Goal: Information Seeking & Learning: Learn about a topic

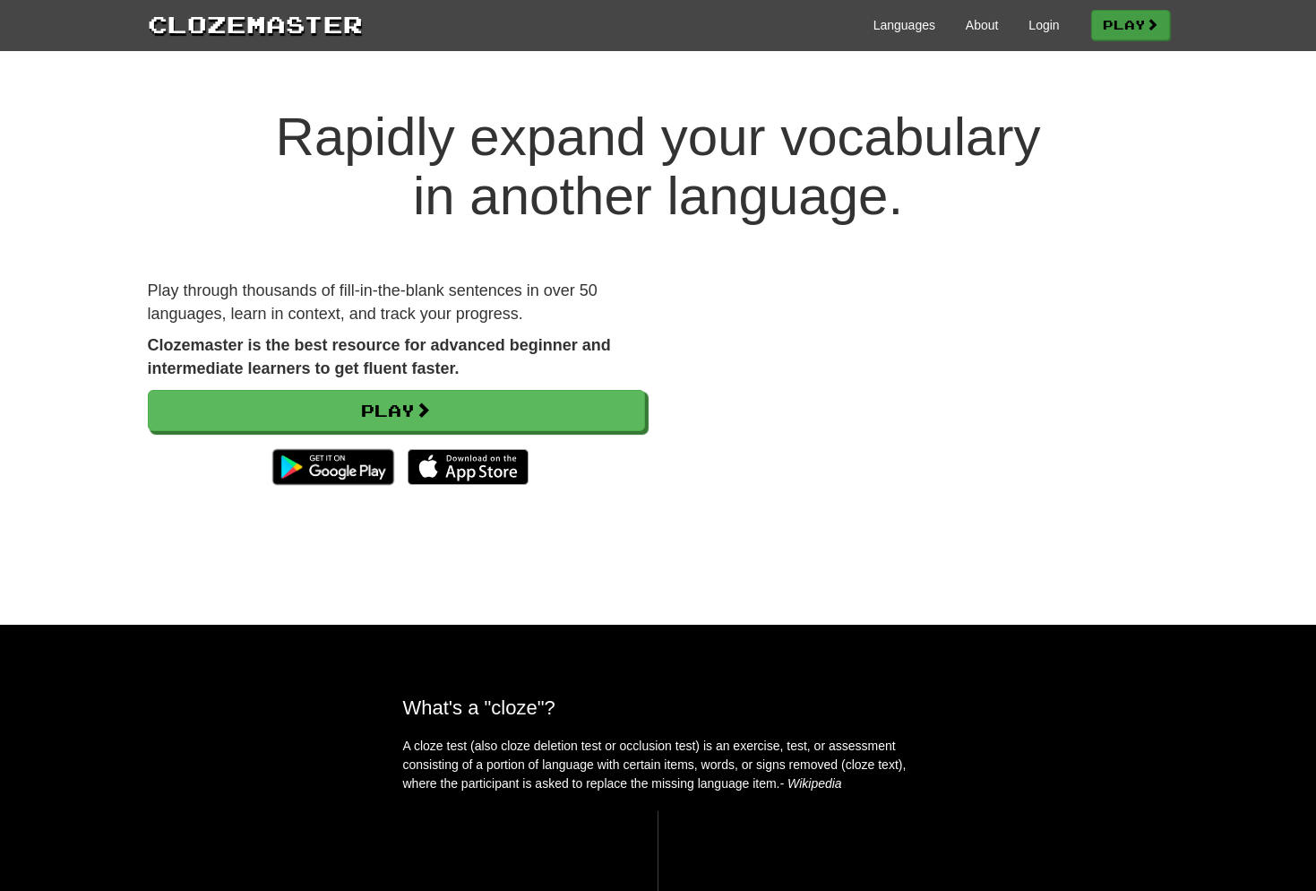
click at [1138, 28] on link "Play" at bounding box center [1130, 25] width 79 height 30
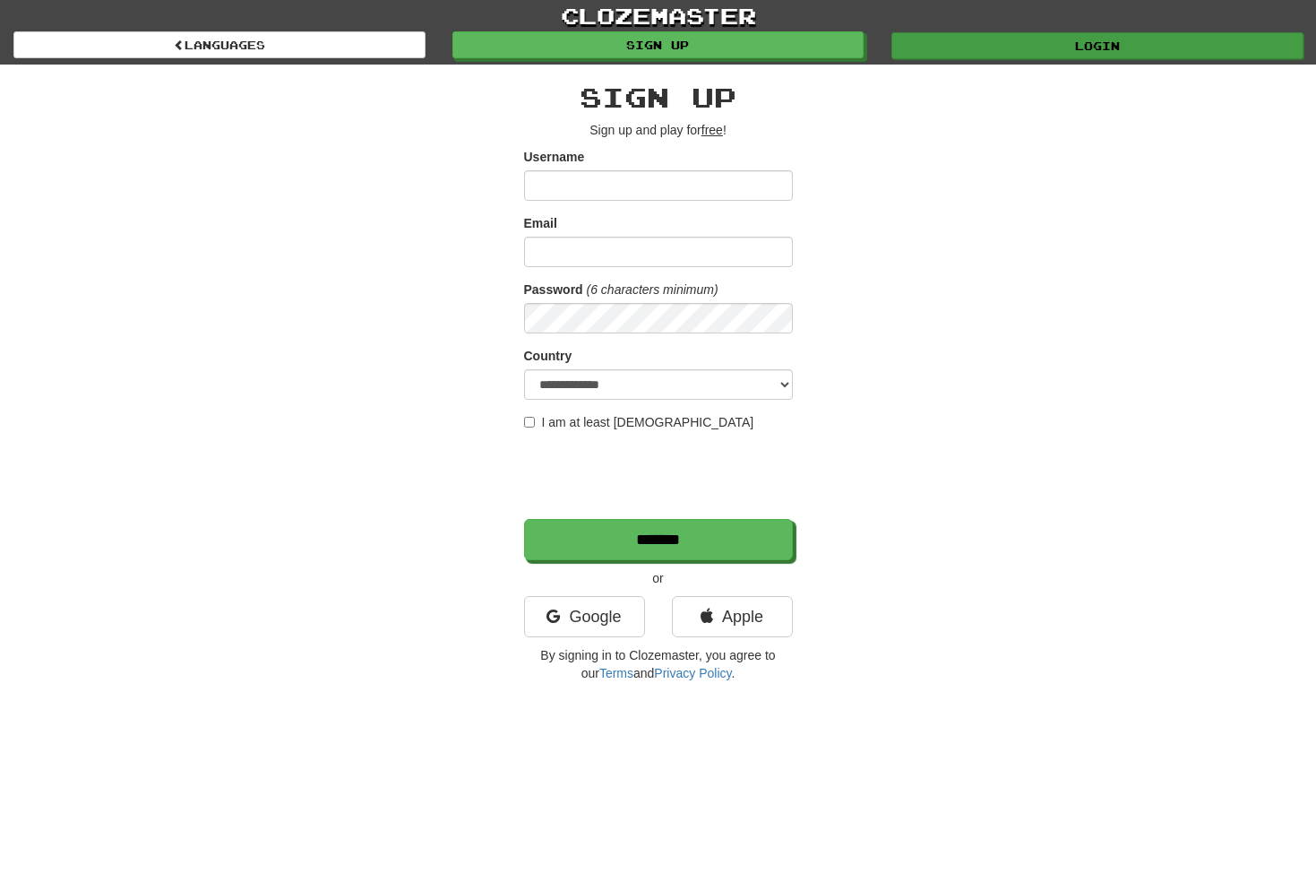
click at [1079, 42] on link "Login" at bounding box center [1097, 45] width 412 height 27
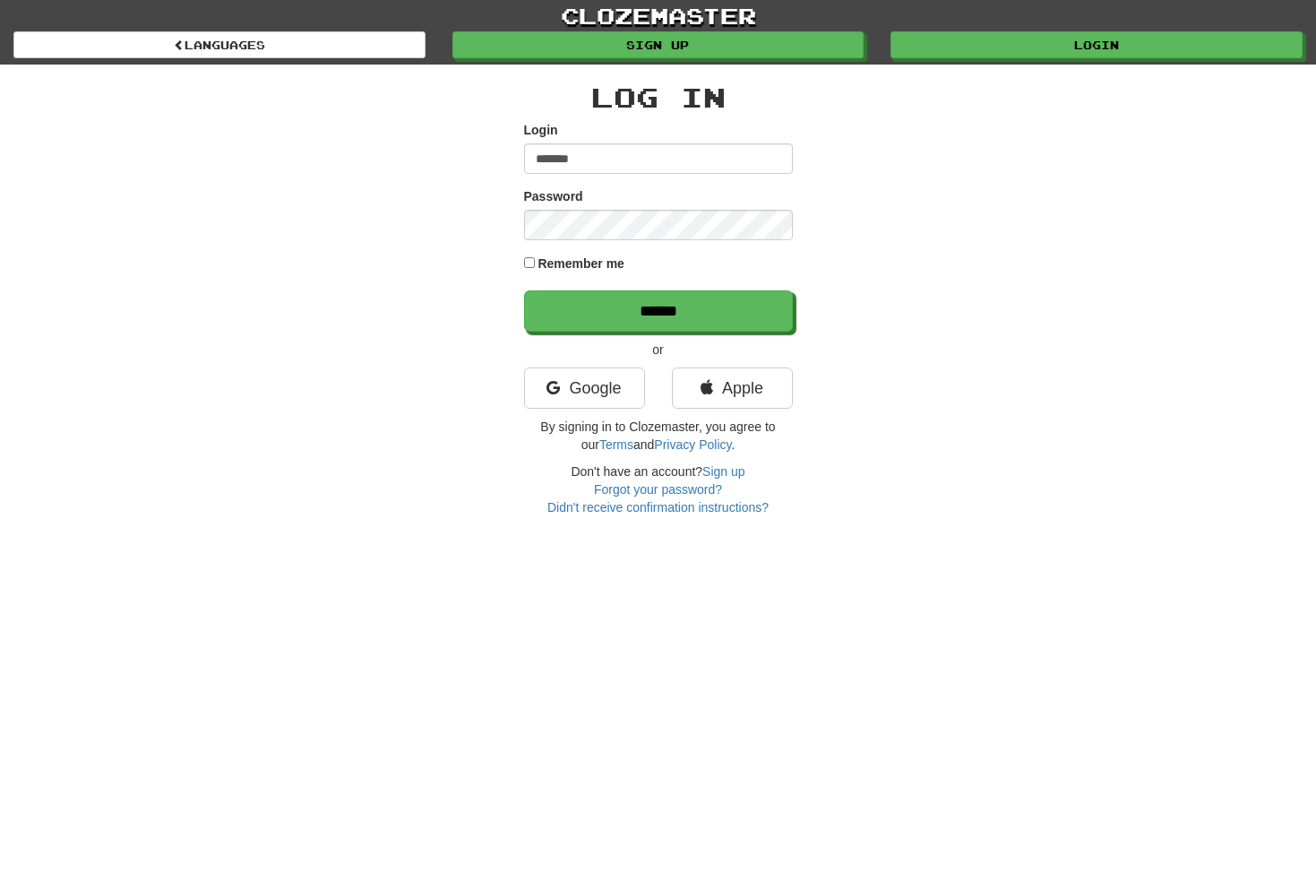
type input "*******"
click at [719, 307] on input "******" at bounding box center [659, 311] width 269 height 41
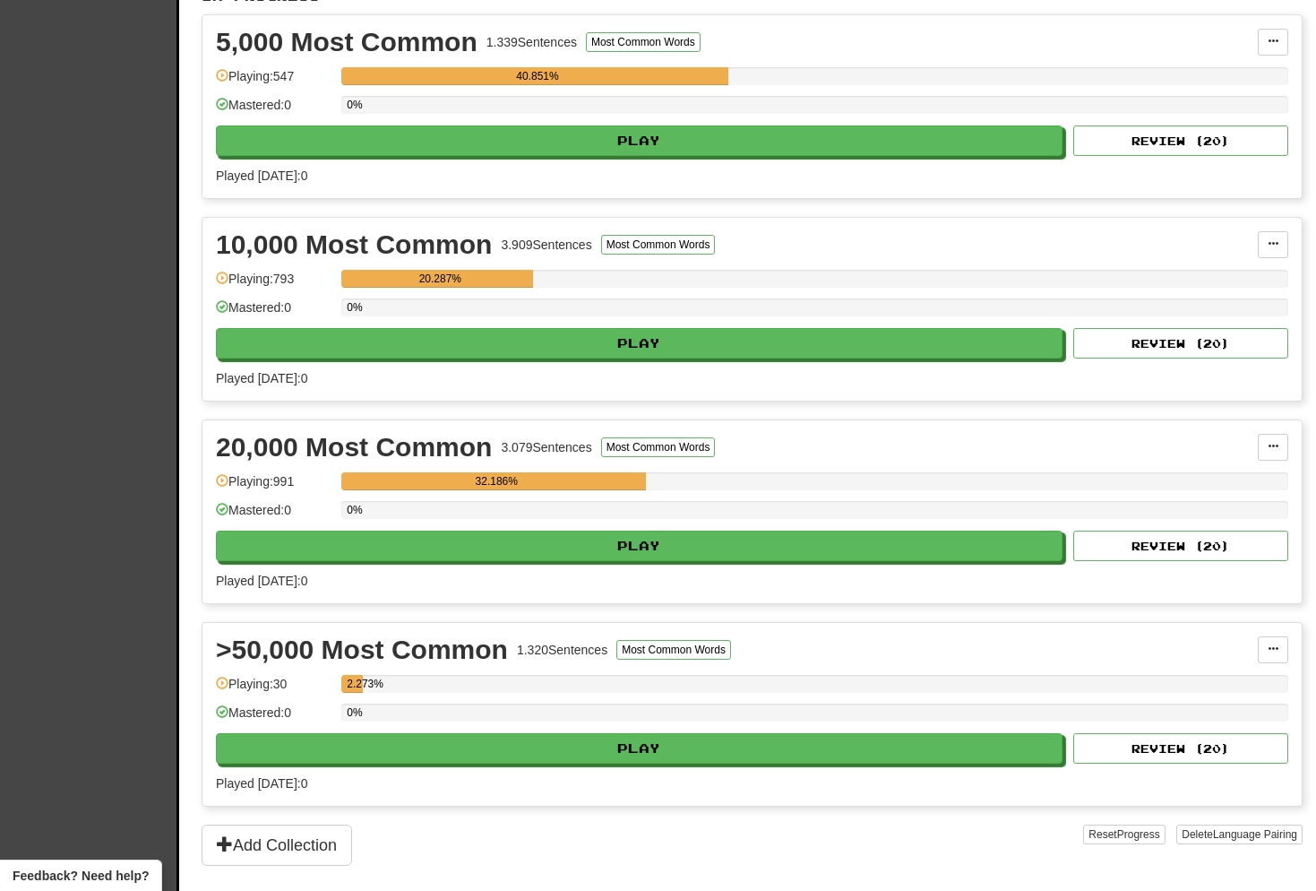
scroll to position [435, 0]
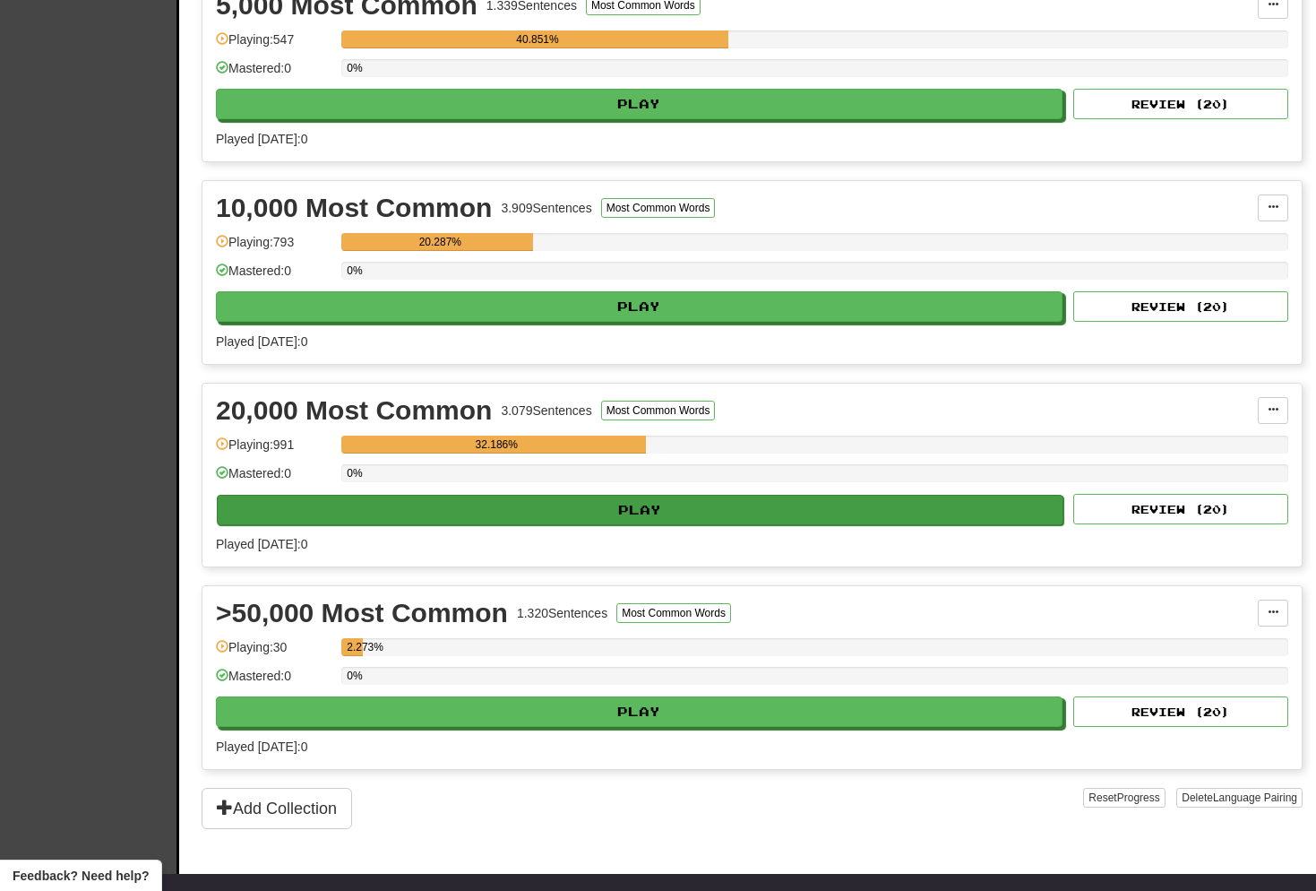
click at [701, 502] on button "Play" at bounding box center [640, 510] width 847 height 30
select select "**"
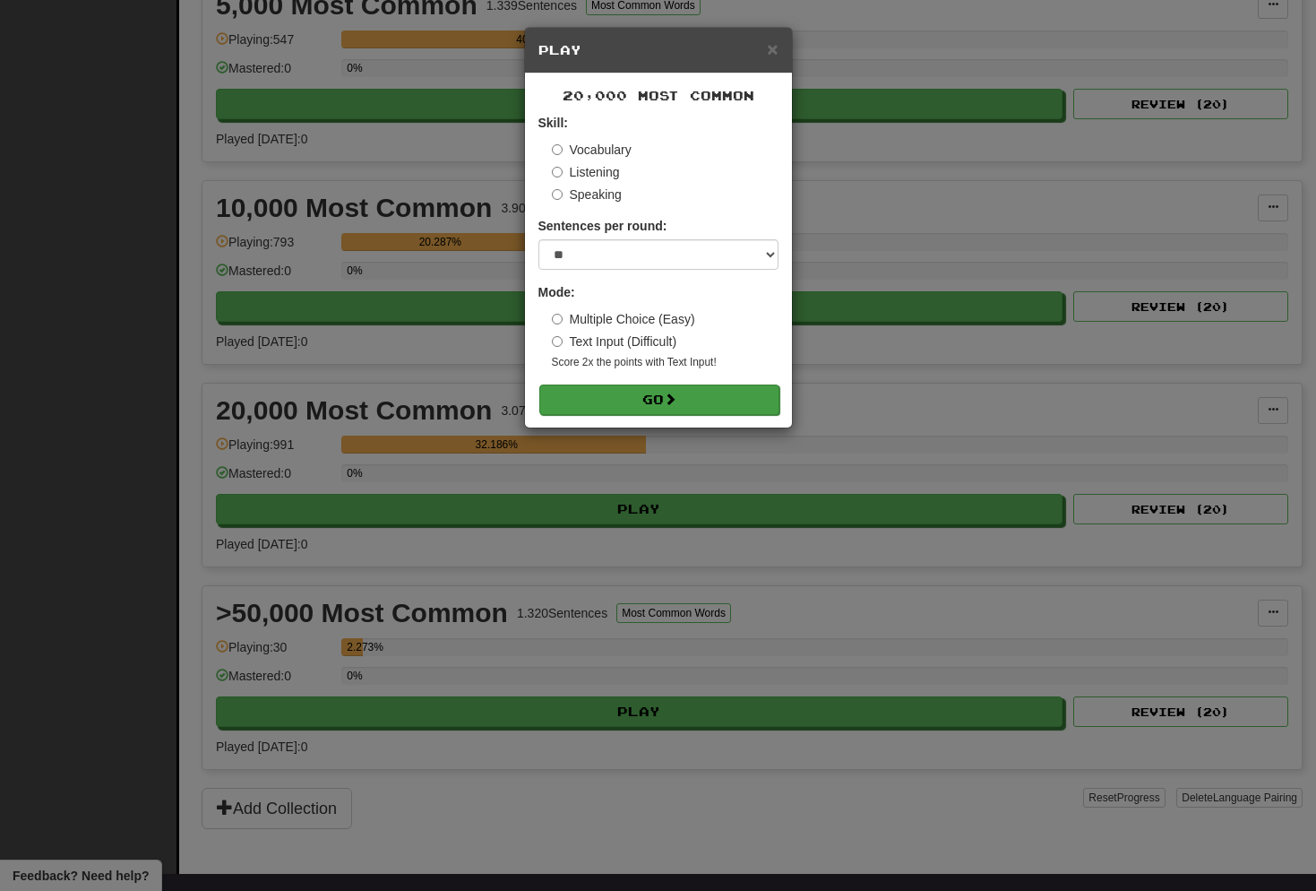
click at [711, 400] on button "Go" at bounding box center [659, 399] width 240 height 30
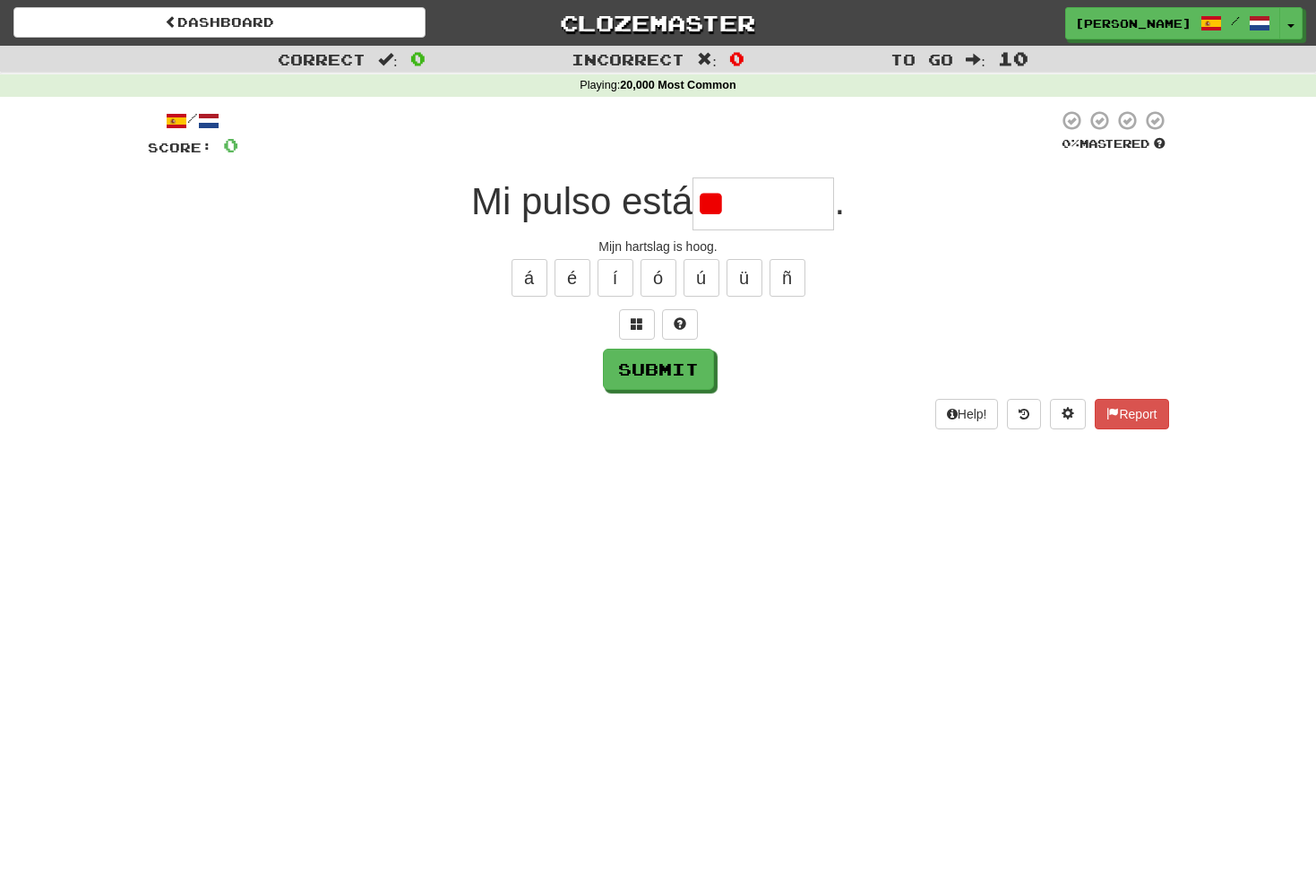
type input "*"
click at [638, 320] on span at bounding box center [637, 323] width 13 height 13
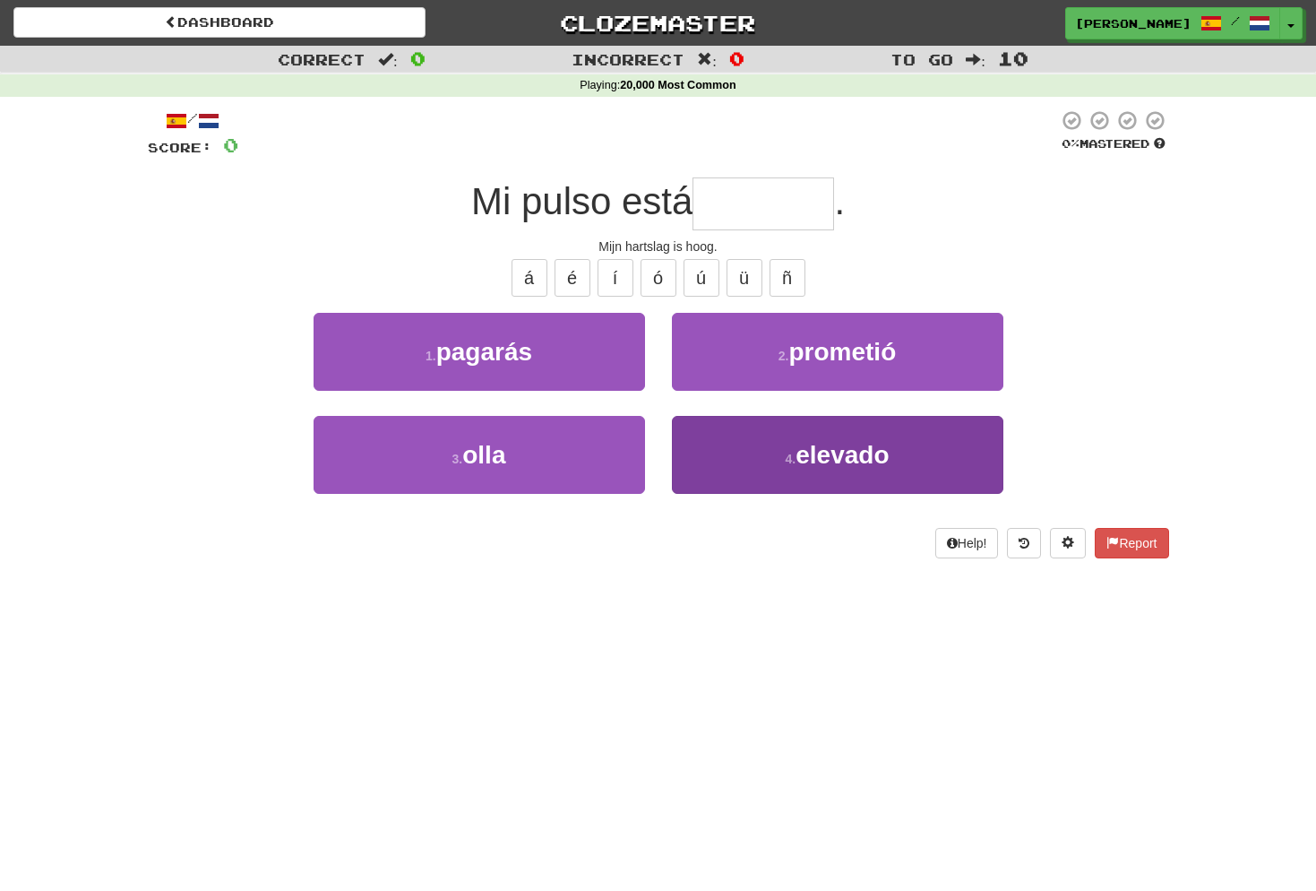
click at [812, 441] on span "elevado" at bounding box center [842, 455] width 93 height 28
type input "*******"
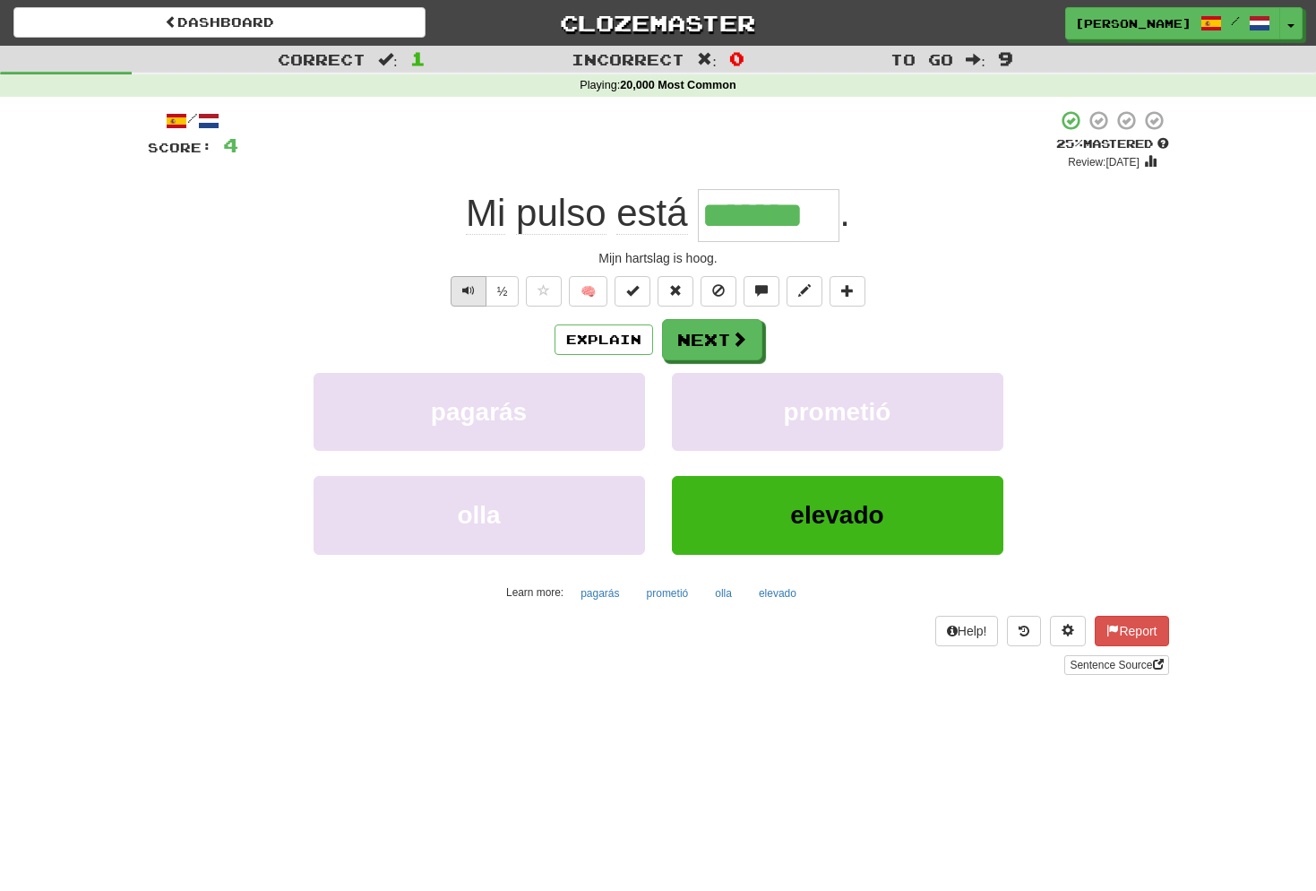
click at [473, 289] on span "Text-to-speech controls" at bounding box center [468, 290] width 13 height 13
click at [467, 289] on span "Text-to-speech controls" at bounding box center [468, 290] width 13 height 13
click at [716, 335] on button "Next" at bounding box center [713, 340] width 100 height 41
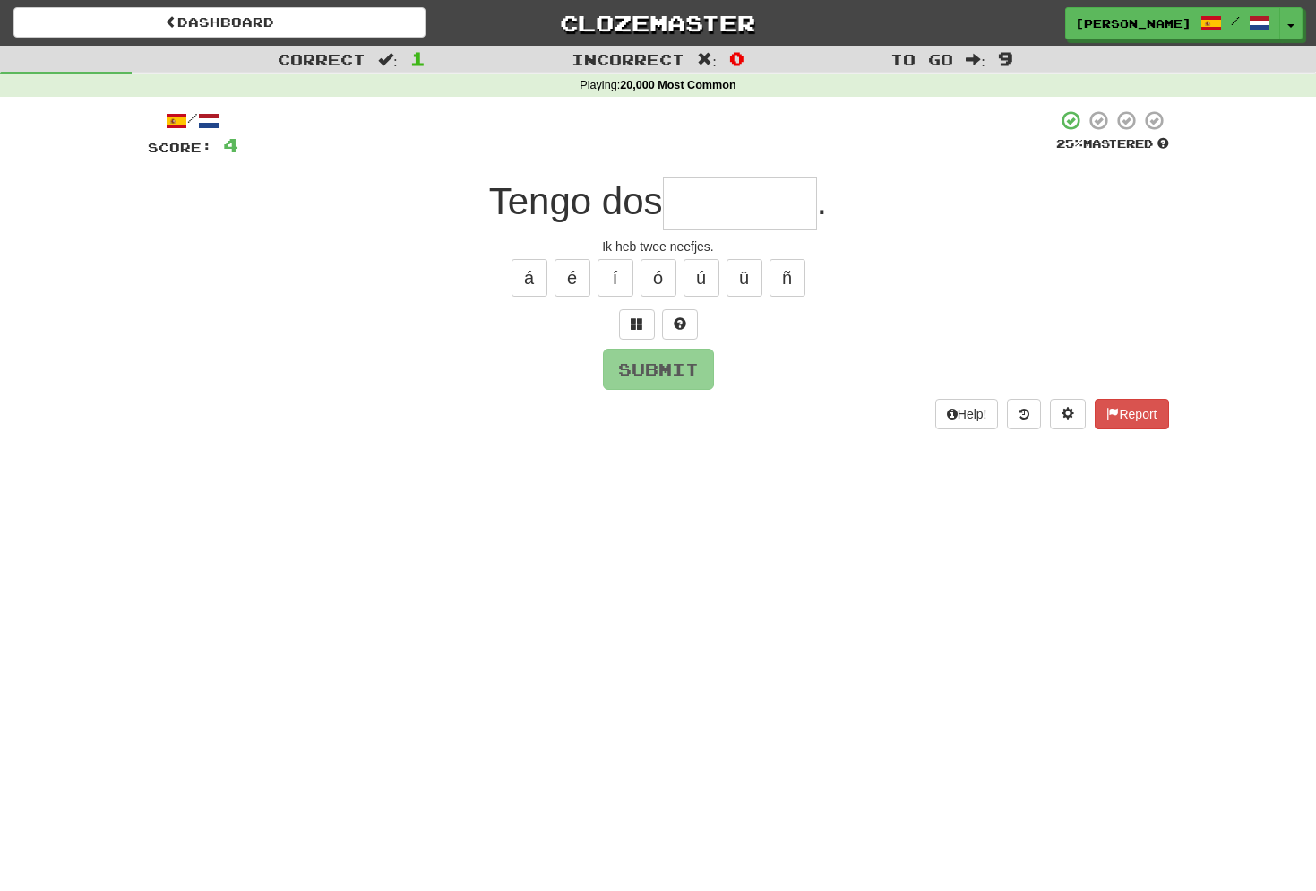
type input "*"
click at [636, 327] on span at bounding box center [637, 323] width 13 height 13
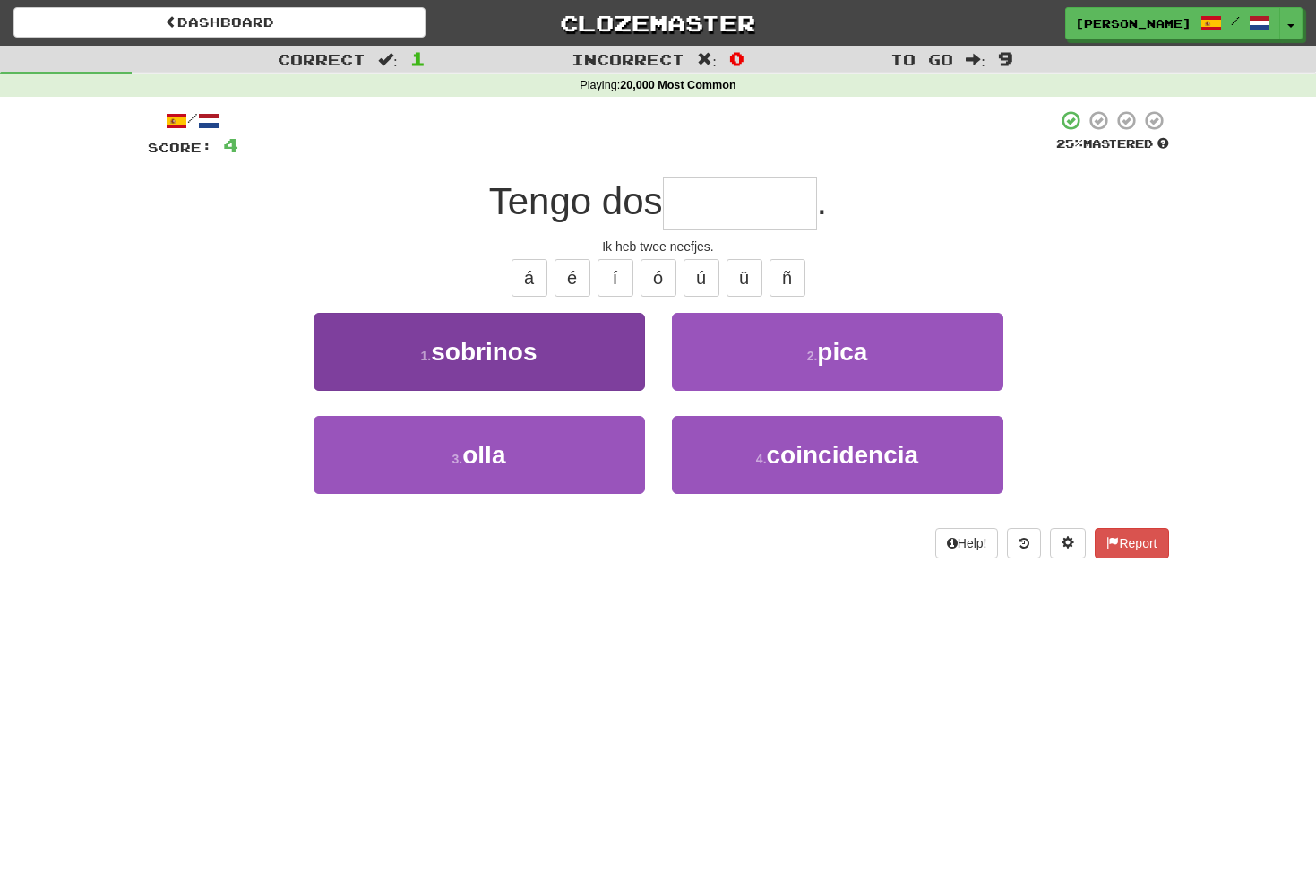
click at [524, 363] on span "sobrinos" at bounding box center [484, 352] width 106 height 28
type input "********"
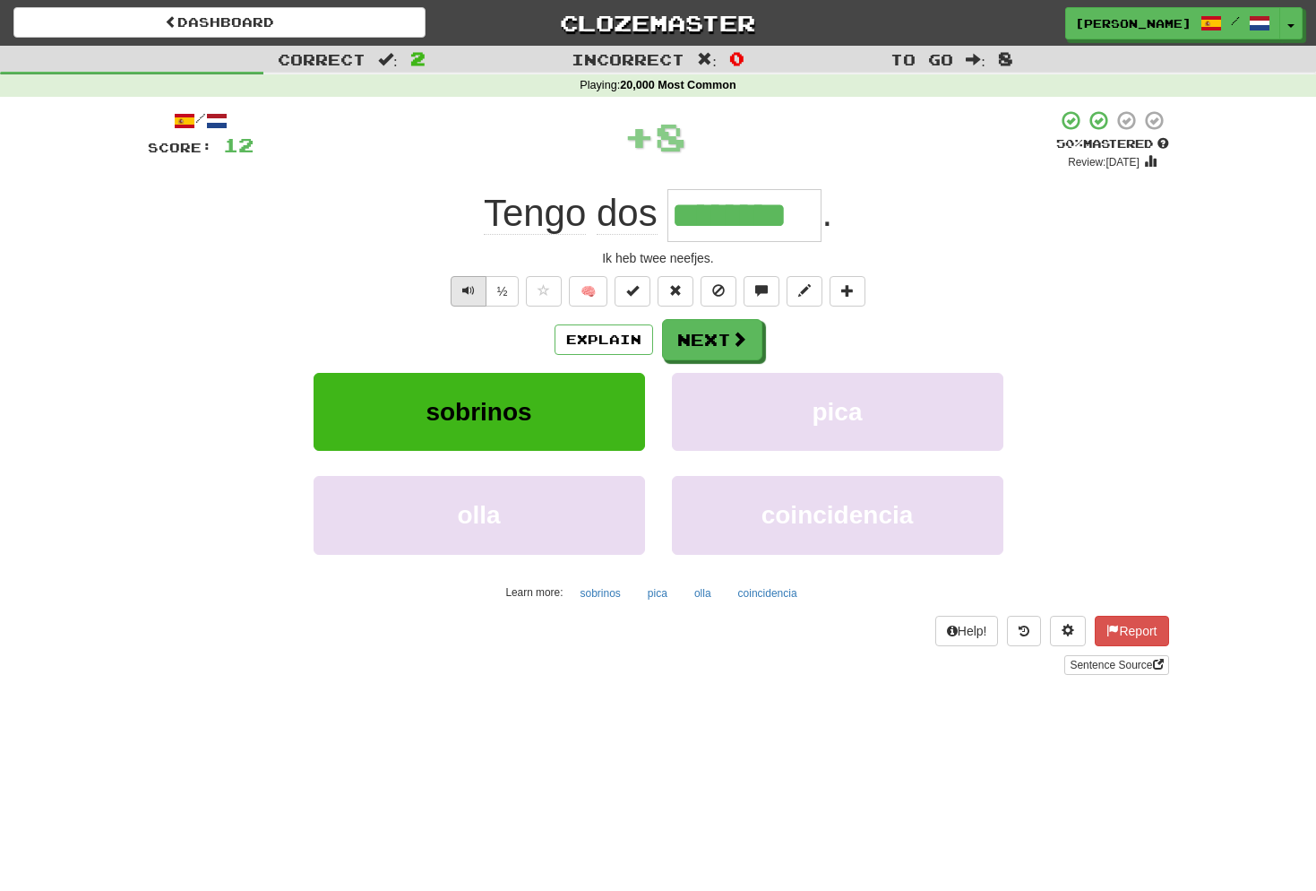
click at [472, 288] on span "Text-to-speech controls" at bounding box center [468, 290] width 13 height 13
click at [467, 290] on span "Text-to-speech controls" at bounding box center [468, 290] width 13 height 13
click at [716, 335] on button "Next" at bounding box center [713, 340] width 100 height 41
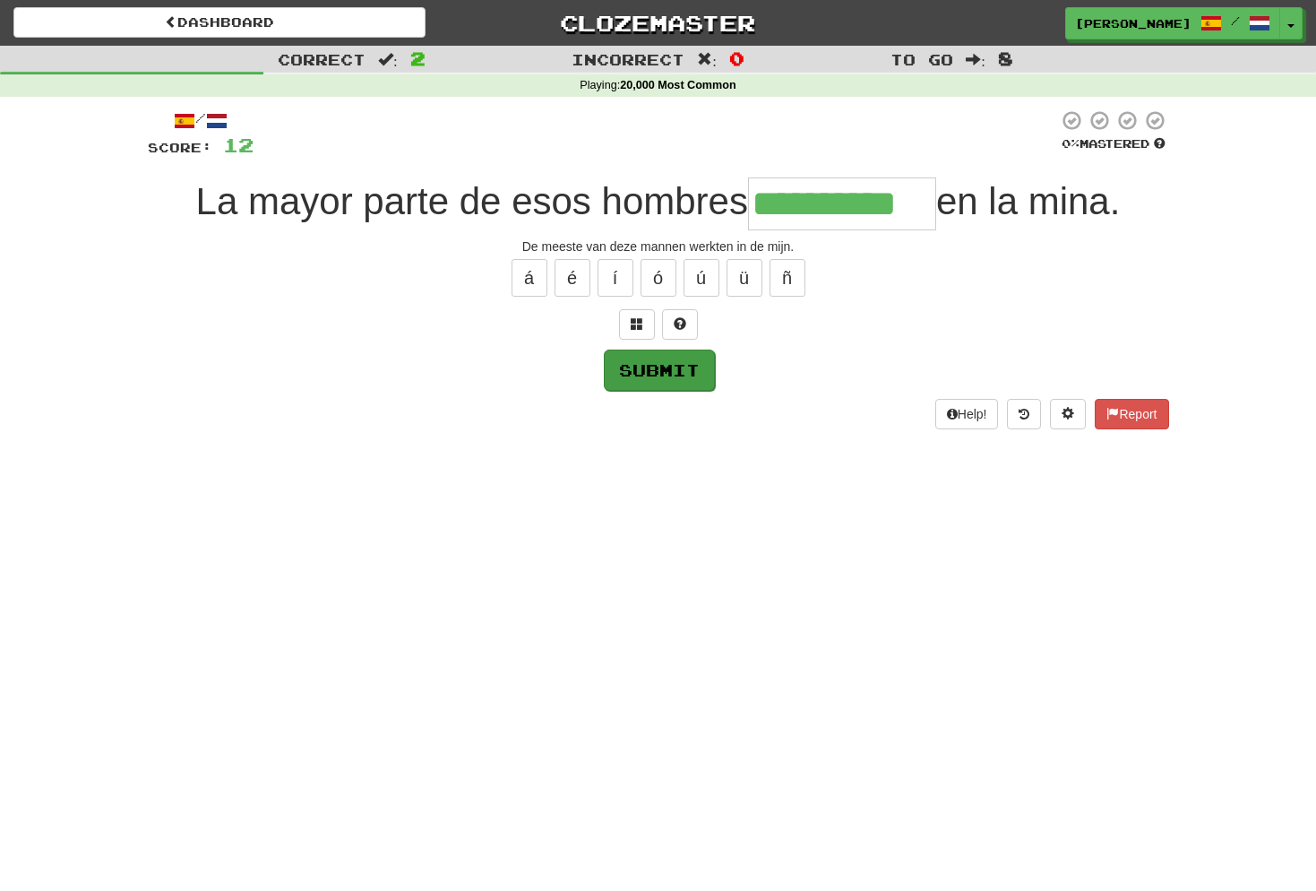
type input "**********"
click at [680, 364] on button "Submit" at bounding box center [659, 369] width 111 height 41
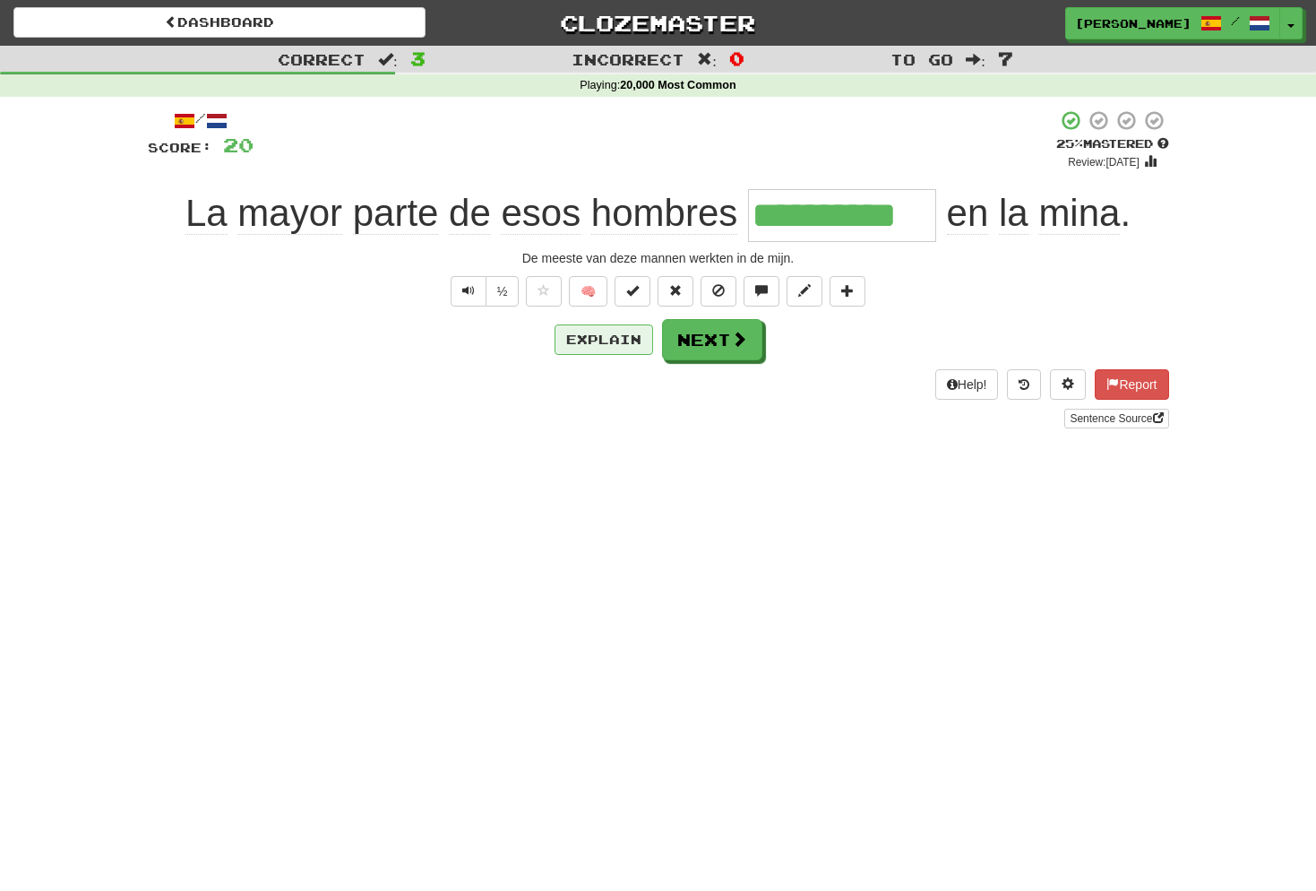
click at [619, 338] on button "Explain" at bounding box center [604, 339] width 99 height 30
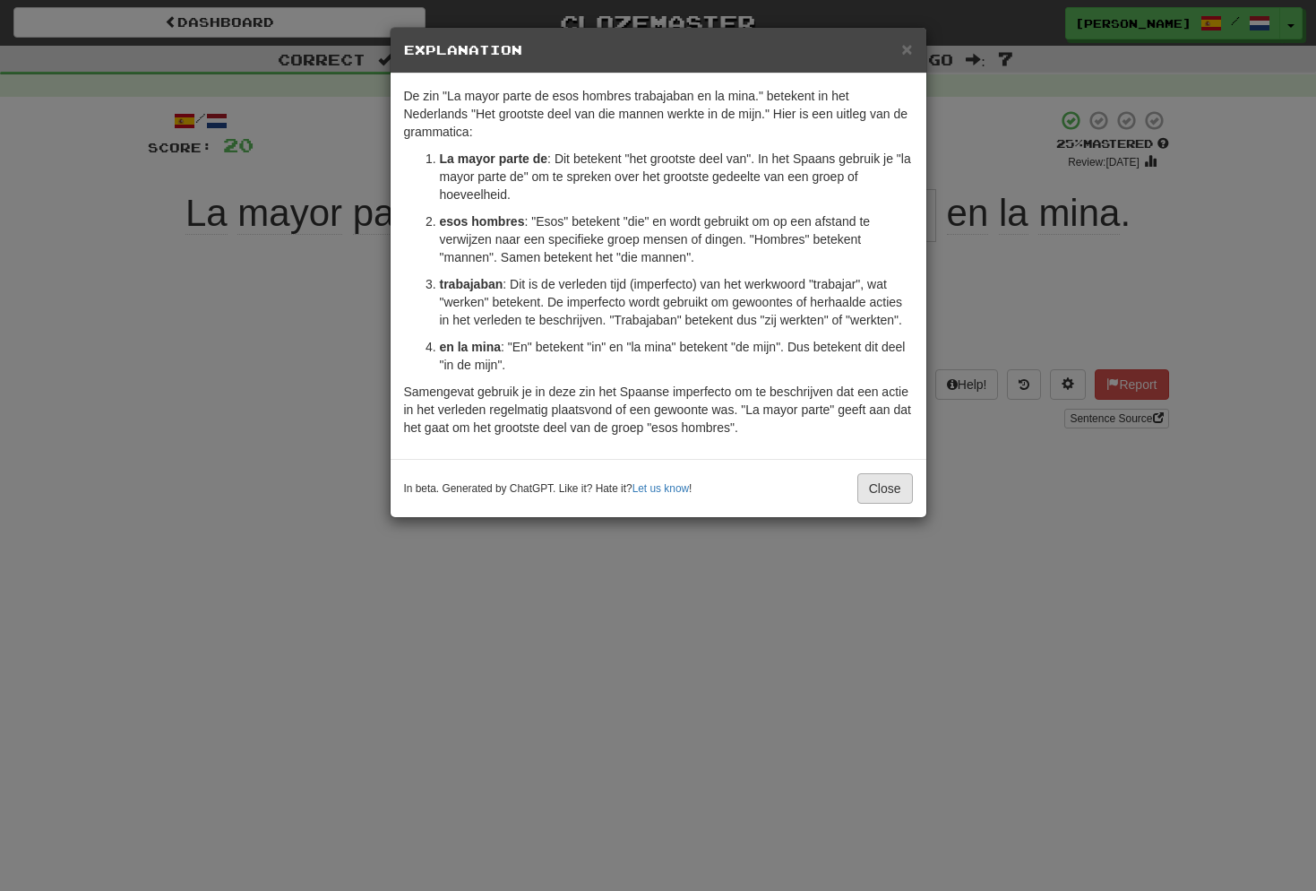
click at [897, 478] on button "Close" at bounding box center [885, 488] width 56 height 30
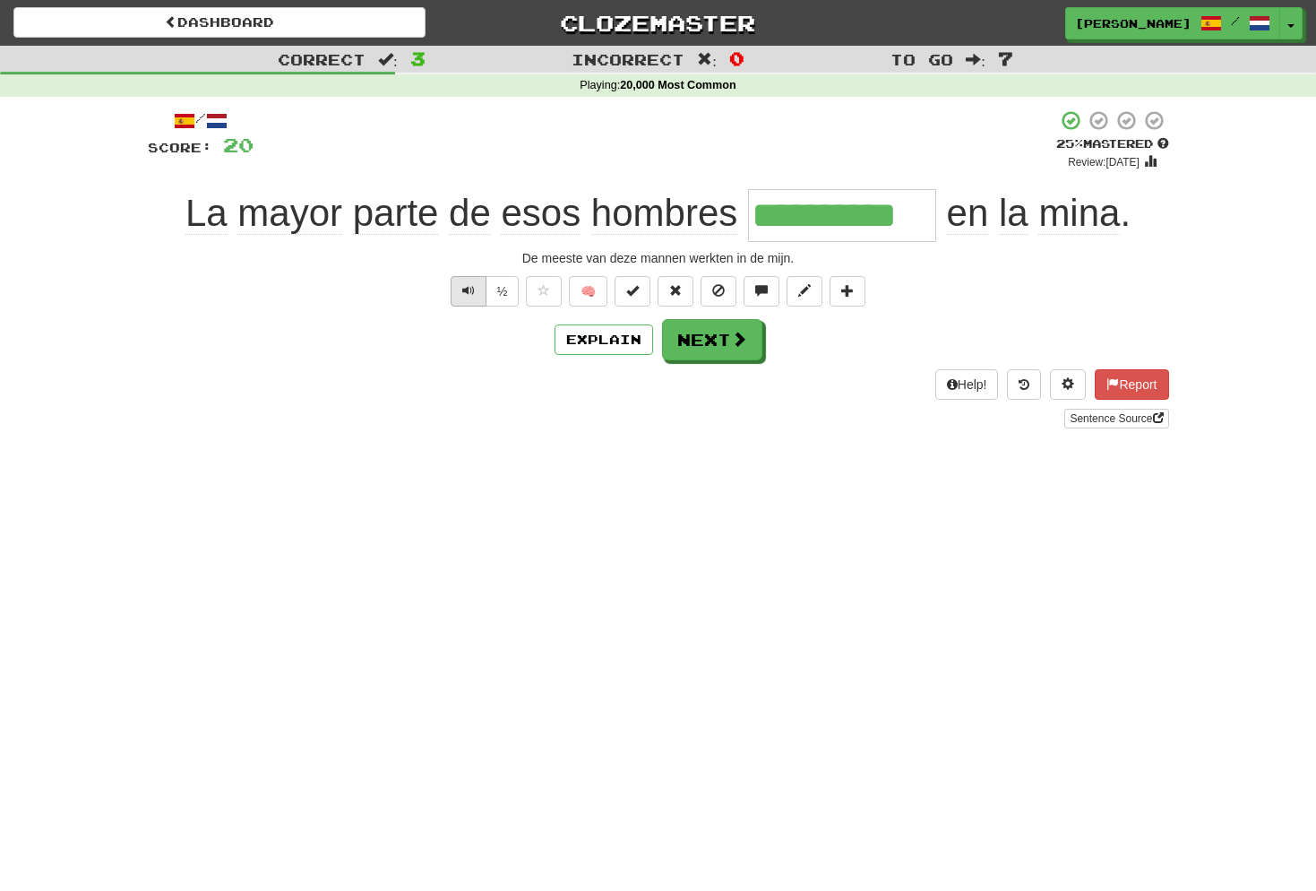
click at [460, 285] on button "Text-to-speech controls" at bounding box center [469, 291] width 36 height 30
click at [469, 284] on span "Text-to-speech controls" at bounding box center [468, 290] width 13 height 13
click at [710, 340] on button "Next" at bounding box center [713, 340] width 100 height 41
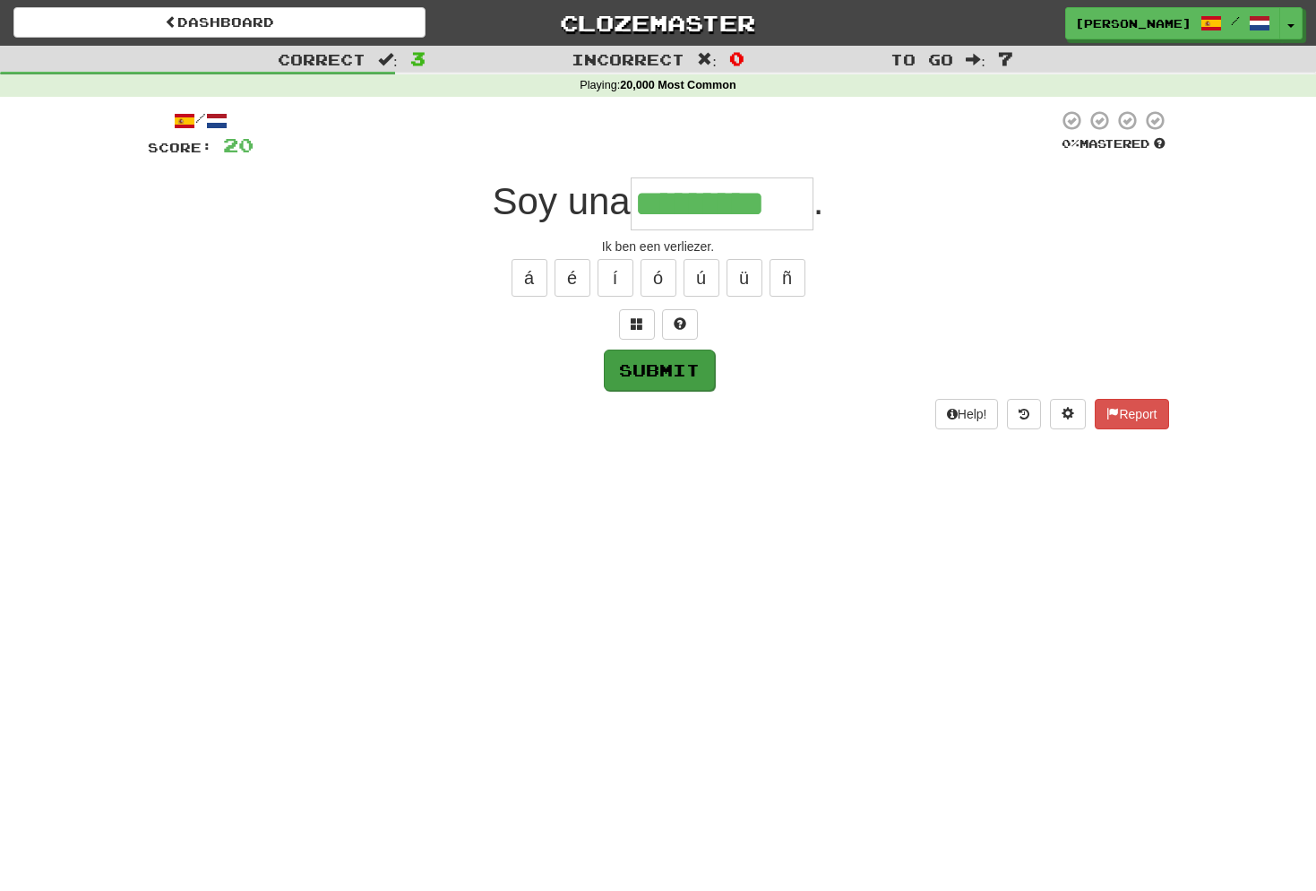
type input "*********"
click at [679, 371] on button "Submit" at bounding box center [659, 369] width 111 height 41
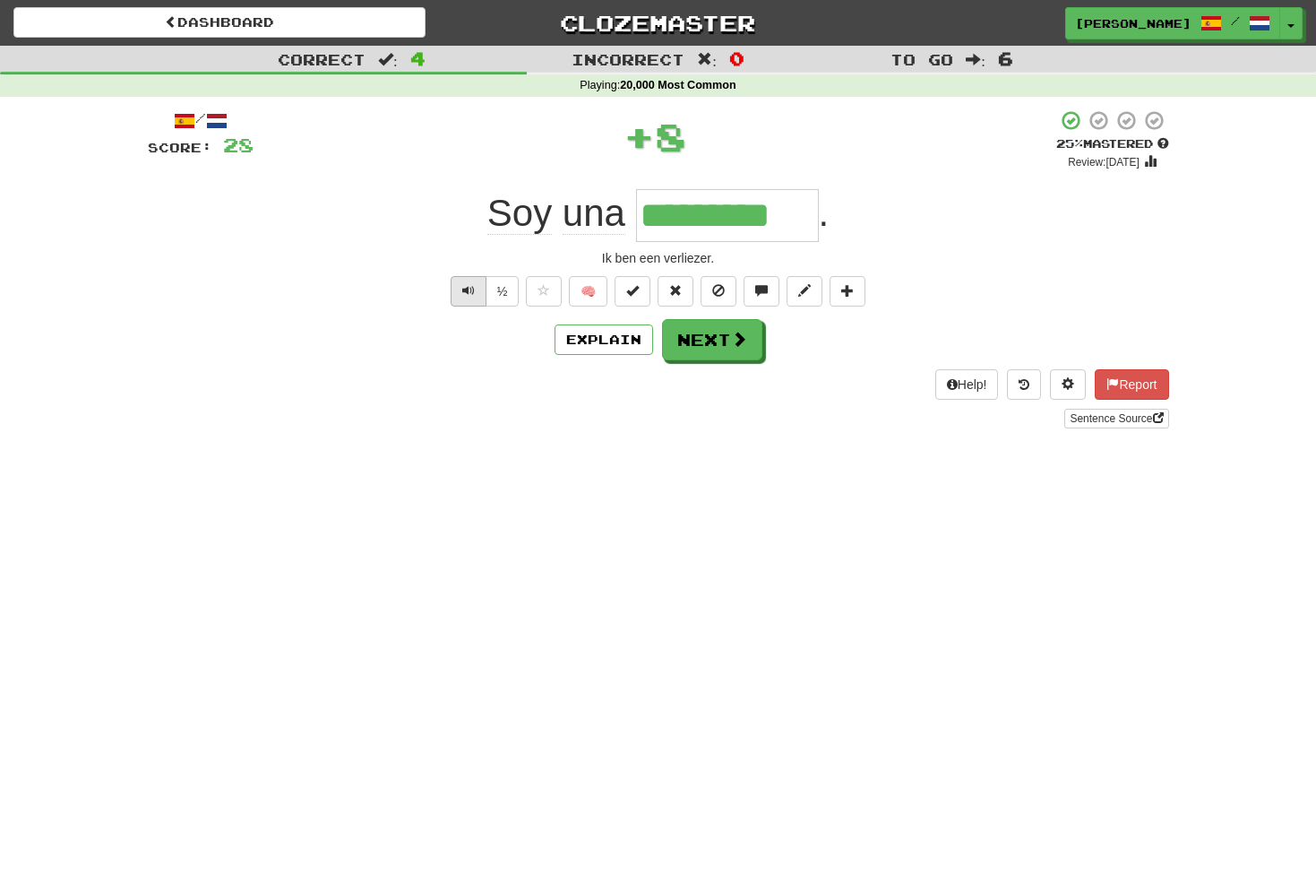
click at [474, 290] on button "Text-to-speech controls" at bounding box center [469, 291] width 36 height 30
click at [702, 331] on button "Next" at bounding box center [713, 340] width 100 height 41
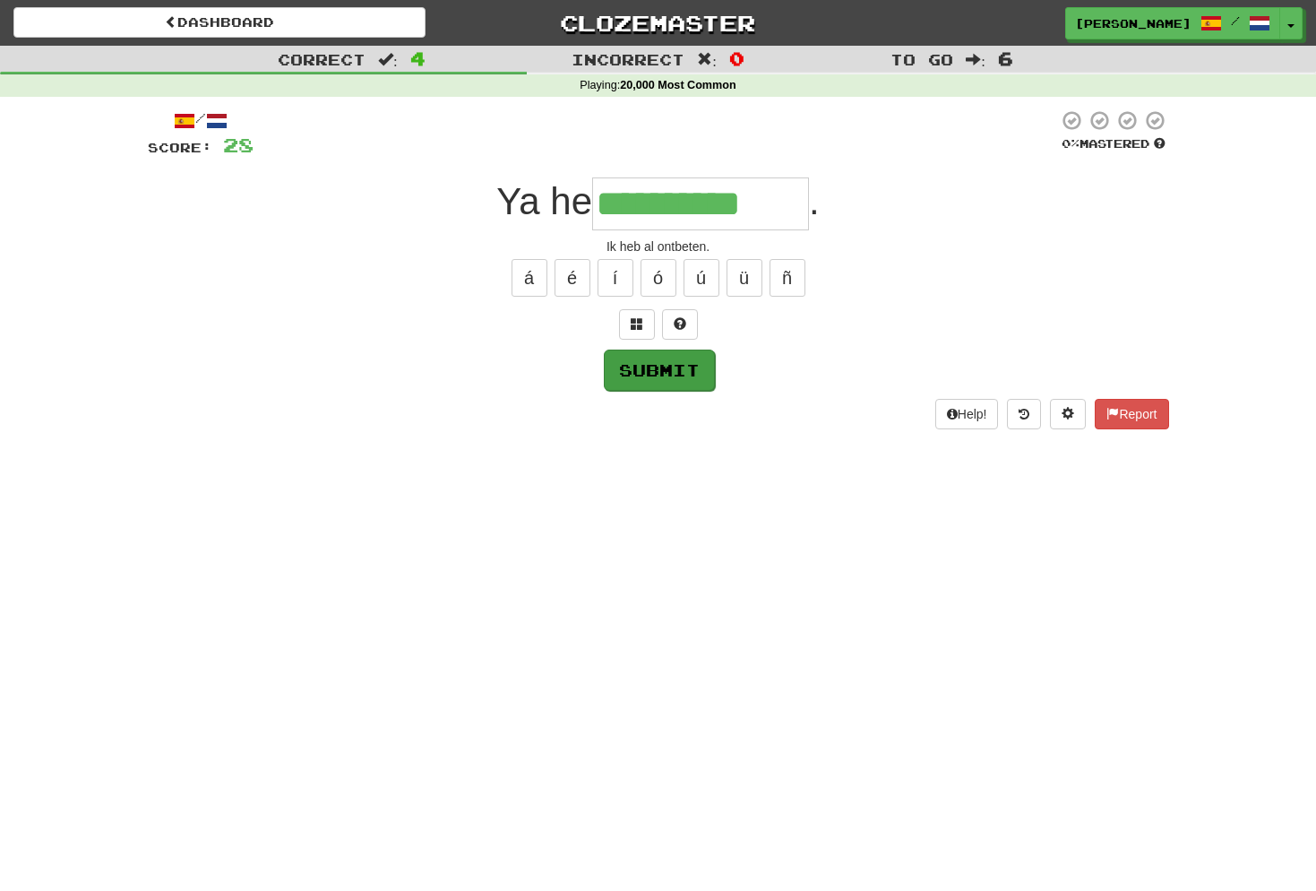
type input "**********"
click at [674, 375] on button "Submit" at bounding box center [659, 369] width 111 height 41
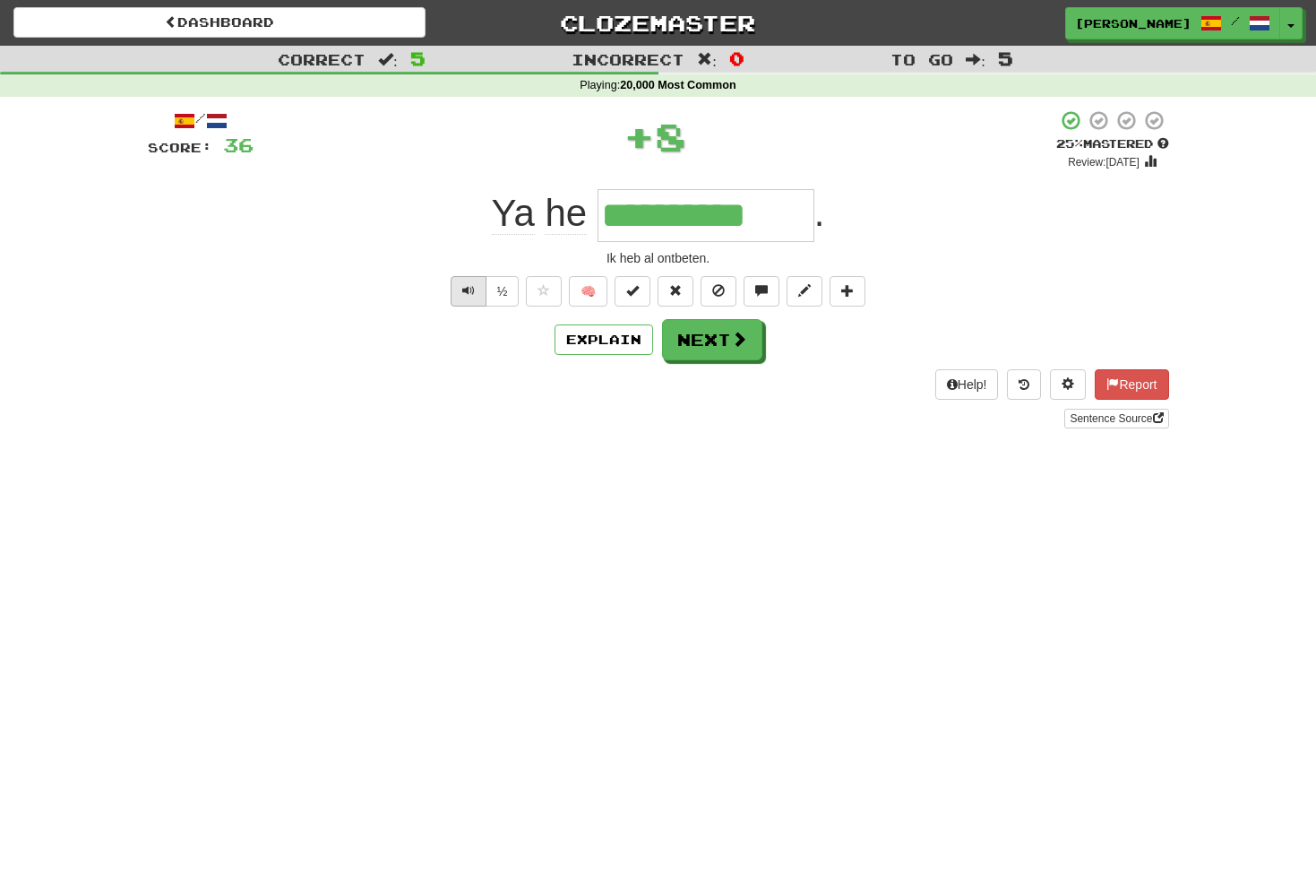
click at [471, 291] on span "Text-to-speech controls" at bounding box center [468, 290] width 13 height 13
click at [719, 345] on button "Next" at bounding box center [713, 340] width 100 height 41
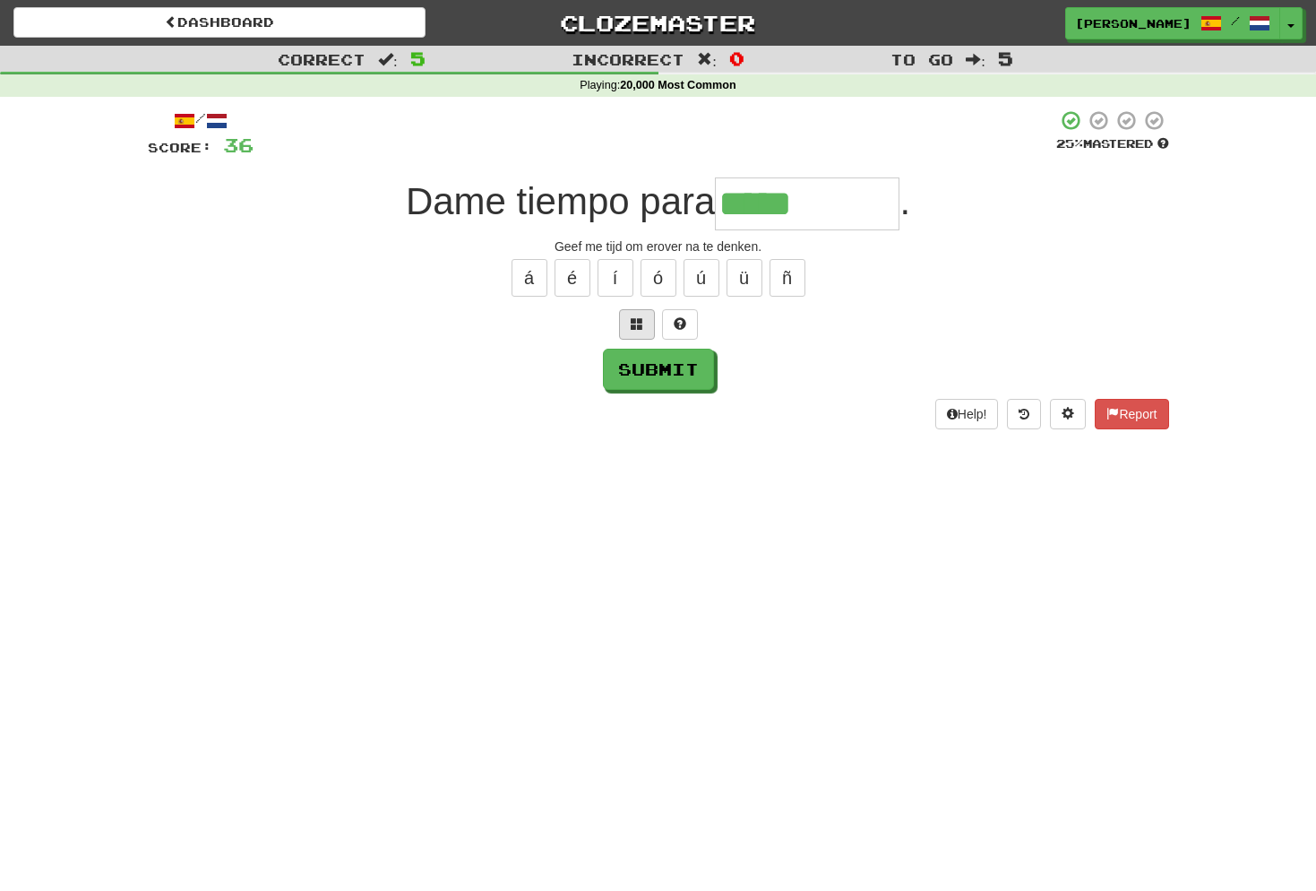
click at [640, 322] on span at bounding box center [637, 323] width 13 height 13
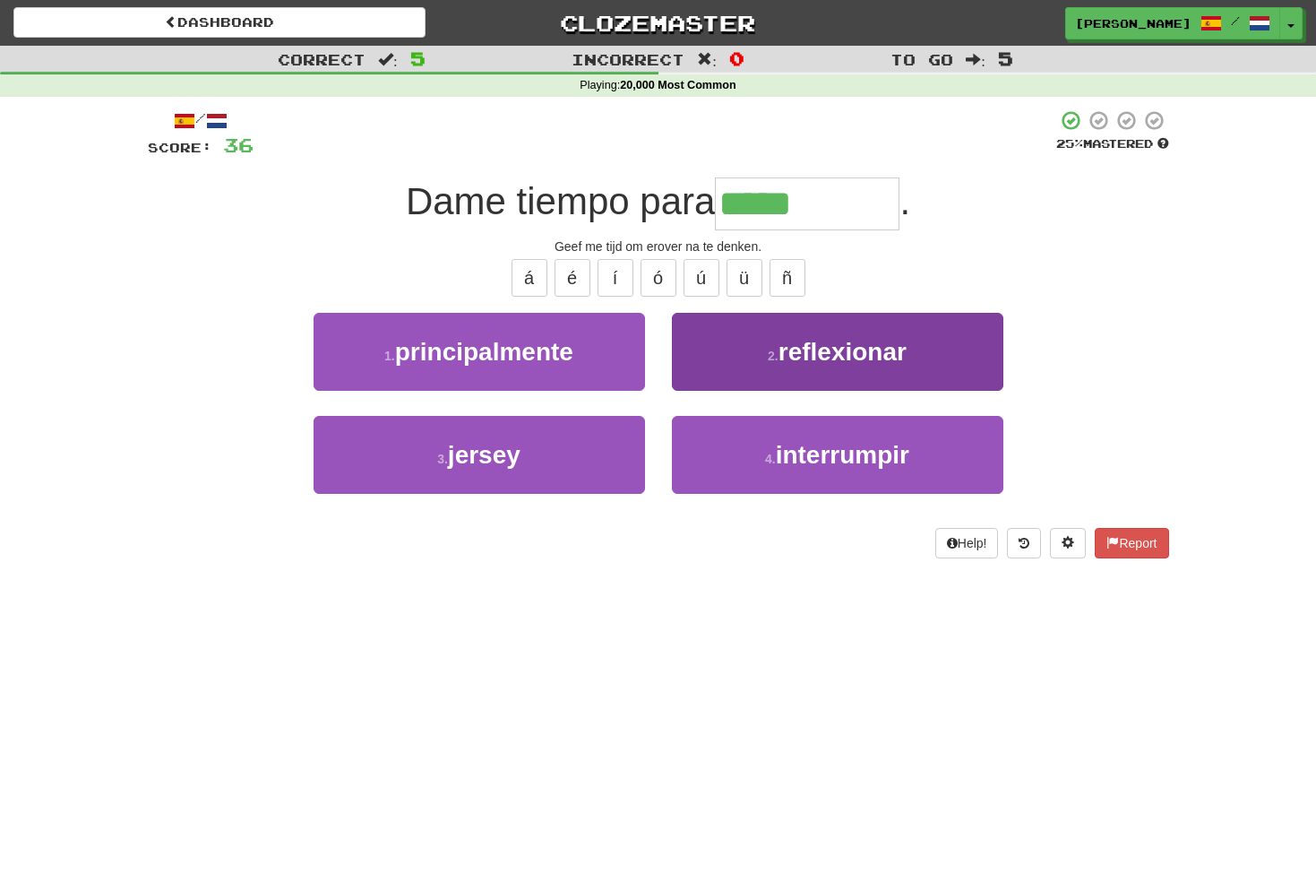
click at [805, 364] on span "reflexionar" at bounding box center [843, 352] width 128 height 28
type input "**********"
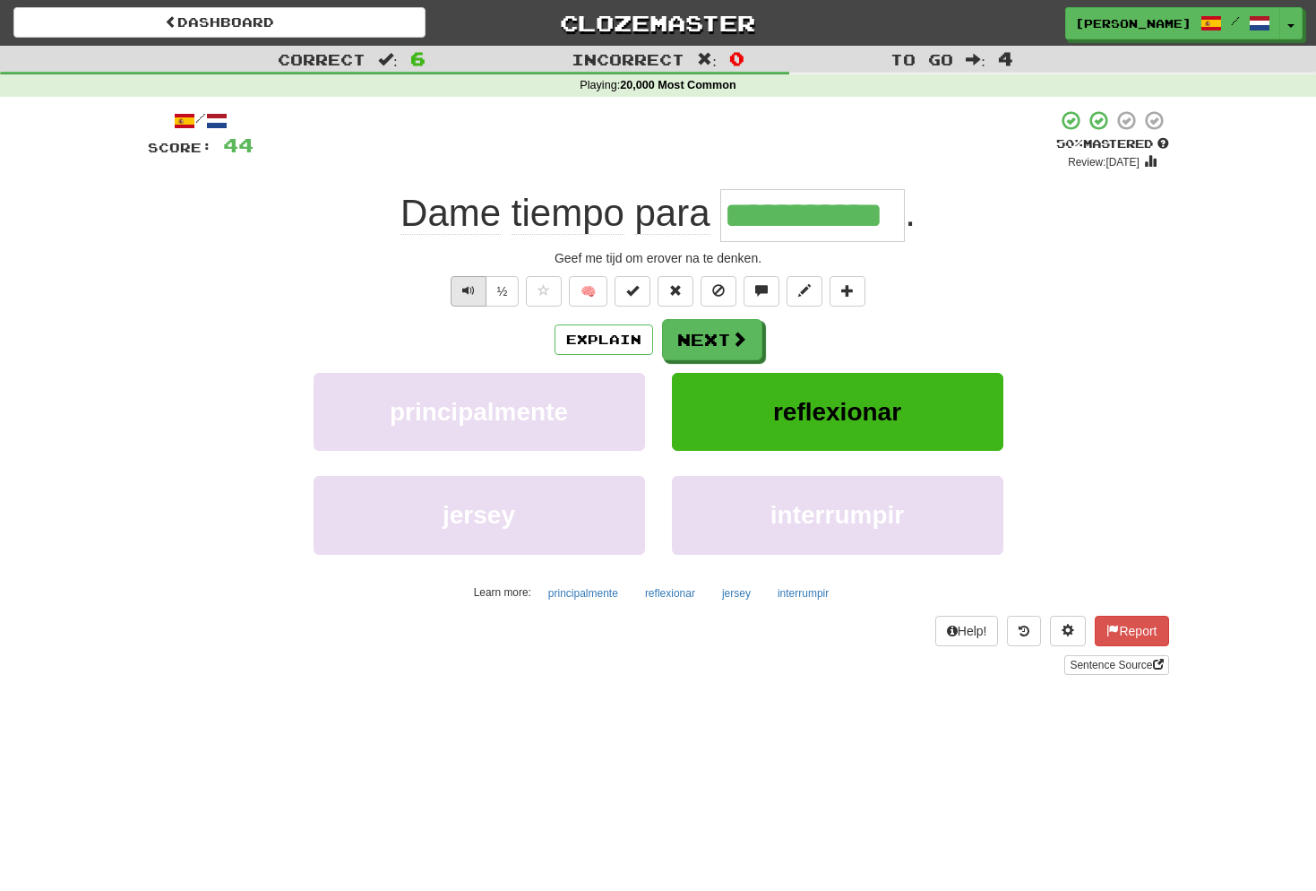
click at [475, 285] on button "Text-to-speech controls" at bounding box center [469, 291] width 36 height 30
click at [477, 289] on button "Text-to-speech controls" at bounding box center [469, 291] width 36 height 30
click at [476, 283] on button "Text-to-speech controls" at bounding box center [469, 291] width 36 height 30
click at [505, 279] on button "½" at bounding box center [503, 291] width 34 height 30
click at [727, 340] on button "Next" at bounding box center [713, 340] width 100 height 41
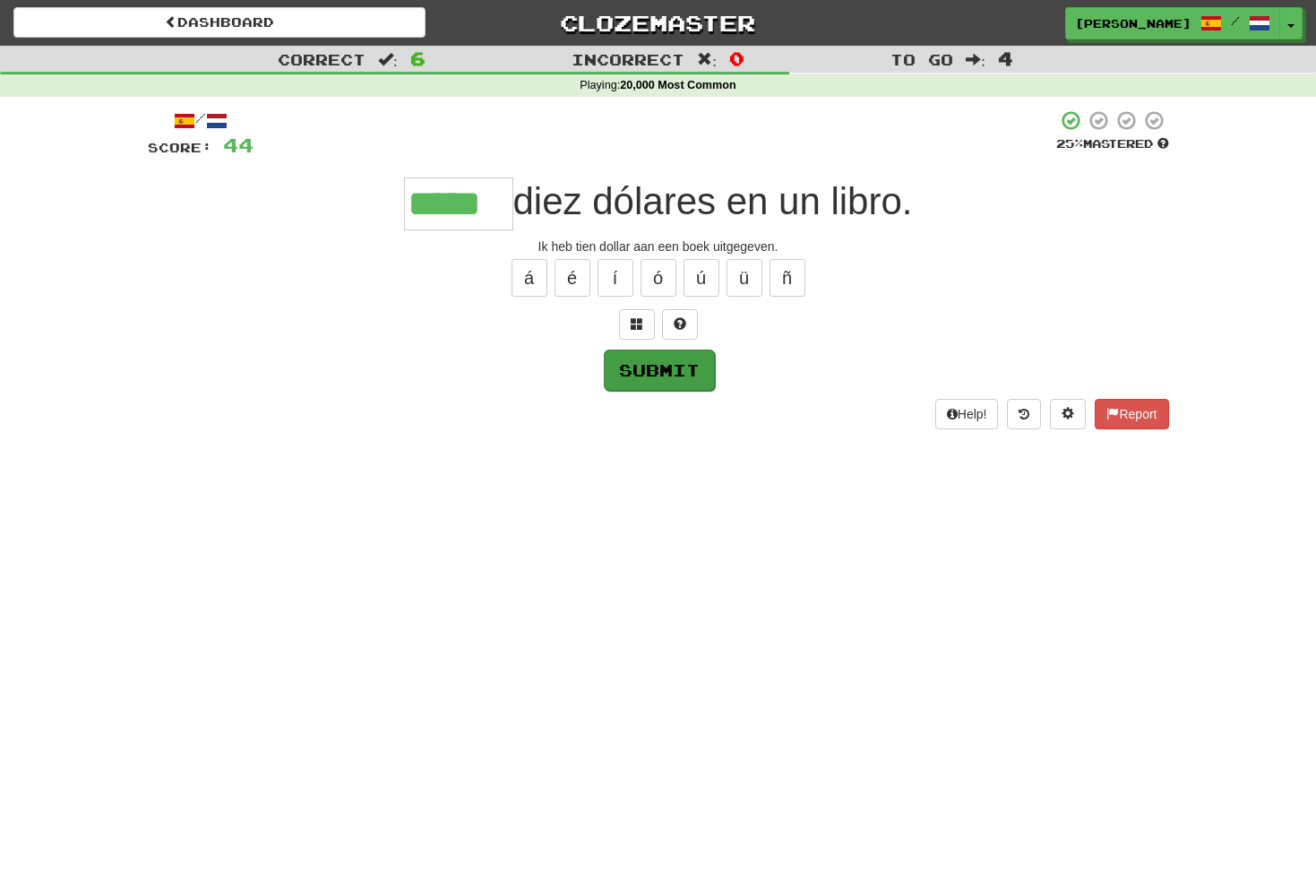
type input "*****"
click at [676, 361] on button "Submit" at bounding box center [659, 369] width 111 height 41
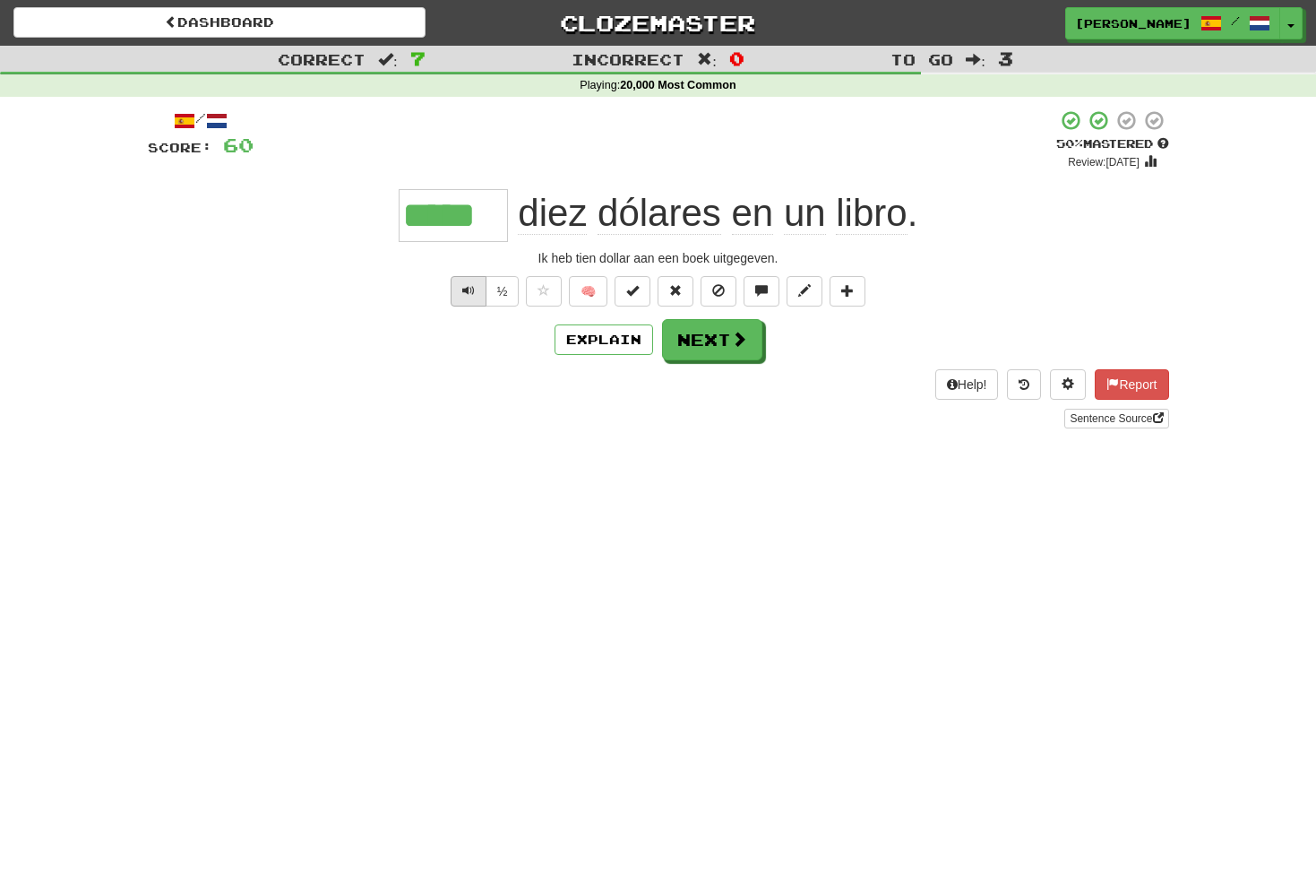
click at [472, 290] on span "Text-to-speech controls" at bounding box center [468, 290] width 13 height 13
click at [709, 333] on button "Next" at bounding box center [713, 340] width 100 height 41
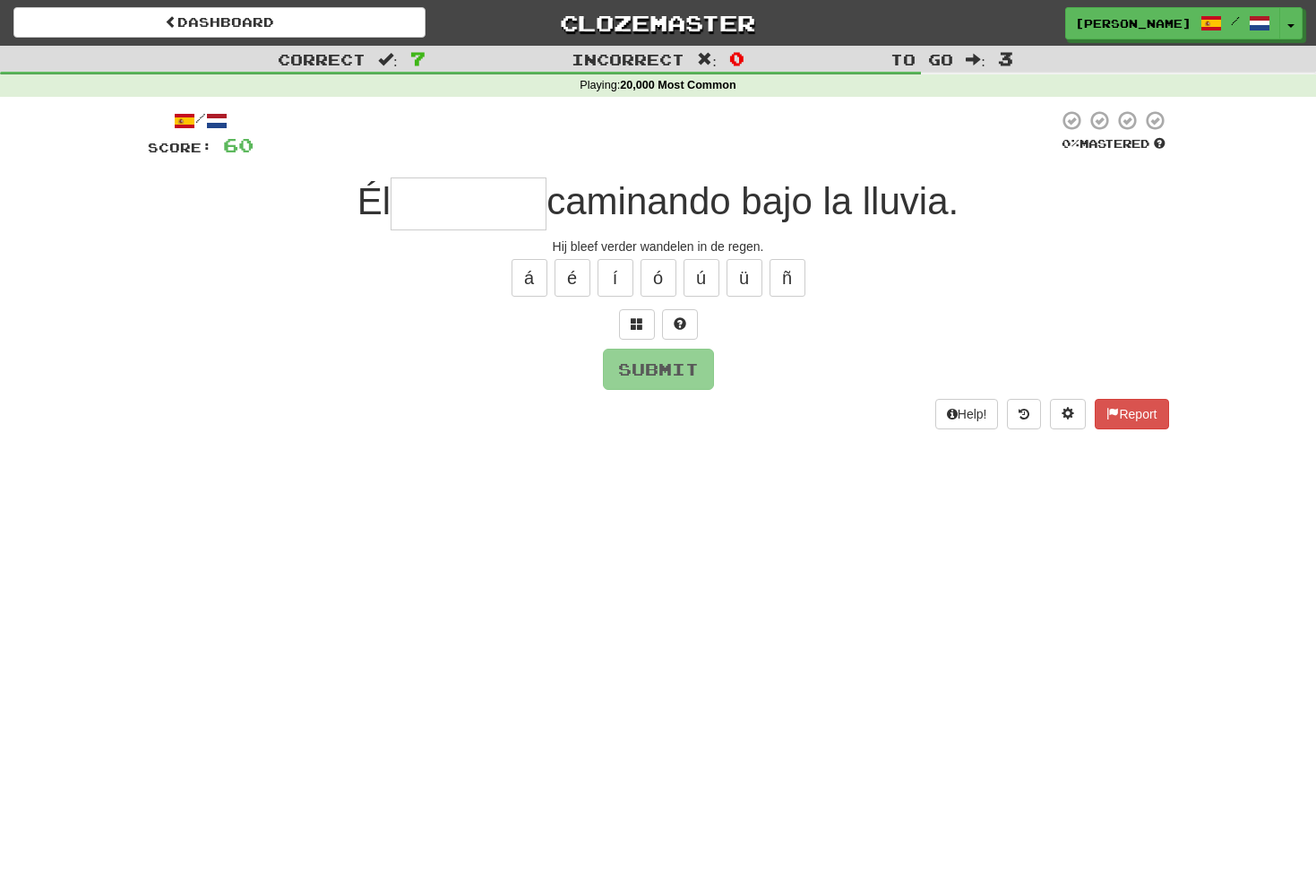
type input "*"
click at [642, 317] on span at bounding box center [637, 323] width 13 height 13
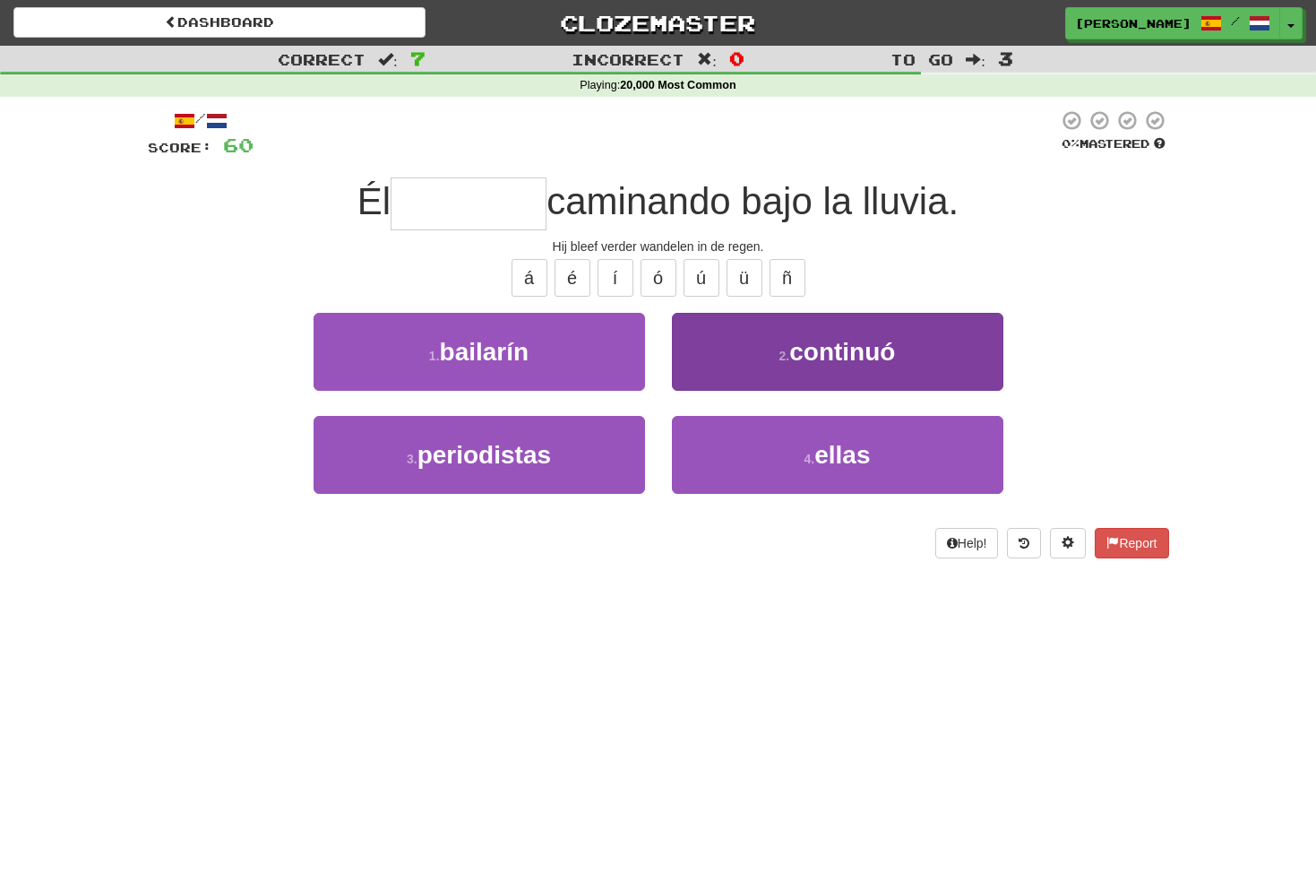
click at [850, 353] on span "continuó" at bounding box center [842, 352] width 106 height 28
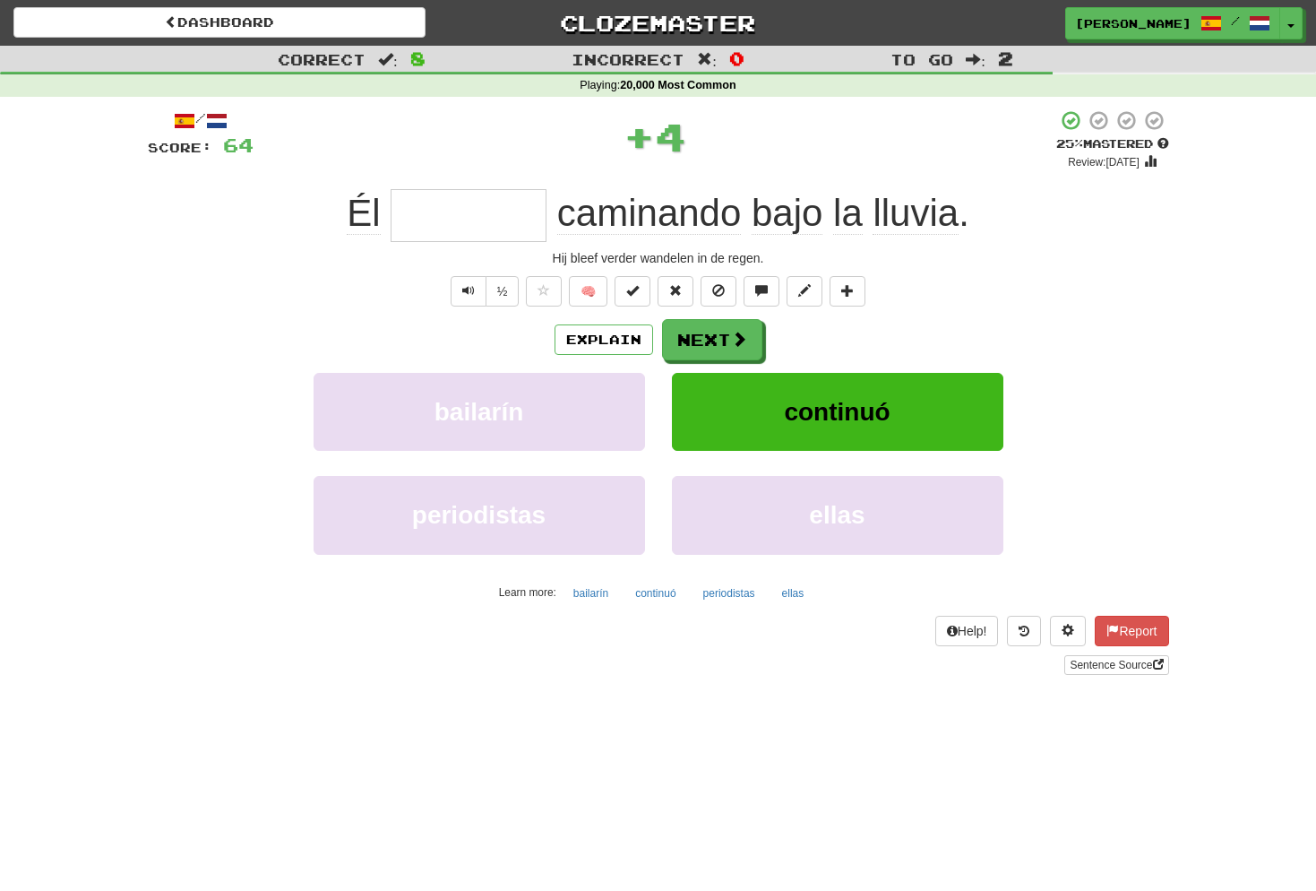
type input "********"
click at [479, 291] on button "Text-to-speech controls" at bounding box center [469, 291] width 36 height 30
click at [726, 335] on button "Next" at bounding box center [713, 340] width 100 height 41
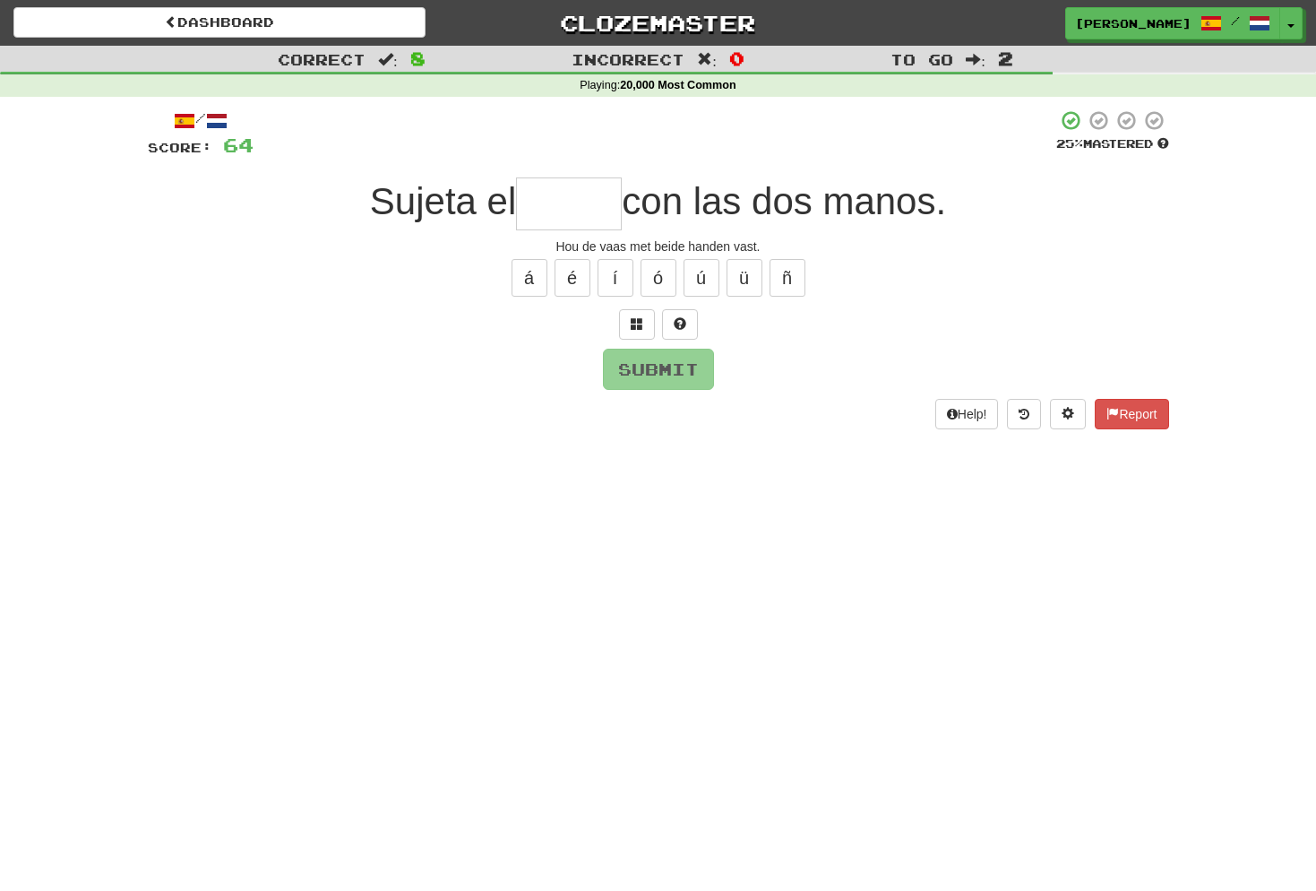
type input "*"
click at [638, 325] on span at bounding box center [637, 323] width 13 height 13
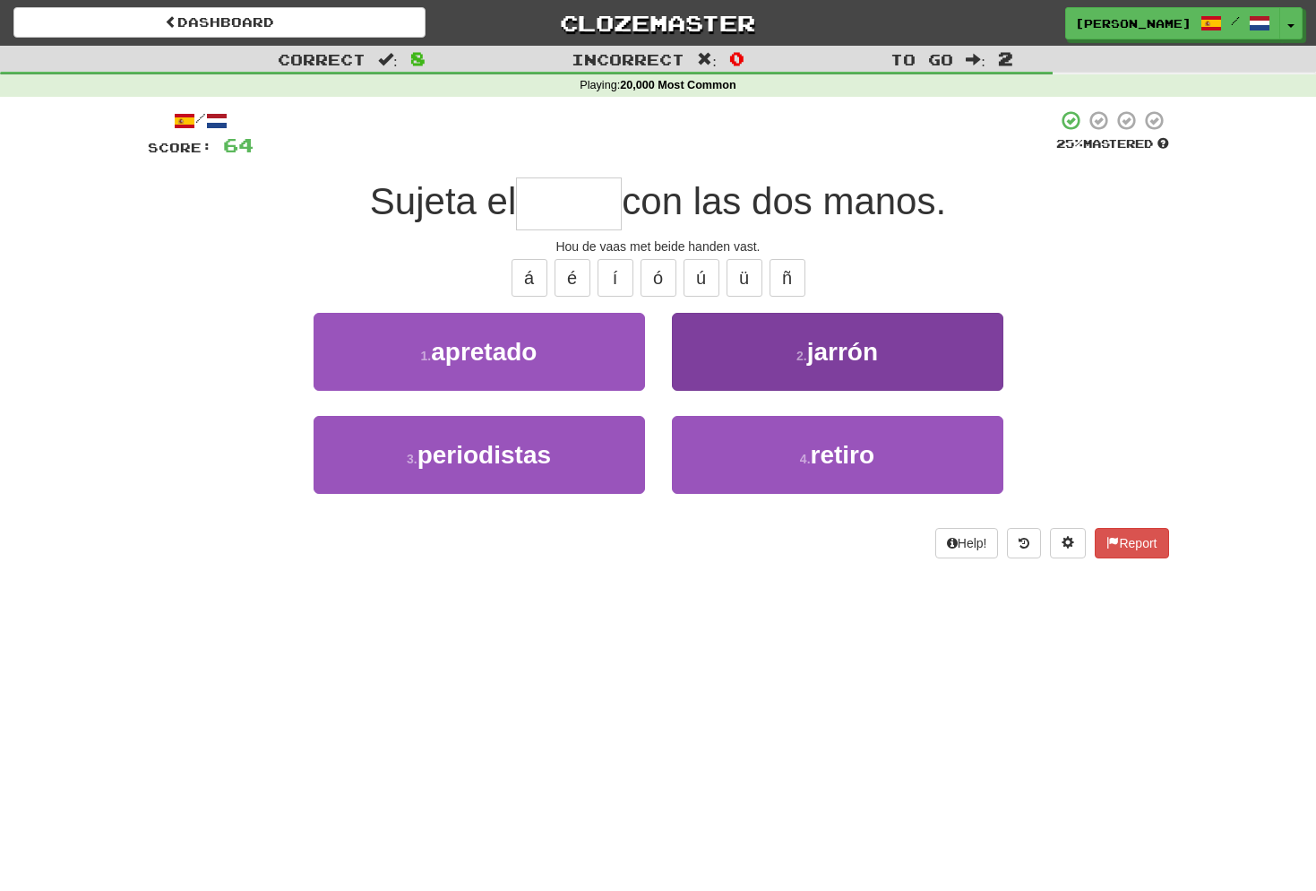
click at [830, 348] on span "jarrón" at bounding box center [842, 352] width 71 height 28
type input "******"
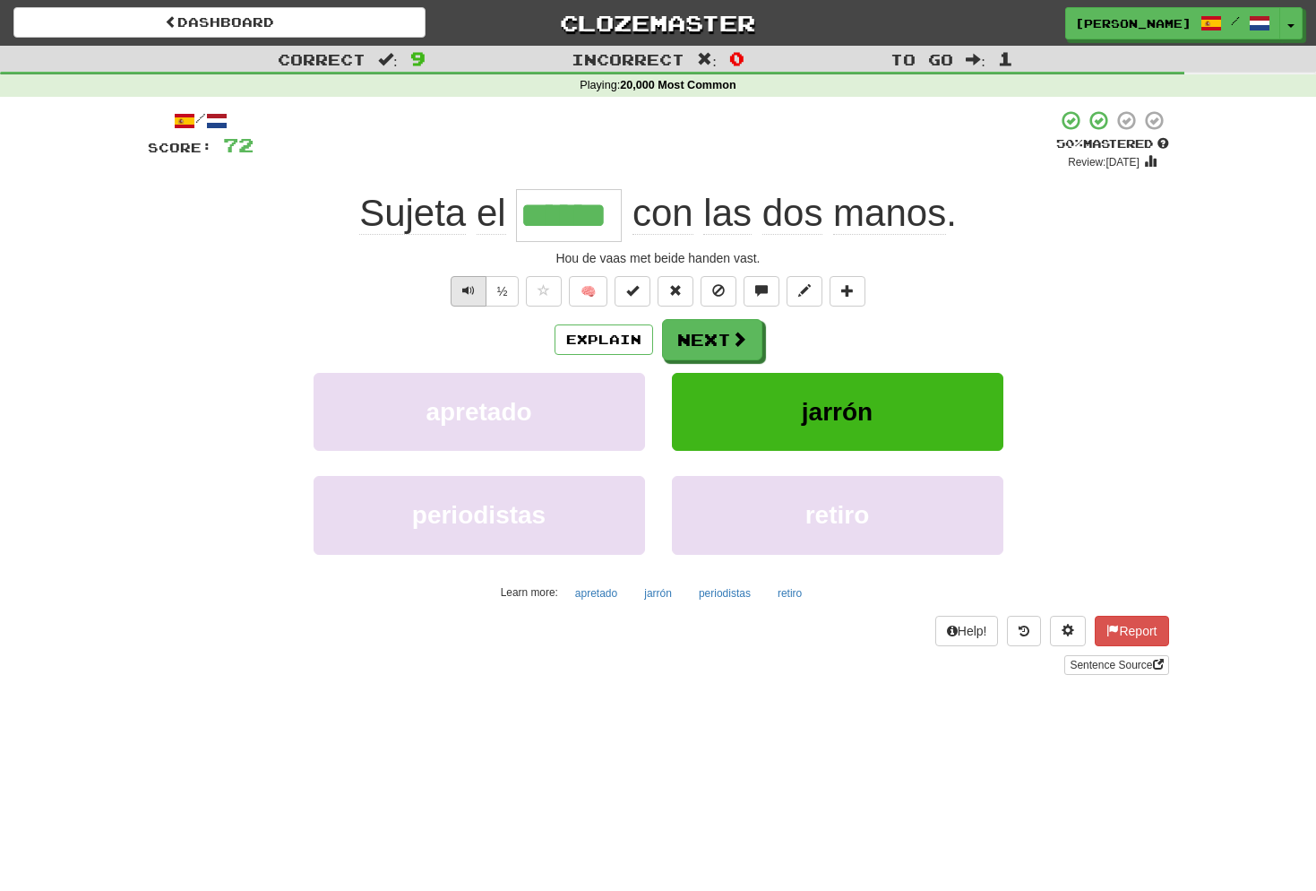
click at [471, 288] on span "Text-to-speech controls" at bounding box center [468, 290] width 13 height 13
click at [730, 352] on button "Next" at bounding box center [713, 340] width 100 height 41
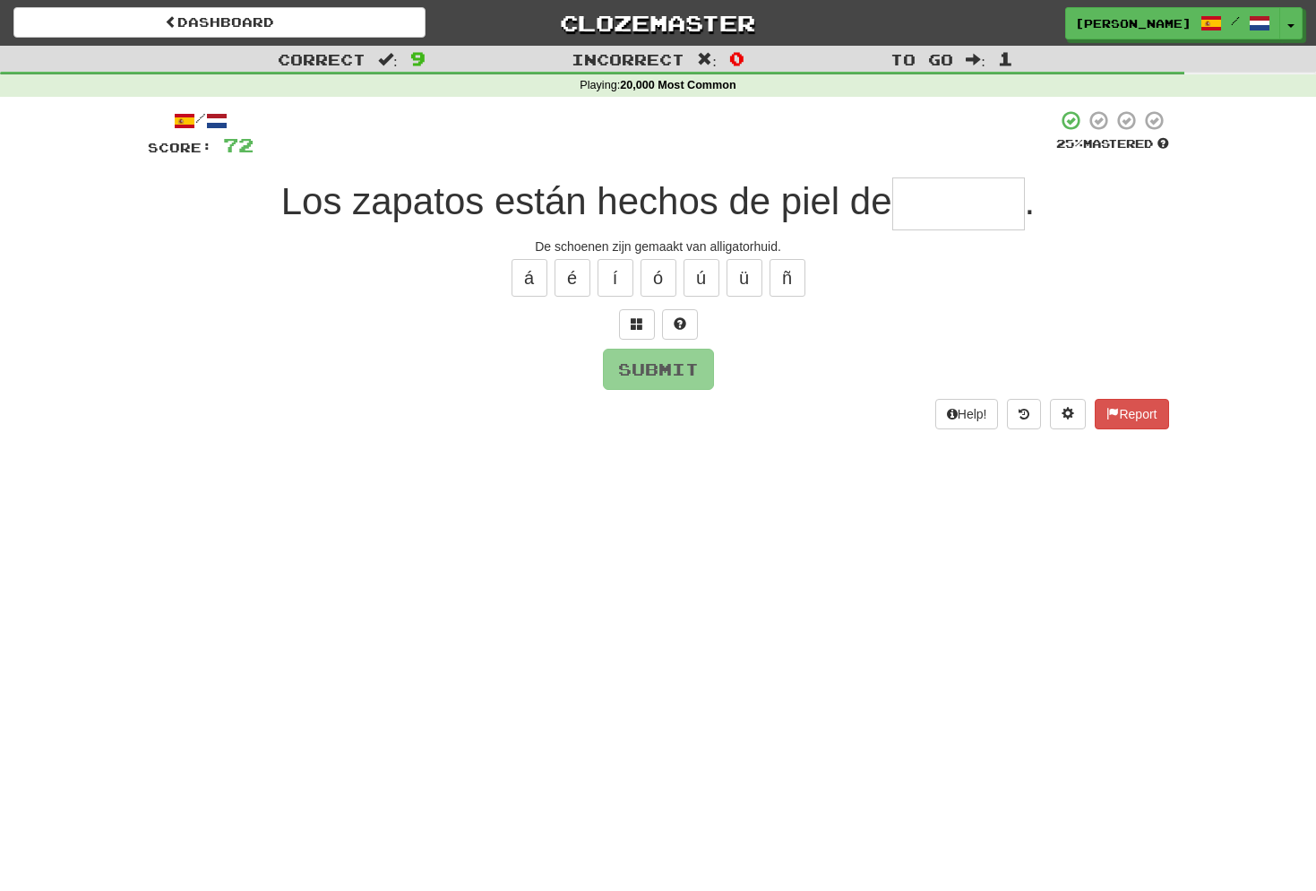
type input "*"
click at [640, 320] on span at bounding box center [637, 323] width 13 height 13
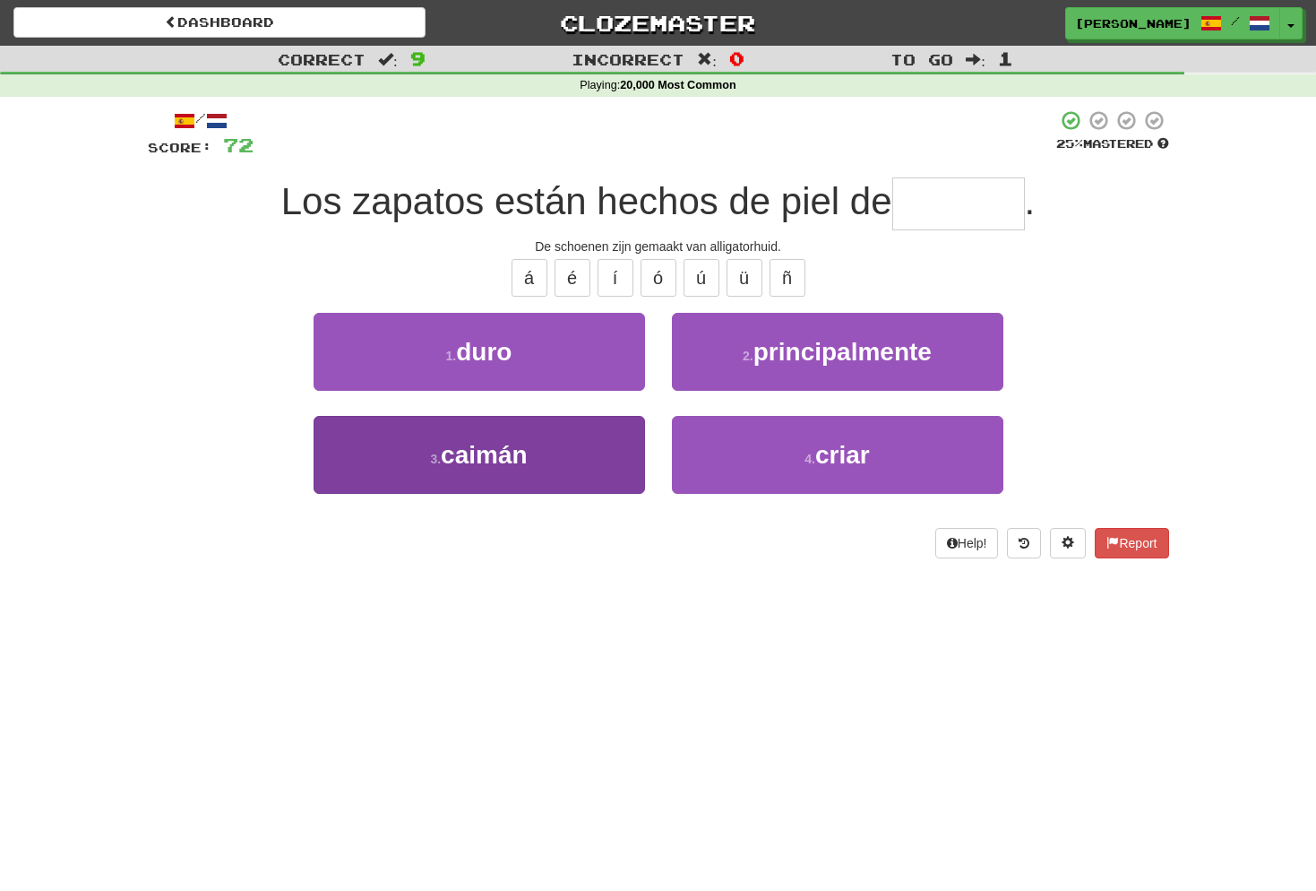
click at [451, 452] on span "caimán" at bounding box center [484, 455] width 87 height 28
type input "******"
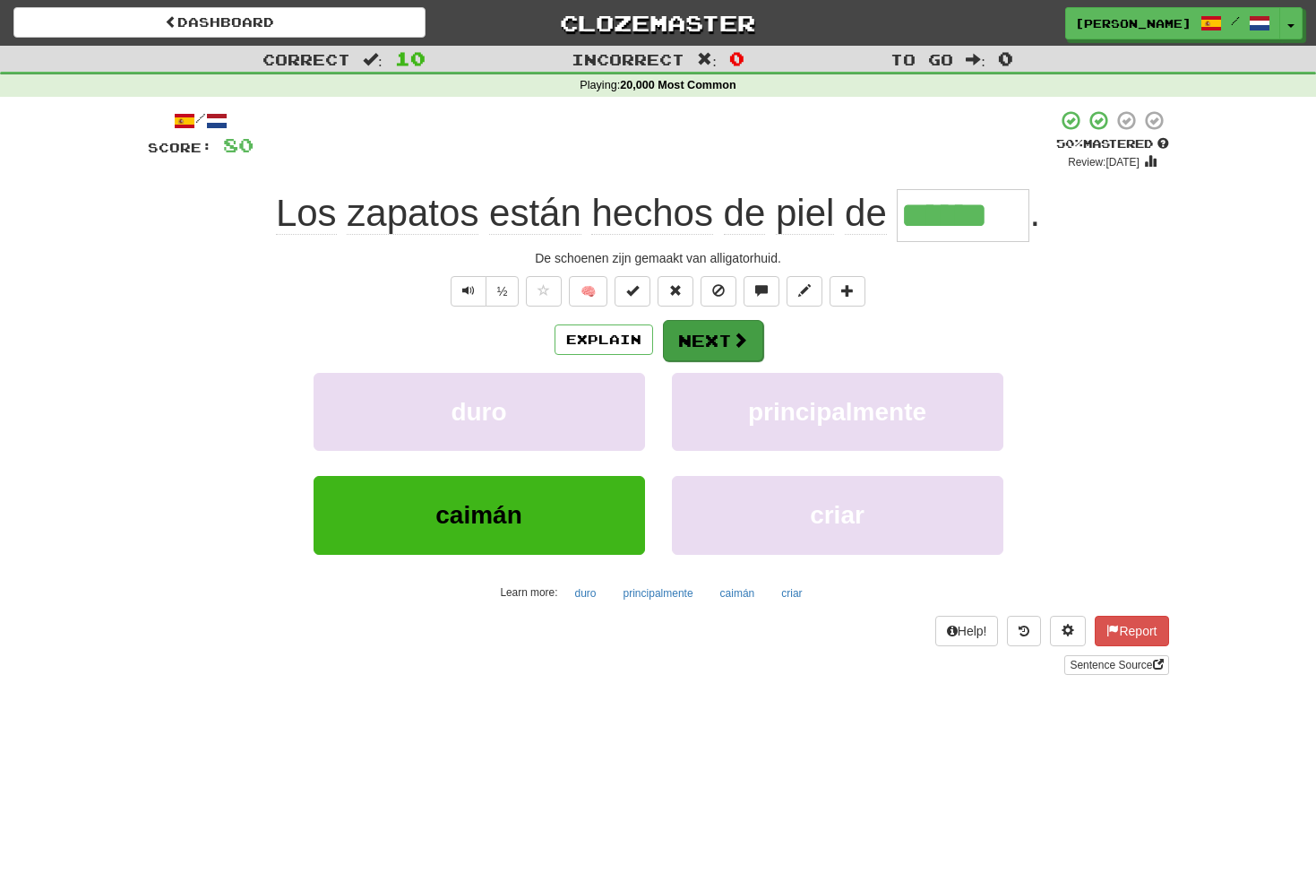
click at [727, 337] on button "Next" at bounding box center [713, 340] width 100 height 41
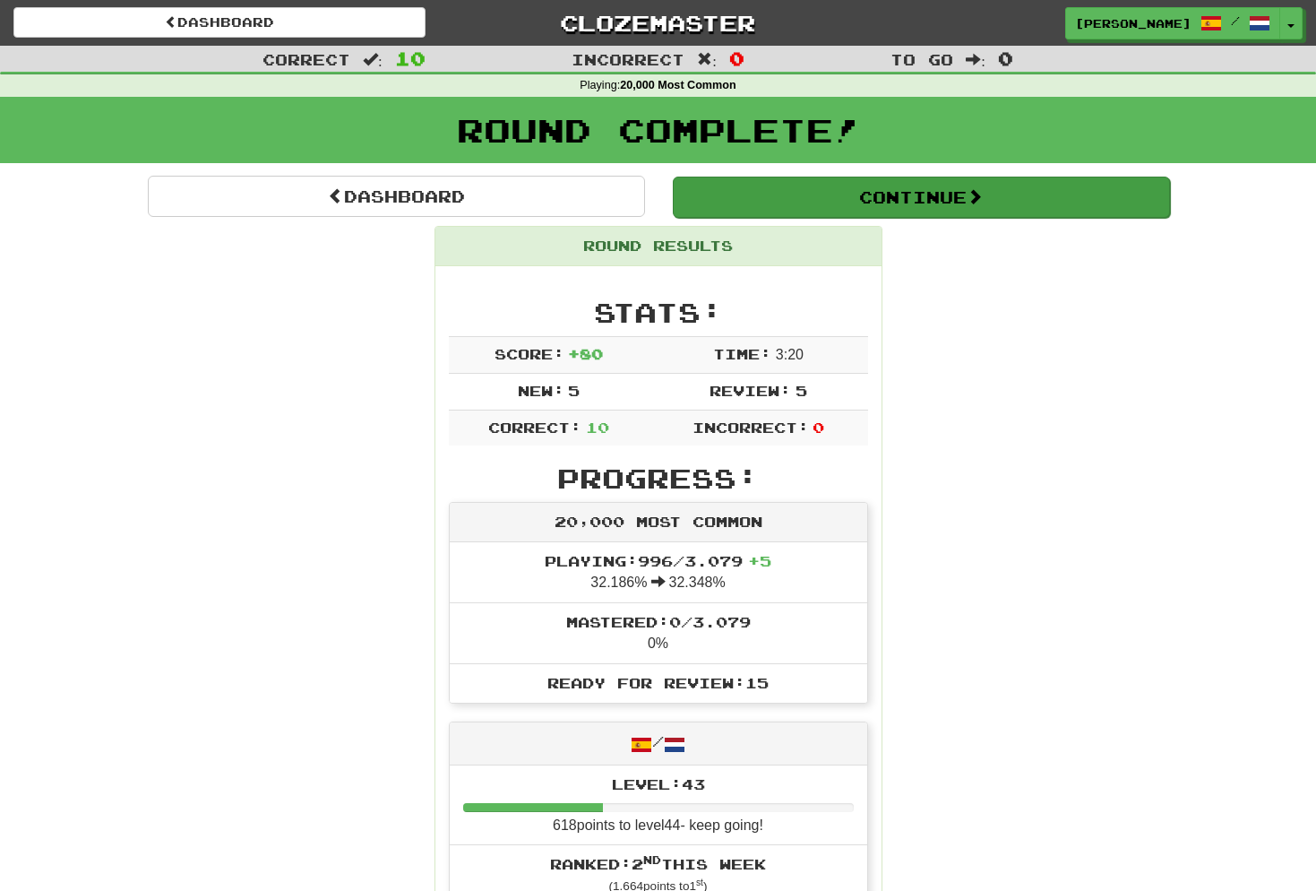
click at [918, 194] on button "Continue" at bounding box center [921, 196] width 497 height 41
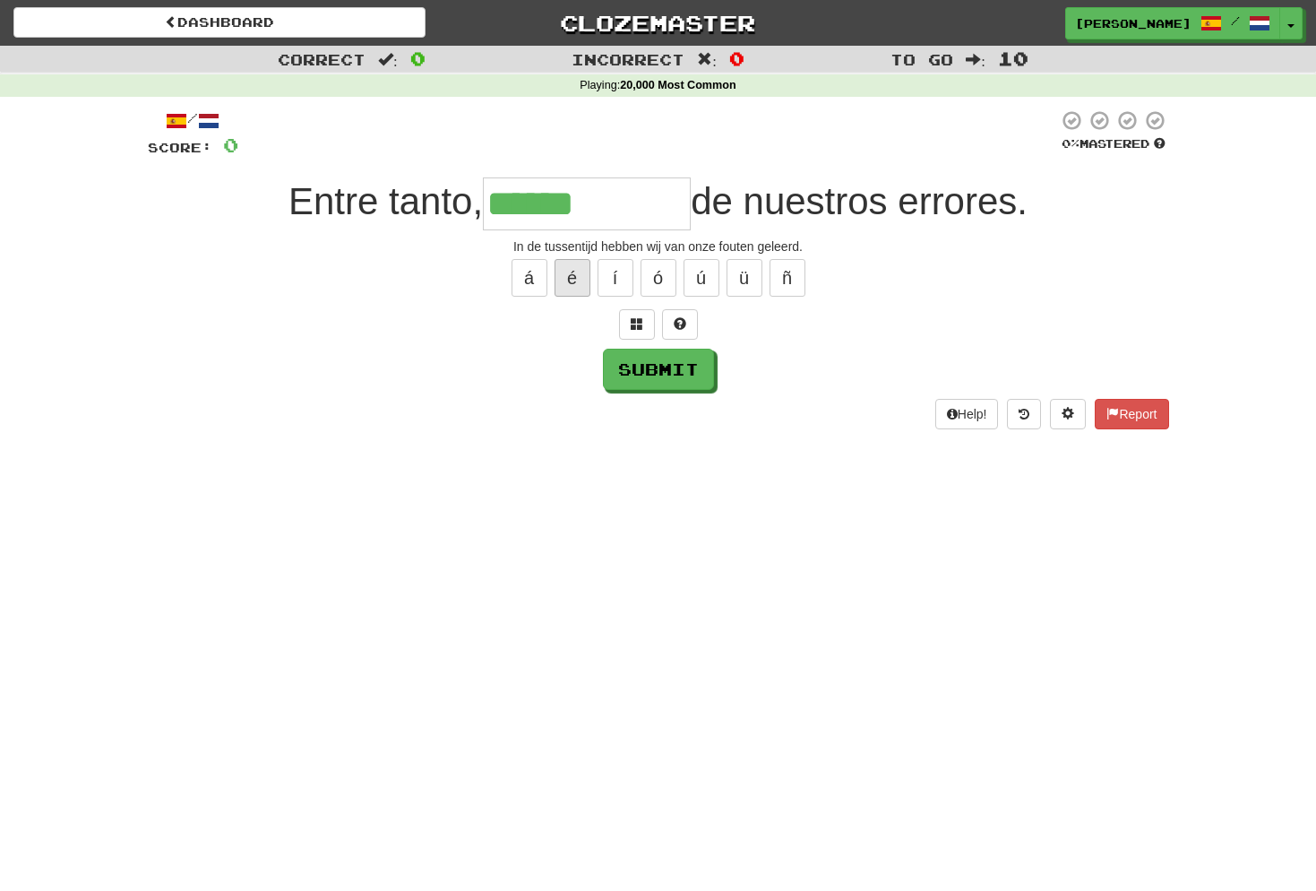
click at [579, 268] on button "é" at bounding box center [573, 278] width 36 height 38
click at [634, 320] on span at bounding box center [637, 323] width 13 height 13
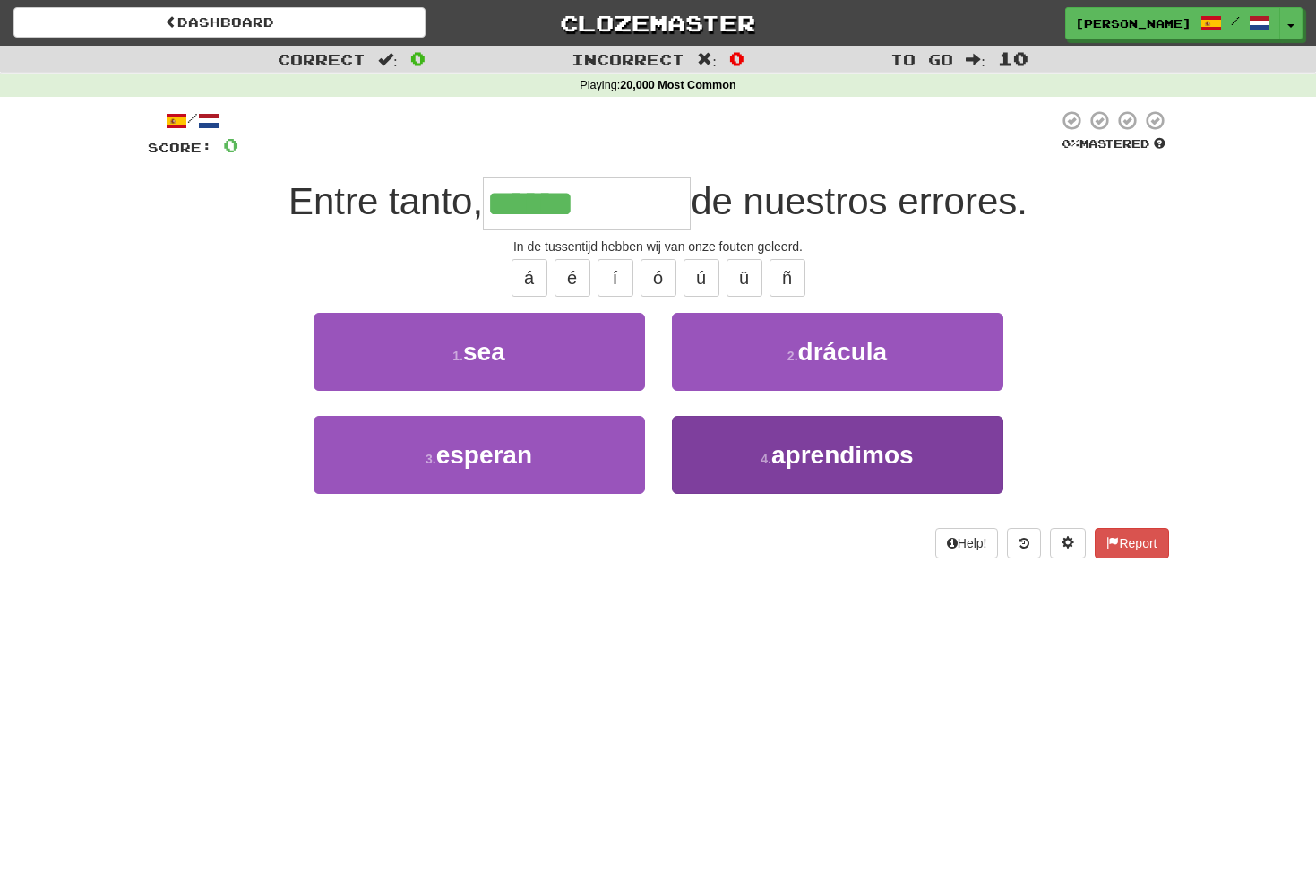
click at [847, 458] on span "aprendimos" at bounding box center [842, 455] width 142 height 28
type input "**********"
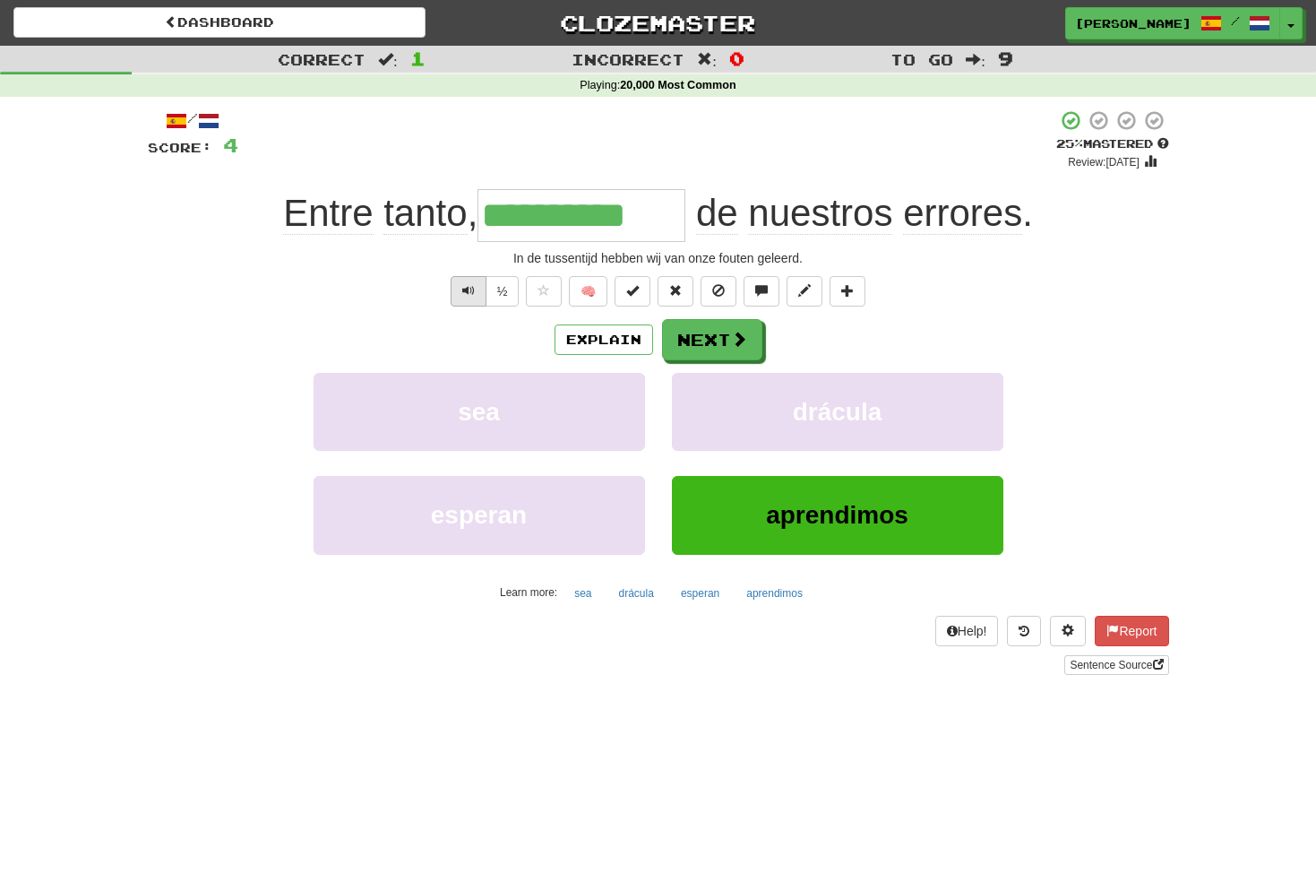
click at [468, 291] on span "Text-to-speech controls" at bounding box center [468, 290] width 13 height 13
click at [713, 334] on button "Next" at bounding box center [713, 340] width 100 height 41
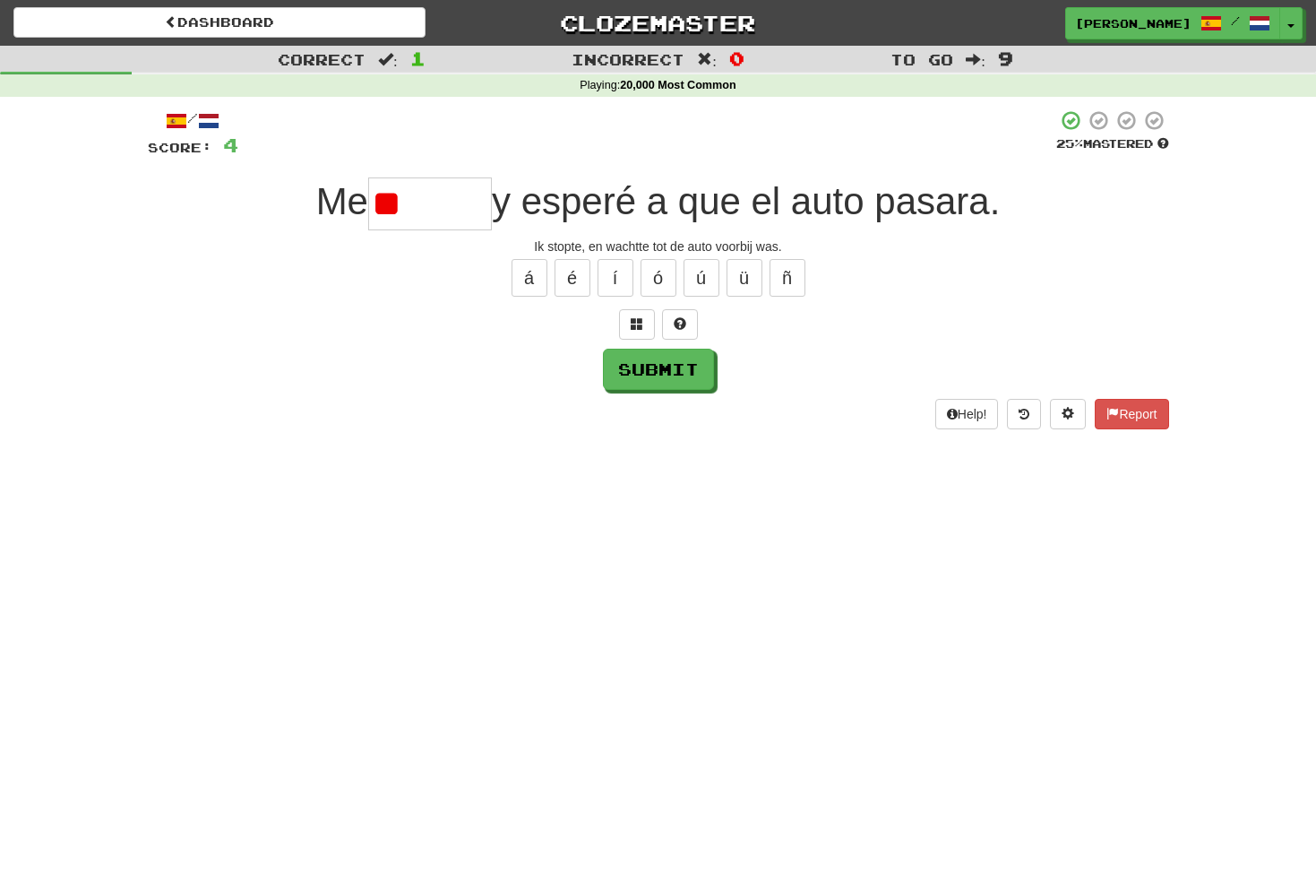
type input "*"
click at [635, 319] on span at bounding box center [637, 323] width 13 height 13
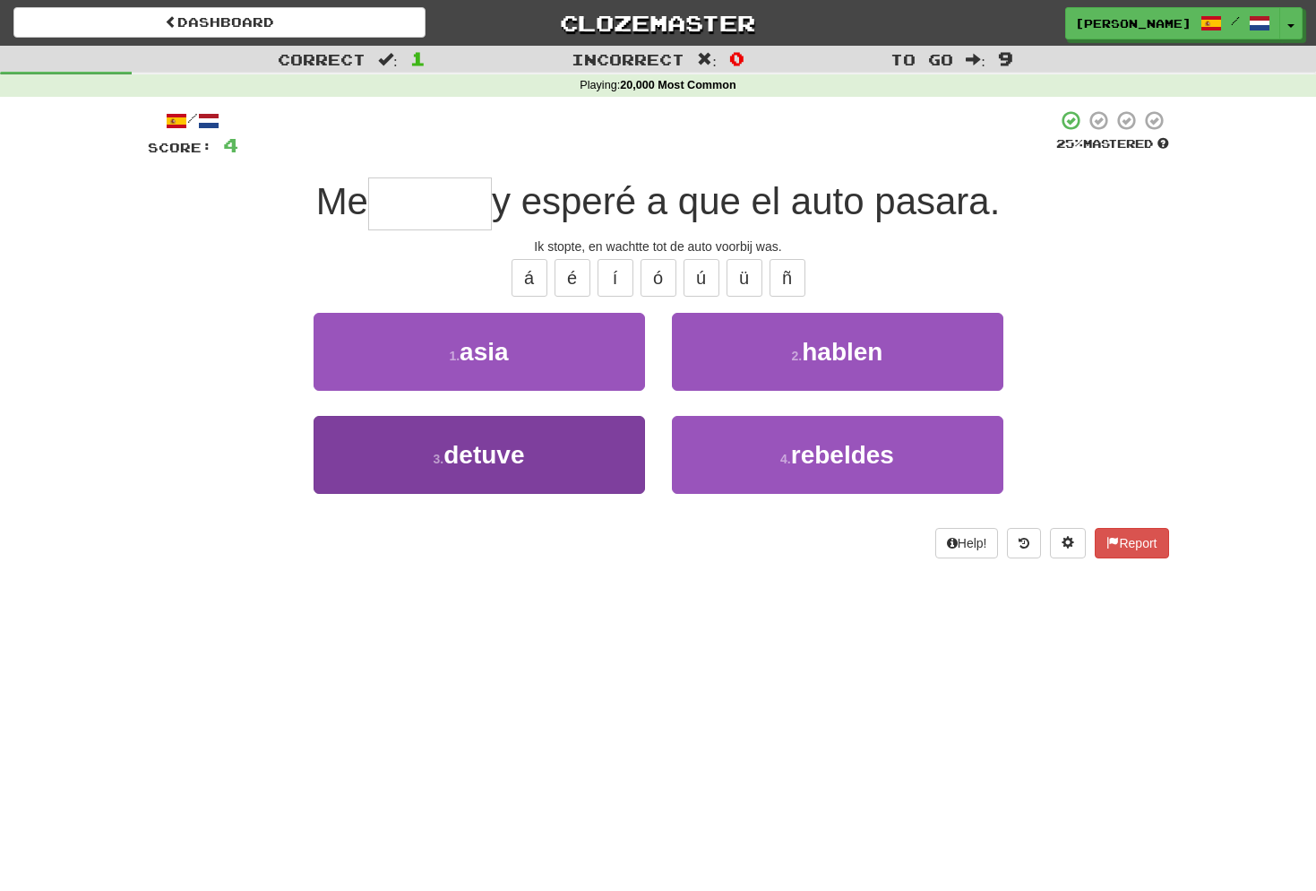
click at [518, 456] on span "detuve" at bounding box center [483, 455] width 81 height 28
type input "******"
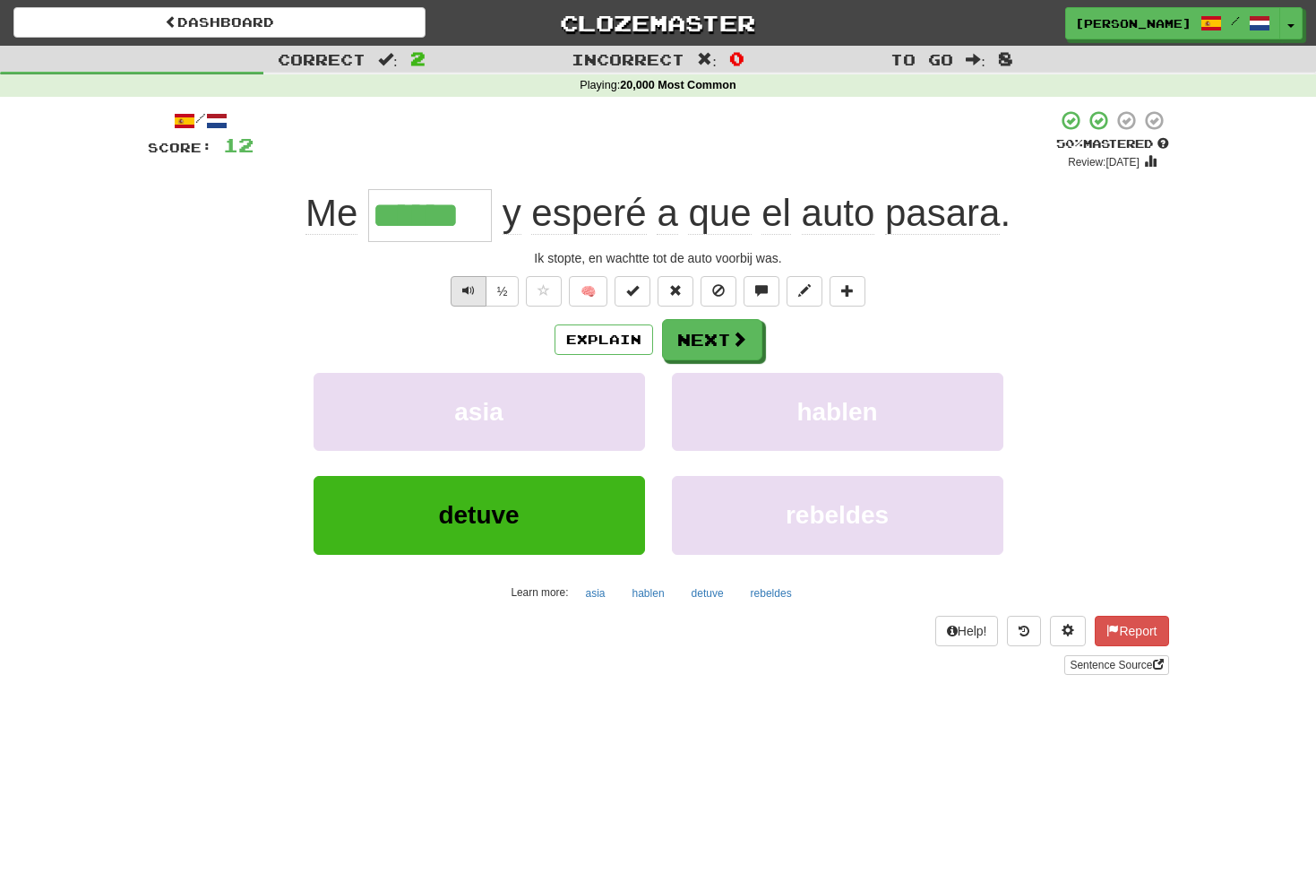
click at [469, 290] on span "Text-to-speech controls" at bounding box center [468, 290] width 13 height 13
click at [722, 346] on button "Next" at bounding box center [713, 340] width 100 height 41
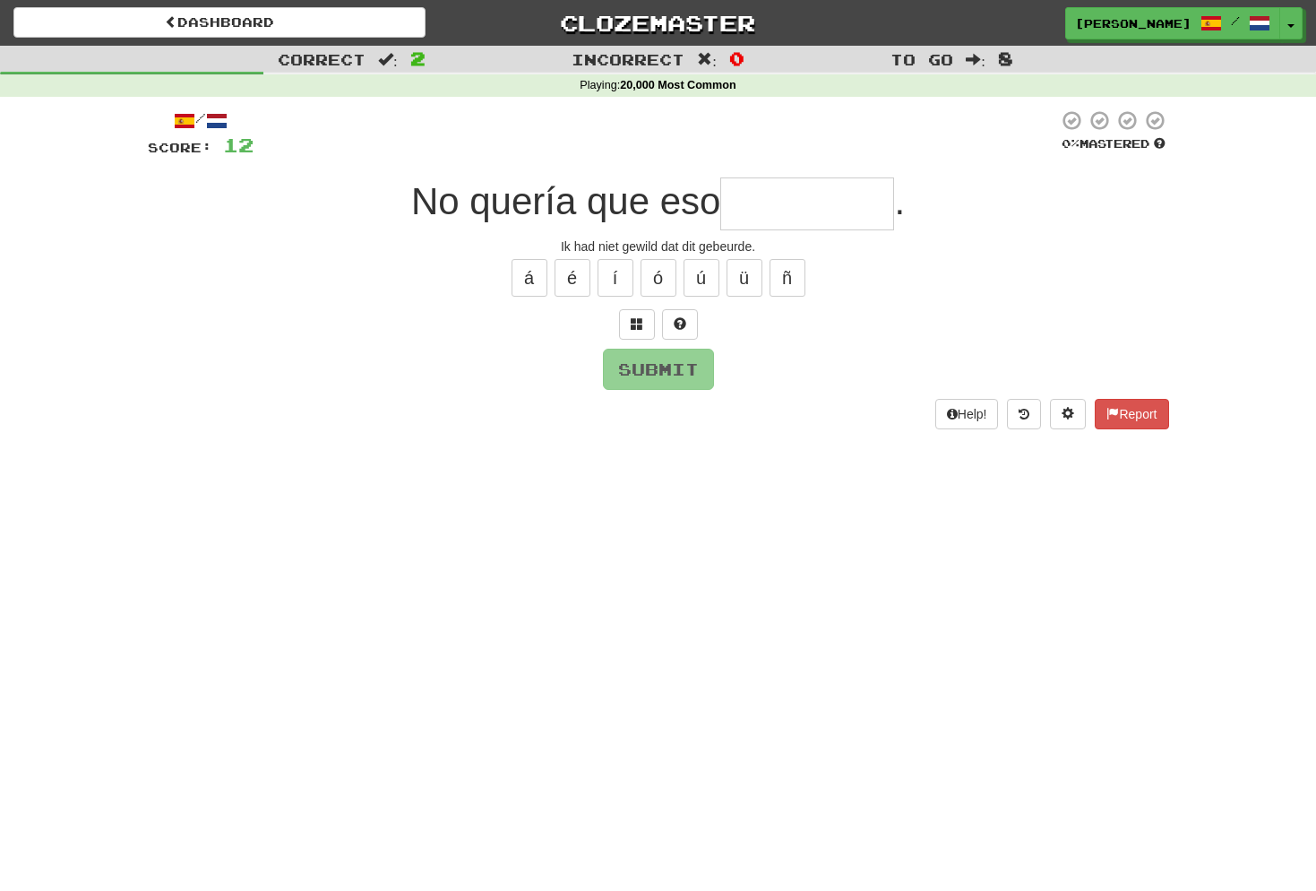
type input "*"
click at [644, 322] on button at bounding box center [637, 324] width 36 height 30
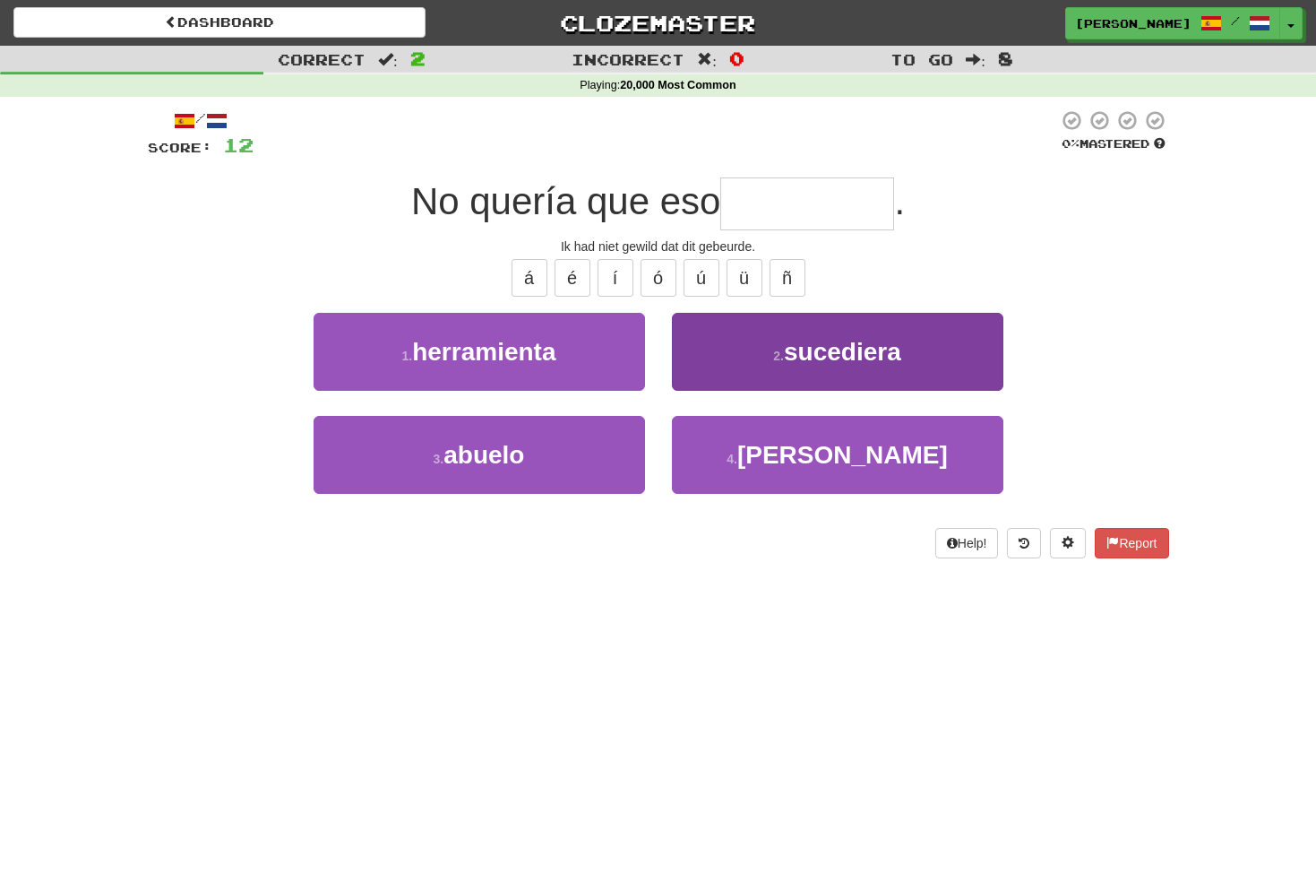
click at [874, 350] on span "sucediera" at bounding box center [842, 352] width 117 height 28
type input "*********"
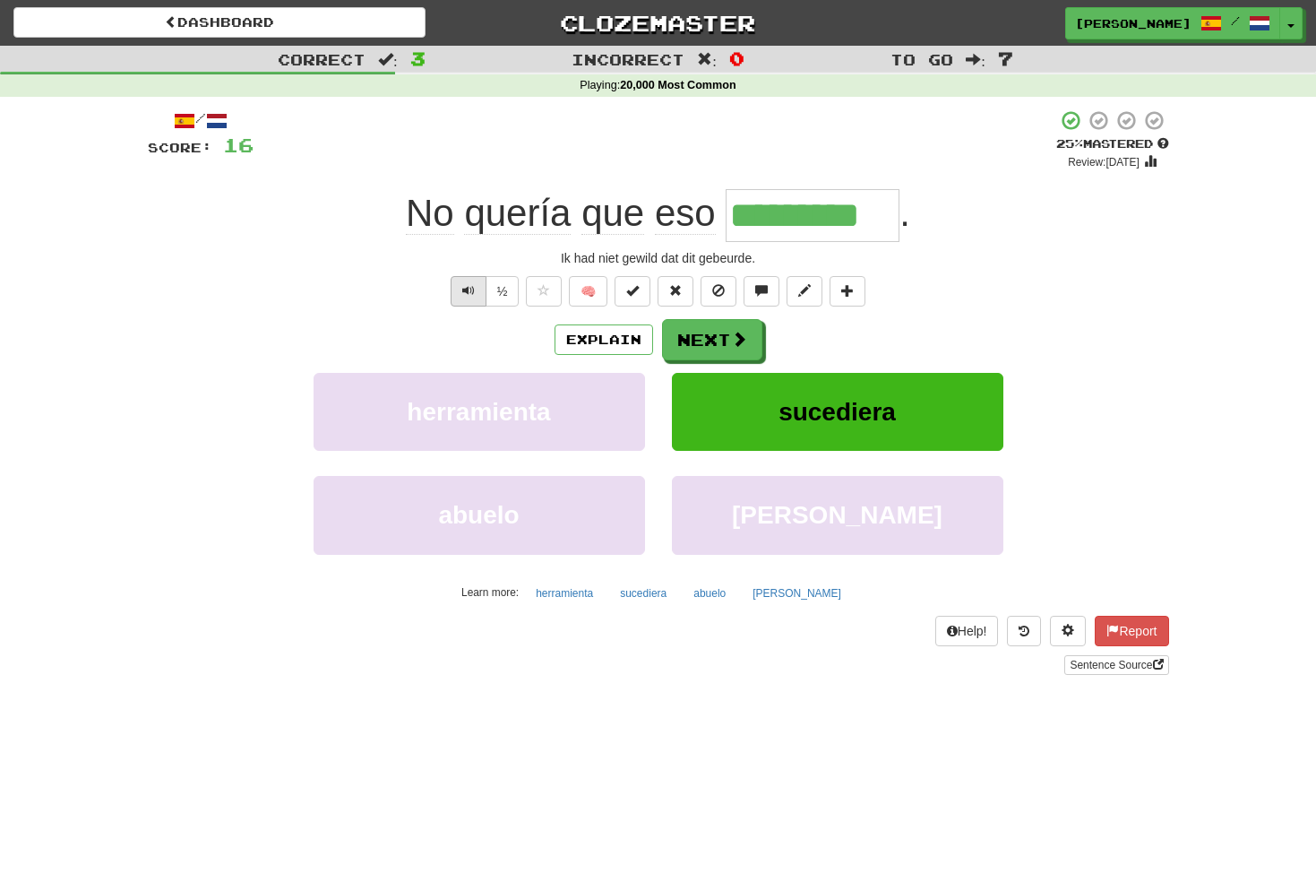
click at [472, 292] on span "Text-to-speech controls" at bounding box center [468, 290] width 13 height 13
click at [732, 335] on span at bounding box center [740, 339] width 16 height 16
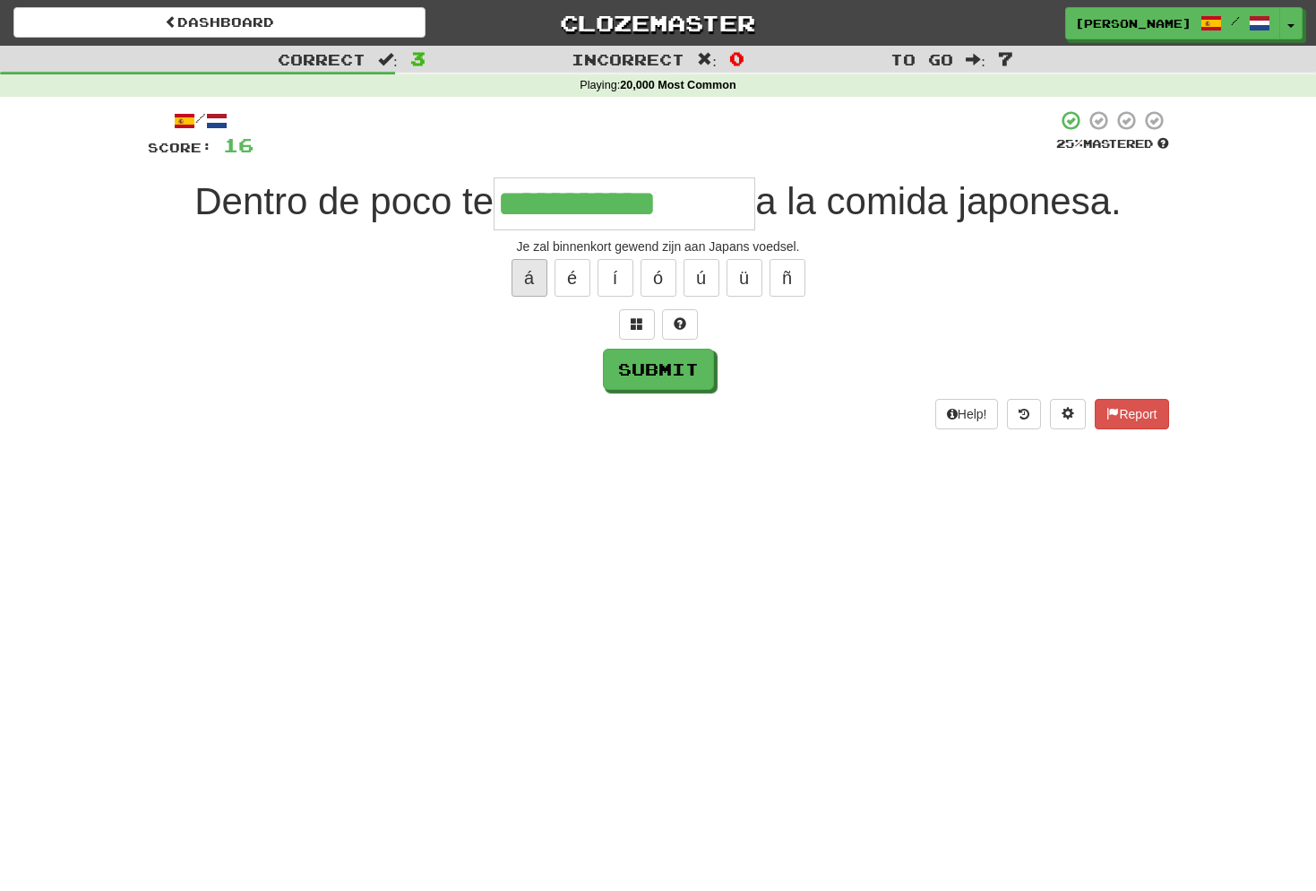
click at [538, 275] on button "á" at bounding box center [530, 278] width 36 height 38
type input "**********"
click at [644, 363] on button "Submit" at bounding box center [659, 369] width 111 height 41
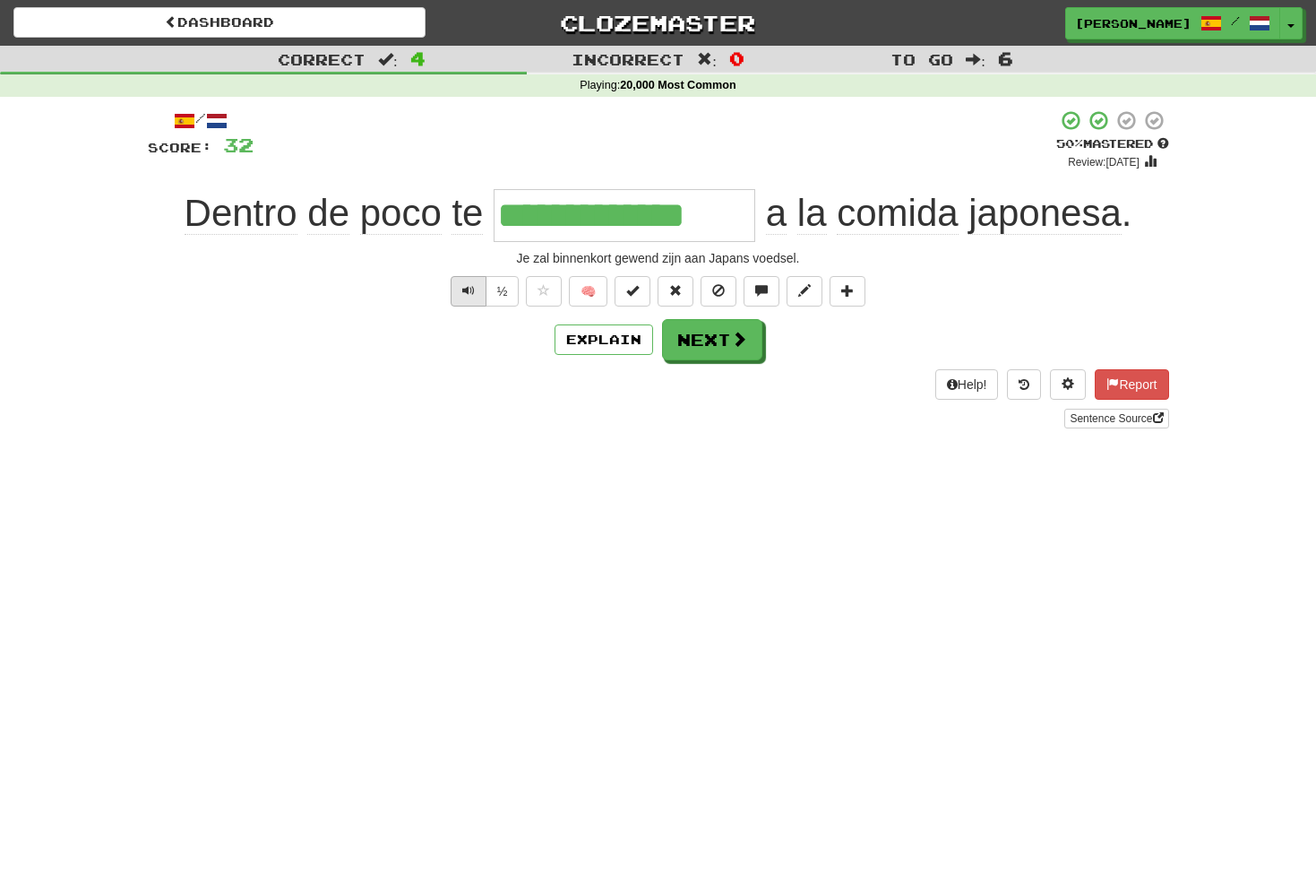
click at [477, 291] on button "Text-to-speech controls" at bounding box center [469, 291] width 36 height 30
click at [710, 335] on button "Next" at bounding box center [713, 340] width 100 height 41
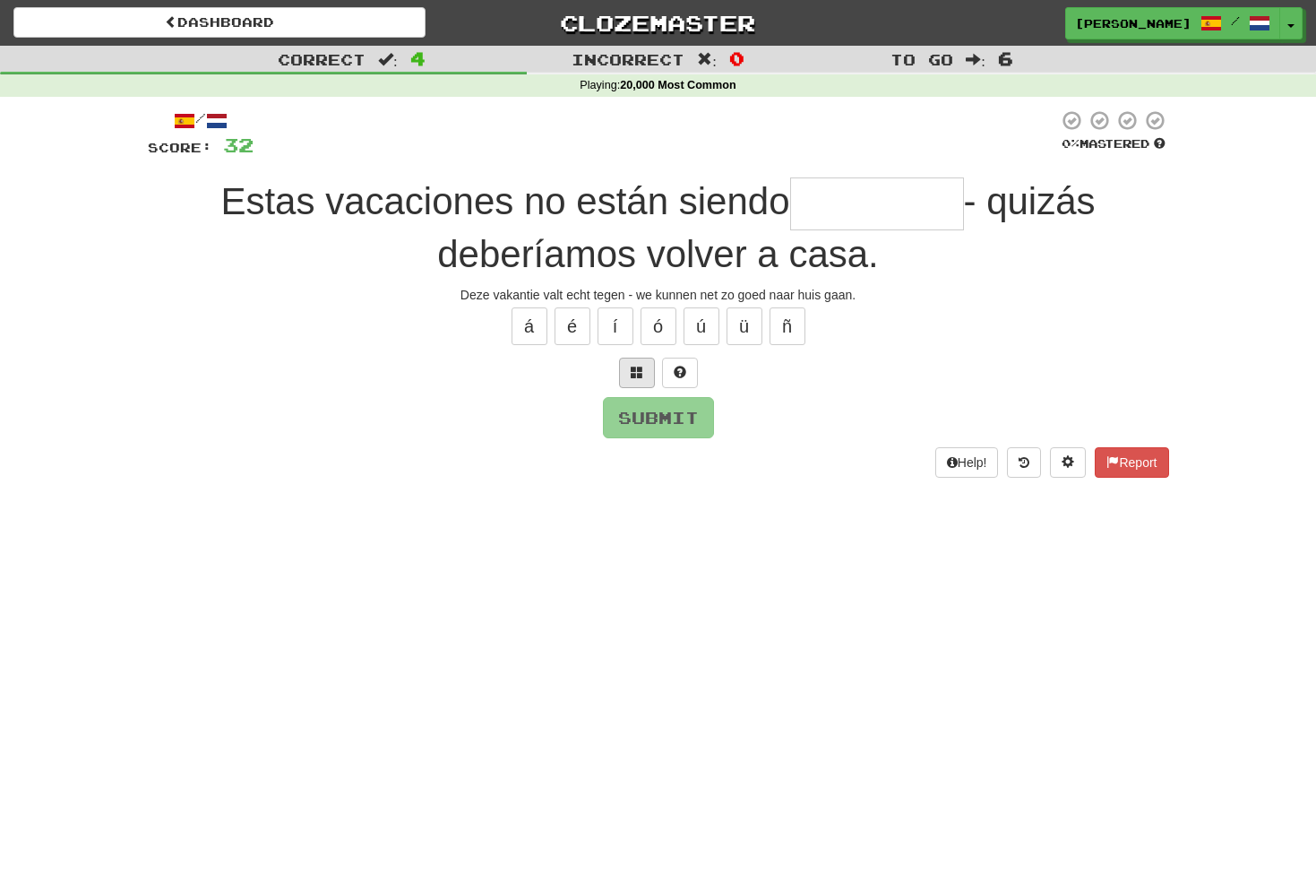
click at [639, 372] on span at bounding box center [637, 372] width 13 height 13
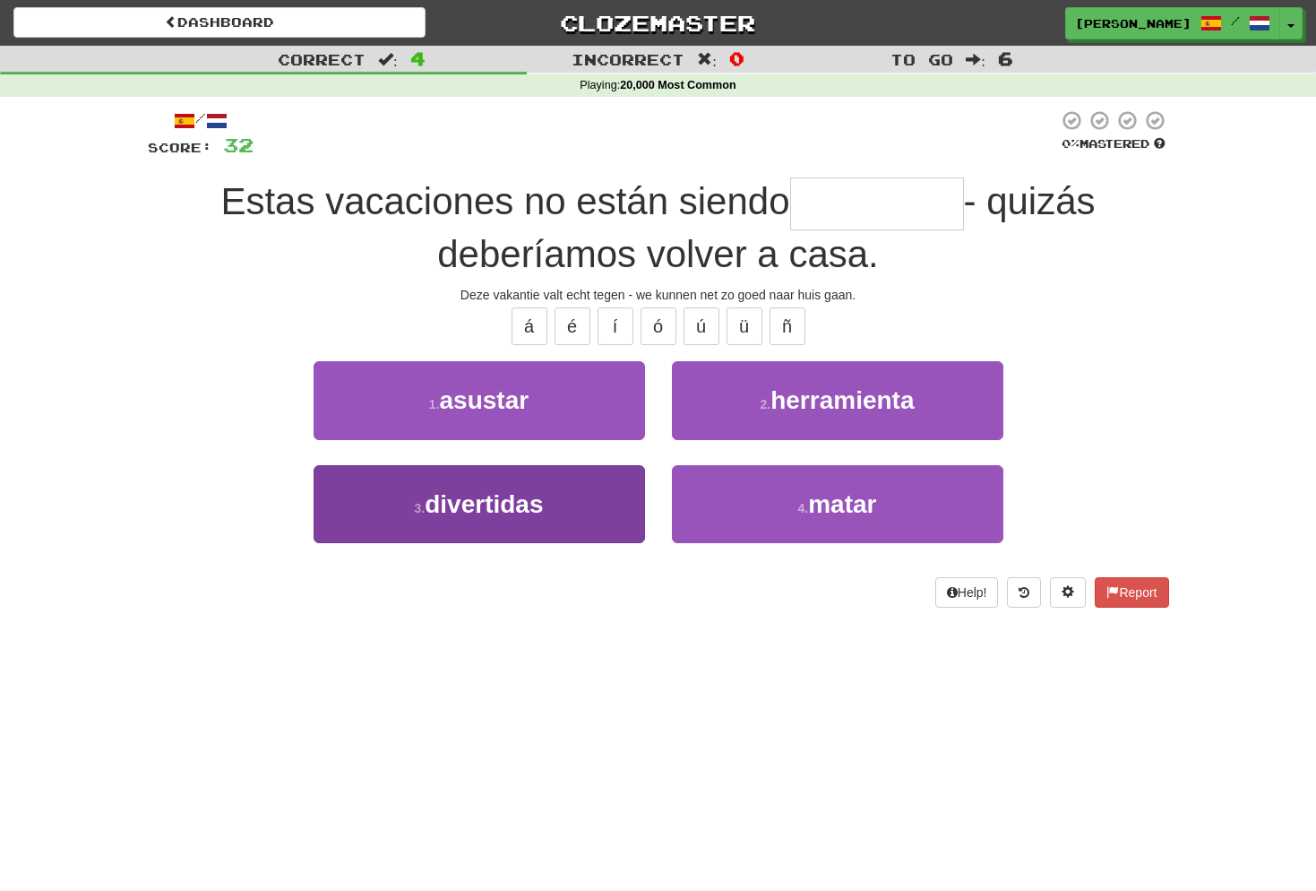
click at [543, 497] on span "divertidas" at bounding box center [484, 504] width 118 height 28
type input "**********"
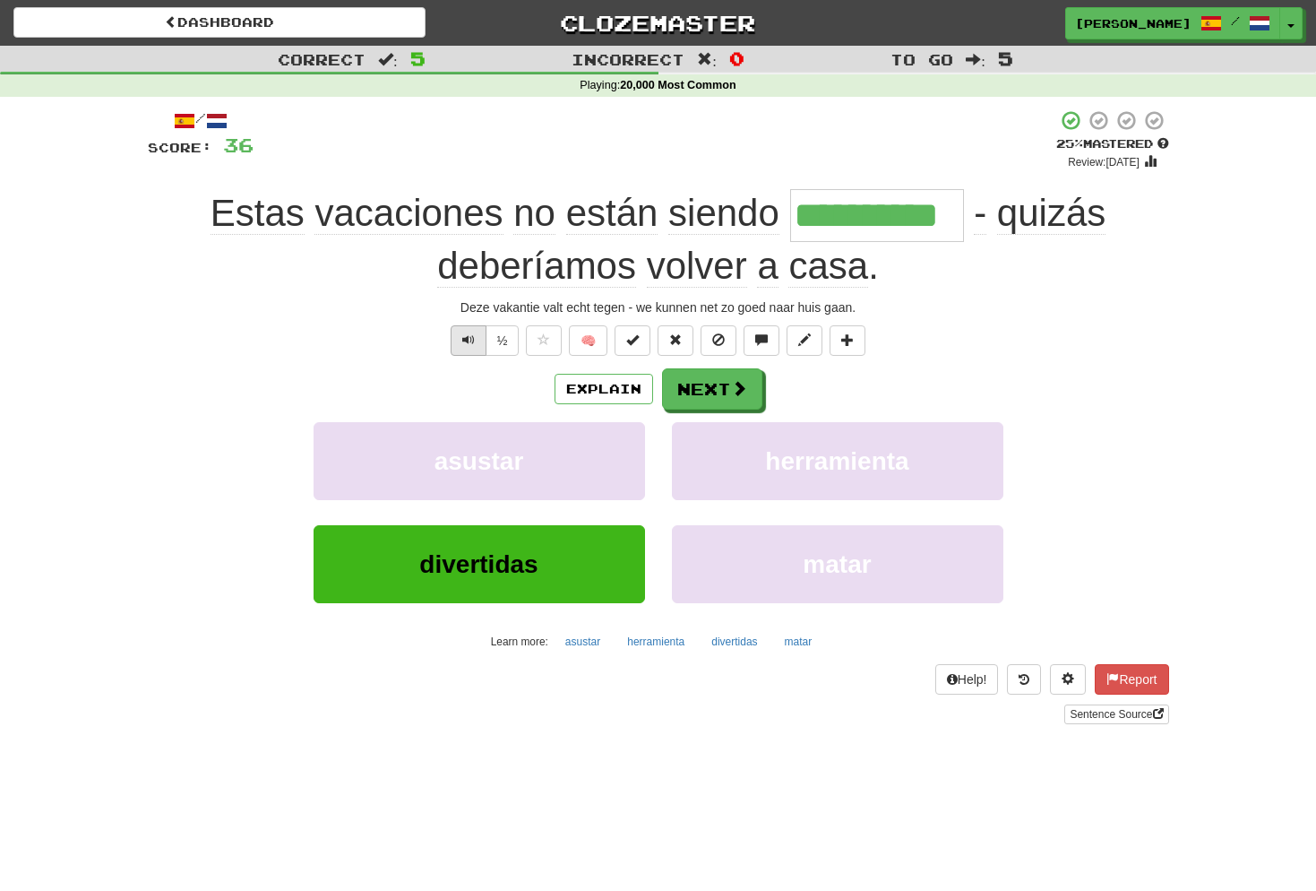
click at [478, 341] on button "Text-to-speech controls" at bounding box center [469, 340] width 36 height 30
click at [726, 393] on button "Next" at bounding box center [713, 389] width 100 height 41
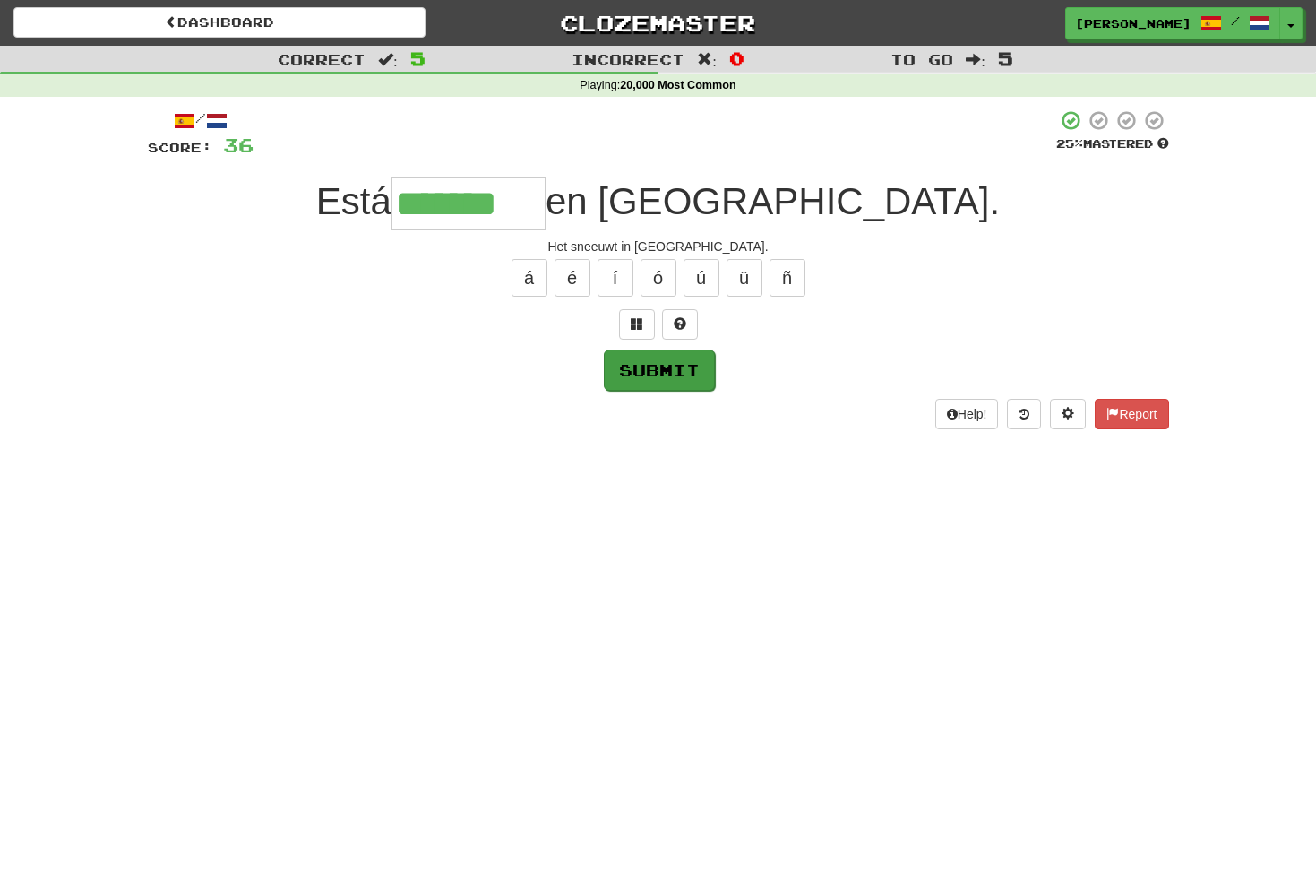
type input "*******"
click at [672, 374] on button "Submit" at bounding box center [659, 369] width 111 height 41
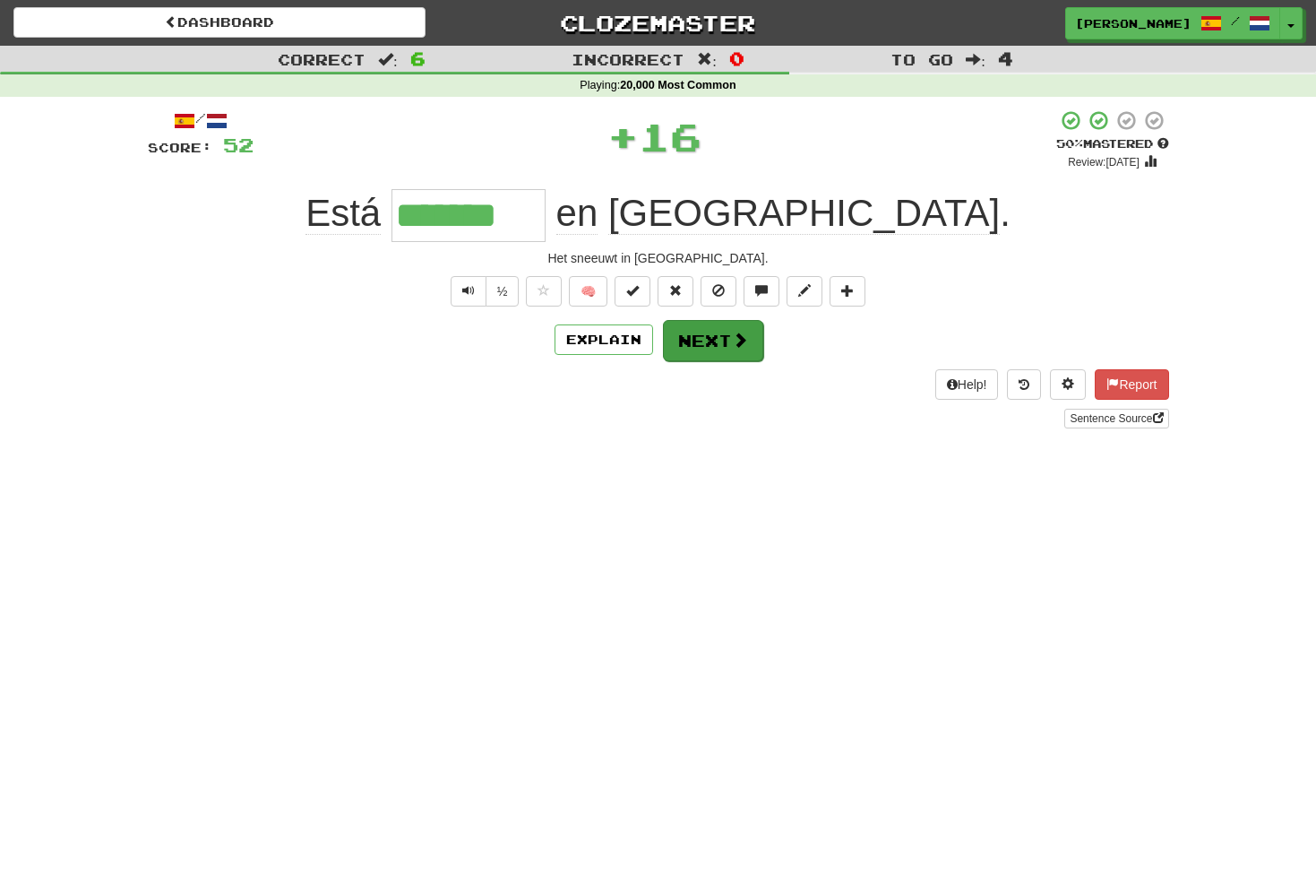
click at [710, 328] on button "Next" at bounding box center [713, 340] width 100 height 41
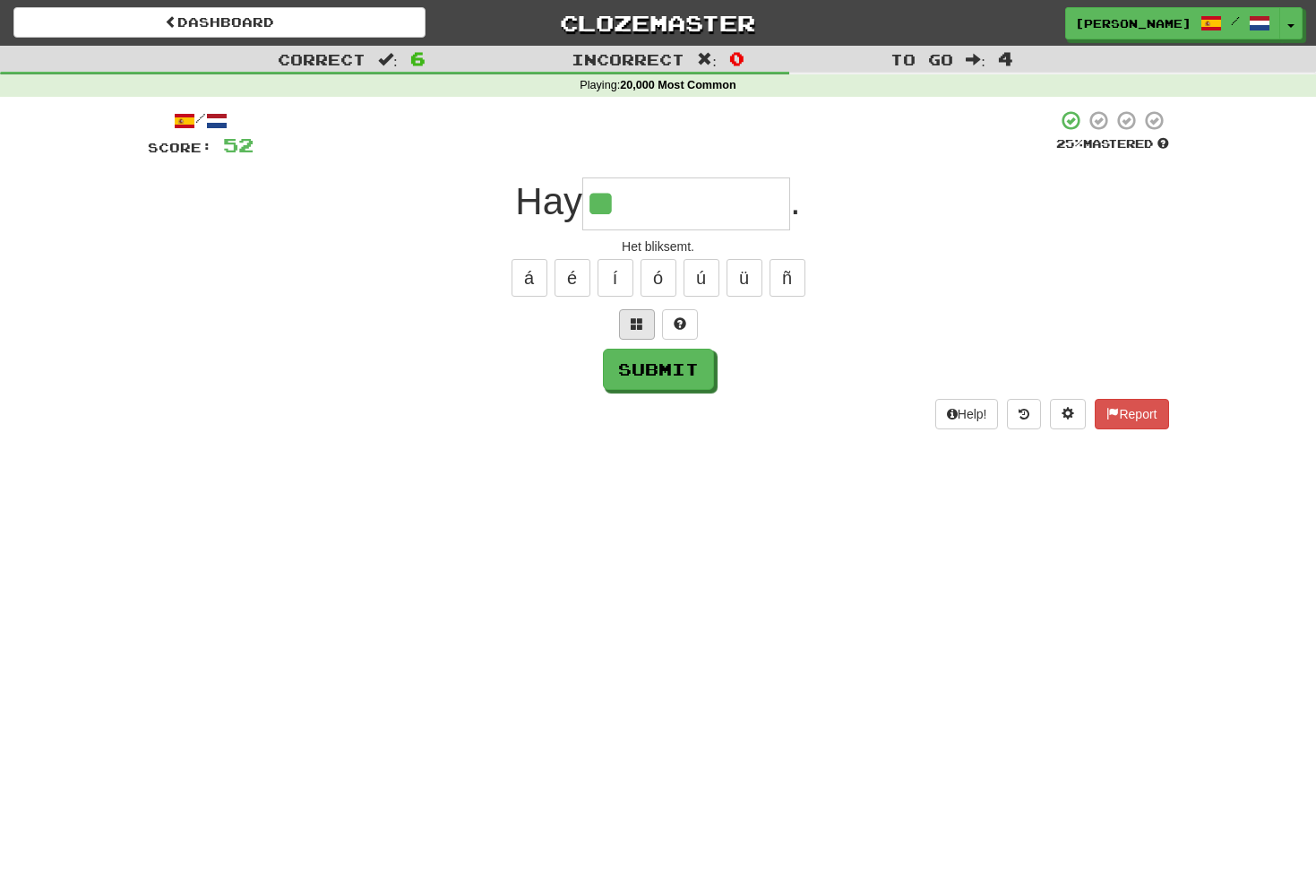
click at [636, 321] on span at bounding box center [637, 323] width 13 height 13
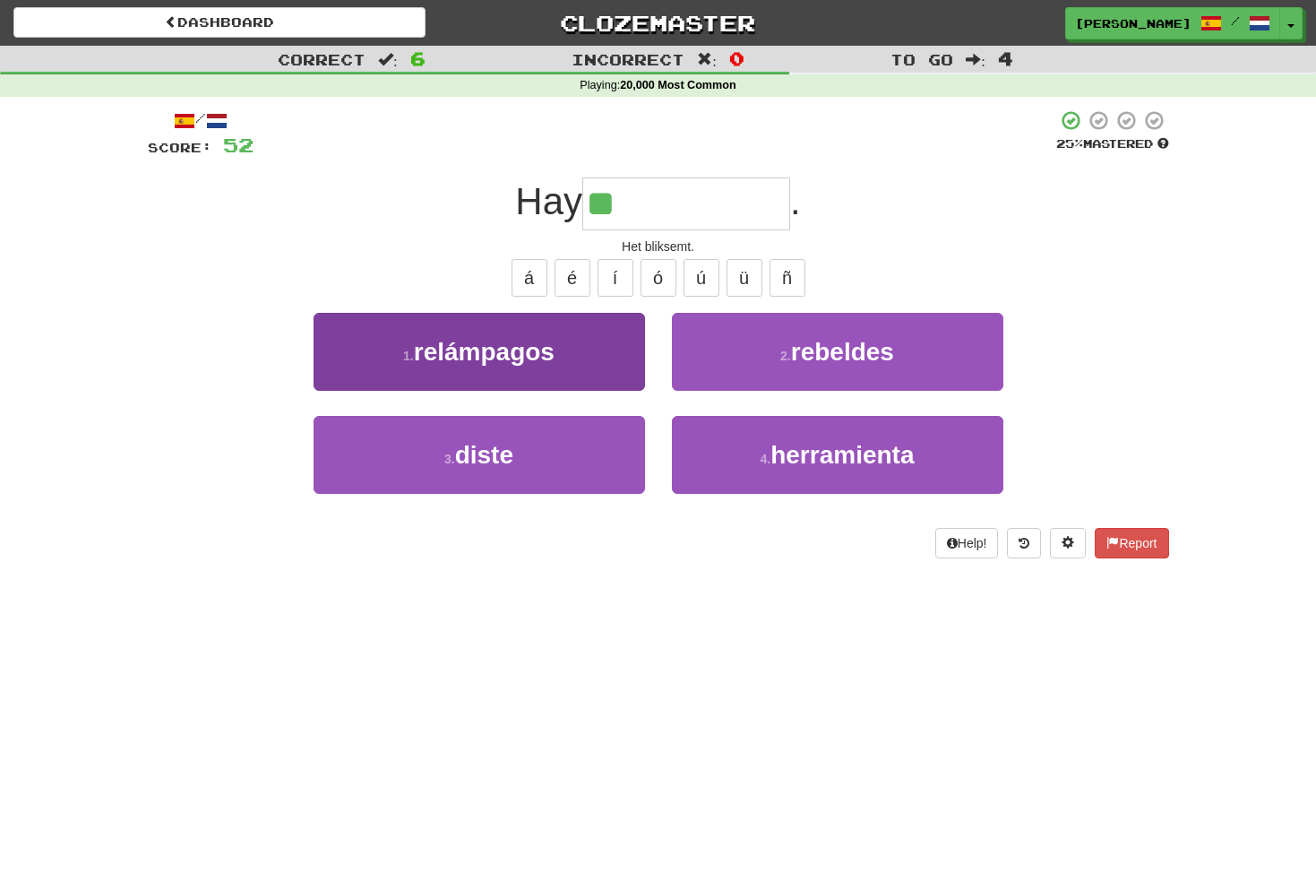
click at [506, 348] on span "relámpagos" at bounding box center [484, 352] width 141 height 28
type input "**********"
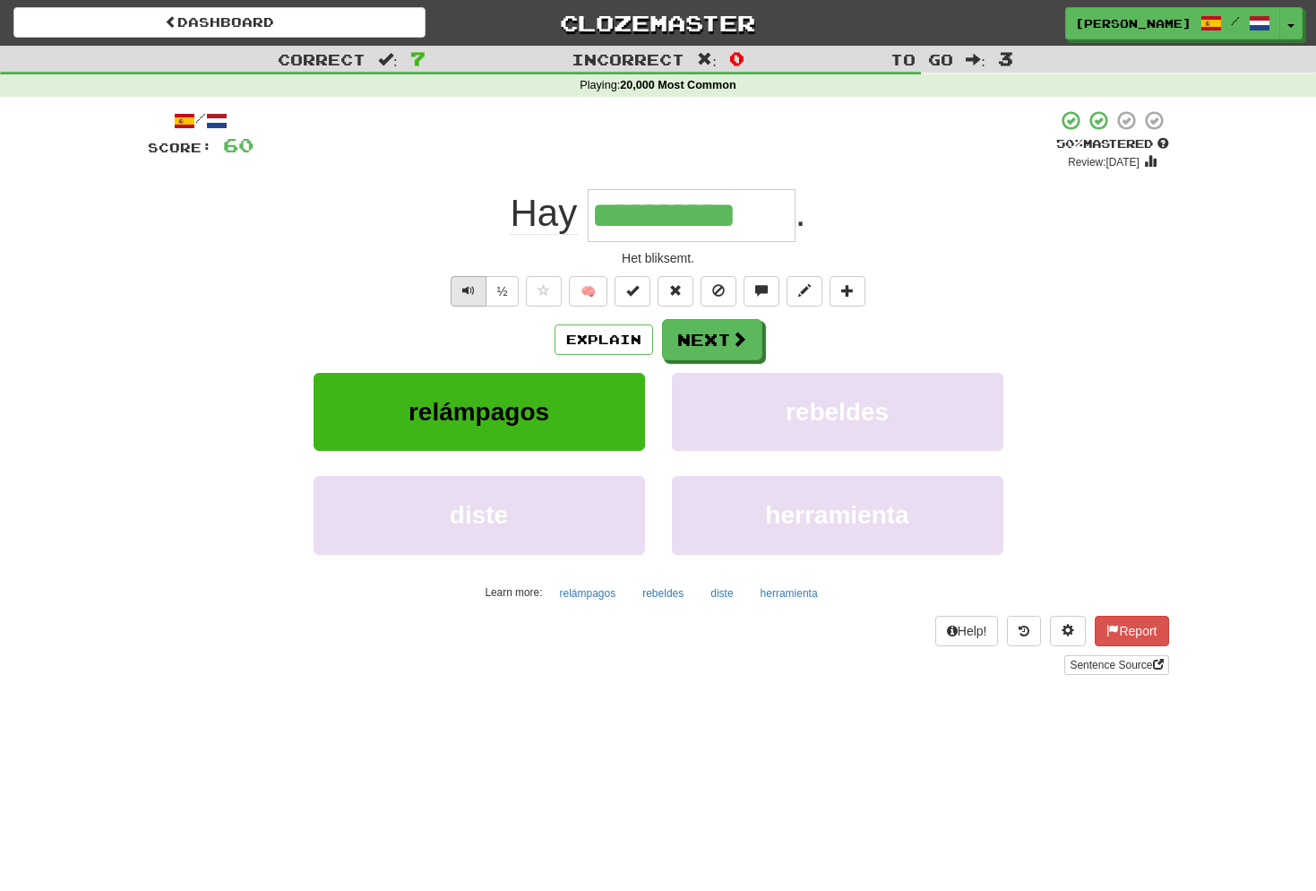
click at [474, 290] on button "Text-to-speech controls" at bounding box center [469, 291] width 36 height 30
click at [721, 344] on button "Next" at bounding box center [713, 340] width 100 height 41
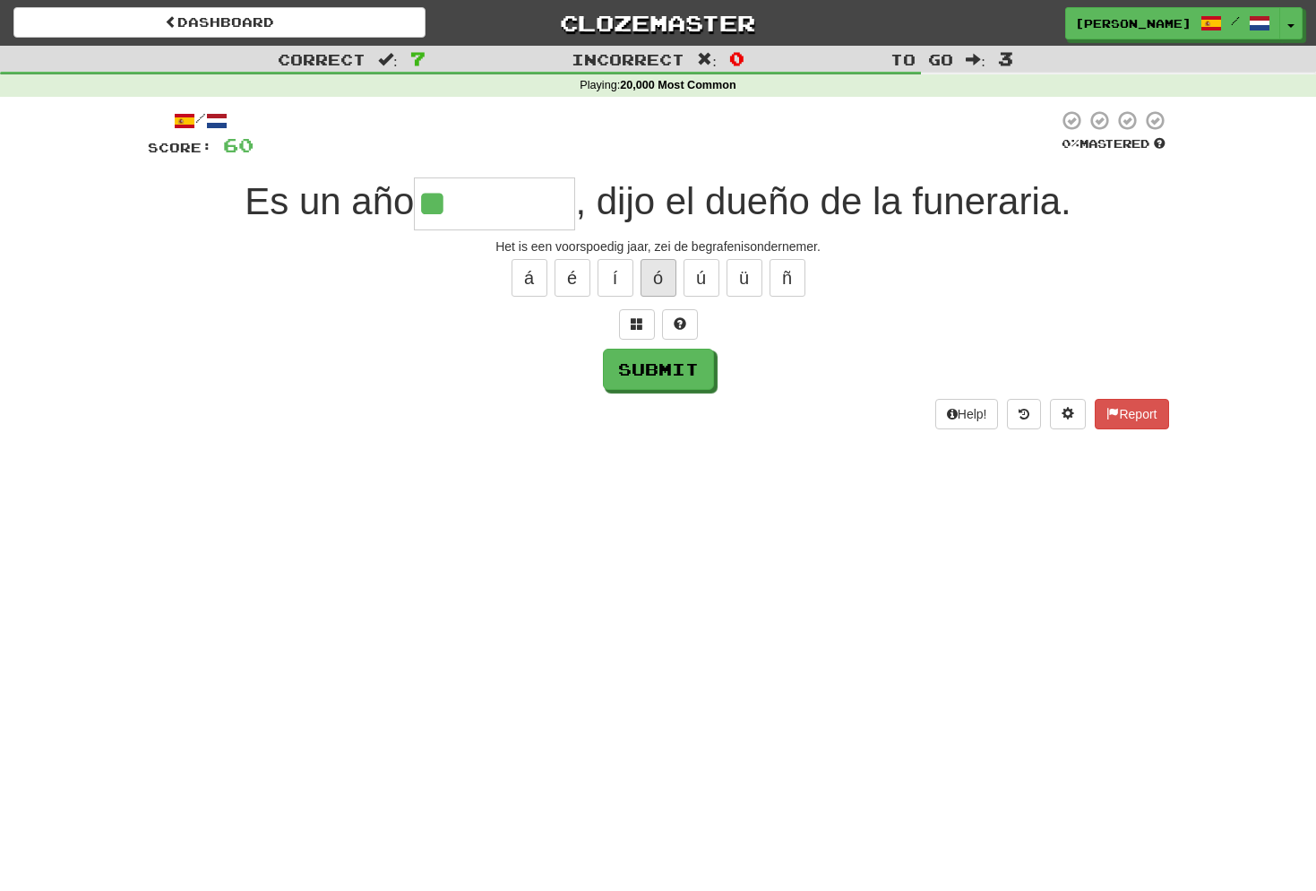
click at [661, 276] on button "ó" at bounding box center [659, 278] width 36 height 38
type input "********"
click at [657, 372] on button "Submit" at bounding box center [659, 369] width 111 height 41
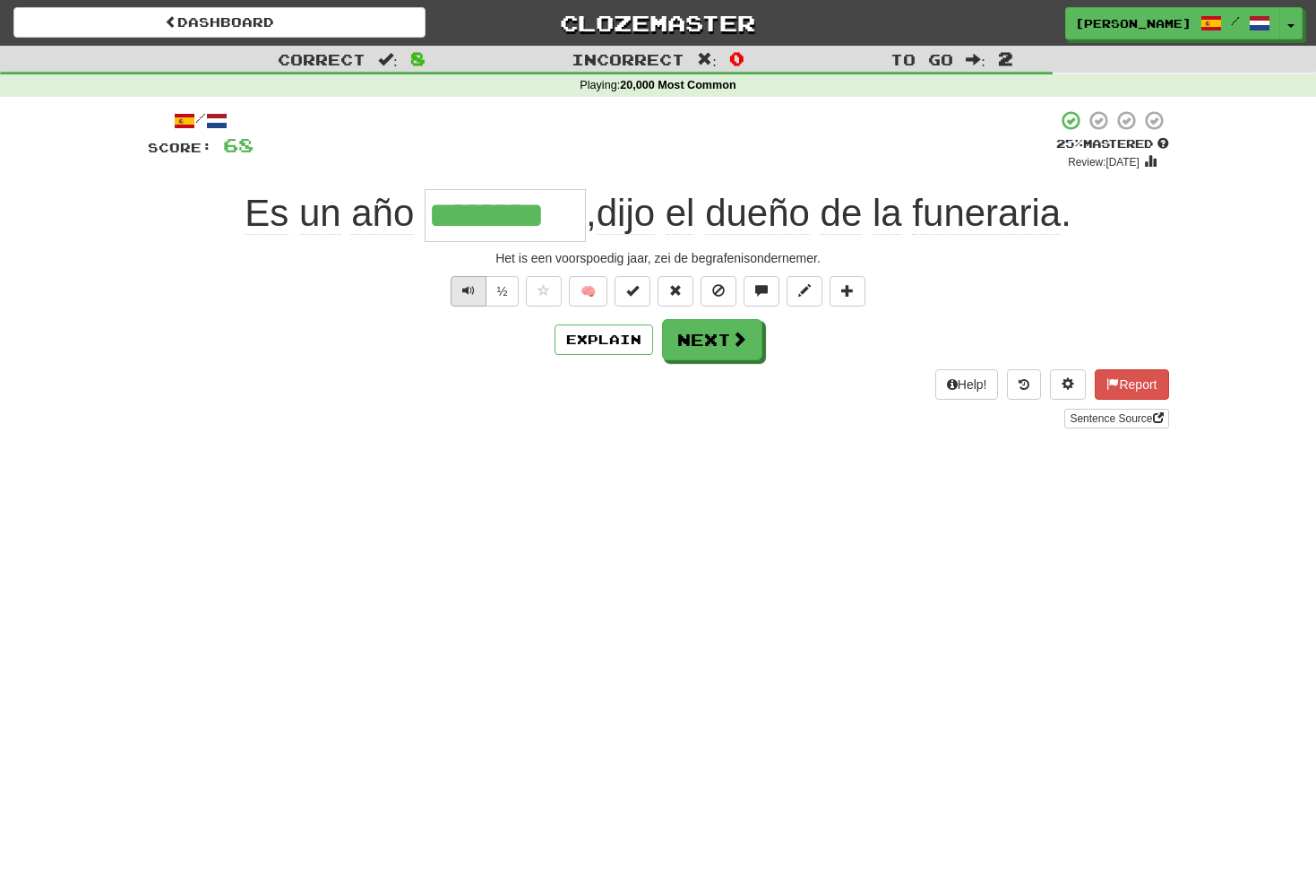
click at [469, 288] on span "Text-to-speech controls" at bounding box center [468, 290] width 13 height 13
click at [709, 337] on button "Next" at bounding box center [713, 340] width 100 height 41
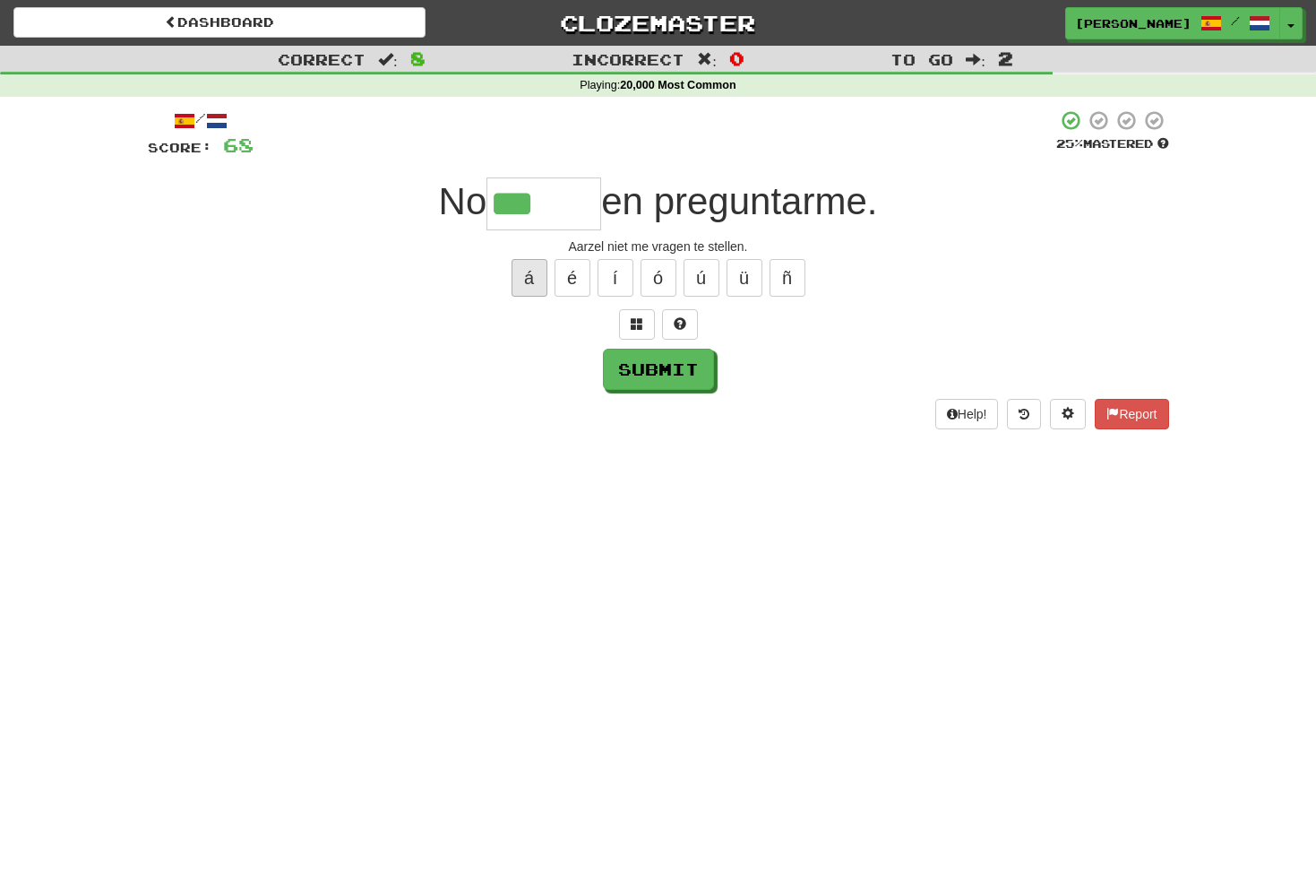
click at [529, 274] on button "á" at bounding box center [530, 278] width 36 height 38
type input "*****"
click at [663, 363] on button "Submit" at bounding box center [659, 369] width 111 height 41
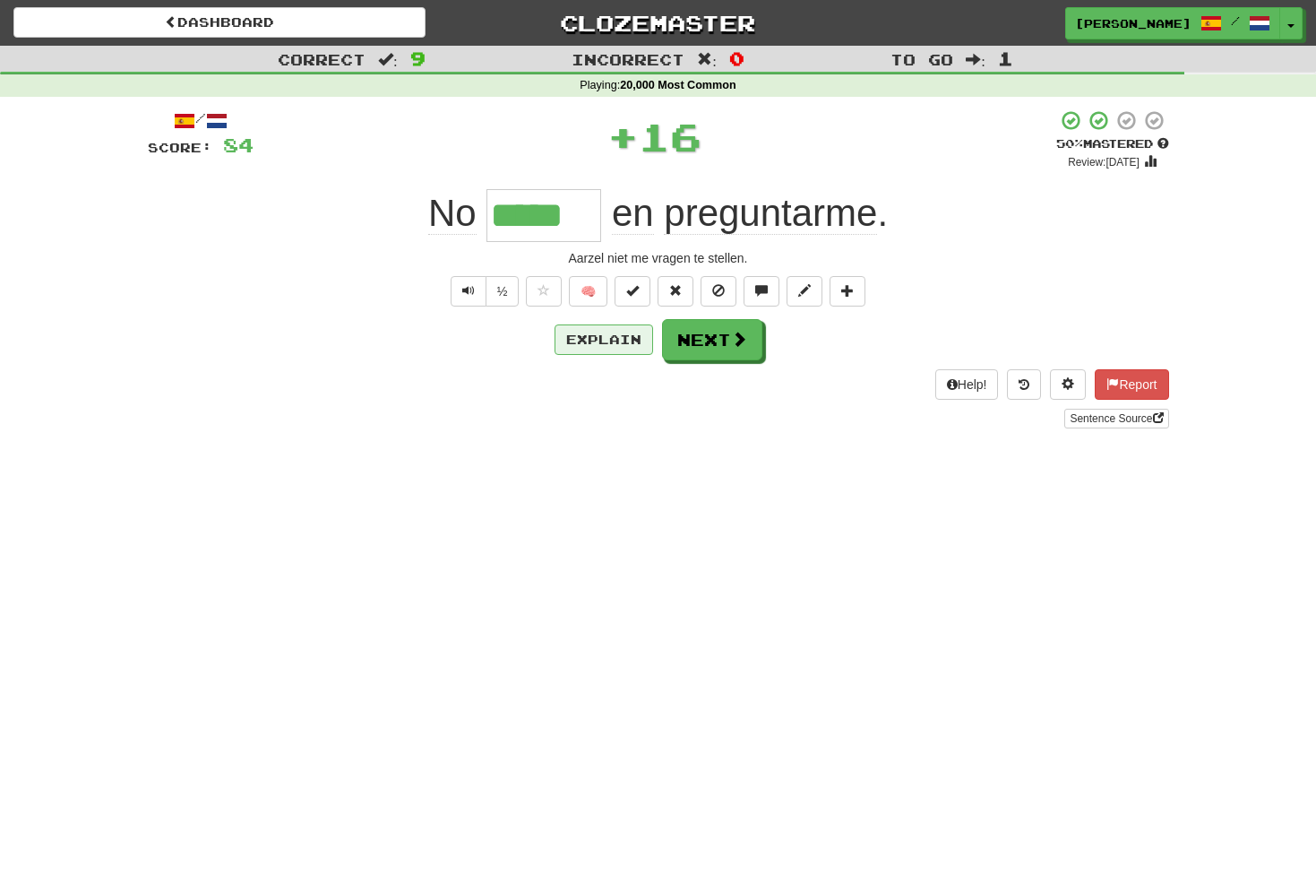
click at [598, 339] on button "Explain" at bounding box center [604, 339] width 99 height 30
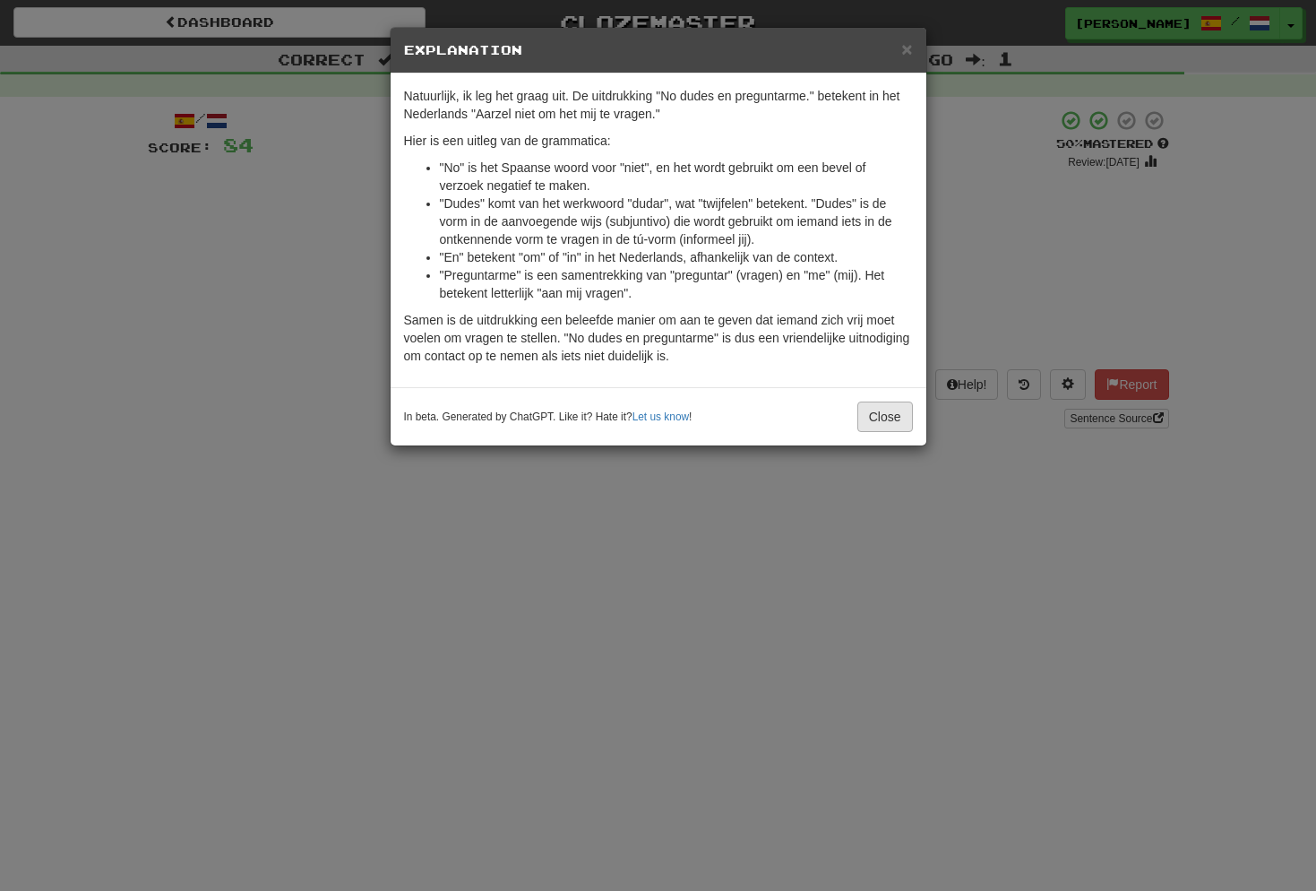
click at [879, 420] on button "Close" at bounding box center [885, 416] width 56 height 30
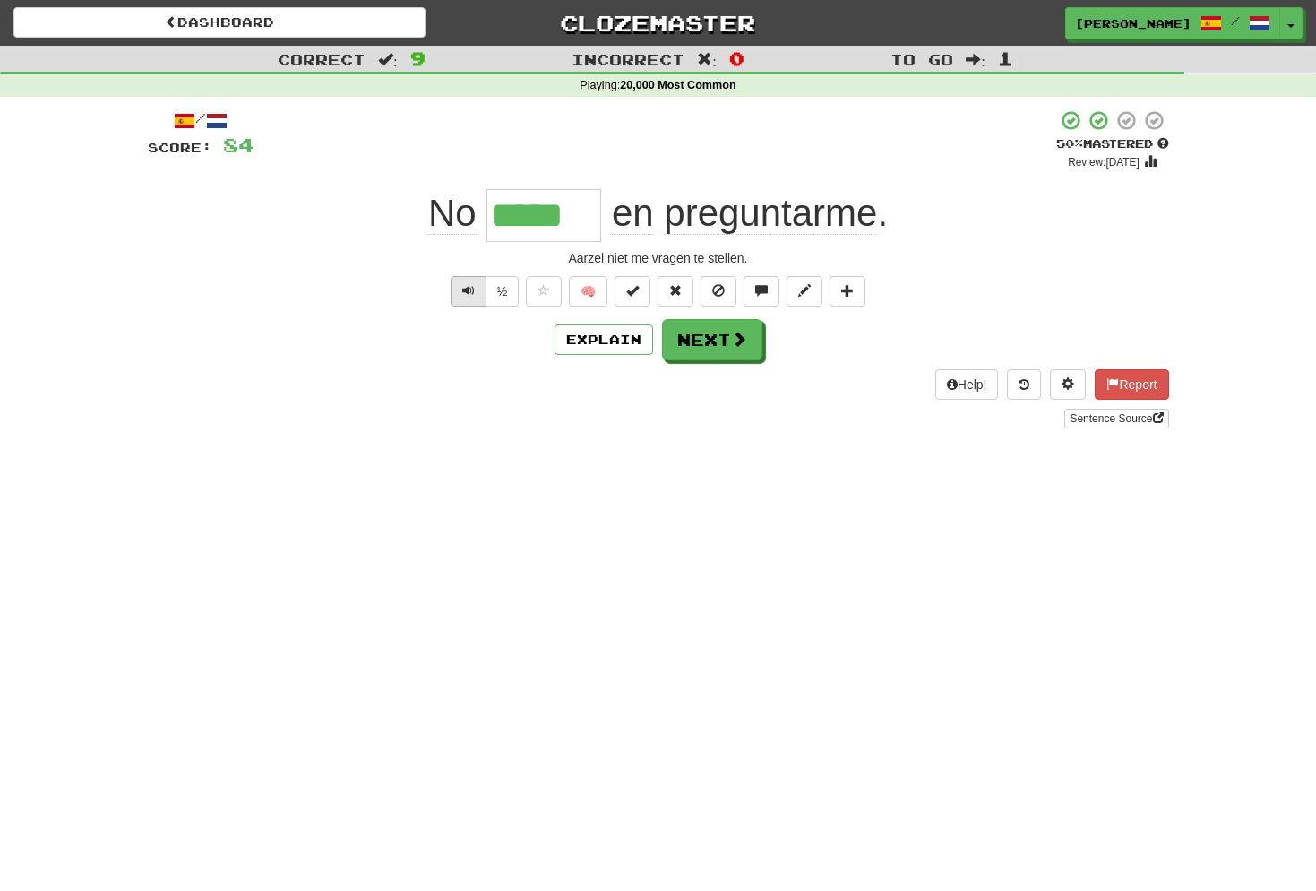
click at [478, 290] on button "Text-to-speech controls" at bounding box center [469, 291] width 36 height 30
click at [740, 334] on span at bounding box center [740, 339] width 16 height 16
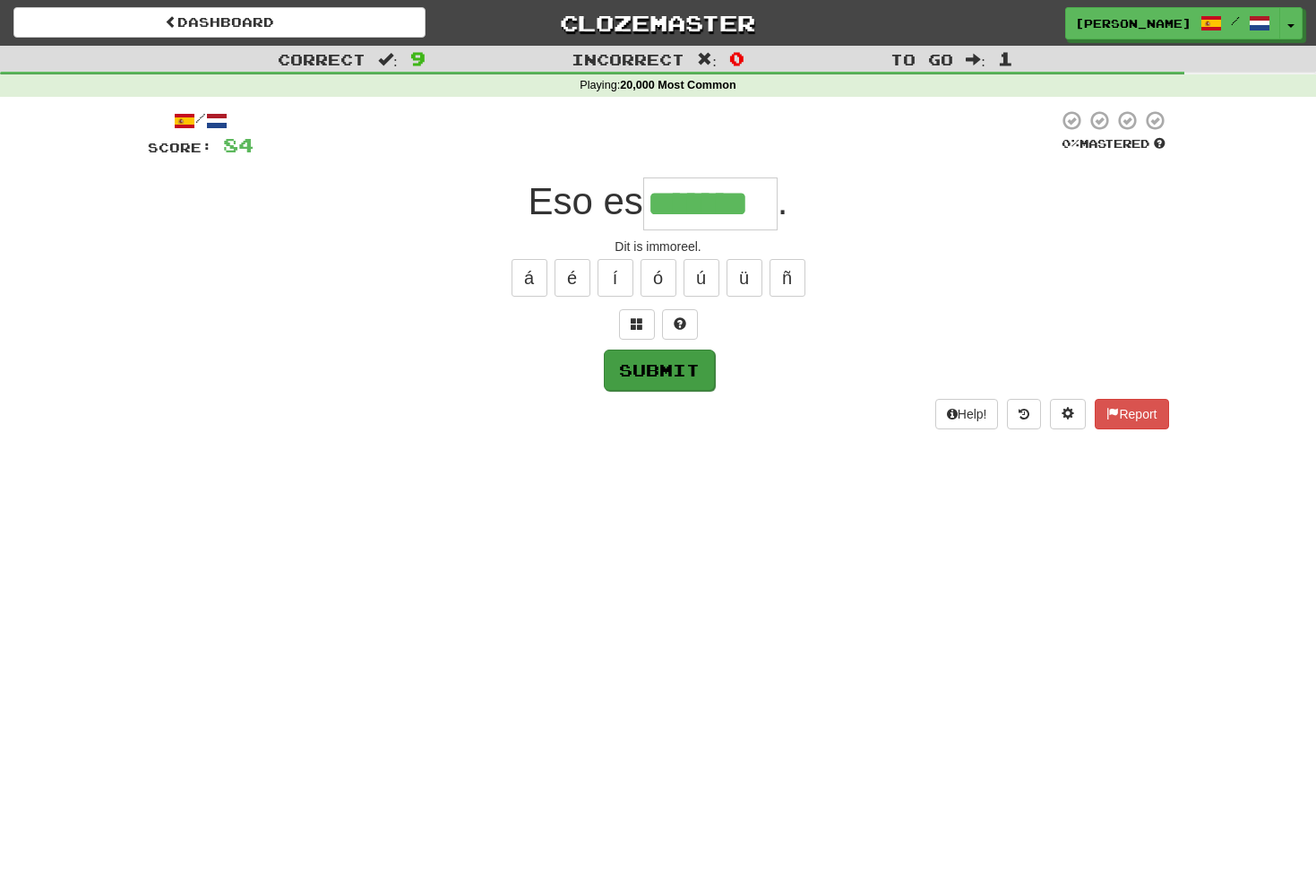
type input "*******"
click at [685, 379] on button "Submit" at bounding box center [659, 369] width 111 height 41
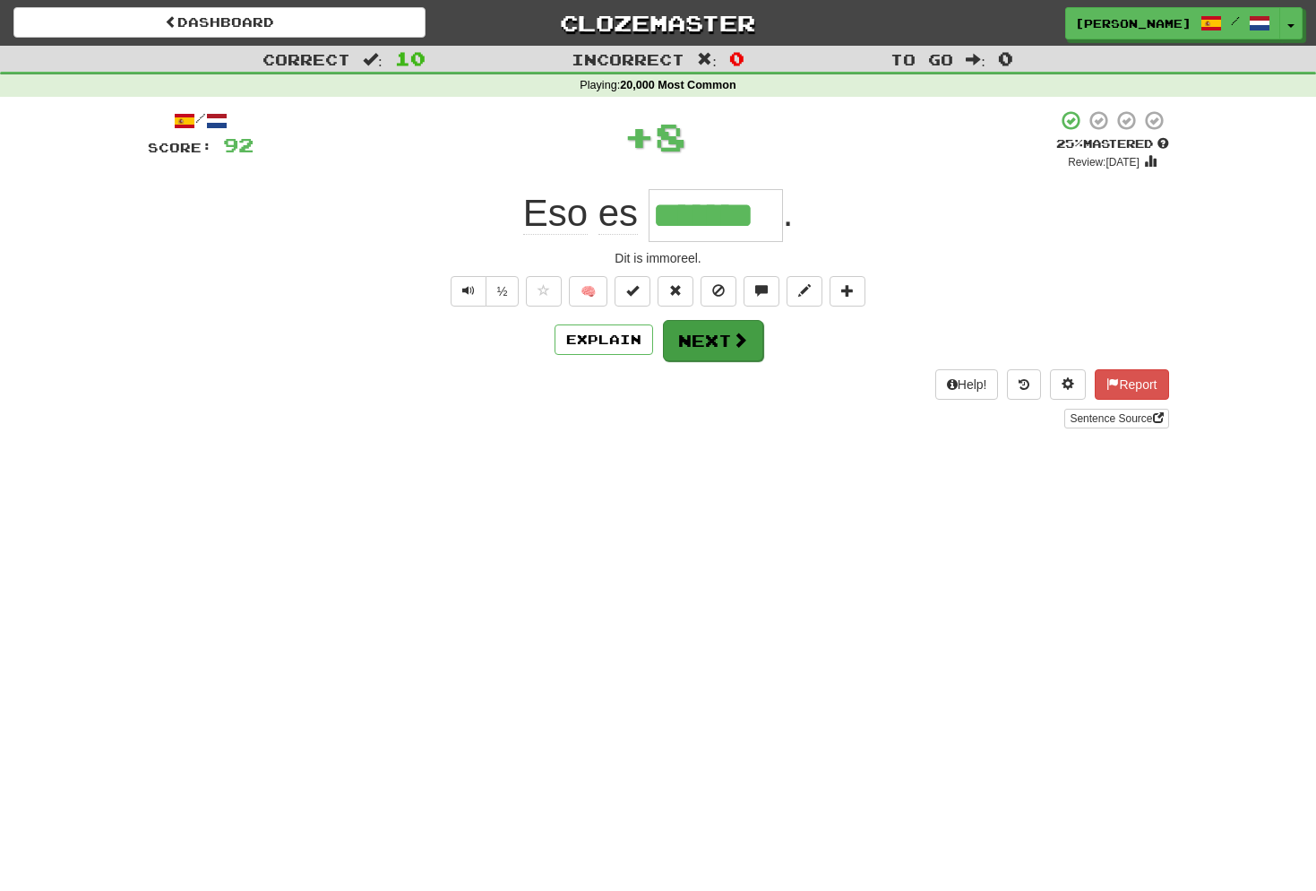
click at [708, 337] on button "Next" at bounding box center [713, 340] width 100 height 41
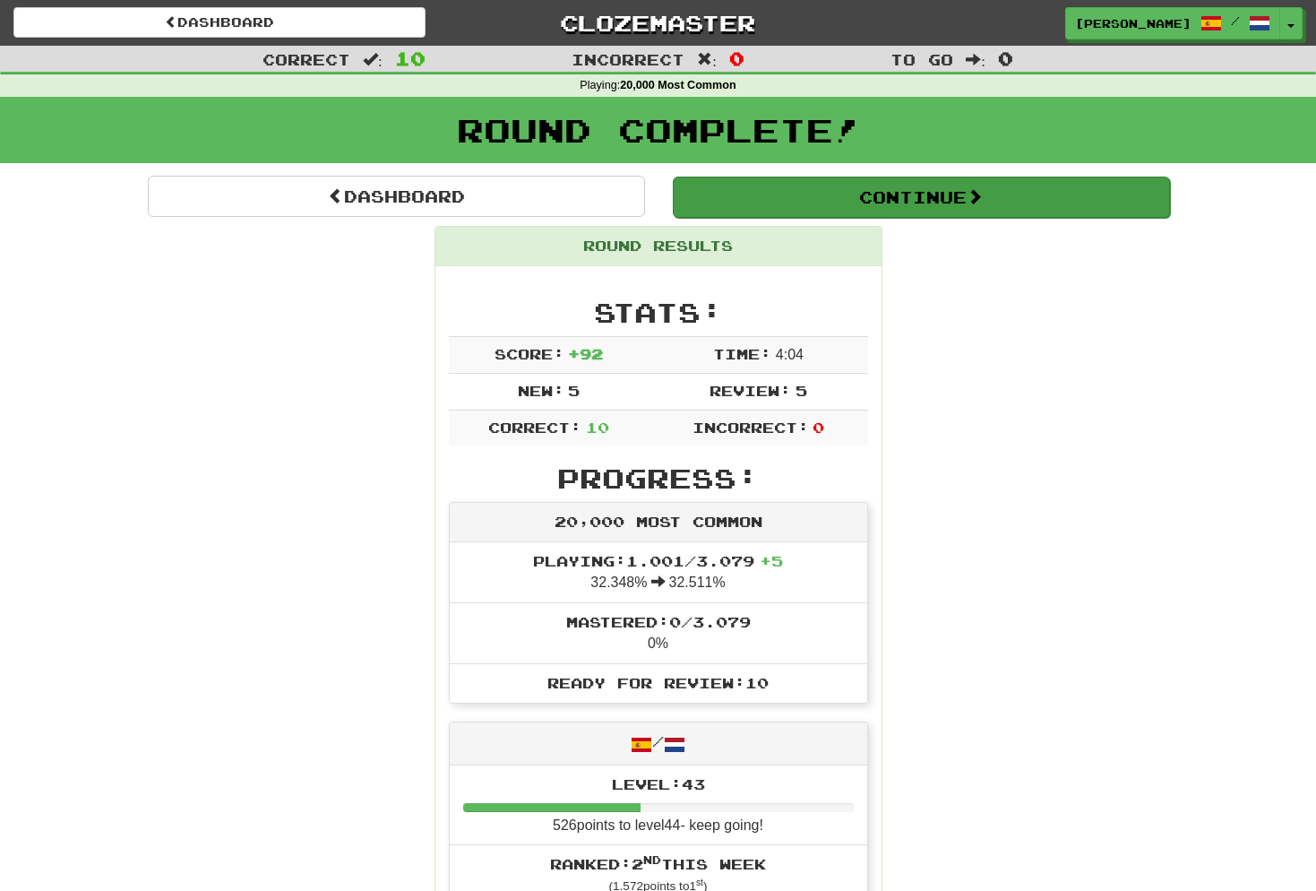
click at [965, 191] on button "Continue" at bounding box center [921, 196] width 497 height 41
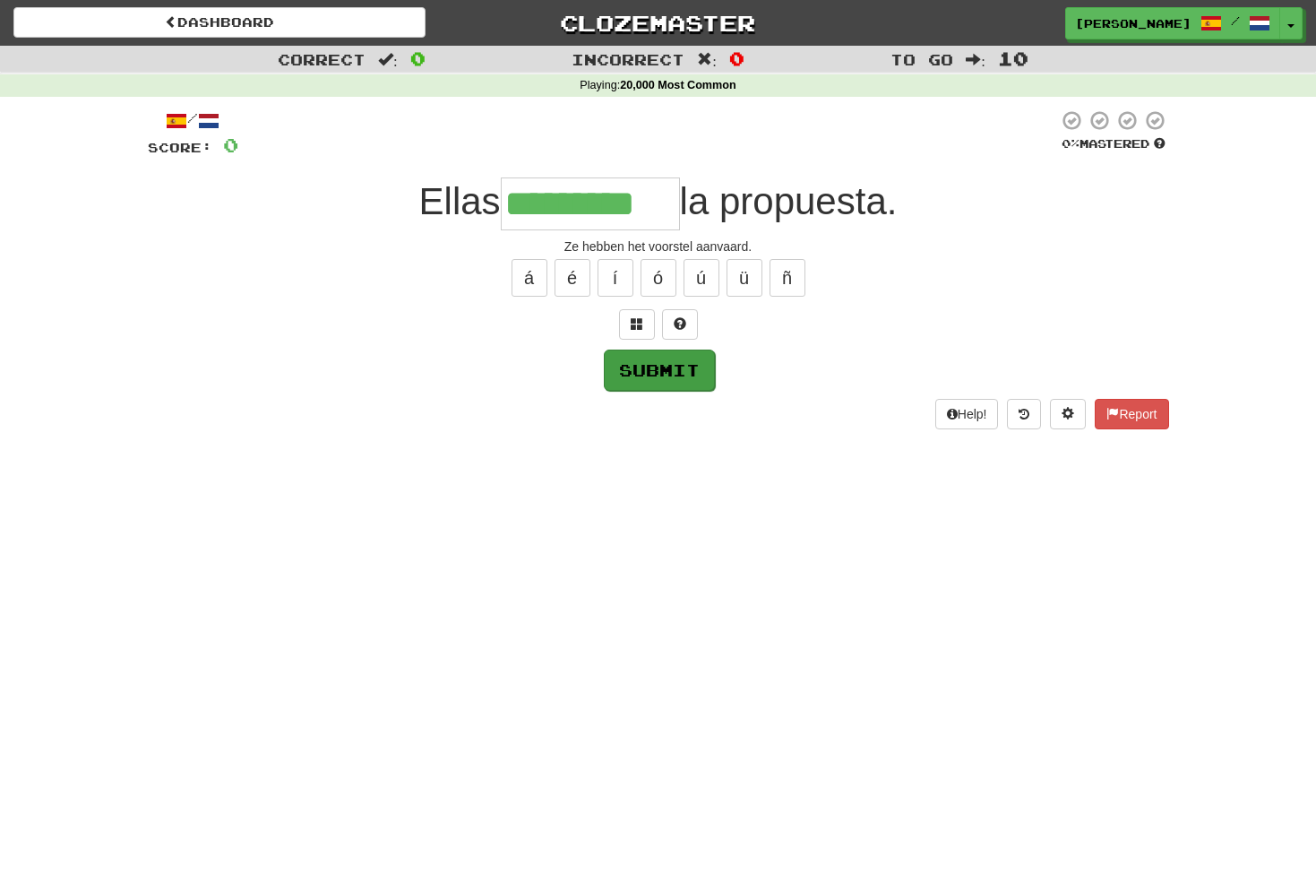
type input "*********"
click at [663, 362] on button "Submit" at bounding box center [659, 369] width 111 height 41
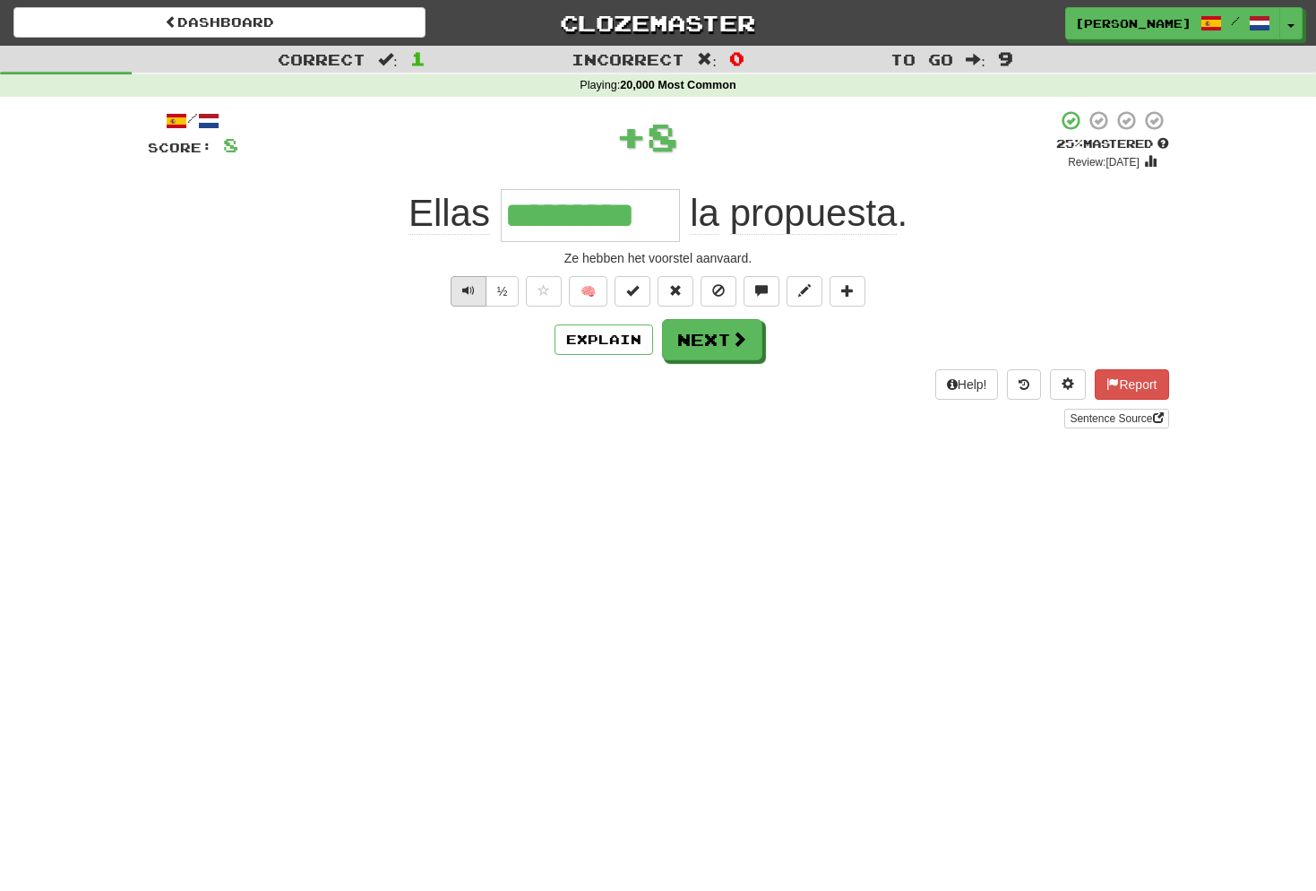
click at [477, 286] on button "Text-to-speech controls" at bounding box center [469, 291] width 36 height 30
click at [727, 342] on button "Next" at bounding box center [713, 340] width 100 height 41
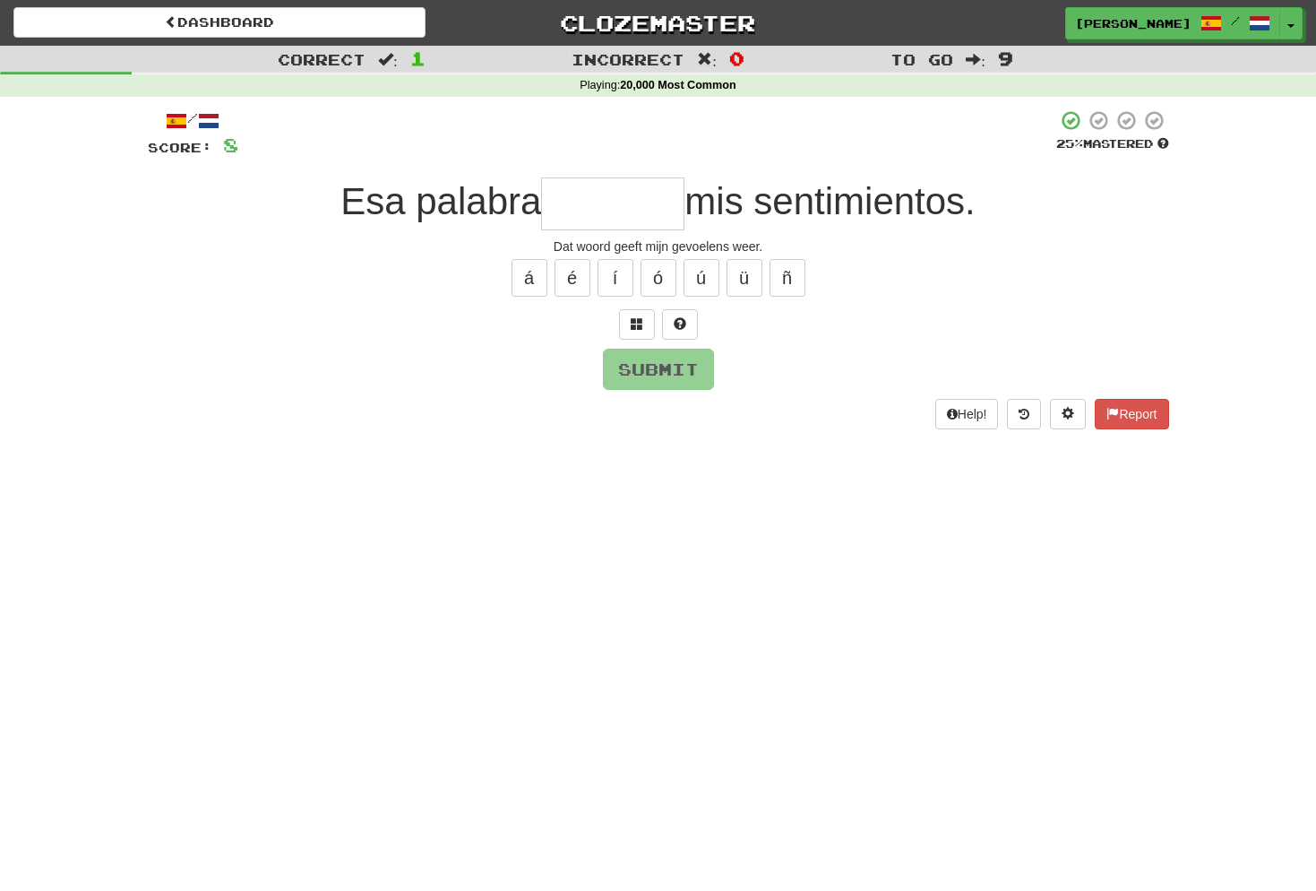
type input "*"
click at [637, 318] on span at bounding box center [637, 323] width 13 height 13
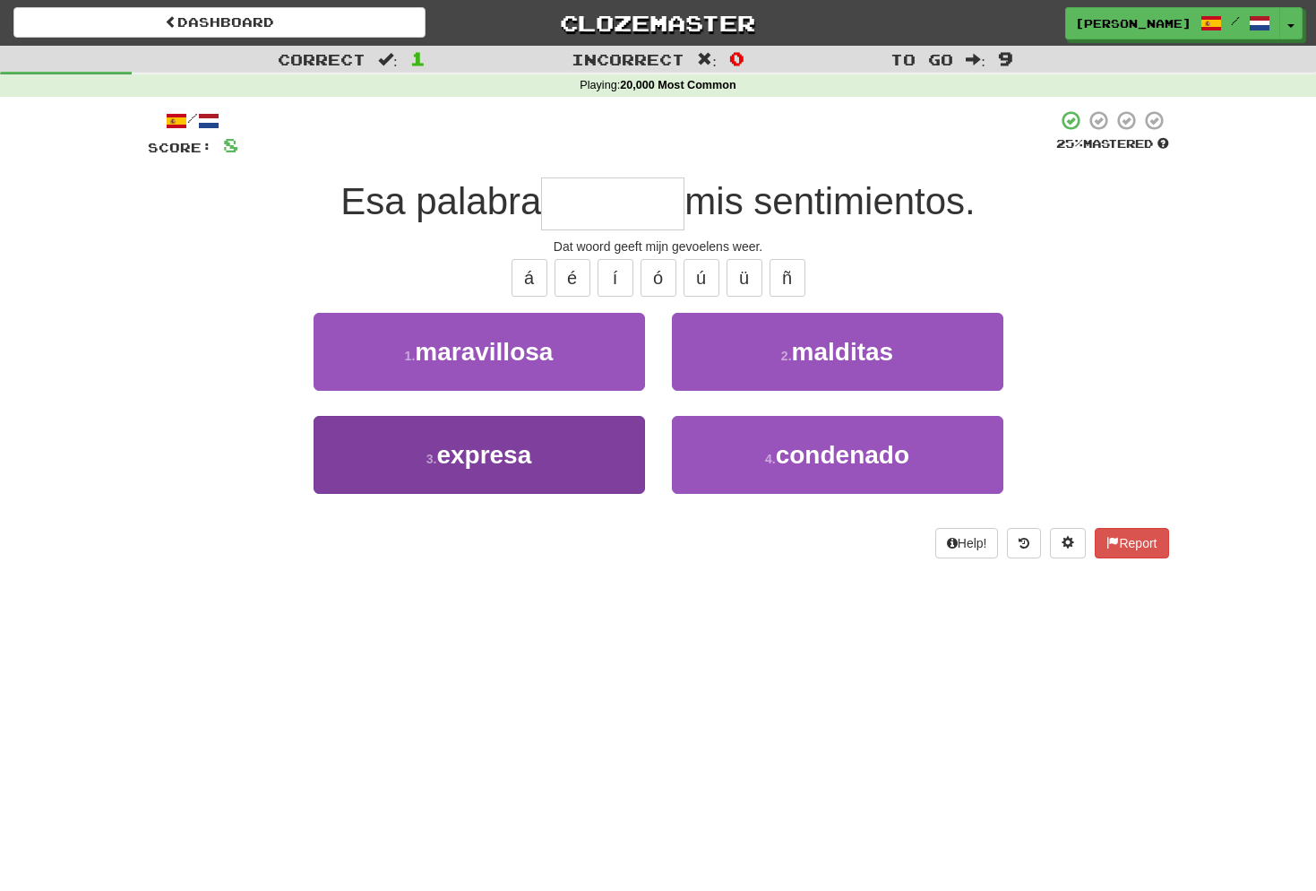
click at [486, 457] on span "expresa" at bounding box center [483, 455] width 95 height 28
type input "*******"
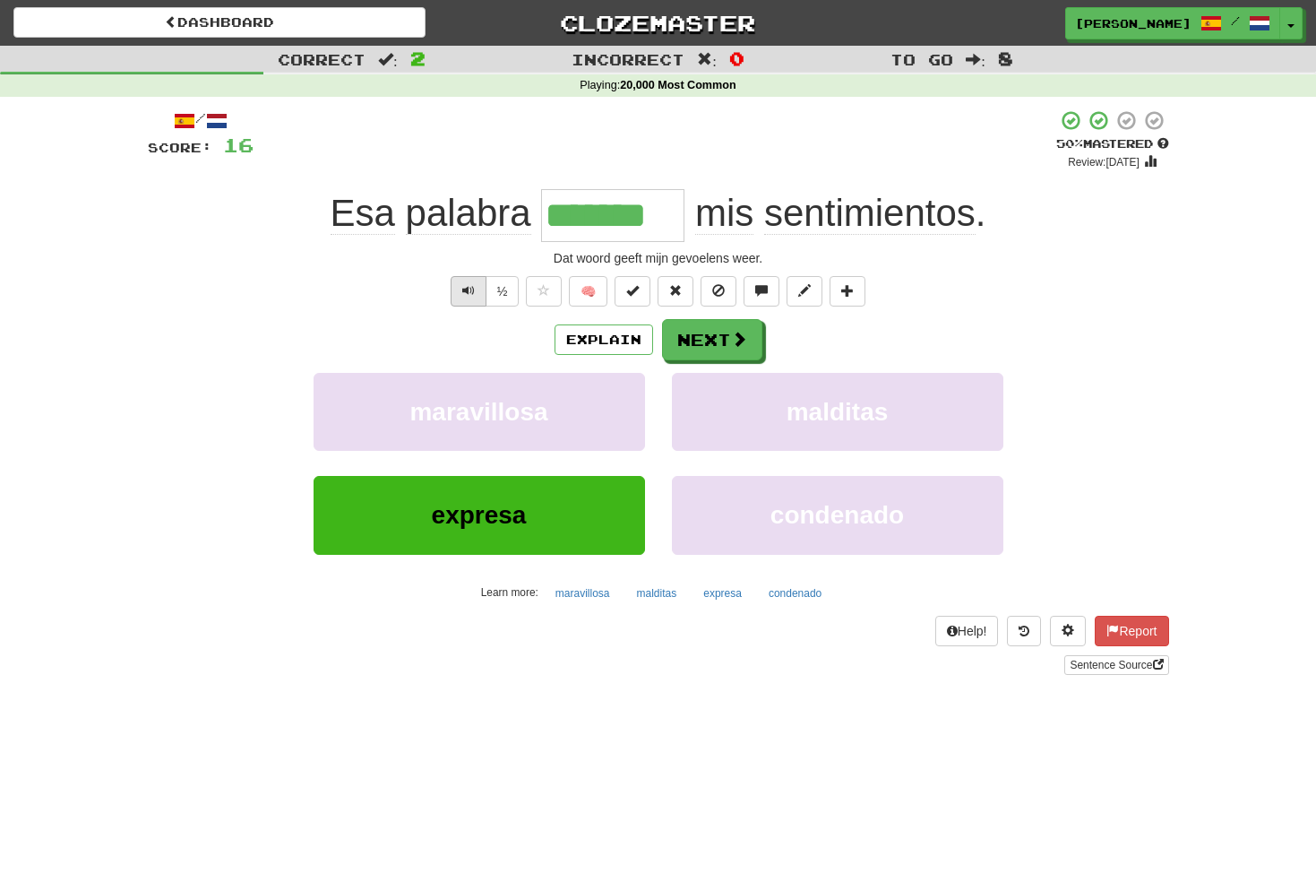
click at [459, 285] on button "Text-to-speech controls" at bounding box center [469, 291] width 36 height 30
click at [712, 335] on button "Next" at bounding box center [713, 340] width 100 height 41
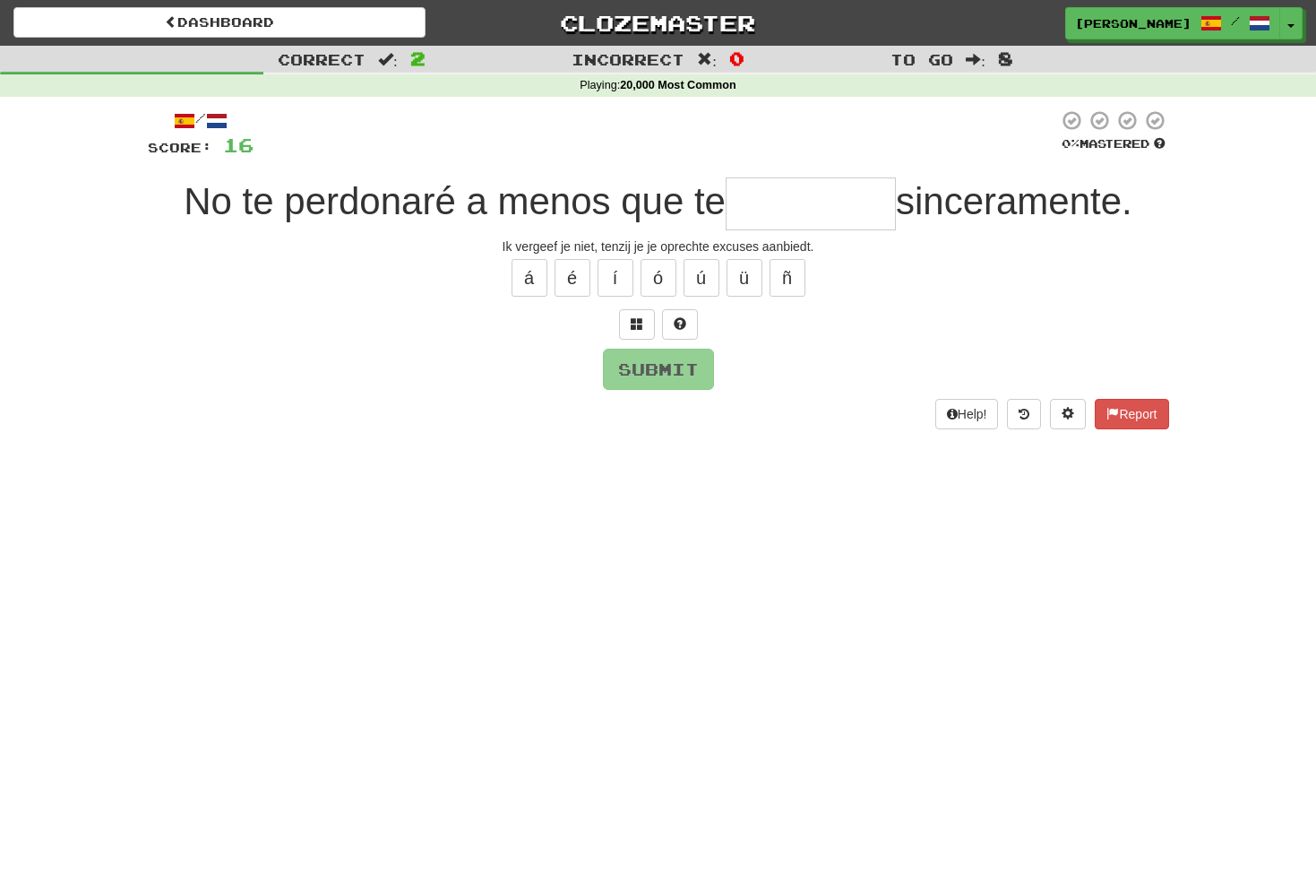
type input "*"
click at [633, 322] on span at bounding box center [637, 323] width 13 height 13
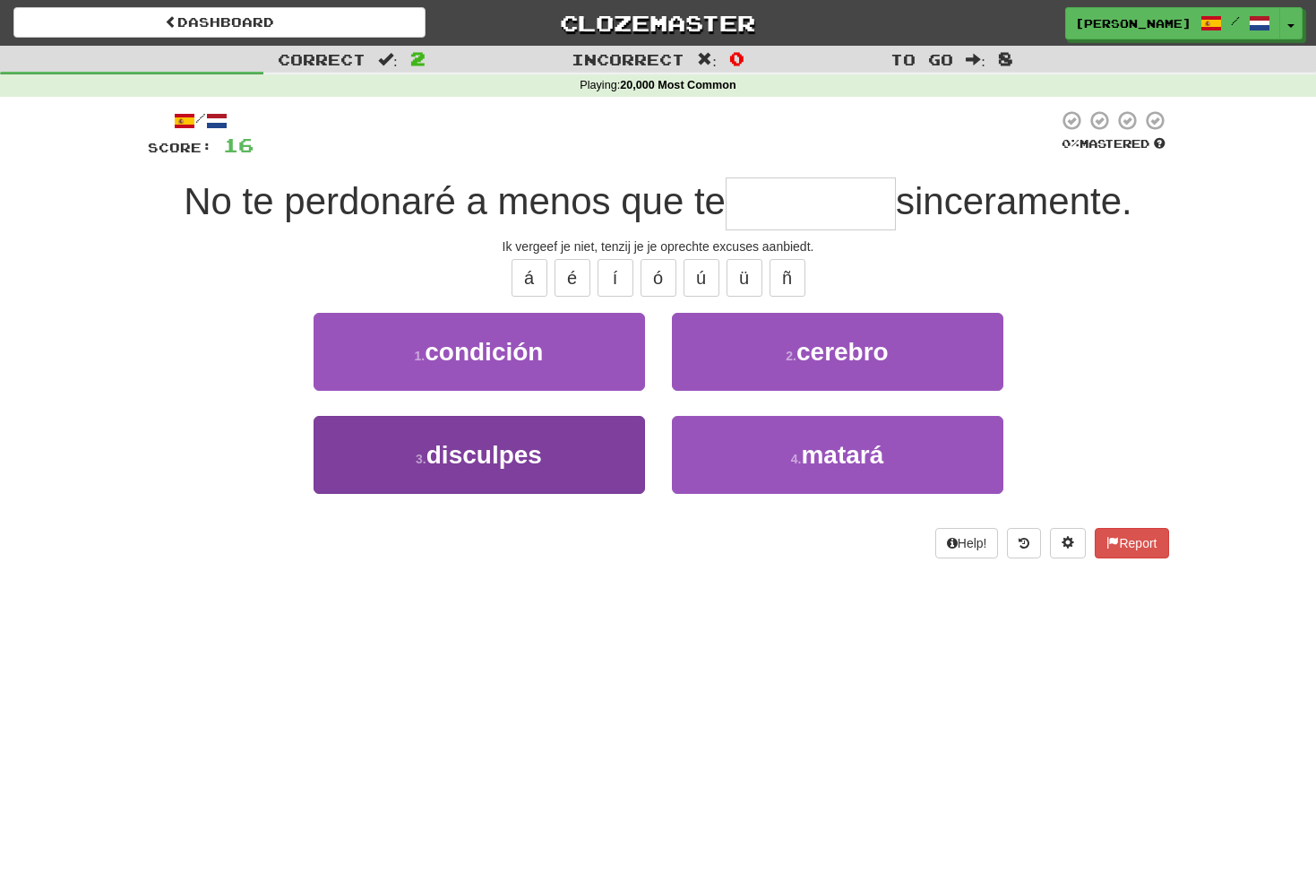
click at [534, 452] on span "disculpes" at bounding box center [484, 455] width 116 height 28
type input "*********"
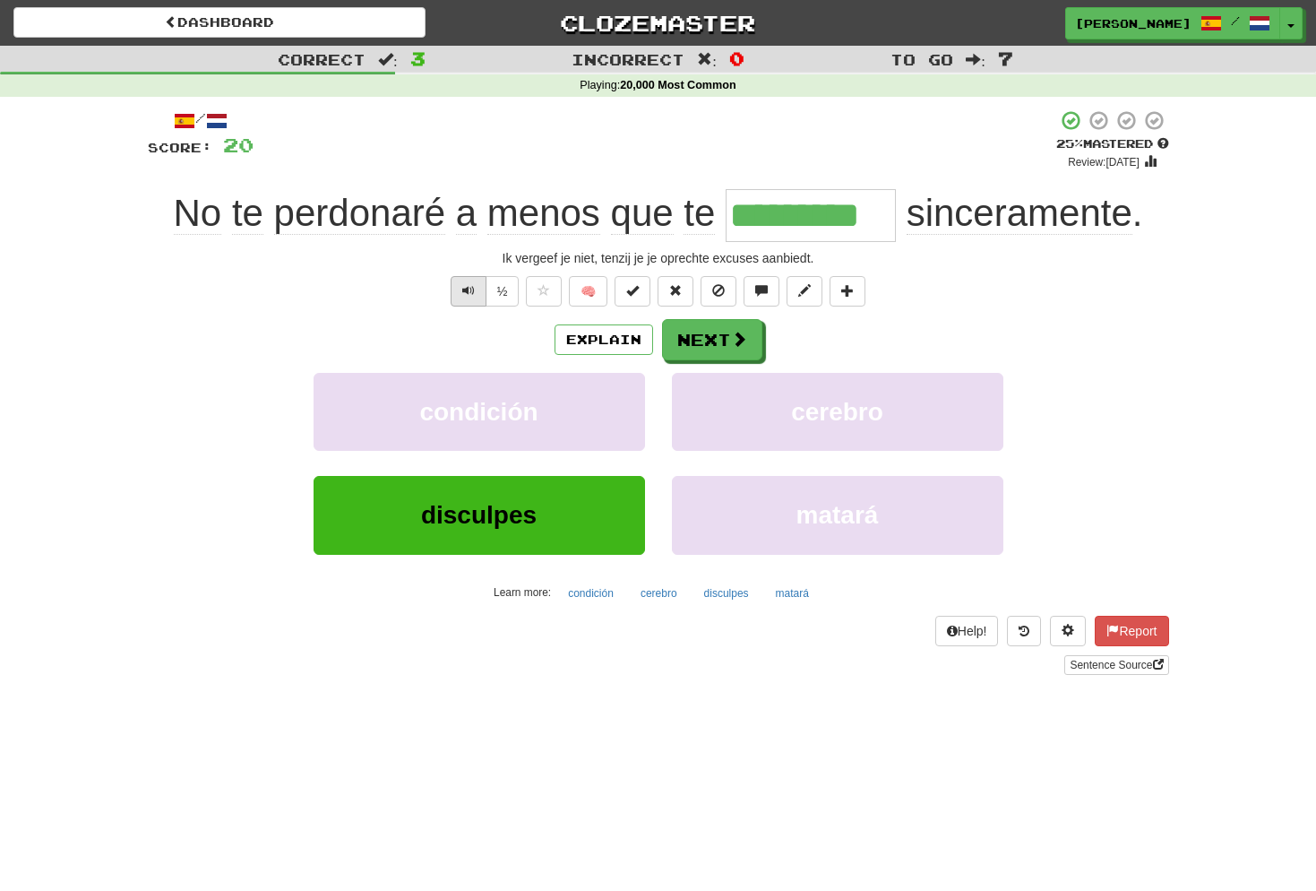
click at [469, 284] on span "Text-to-speech controls" at bounding box center [468, 290] width 13 height 13
click at [469, 287] on span "Text-to-speech controls" at bounding box center [468, 290] width 13 height 13
click at [470, 286] on span "Text-to-speech controls" at bounding box center [468, 290] width 13 height 13
click at [732, 339] on span at bounding box center [740, 339] width 16 height 16
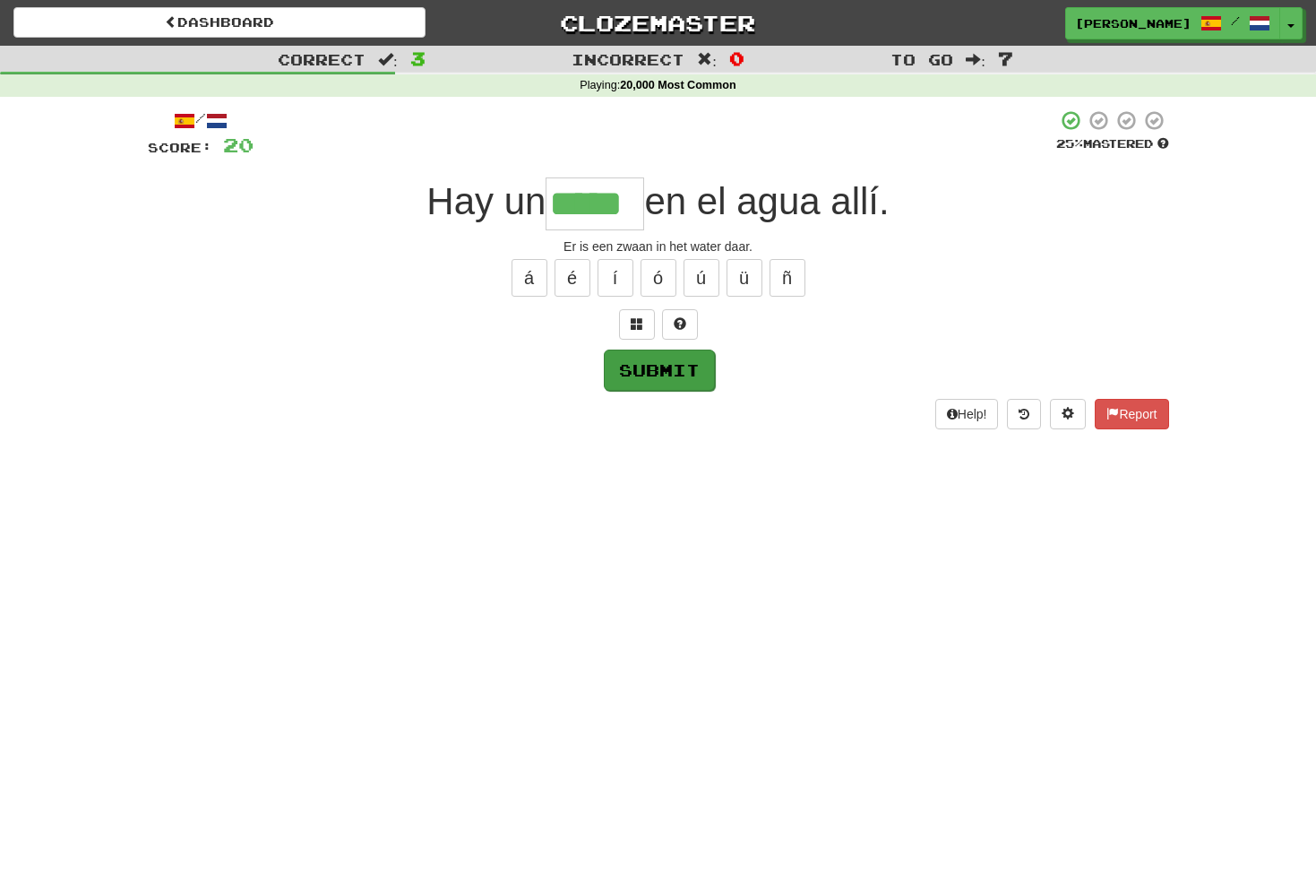
type input "*****"
click at [693, 364] on button "Submit" at bounding box center [659, 369] width 111 height 41
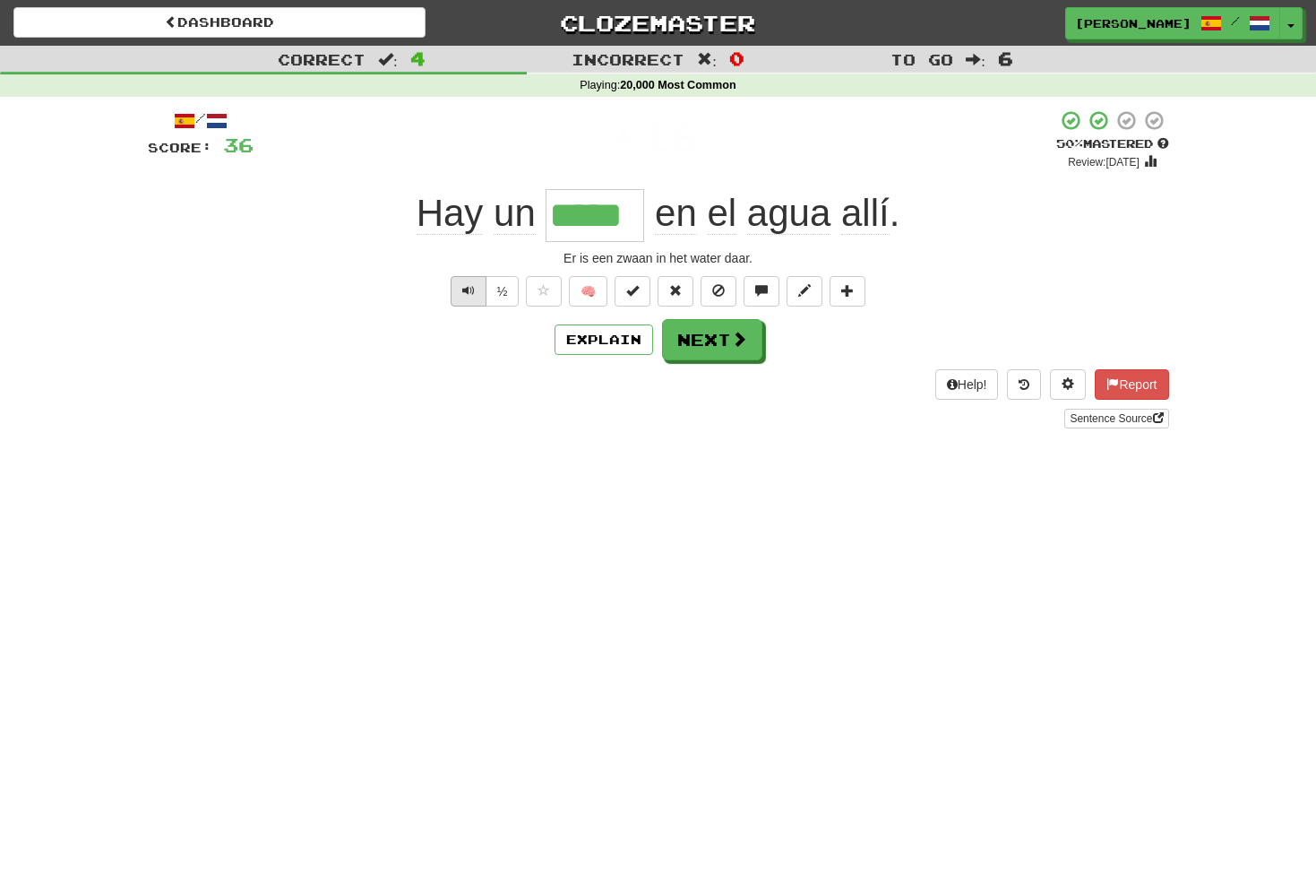
click at [466, 289] on span "Text-to-speech controls" at bounding box center [468, 290] width 13 height 13
click at [694, 330] on button "Next" at bounding box center [713, 340] width 100 height 41
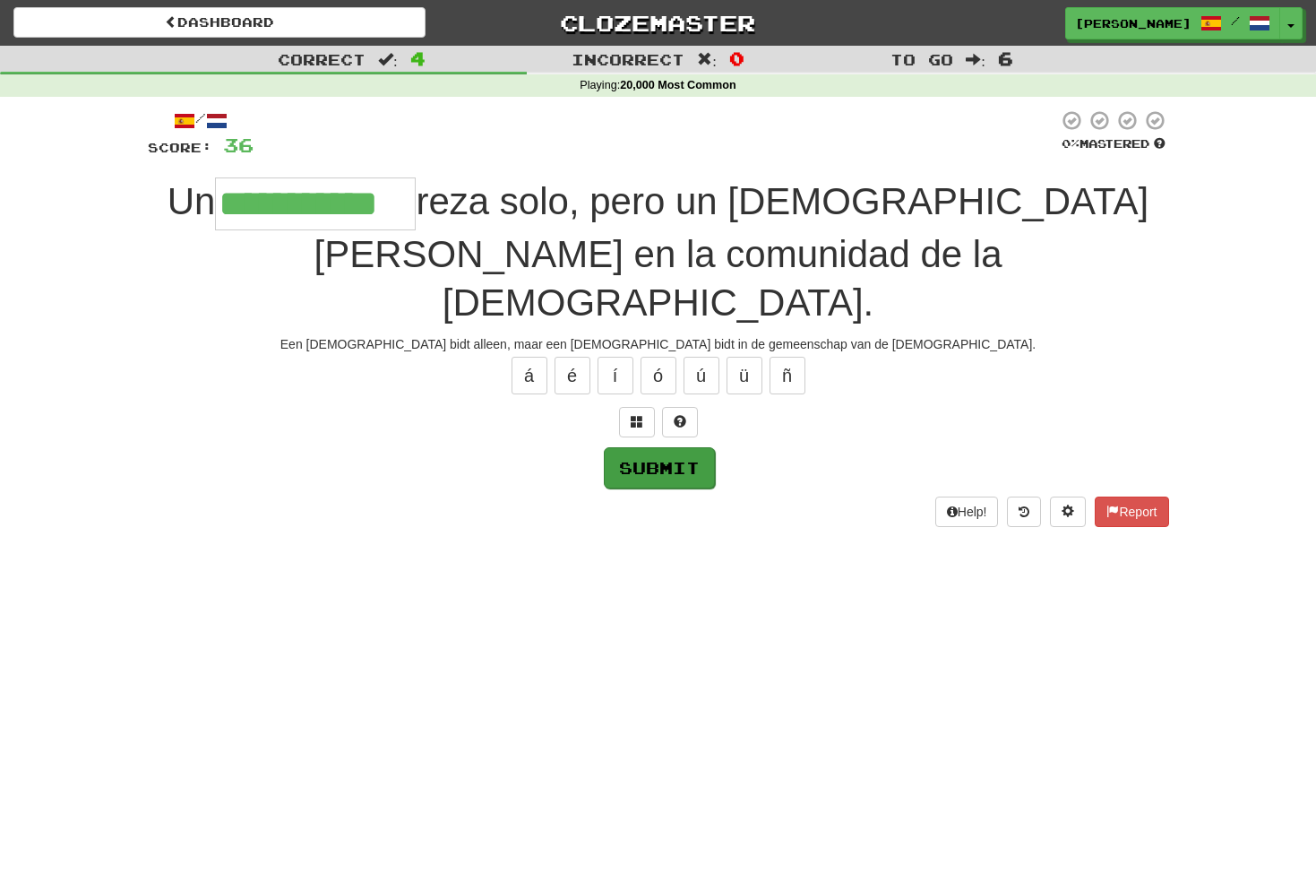
type input "**********"
click at [658, 447] on button "Submit" at bounding box center [659, 467] width 111 height 41
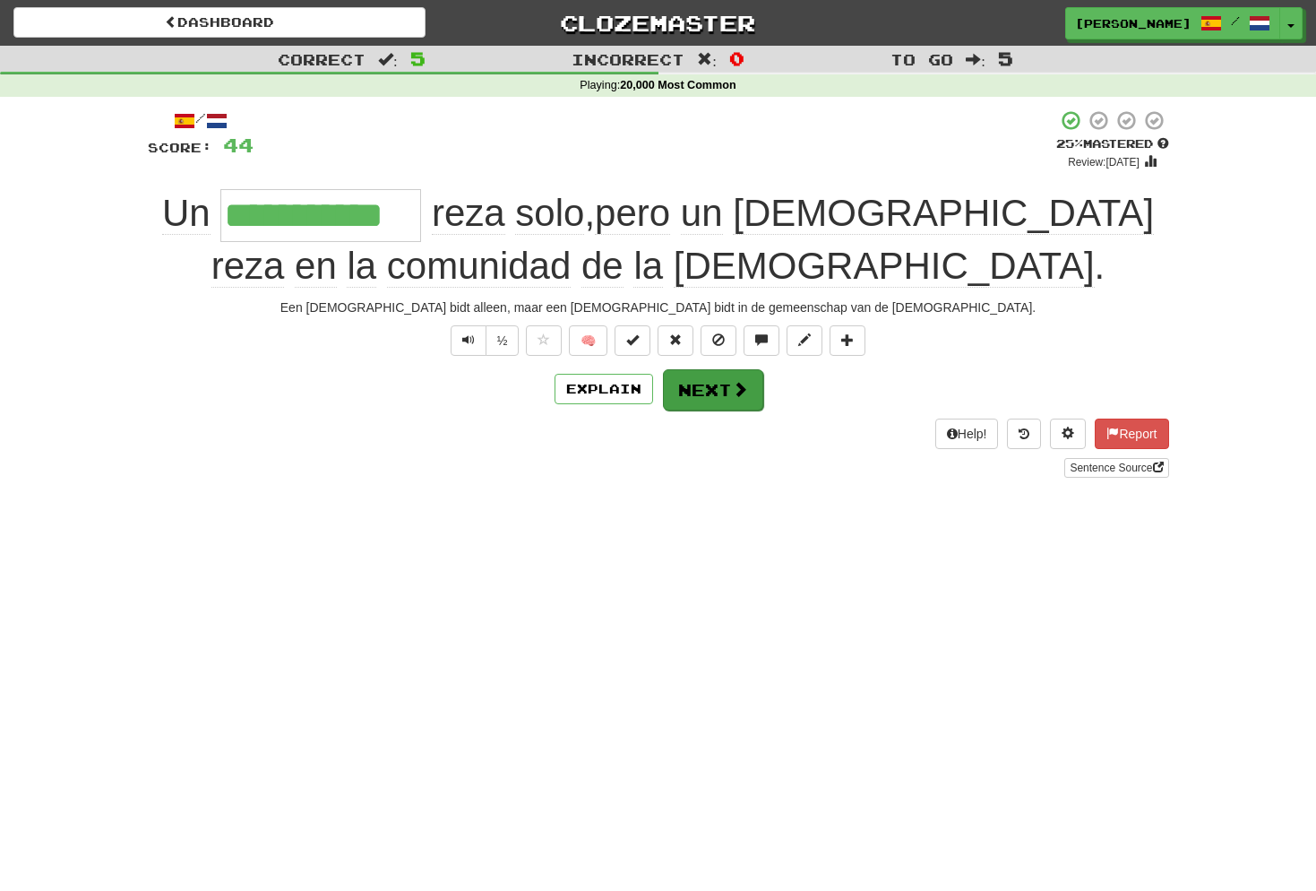
click at [726, 387] on button "Next" at bounding box center [713, 389] width 100 height 41
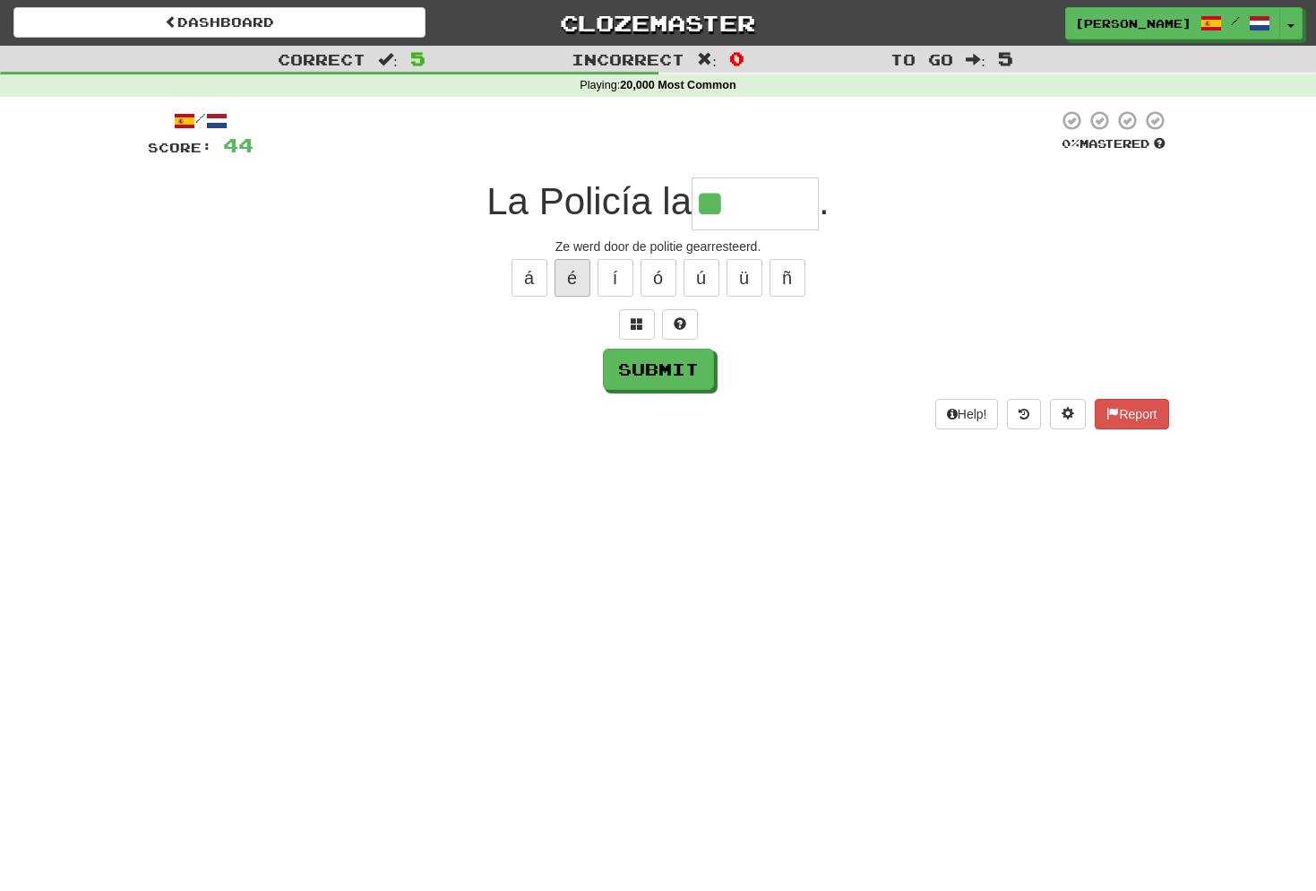
click at [577, 282] on button "é" at bounding box center [573, 278] width 36 height 38
click at [635, 317] on span at bounding box center [637, 323] width 13 height 13
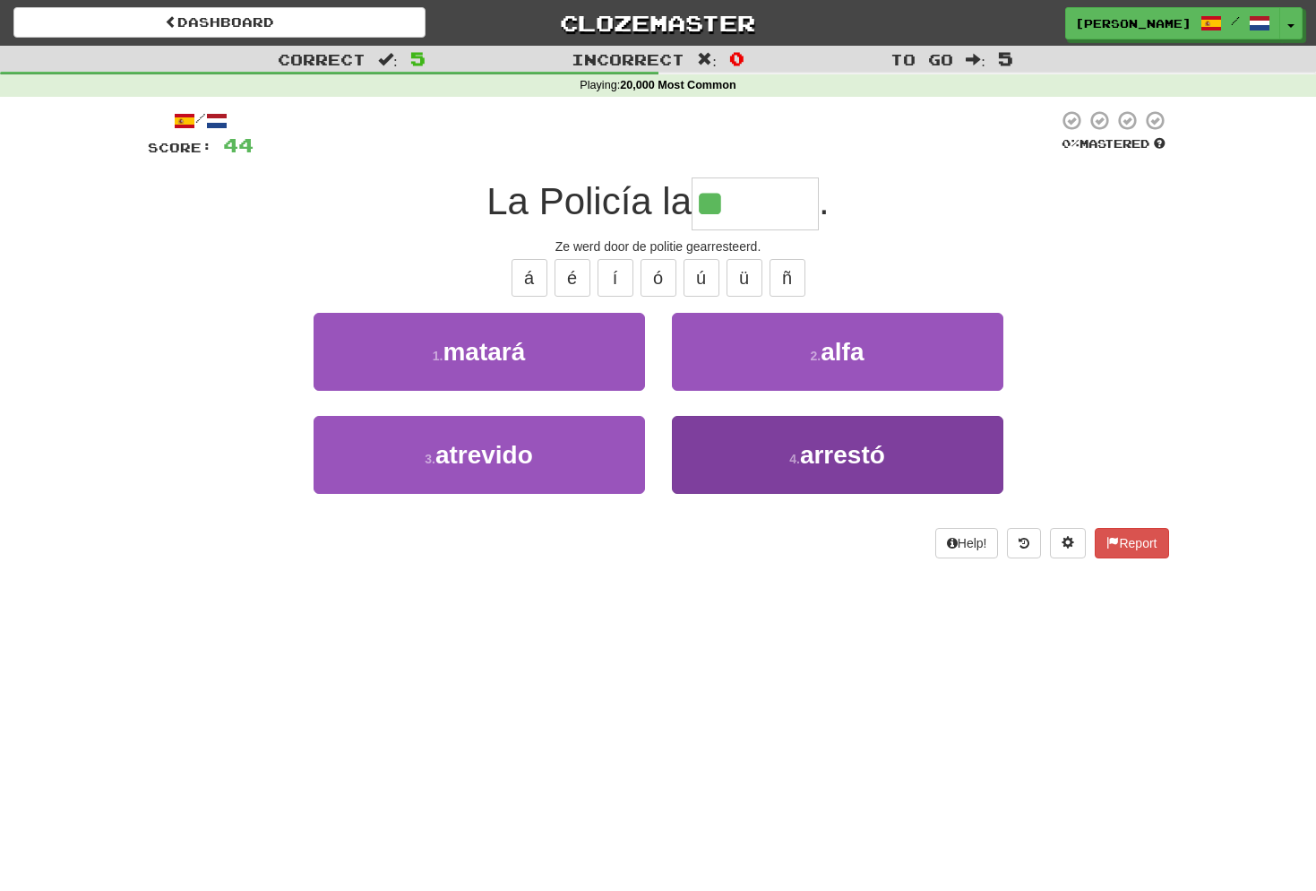
click at [828, 453] on span "arrestó" at bounding box center [842, 455] width 85 height 28
type input "*******"
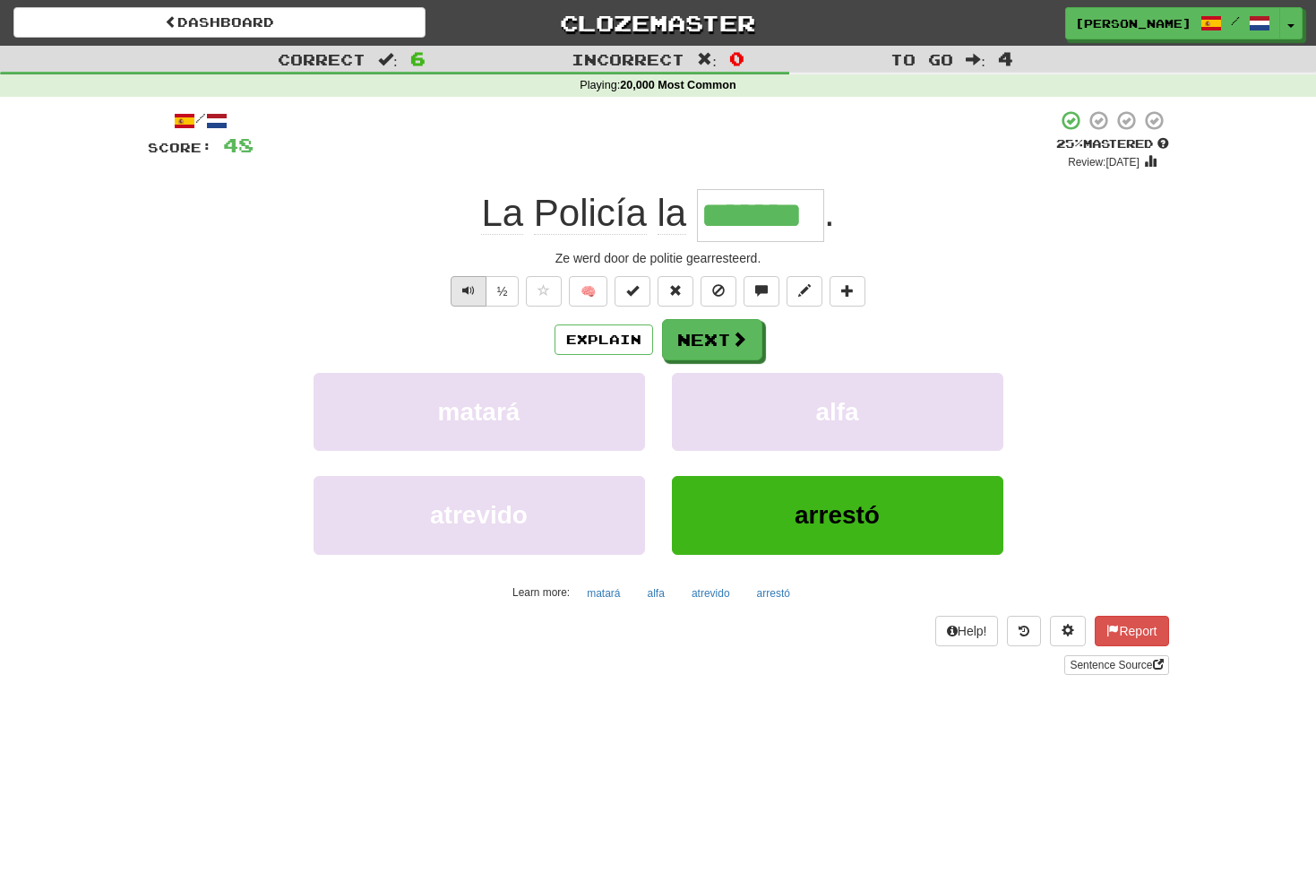
click at [472, 290] on span "Text-to-speech controls" at bounding box center [468, 290] width 13 height 13
click at [720, 332] on button "Next" at bounding box center [713, 340] width 100 height 41
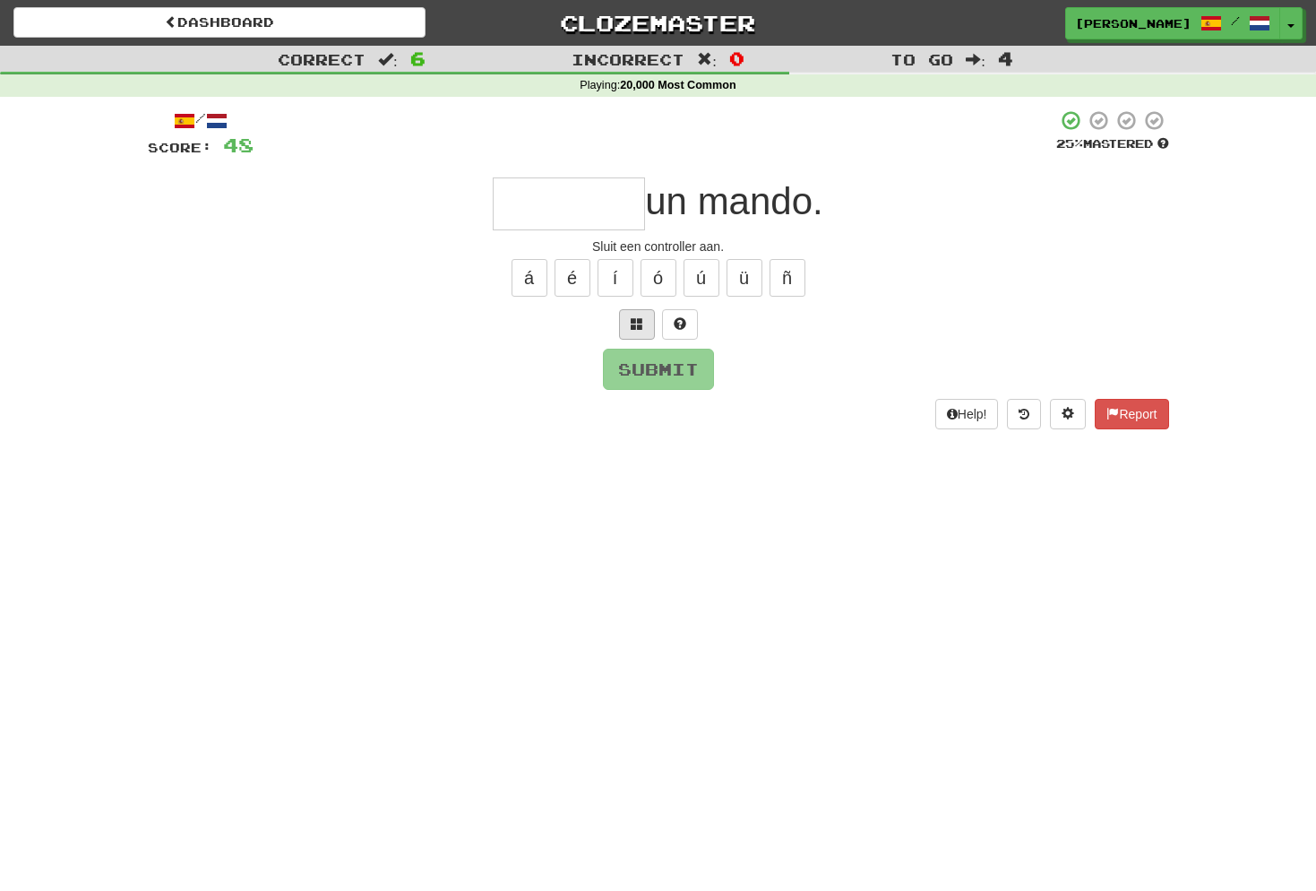
click at [638, 323] on span at bounding box center [637, 323] width 13 height 13
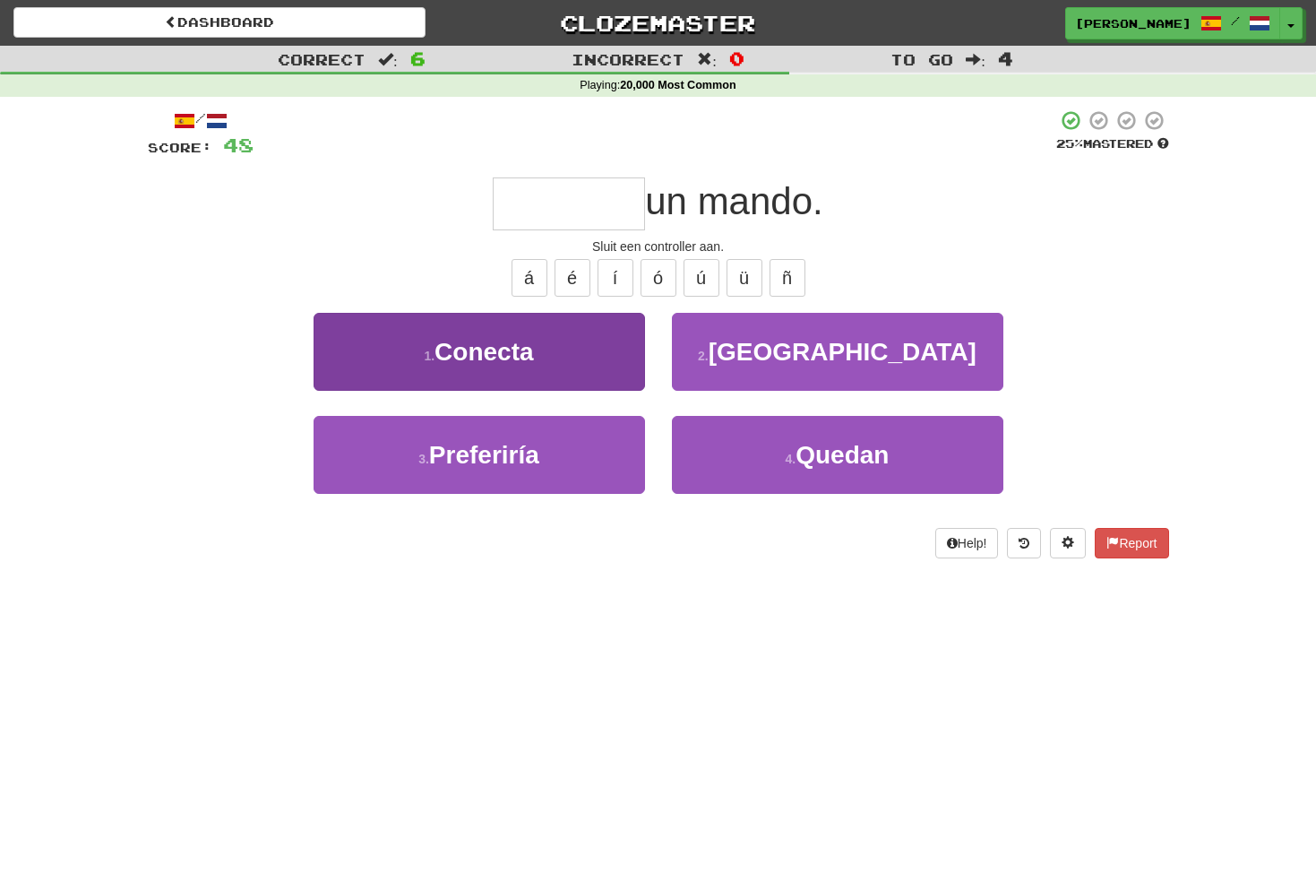
click at [575, 348] on button "1 . Conecta" at bounding box center [479, 352] width 331 height 78
type input "*******"
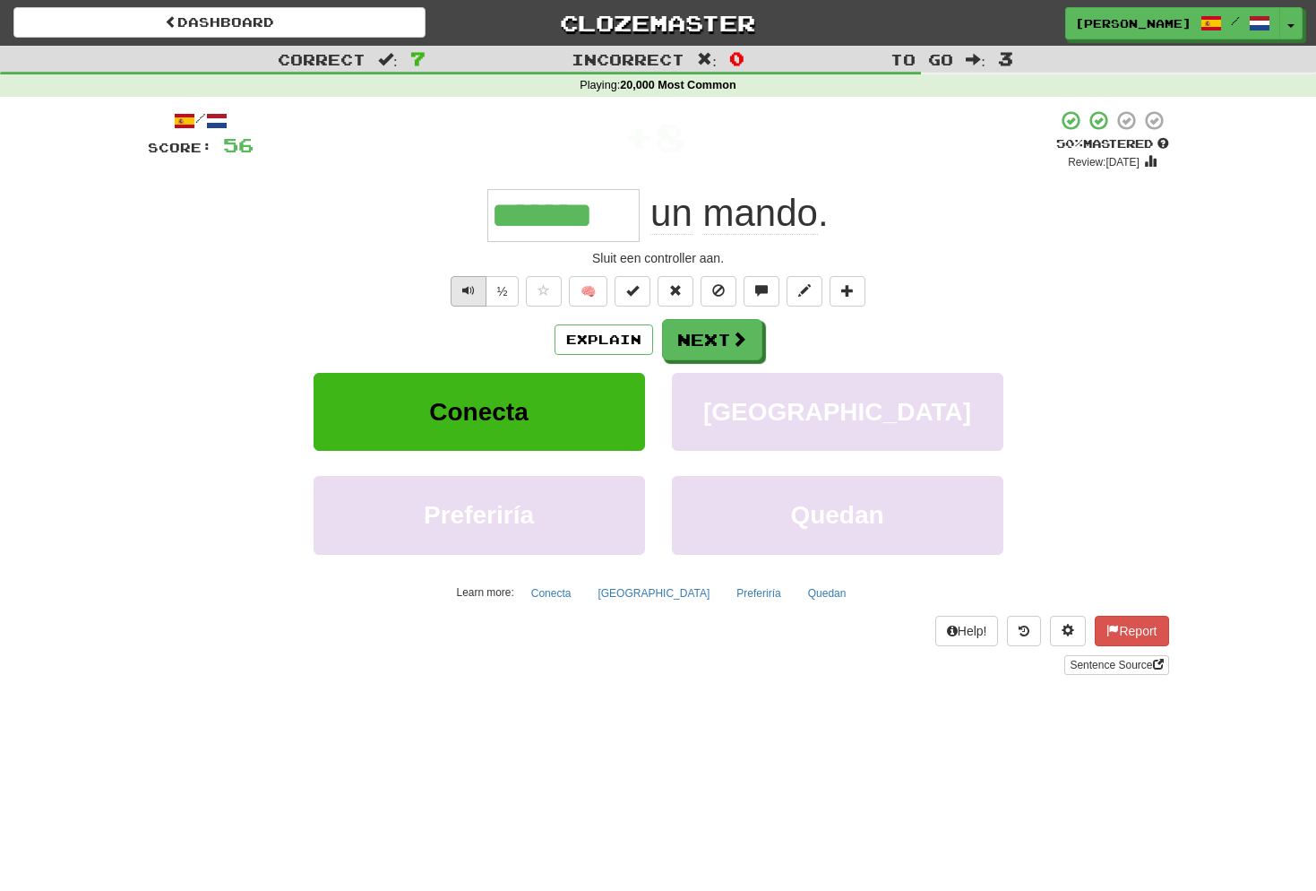
click at [471, 285] on span "Text-to-speech controls" at bounding box center [468, 290] width 13 height 13
click at [469, 290] on span "Text-to-speech controls" at bounding box center [468, 290] width 13 height 13
click at [715, 330] on button "Next" at bounding box center [713, 340] width 100 height 41
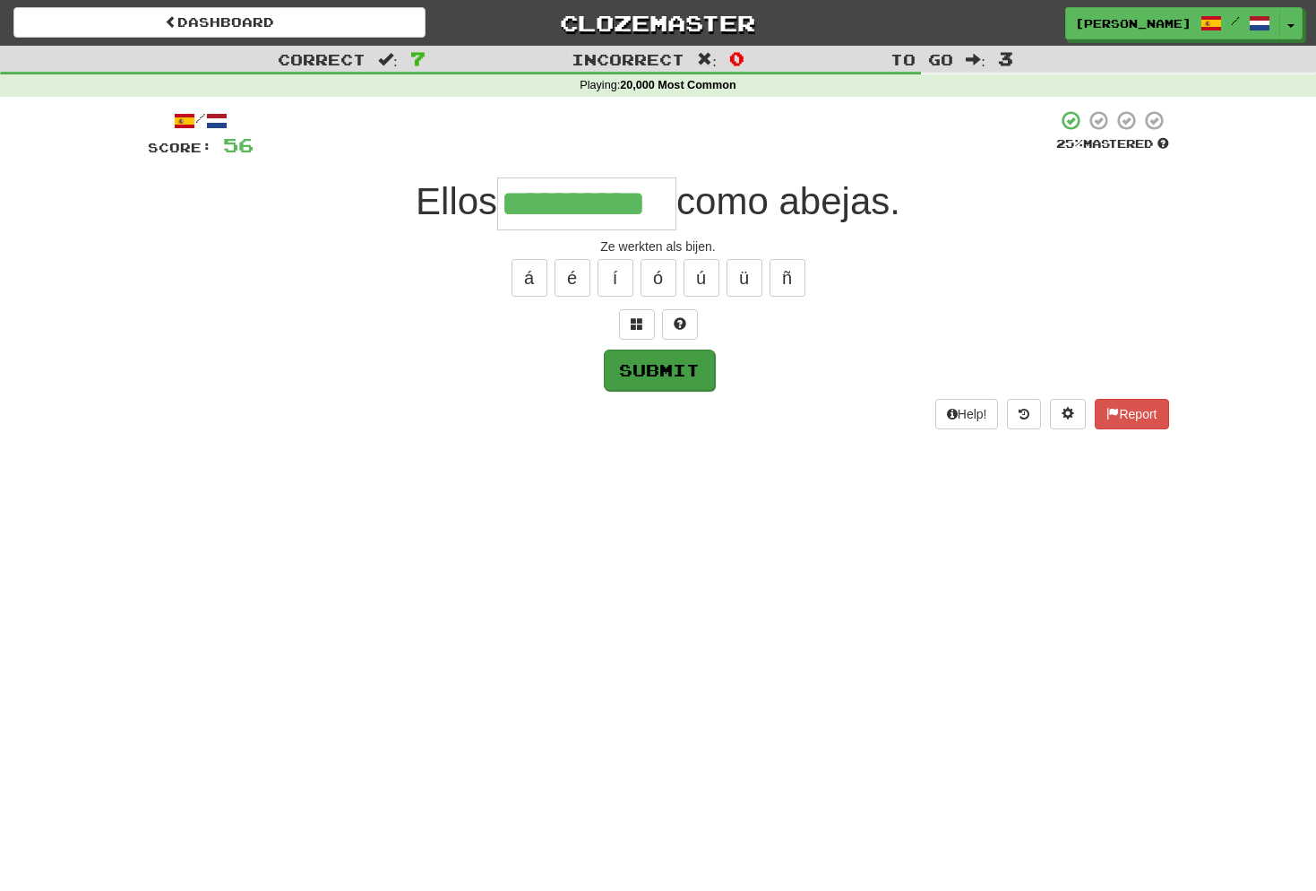
type input "**********"
click at [683, 373] on button "Submit" at bounding box center [659, 369] width 111 height 41
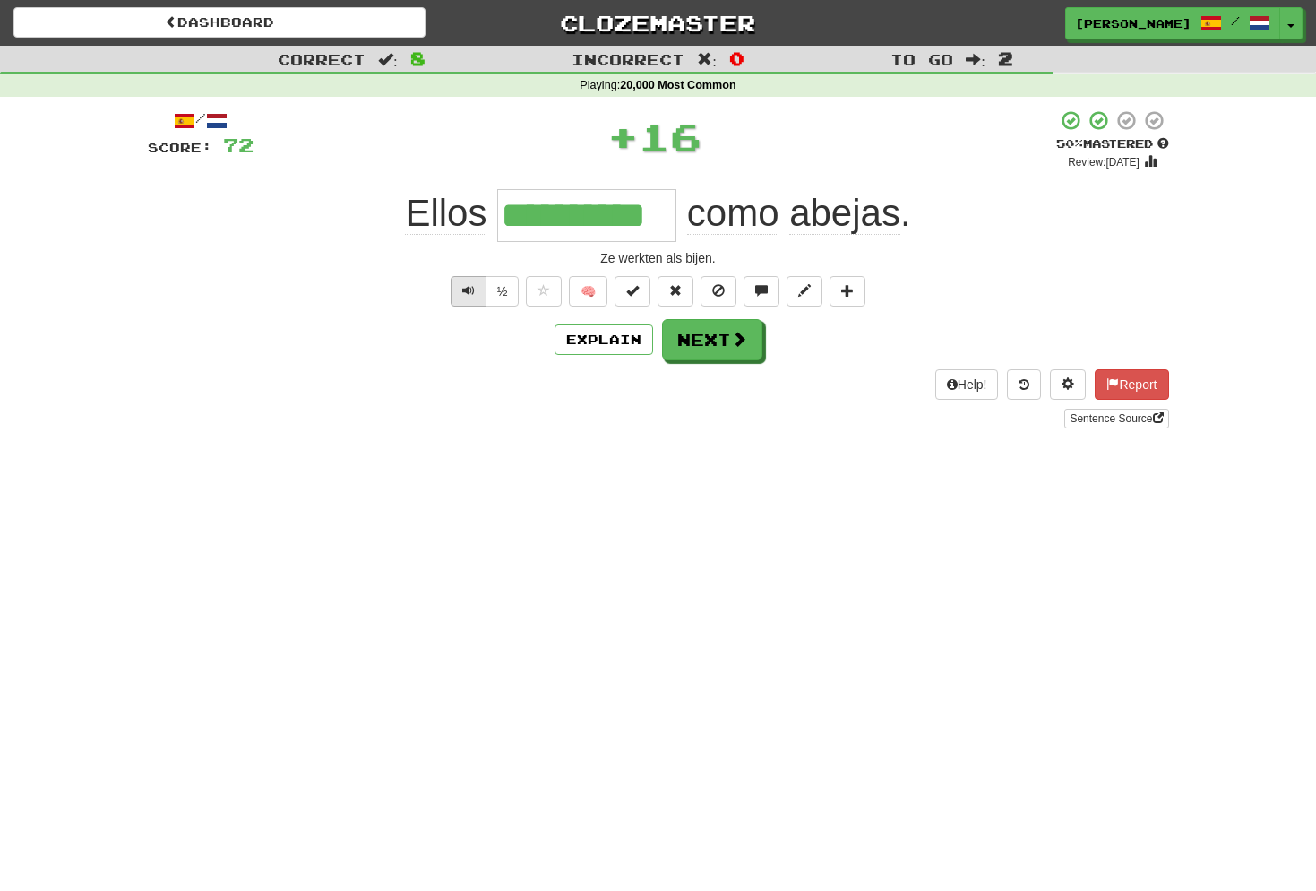
click at [474, 290] on button "Text-to-speech controls" at bounding box center [469, 291] width 36 height 30
click at [732, 343] on span at bounding box center [740, 339] width 16 height 16
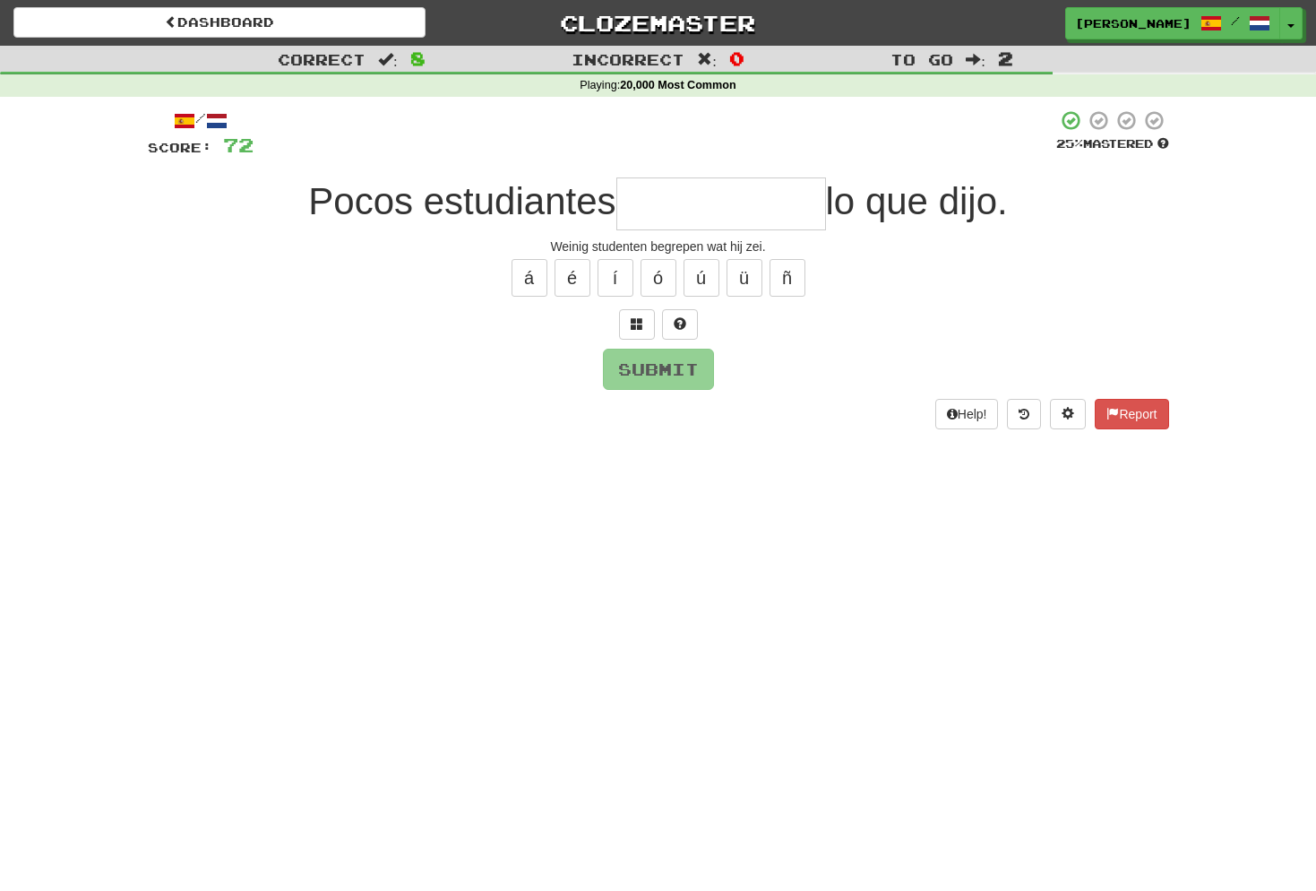
type input "*"
click at [639, 321] on span at bounding box center [637, 323] width 13 height 13
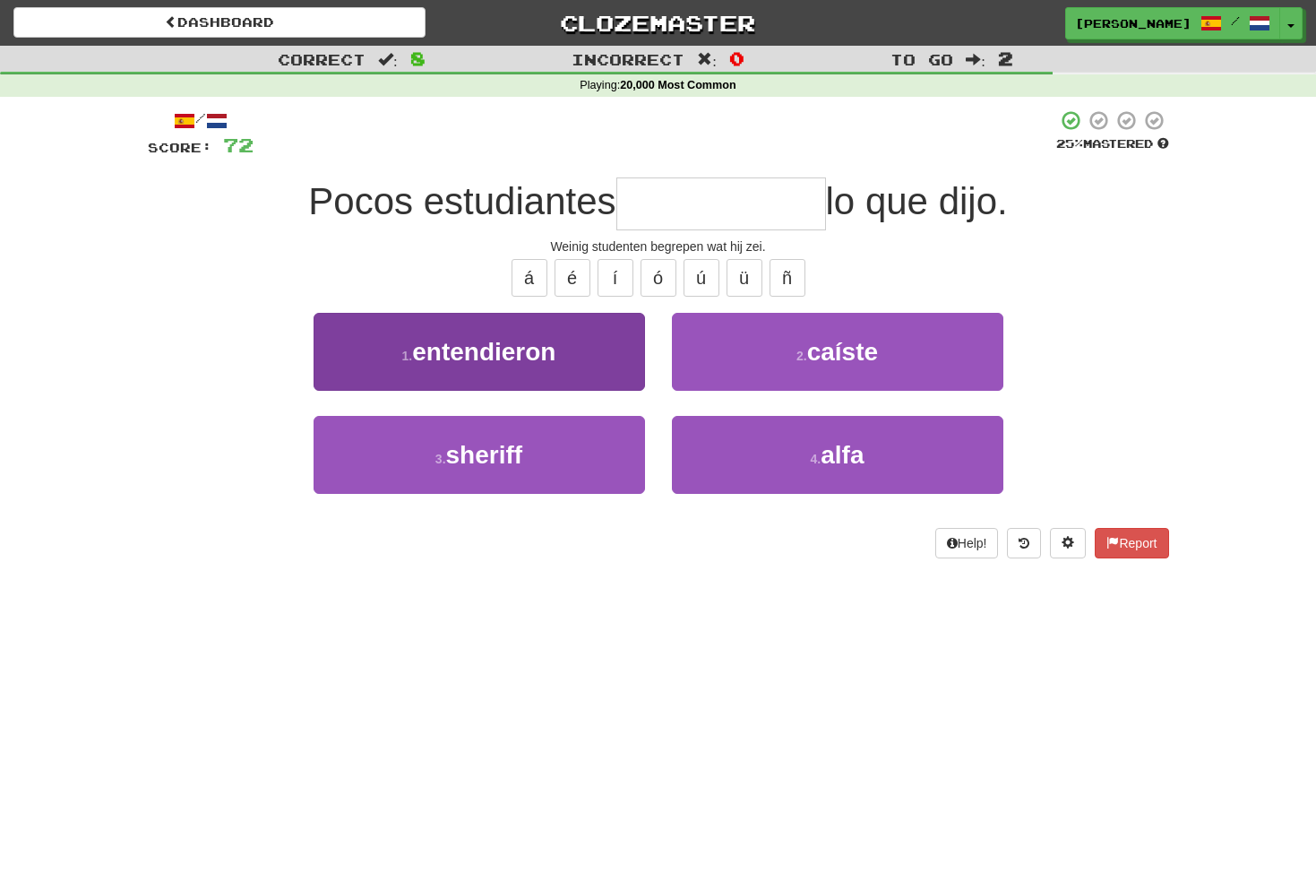
click at [529, 353] on span "entendieron" at bounding box center [483, 352] width 143 height 28
type input "**********"
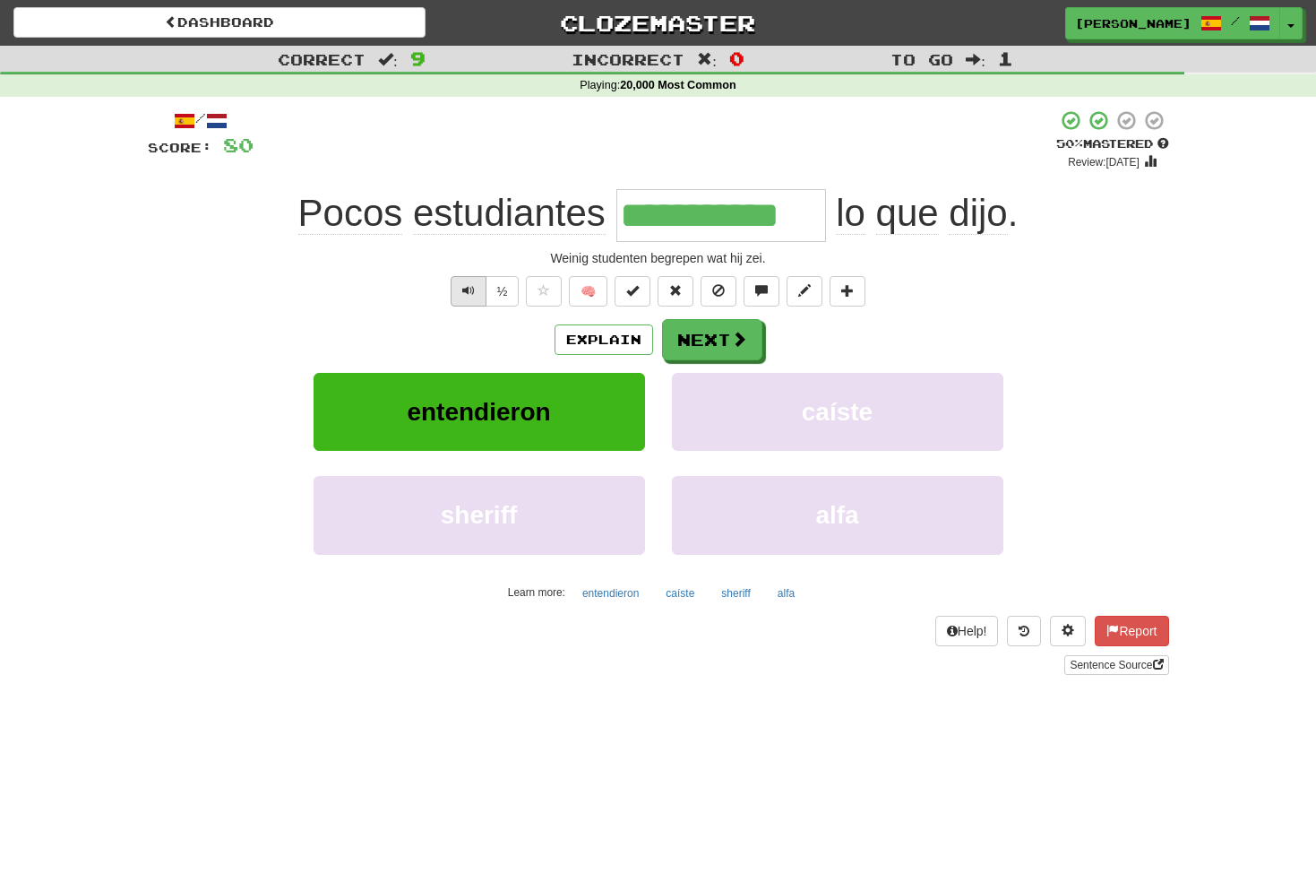
click at [468, 289] on span "Text-to-speech controls" at bounding box center [468, 290] width 13 height 13
click at [732, 341] on span at bounding box center [740, 339] width 16 height 16
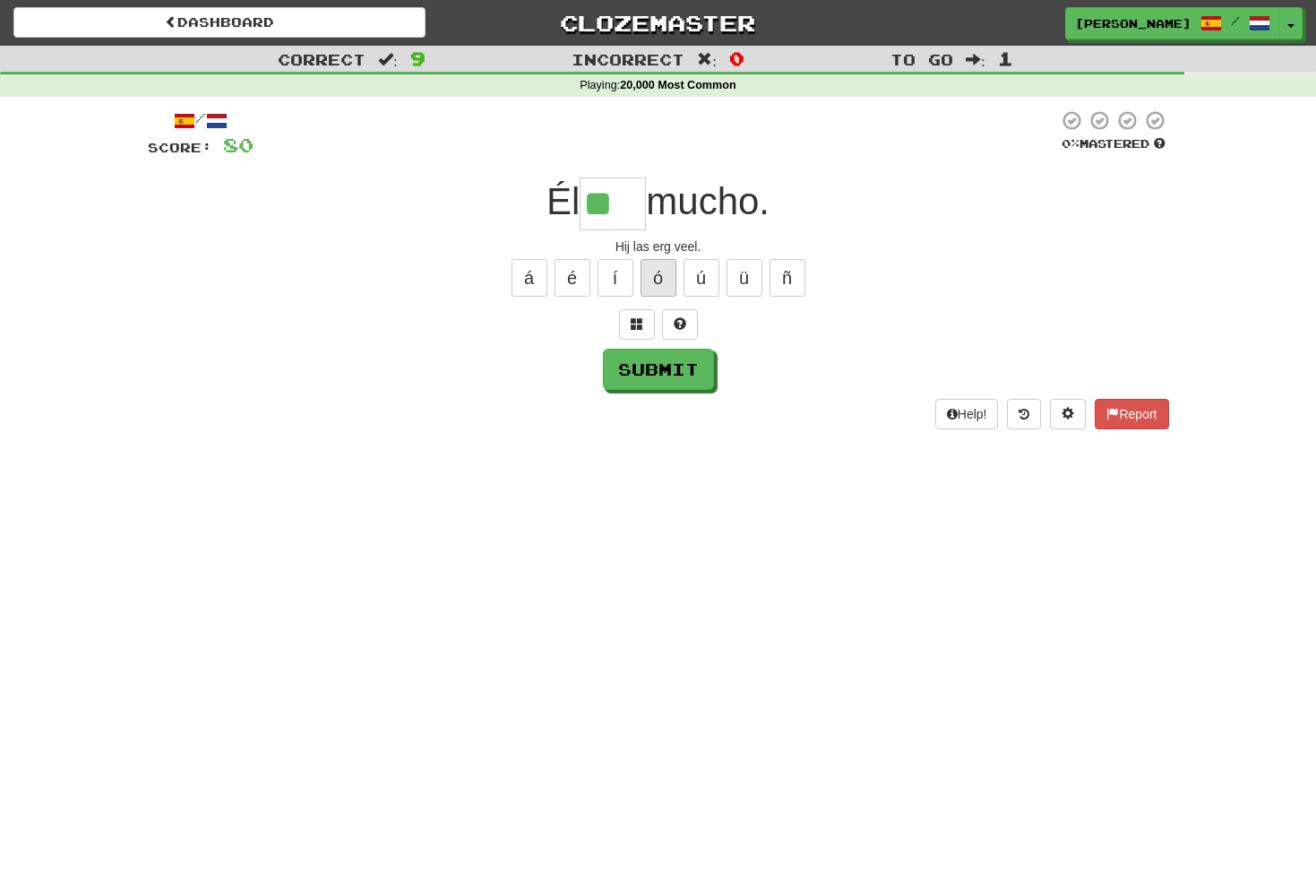
click at [659, 282] on button "ó" at bounding box center [659, 278] width 36 height 38
click at [644, 323] on button at bounding box center [637, 324] width 36 height 30
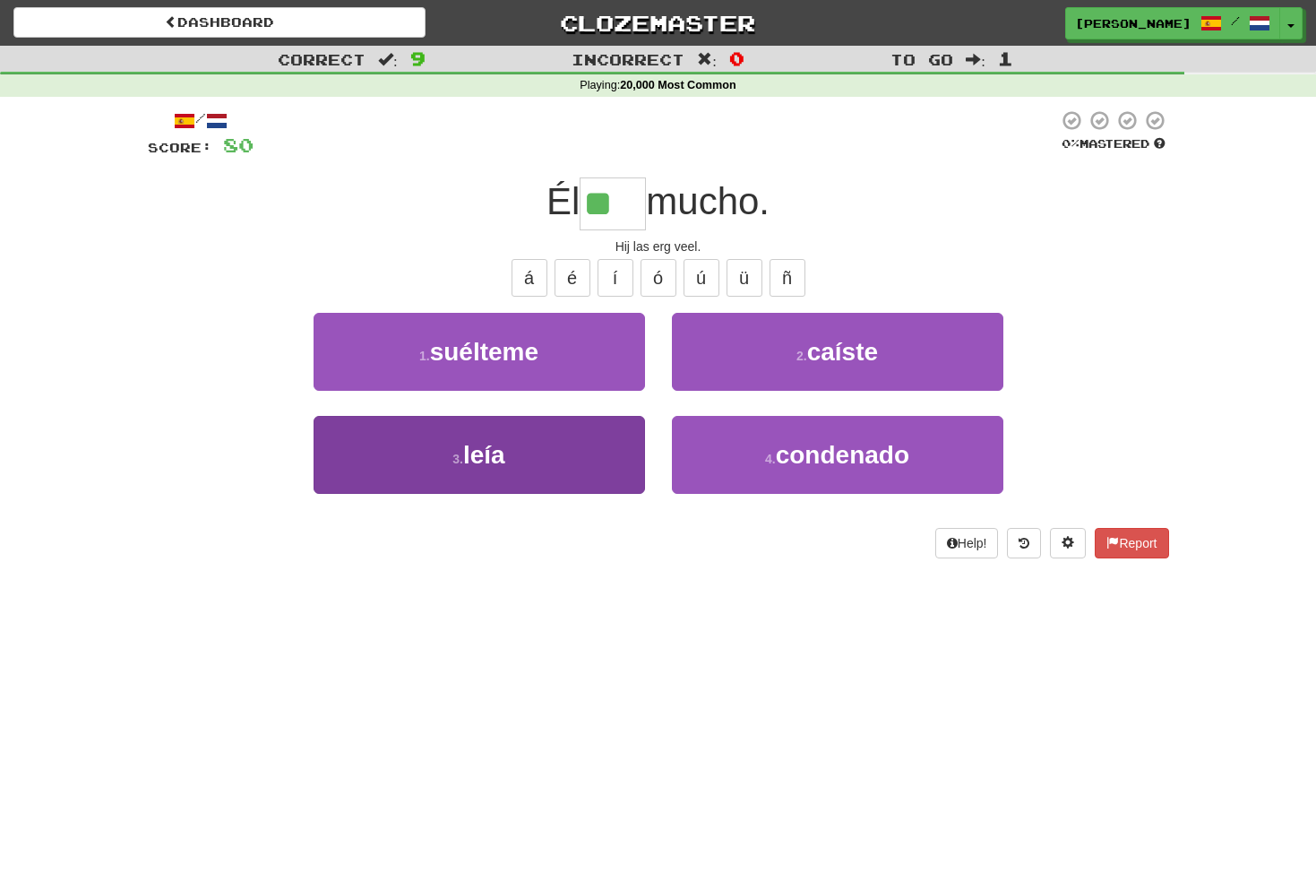
click at [512, 449] on button "3 . leía" at bounding box center [479, 455] width 331 height 78
type input "****"
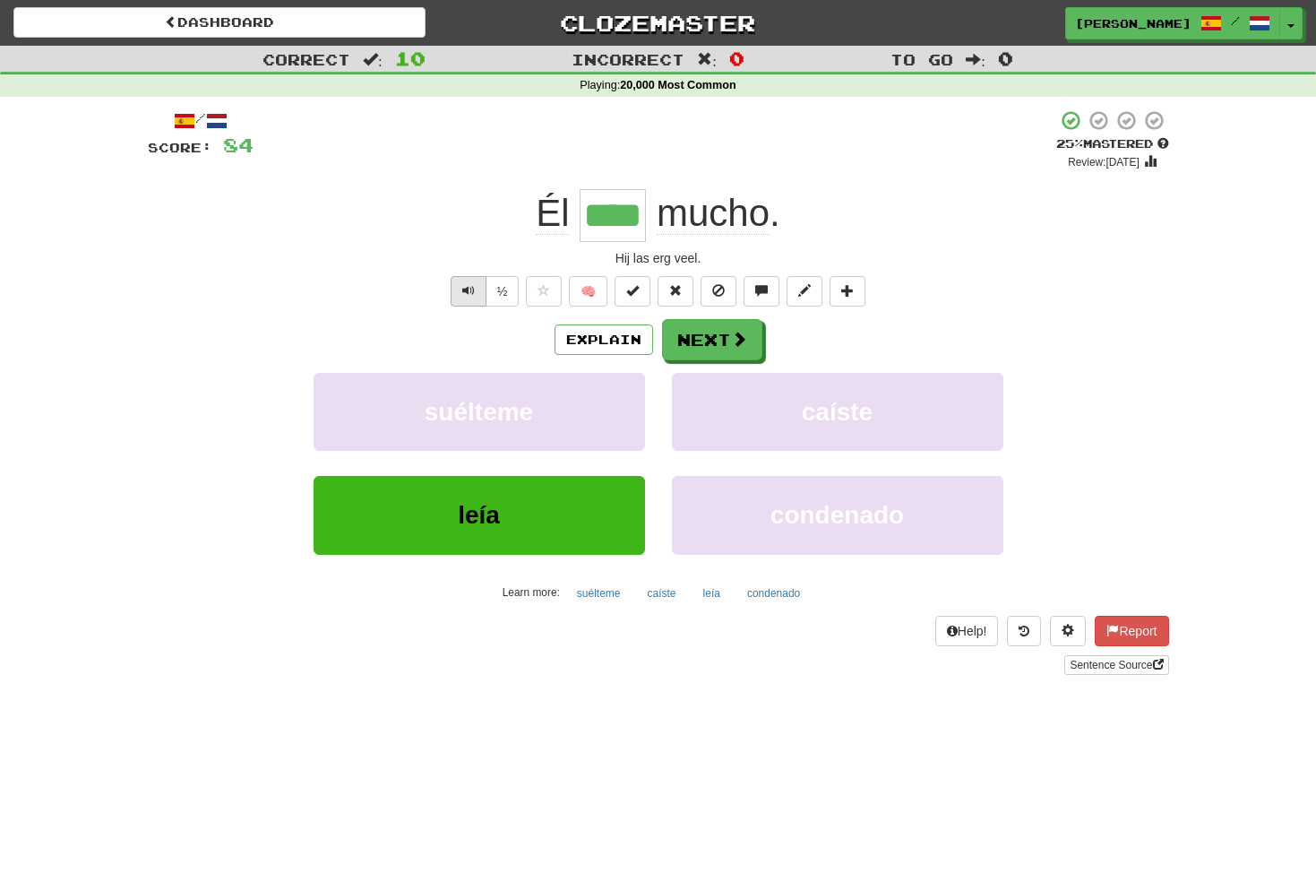
click at [475, 287] on button "Text-to-speech controls" at bounding box center [469, 291] width 36 height 30
click at [639, 331] on button "Explain" at bounding box center [604, 339] width 99 height 30
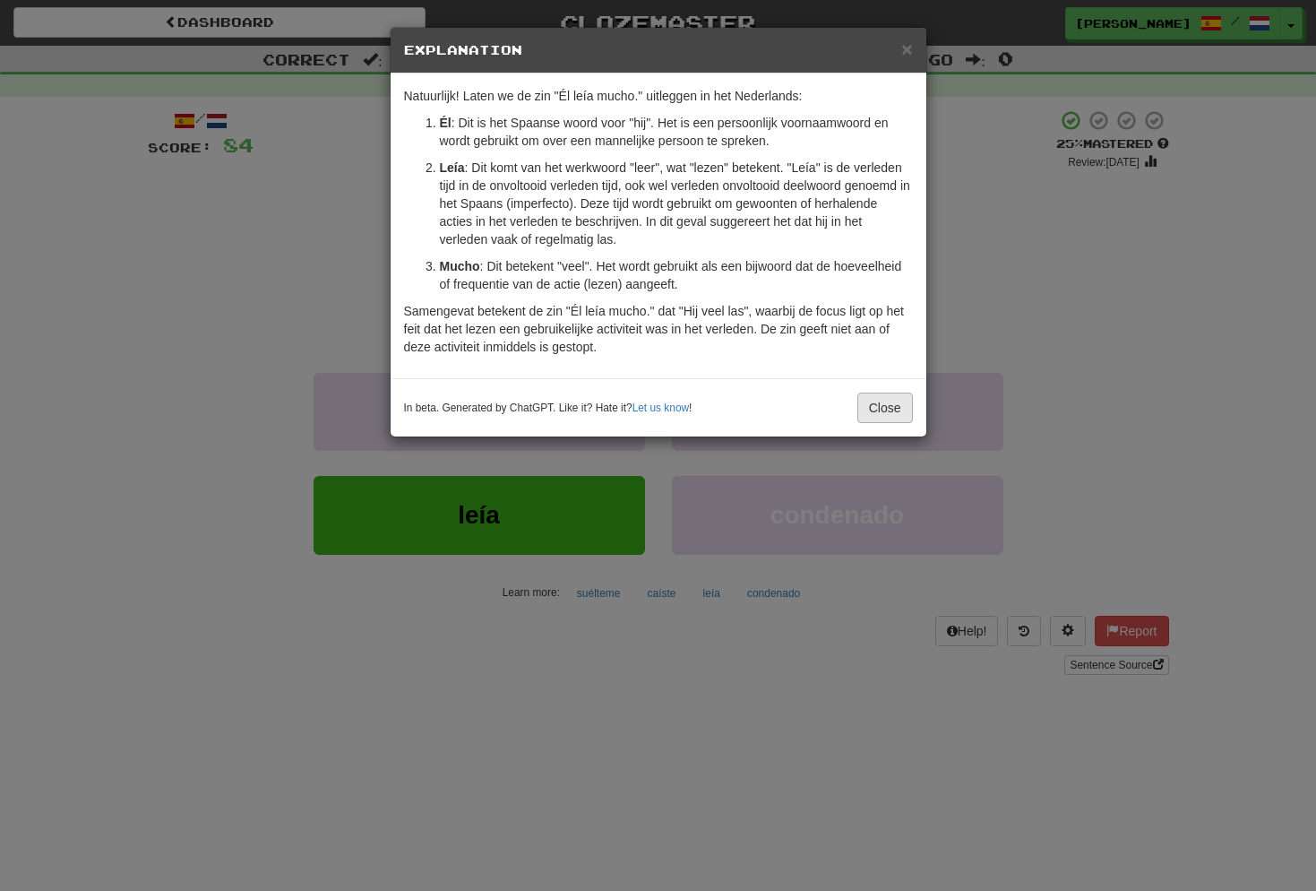
click at [877, 408] on button "Close" at bounding box center [885, 407] width 56 height 30
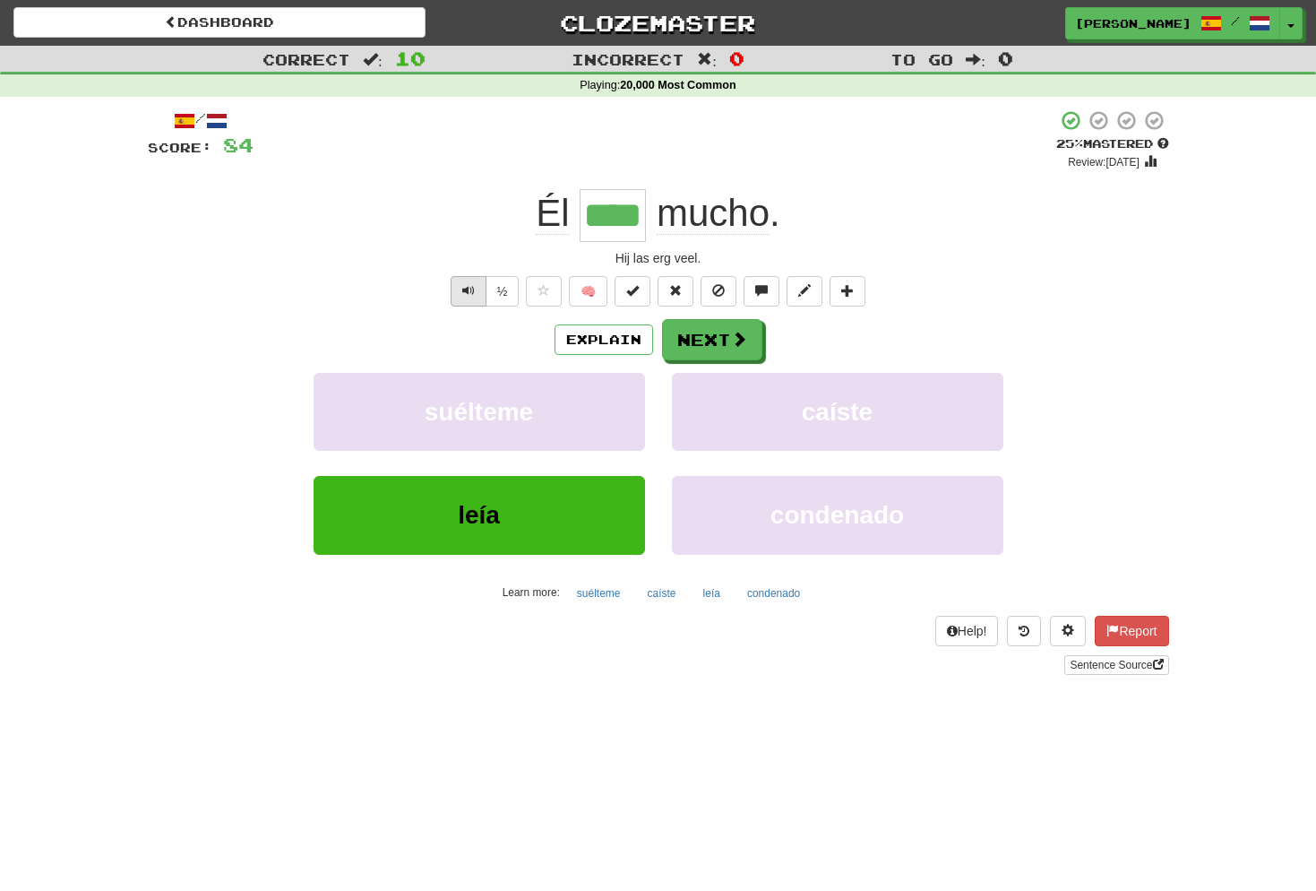
click at [478, 299] on button "Text-to-speech controls" at bounding box center [469, 291] width 36 height 30
click at [728, 349] on button "Next" at bounding box center [713, 340] width 100 height 41
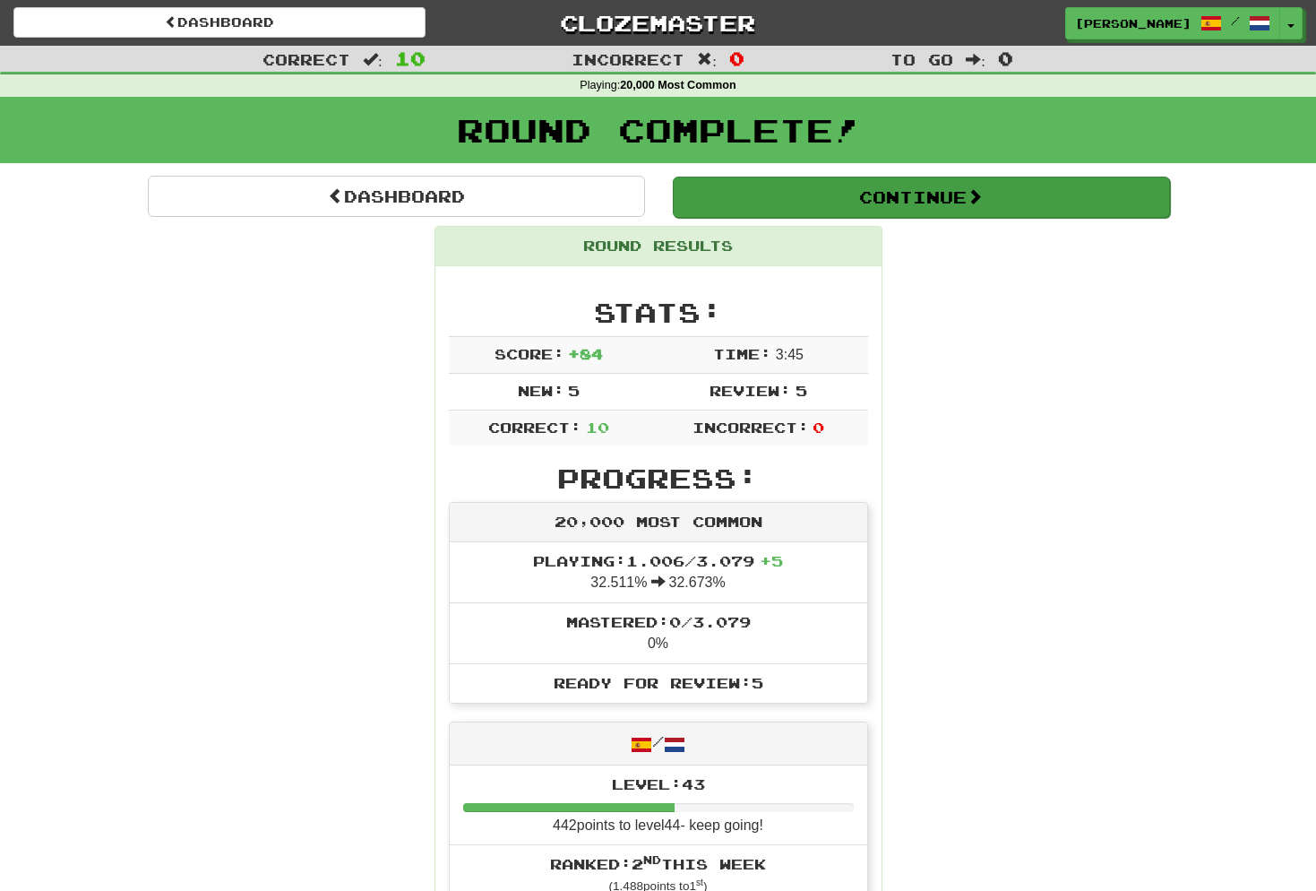
click at [951, 197] on button "Continue" at bounding box center [921, 196] width 497 height 41
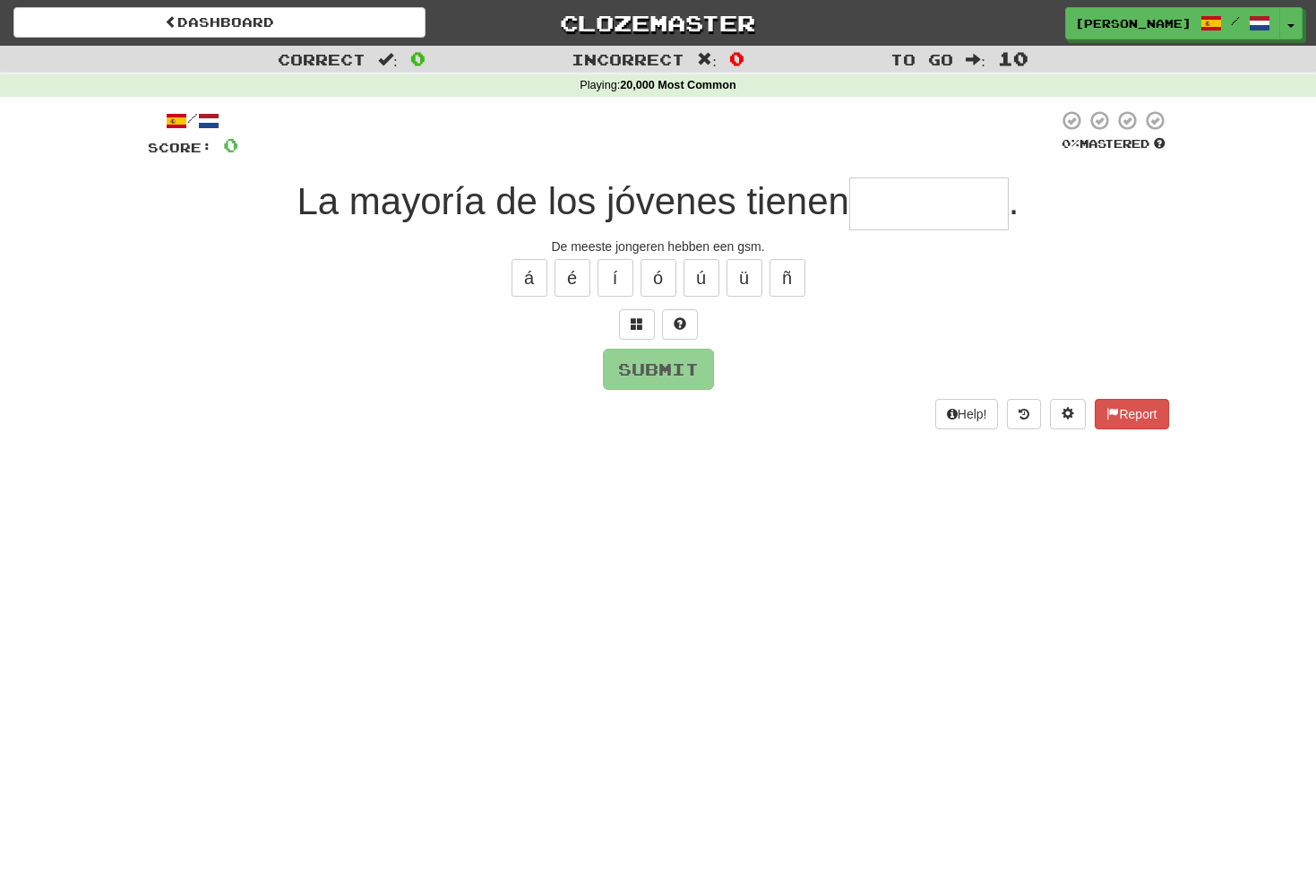
type input "*"
click at [644, 321] on button at bounding box center [637, 324] width 36 height 30
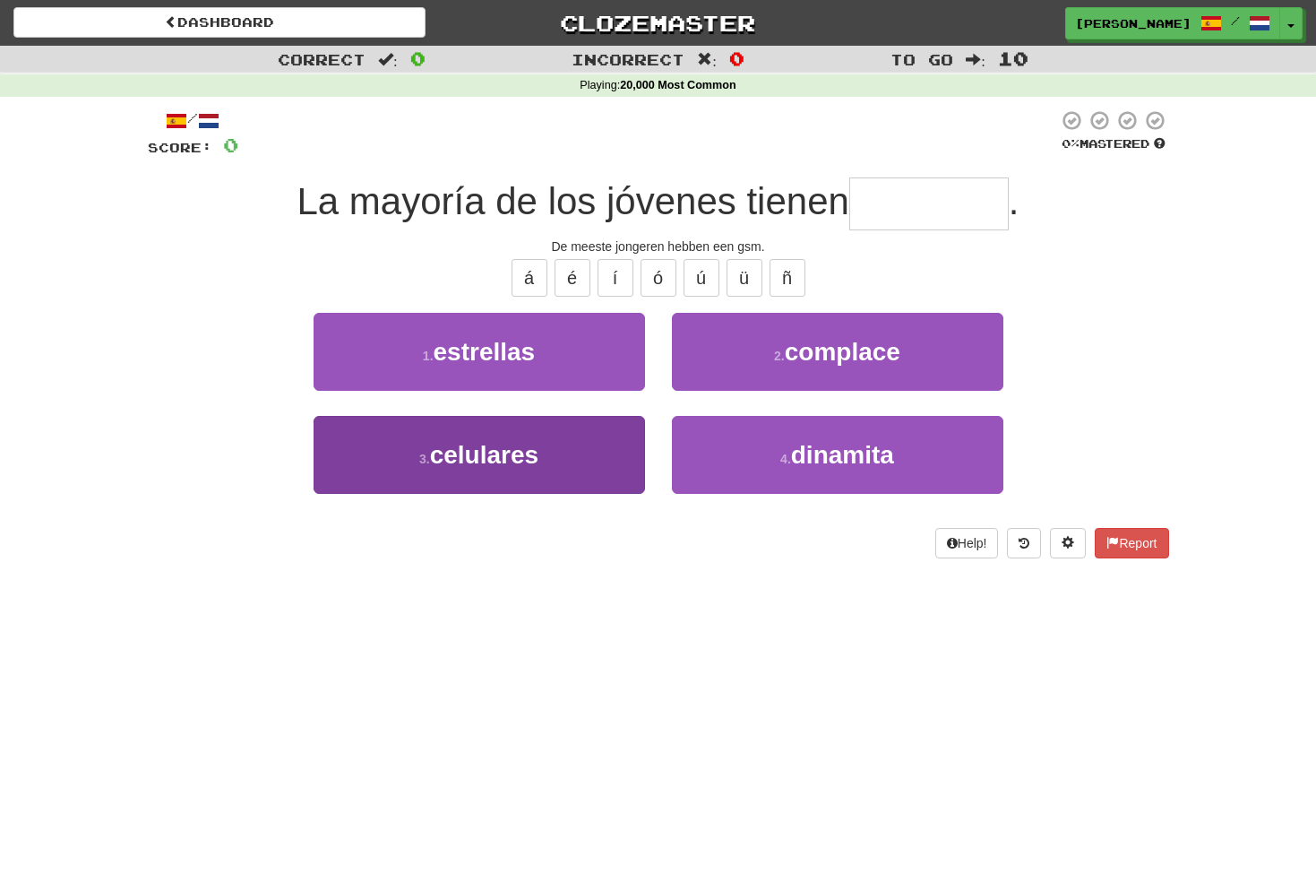
click at [531, 452] on span "celulares" at bounding box center [484, 455] width 108 height 28
type input "*********"
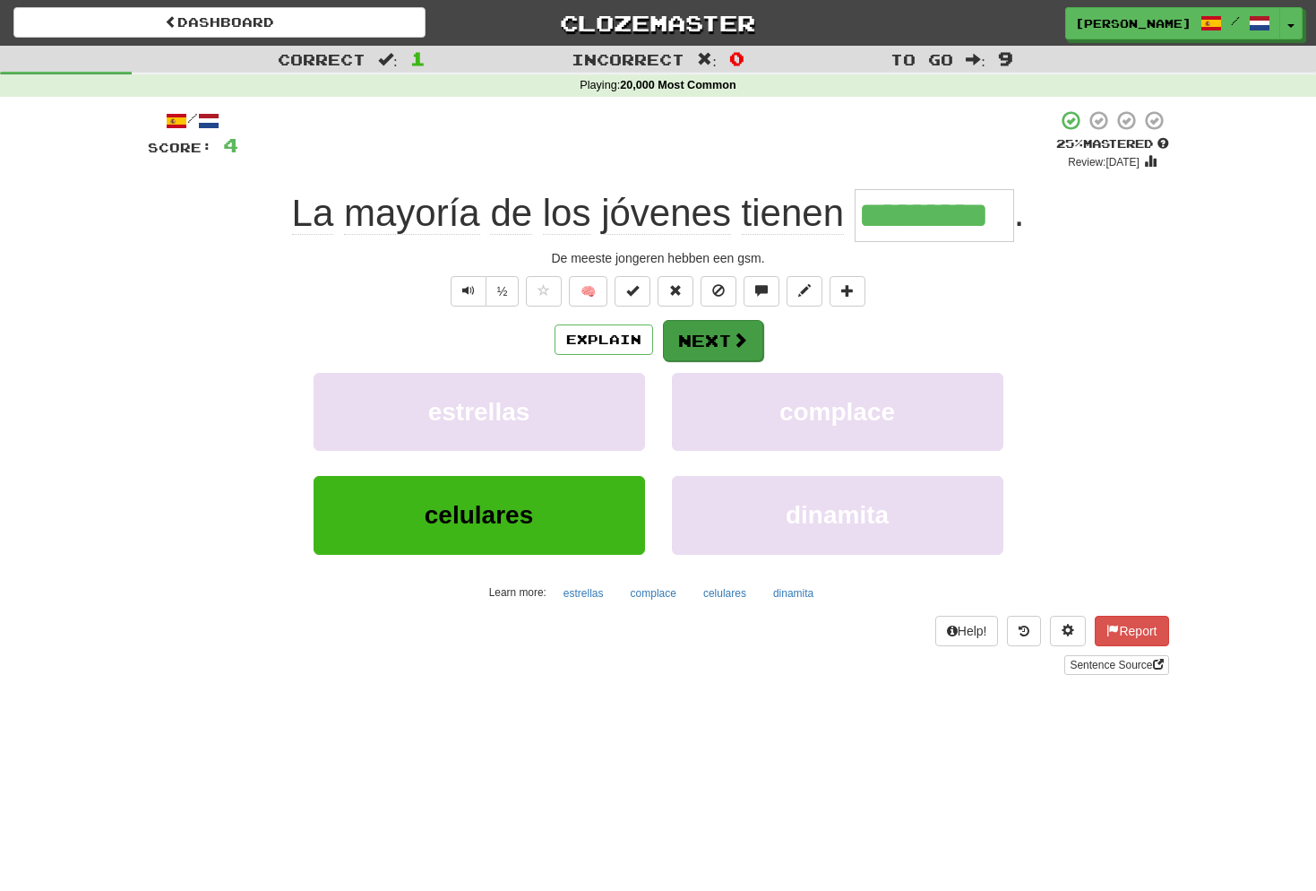
click at [721, 336] on button "Next" at bounding box center [713, 340] width 100 height 41
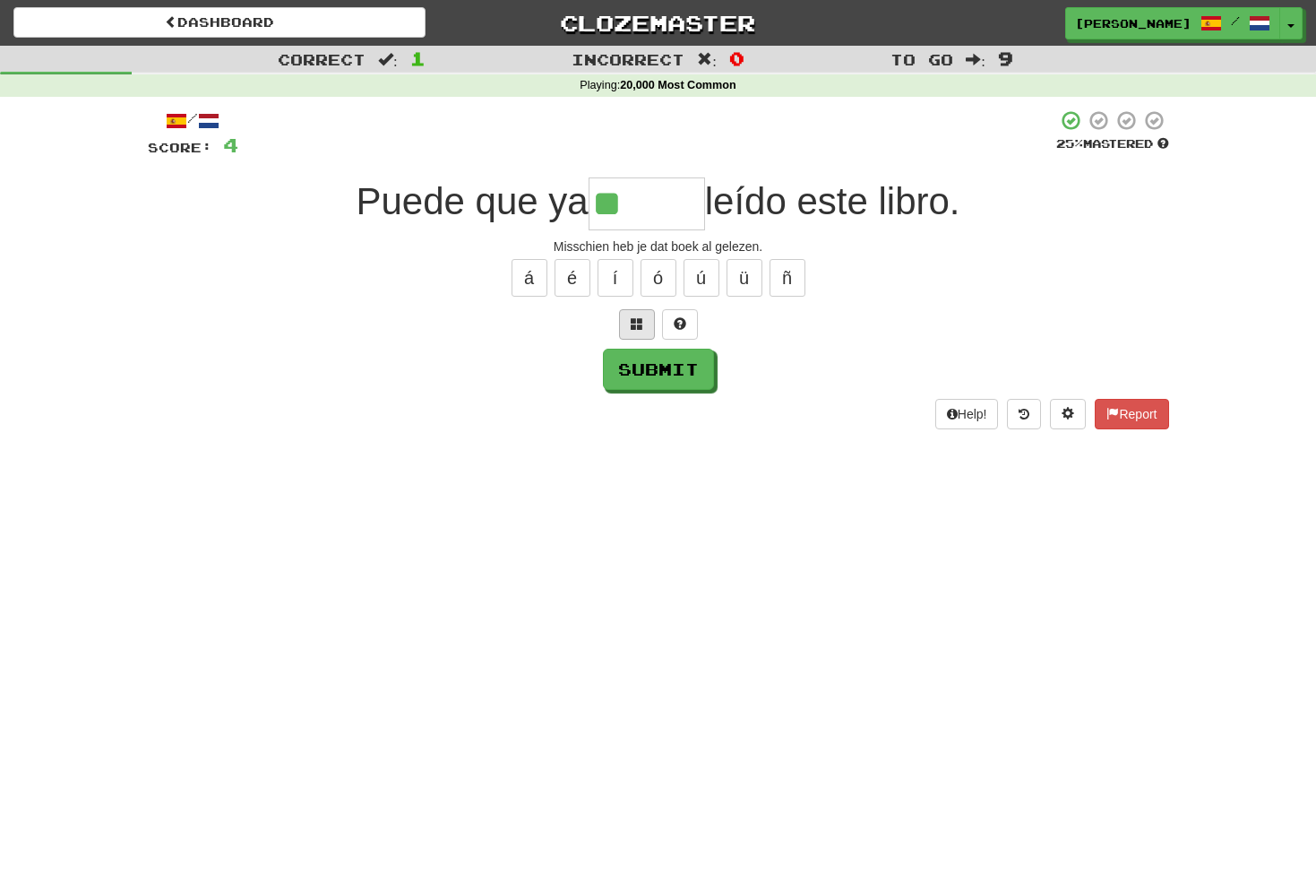
click at [641, 320] on span at bounding box center [637, 323] width 13 height 13
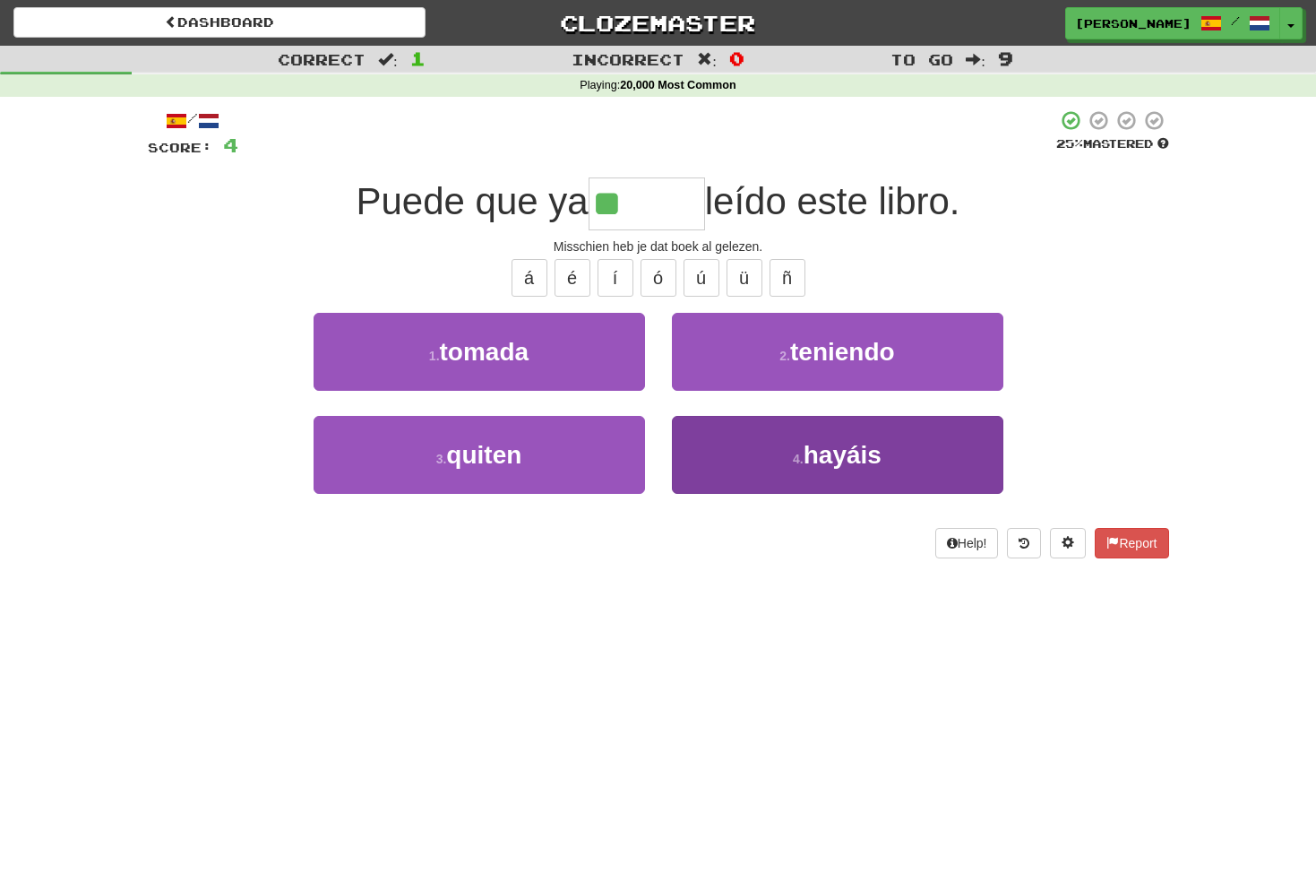
click at [870, 454] on span "hayáis" at bounding box center [843, 455] width 78 height 28
type input "******"
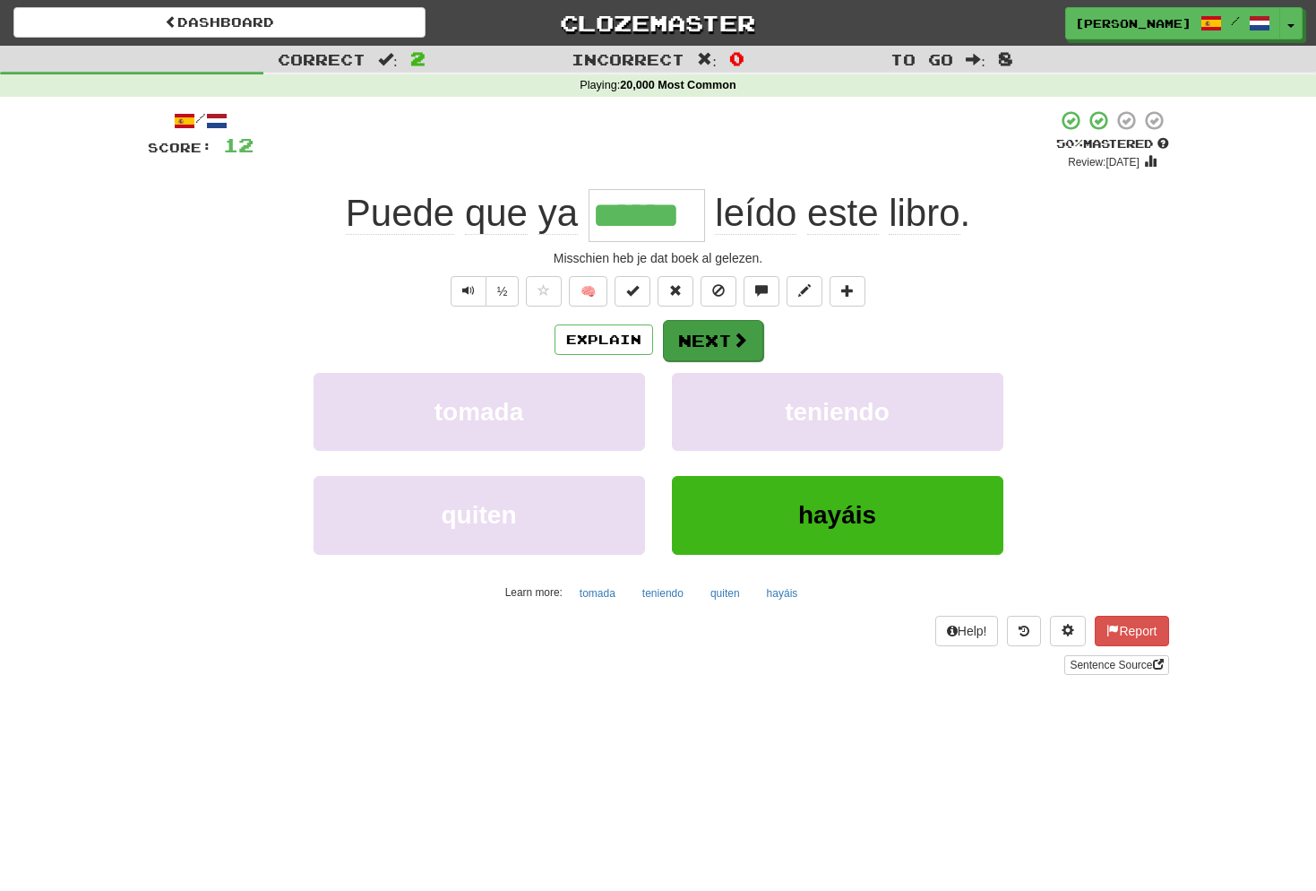
click at [715, 333] on button "Next" at bounding box center [713, 340] width 100 height 41
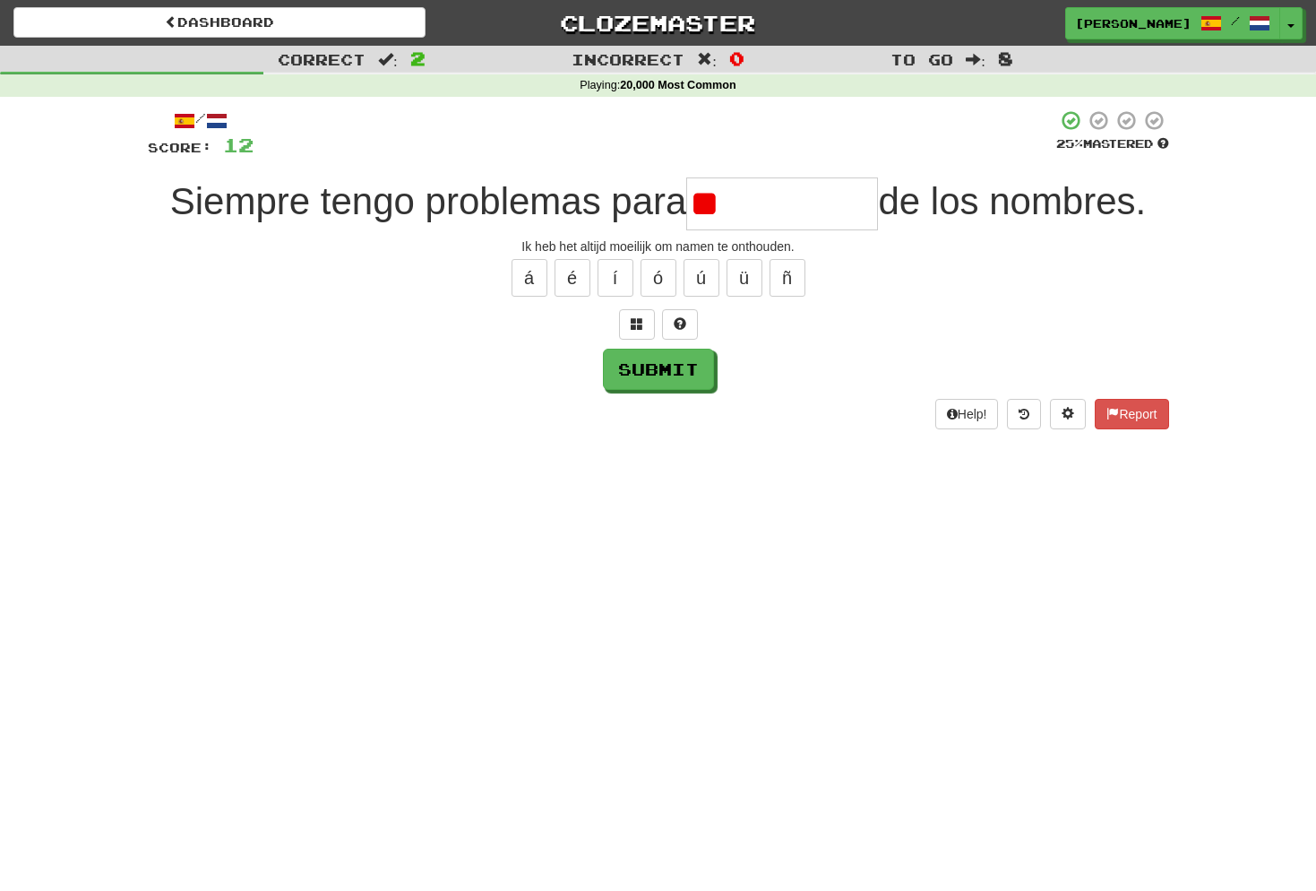
type input "*"
click at [634, 324] on span at bounding box center [637, 323] width 13 height 13
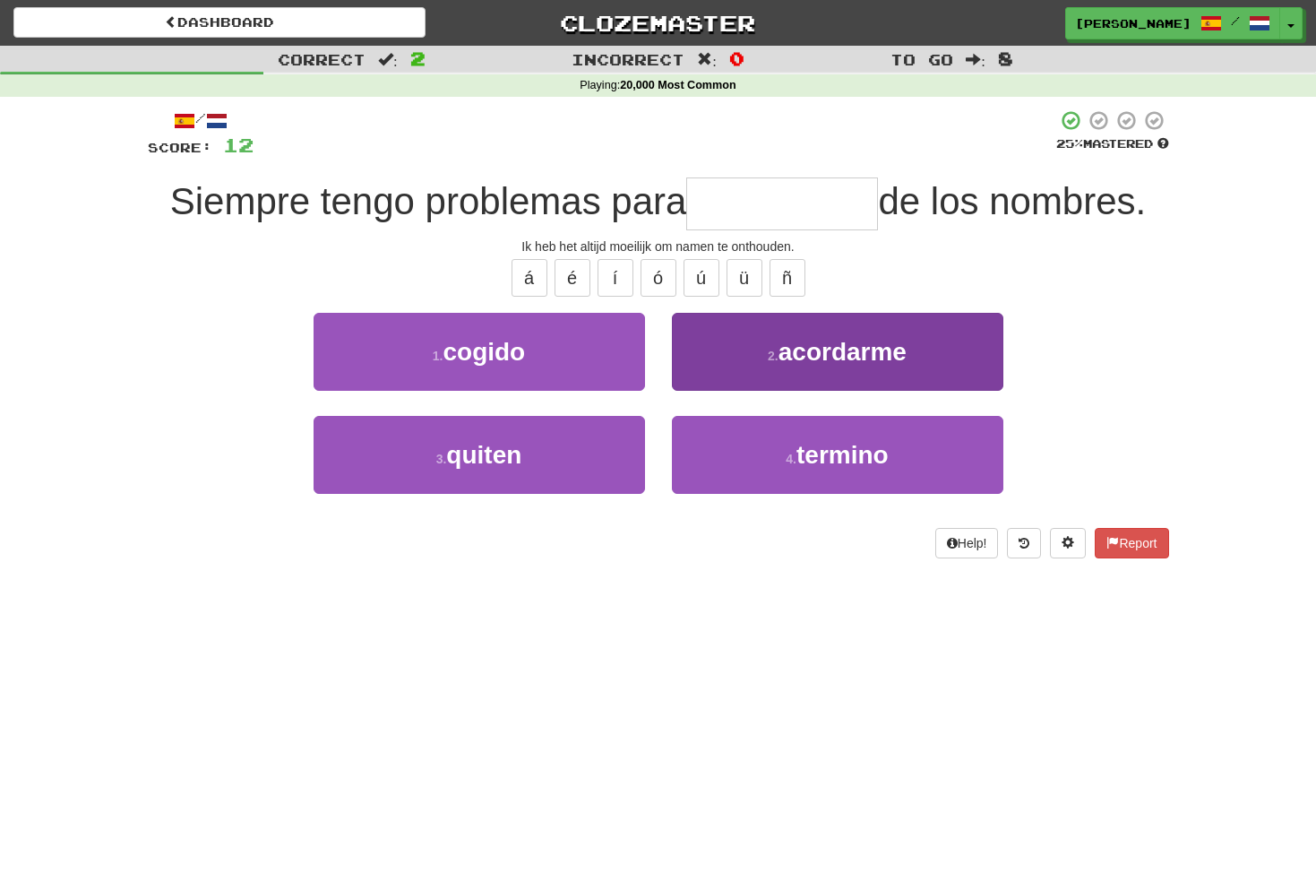
click at [839, 341] on span "acordarme" at bounding box center [843, 352] width 128 height 28
type input "*********"
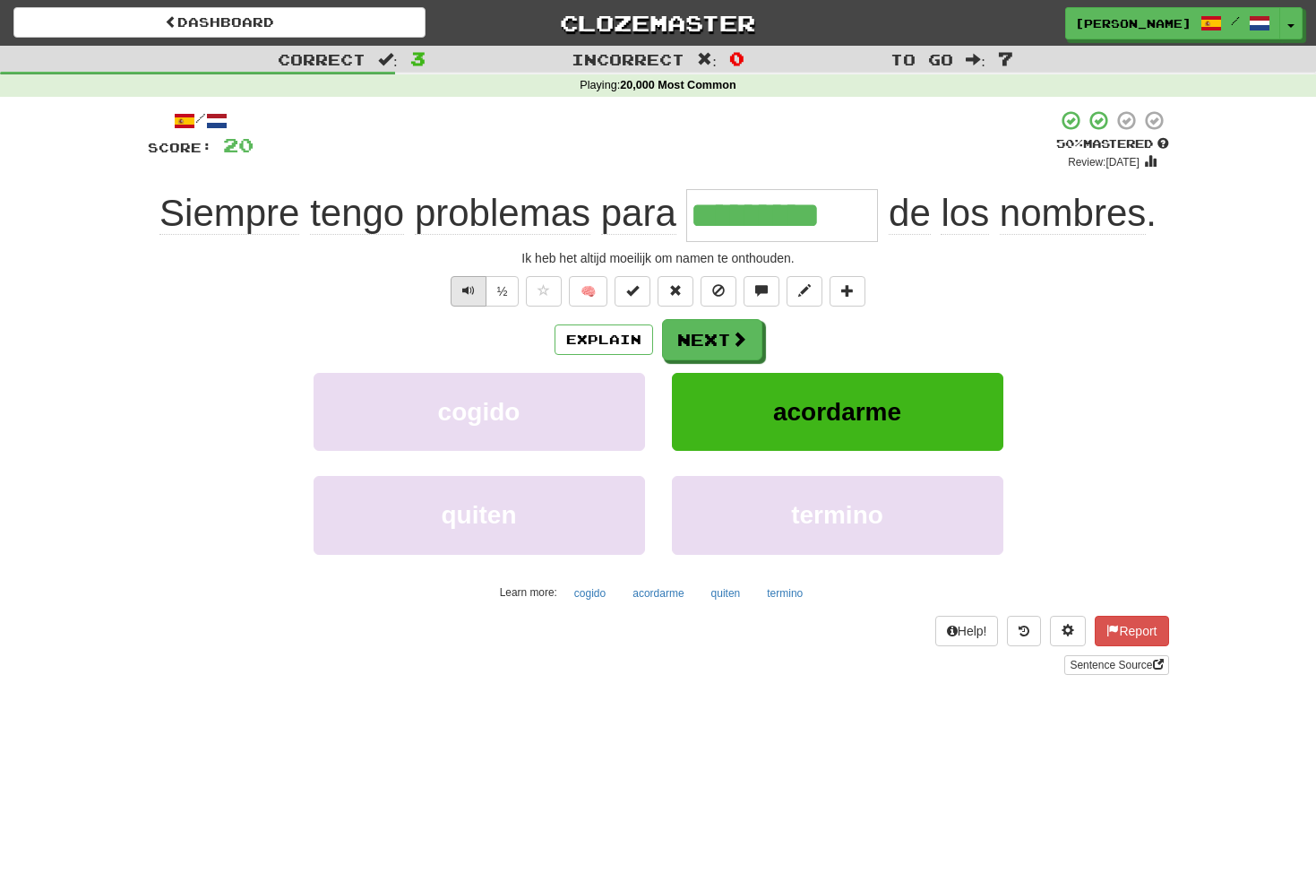
click at [475, 287] on button "Text-to-speech controls" at bounding box center [469, 291] width 36 height 30
click at [732, 342] on span at bounding box center [740, 339] width 16 height 16
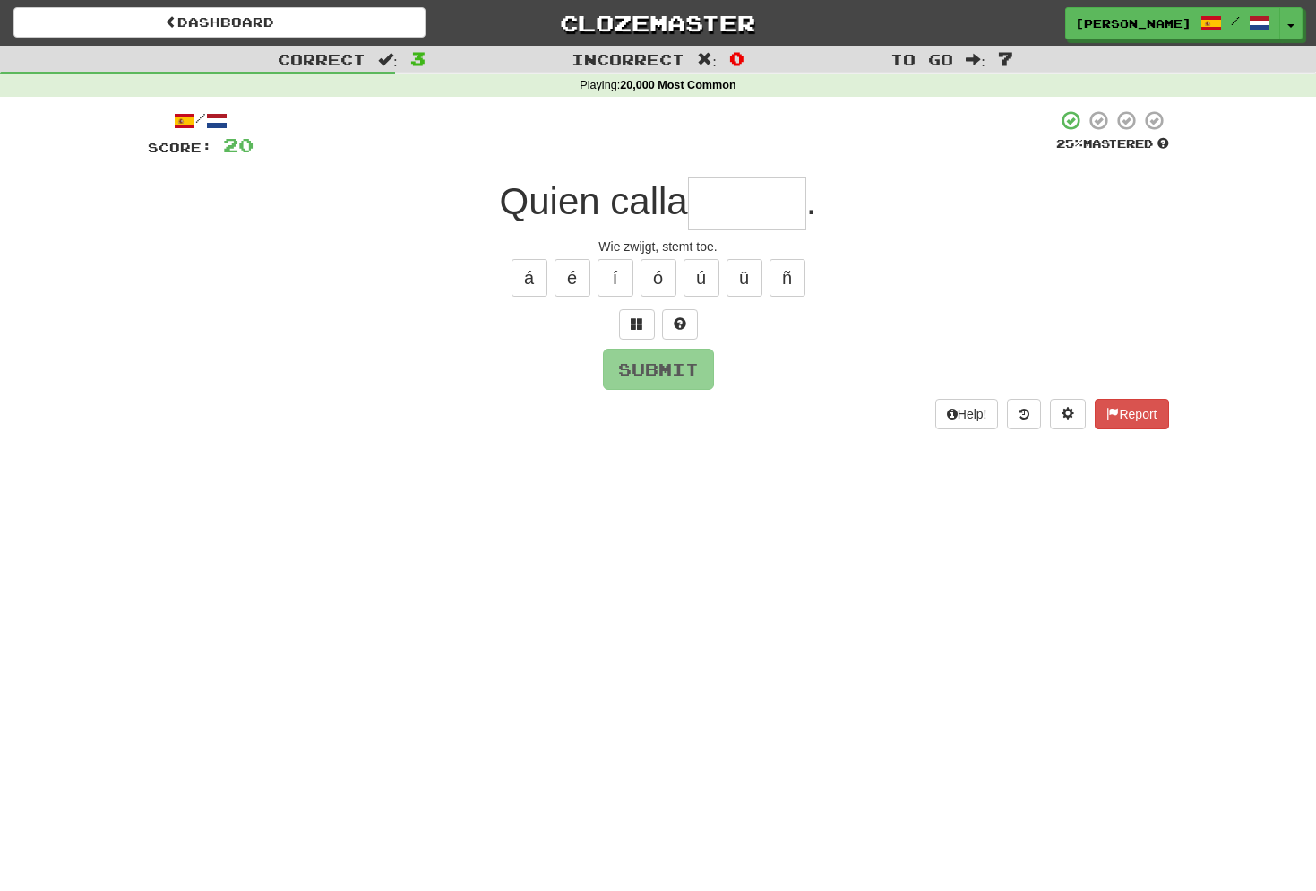
type input "*"
click at [641, 324] on span at bounding box center [637, 323] width 13 height 13
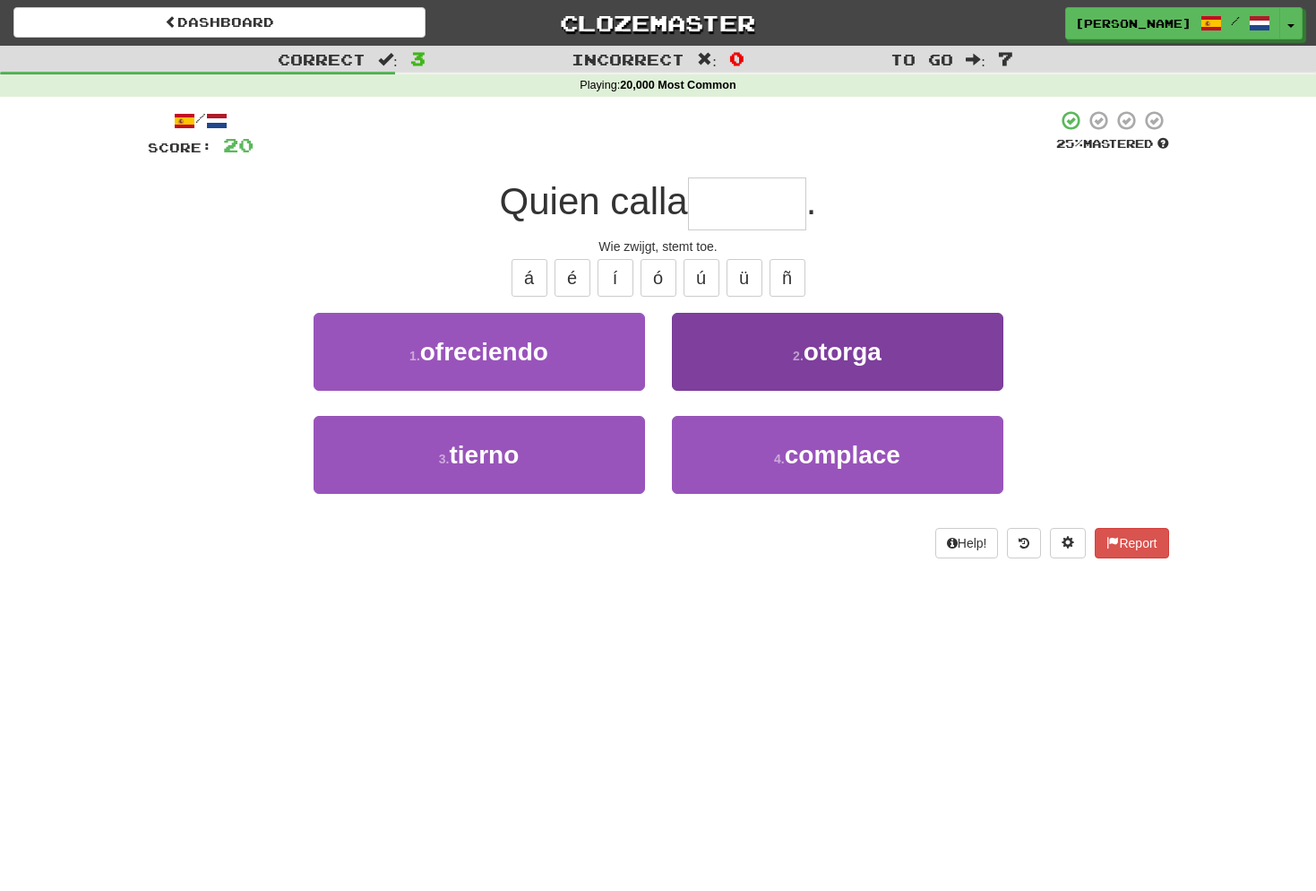
click at [848, 359] on span "otorga" at bounding box center [843, 352] width 78 height 28
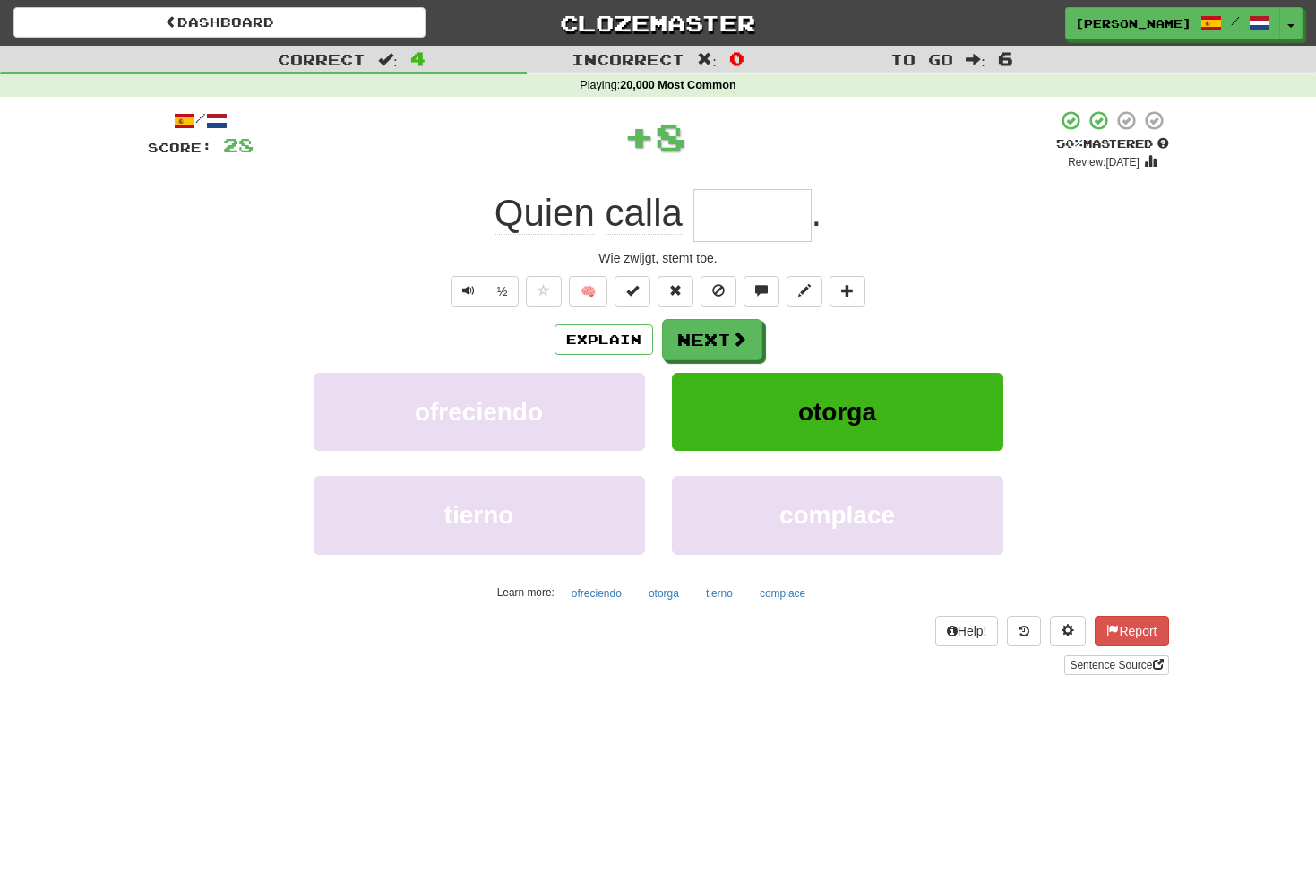
type input "******"
click at [472, 288] on span "Text-to-speech controls" at bounding box center [468, 290] width 13 height 13
click at [724, 342] on button "Next" at bounding box center [713, 340] width 100 height 41
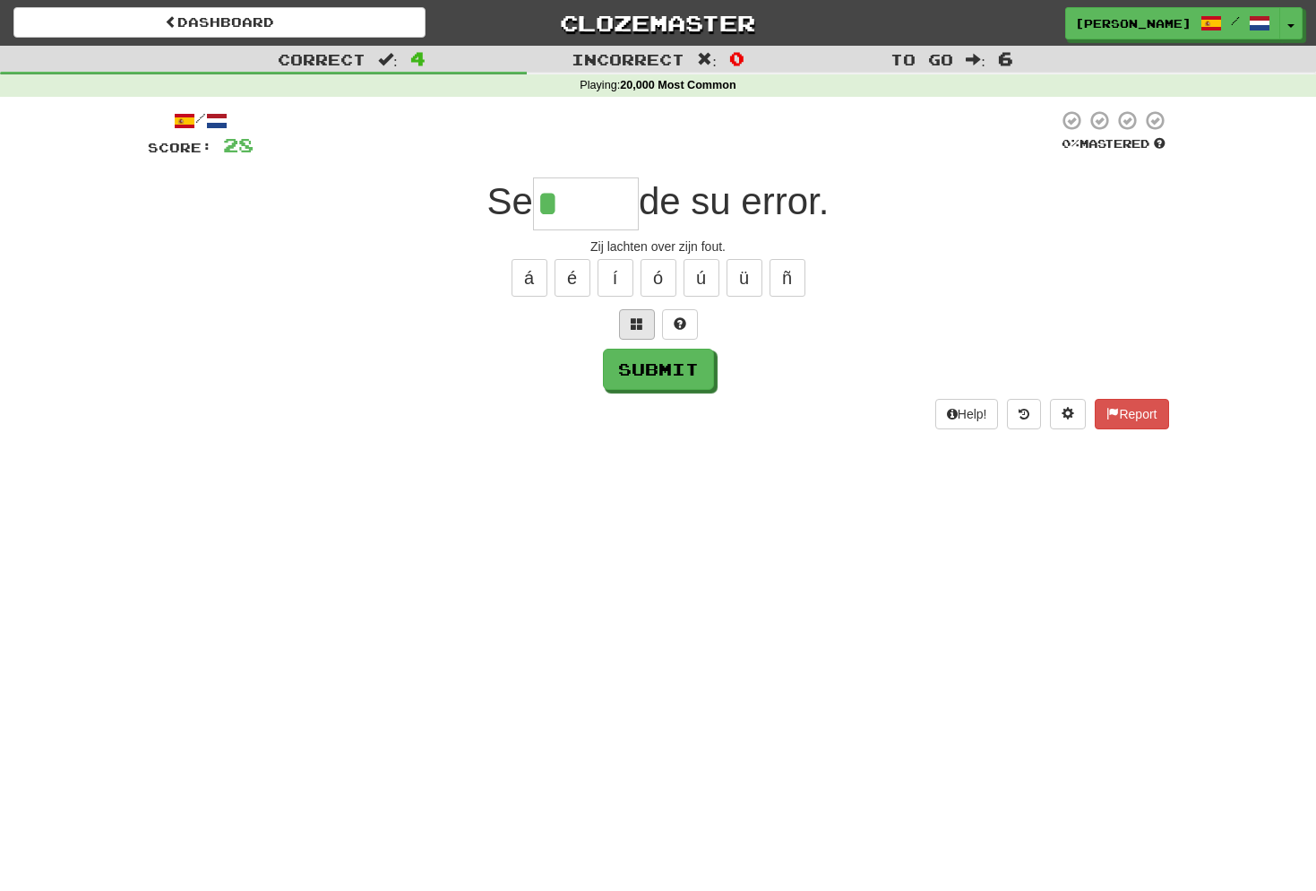
click at [647, 321] on button at bounding box center [637, 324] width 36 height 30
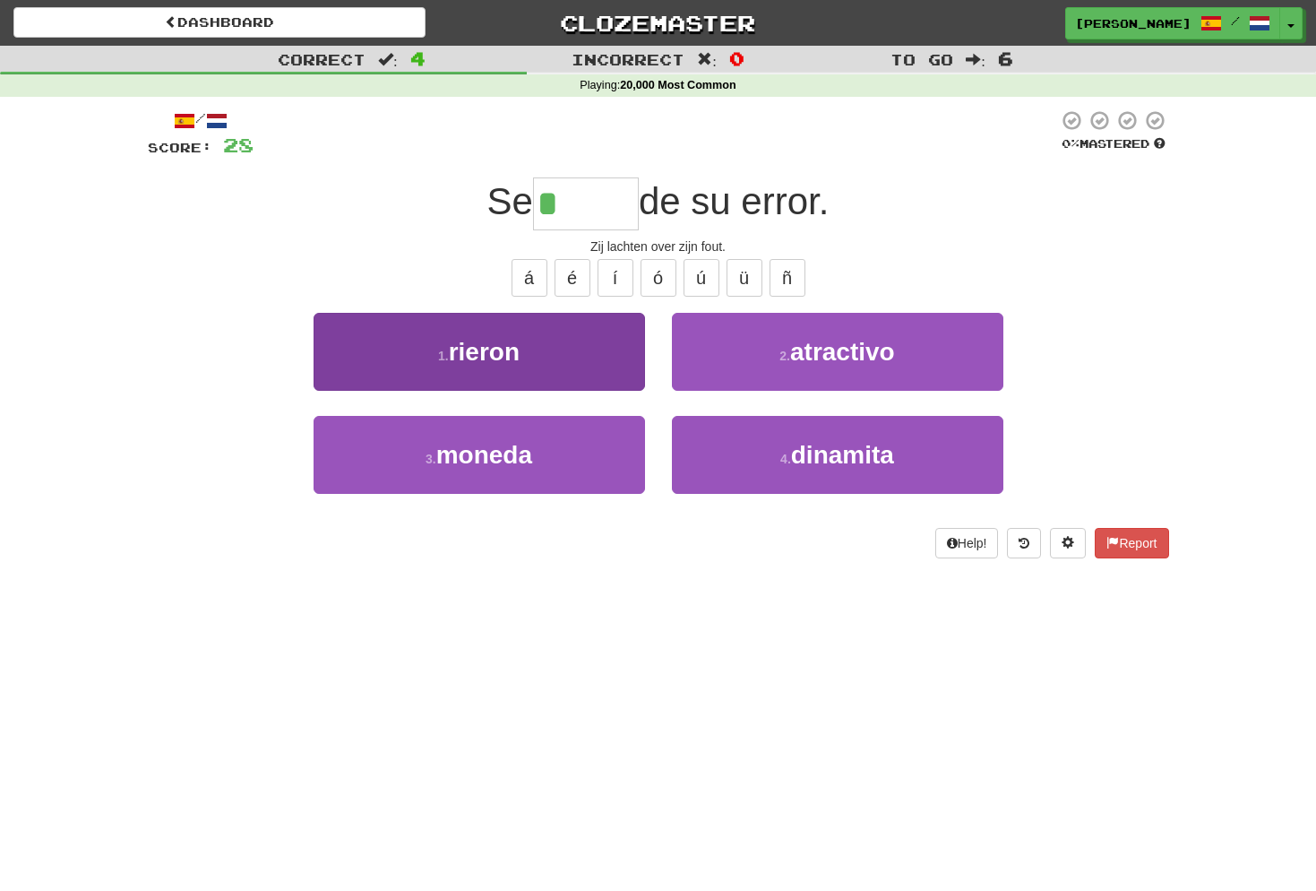
click at [505, 353] on span "rieron" at bounding box center [484, 352] width 71 height 28
type input "******"
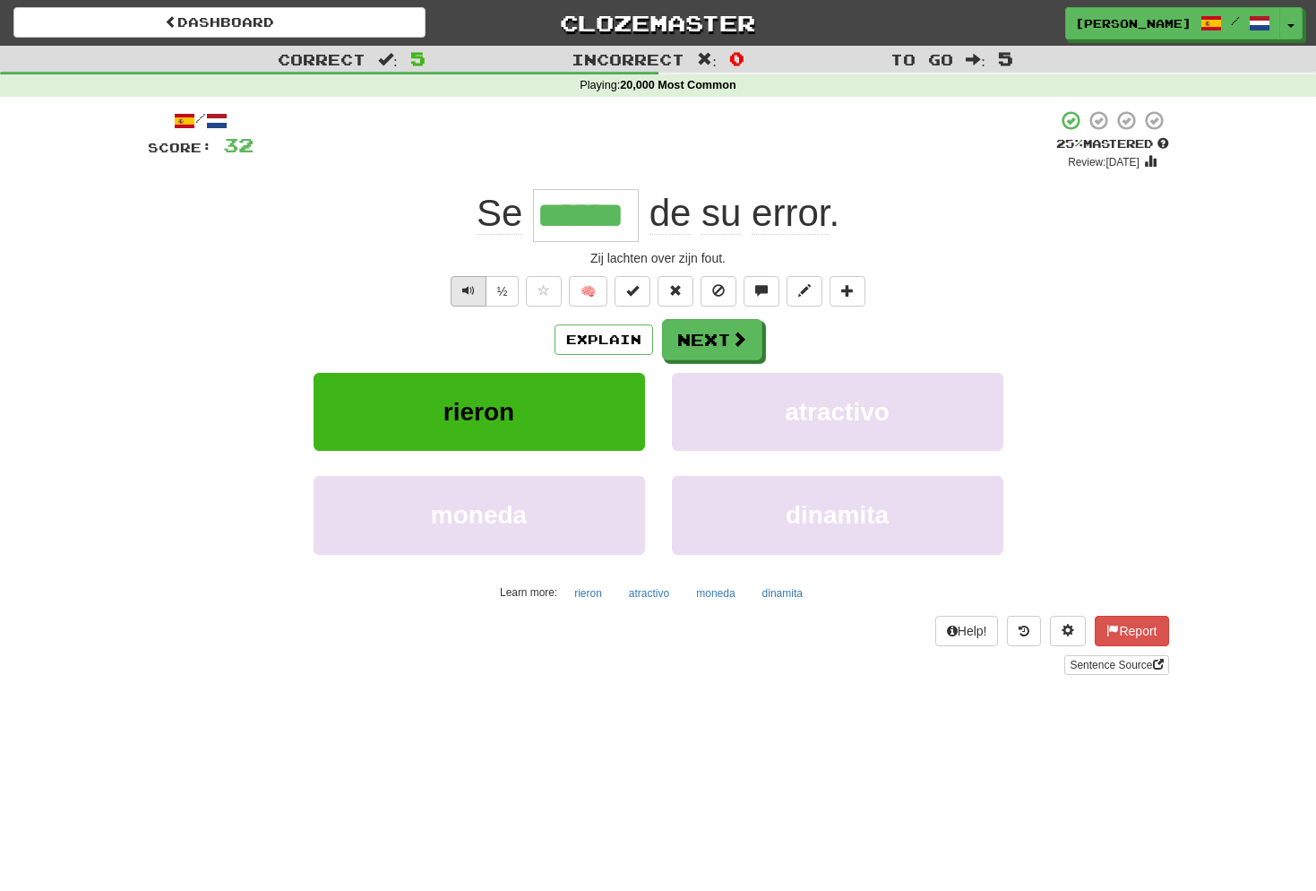
click at [474, 291] on button "Text-to-speech controls" at bounding box center [469, 291] width 36 height 30
click at [722, 339] on button "Next" at bounding box center [713, 340] width 100 height 41
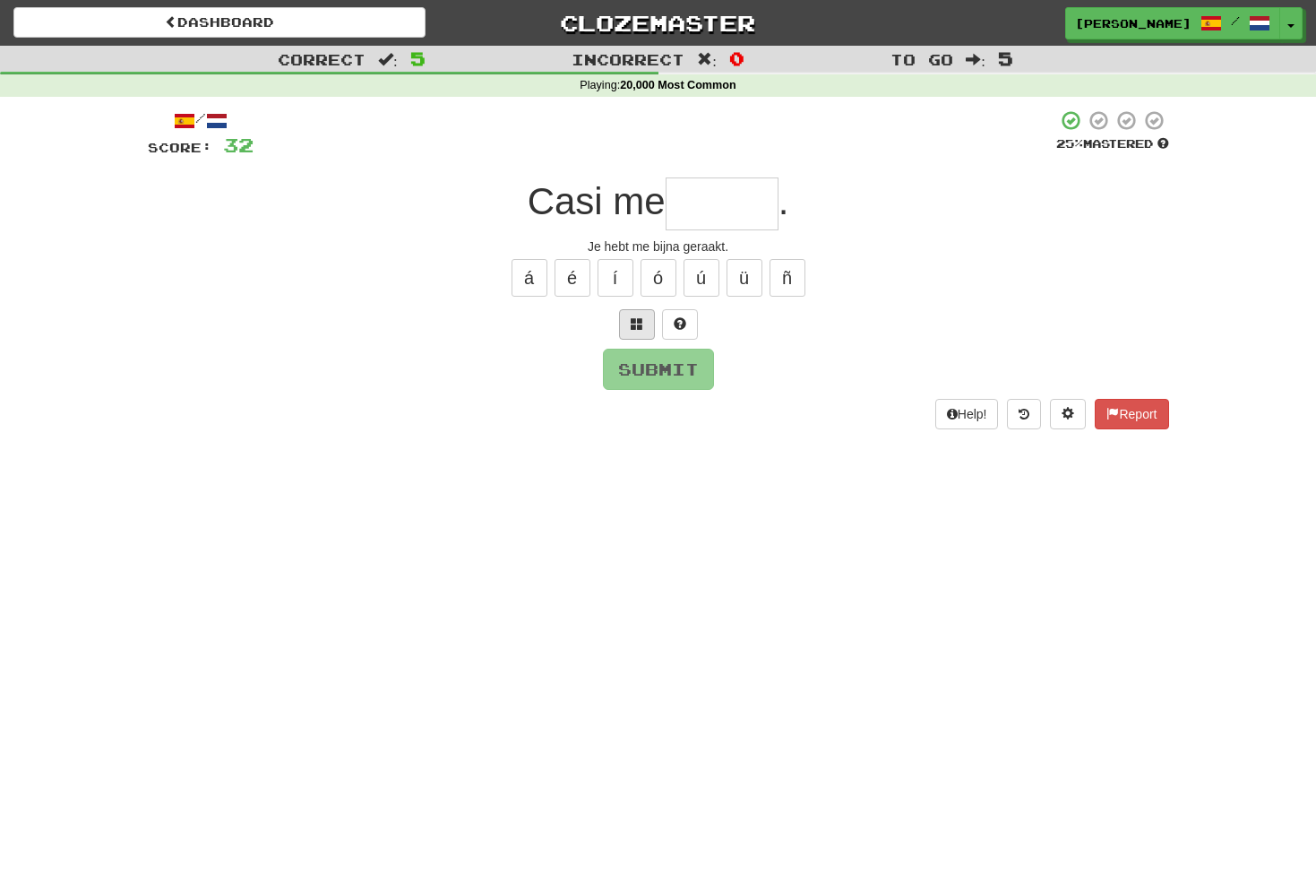
click at [639, 325] on span at bounding box center [637, 323] width 13 height 13
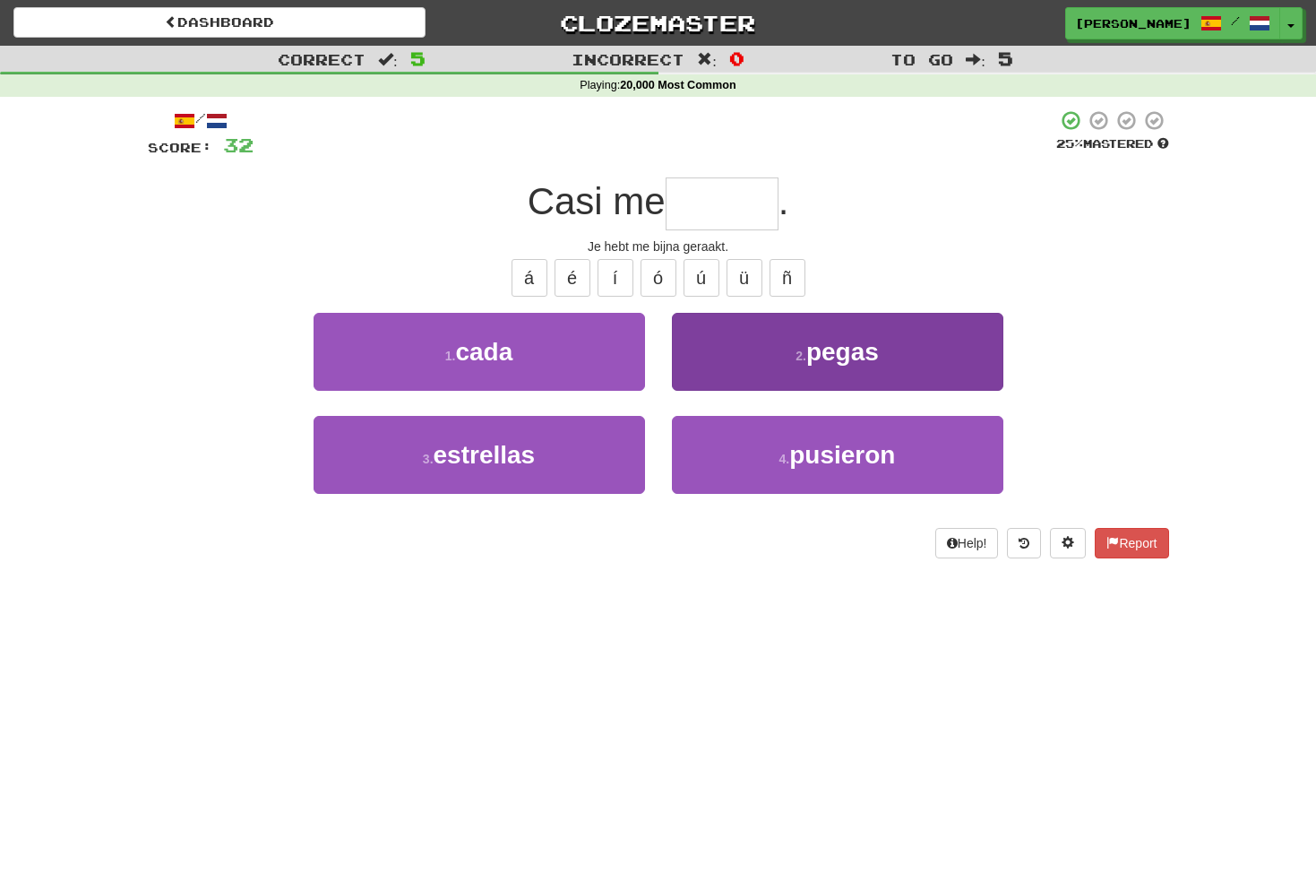
click at [842, 345] on span "pegas" at bounding box center [842, 352] width 73 height 28
type input "*****"
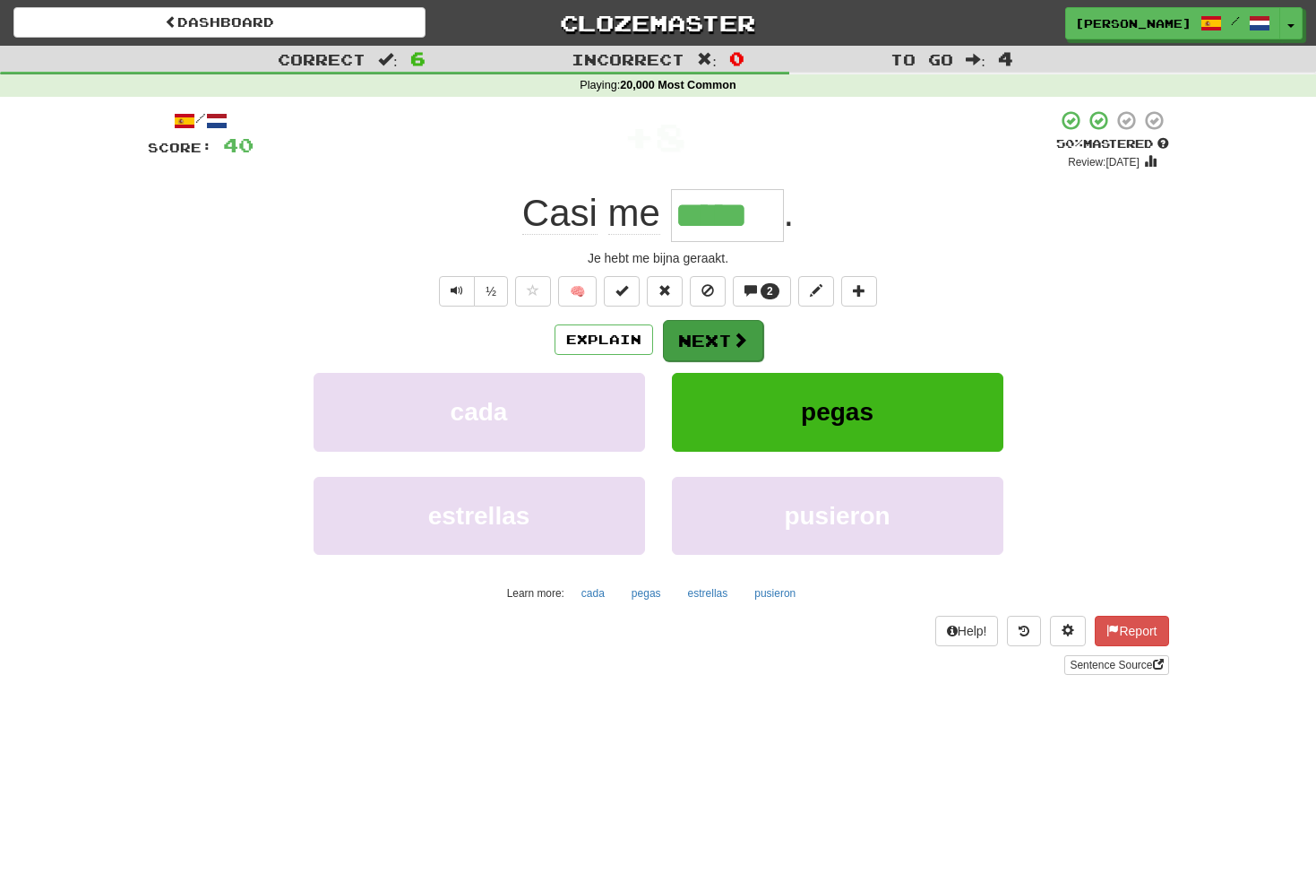
click at [714, 338] on button "Next" at bounding box center [713, 340] width 100 height 41
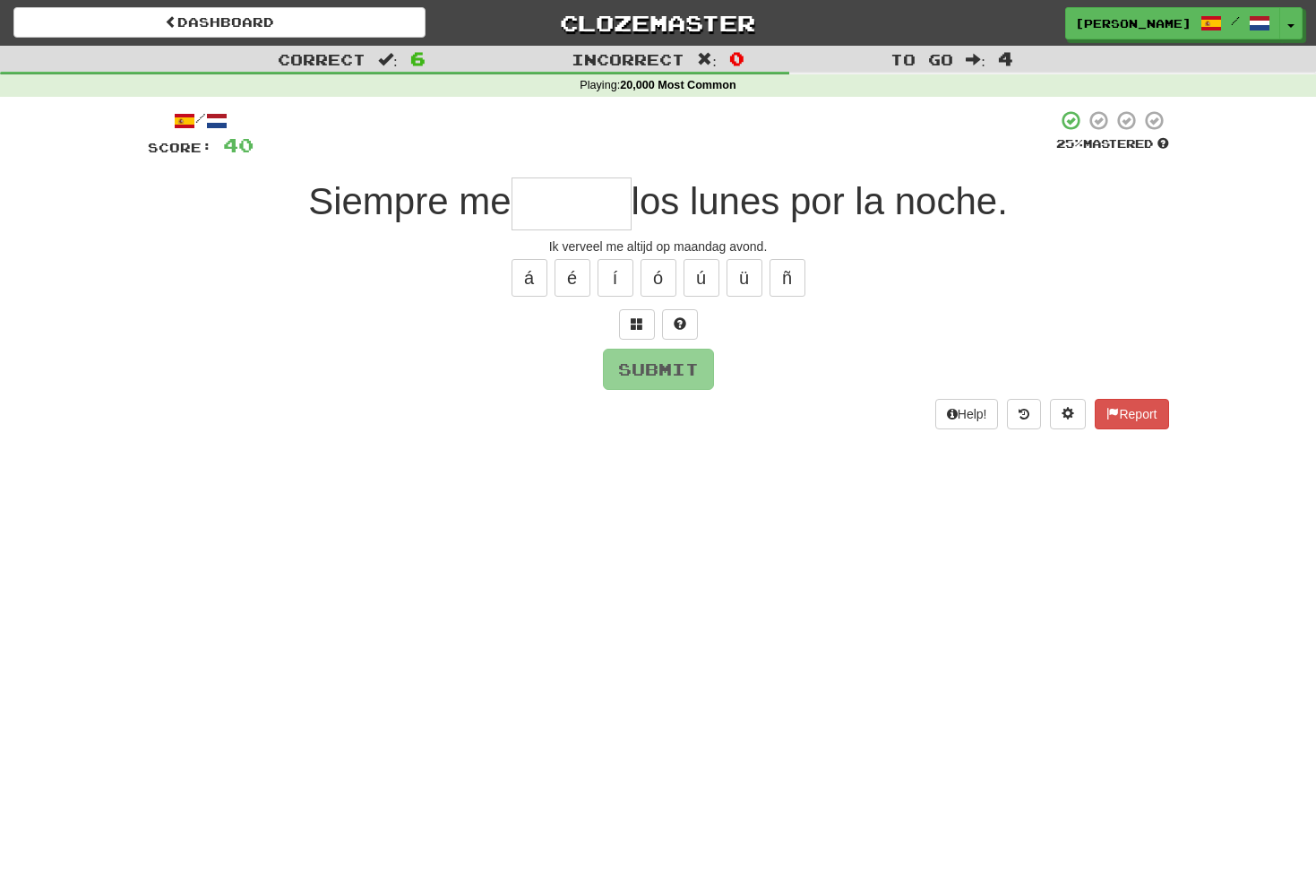
type input "*"
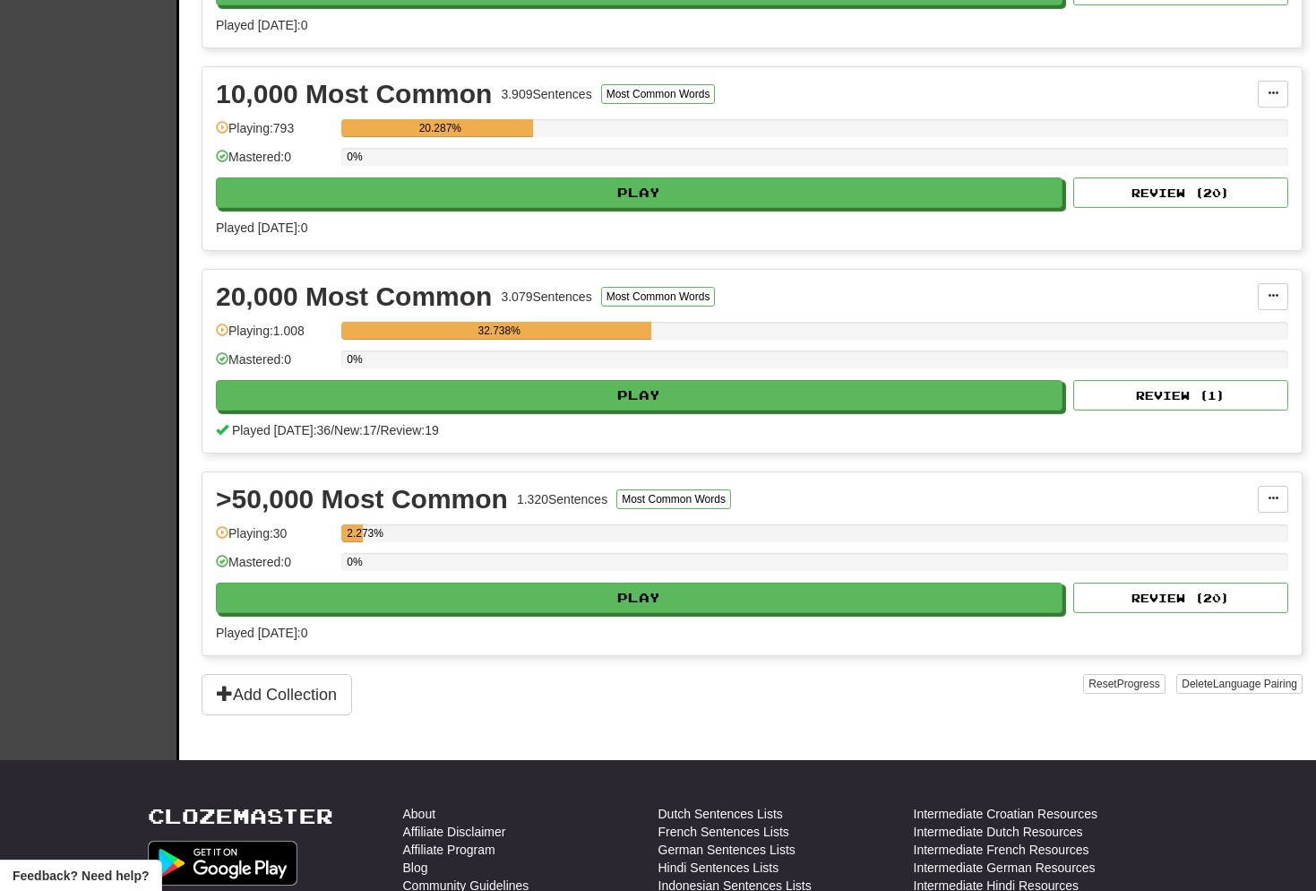
scroll to position [555, 0]
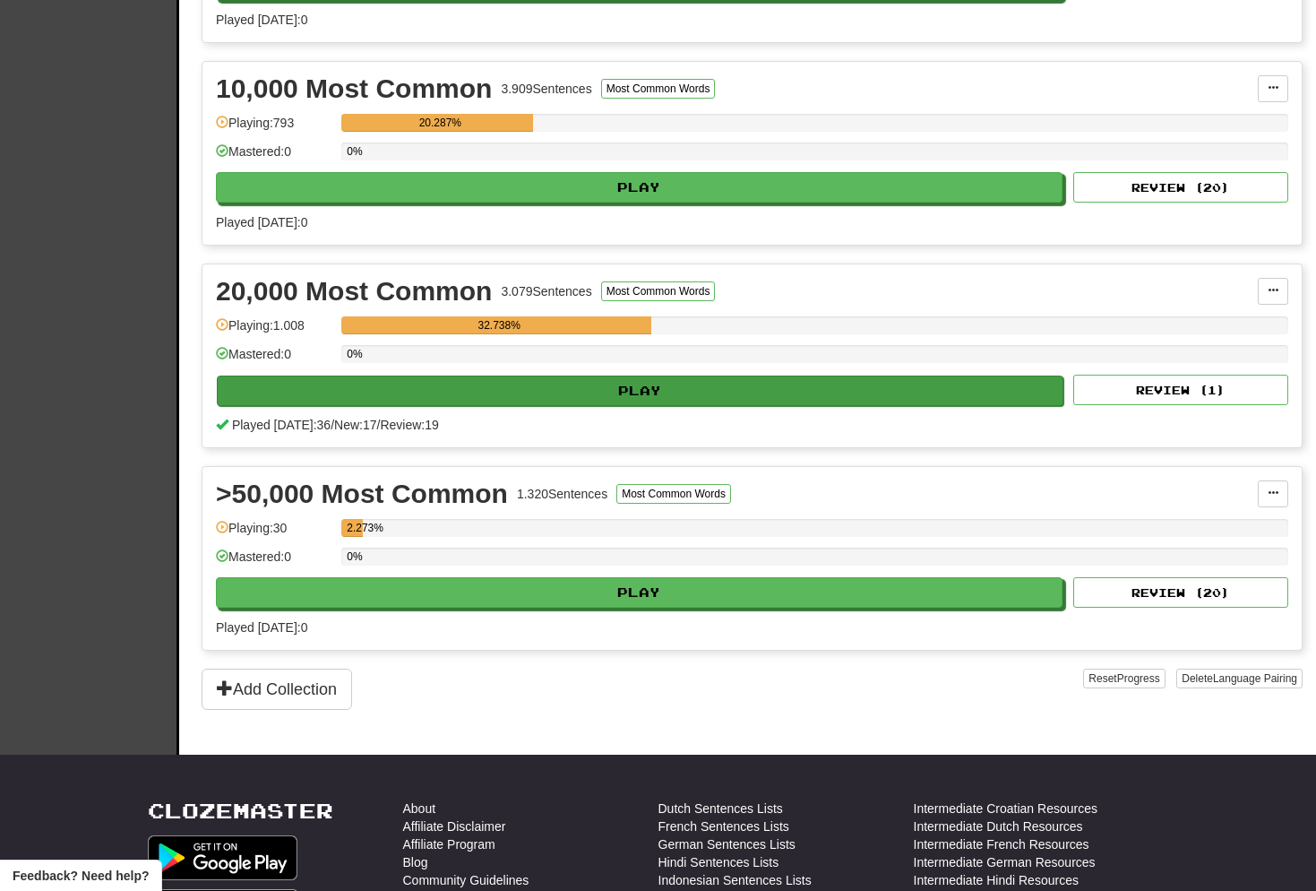
click at [659, 386] on button "Play" at bounding box center [640, 390] width 847 height 30
select select "**"
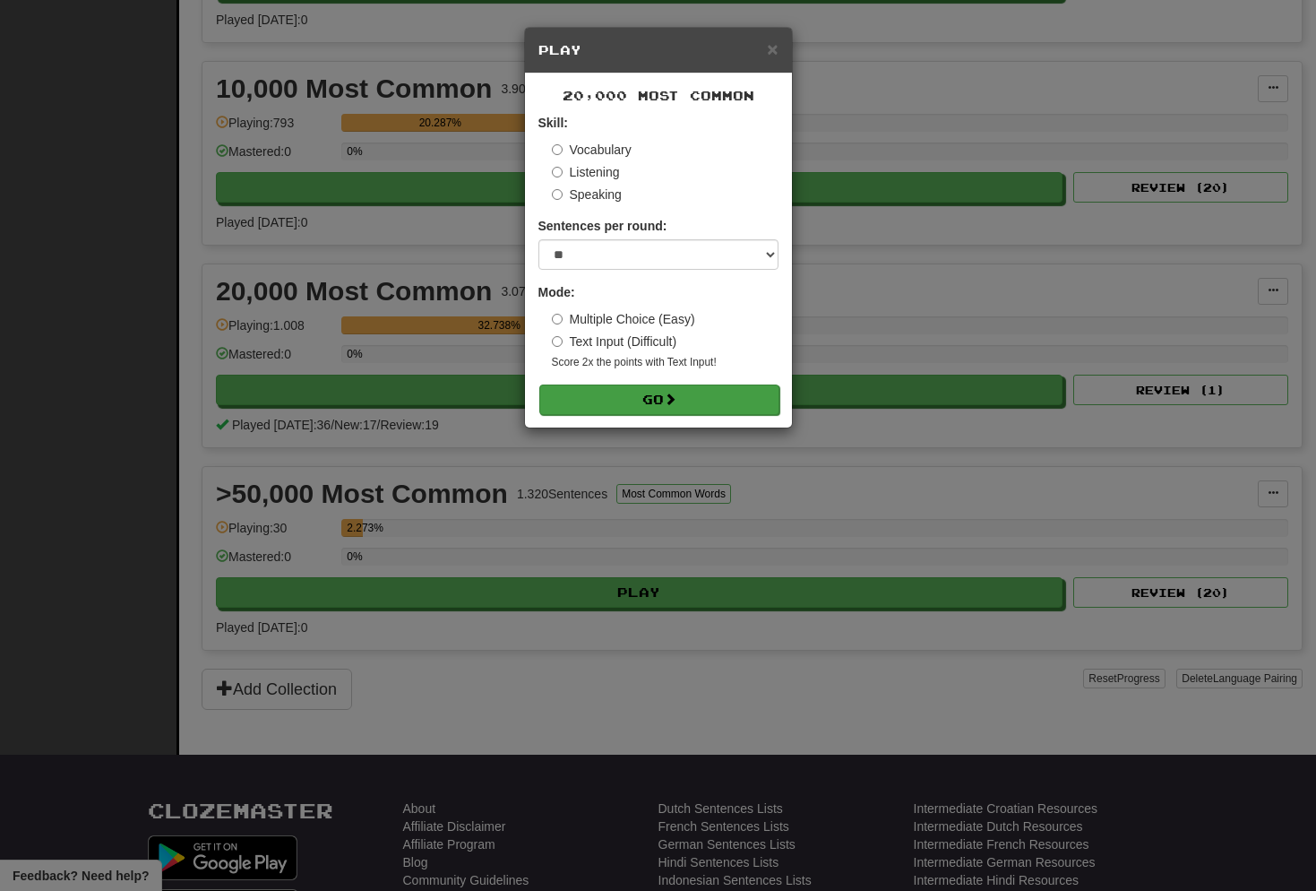
click at [676, 392] on span at bounding box center [670, 398] width 13 height 13
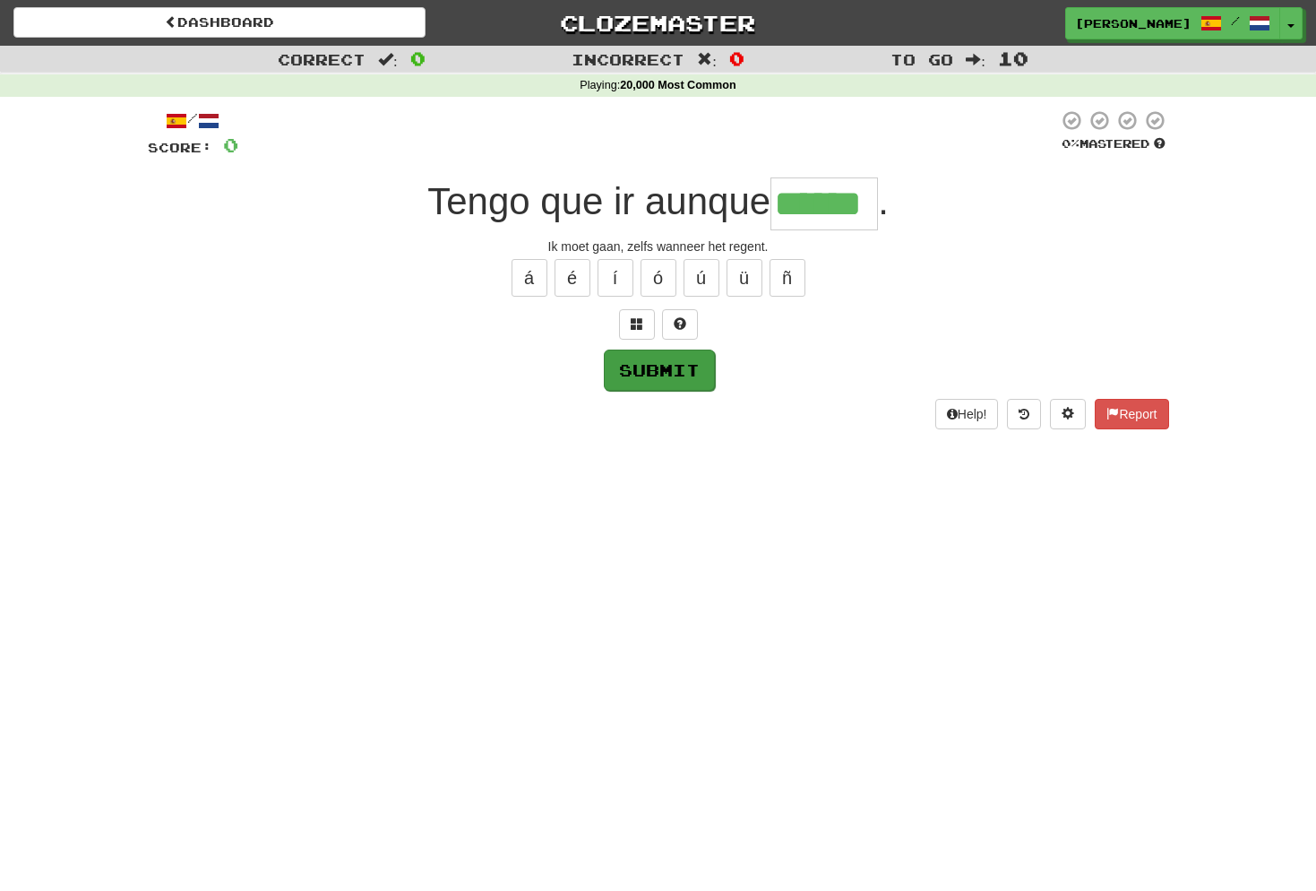
type input "******"
click at [671, 367] on button "Submit" at bounding box center [659, 369] width 111 height 41
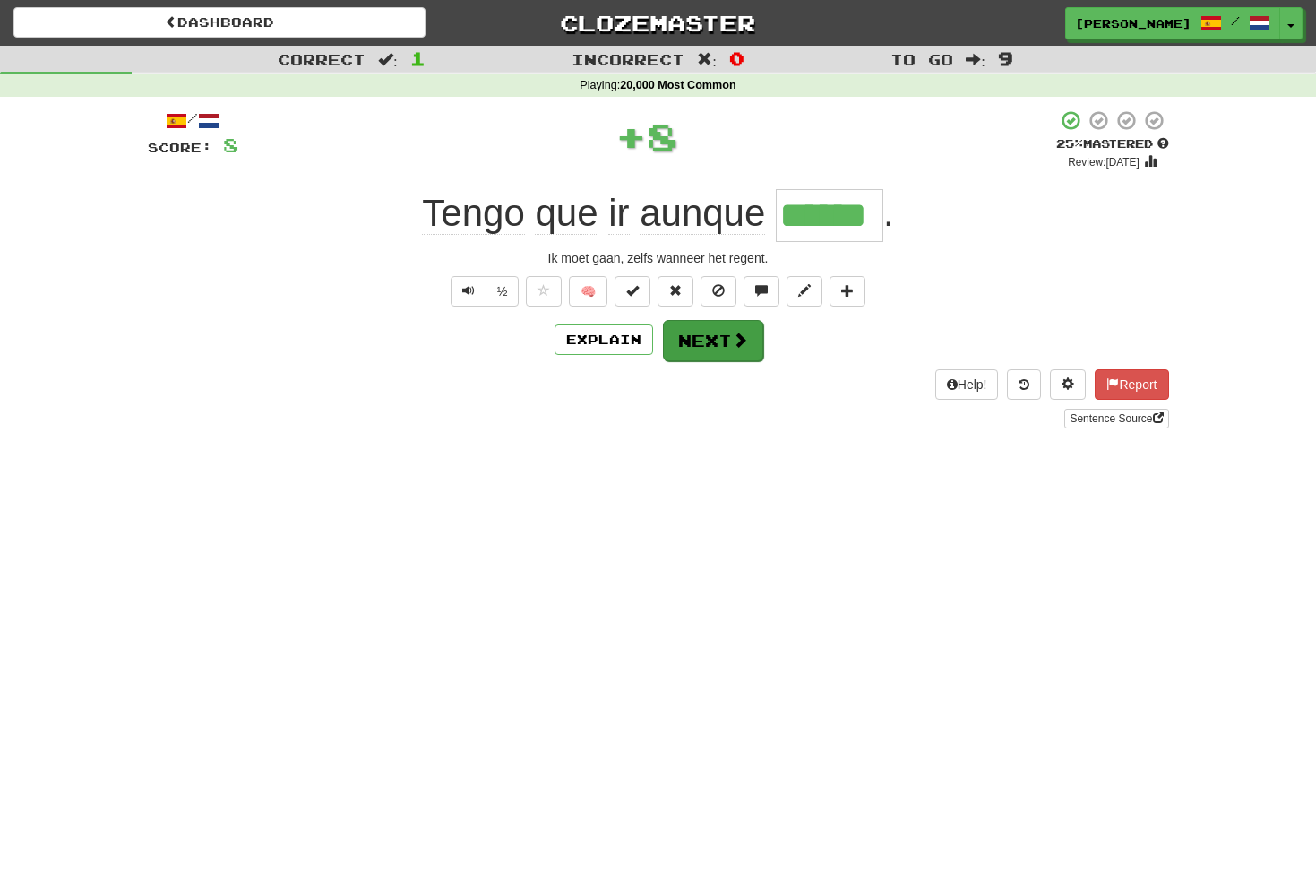
click at [720, 331] on button "Next" at bounding box center [713, 340] width 100 height 41
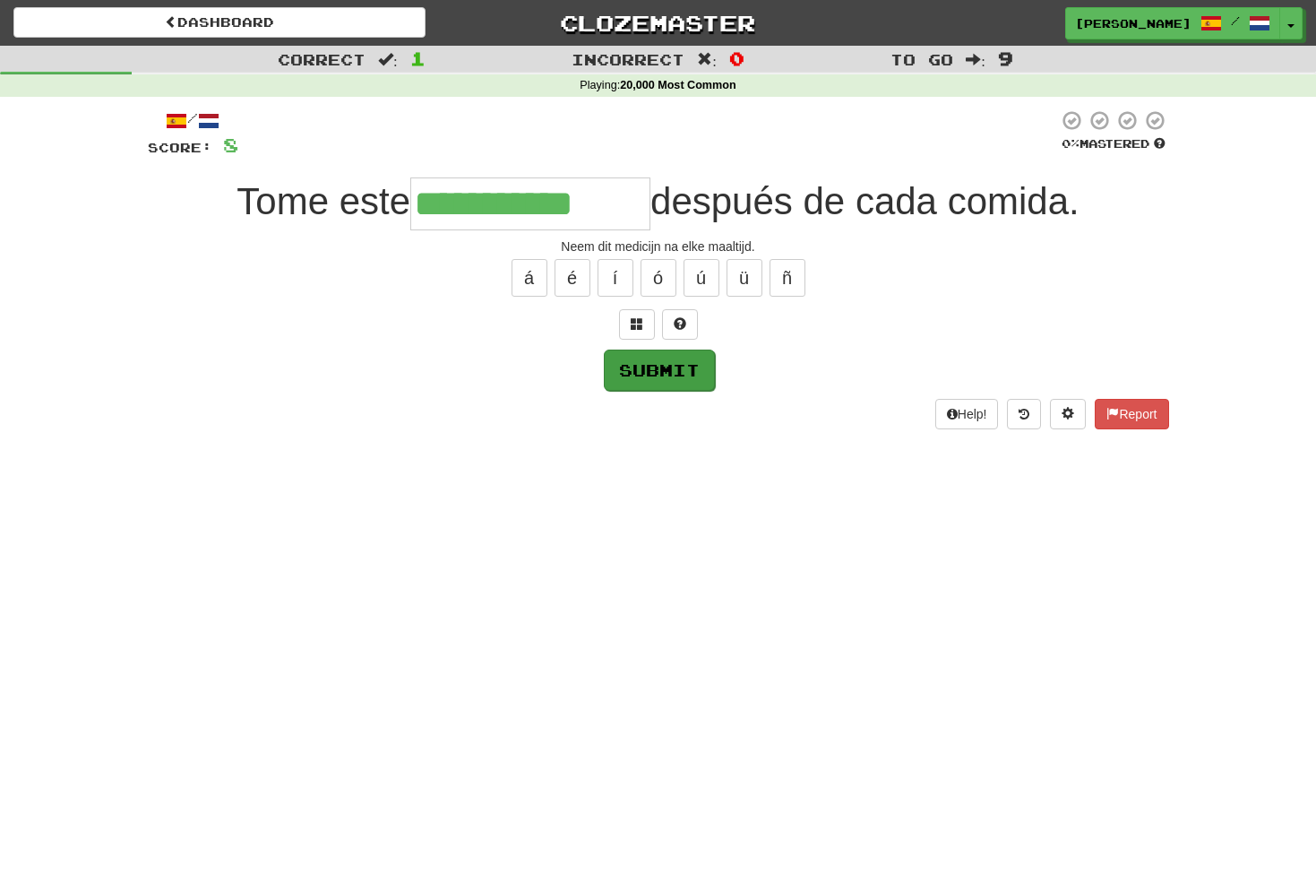
type input "**********"
click at [675, 367] on button "Submit" at bounding box center [659, 369] width 111 height 41
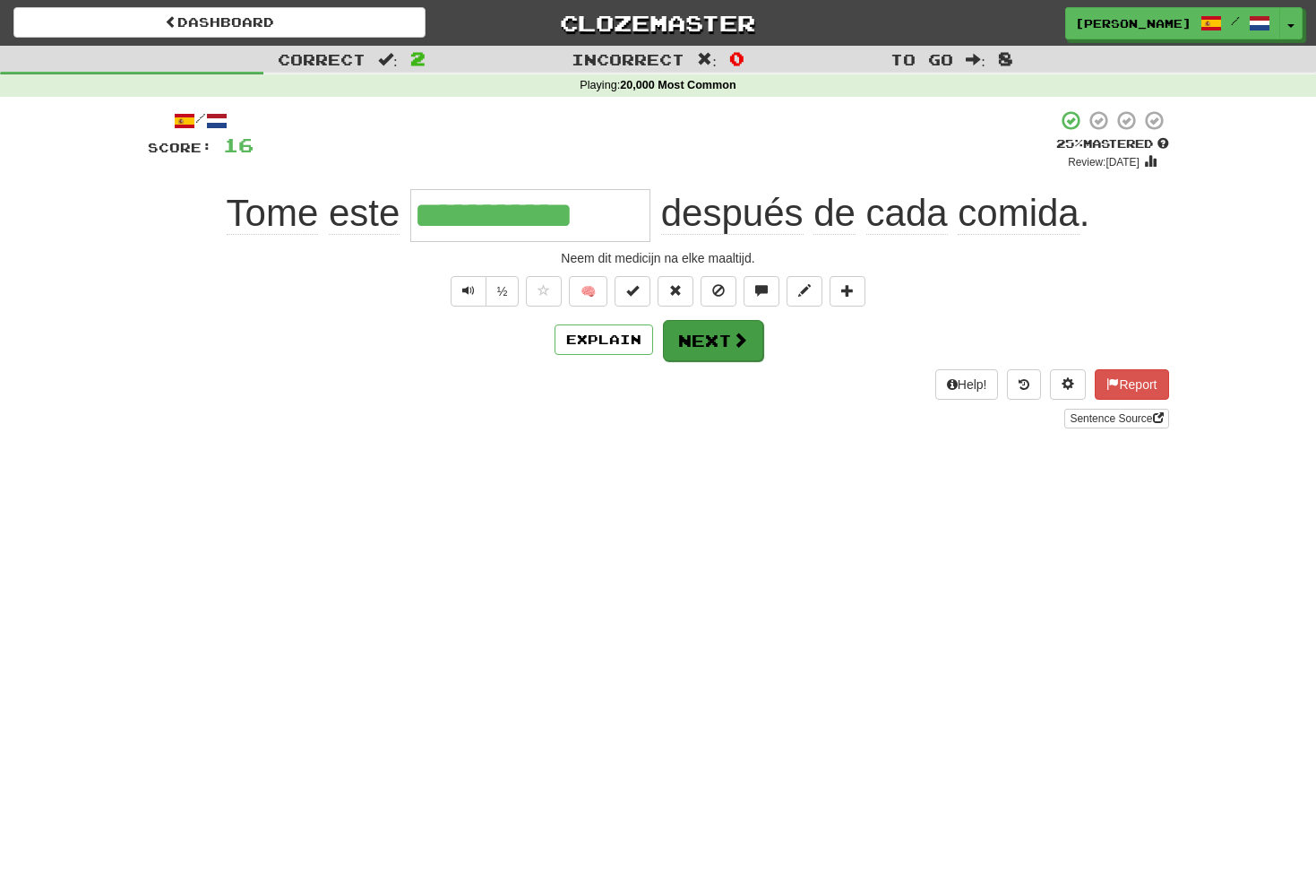
click at [705, 341] on button "Next" at bounding box center [713, 340] width 100 height 41
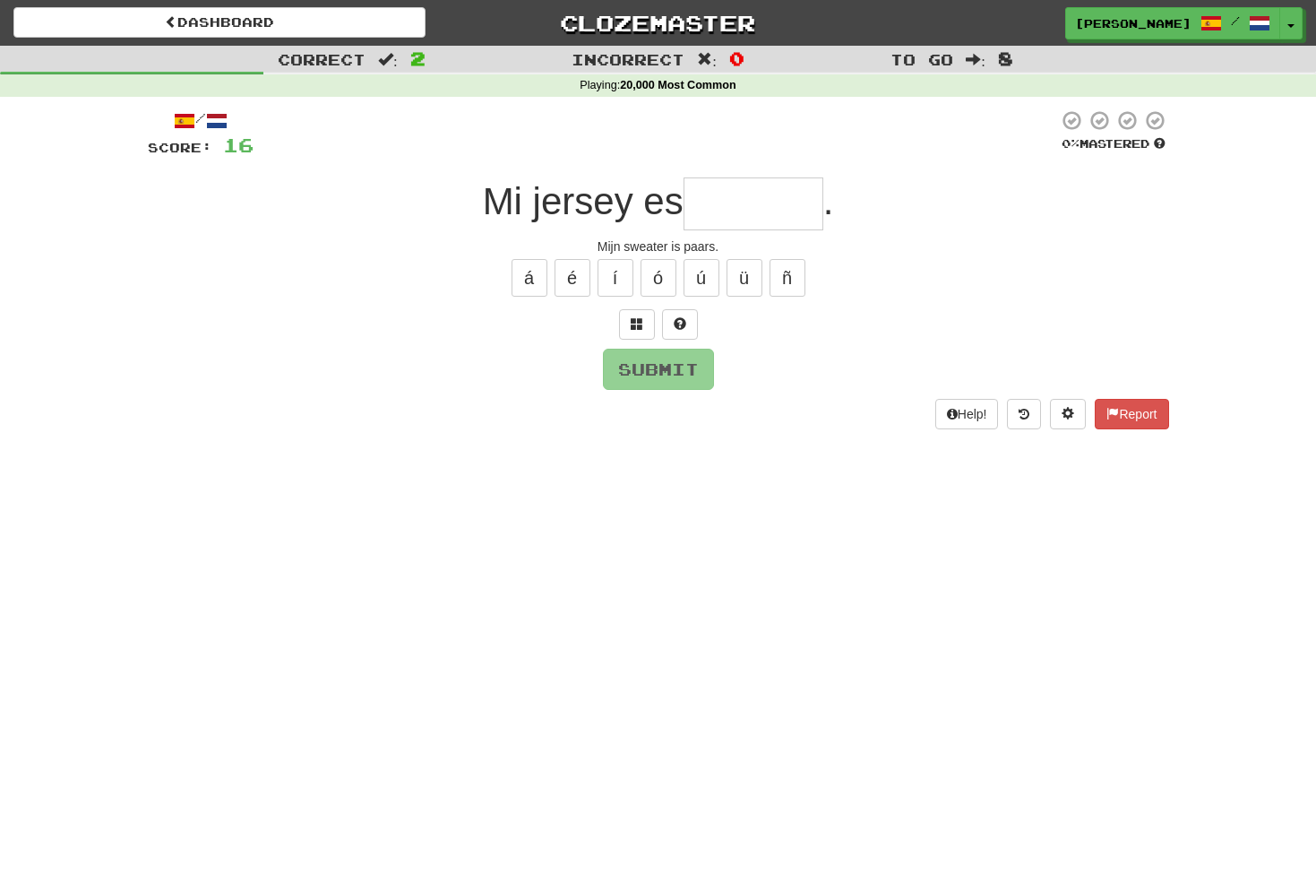
type input "*"
click at [628, 323] on button at bounding box center [637, 324] width 36 height 30
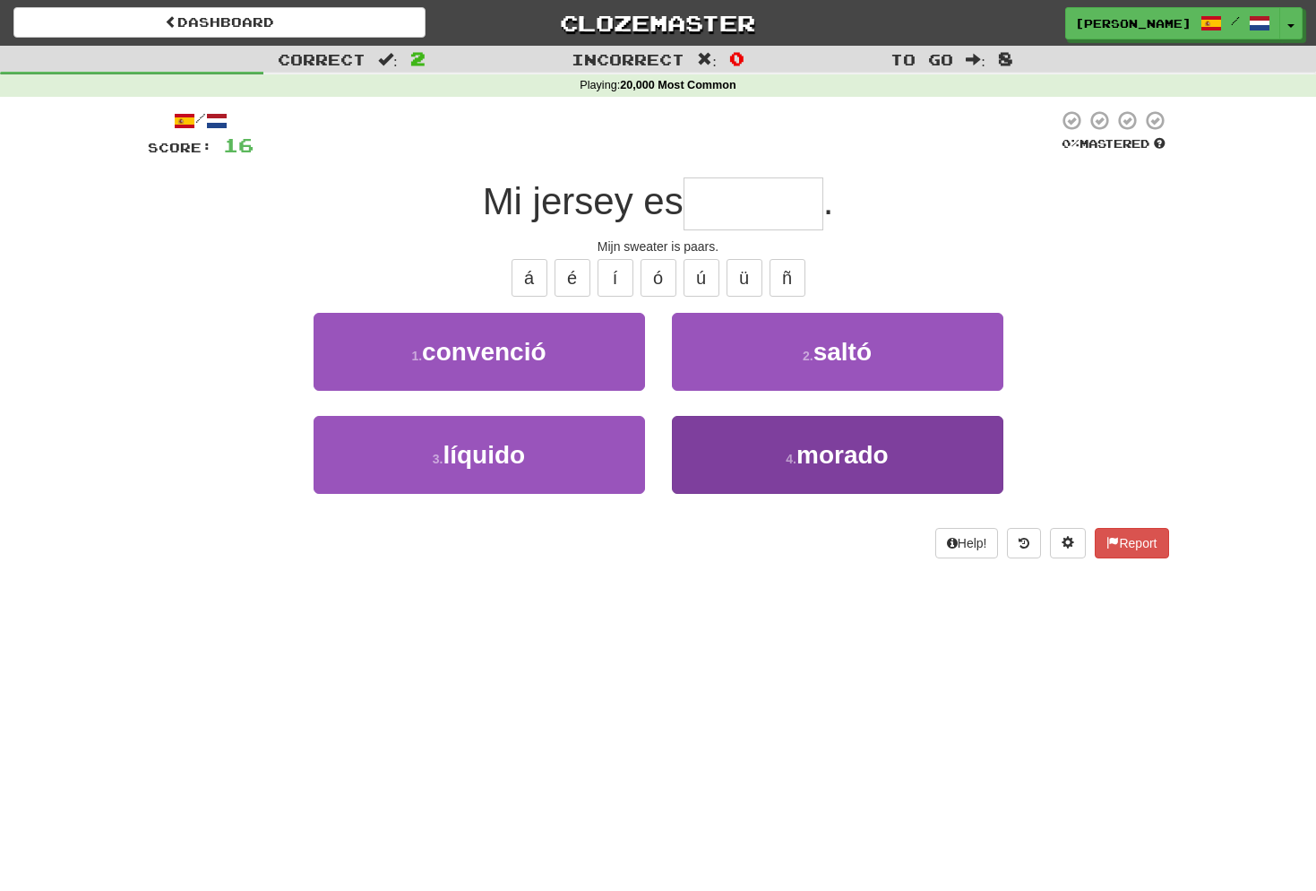
click at [850, 453] on span "morado" at bounding box center [842, 455] width 92 height 28
type input "******"
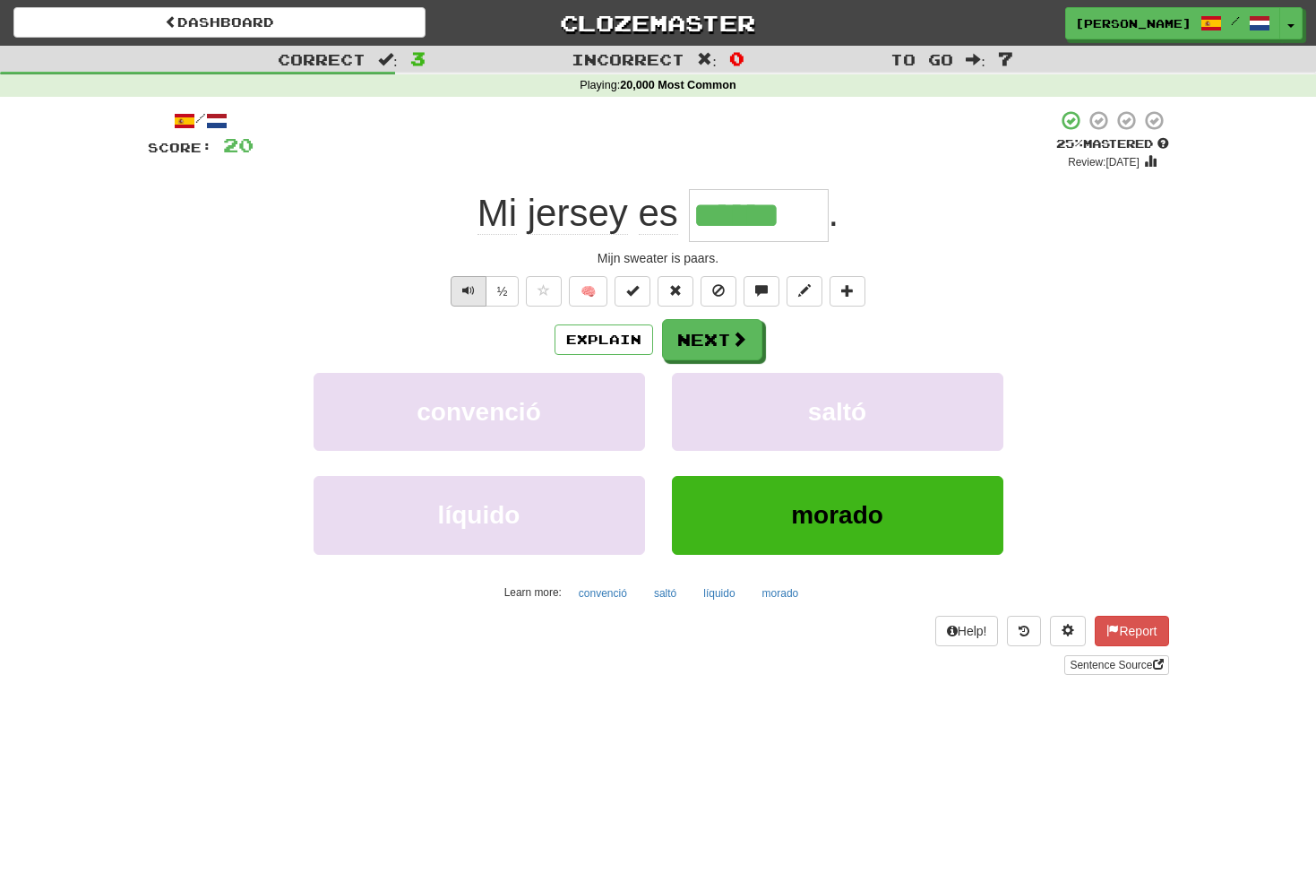
click at [466, 284] on span "Text-to-speech controls" at bounding box center [468, 290] width 13 height 13
click at [474, 292] on button "Text-to-speech controls" at bounding box center [469, 291] width 36 height 30
click at [716, 336] on button "Next" at bounding box center [713, 340] width 100 height 41
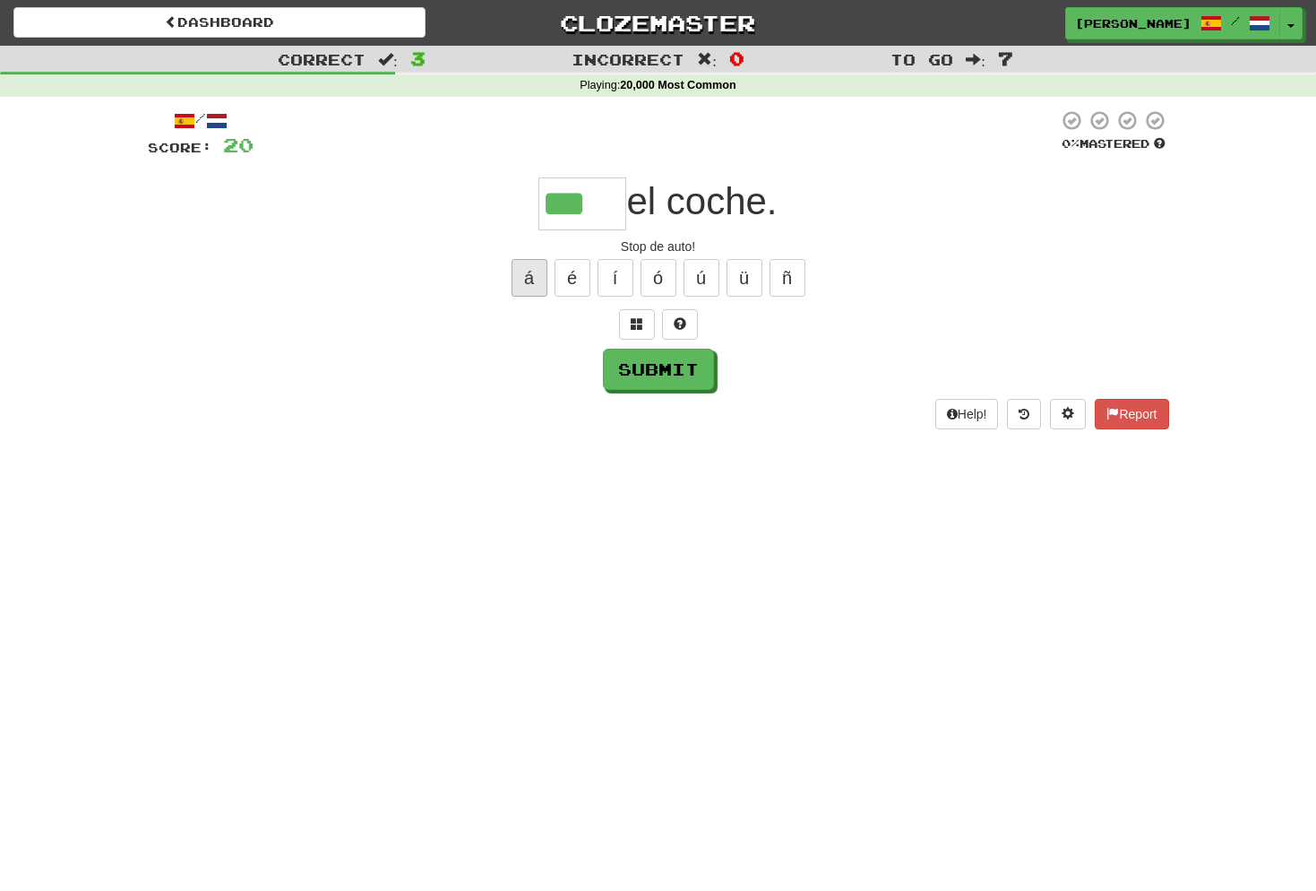
click at [532, 279] on button "á" at bounding box center [530, 278] width 36 height 38
click at [687, 363] on button "Submit" at bounding box center [659, 369] width 111 height 41
type input "****"
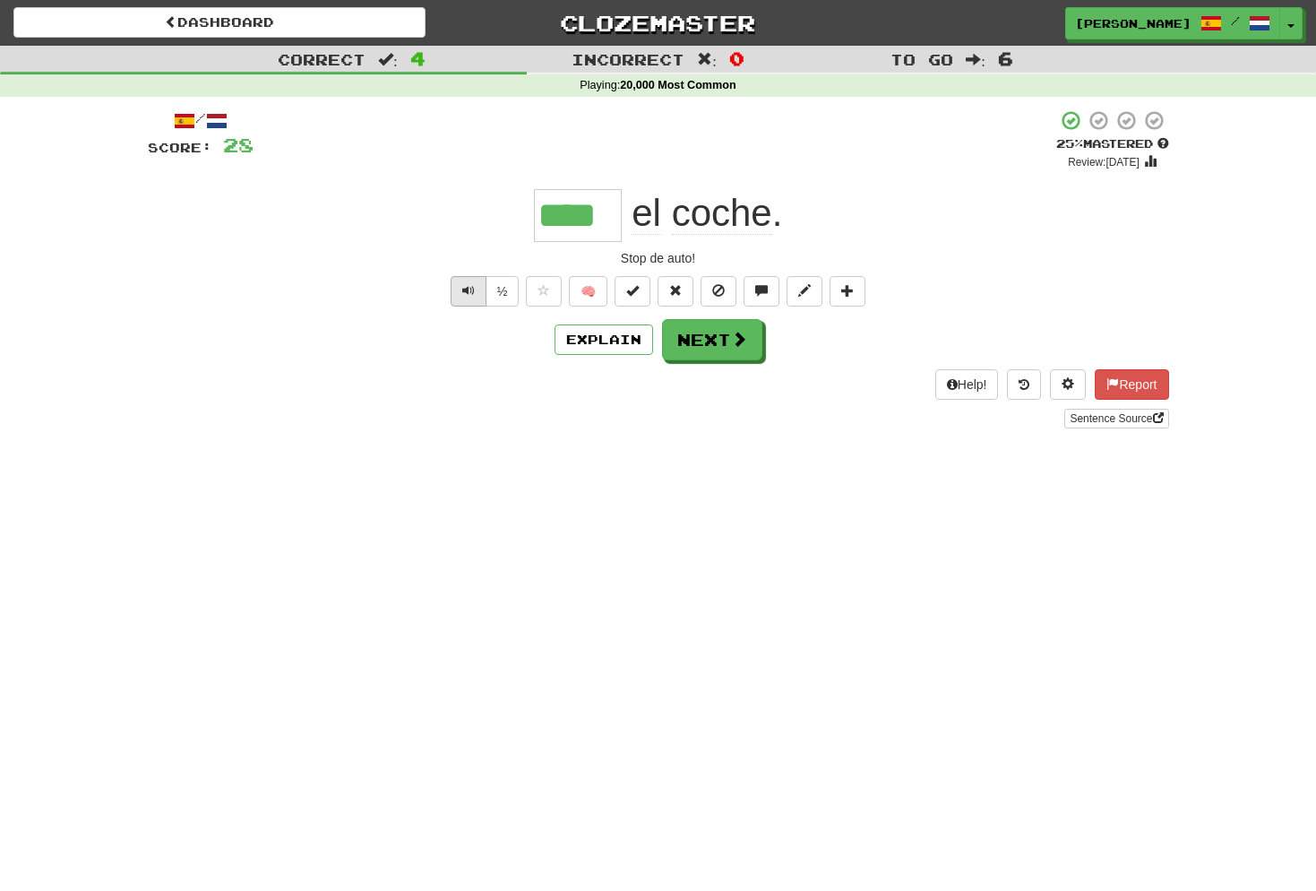
click at [469, 289] on span "Text-to-speech controls" at bounding box center [468, 290] width 13 height 13
click at [713, 343] on button "Next" at bounding box center [713, 340] width 100 height 41
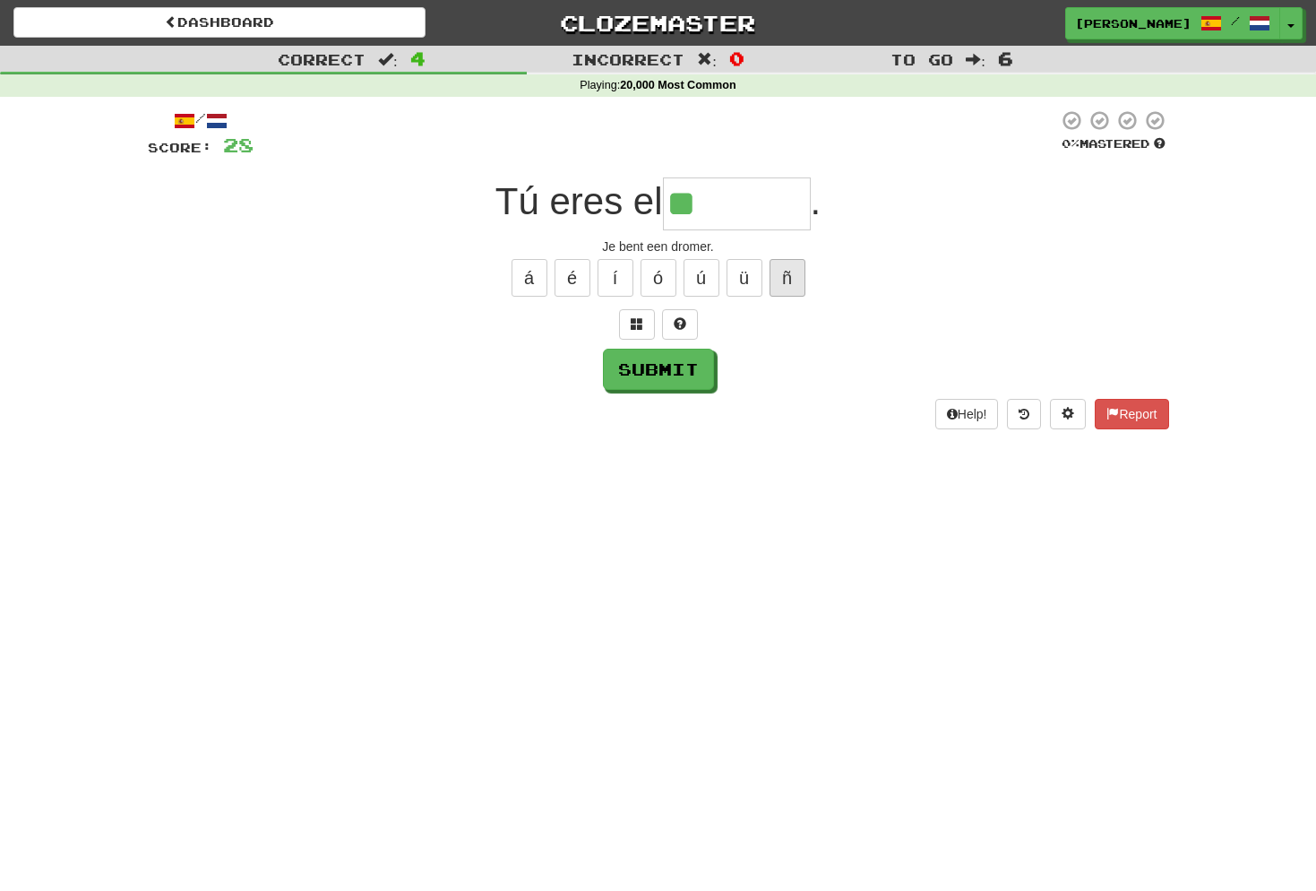
click at [786, 271] on button "ñ" at bounding box center [788, 278] width 36 height 38
type input "*******"
click at [667, 370] on button "Submit" at bounding box center [659, 369] width 111 height 41
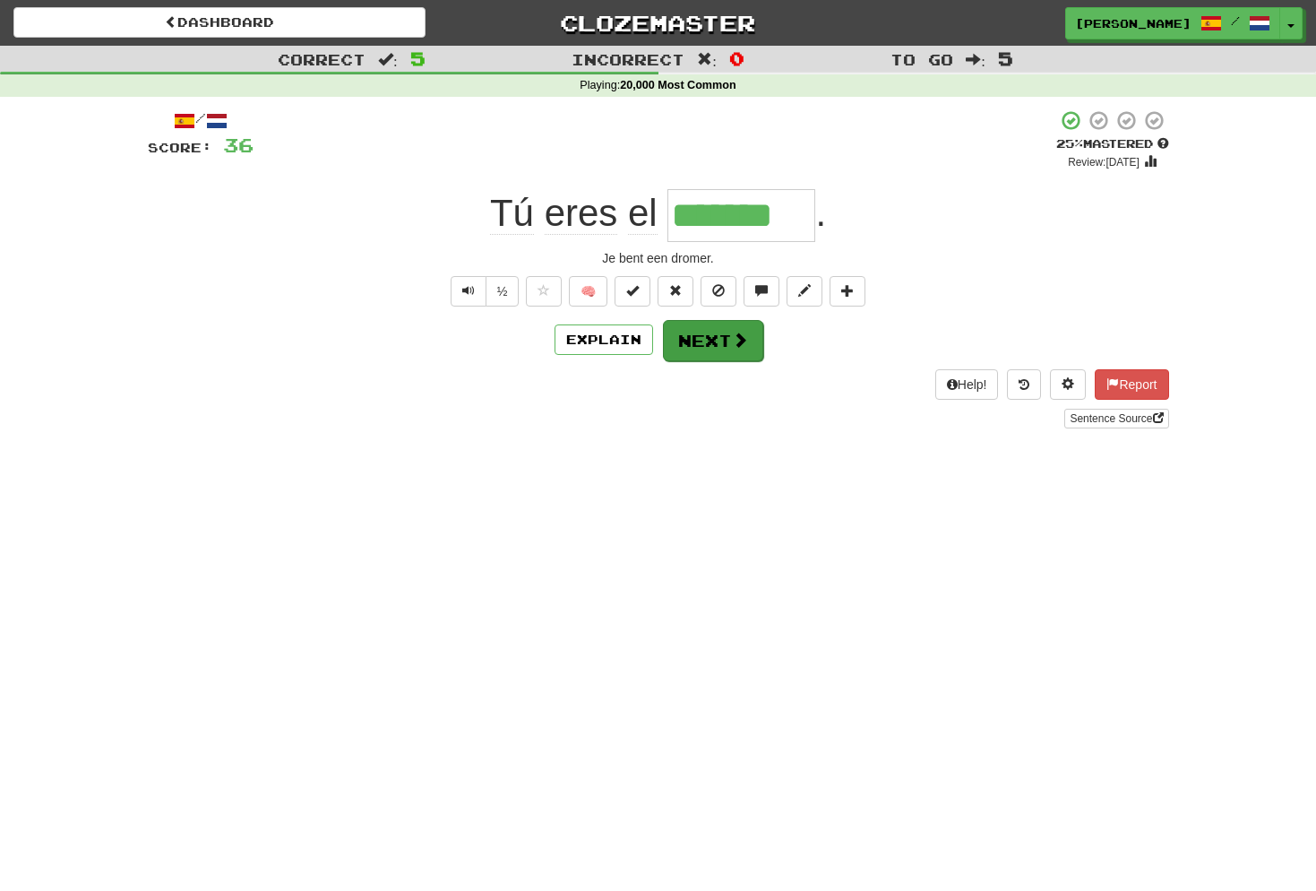
click at [740, 334] on span at bounding box center [740, 339] width 16 height 16
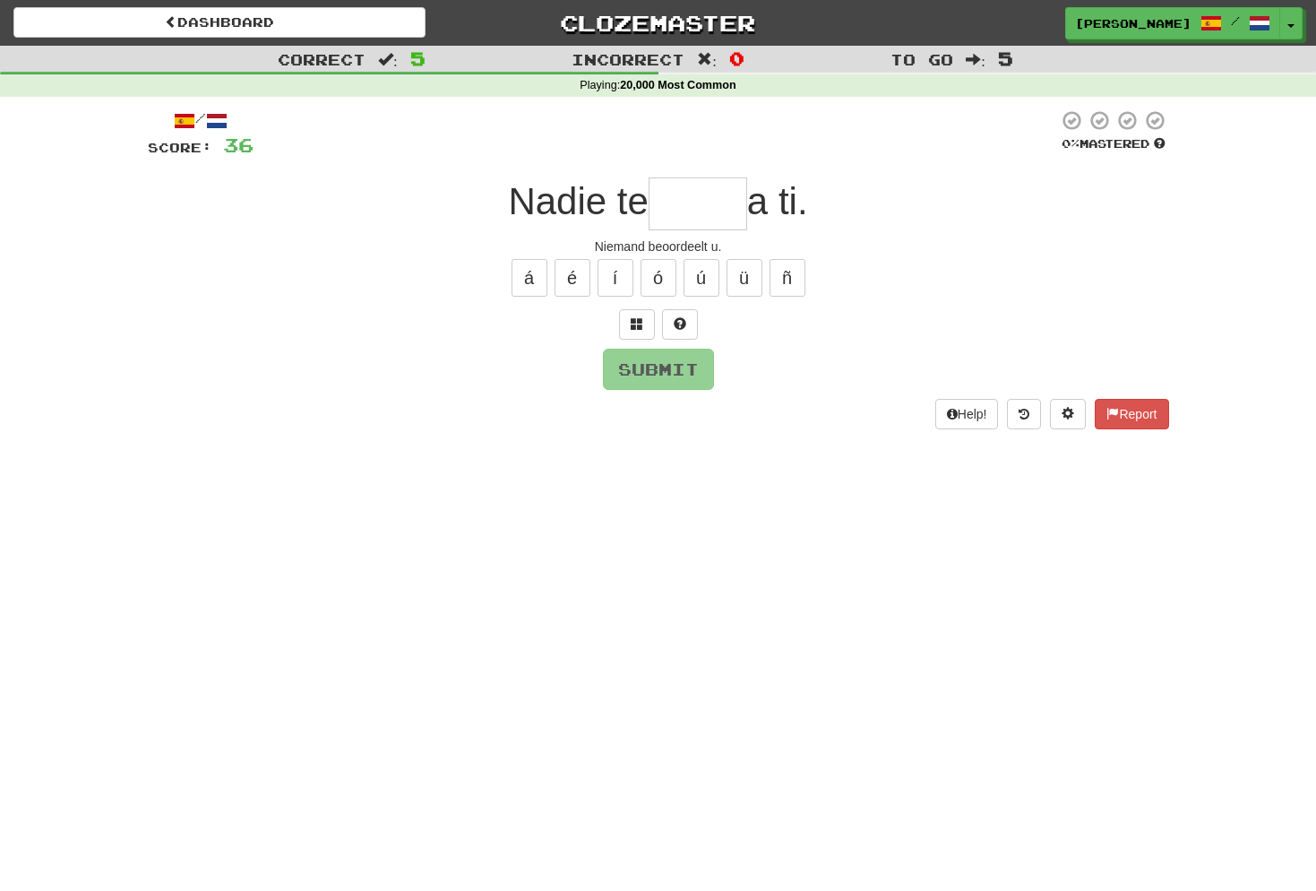
type input "*"
click at [643, 324] on button at bounding box center [637, 324] width 36 height 30
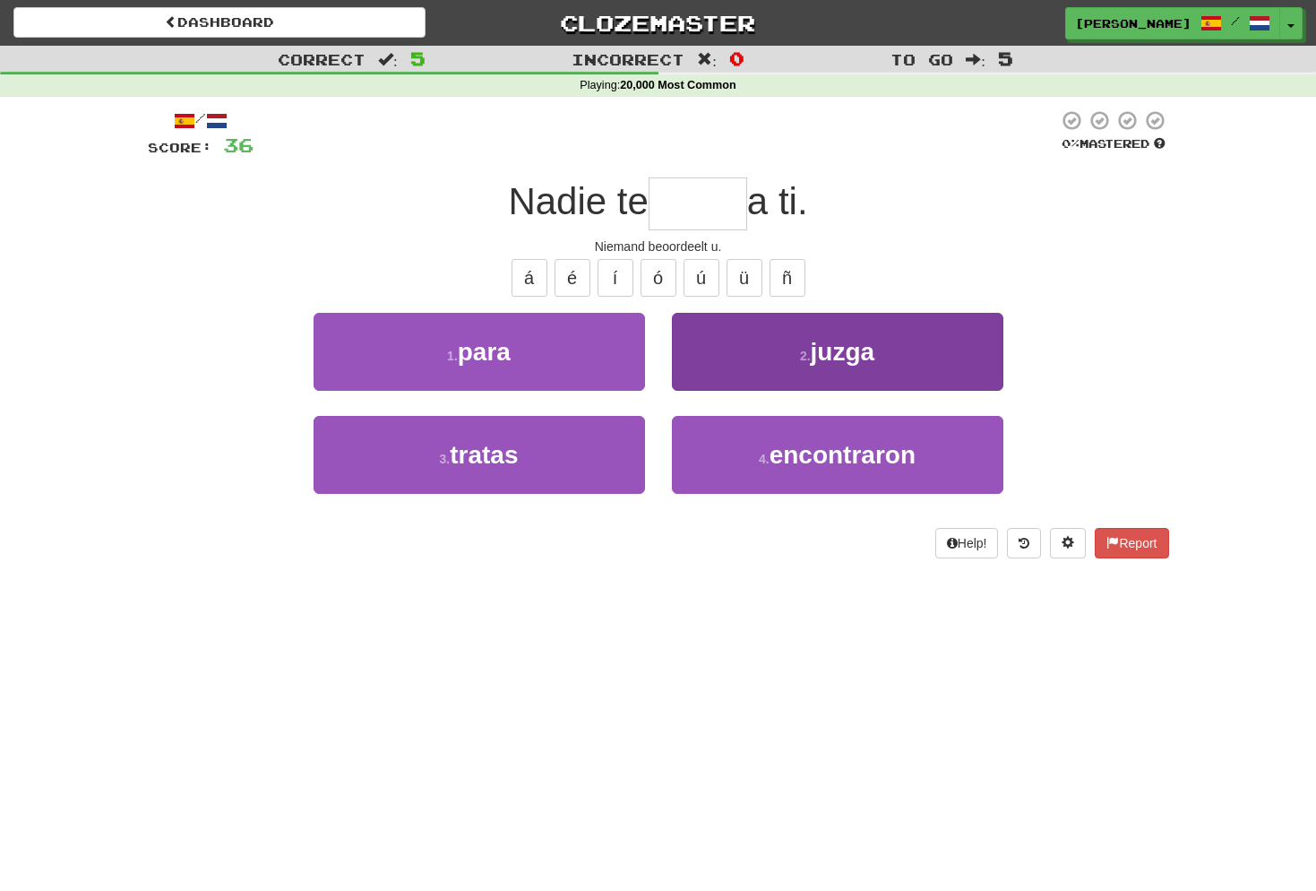
click at [860, 361] on span "juzga" at bounding box center [843, 352] width 65 height 28
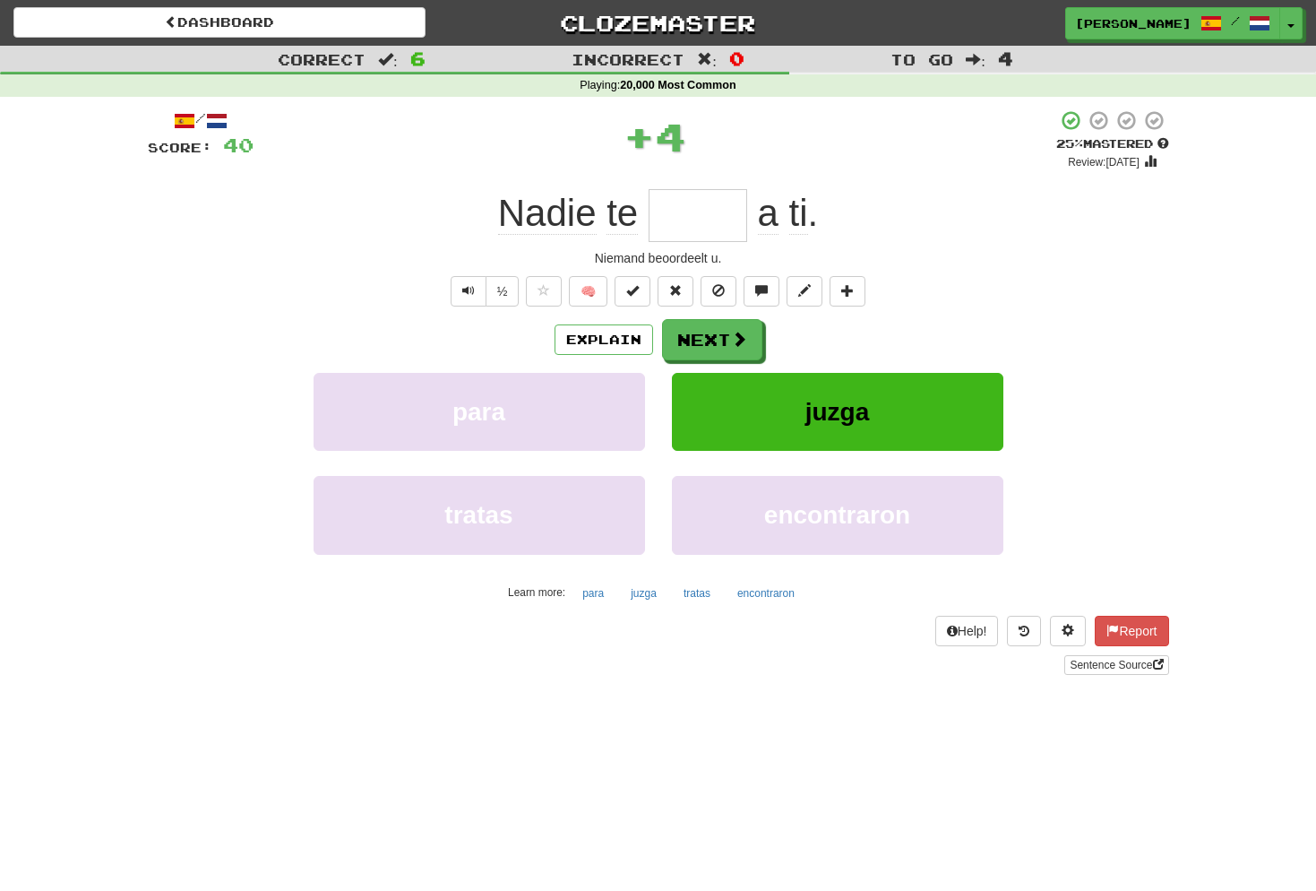
type input "*****"
click at [472, 287] on span "Text-to-speech controls" at bounding box center [468, 290] width 13 height 13
click at [702, 330] on button "Next" at bounding box center [713, 340] width 100 height 41
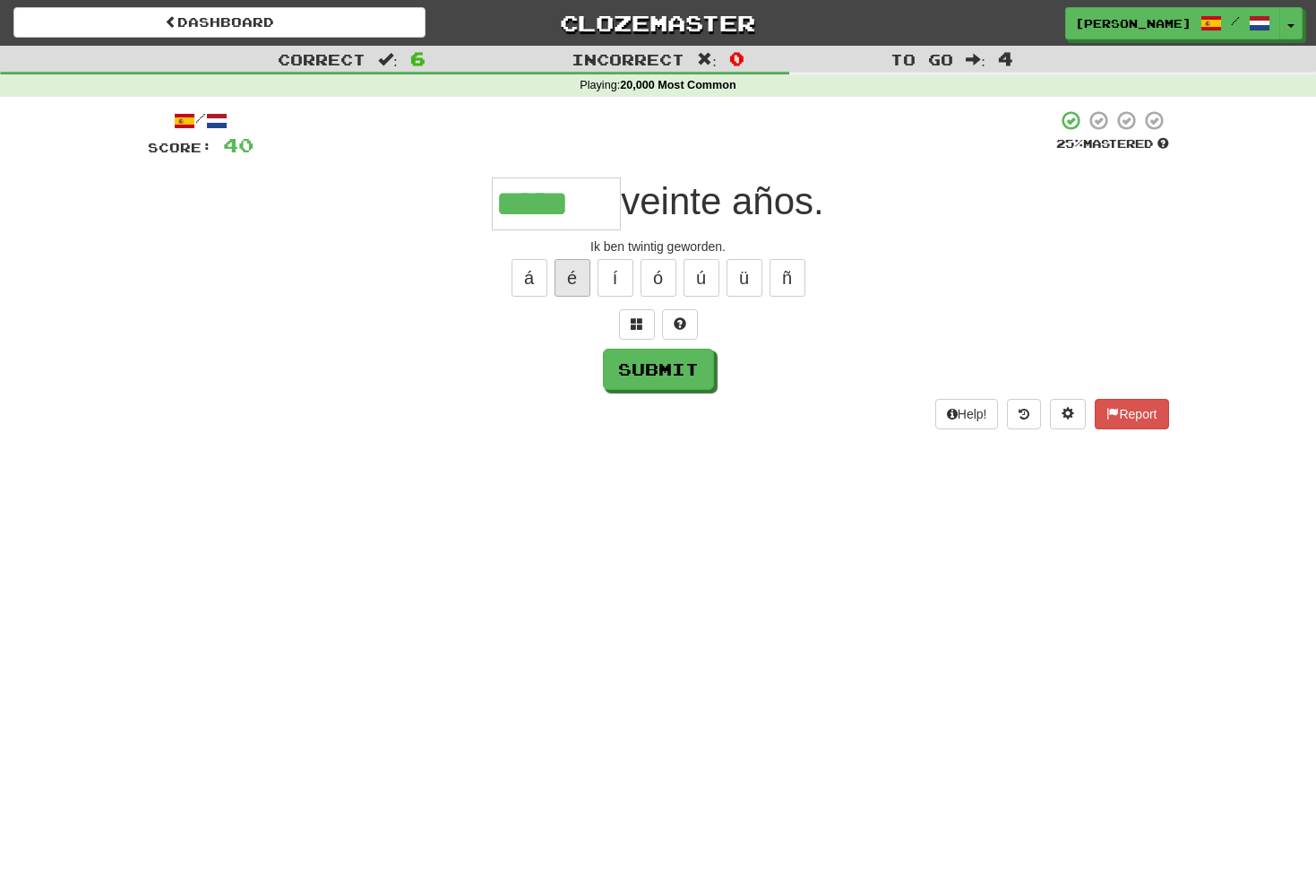
click at [580, 285] on button "é" at bounding box center [573, 278] width 36 height 38
click at [636, 321] on span at bounding box center [637, 323] width 13 height 13
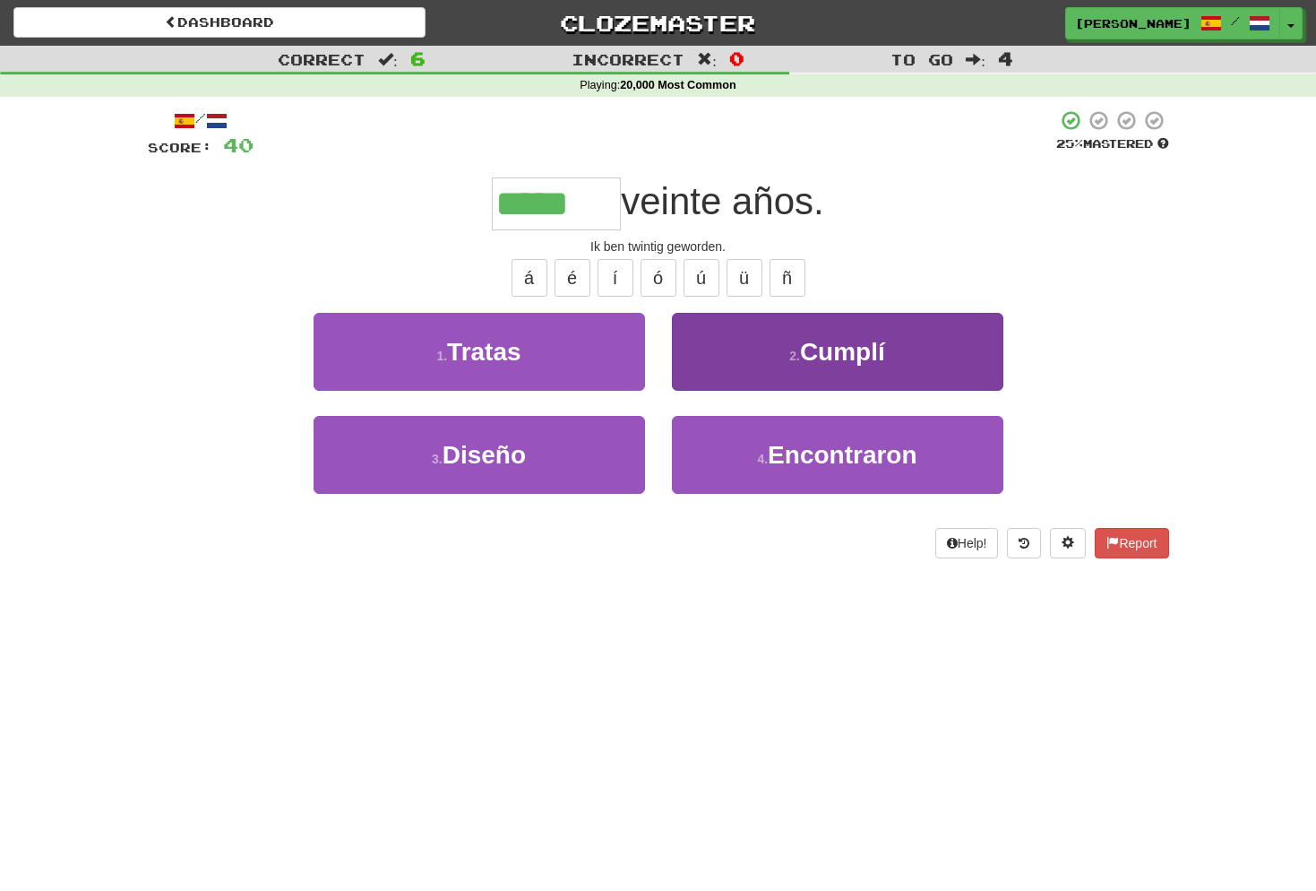
click at [877, 350] on span "Cumplí" at bounding box center [842, 352] width 85 height 28
type input "******"
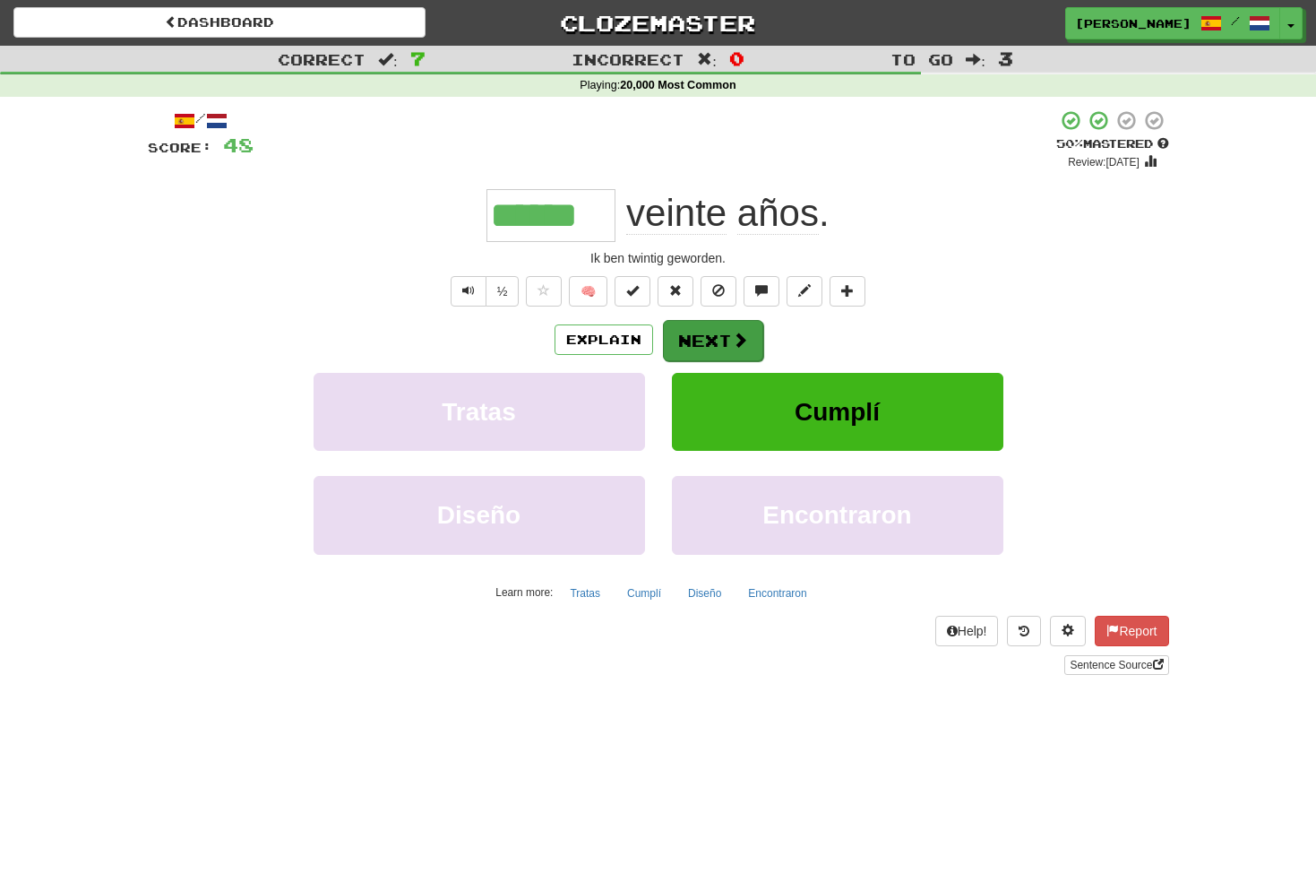
click at [711, 340] on button "Next" at bounding box center [713, 340] width 100 height 41
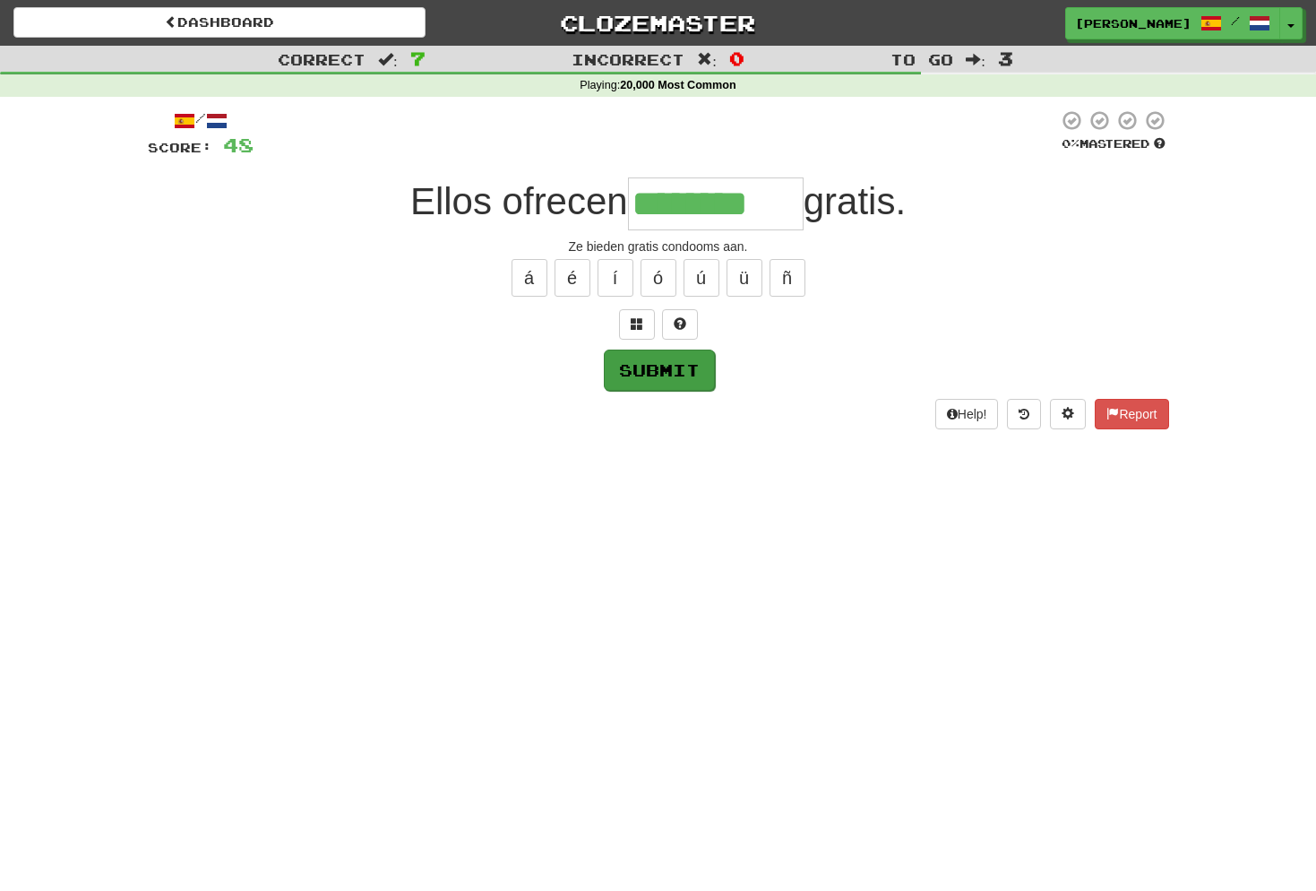
type input "********"
click at [684, 374] on button "Submit" at bounding box center [659, 369] width 111 height 41
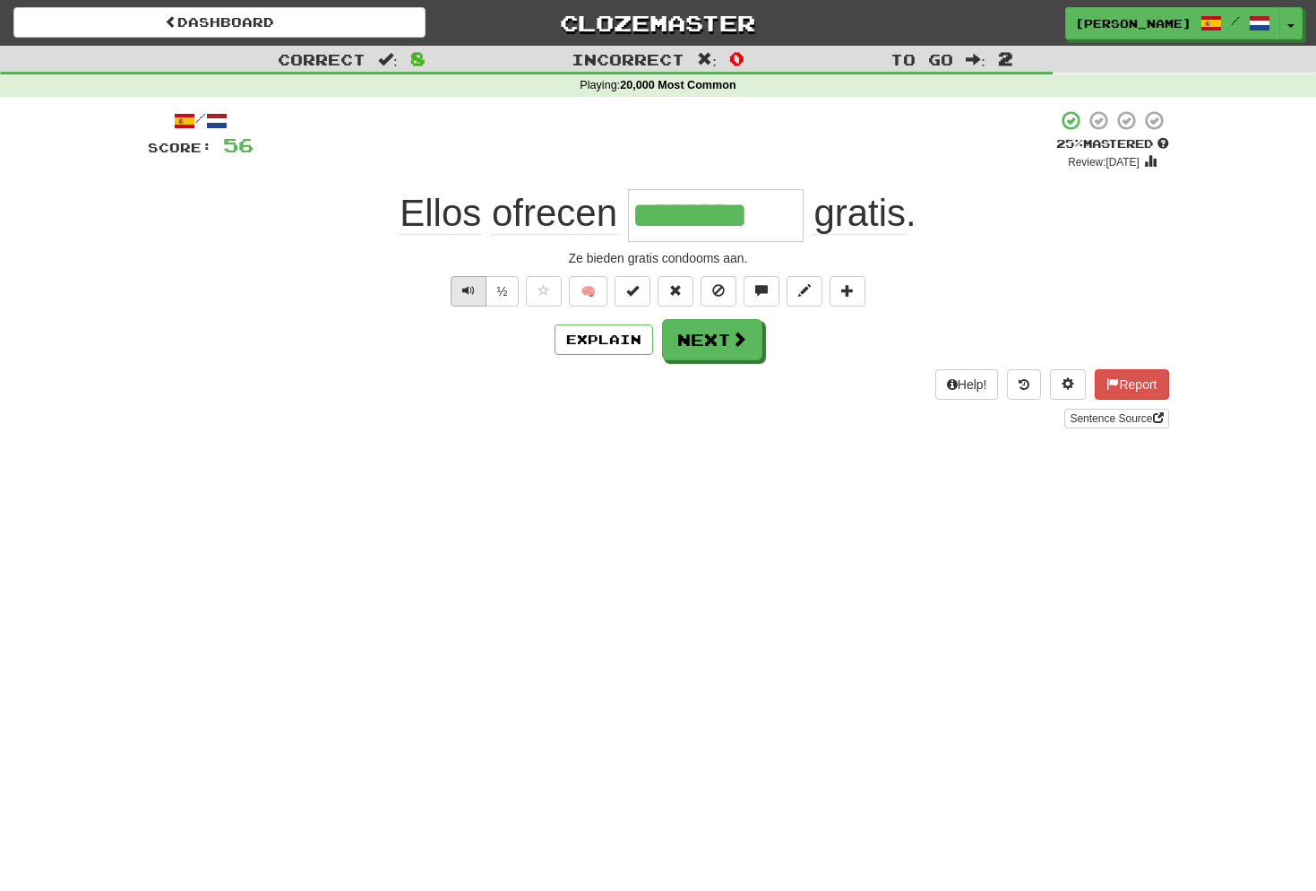
click at [470, 284] on span "Text-to-speech controls" at bounding box center [468, 290] width 13 height 13
click at [743, 342] on span at bounding box center [740, 339] width 16 height 16
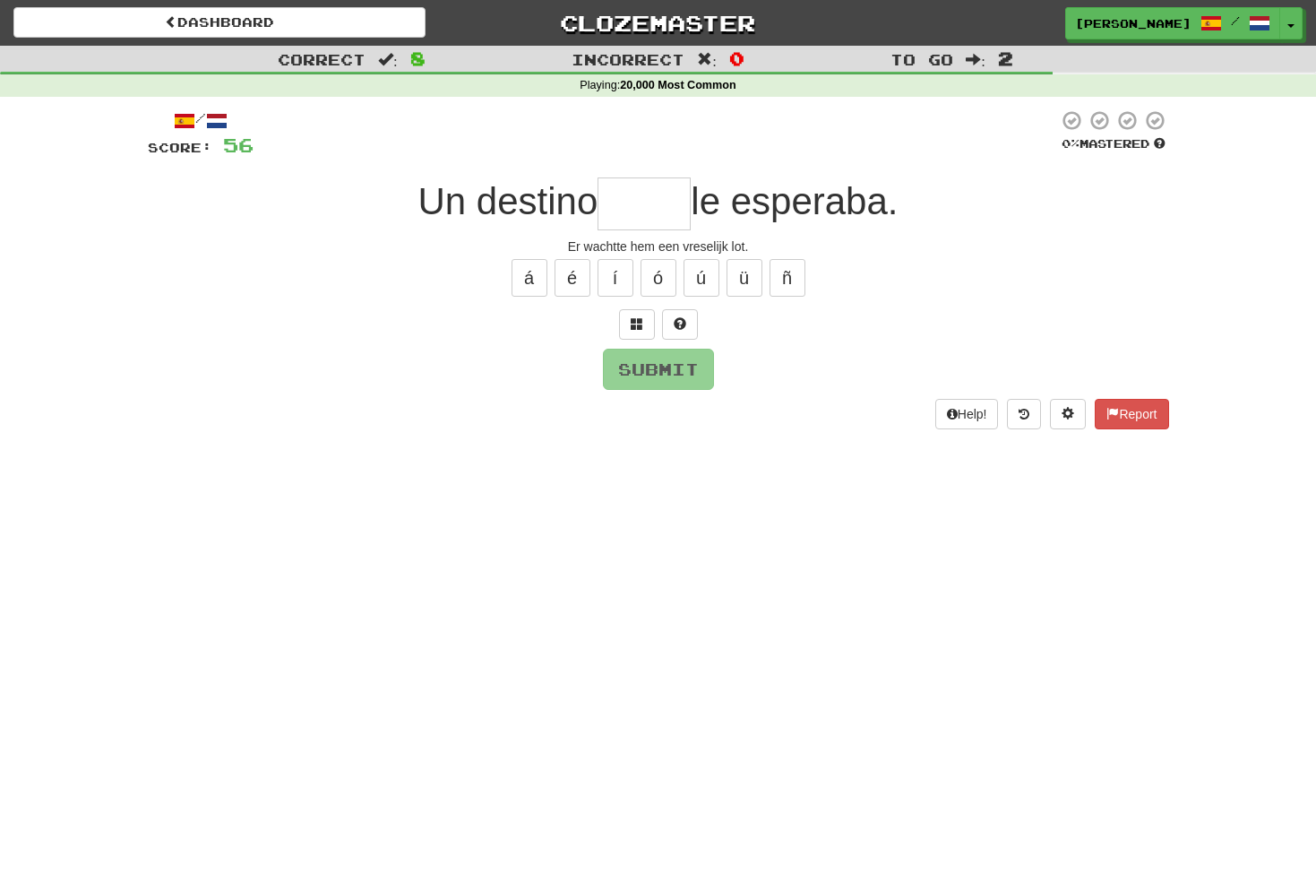
type input "*"
click at [639, 323] on span at bounding box center [637, 323] width 13 height 13
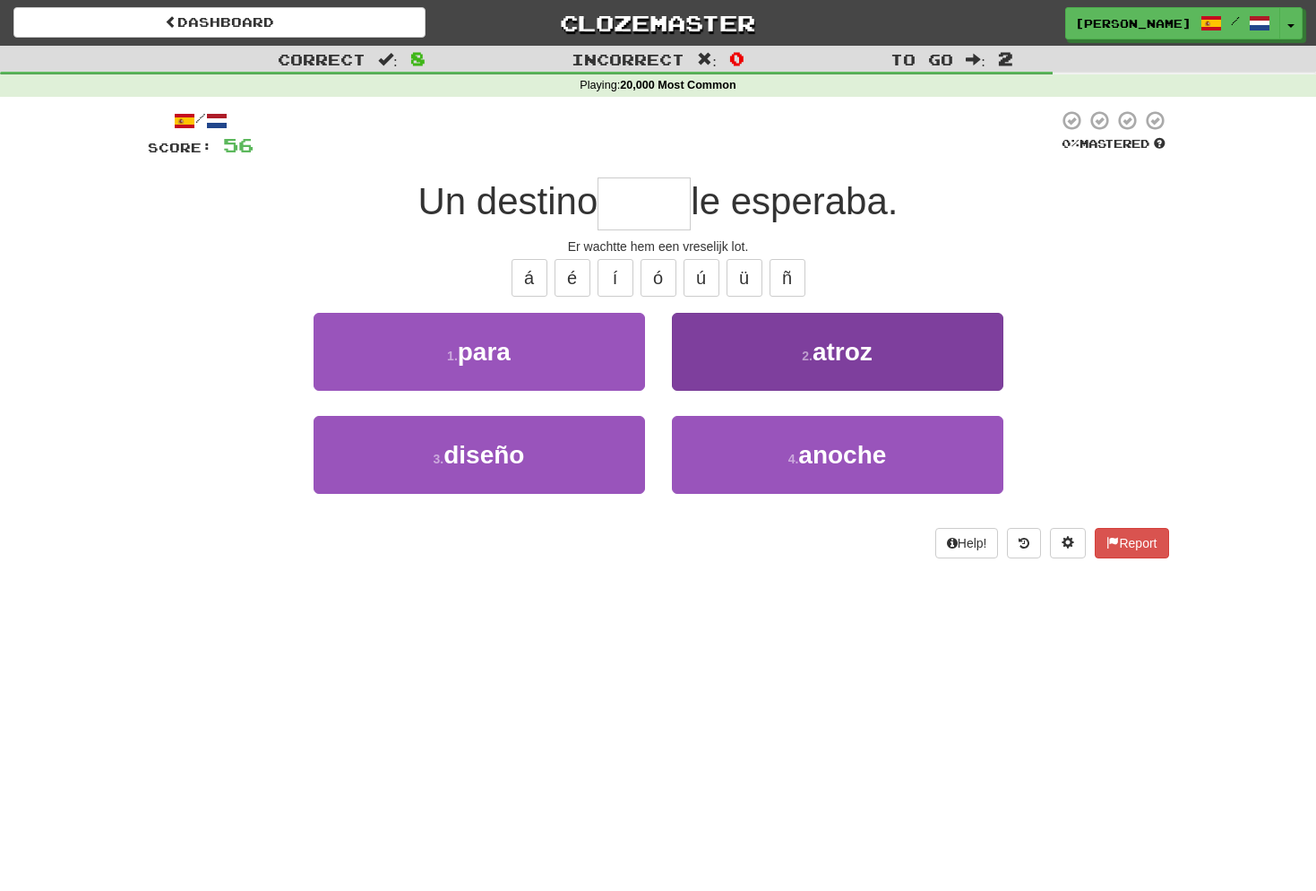
click at [896, 355] on button "2 . atroz" at bounding box center [837, 352] width 331 height 78
type input "*****"
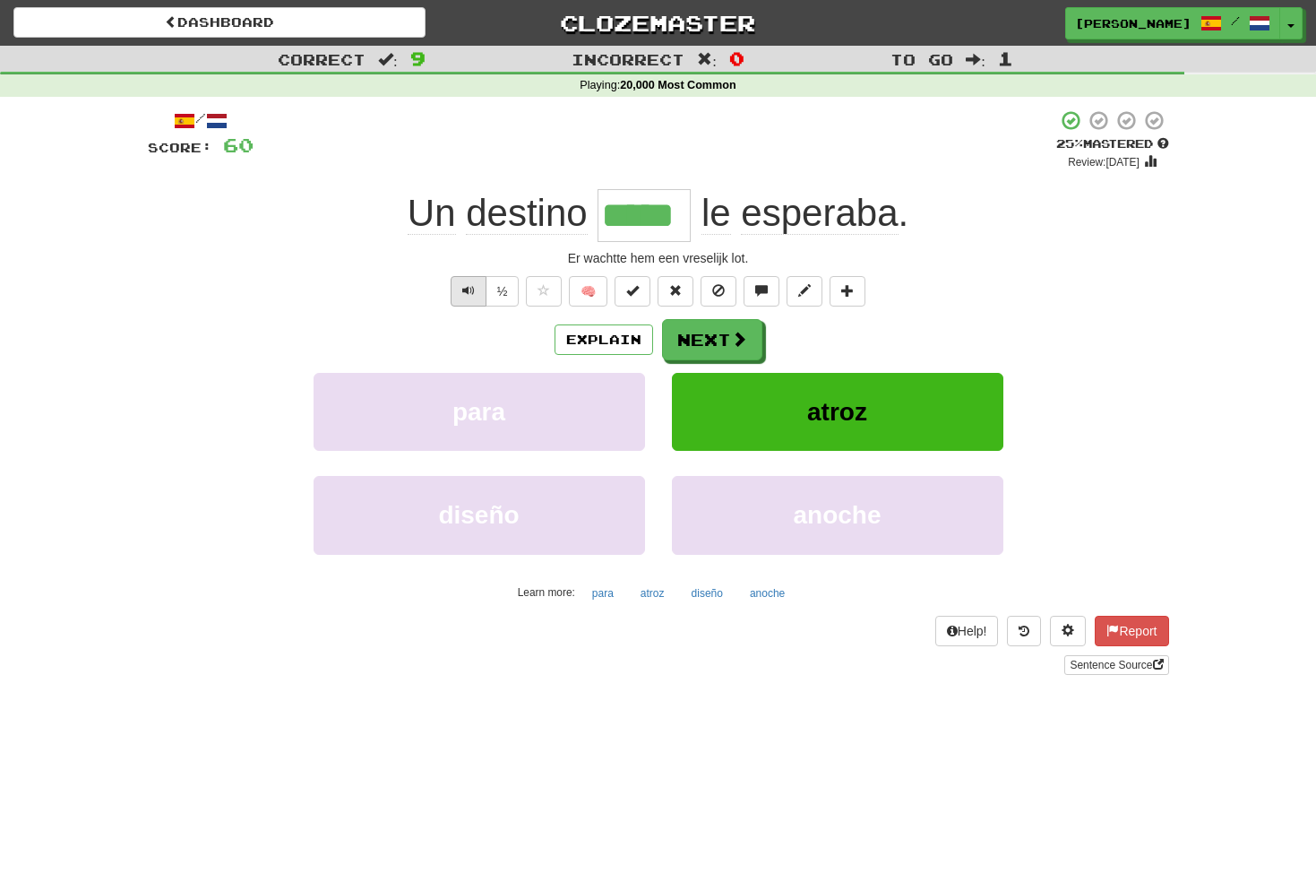
click at [473, 290] on span "Text-to-speech controls" at bounding box center [468, 290] width 13 height 13
click at [718, 338] on button "Next" at bounding box center [713, 340] width 100 height 41
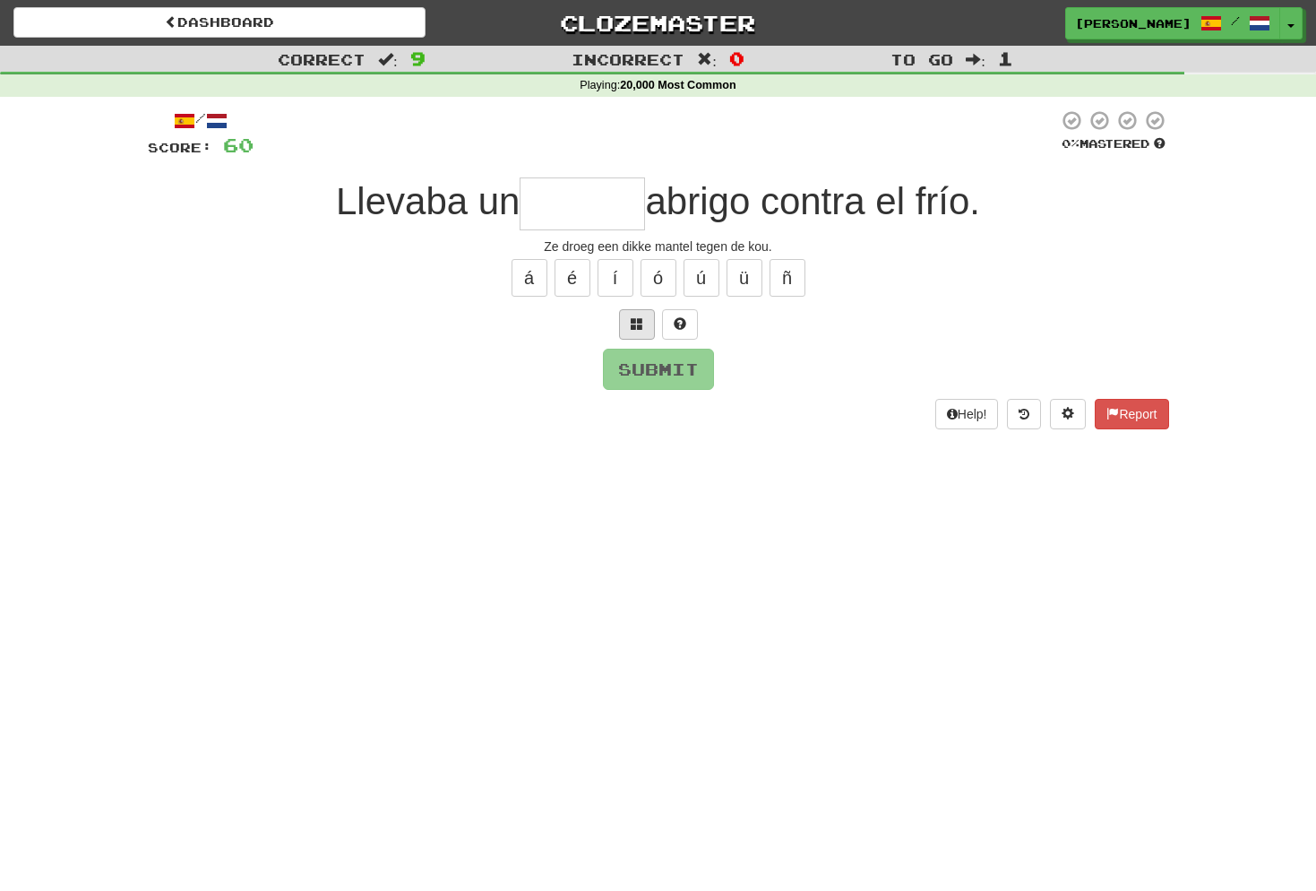
click at [642, 317] on span at bounding box center [637, 323] width 13 height 13
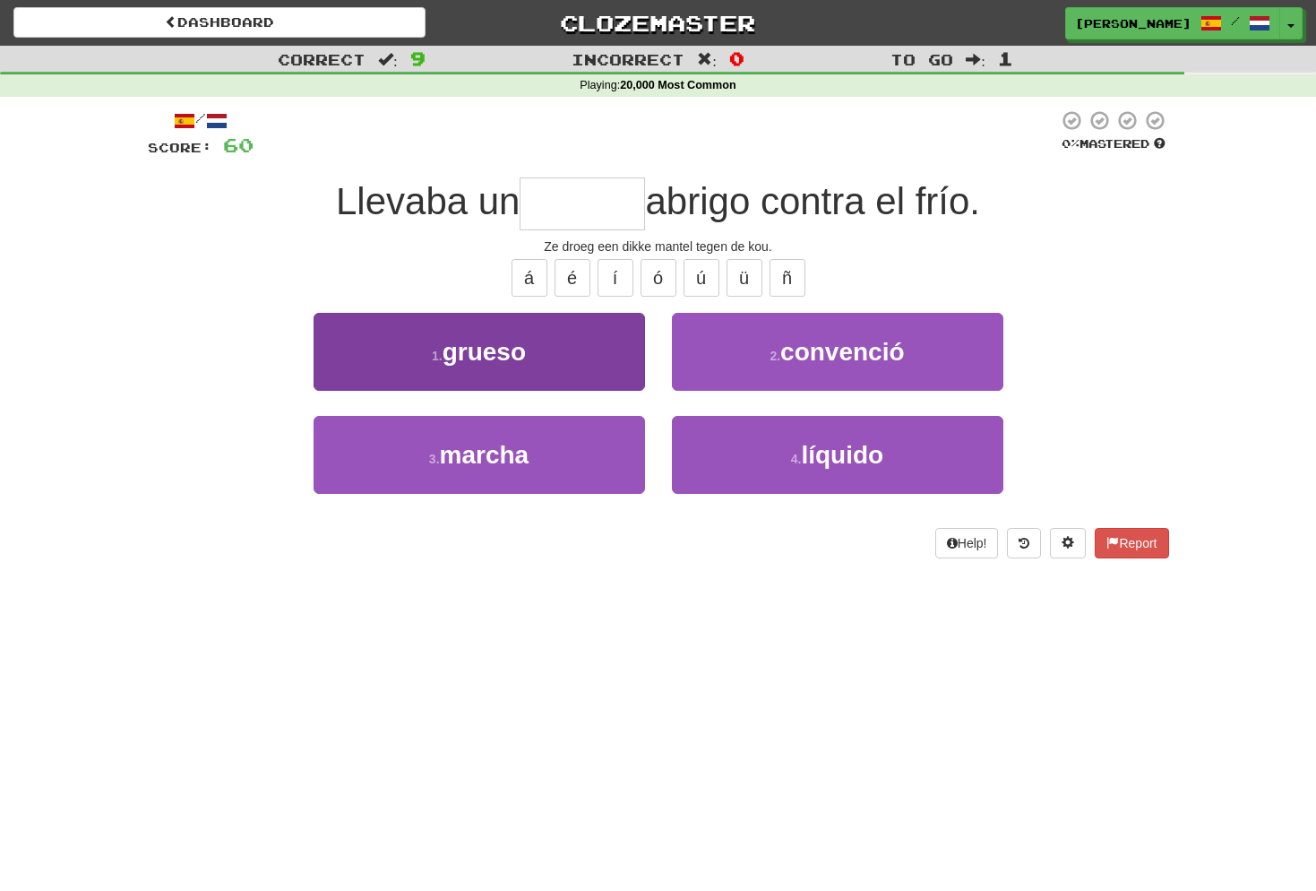
click at [556, 357] on button "1 . grueso" at bounding box center [479, 352] width 331 height 78
type input "******"
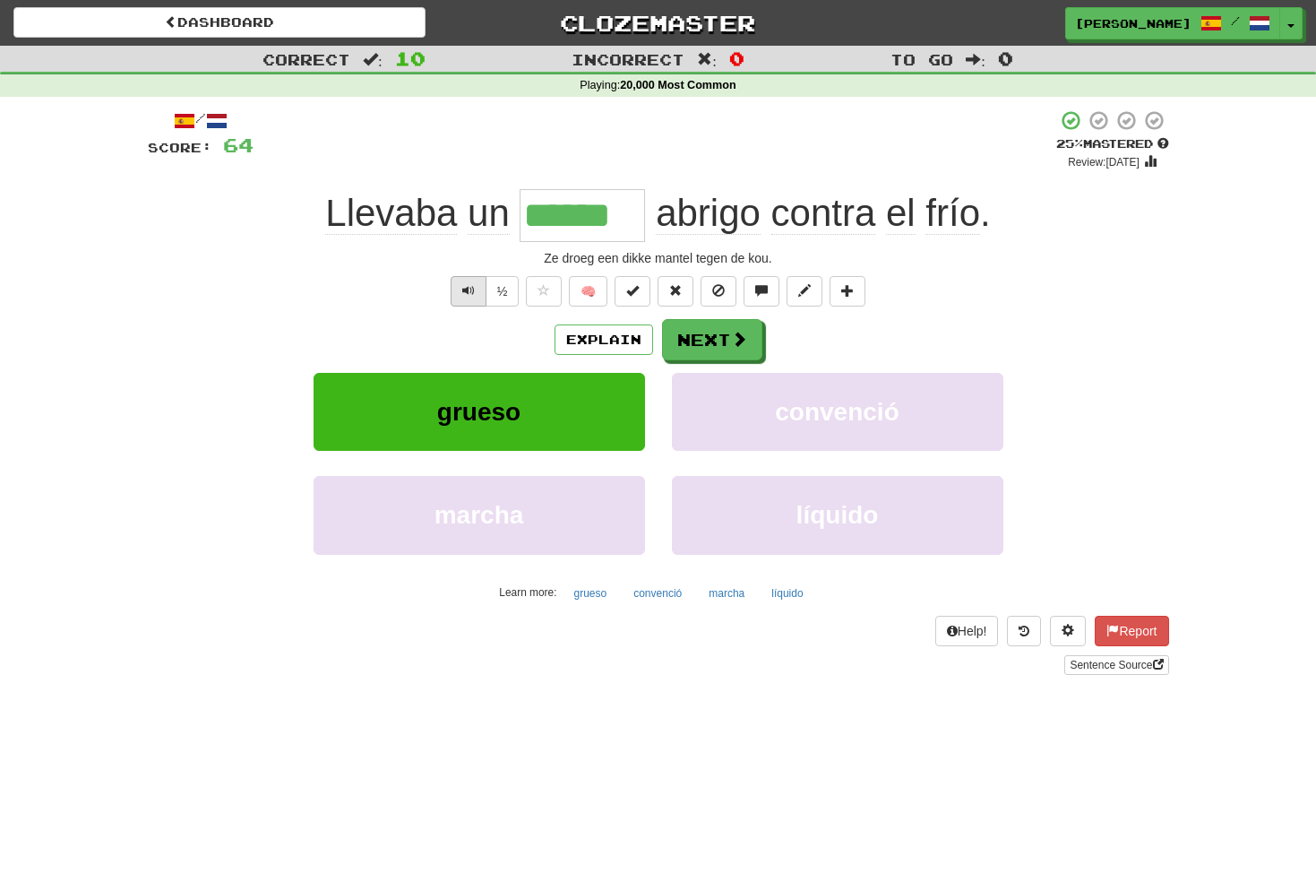
click at [470, 288] on span "Text-to-speech controls" at bounding box center [468, 290] width 13 height 13
click at [716, 340] on button "Next" at bounding box center [713, 340] width 100 height 41
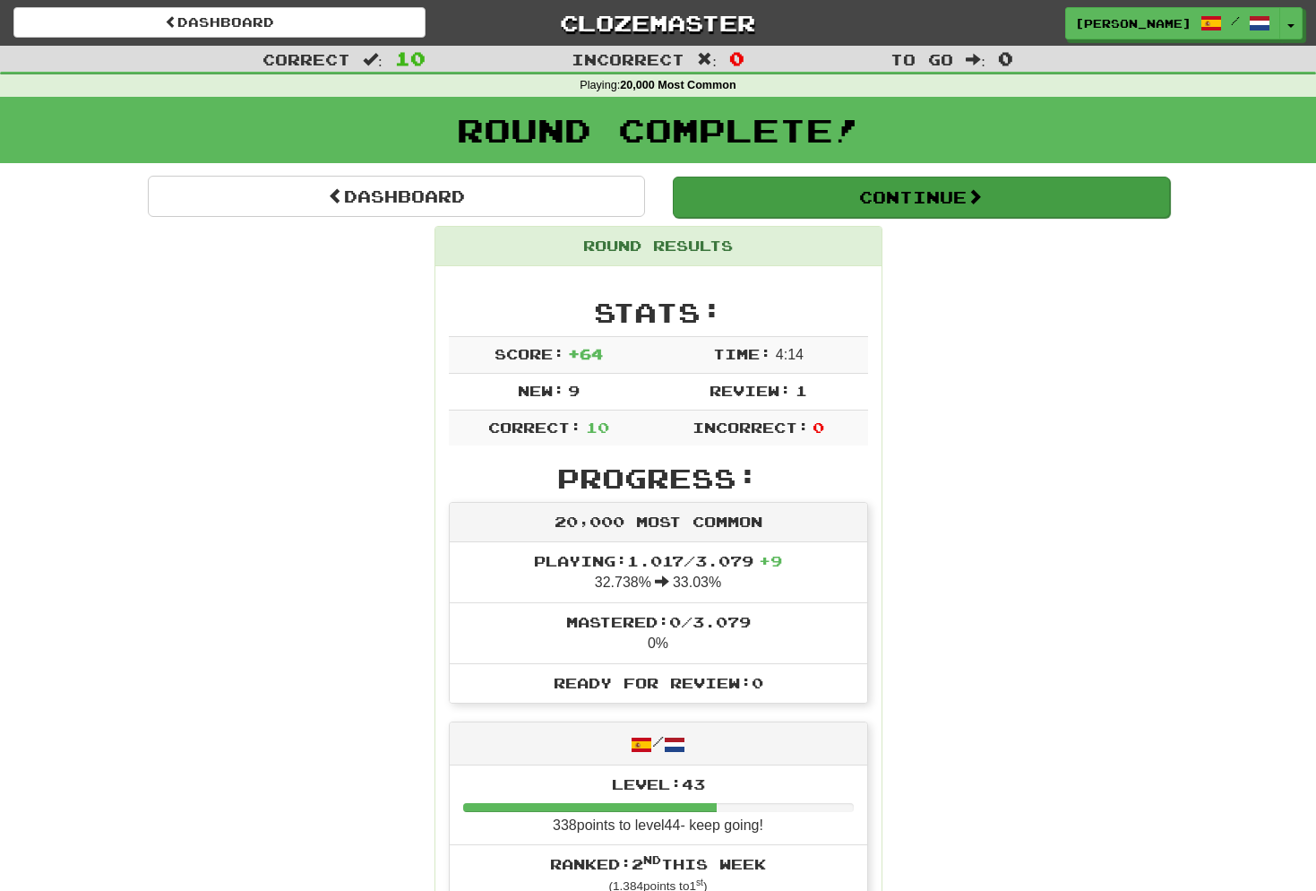
click at [894, 192] on button "Continue" at bounding box center [921, 196] width 497 height 41
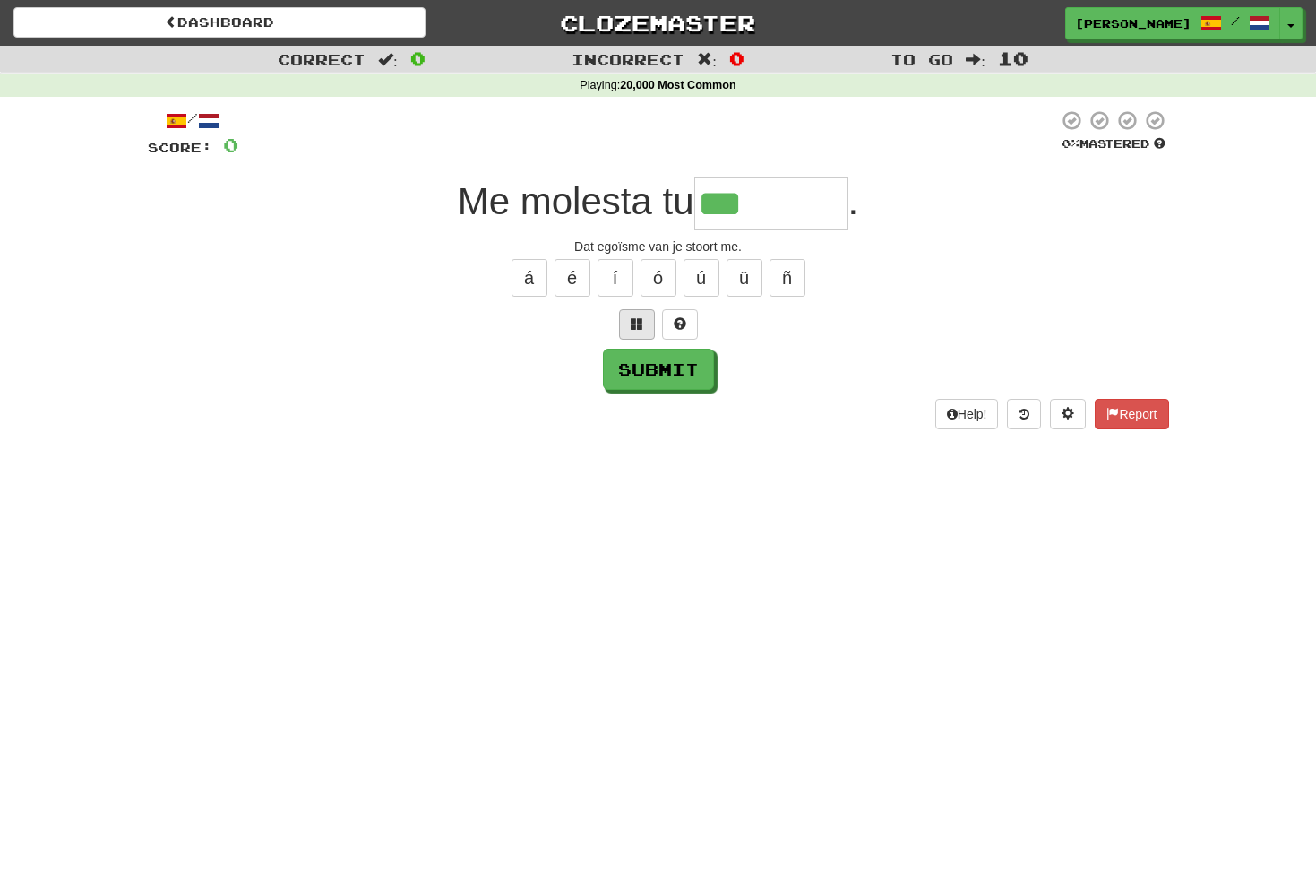
click at [641, 322] on span at bounding box center [637, 323] width 13 height 13
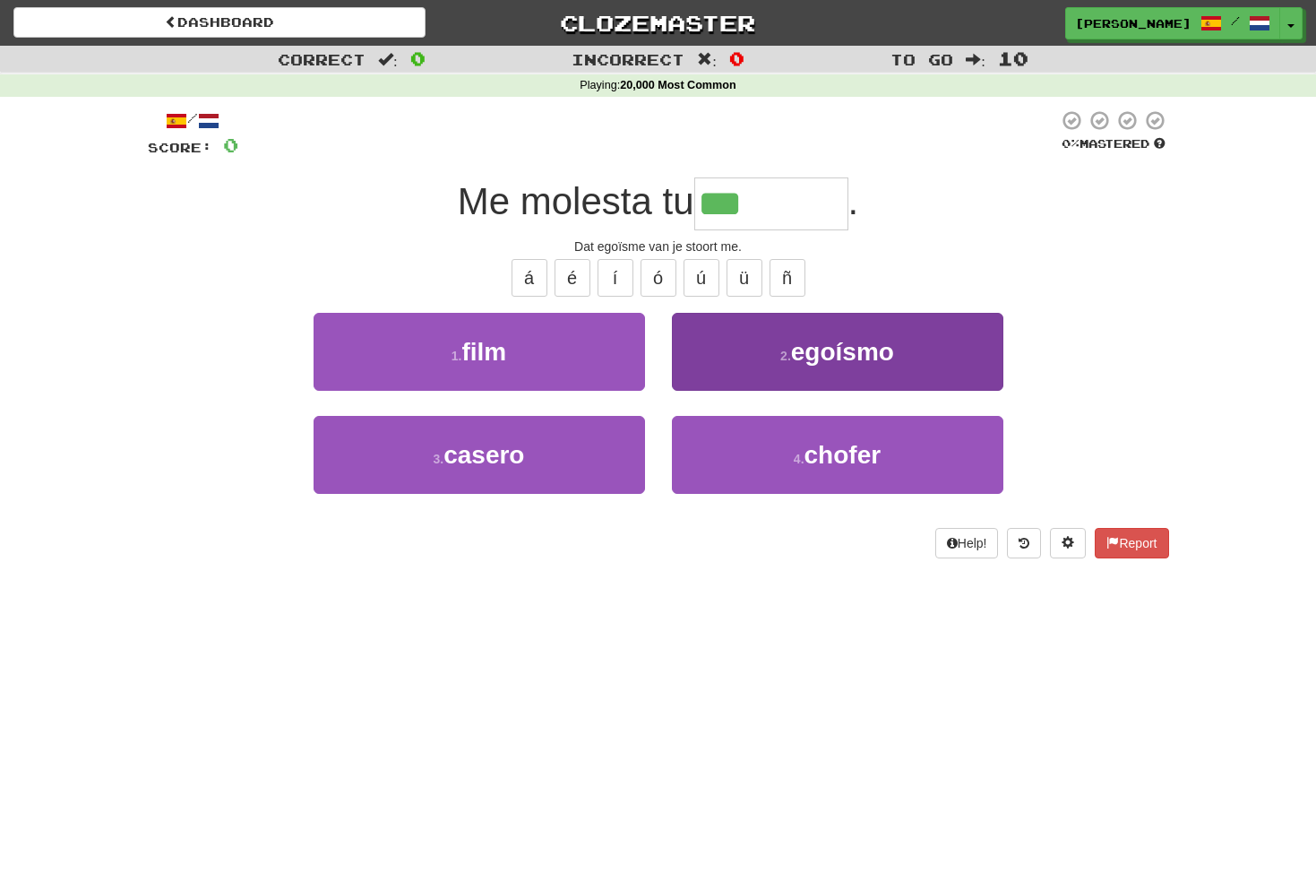
click at [833, 350] on span "egoísmo" at bounding box center [842, 352] width 103 height 28
type input "*******"
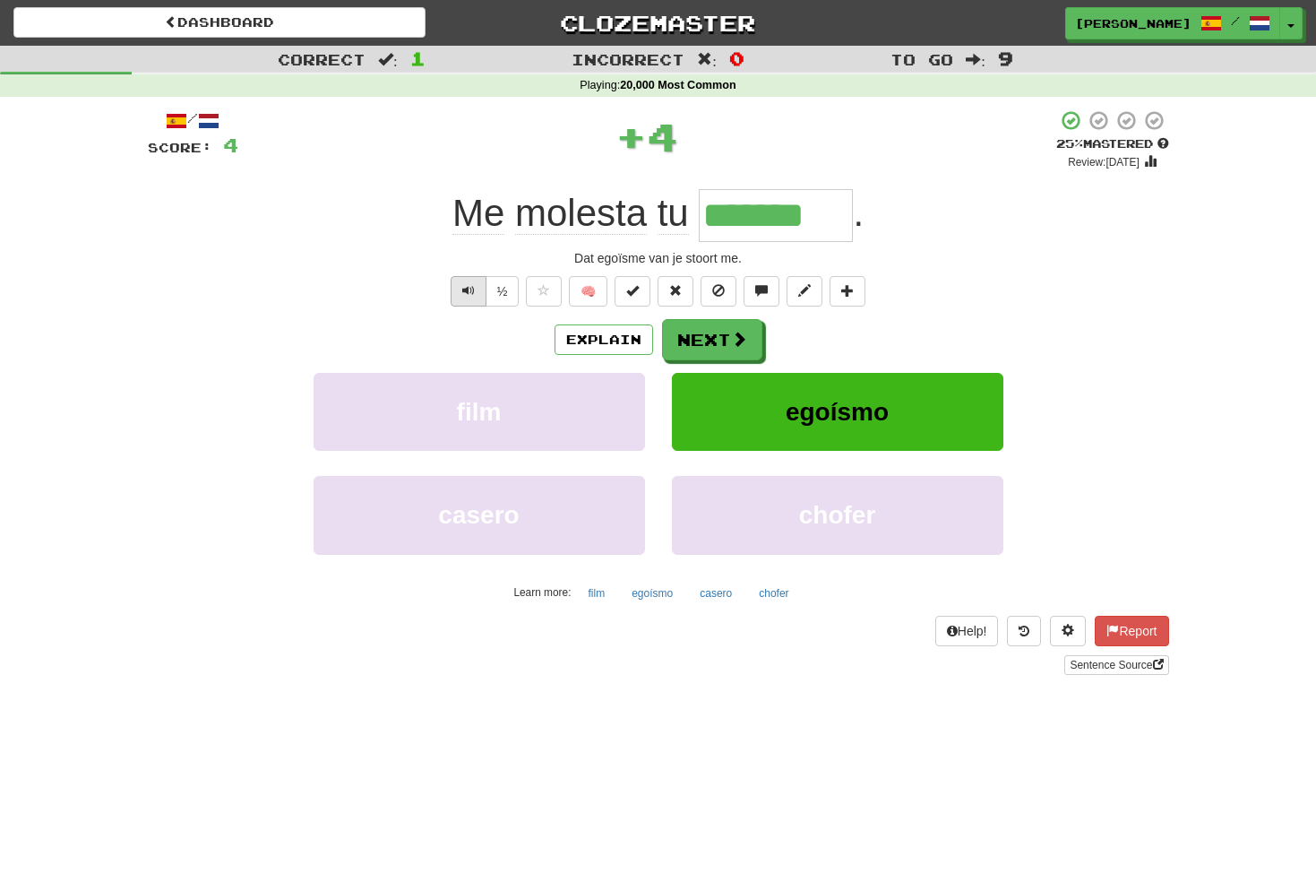
click at [472, 284] on span "Text-to-speech controls" at bounding box center [468, 290] width 13 height 13
click at [710, 339] on button "Next" at bounding box center [713, 340] width 100 height 41
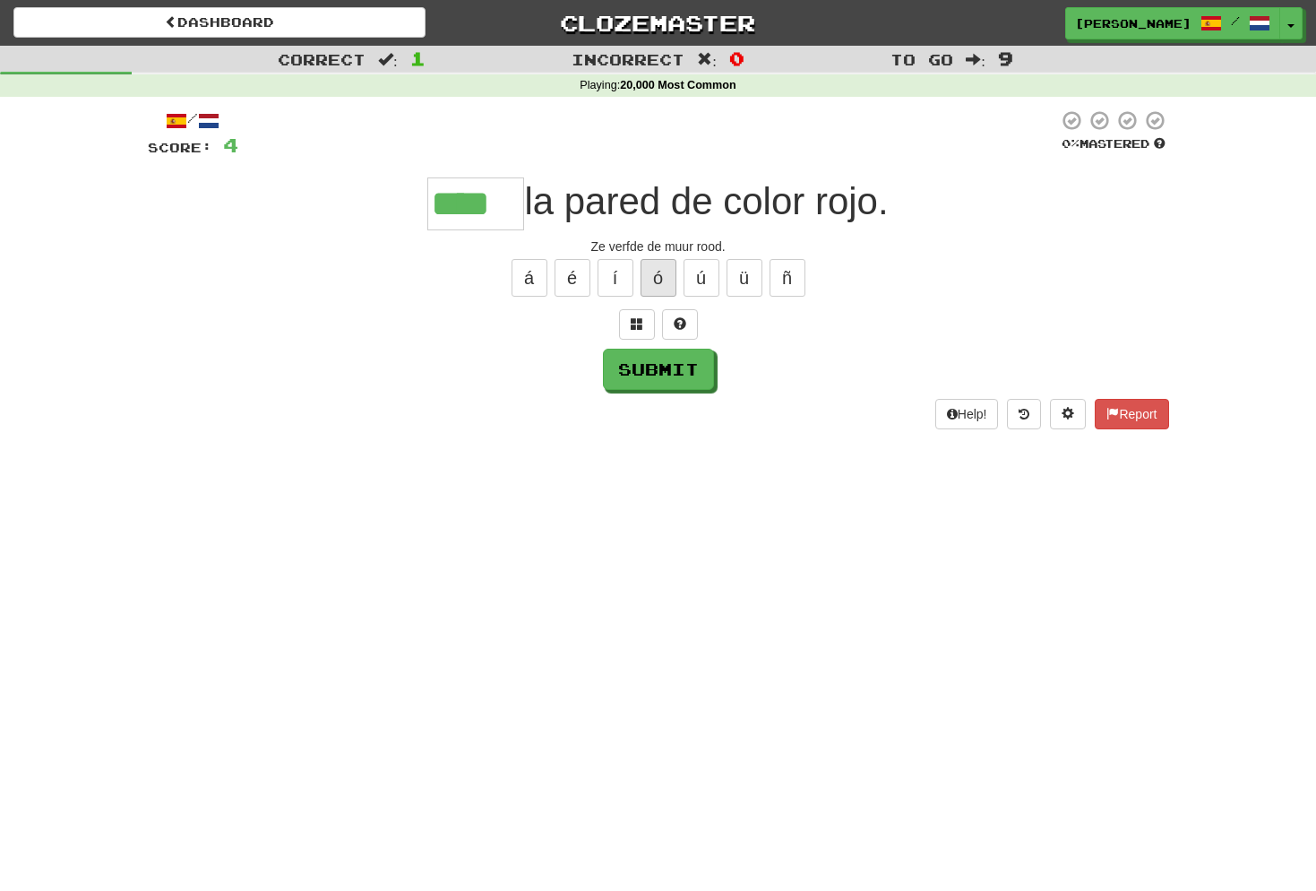
click at [659, 274] on button "ó" at bounding box center [659, 278] width 36 height 38
click at [682, 370] on button "Submit" at bounding box center [659, 369] width 111 height 41
type input "*****"
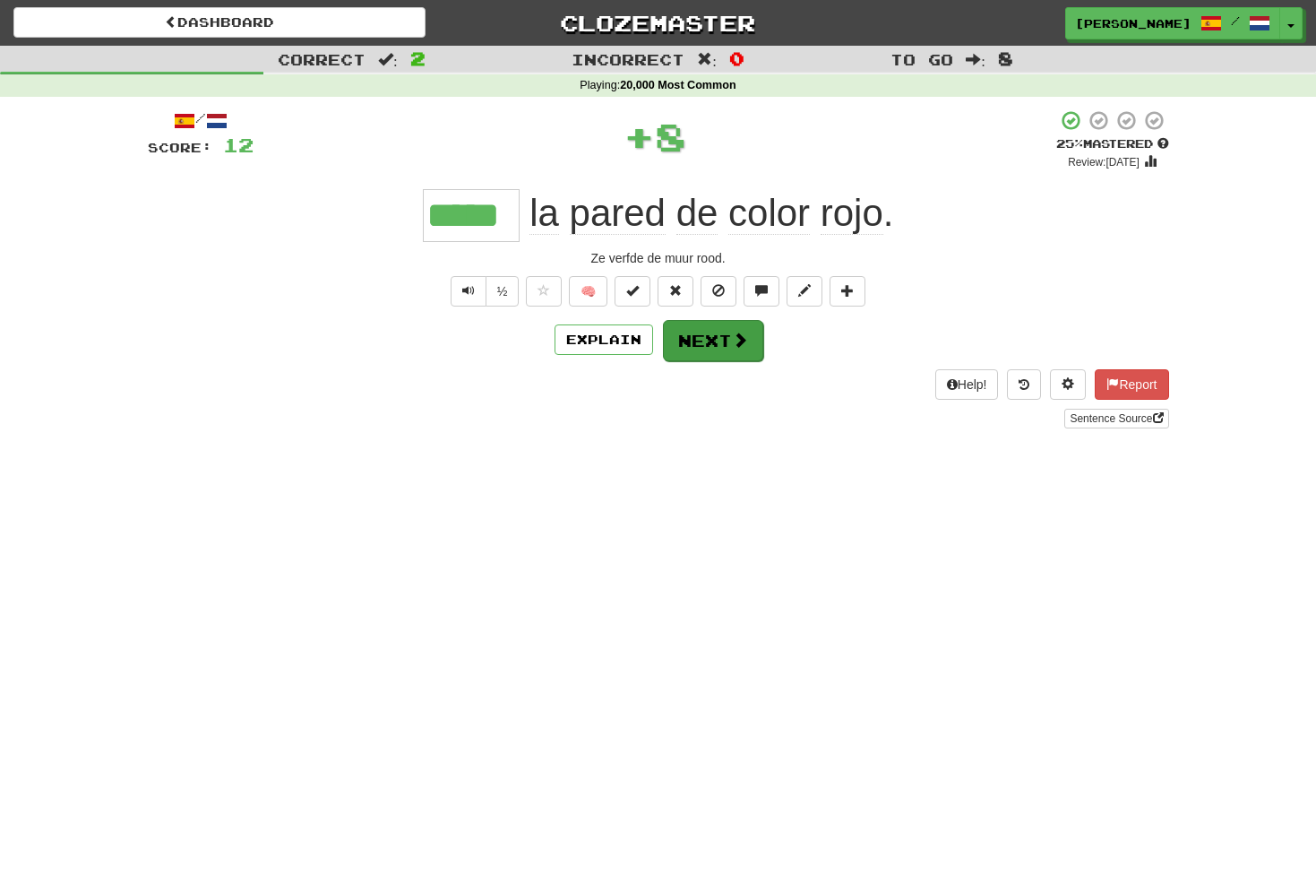
click at [717, 340] on button "Next" at bounding box center [713, 340] width 100 height 41
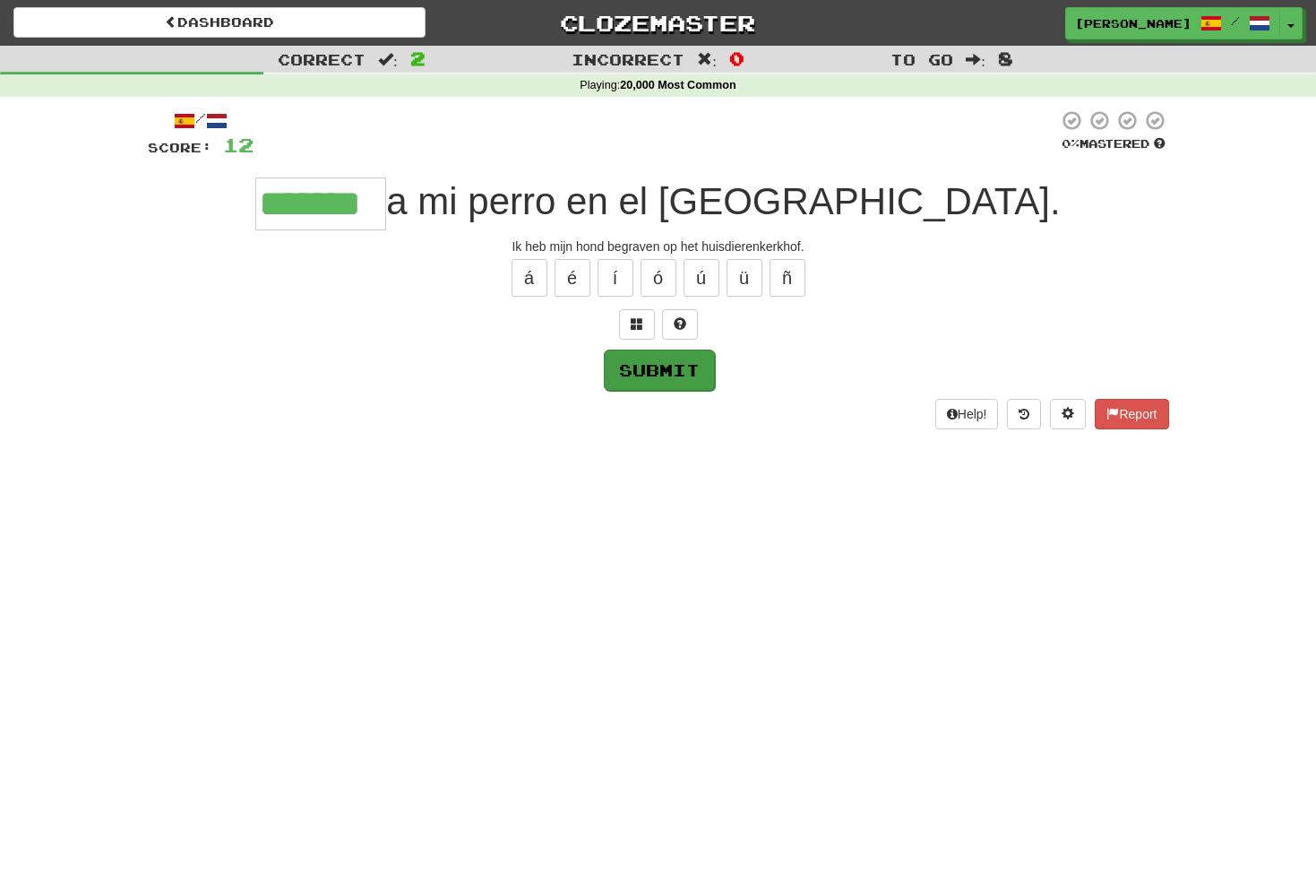
click at [694, 366] on button "Submit" at bounding box center [659, 369] width 111 height 41
type input "*******"
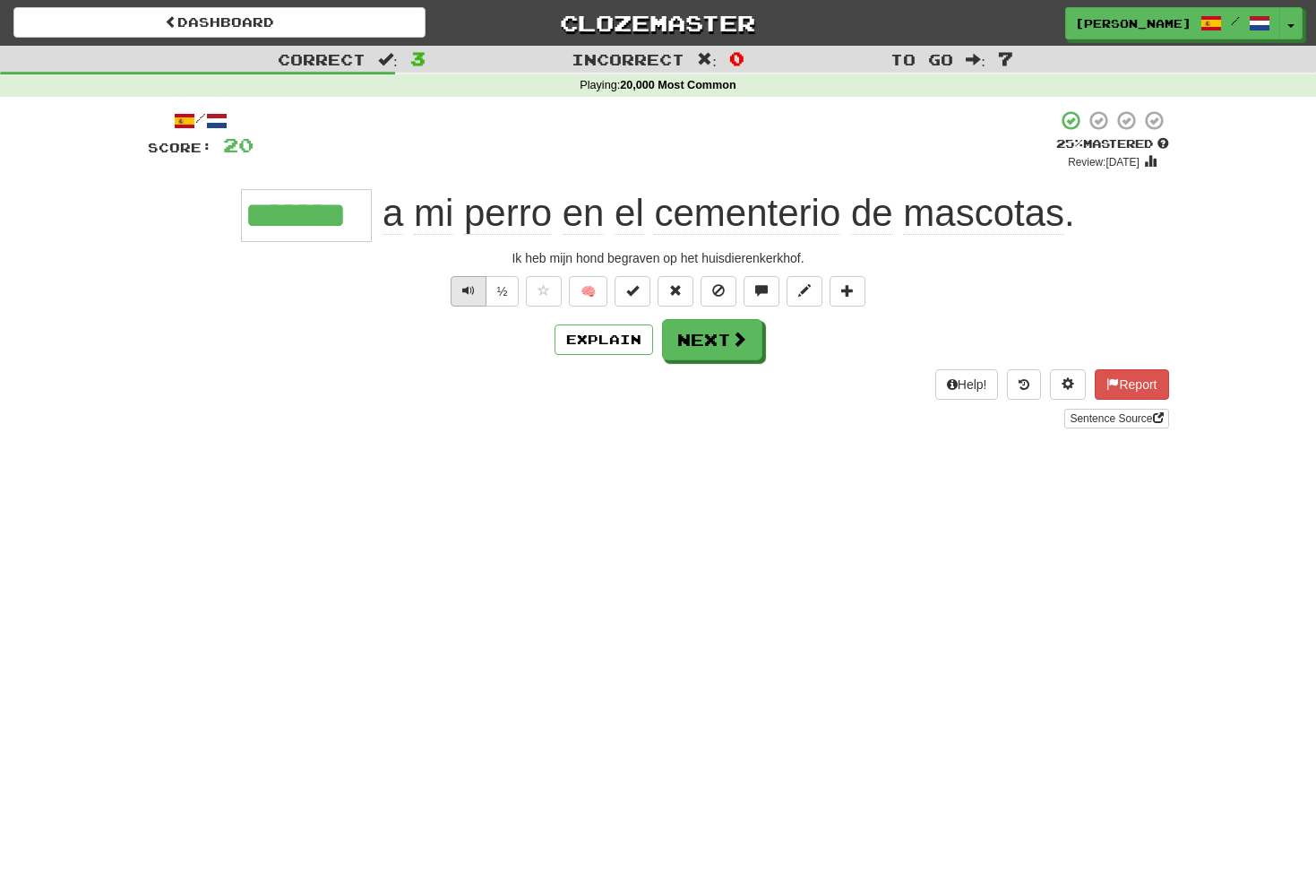
click at [464, 284] on span "Text-to-speech controls" at bounding box center [468, 290] width 13 height 13
click at [471, 284] on span "Text-to-speech controls" at bounding box center [468, 290] width 13 height 13
click at [719, 331] on button "Next" at bounding box center [713, 340] width 100 height 41
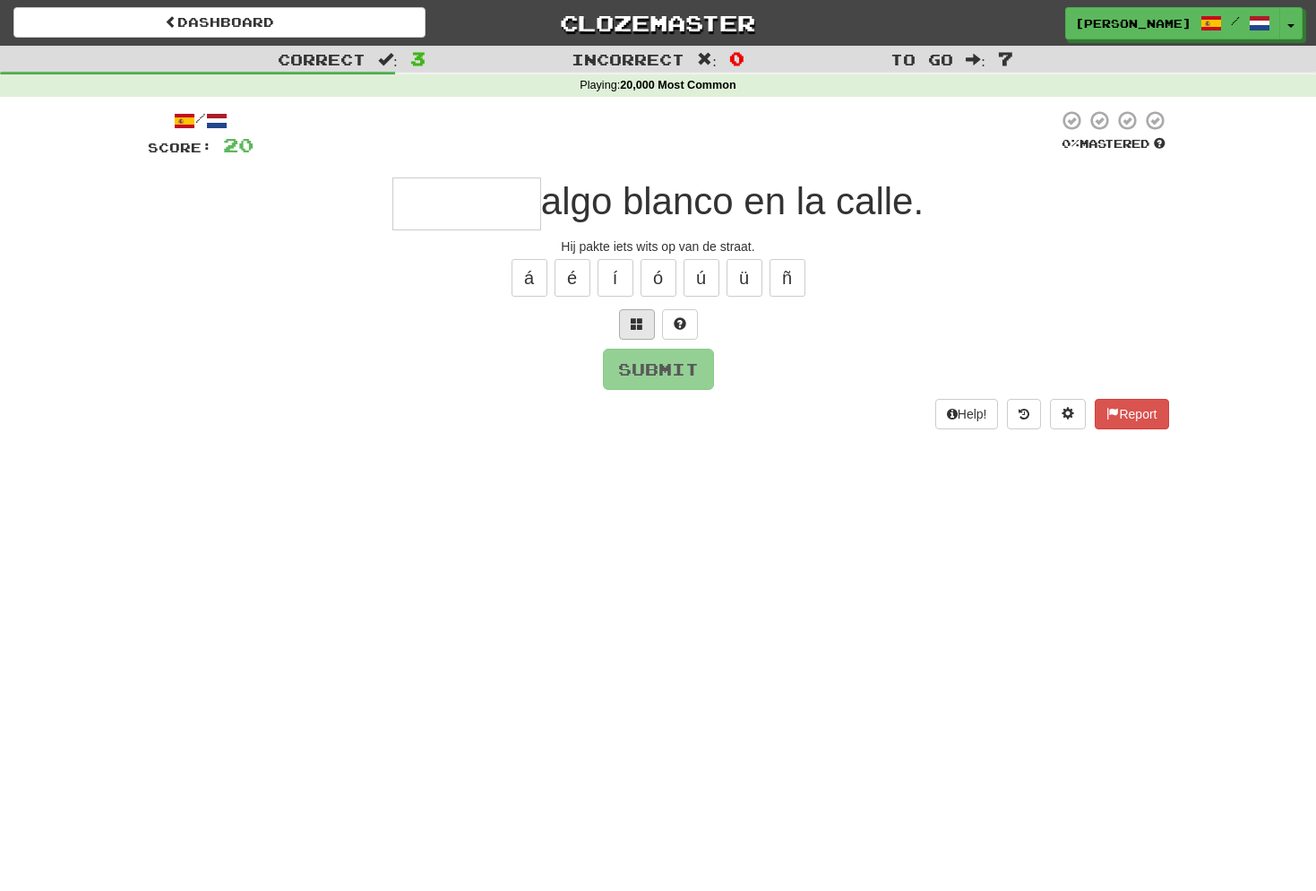
click at [639, 317] on span at bounding box center [637, 323] width 13 height 13
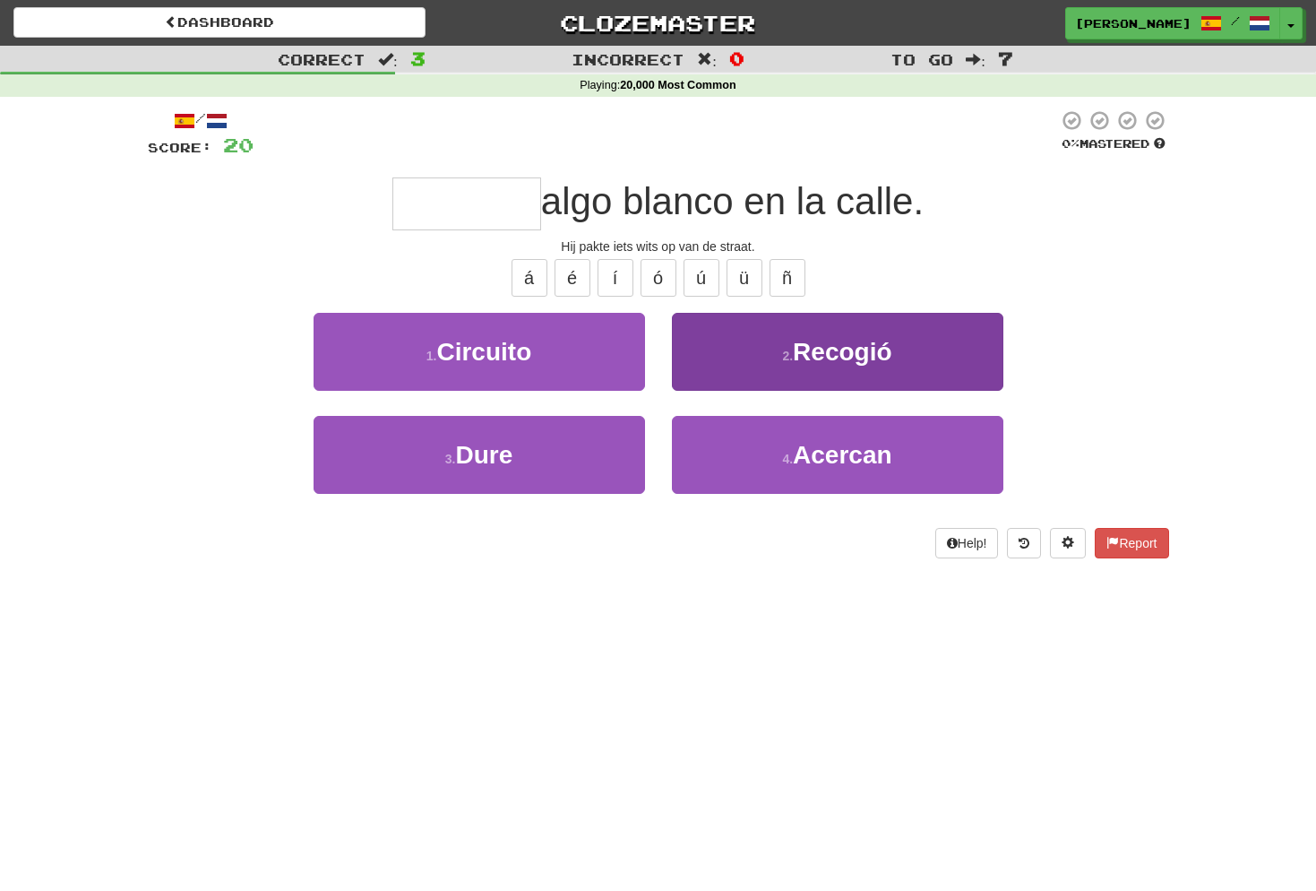
click at [832, 349] on span "Recogió" at bounding box center [842, 352] width 99 height 28
type input "*******"
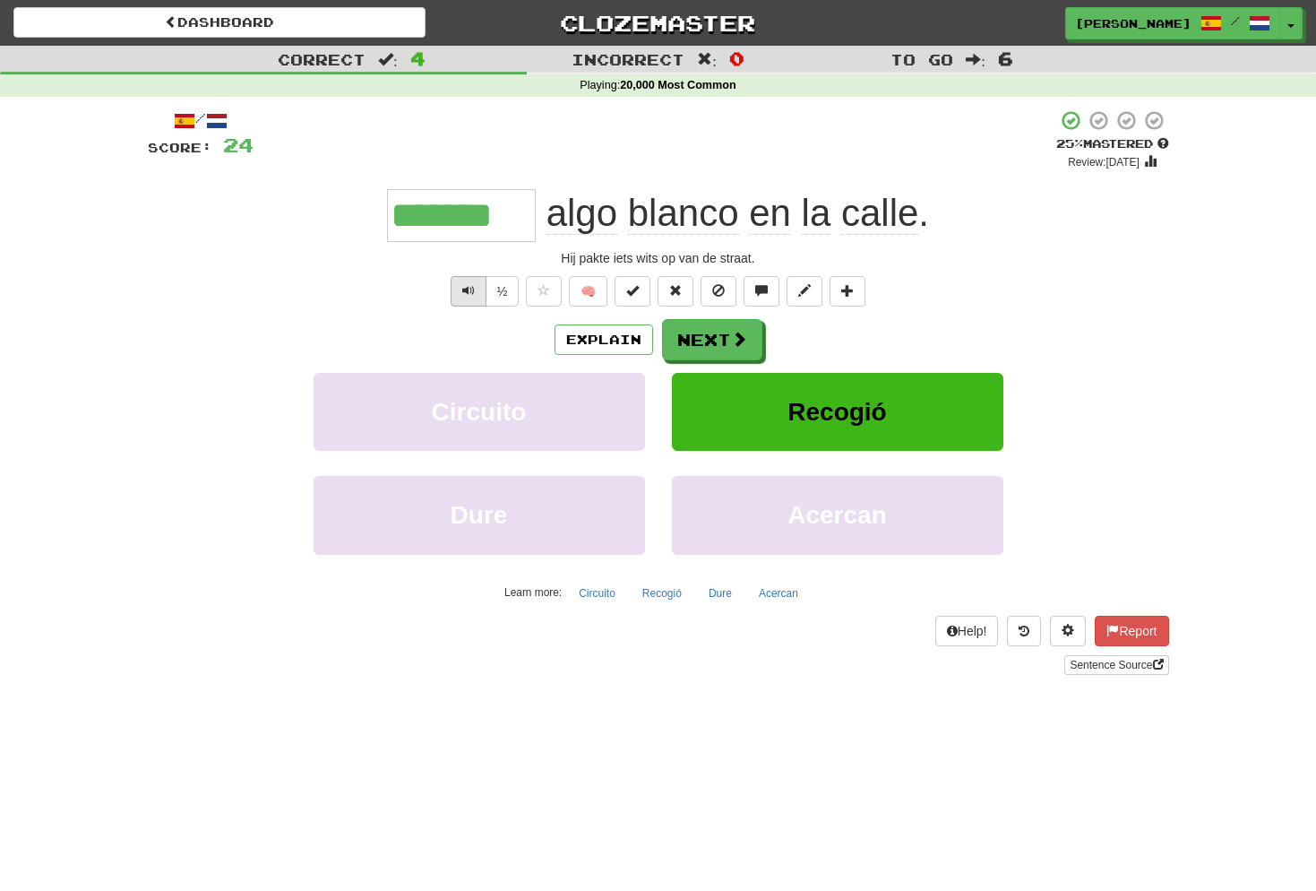
click at [462, 285] on span "Text-to-speech controls" at bounding box center [468, 290] width 13 height 13
click at [475, 291] on button "Text-to-speech controls" at bounding box center [469, 291] width 36 height 30
click at [715, 349] on button "Next" at bounding box center [713, 340] width 100 height 41
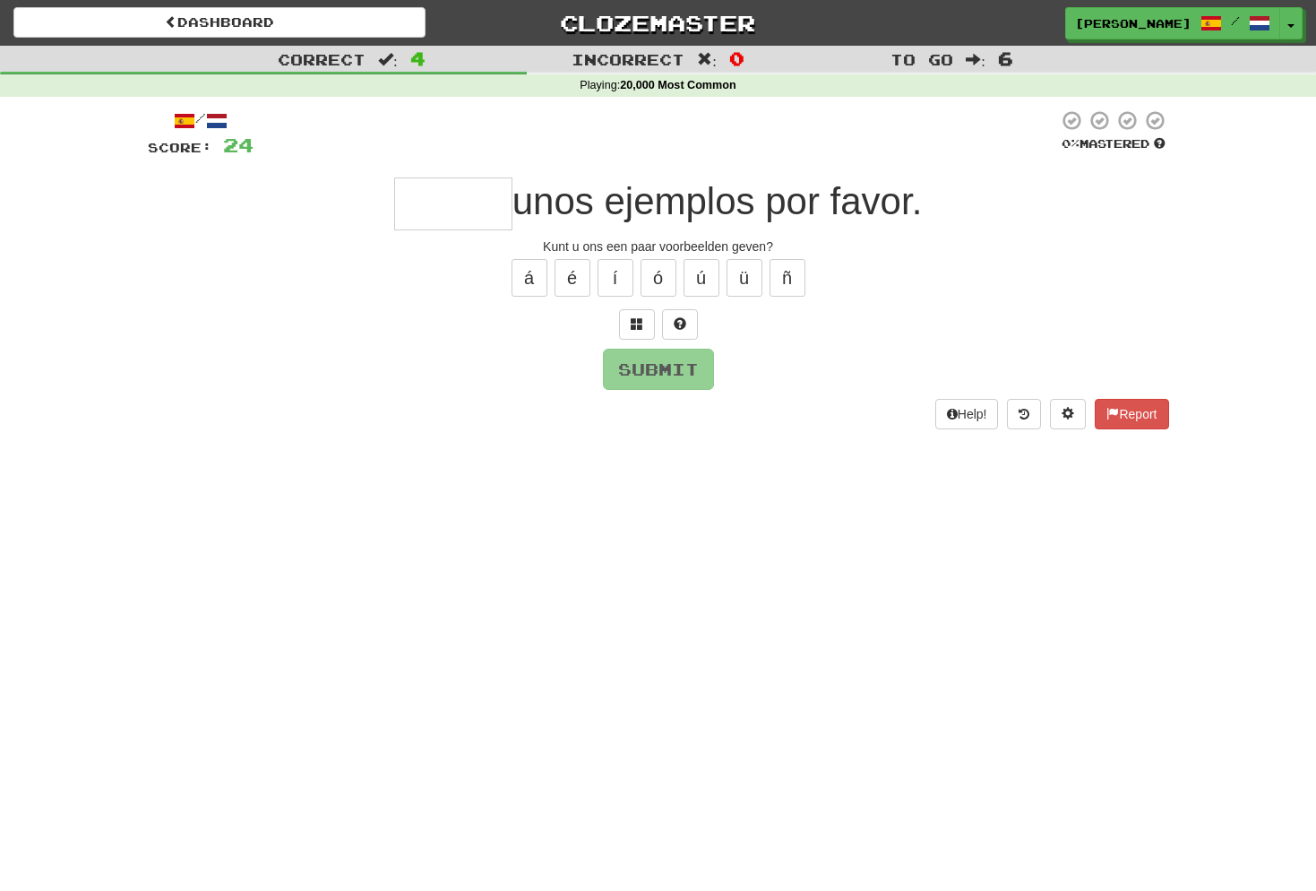
type input "*"
click at [676, 379] on button "Submit" at bounding box center [659, 369] width 111 height 41
type input "*****"
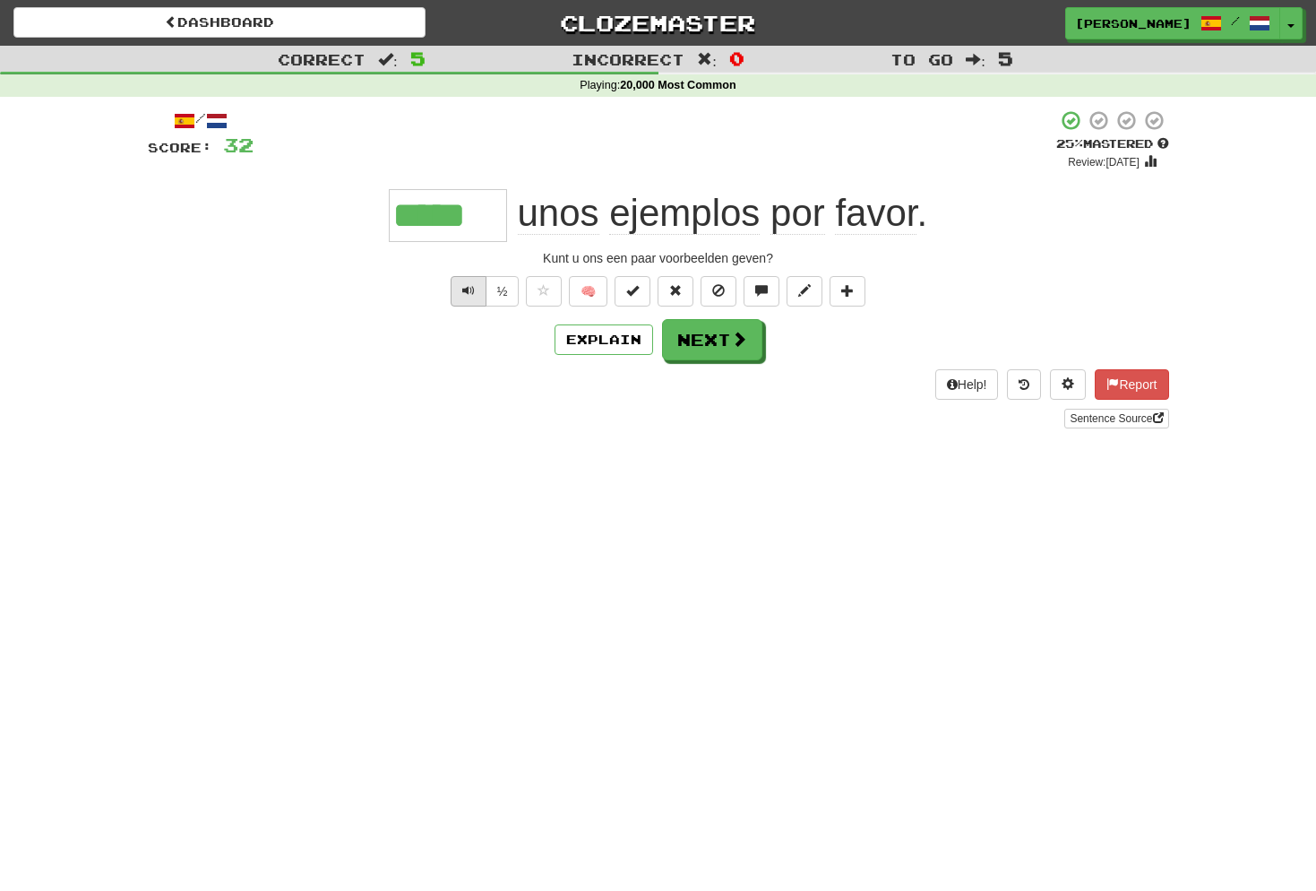
click at [478, 288] on button "Text-to-speech controls" at bounding box center [469, 291] width 36 height 30
click at [722, 344] on button "Next" at bounding box center [713, 340] width 100 height 41
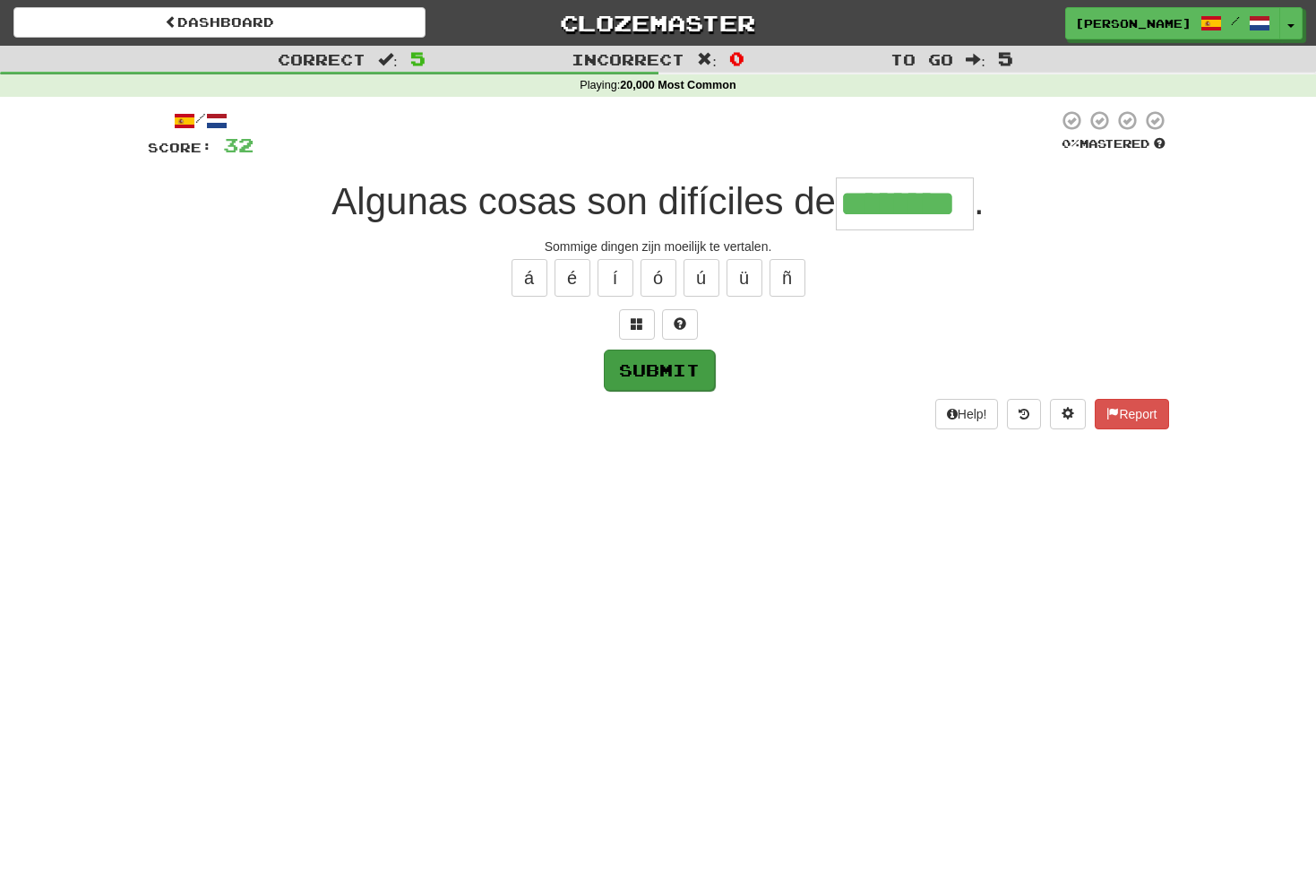
type input "********"
click at [666, 372] on button "Submit" at bounding box center [659, 369] width 111 height 41
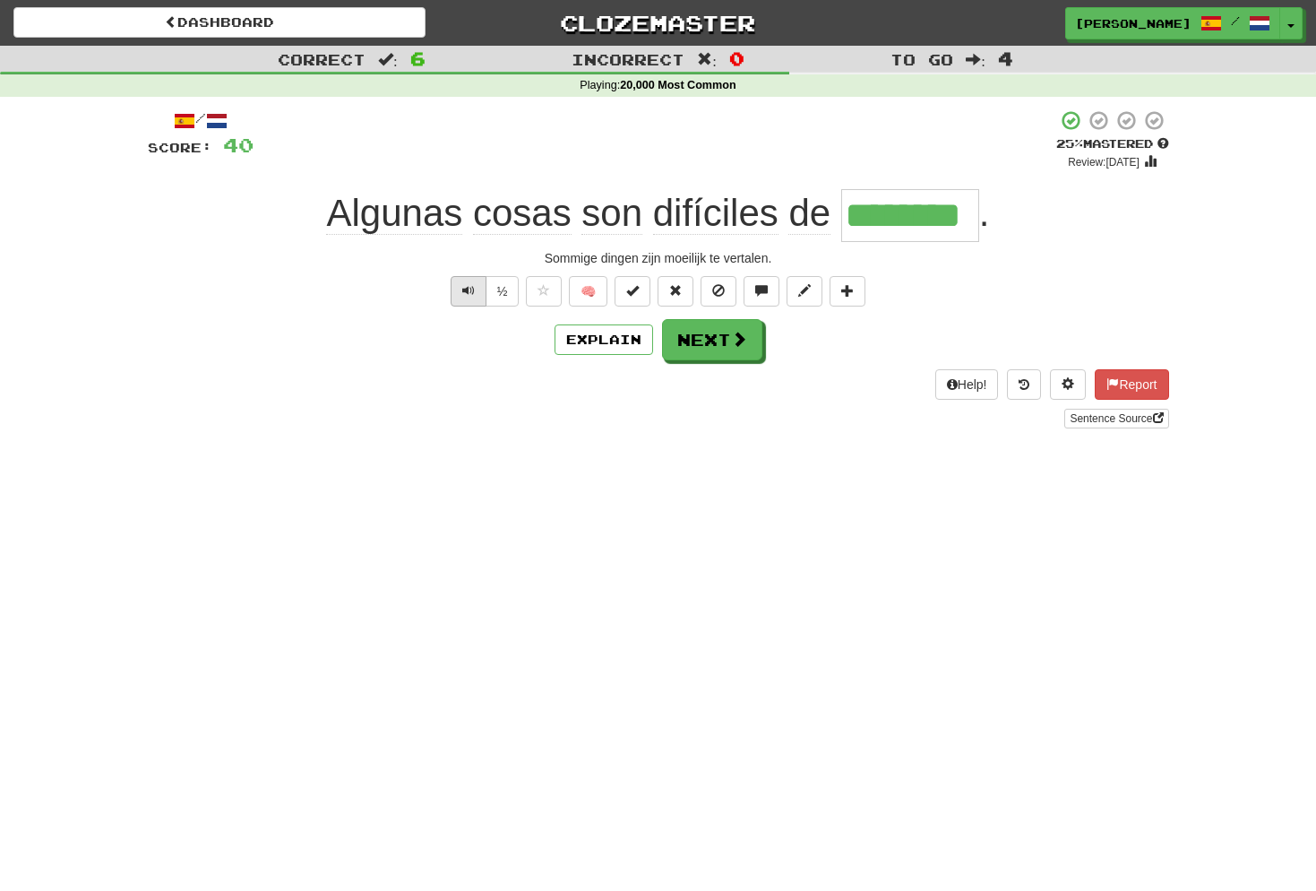
click at [472, 293] on span "Text-to-speech controls" at bounding box center [468, 290] width 13 height 13
click at [719, 337] on button "Next" at bounding box center [713, 340] width 100 height 41
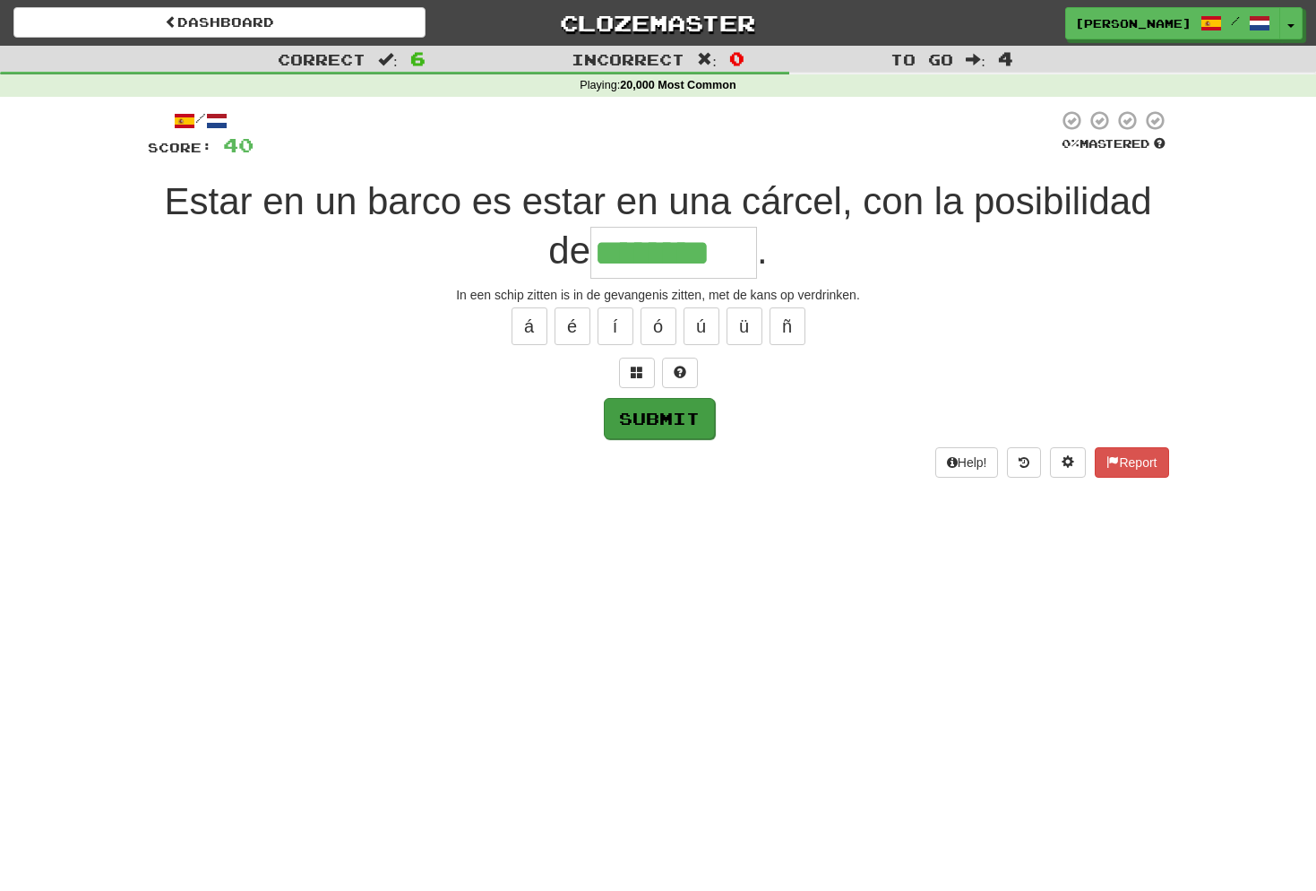
type input "********"
click at [665, 417] on button "Submit" at bounding box center [659, 418] width 111 height 41
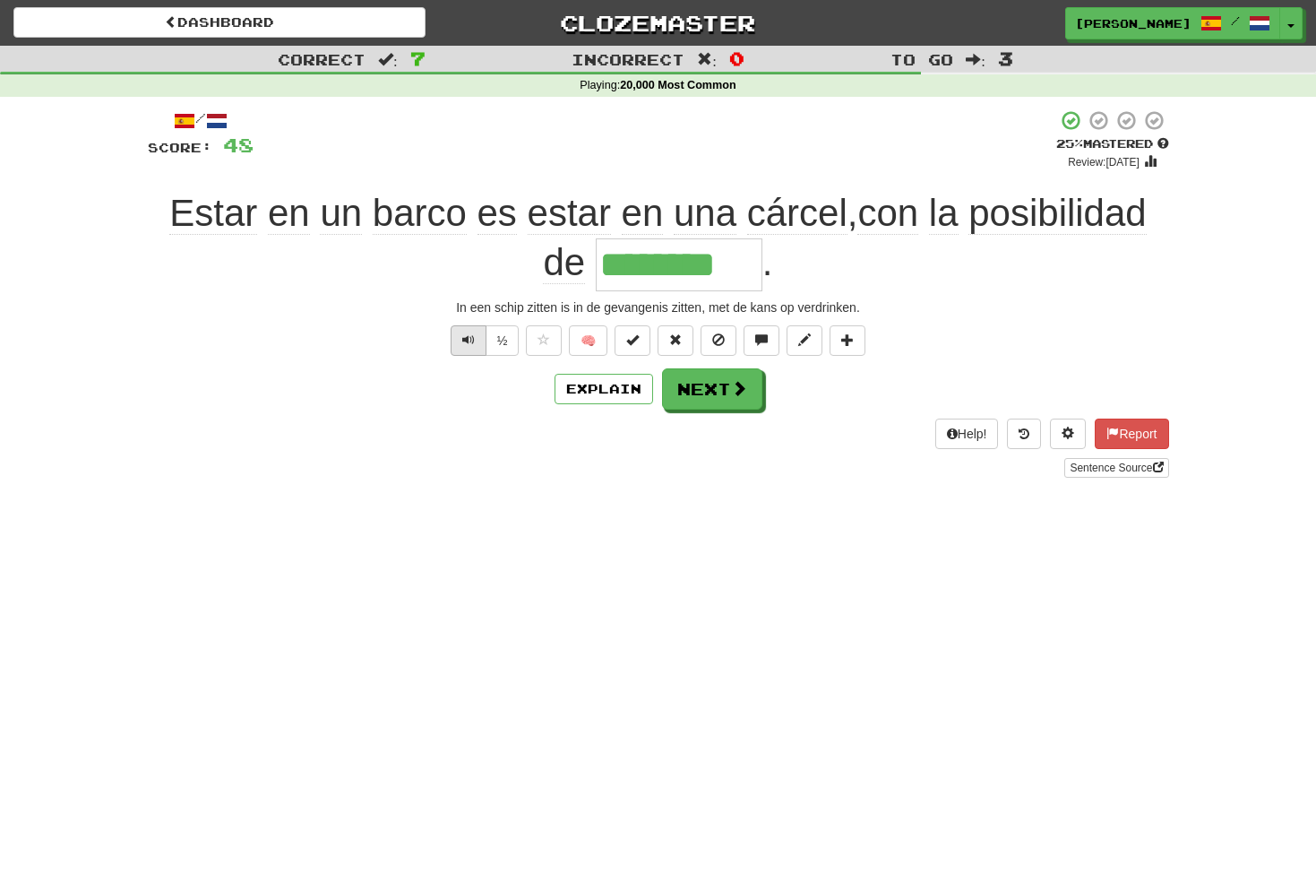
click at [470, 335] on span "Text-to-speech controls" at bounding box center [468, 339] width 13 height 13
click at [473, 335] on span "Text-to-speech controls" at bounding box center [468, 339] width 13 height 13
click at [732, 392] on span at bounding box center [740, 389] width 16 height 16
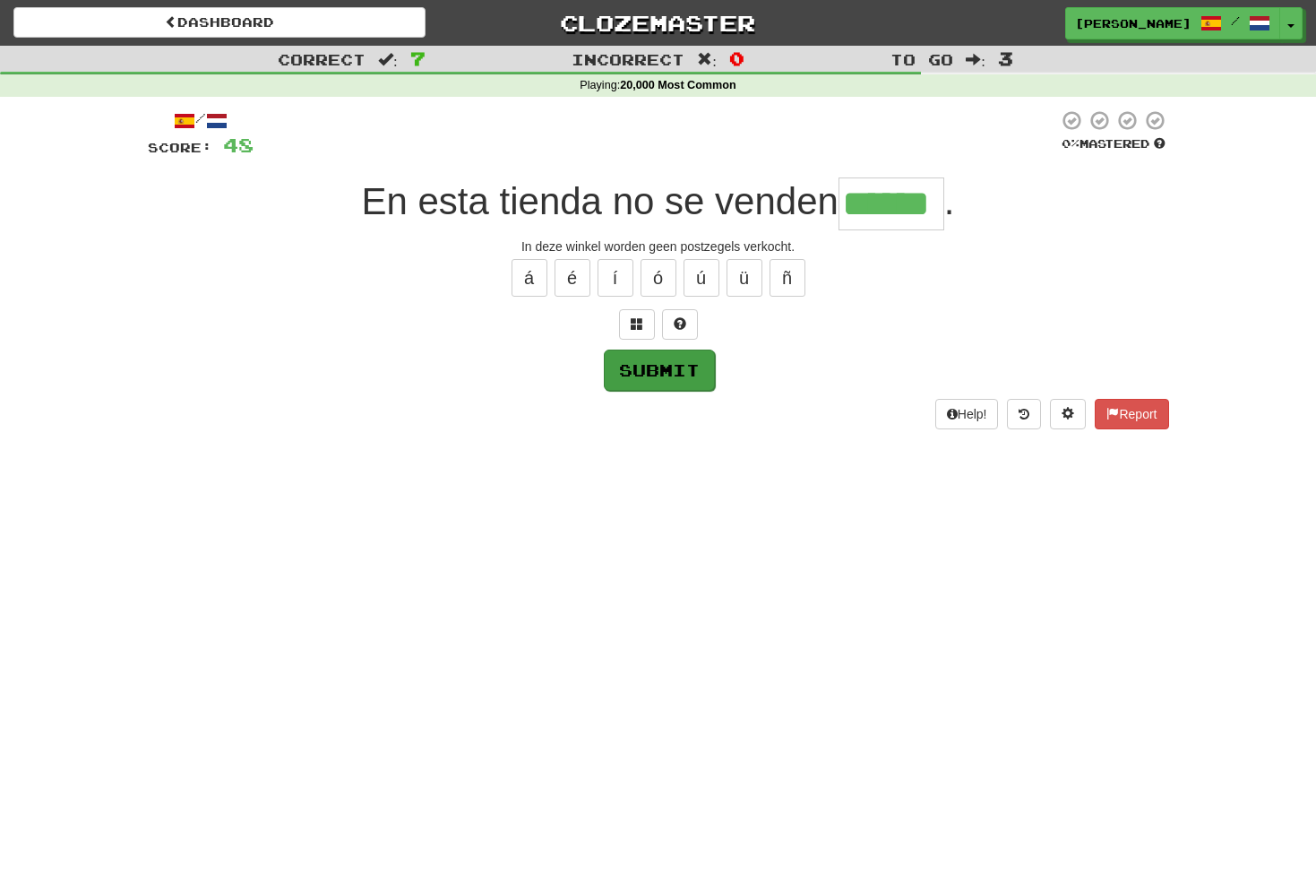
type input "******"
click at [678, 368] on button "Submit" at bounding box center [659, 369] width 111 height 41
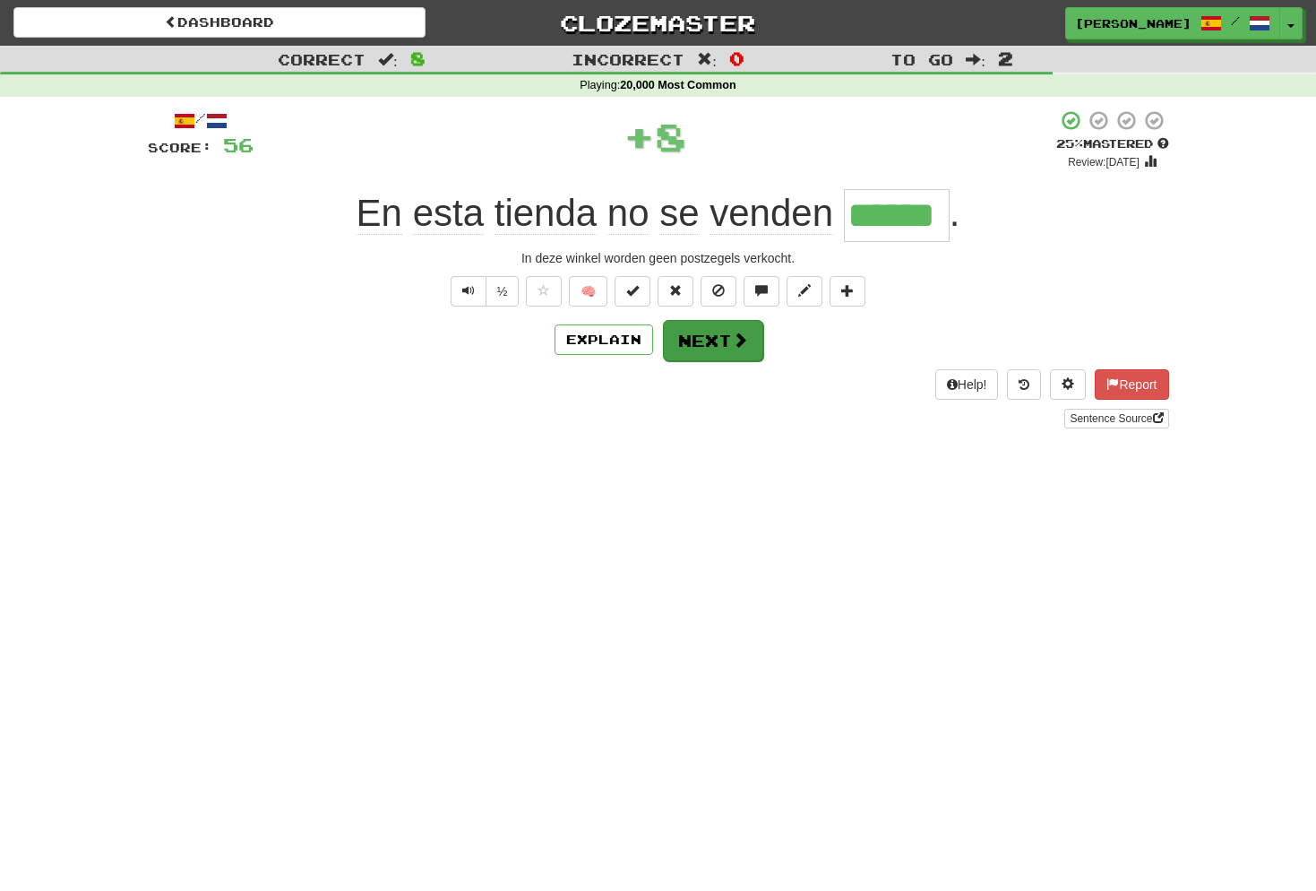
click at [724, 347] on button "Next" at bounding box center [713, 340] width 100 height 41
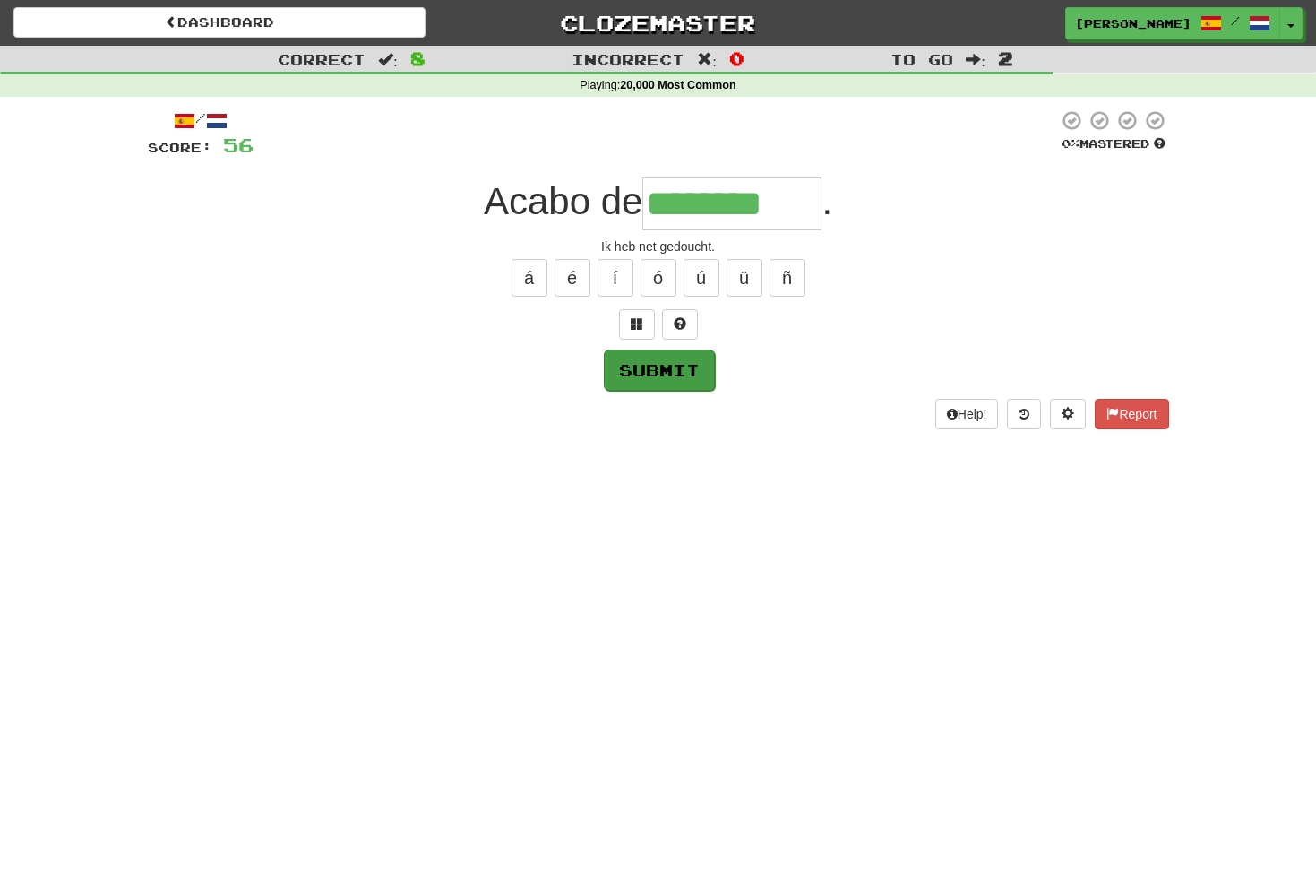
type input "********"
click at [684, 371] on button "Submit" at bounding box center [659, 369] width 111 height 41
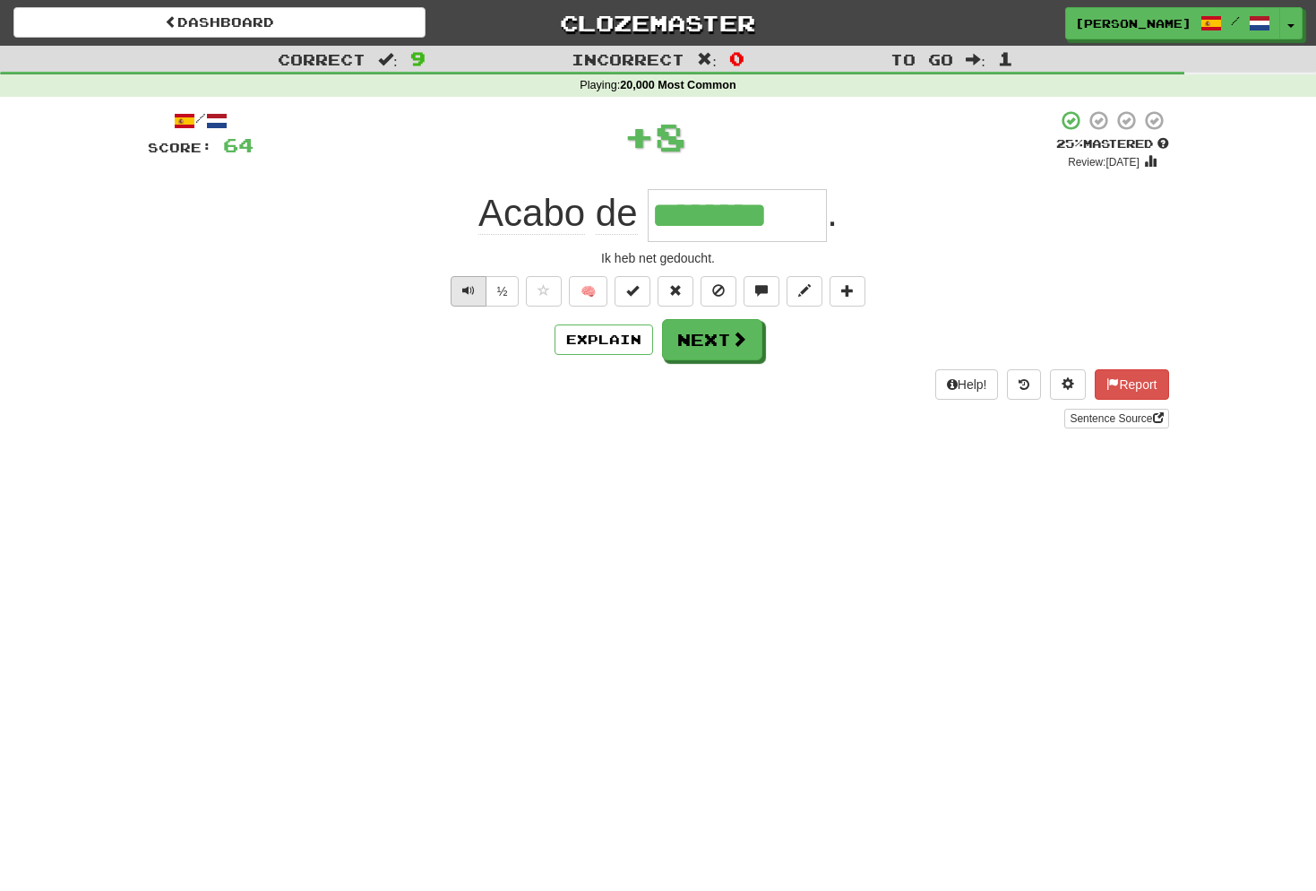
click at [471, 291] on span "Text-to-speech controls" at bounding box center [468, 290] width 13 height 13
click at [706, 330] on button "Next" at bounding box center [713, 340] width 100 height 41
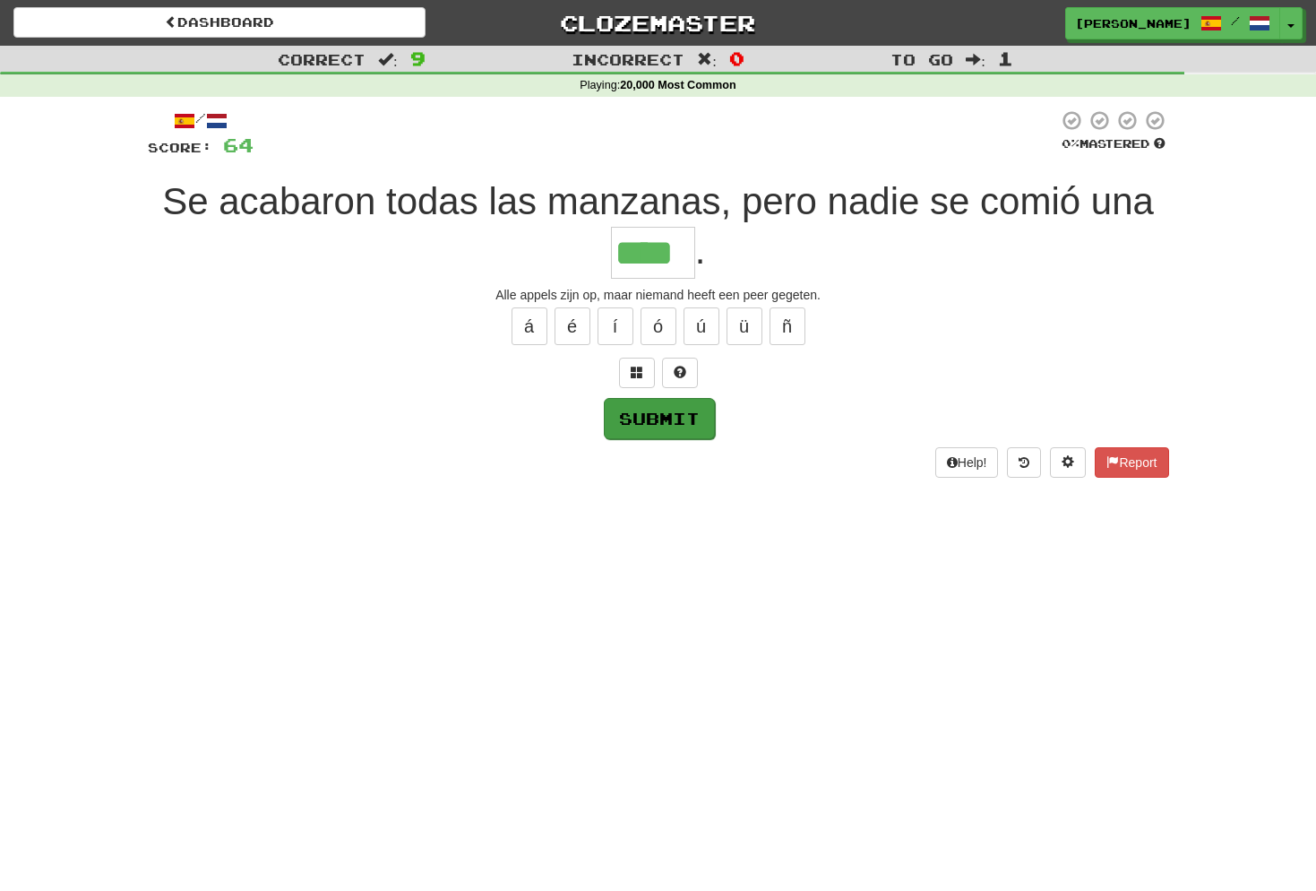
type input "****"
click at [664, 418] on button "Submit" at bounding box center [659, 418] width 111 height 41
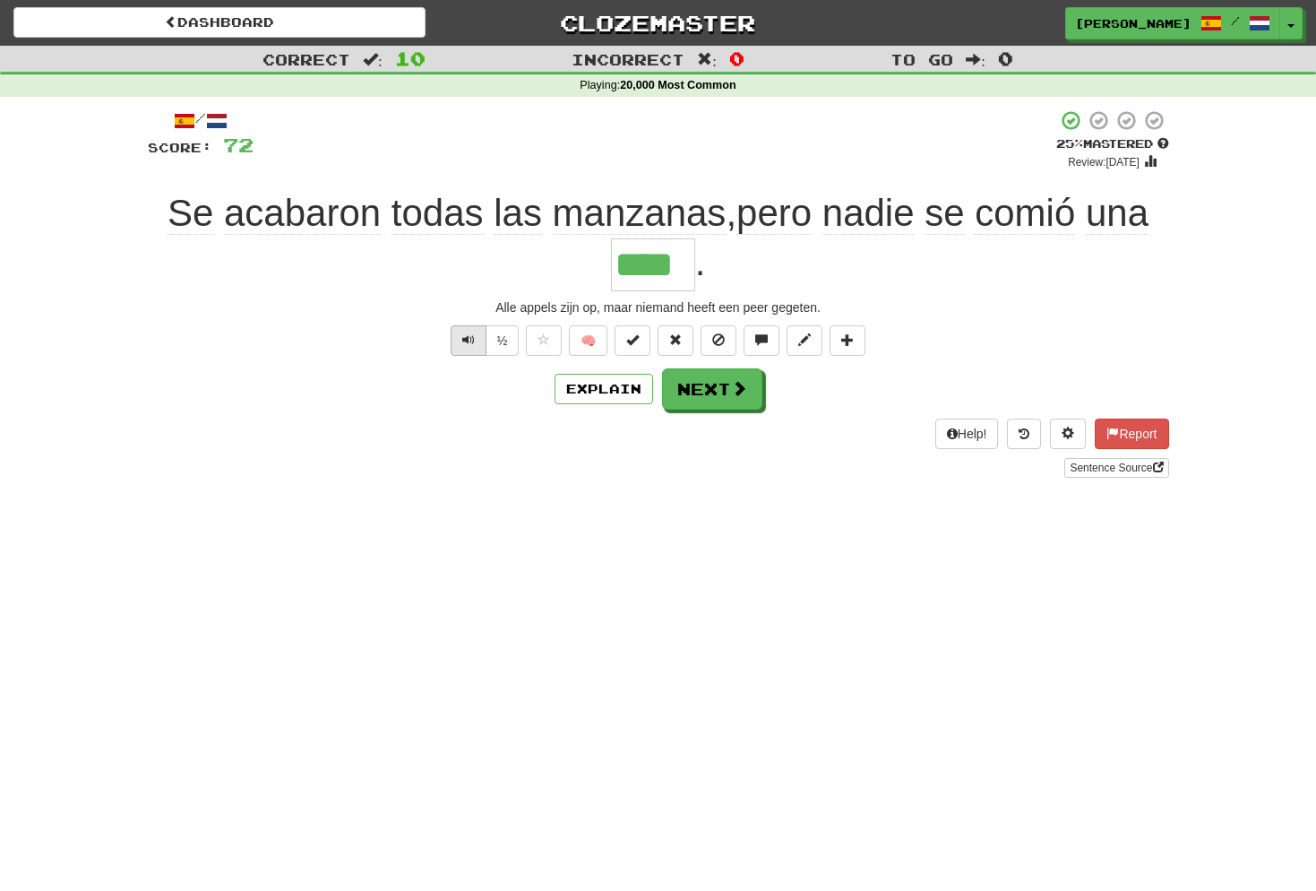
click at [478, 338] on button "Text-to-speech controls" at bounding box center [469, 340] width 36 height 30
click at [712, 391] on button "Next" at bounding box center [713, 389] width 100 height 41
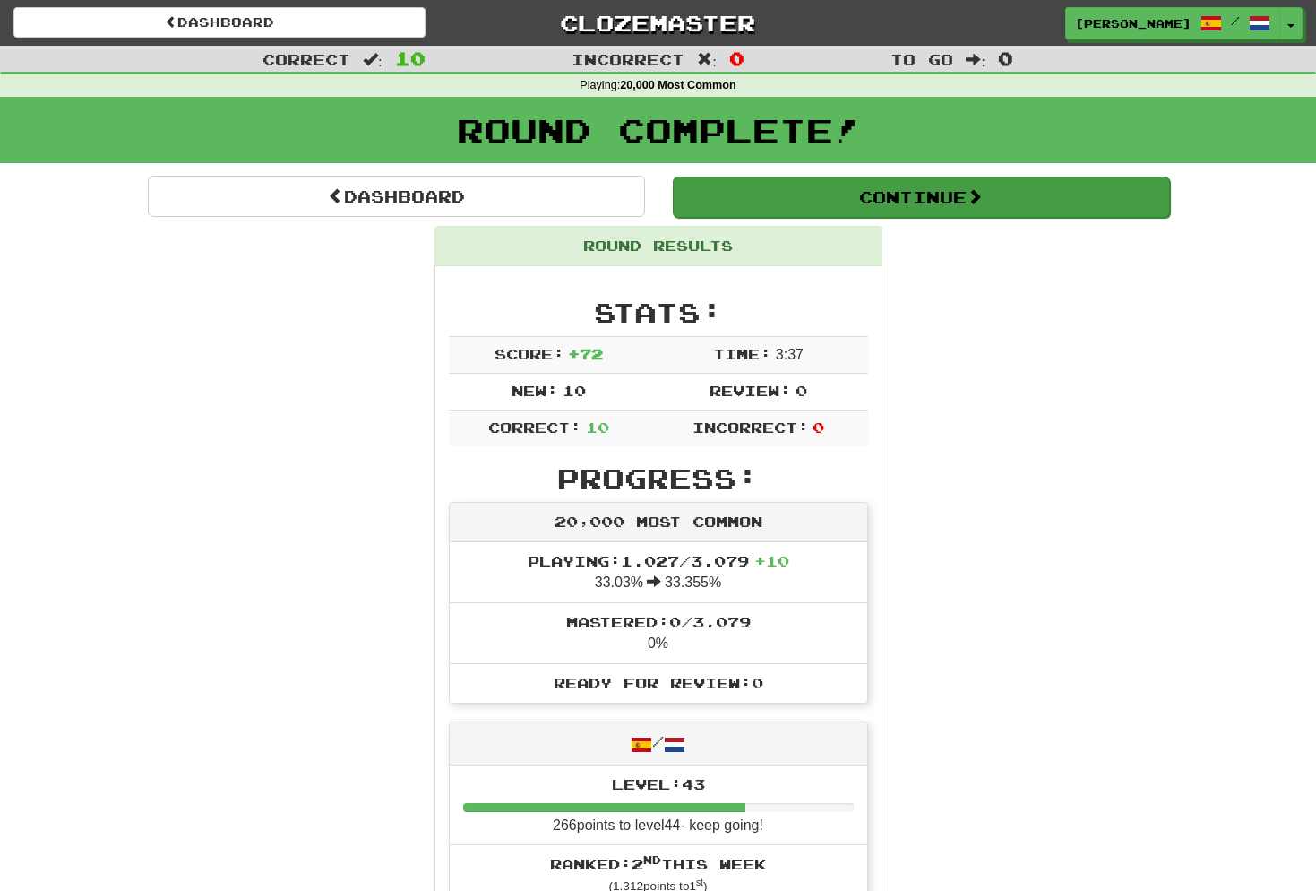
click at [923, 189] on button "Continue" at bounding box center [921, 196] width 497 height 41
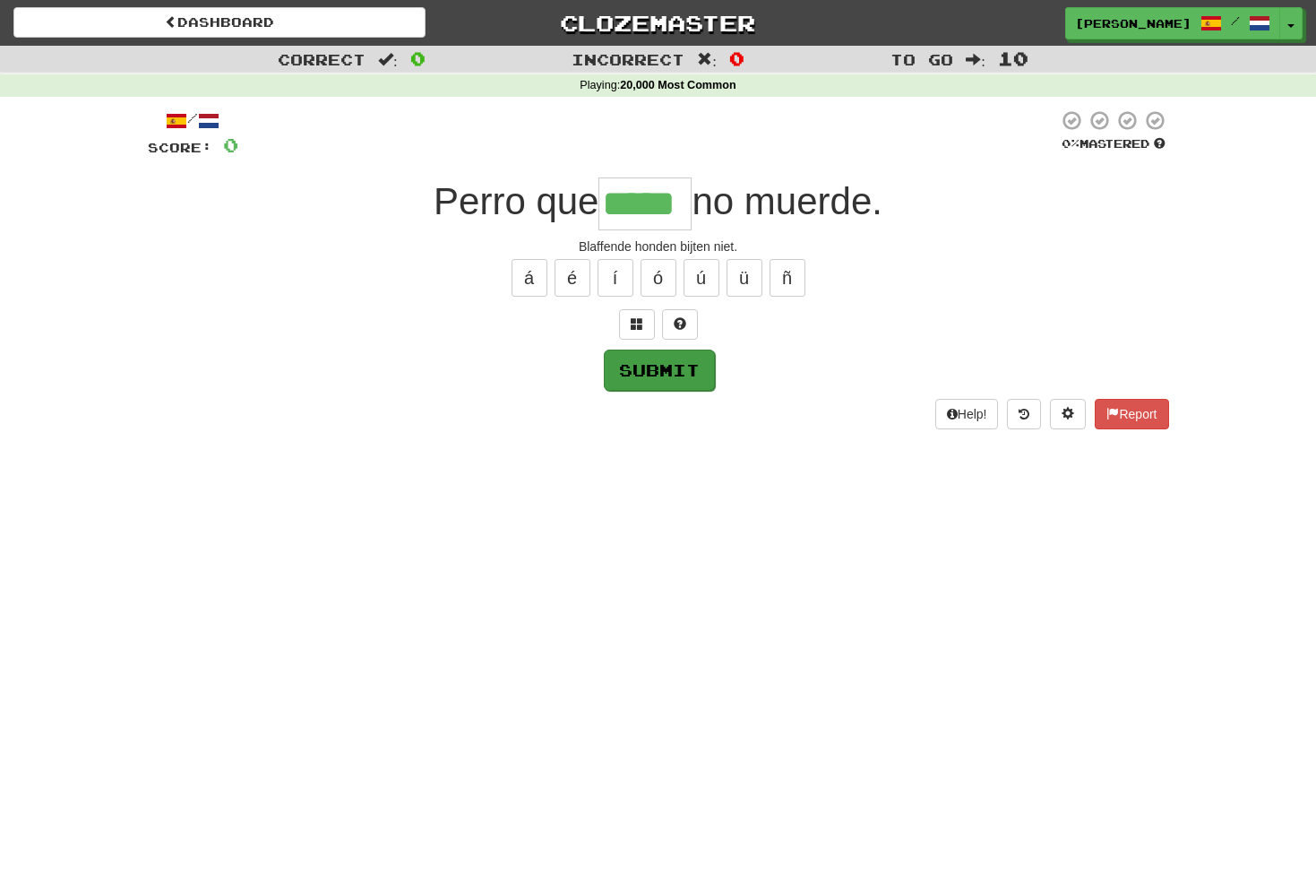
type input "*****"
click at [666, 374] on button "Submit" at bounding box center [659, 369] width 111 height 41
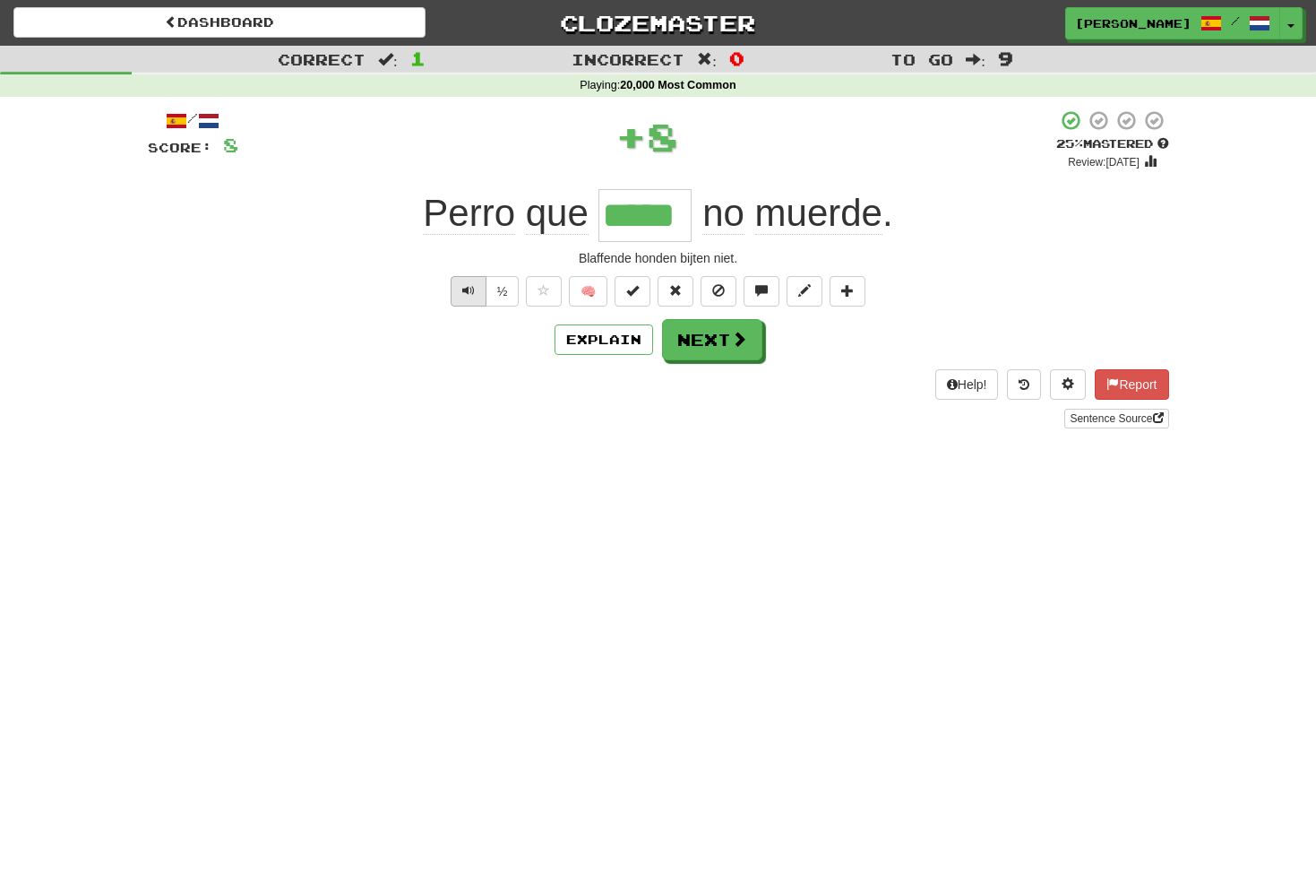
click at [468, 287] on span "Text-to-speech controls" at bounding box center [468, 290] width 13 height 13
click at [718, 330] on button "Next" at bounding box center [713, 340] width 100 height 41
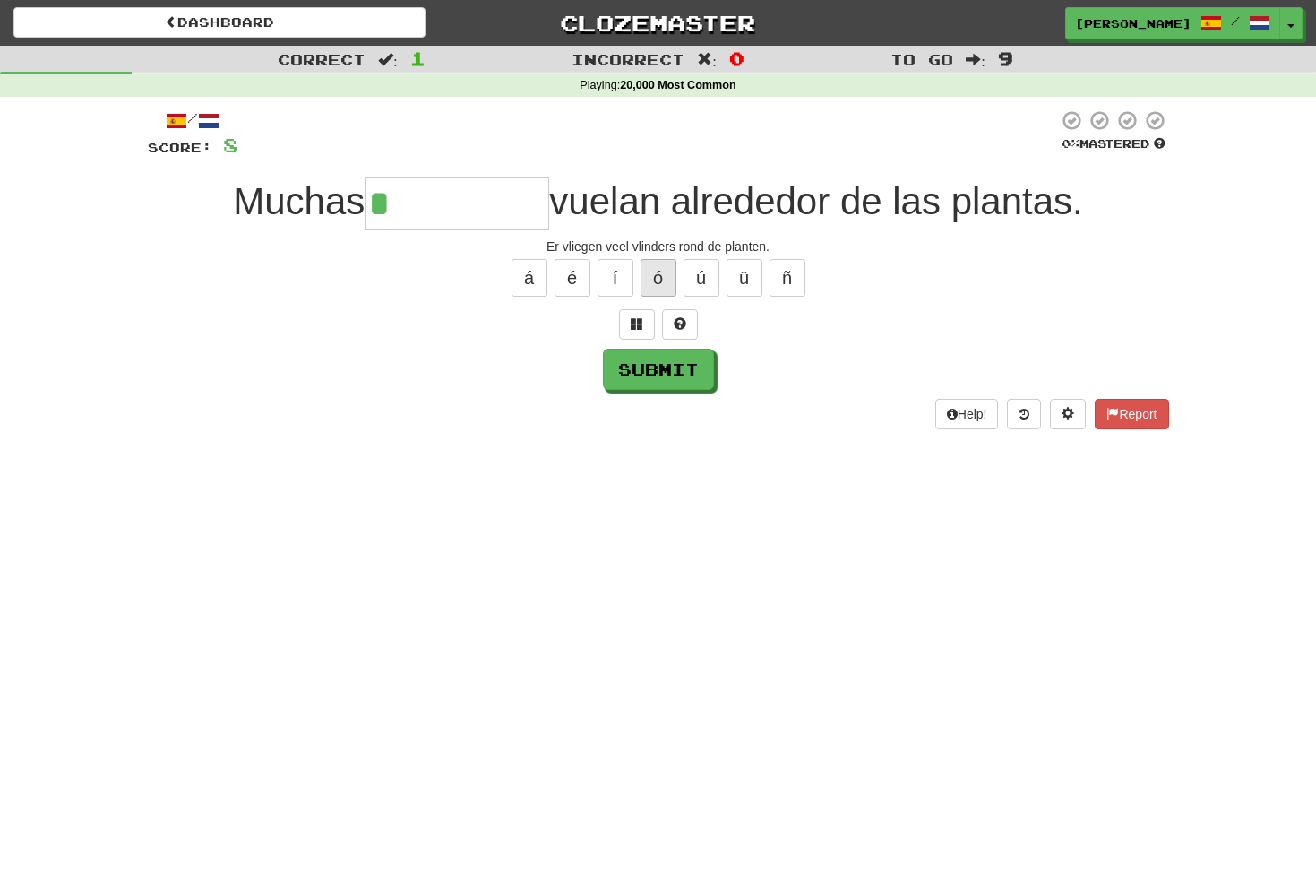
click at [663, 277] on button "ó" at bounding box center [659, 278] width 36 height 38
type input "*"
click at [640, 320] on span at bounding box center [637, 323] width 13 height 13
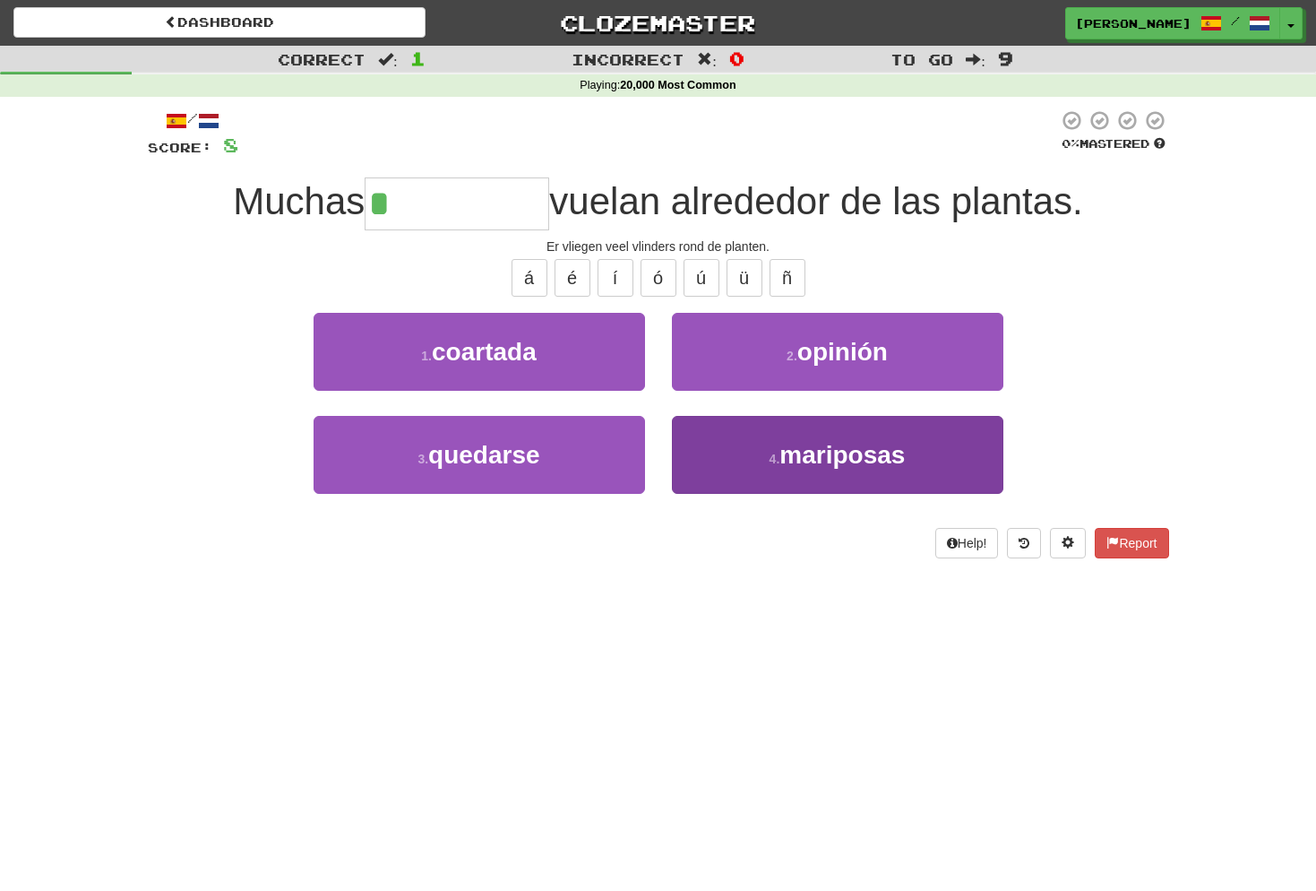
click at [891, 441] on span "mariposas" at bounding box center [841, 455] width 125 height 28
type input "*********"
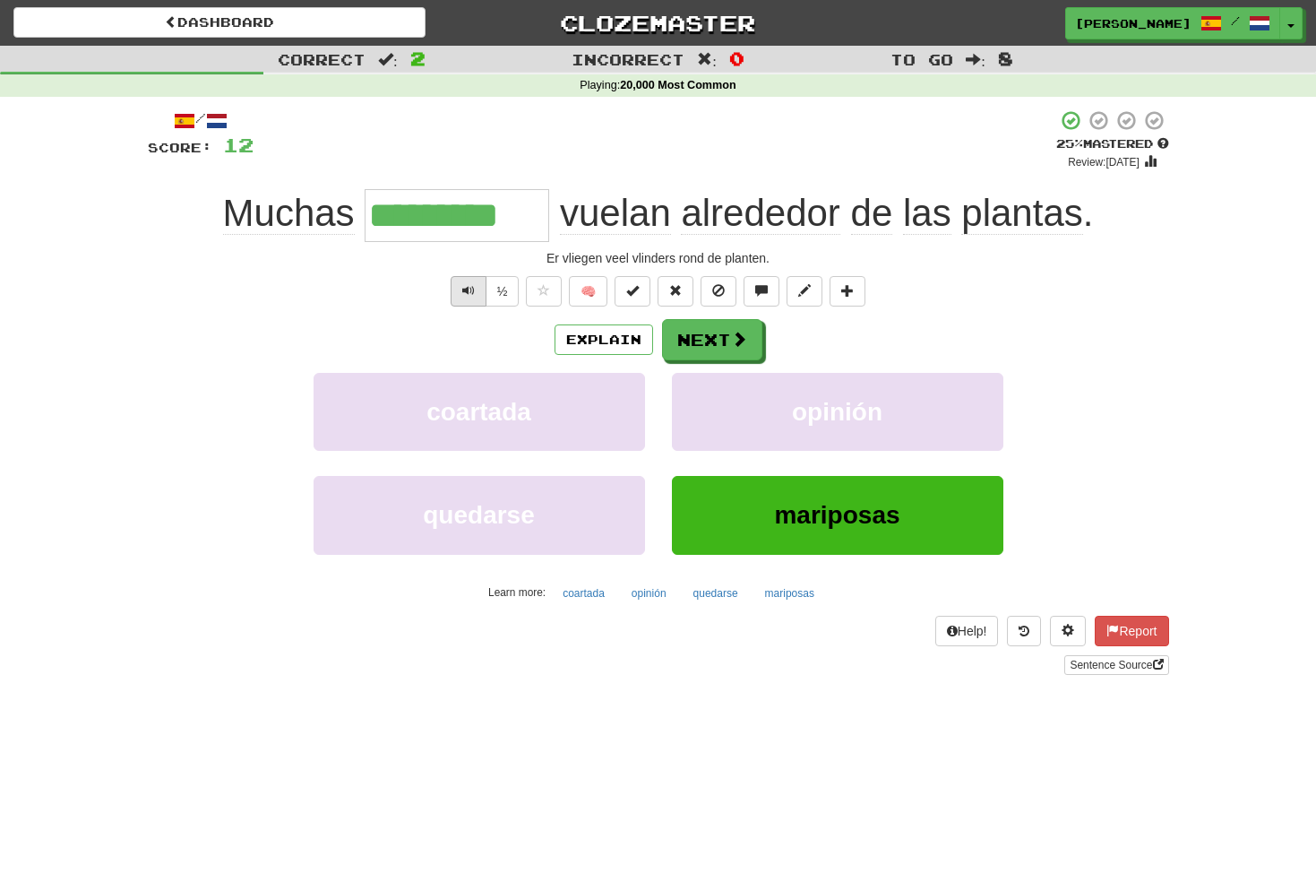
click at [474, 287] on button "Text-to-speech controls" at bounding box center [469, 291] width 36 height 30
click at [721, 341] on button "Next" at bounding box center [713, 340] width 100 height 41
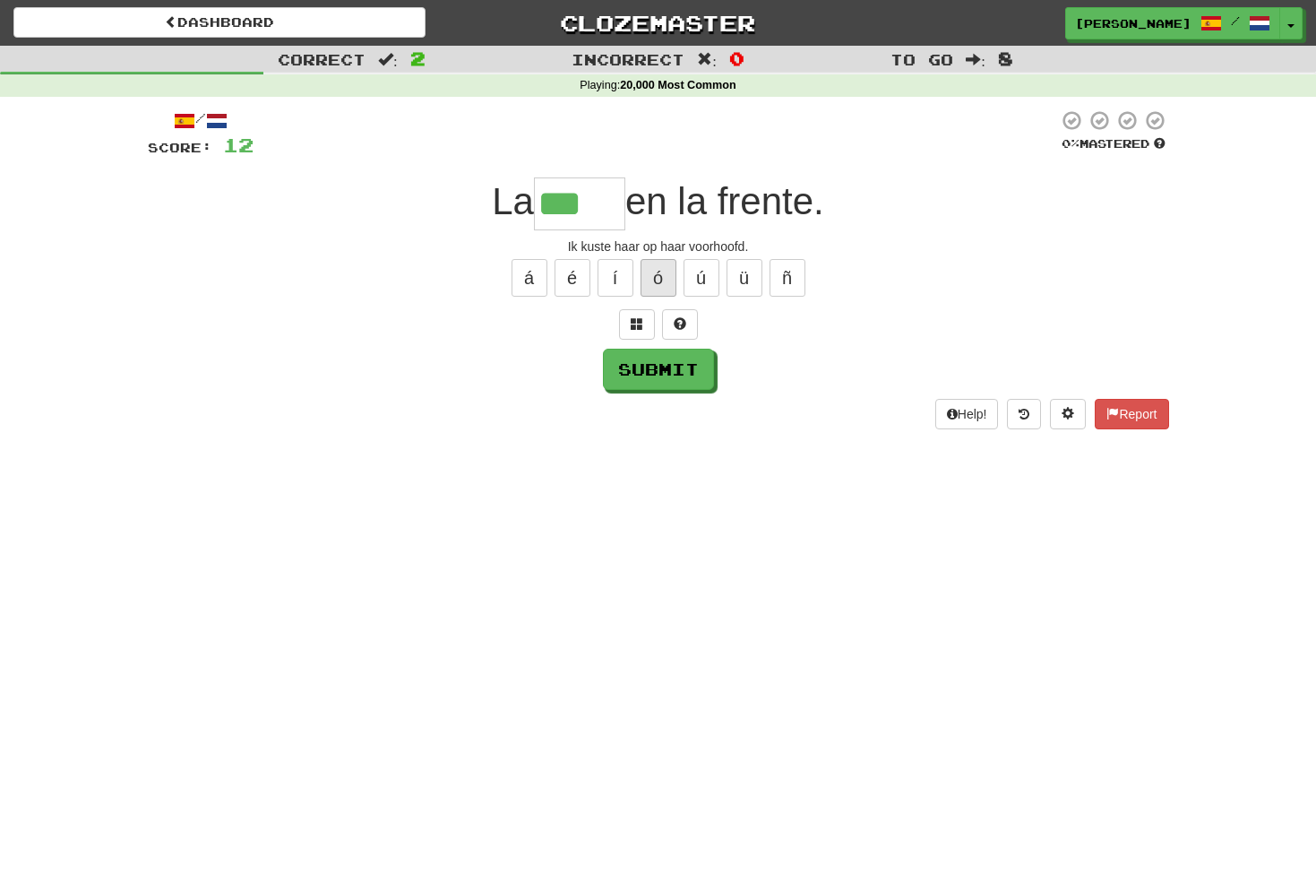
click at [666, 280] on button "ó" at bounding box center [659, 278] width 36 height 38
click at [579, 268] on button "é" at bounding box center [573, 278] width 36 height 38
type input "****"
click at [661, 372] on button "Submit" at bounding box center [659, 369] width 111 height 41
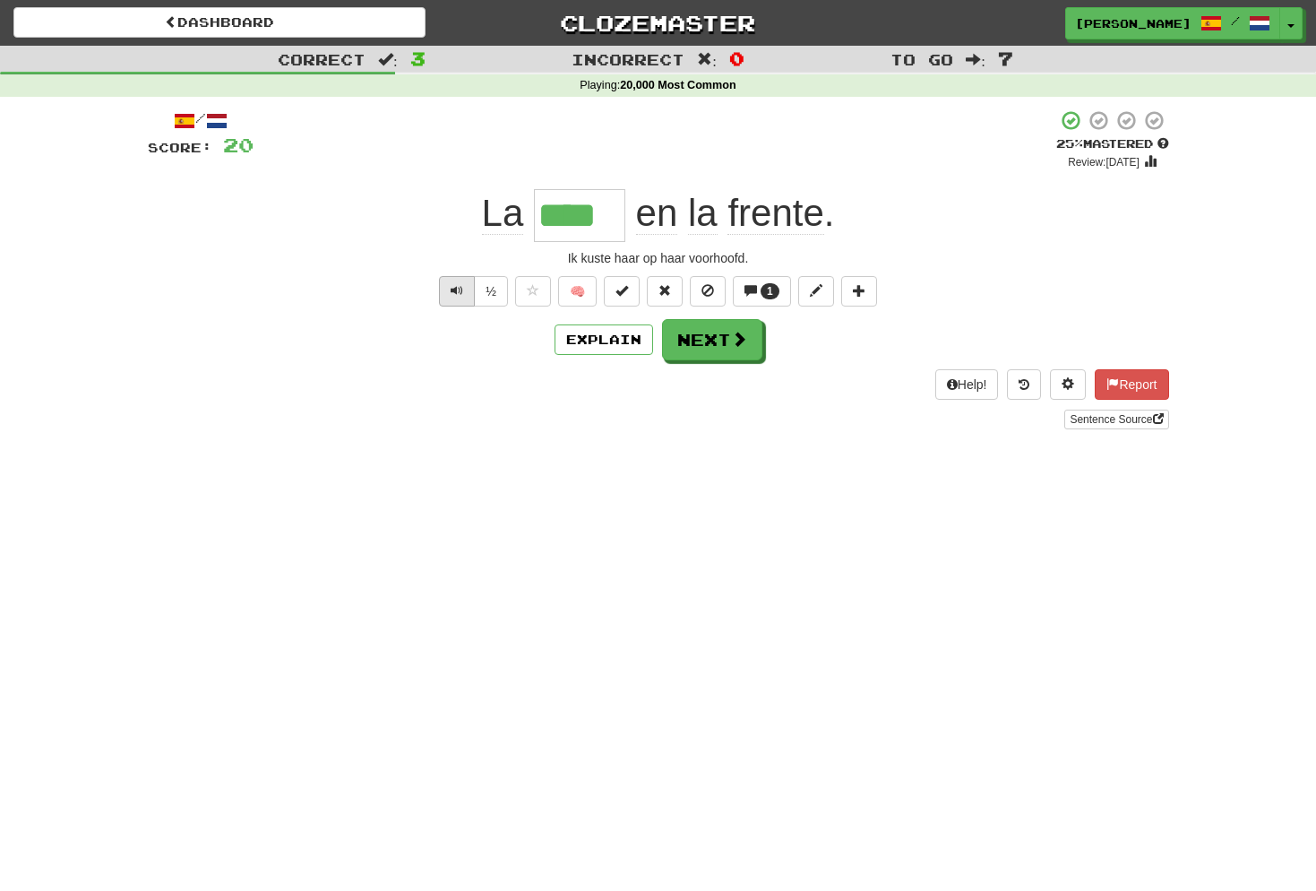
click at [455, 289] on span "Text-to-speech controls" at bounding box center [457, 290] width 13 height 13
click at [716, 342] on button "Next" at bounding box center [713, 340] width 100 height 41
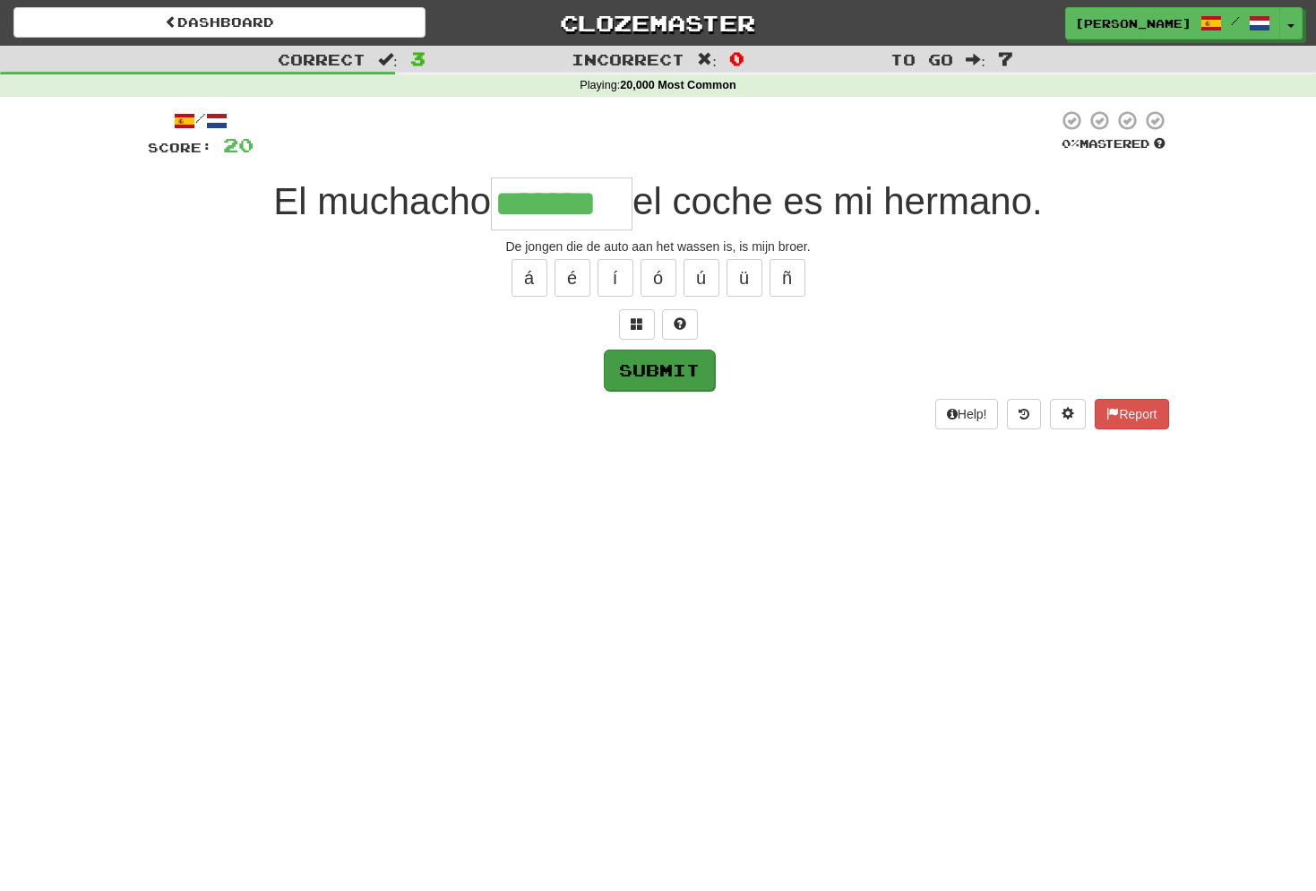
type input "*******"
click at [693, 374] on button "Submit" at bounding box center [659, 369] width 111 height 41
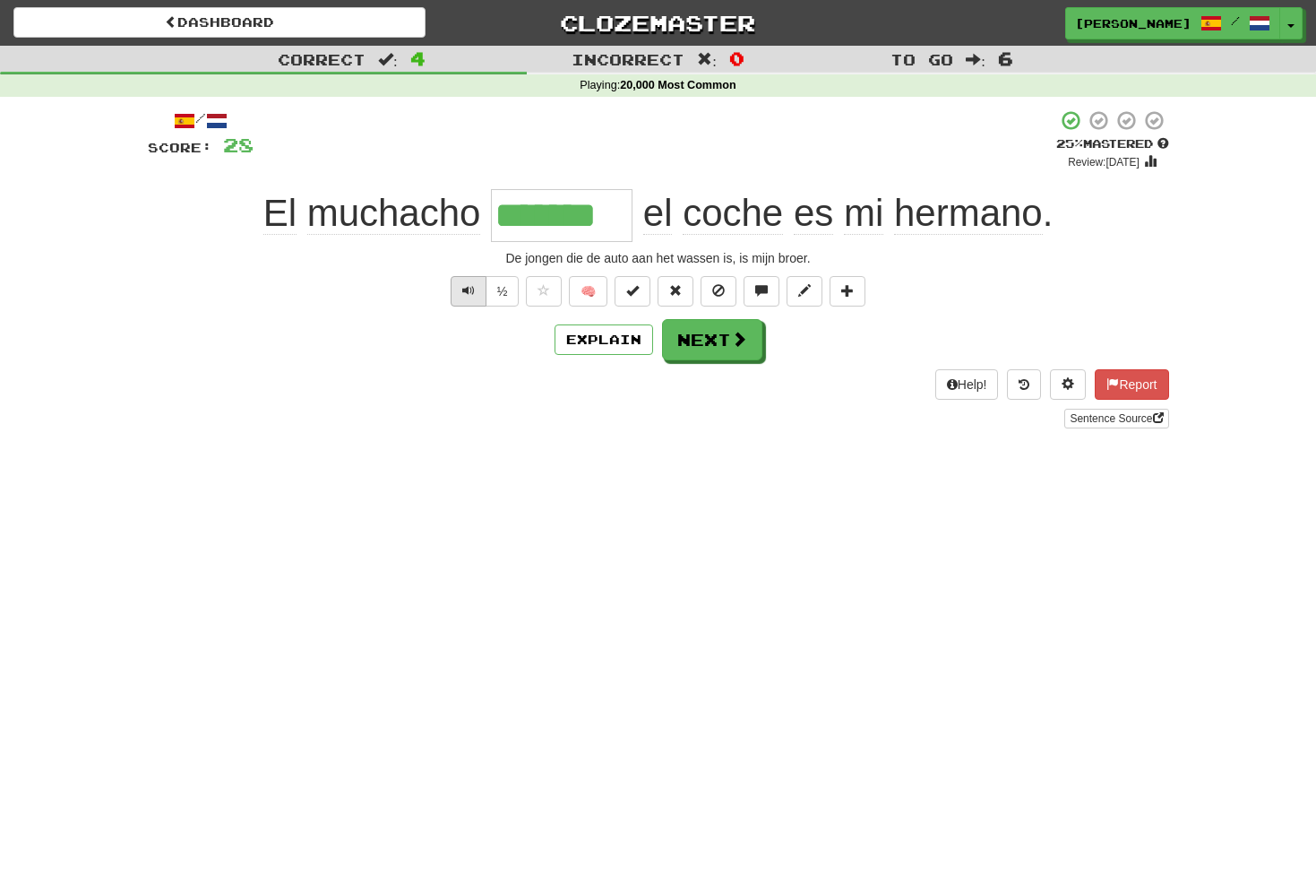
click at [476, 297] on button "Text-to-speech controls" at bounding box center [469, 291] width 36 height 30
click at [733, 336] on span at bounding box center [740, 339] width 16 height 16
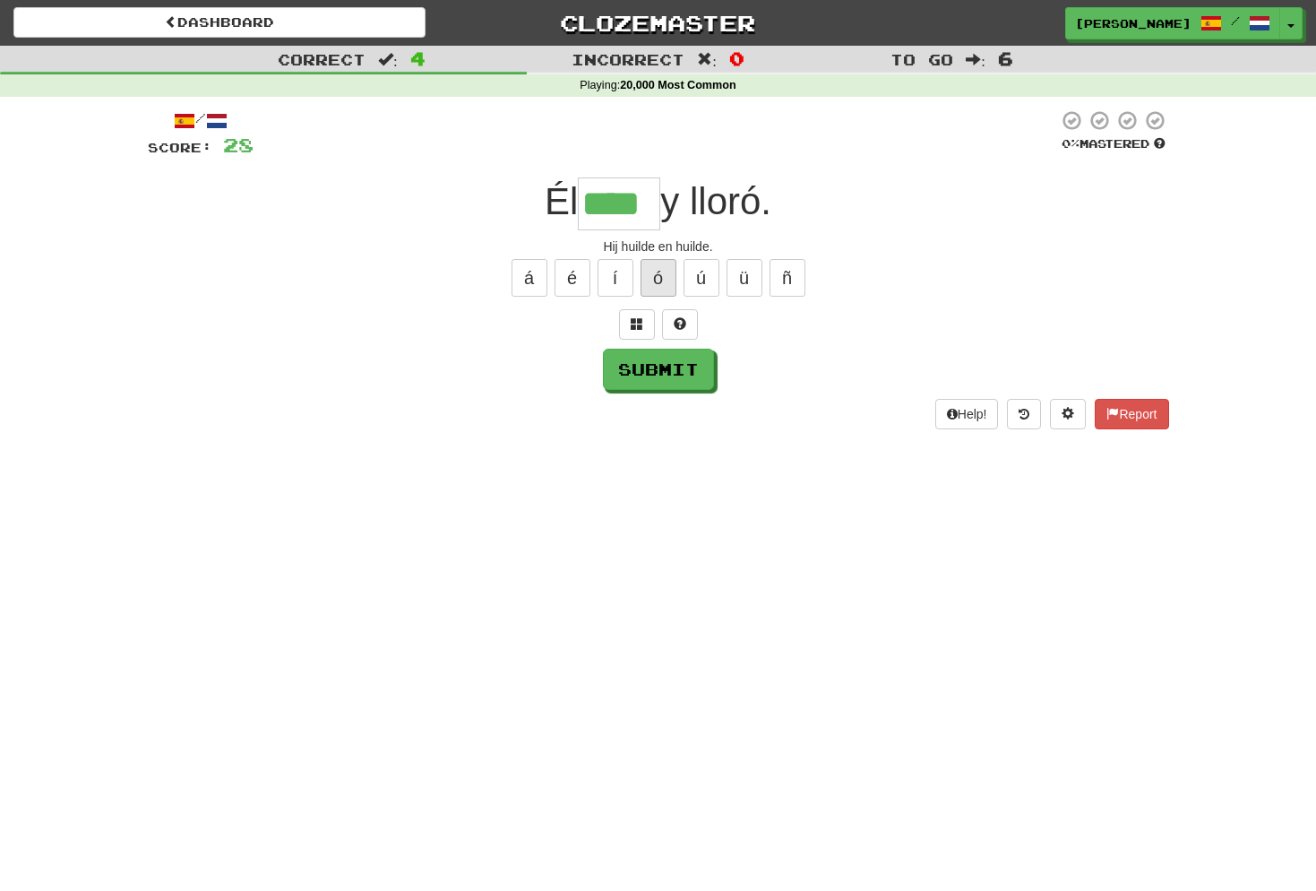
click at [658, 279] on button "ó" at bounding box center [659, 278] width 36 height 38
type input "*****"
click at [663, 368] on button "Submit" at bounding box center [659, 369] width 111 height 41
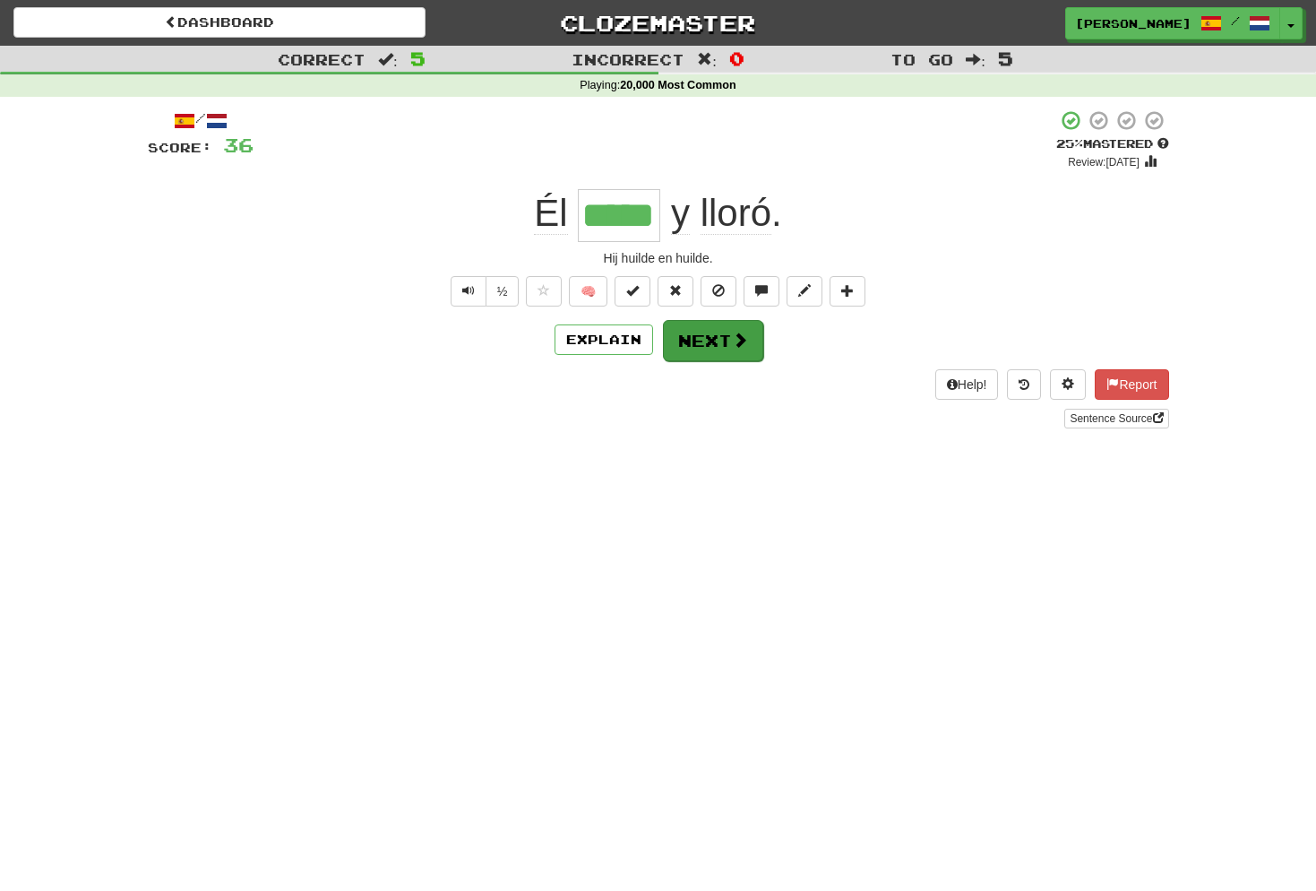
click at [709, 354] on button "Next" at bounding box center [713, 340] width 100 height 41
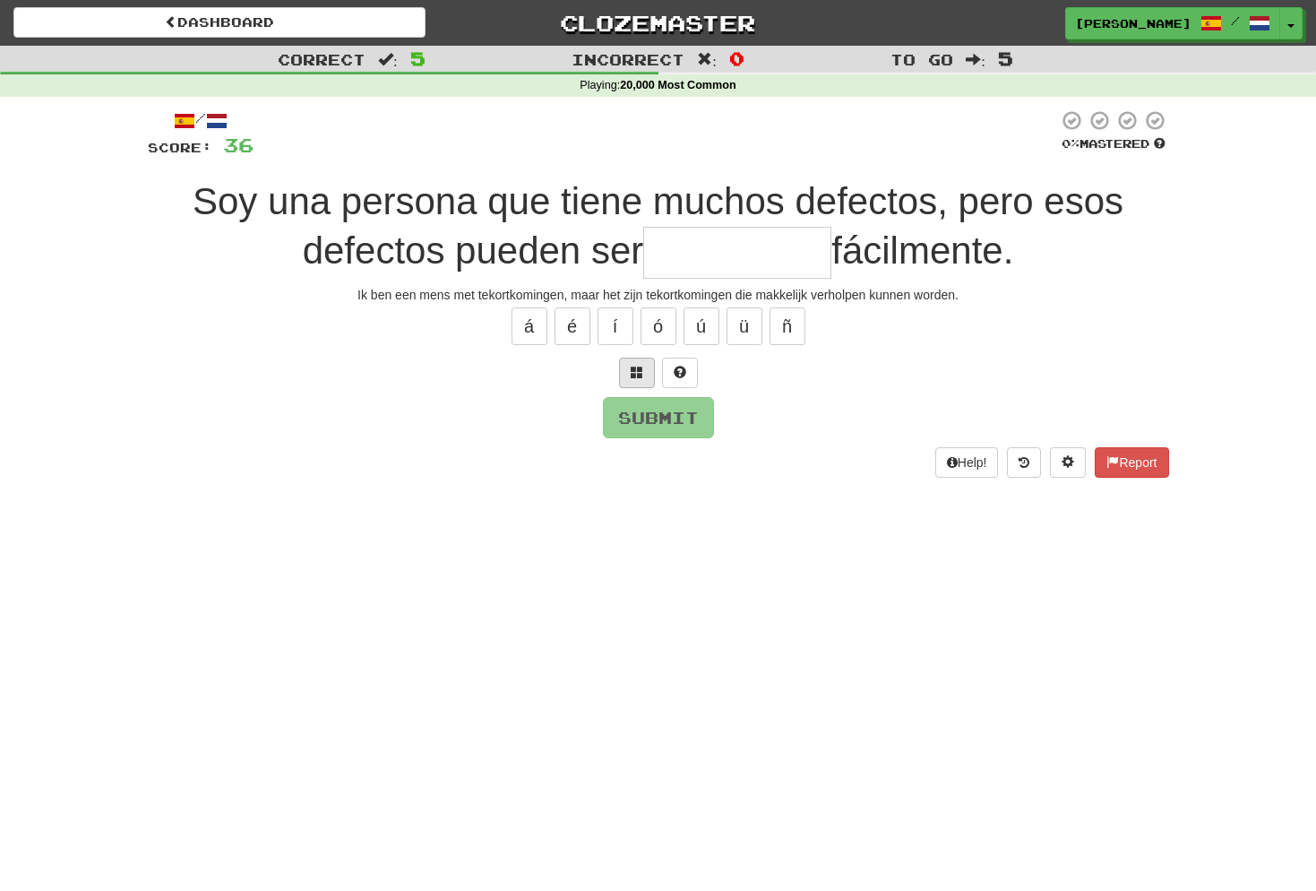
click at [641, 370] on span at bounding box center [637, 372] width 13 height 13
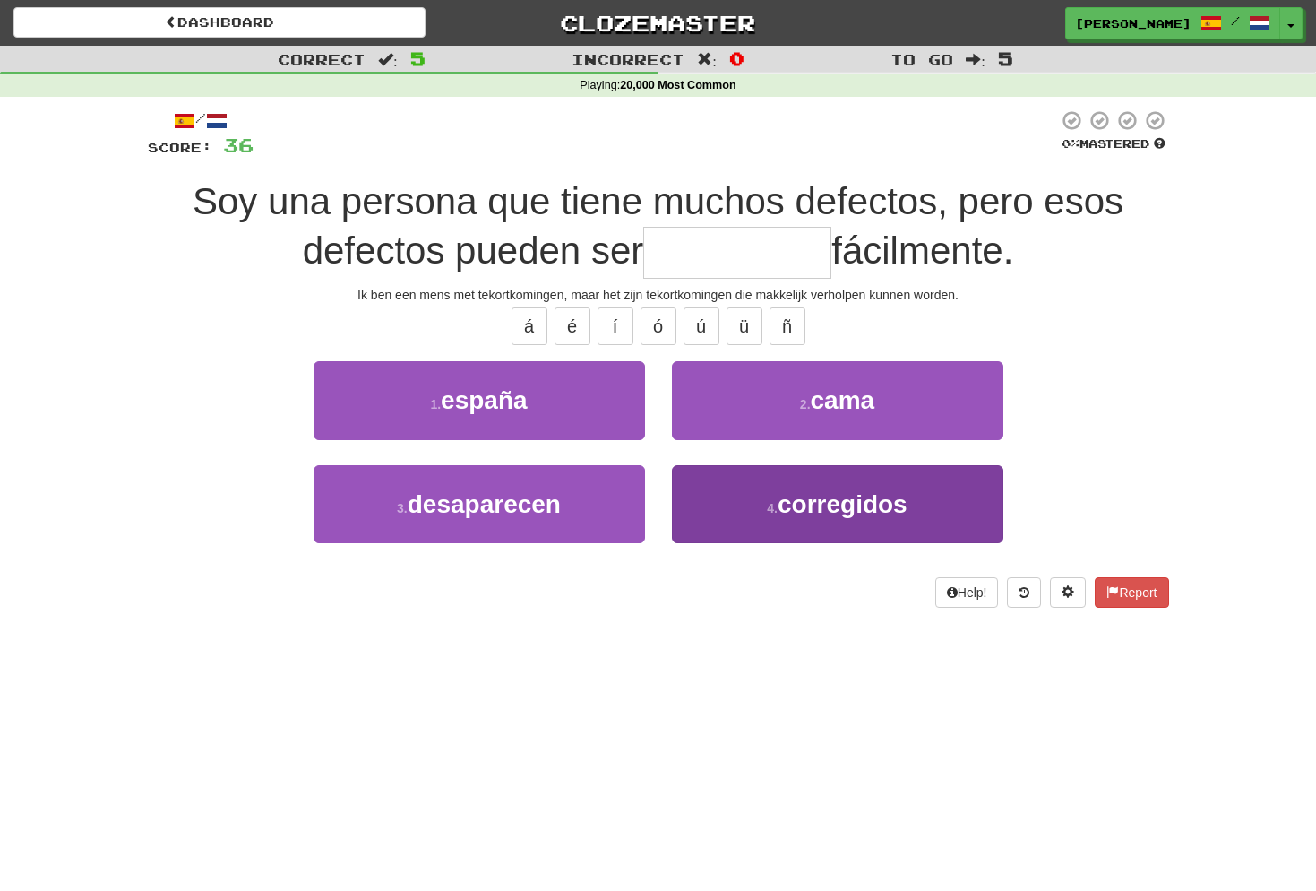
click at [770, 516] on button "4 . corregidos" at bounding box center [837, 504] width 331 height 78
type input "**********"
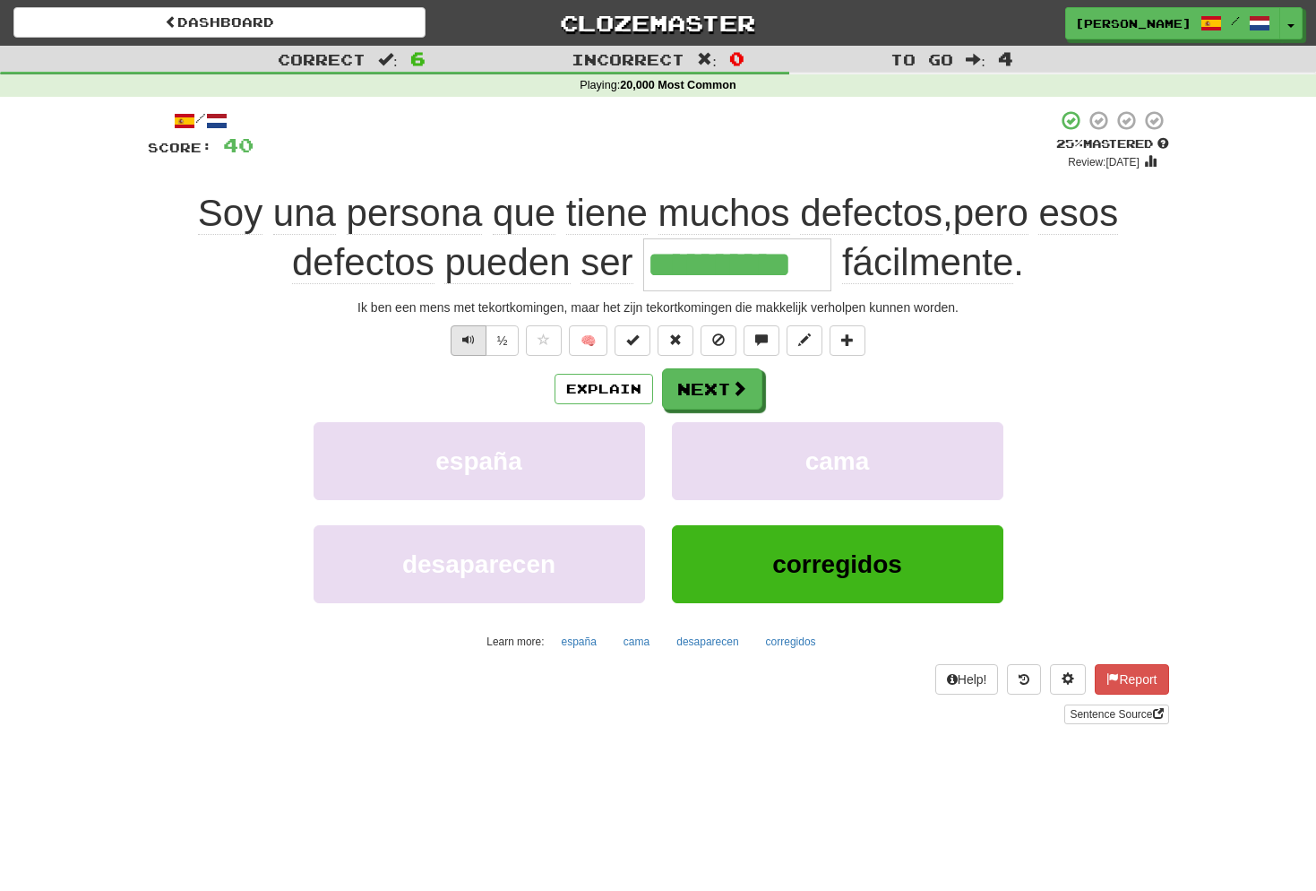
click at [474, 340] on button "Text-to-speech controls" at bounding box center [469, 340] width 36 height 30
click at [731, 397] on button "Next" at bounding box center [713, 389] width 100 height 41
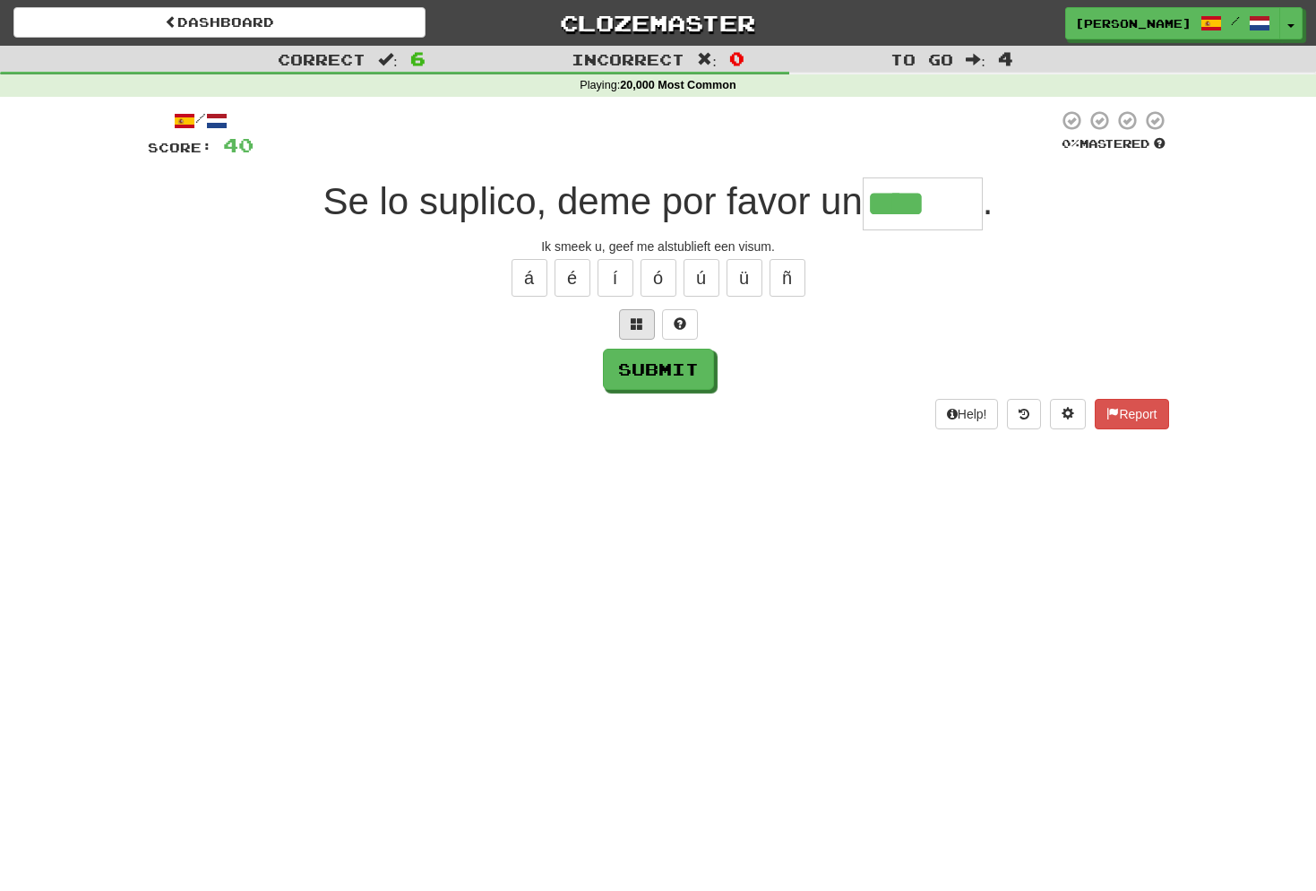
click at [643, 320] on button at bounding box center [637, 324] width 36 height 30
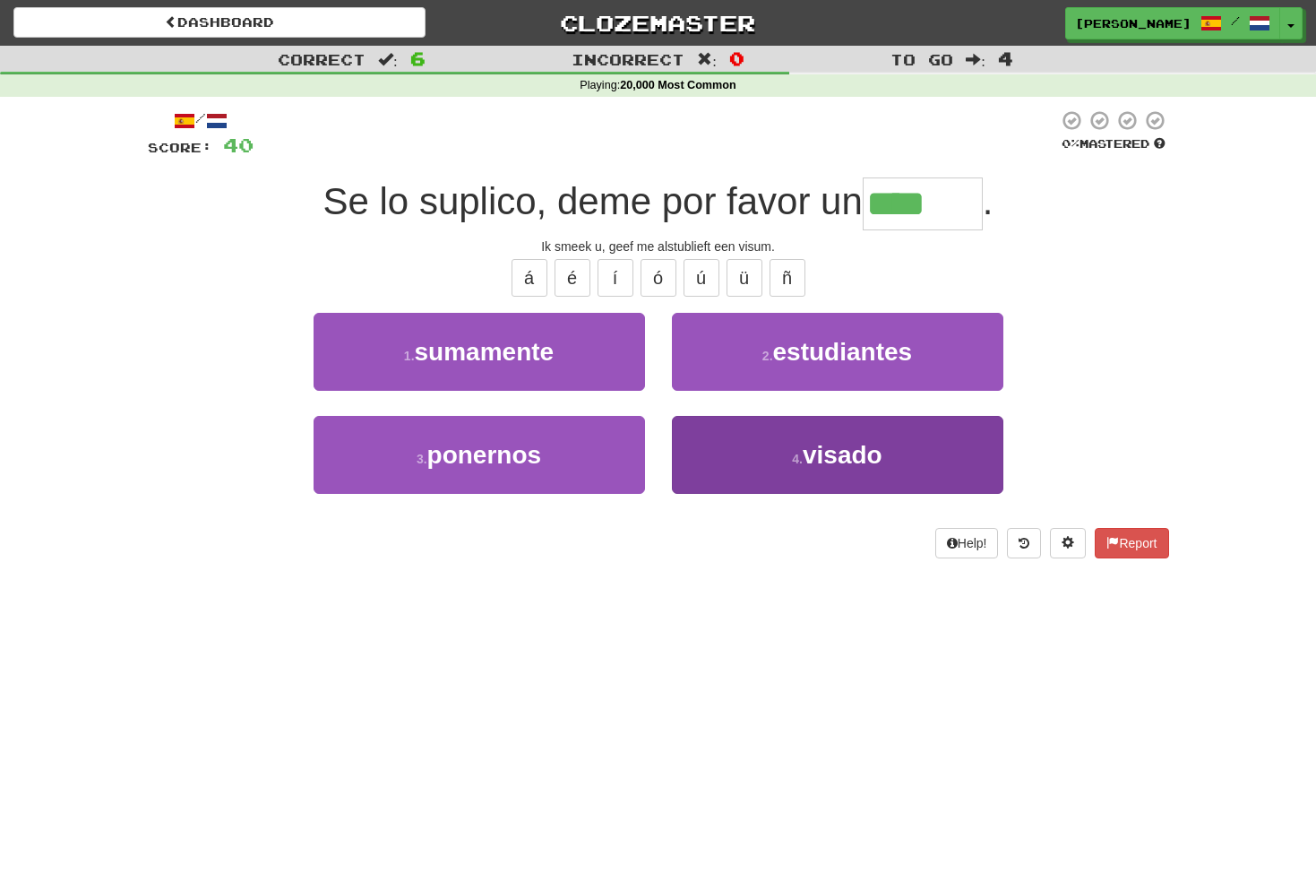
click at [796, 461] on small "4 ." at bounding box center [797, 459] width 11 height 14
type input "******"
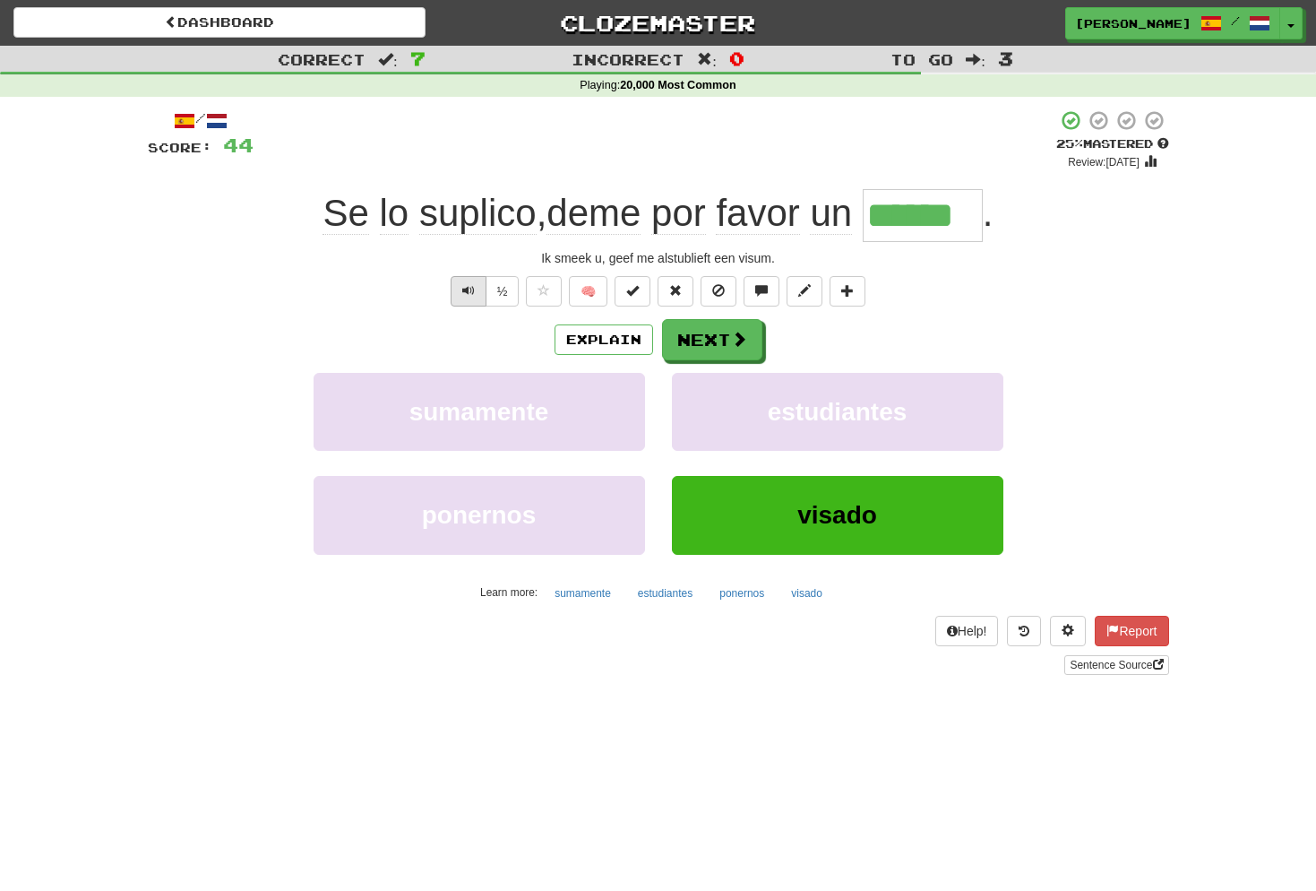
click at [470, 287] on span "Text-to-speech controls" at bounding box center [468, 290] width 13 height 13
click at [725, 345] on button "Next" at bounding box center [713, 340] width 100 height 41
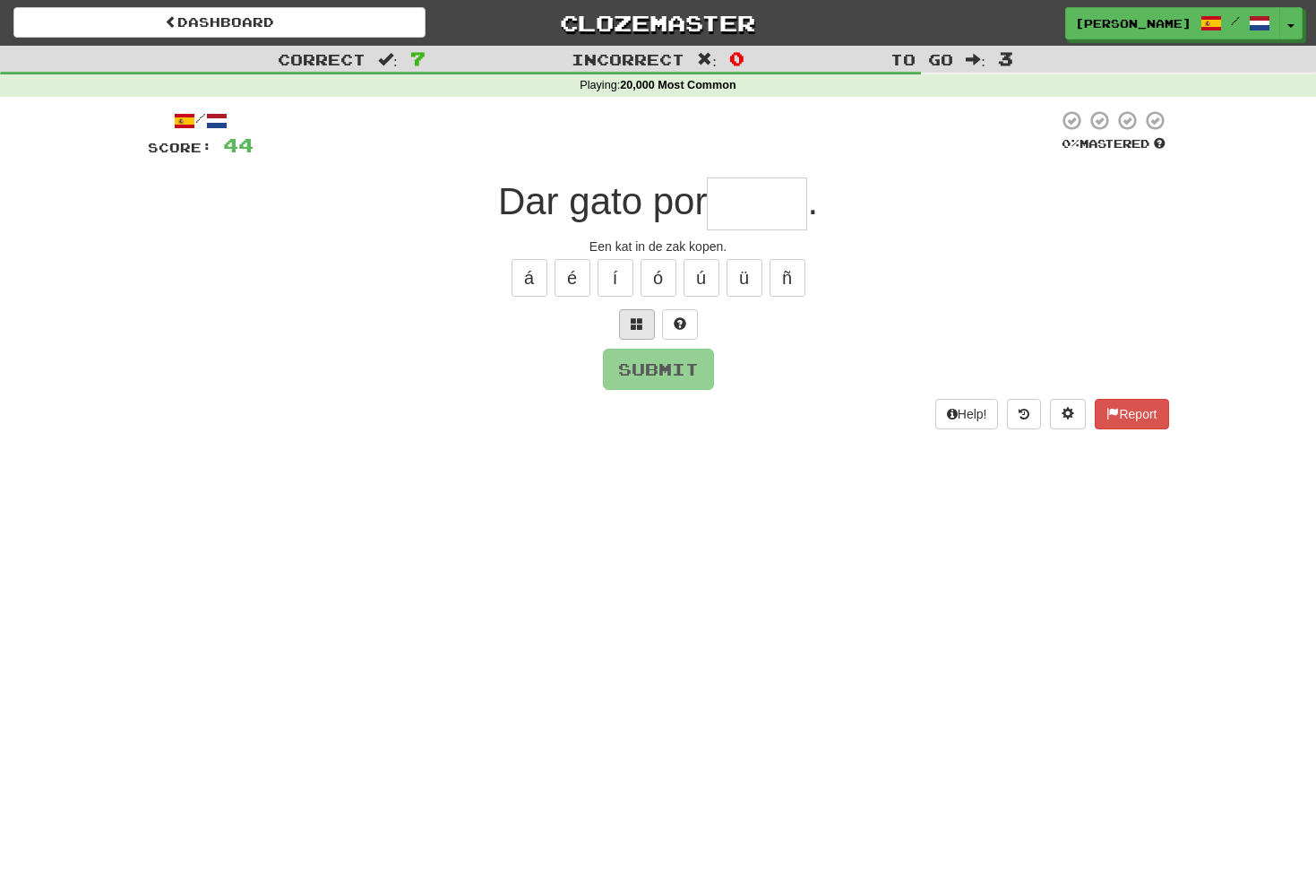
click at [638, 325] on span at bounding box center [637, 323] width 13 height 13
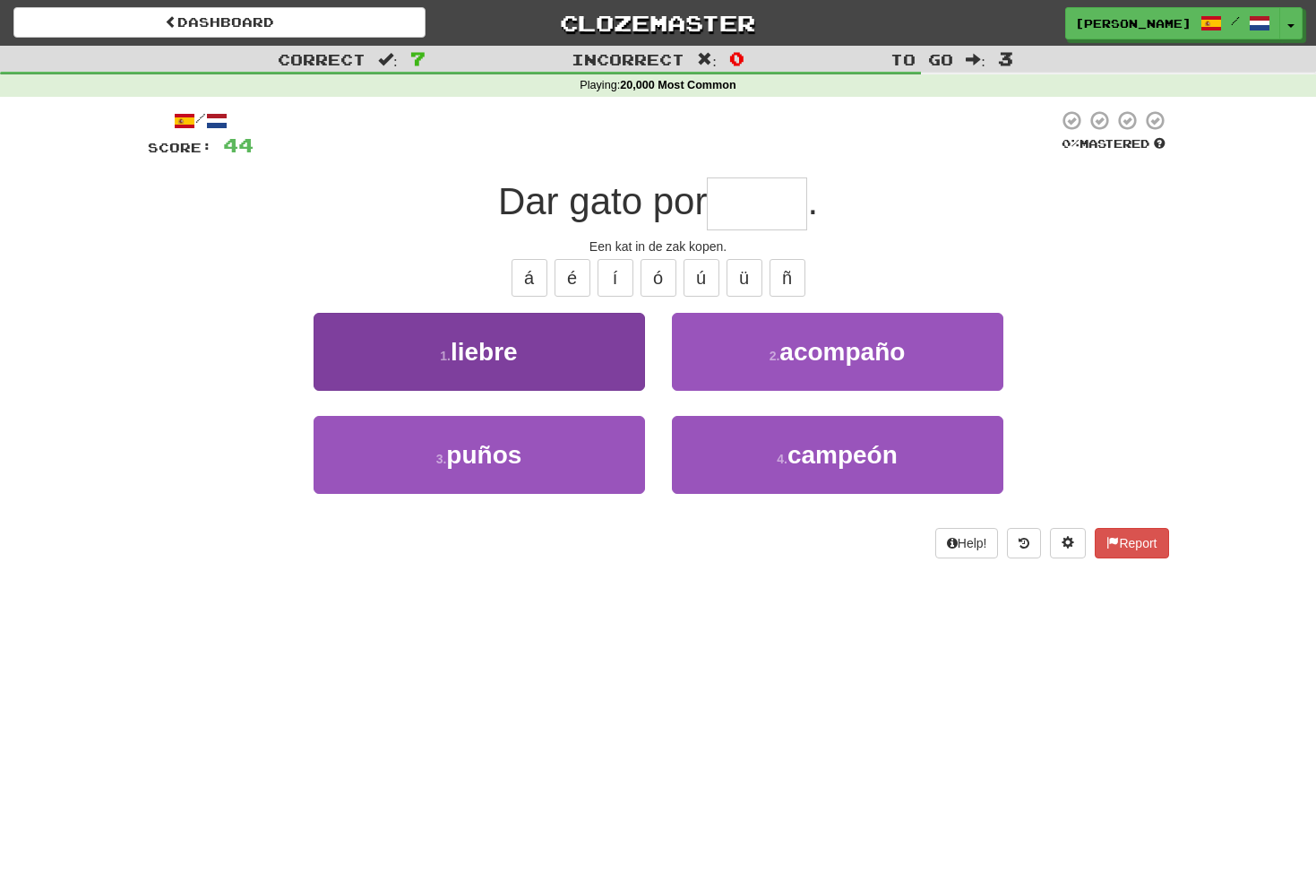
click at [533, 352] on button "1 . liebre" at bounding box center [479, 352] width 331 height 78
type input "******"
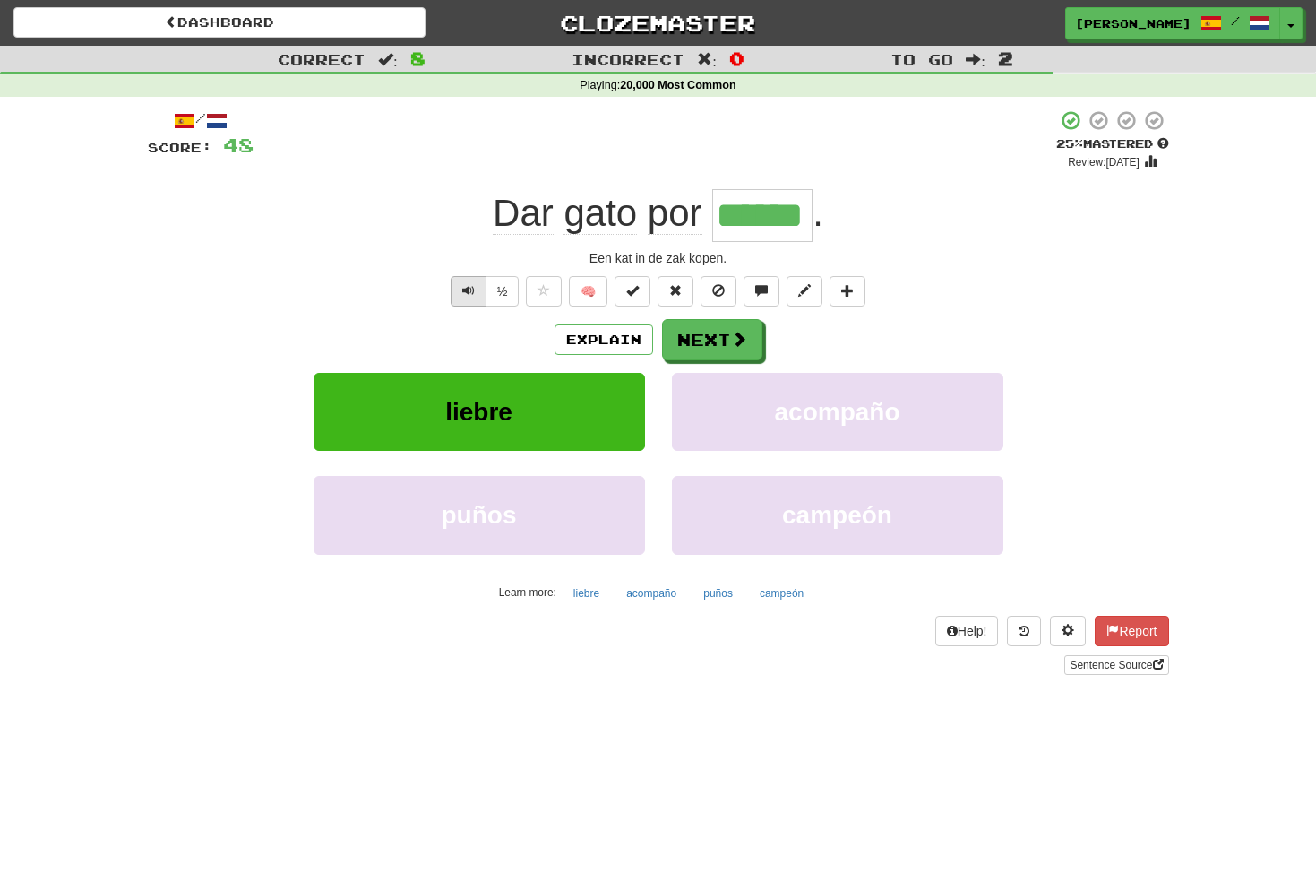
click at [479, 288] on button "Text-to-speech controls" at bounding box center [469, 291] width 36 height 30
click at [712, 331] on button "Next" at bounding box center [713, 340] width 100 height 41
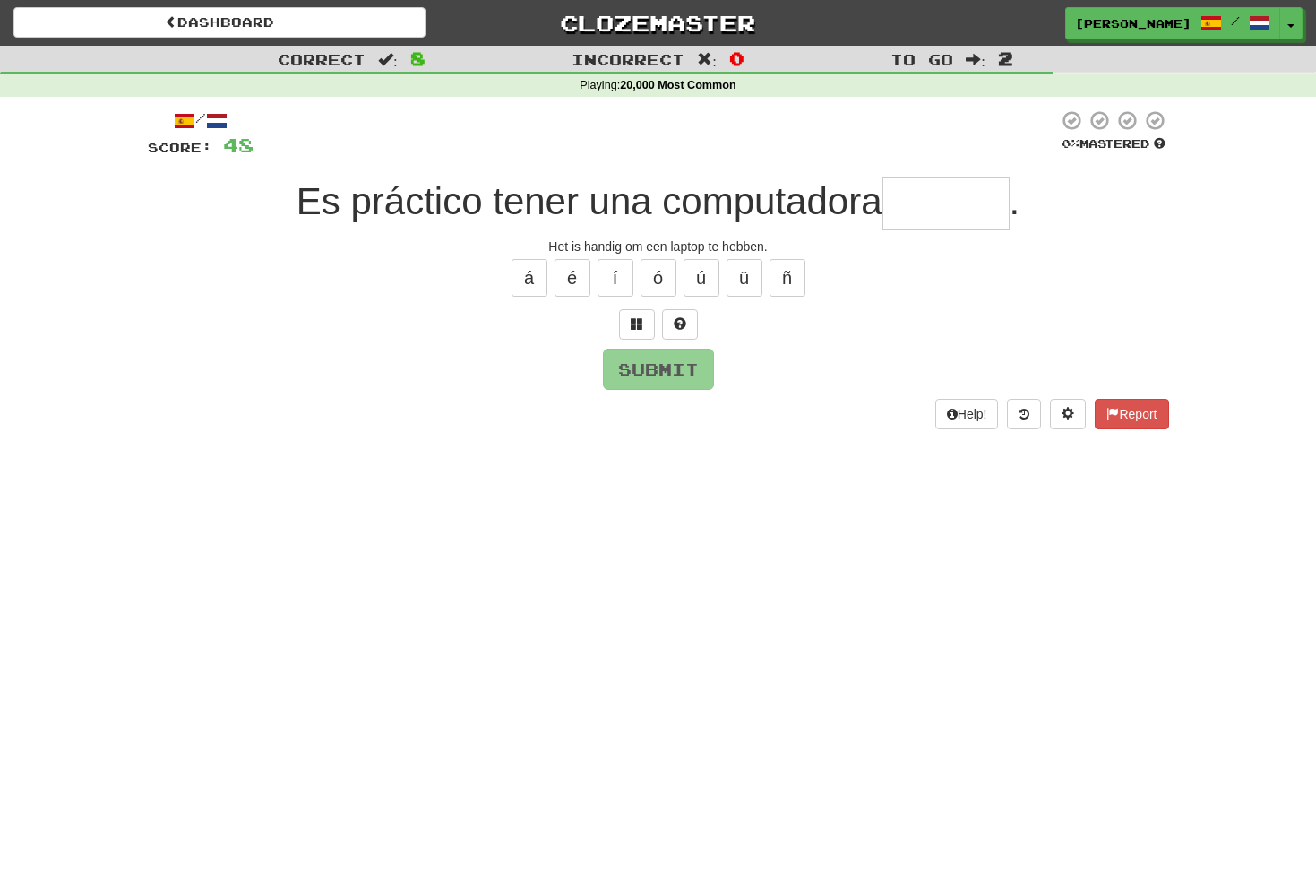
type input "*"
click at [638, 319] on span at bounding box center [637, 323] width 13 height 13
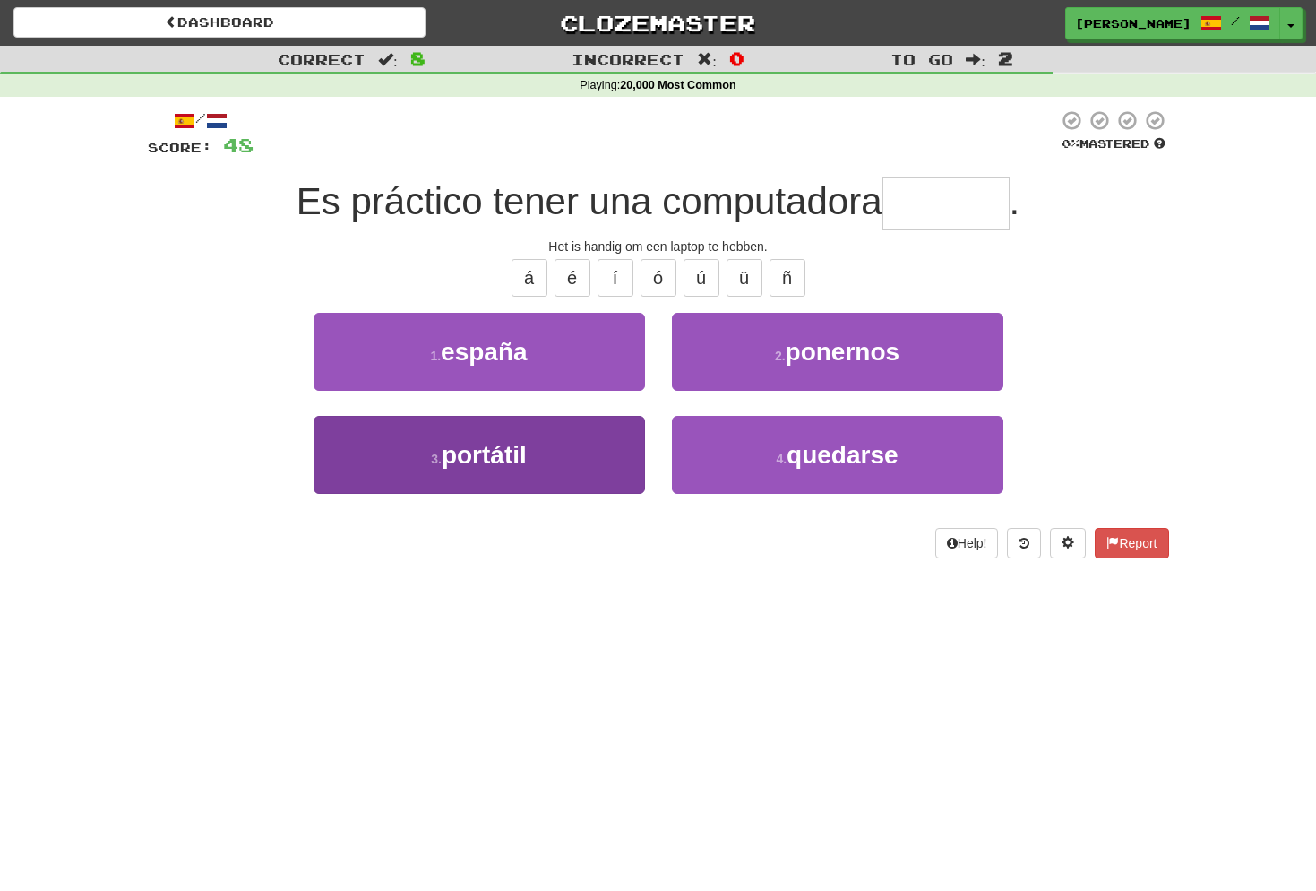
click at [519, 447] on span "portátil" at bounding box center [484, 455] width 85 height 28
type input "********"
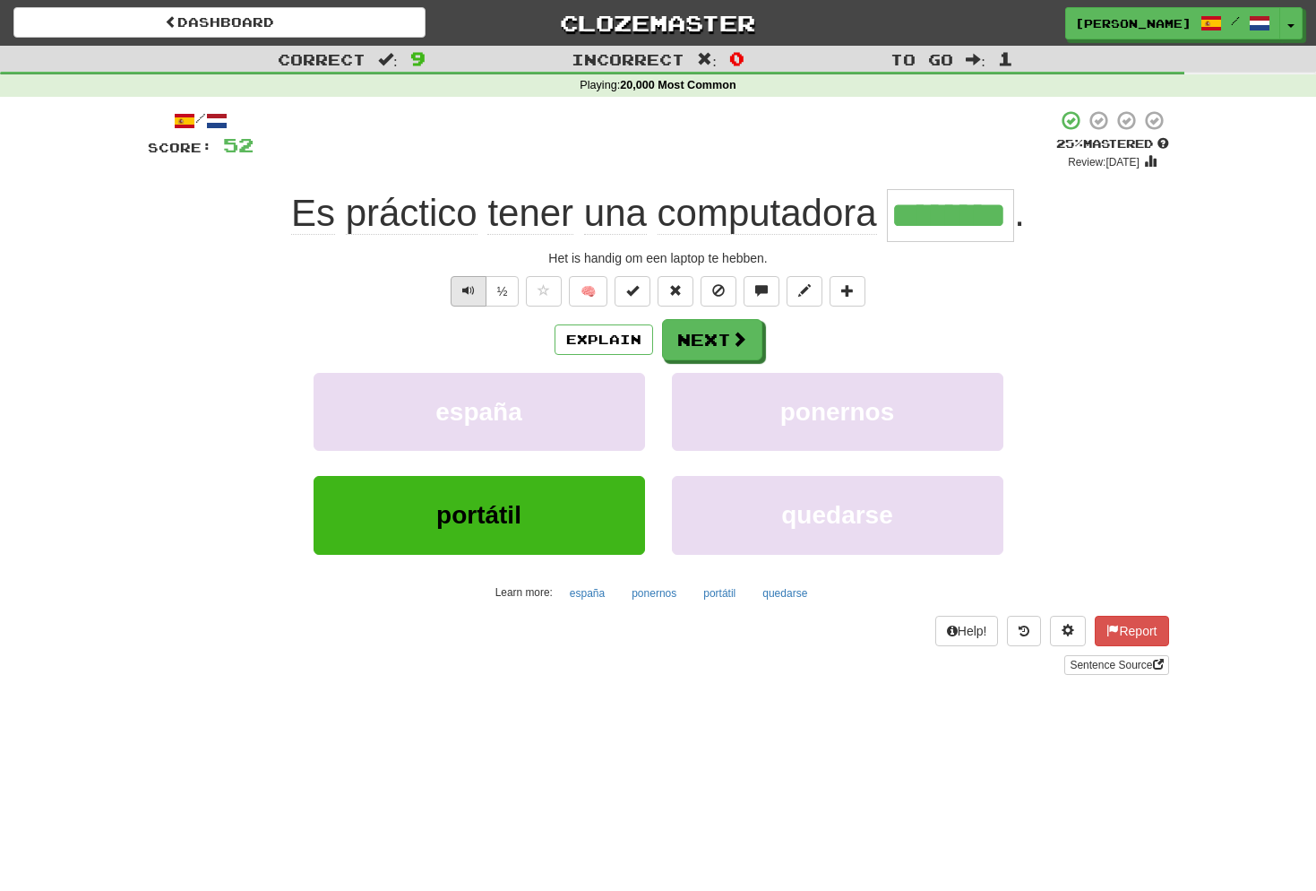
click at [468, 290] on span "Text-to-speech controls" at bounding box center [468, 290] width 13 height 13
click at [732, 341] on span at bounding box center [740, 339] width 16 height 16
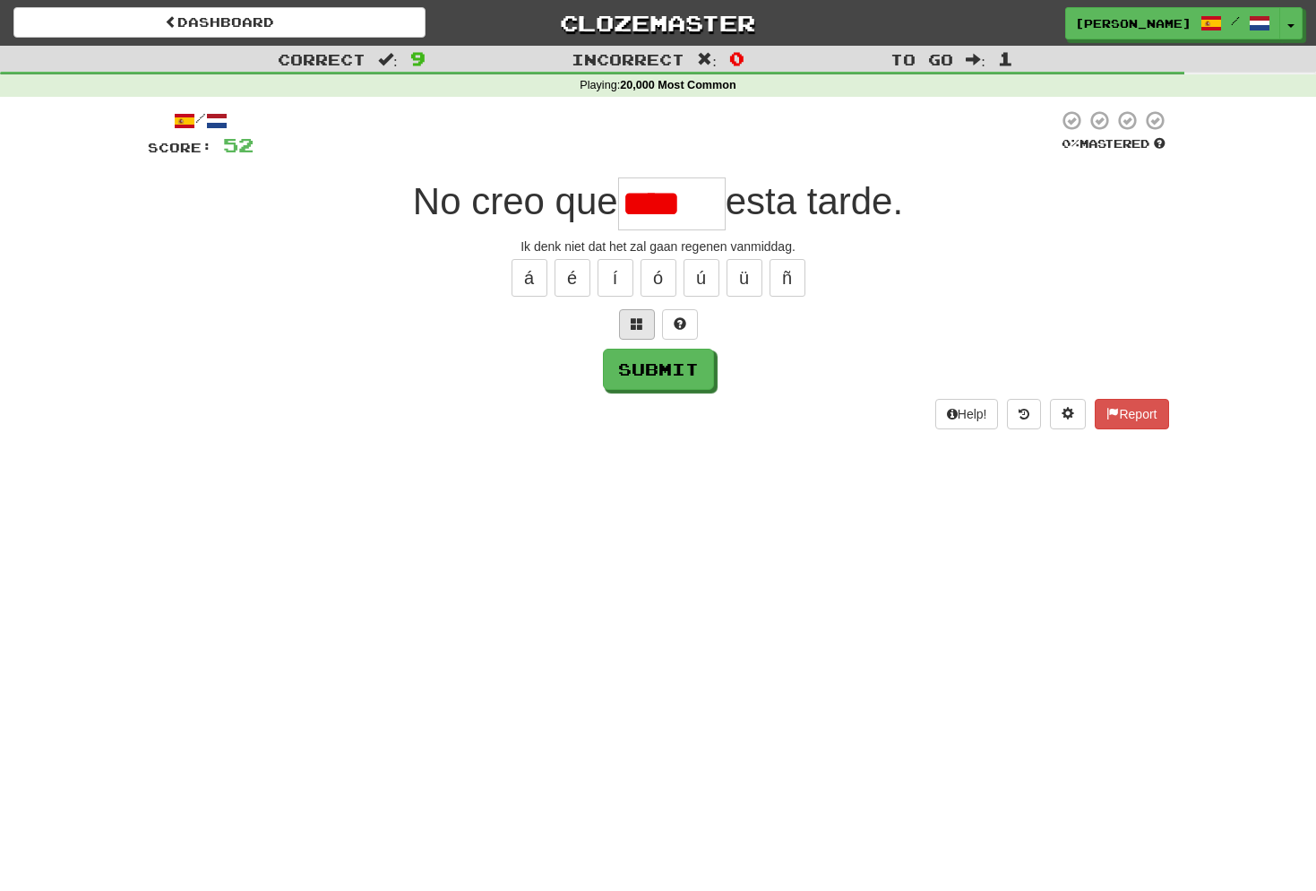
click at [646, 321] on button at bounding box center [637, 324] width 36 height 30
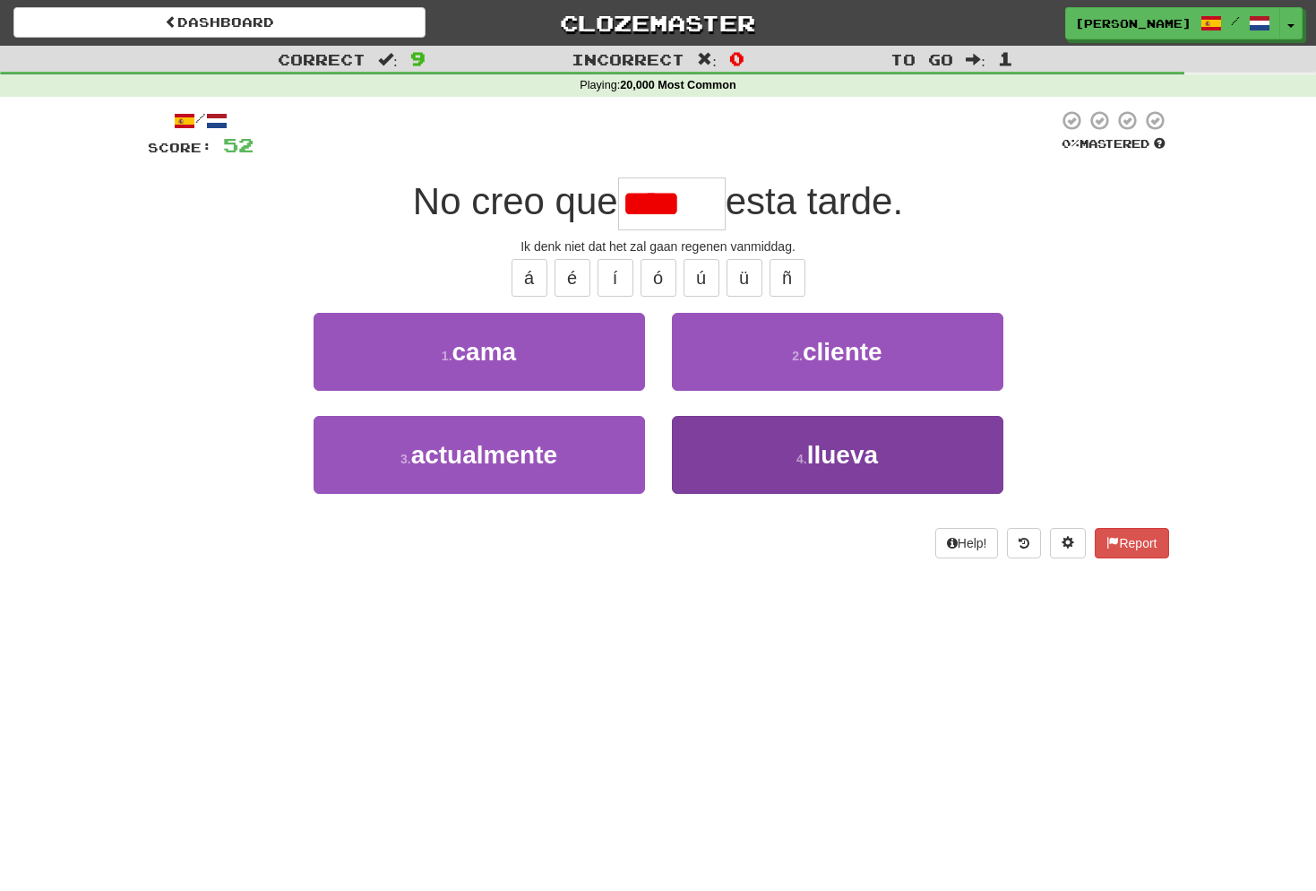
click at [882, 472] on button "4 . llueva" at bounding box center [837, 455] width 331 height 78
type input "******"
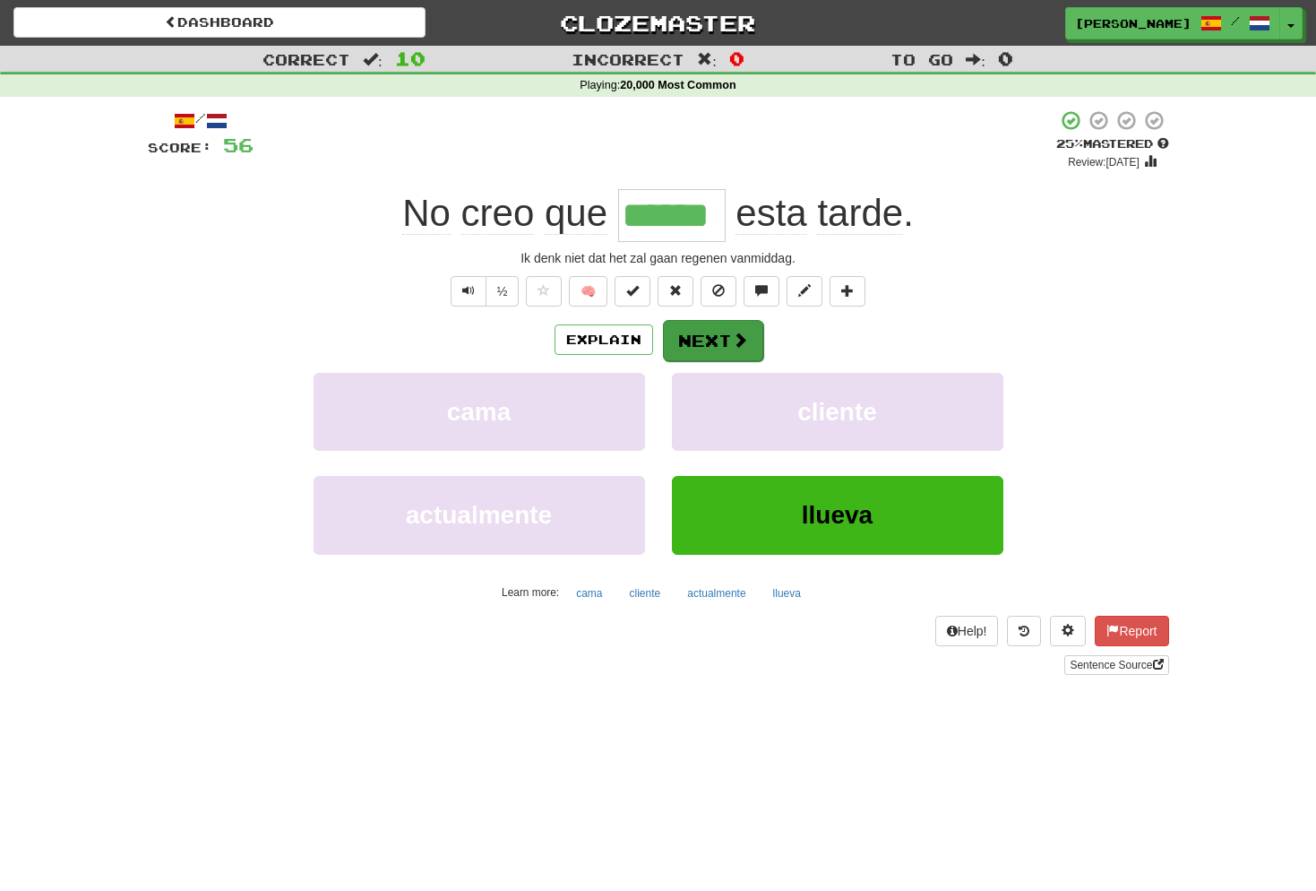
click at [720, 336] on button "Next" at bounding box center [713, 340] width 100 height 41
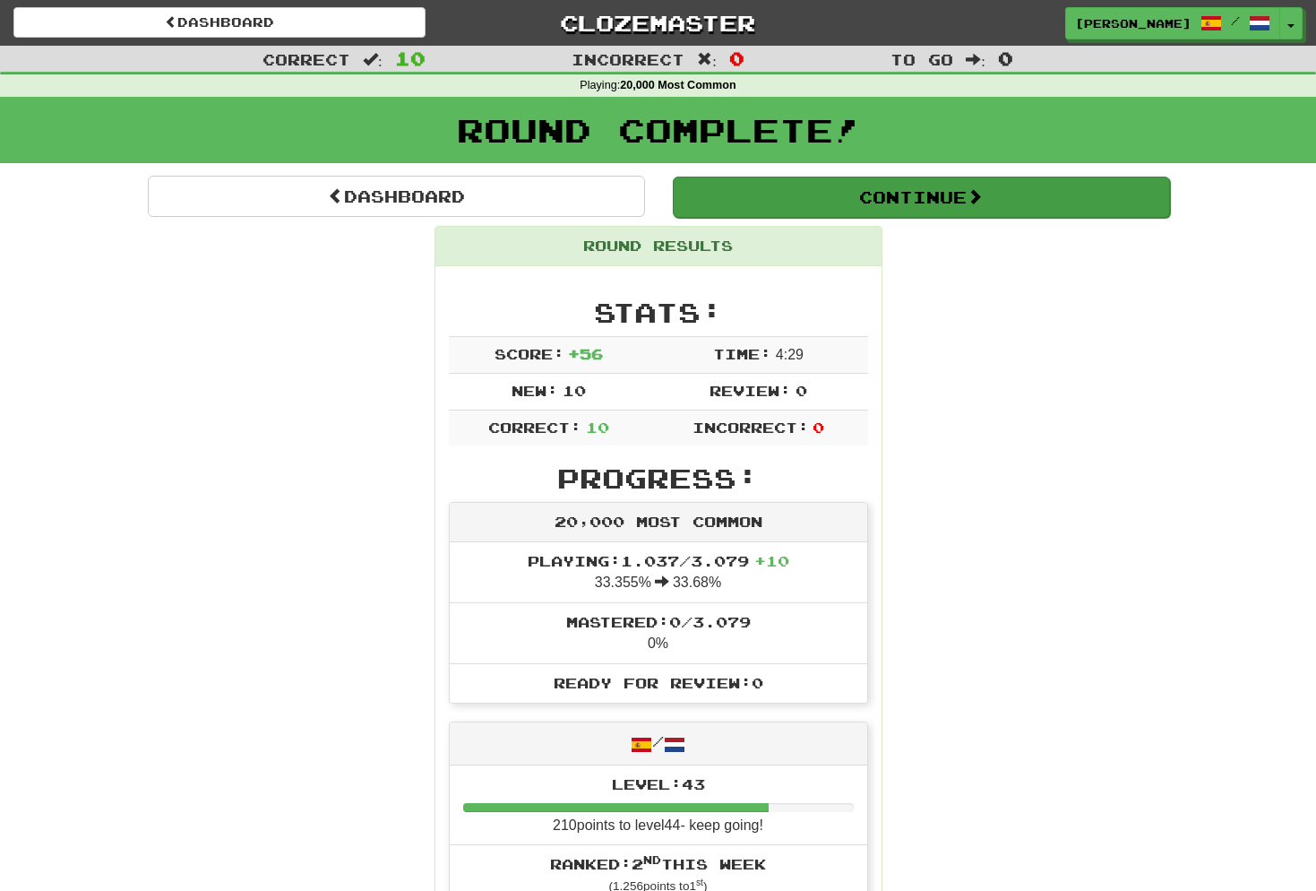
click at [932, 201] on button "Continue" at bounding box center [921, 196] width 497 height 41
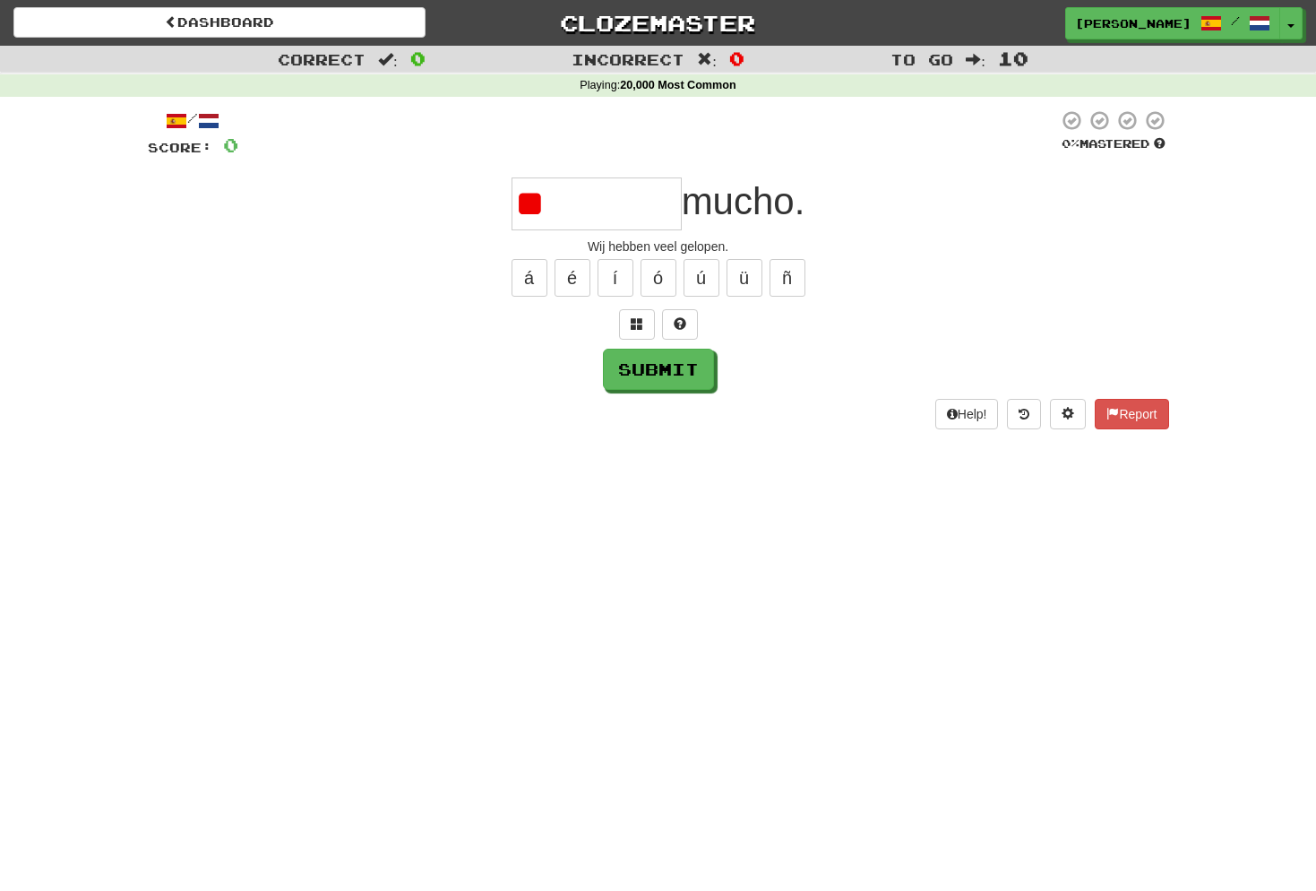
type input "*"
click at [642, 317] on span at bounding box center [637, 323] width 13 height 13
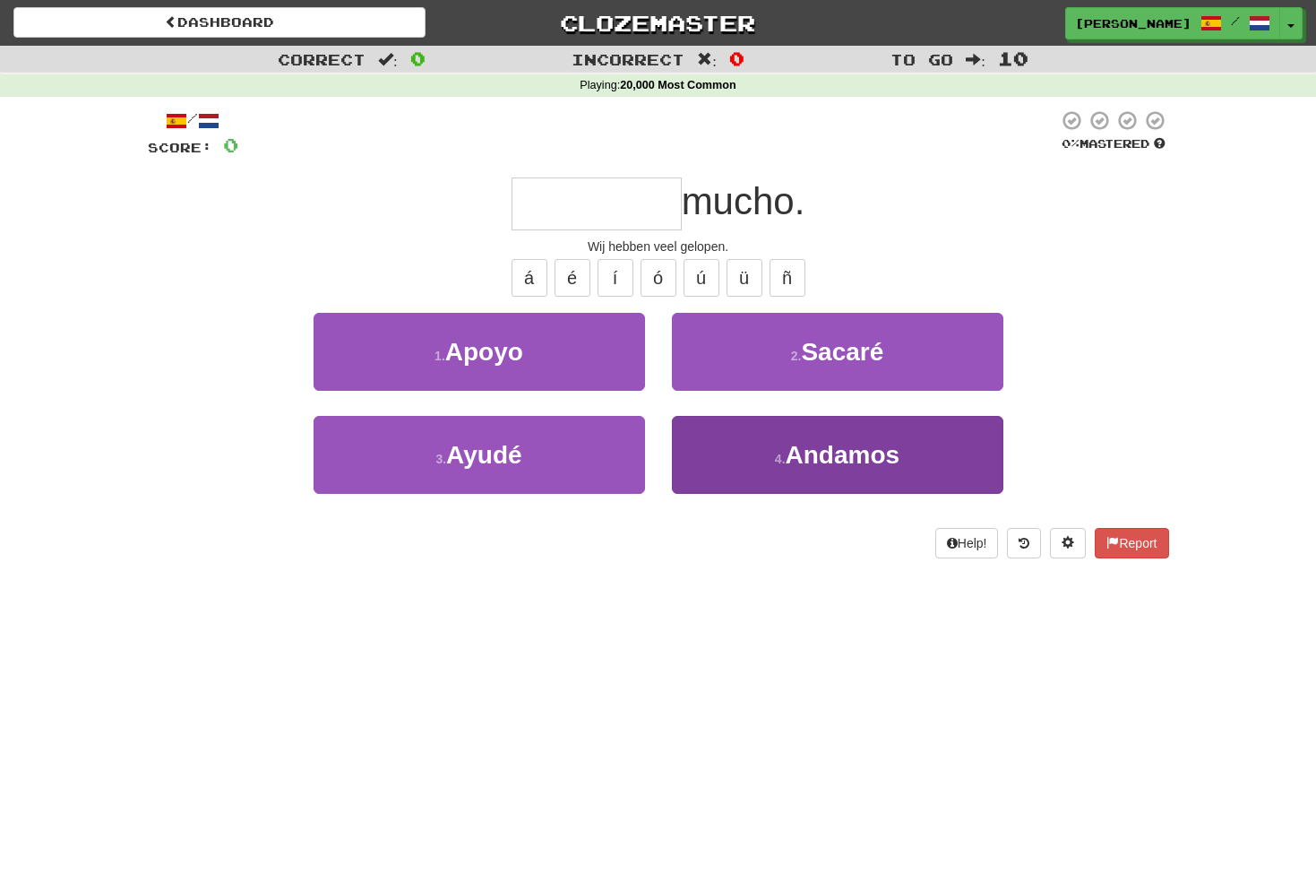
click at [821, 452] on span "Andamos" at bounding box center [843, 455] width 115 height 28
type input "*******"
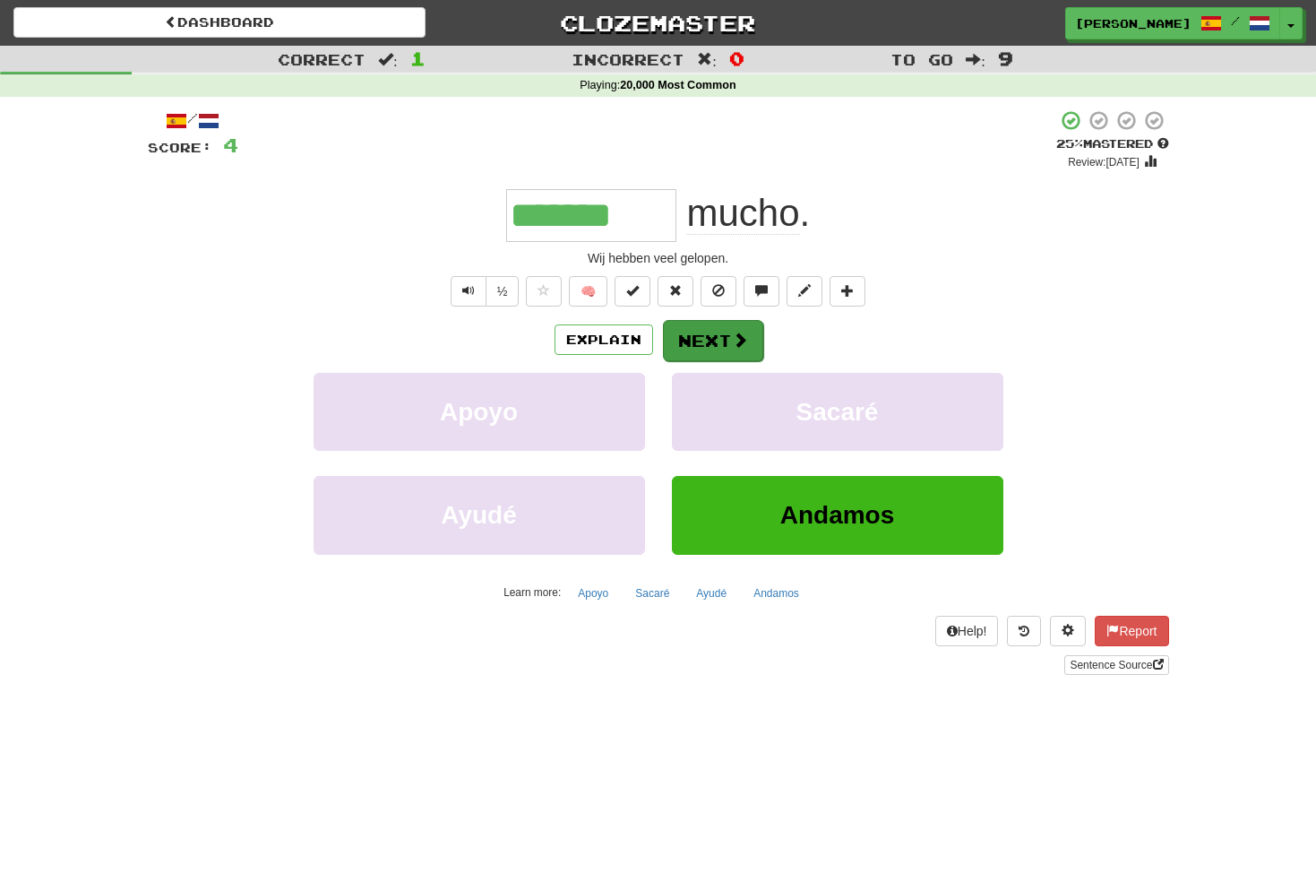
click at [712, 342] on button "Next" at bounding box center [713, 340] width 100 height 41
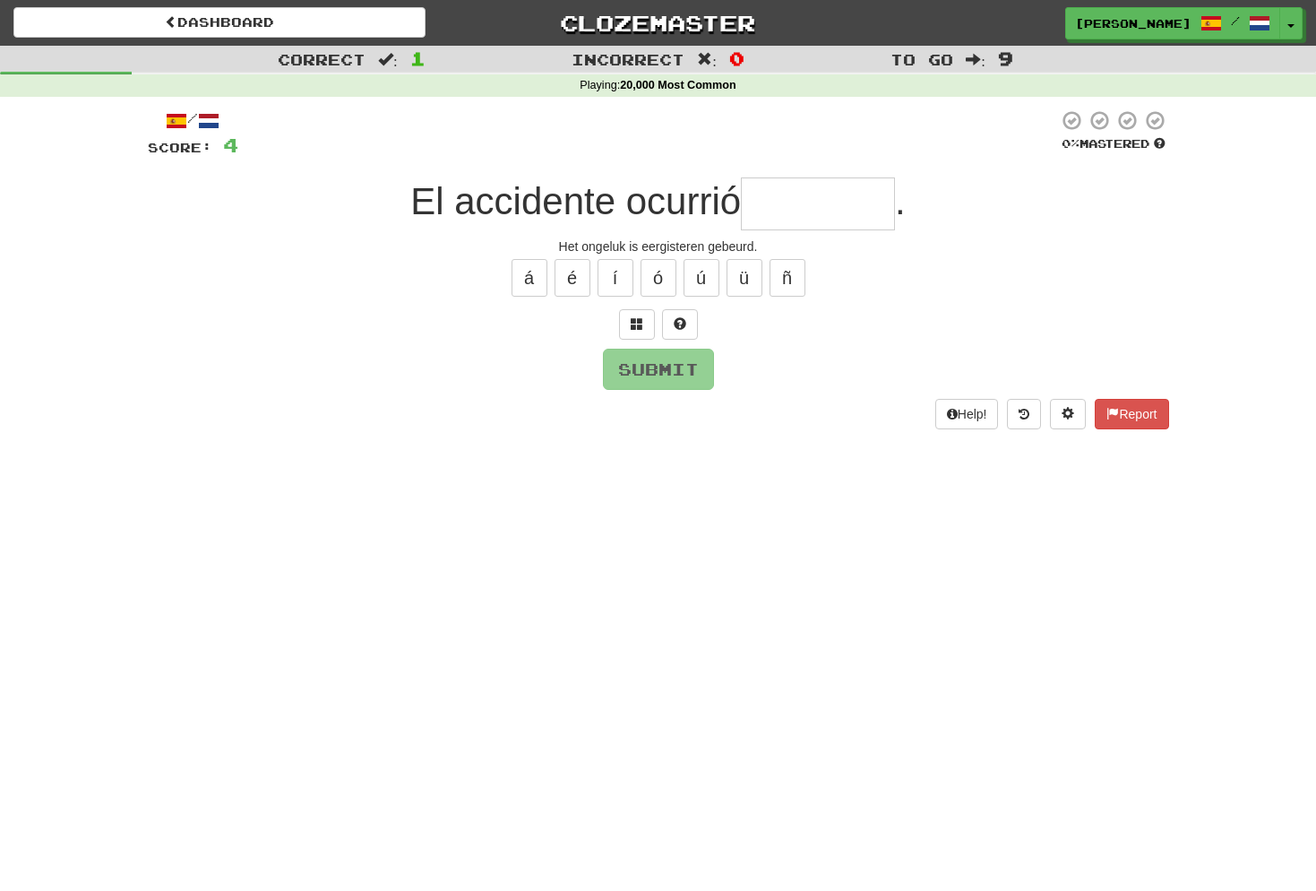
type input "*"
type input "********"
click at [665, 371] on button "Submit" at bounding box center [659, 369] width 111 height 41
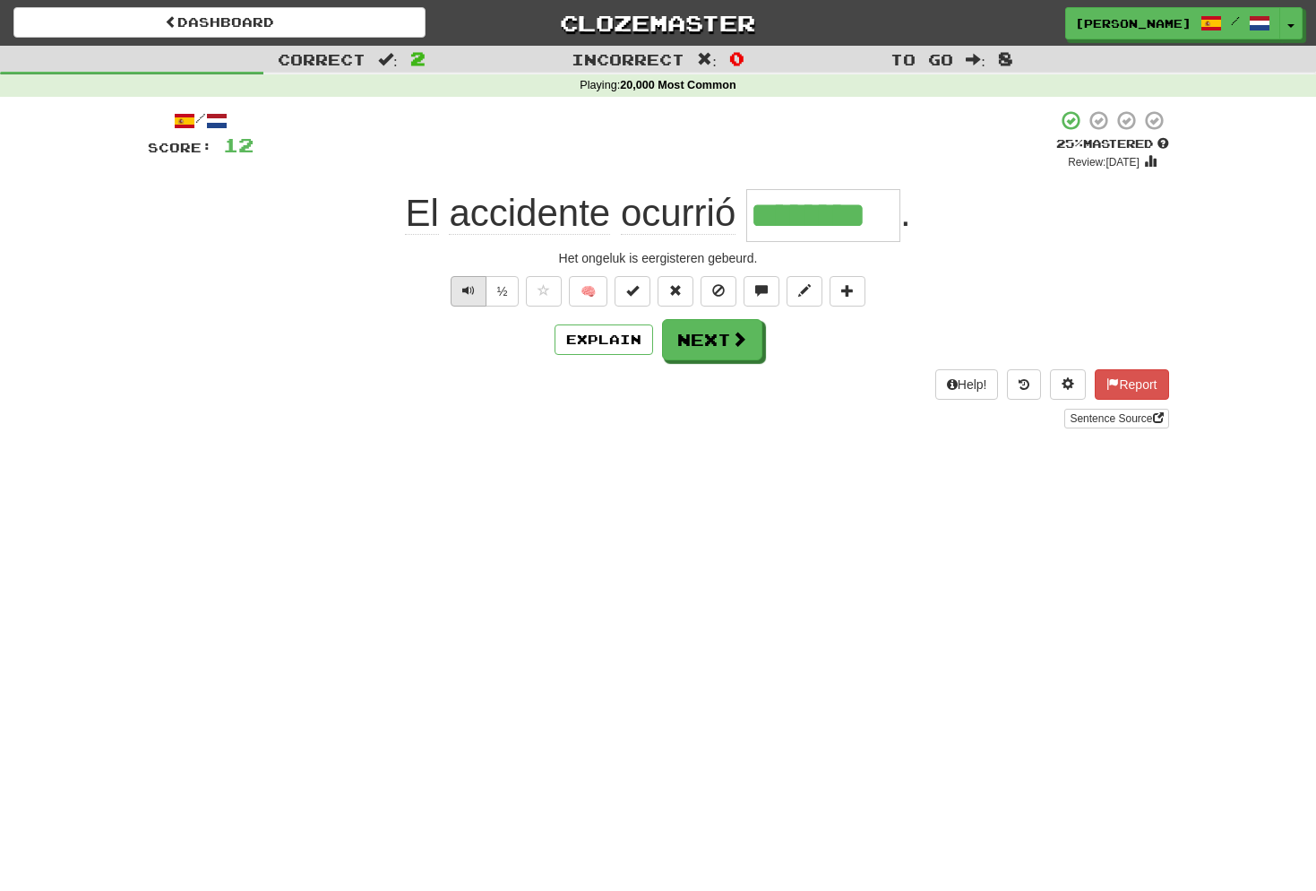
click at [469, 294] on span "Text-to-speech controls" at bounding box center [468, 290] width 13 height 13
click at [733, 339] on span at bounding box center [740, 339] width 16 height 16
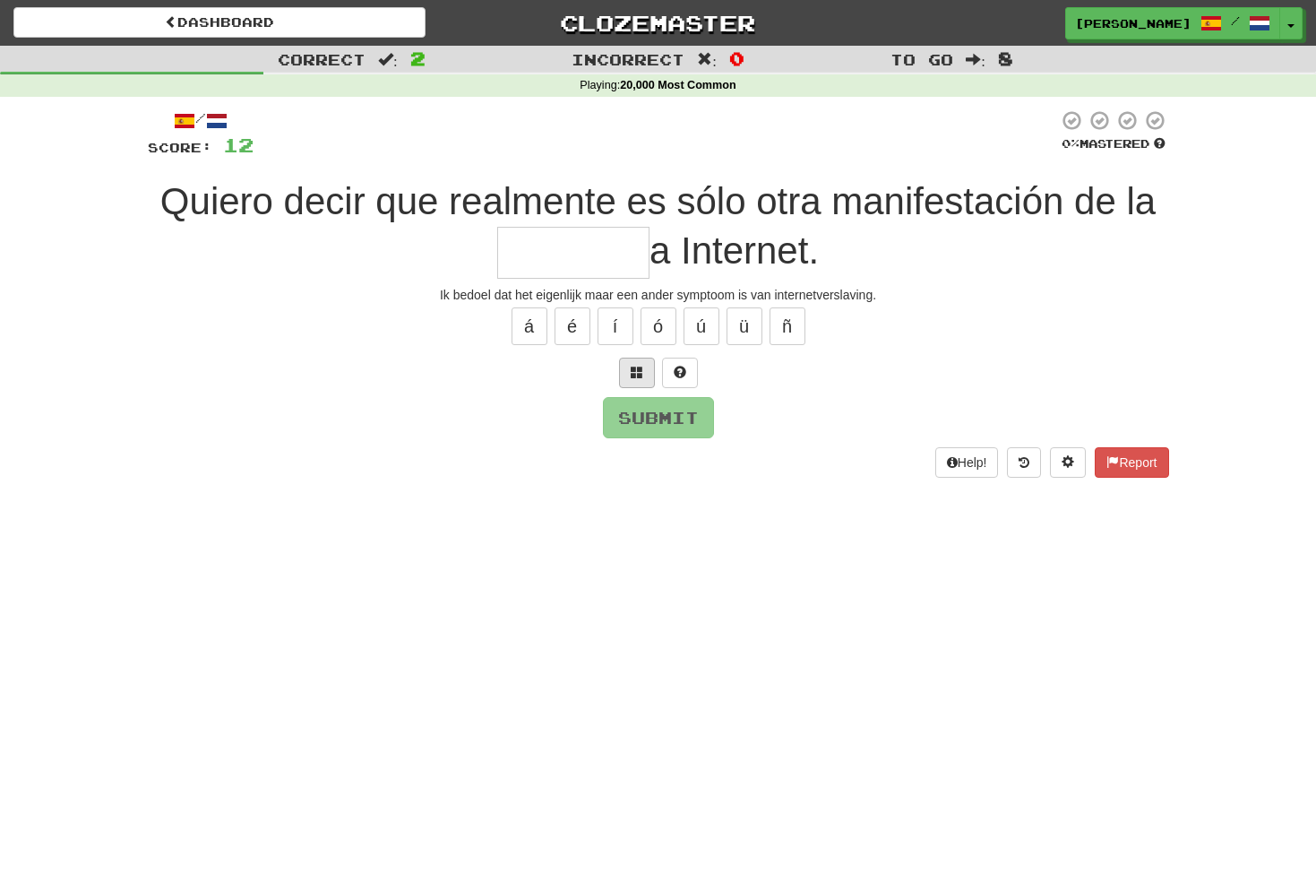
click at [639, 368] on span at bounding box center [637, 372] width 13 height 13
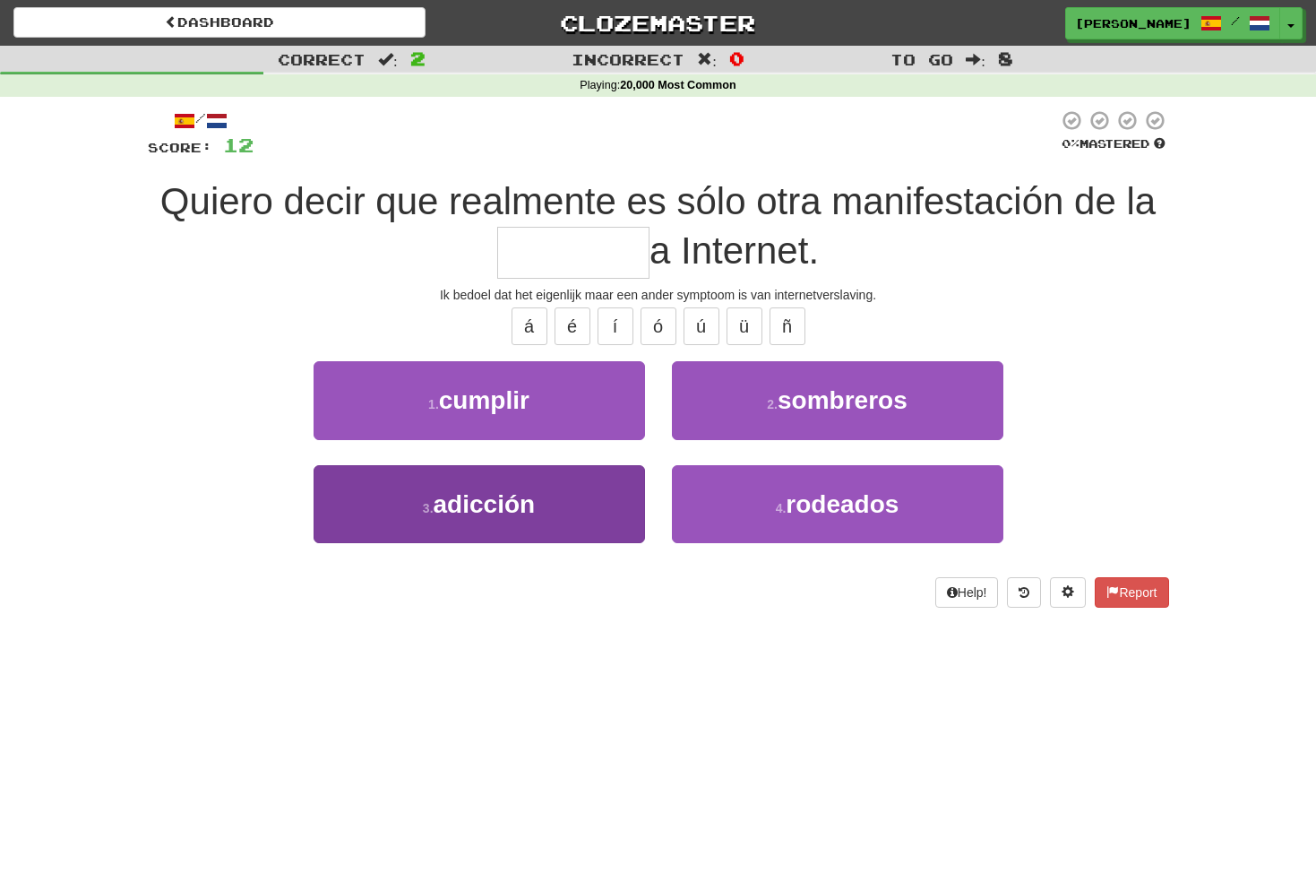
click at [511, 501] on span "adicción" at bounding box center [485, 504] width 102 height 28
type input "********"
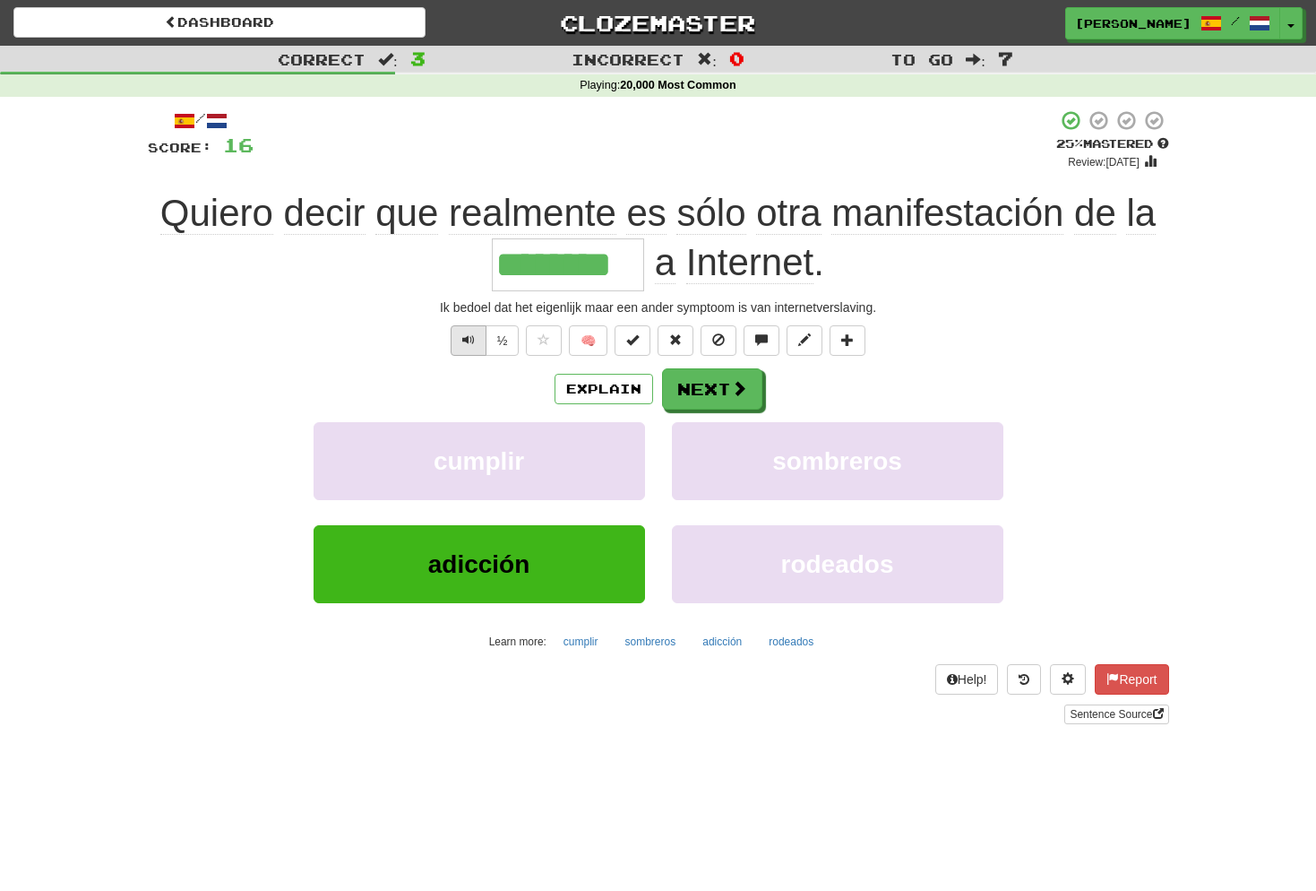
click at [462, 337] on span "Text-to-speech controls" at bounding box center [468, 339] width 13 height 13
click at [718, 392] on button "Next" at bounding box center [713, 389] width 100 height 41
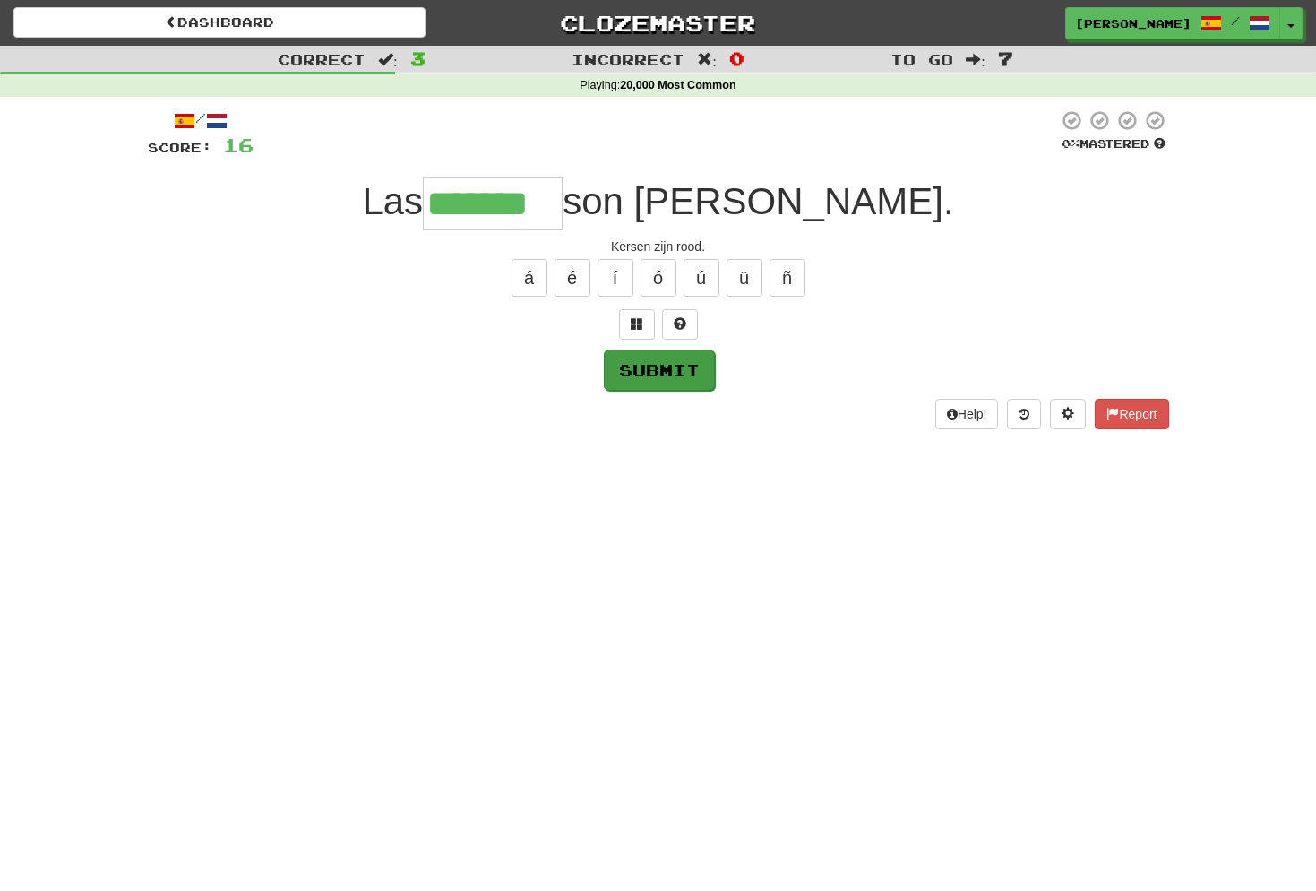
type input "*******"
click at [673, 370] on button "Submit" at bounding box center [659, 369] width 111 height 41
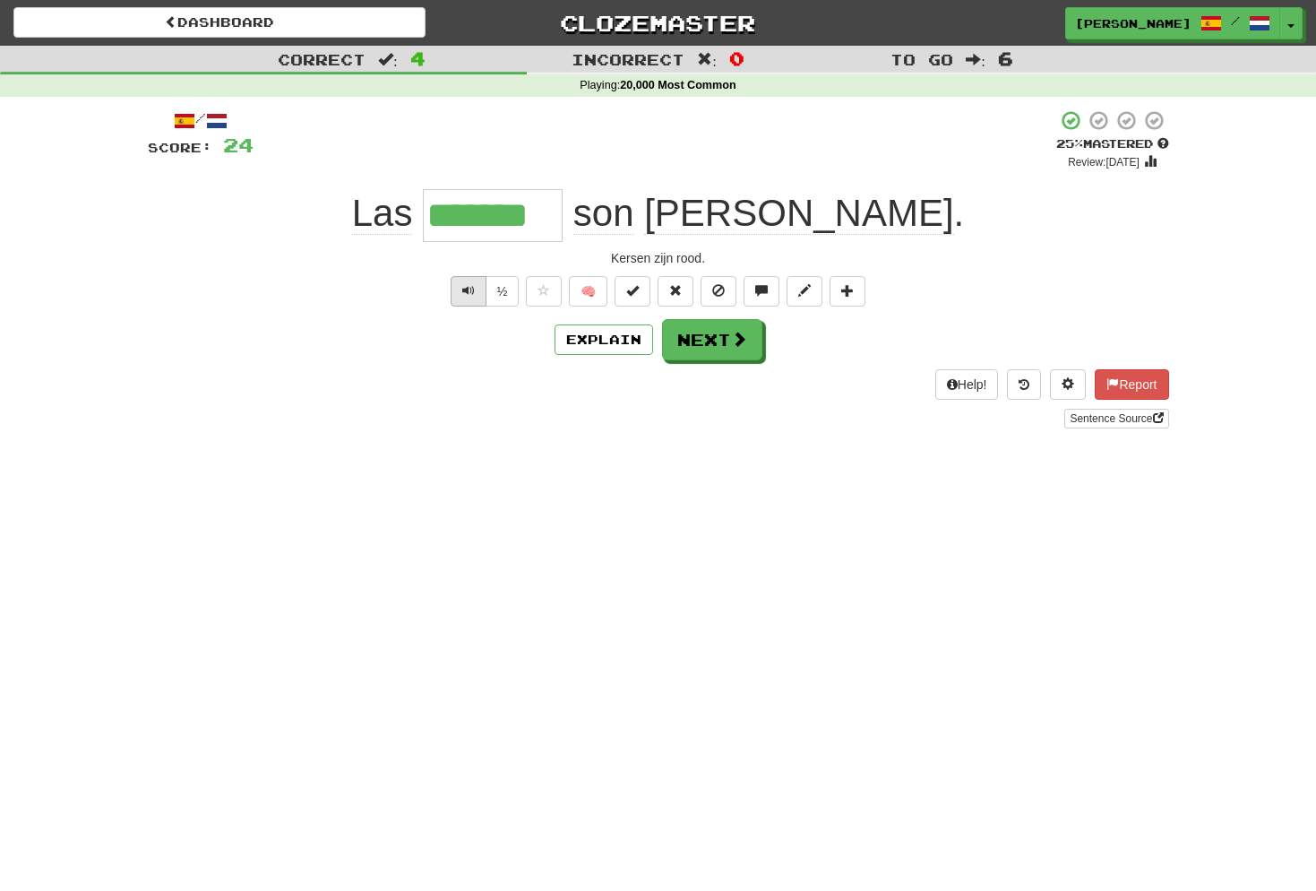
click at [465, 284] on span "Text-to-speech controls" at bounding box center [468, 290] width 13 height 13
click at [715, 339] on button "Next" at bounding box center [713, 340] width 100 height 41
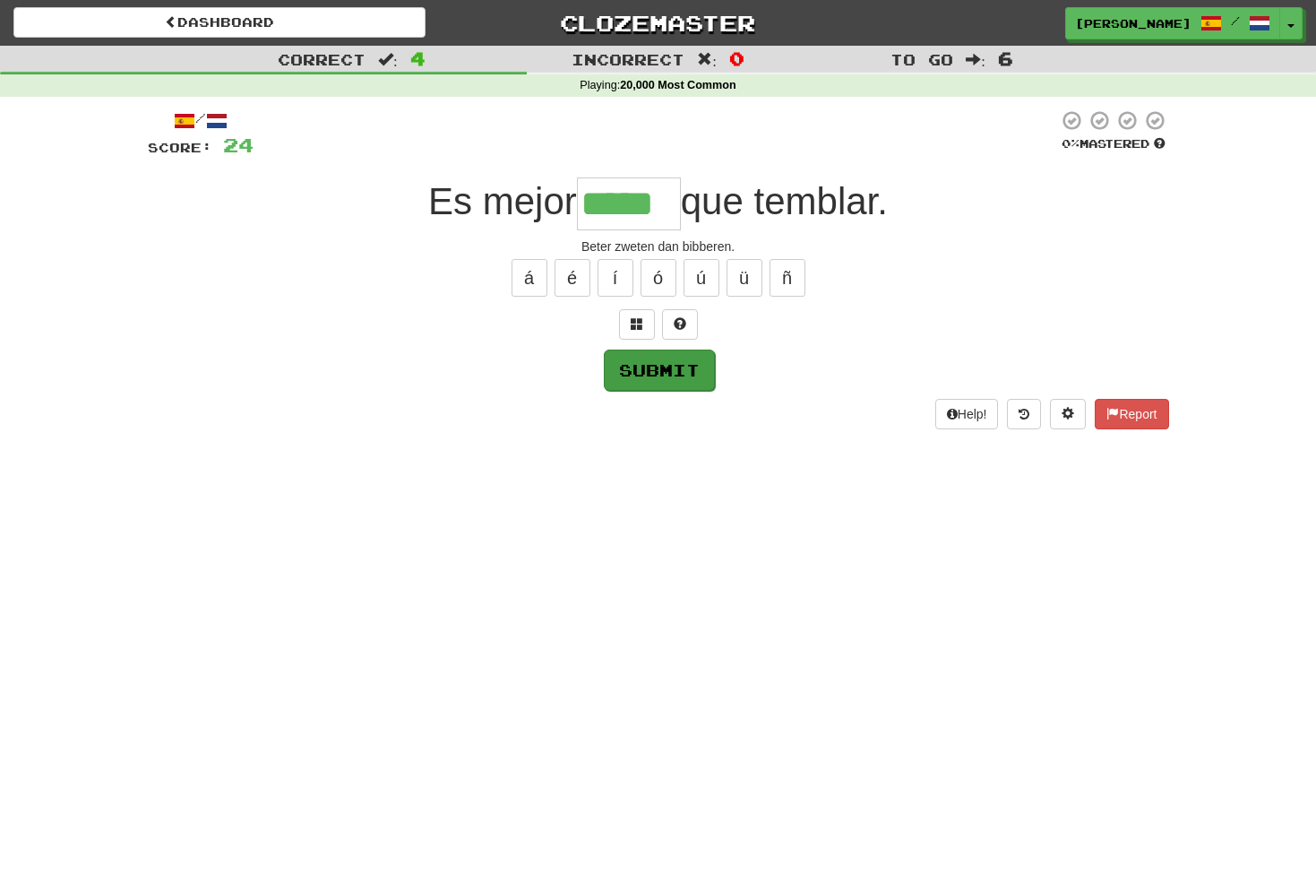
type input "*****"
click at [685, 372] on button "Submit" at bounding box center [659, 369] width 111 height 41
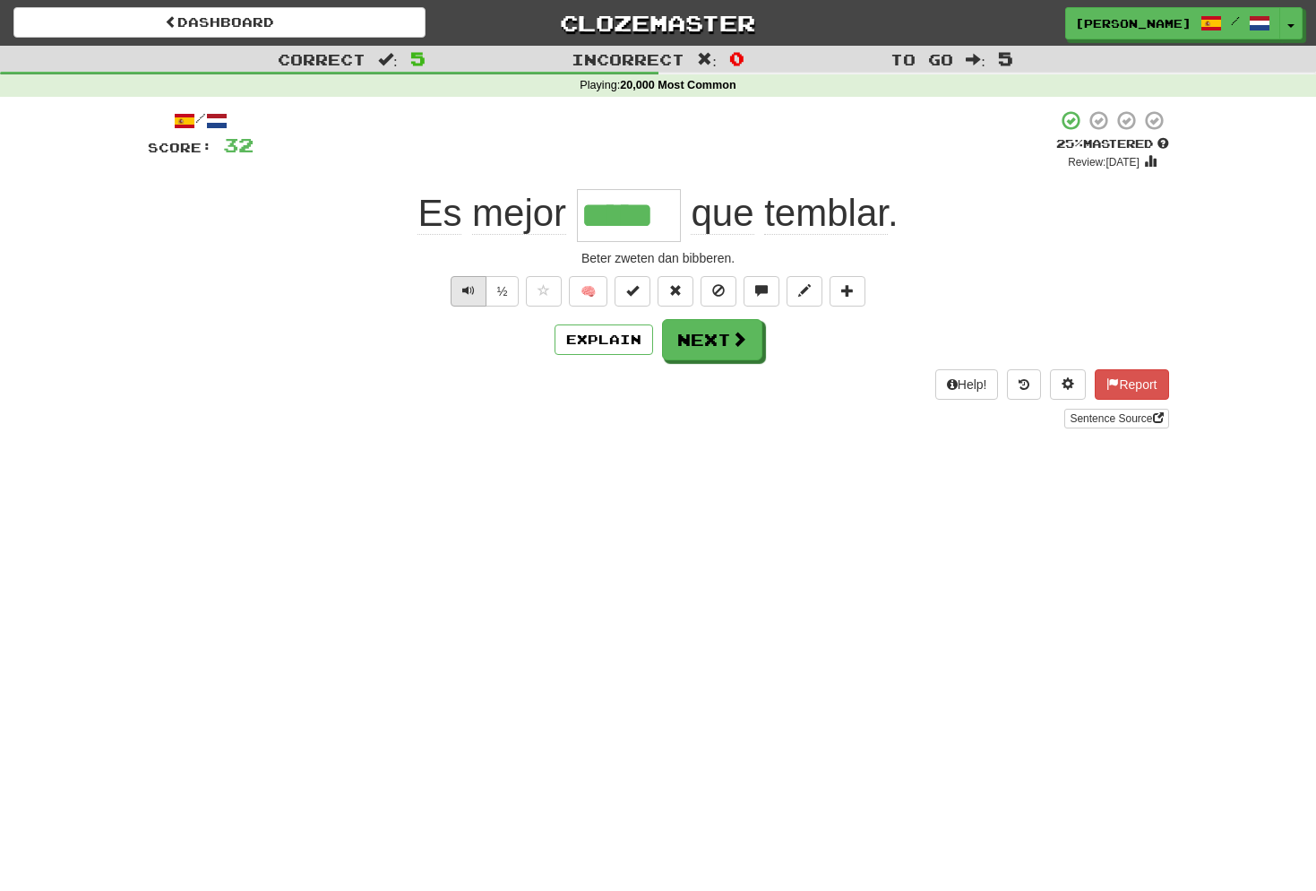
click at [478, 287] on button "Text-to-speech controls" at bounding box center [469, 291] width 36 height 30
click at [462, 290] on span "Text-to-speech controls" at bounding box center [468, 290] width 13 height 13
click at [718, 326] on button "Next" at bounding box center [713, 340] width 100 height 41
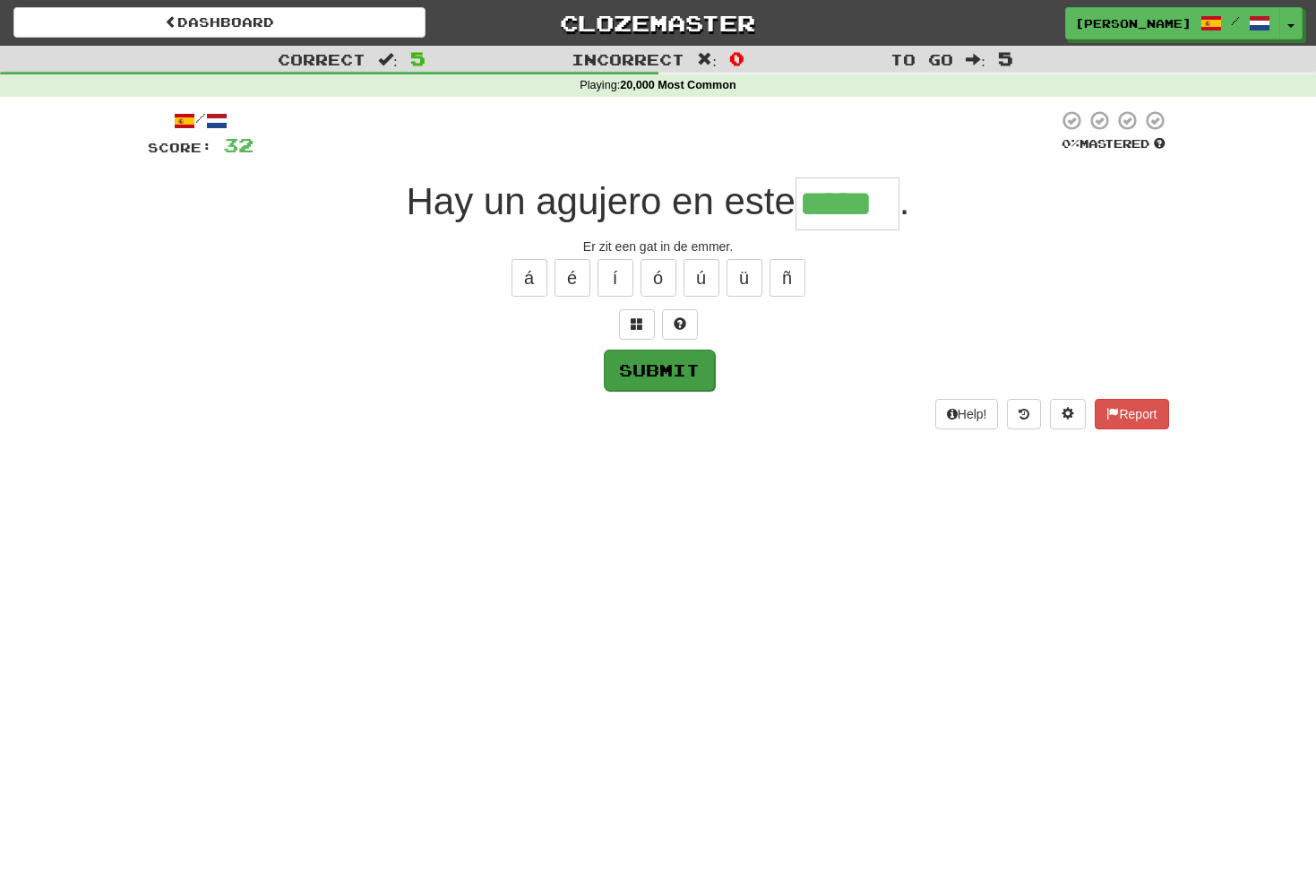
type input "*****"
click at [672, 361] on button "Submit" at bounding box center [659, 369] width 111 height 41
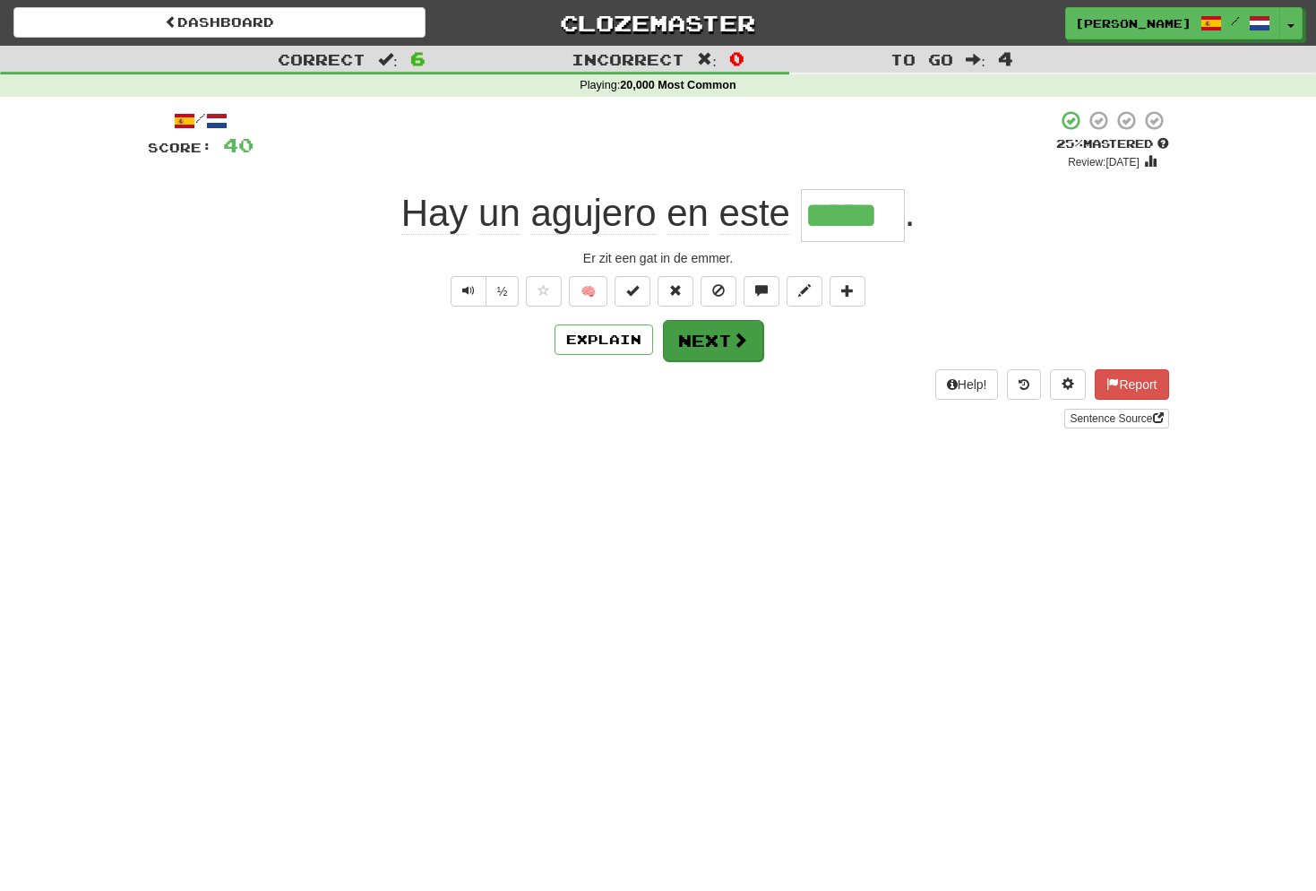
click at [714, 346] on button "Next" at bounding box center [713, 340] width 100 height 41
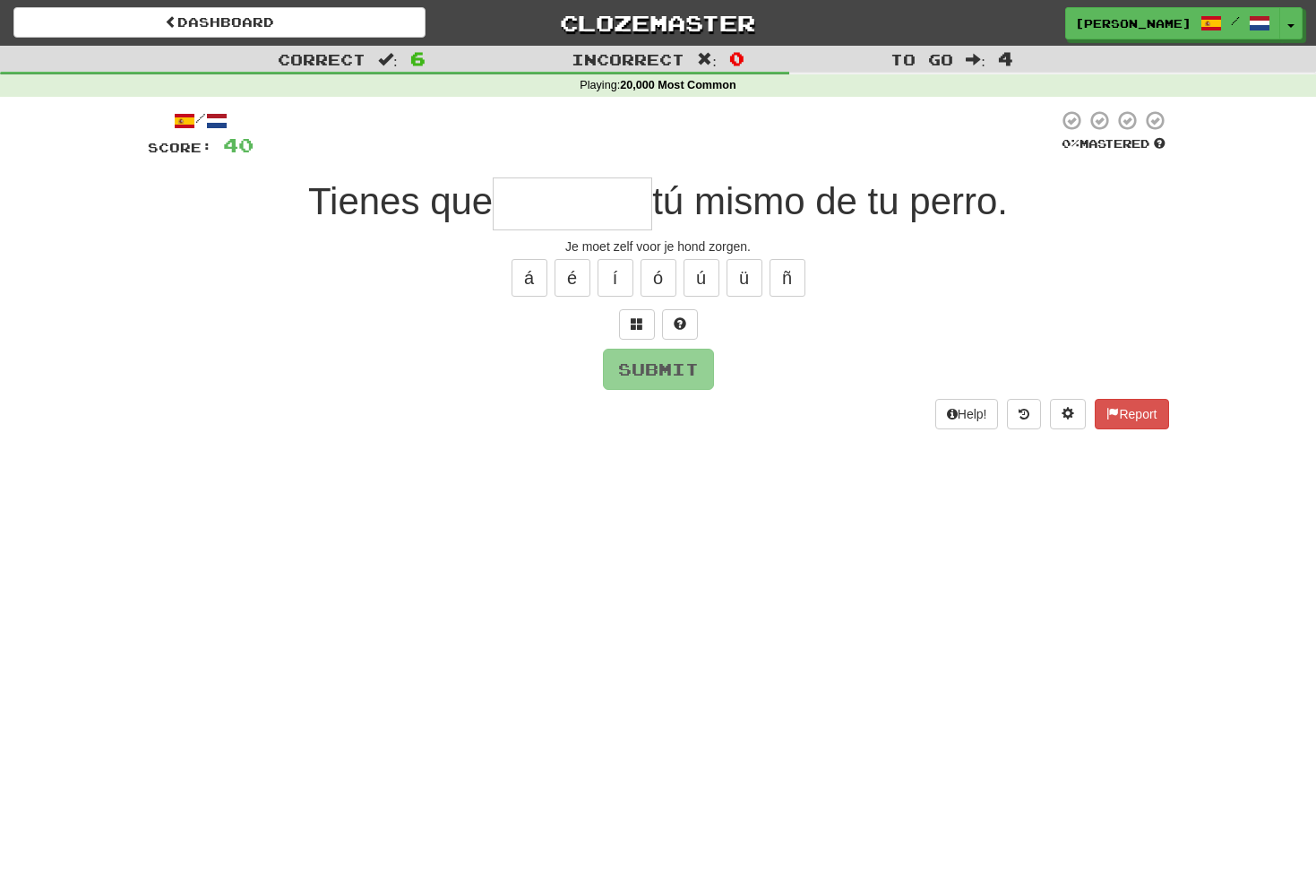
type input "*"
click at [641, 317] on span at bounding box center [637, 323] width 13 height 13
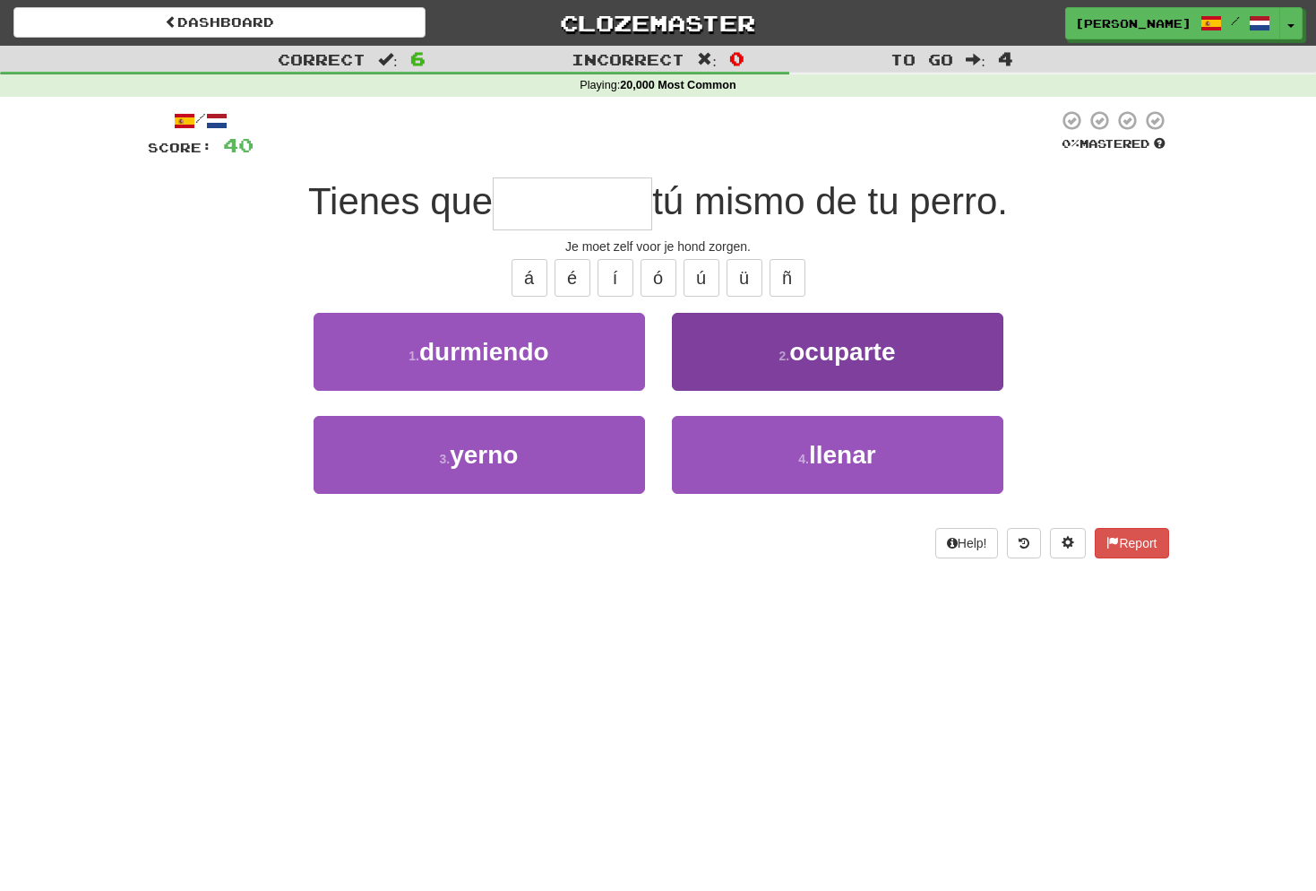
click at [835, 353] on span "ocuparte" at bounding box center [842, 352] width 106 height 28
type input "********"
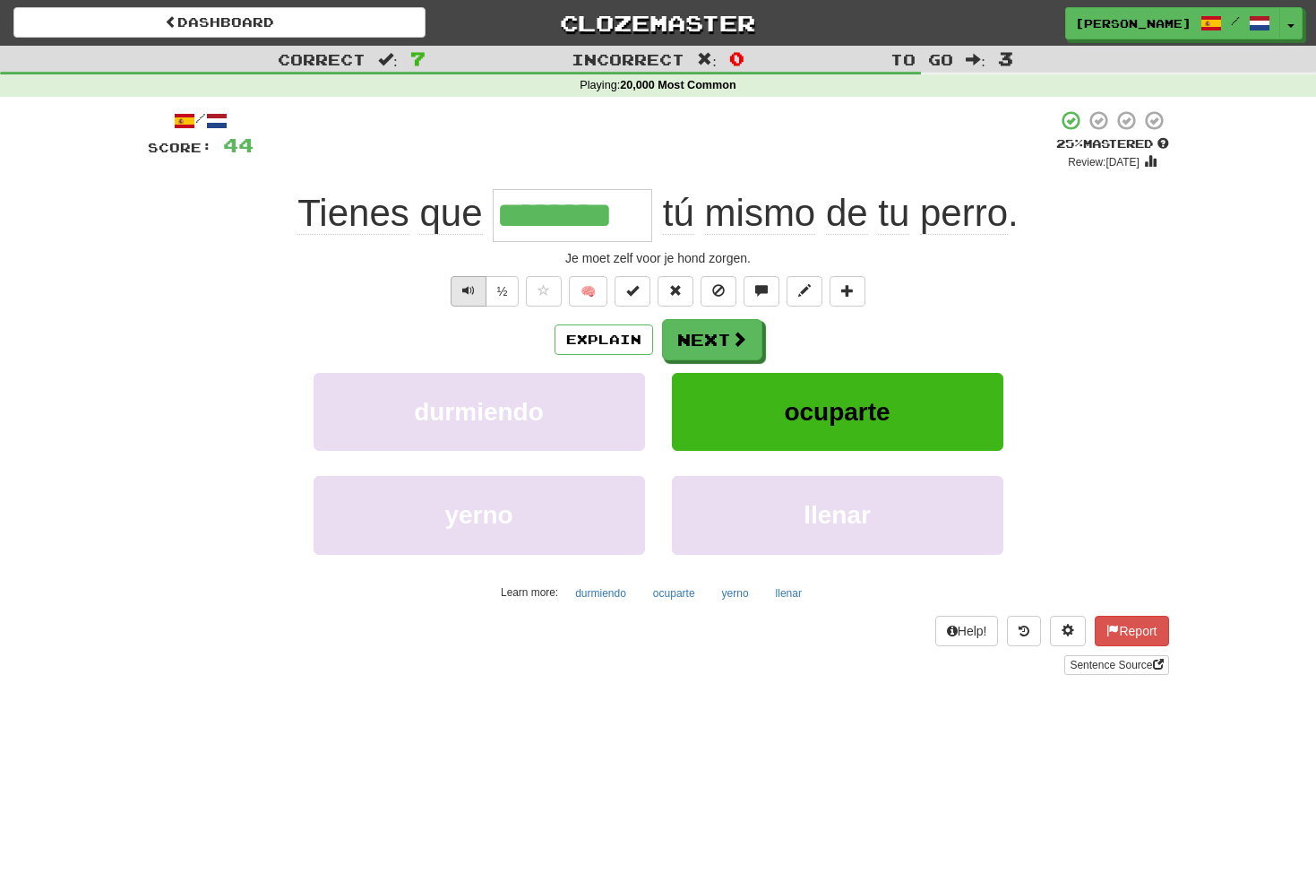
click at [474, 294] on button "Text-to-speech controls" at bounding box center [469, 291] width 36 height 30
click at [725, 337] on button "Next" at bounding box center [713, 340] width 100 height 41
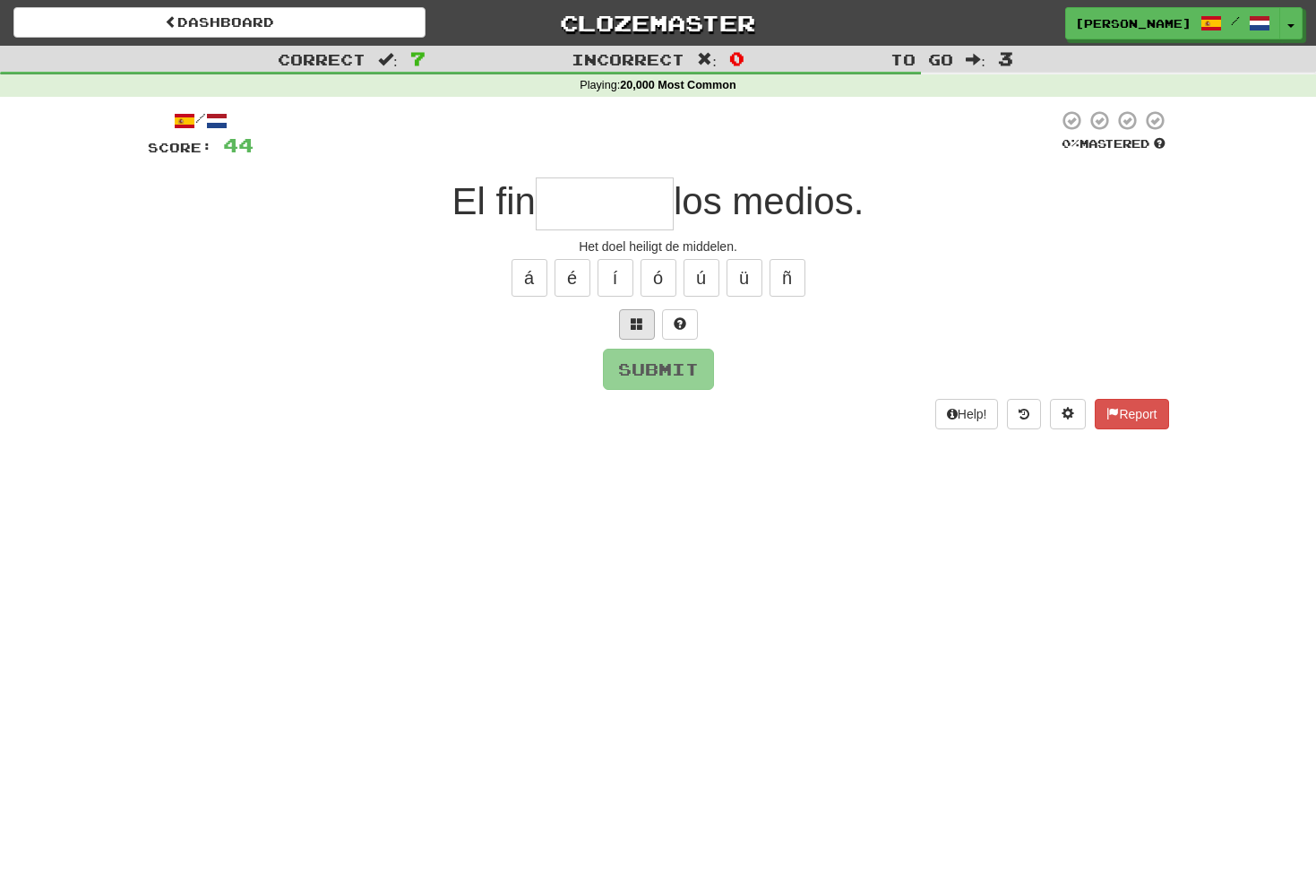
click at [640, 317] on span at bounding box center [637, 323] width 13 height 13
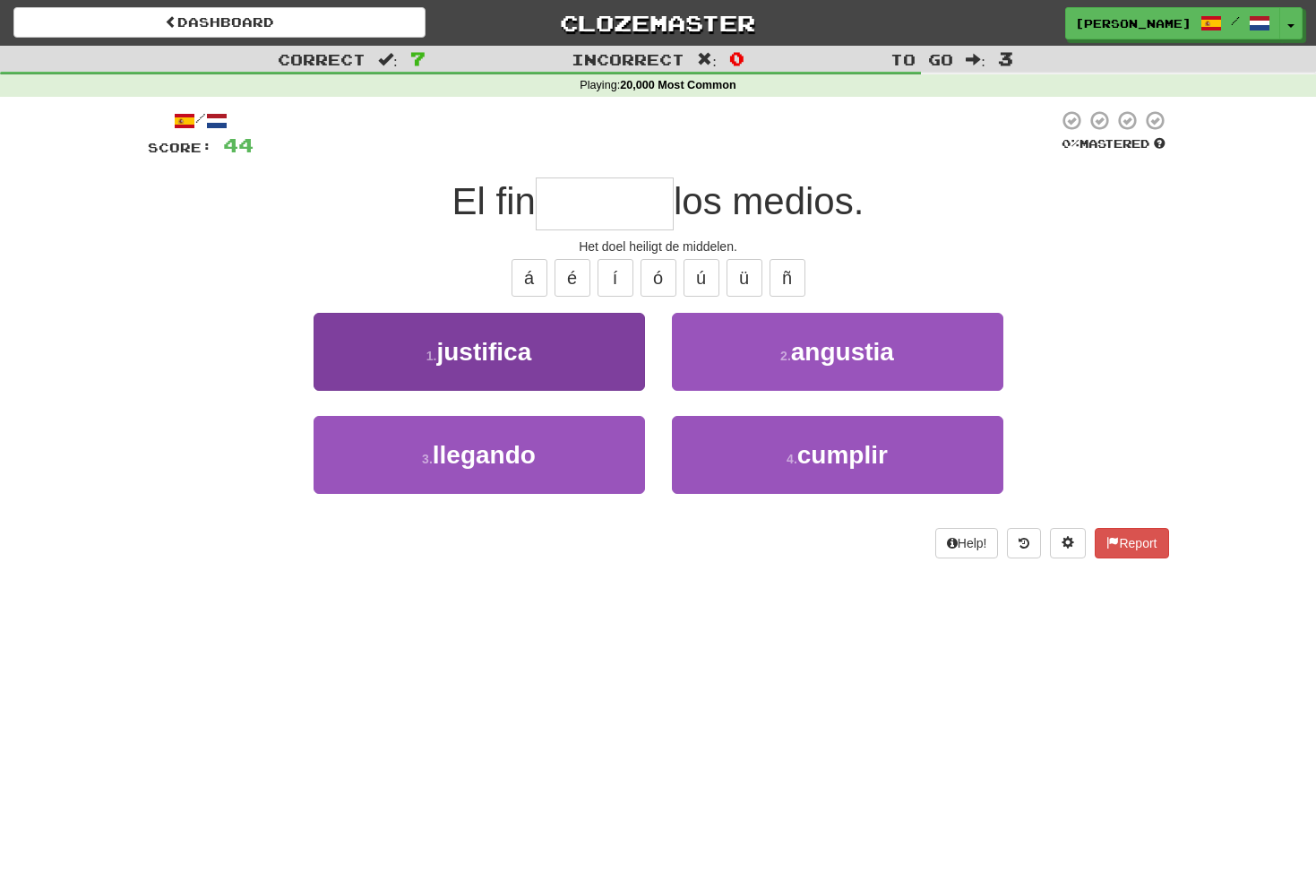
click at [531, 363] on span "justifica" at bounding box center [483, 352] width 95 height 28
type input "*********"
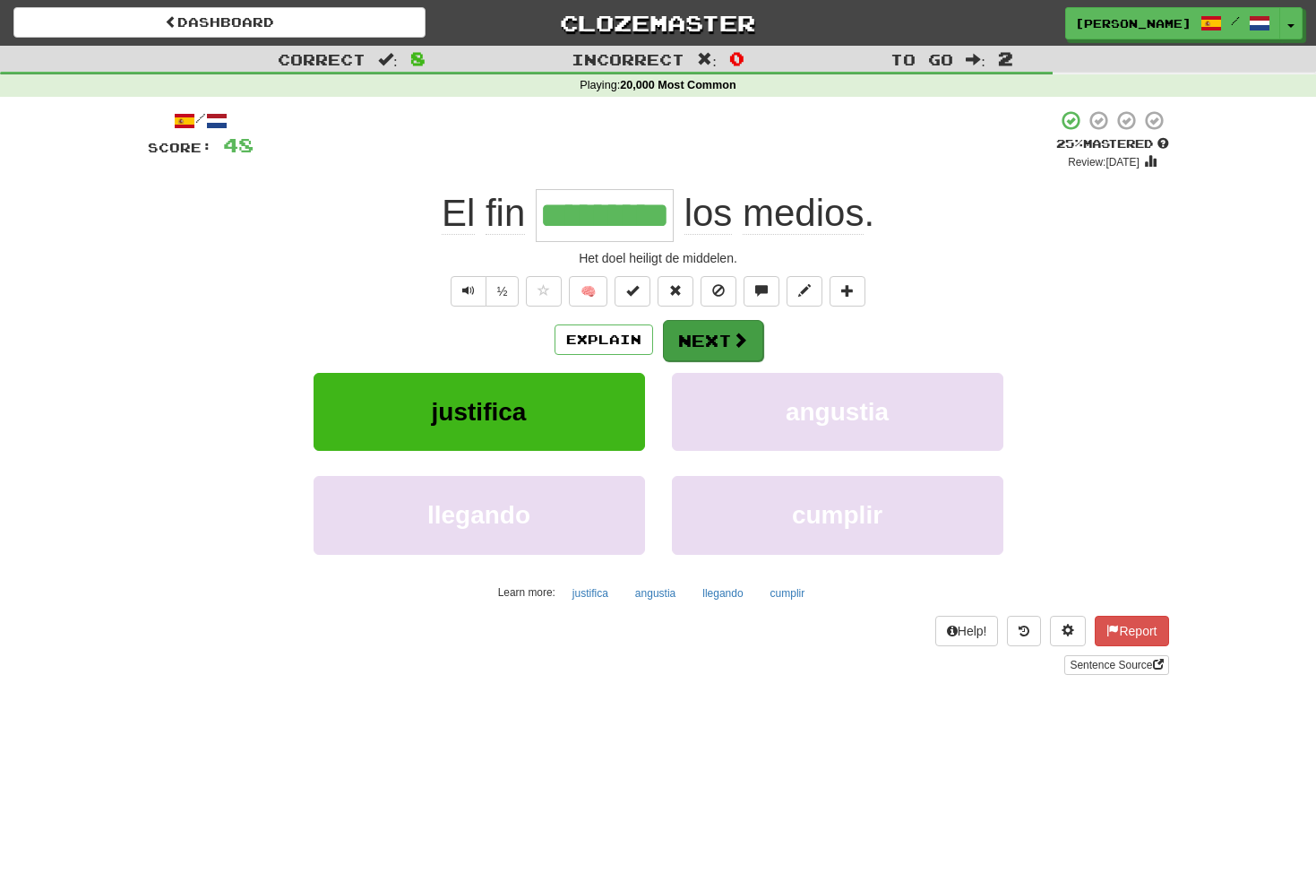
click at [709, 341] on button "Next" at bounding box center [713, 340] width 100 height 41
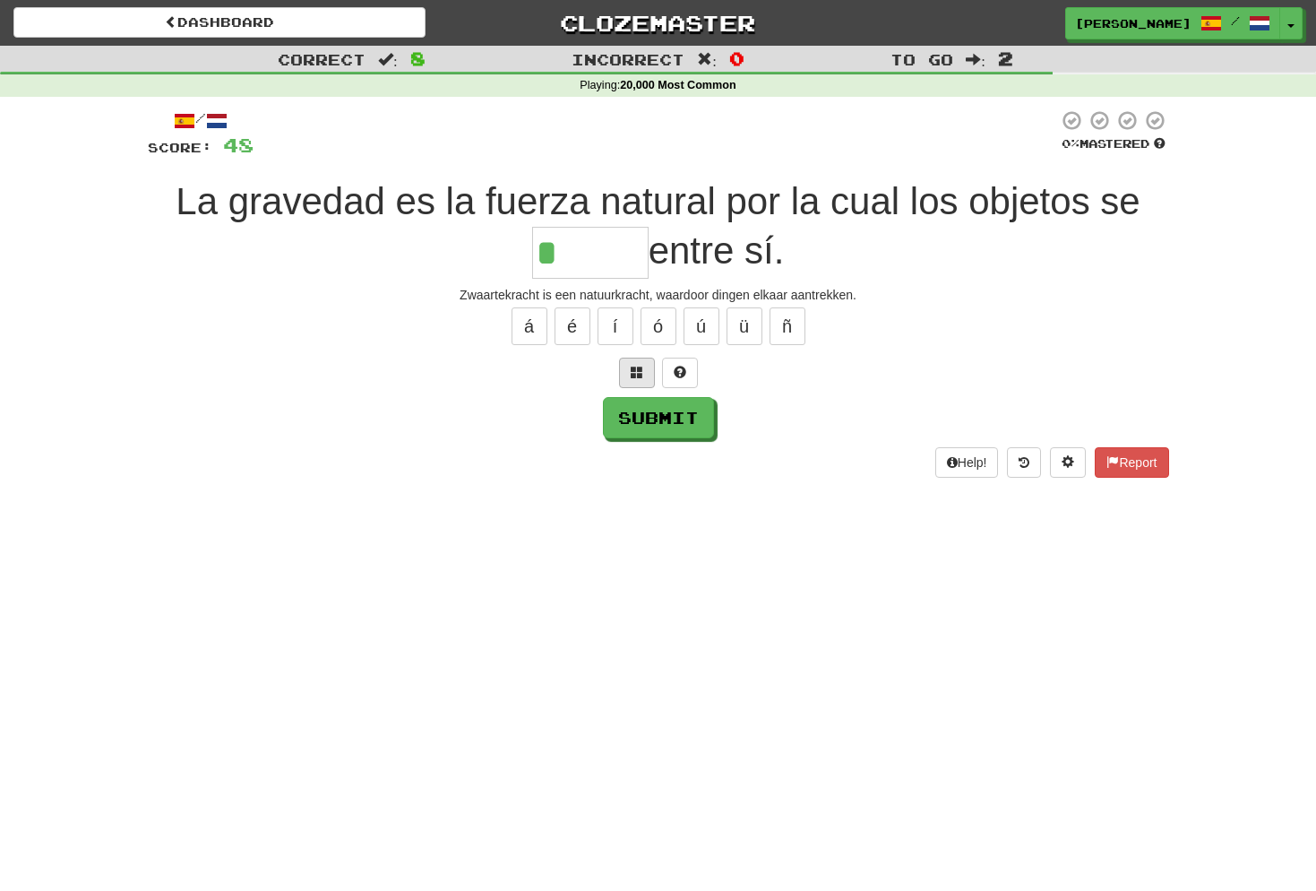
click at [637, 369] on span at bounding box center [637, 372] width 13 height 13
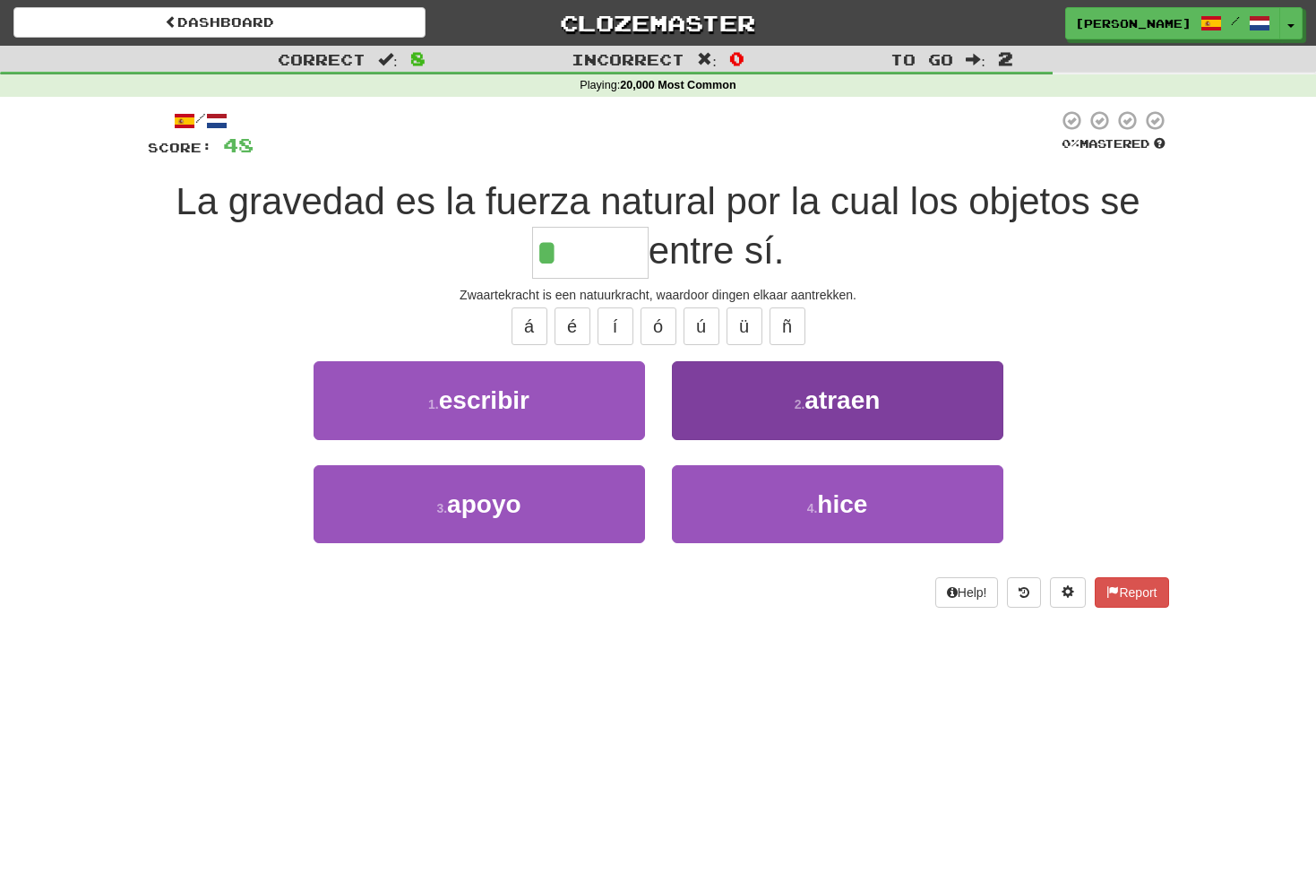
click at [827, 399] on span "atraen" at bounding box center [842, 400] width 75 height 28
type input "******"
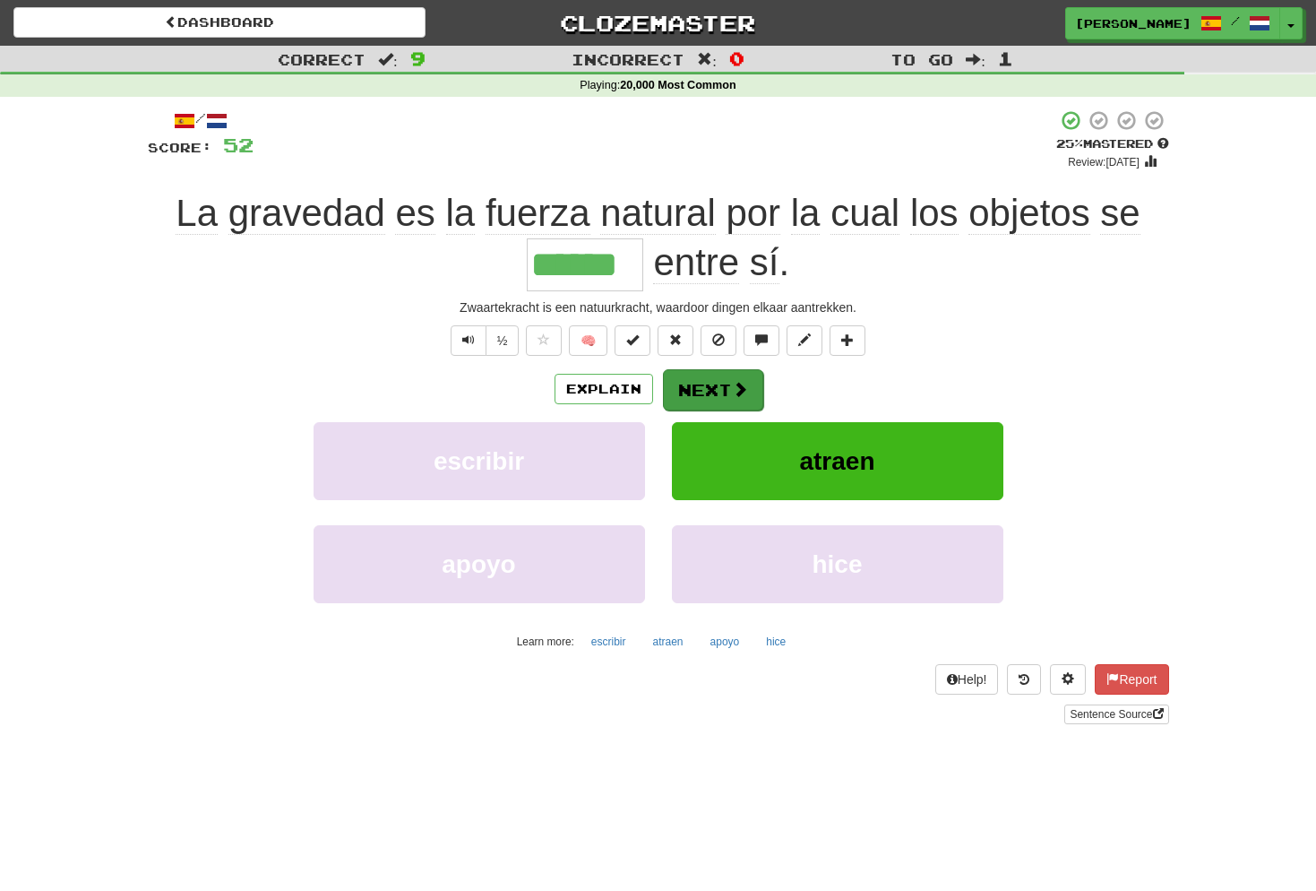
click at [729, 384] on button "Next" at bounding box center [713, 389] width 100 height 41
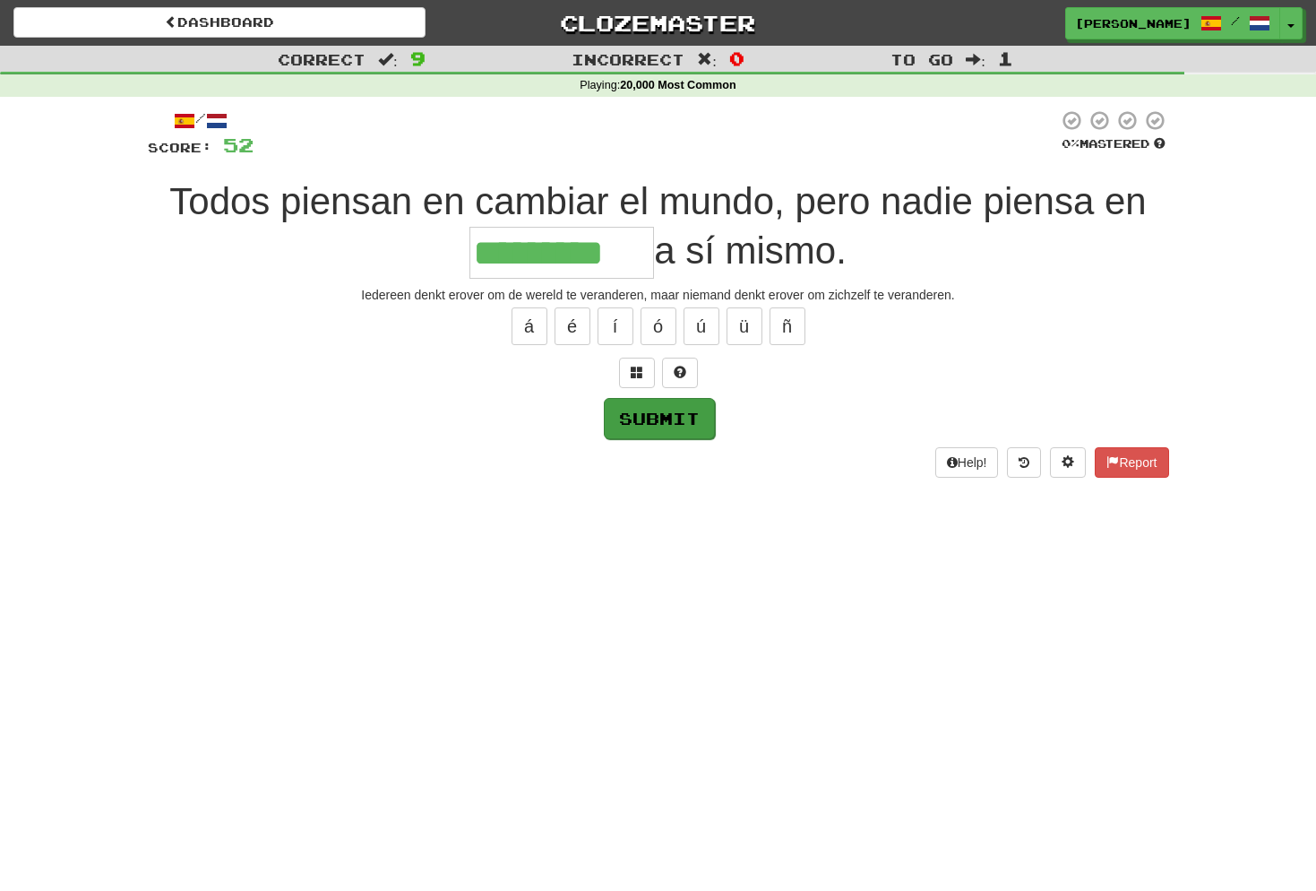
type input "*********"
click at [696, 421] on button "Submit" at bounding box center [659, 418] width 111 height 41
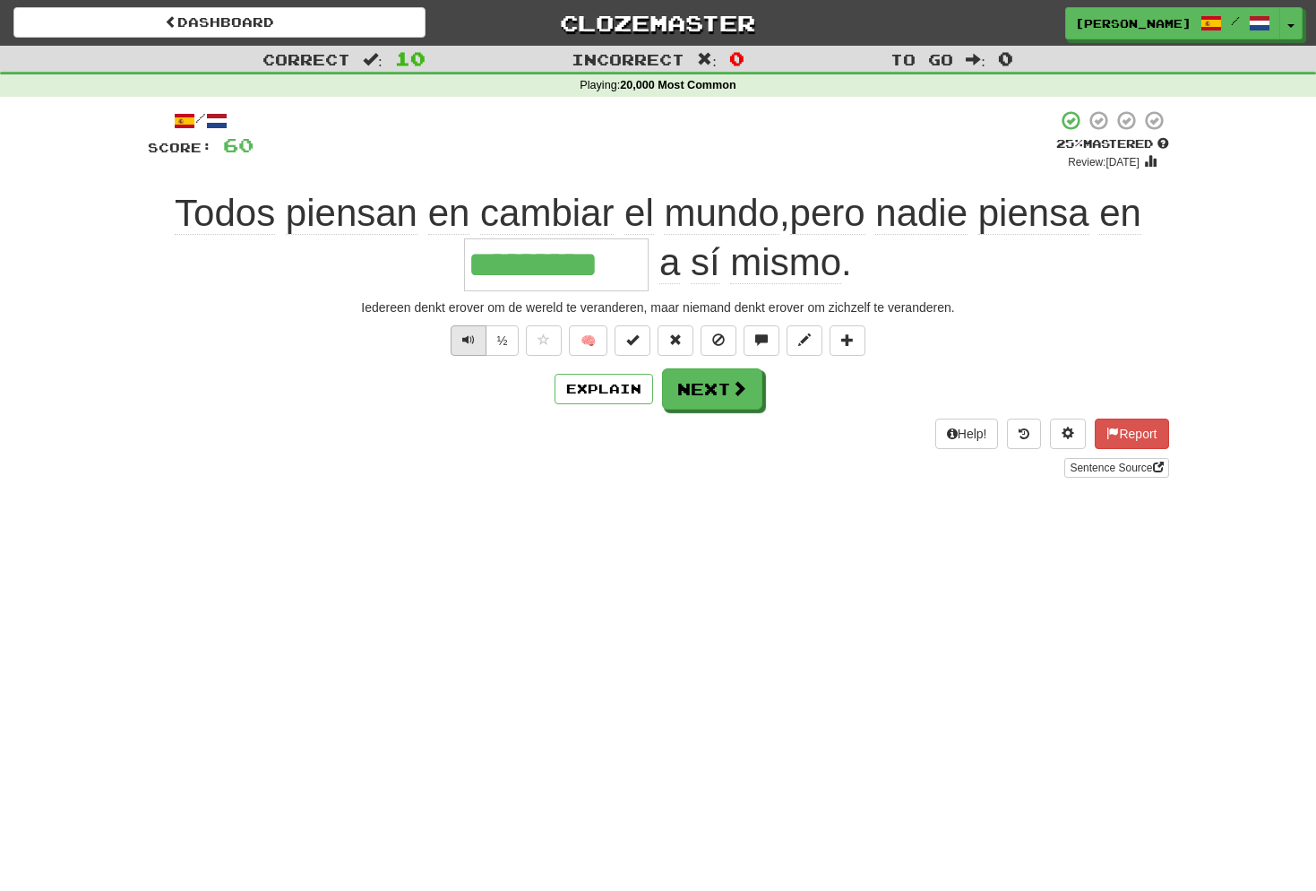
click at [479, 341] on button "Text-to-speech controls" at bounding box center [469, 340] width 36 height 30
click at [717, 381] on button "Next" at bounding box center [713, 389] width 100 height 41
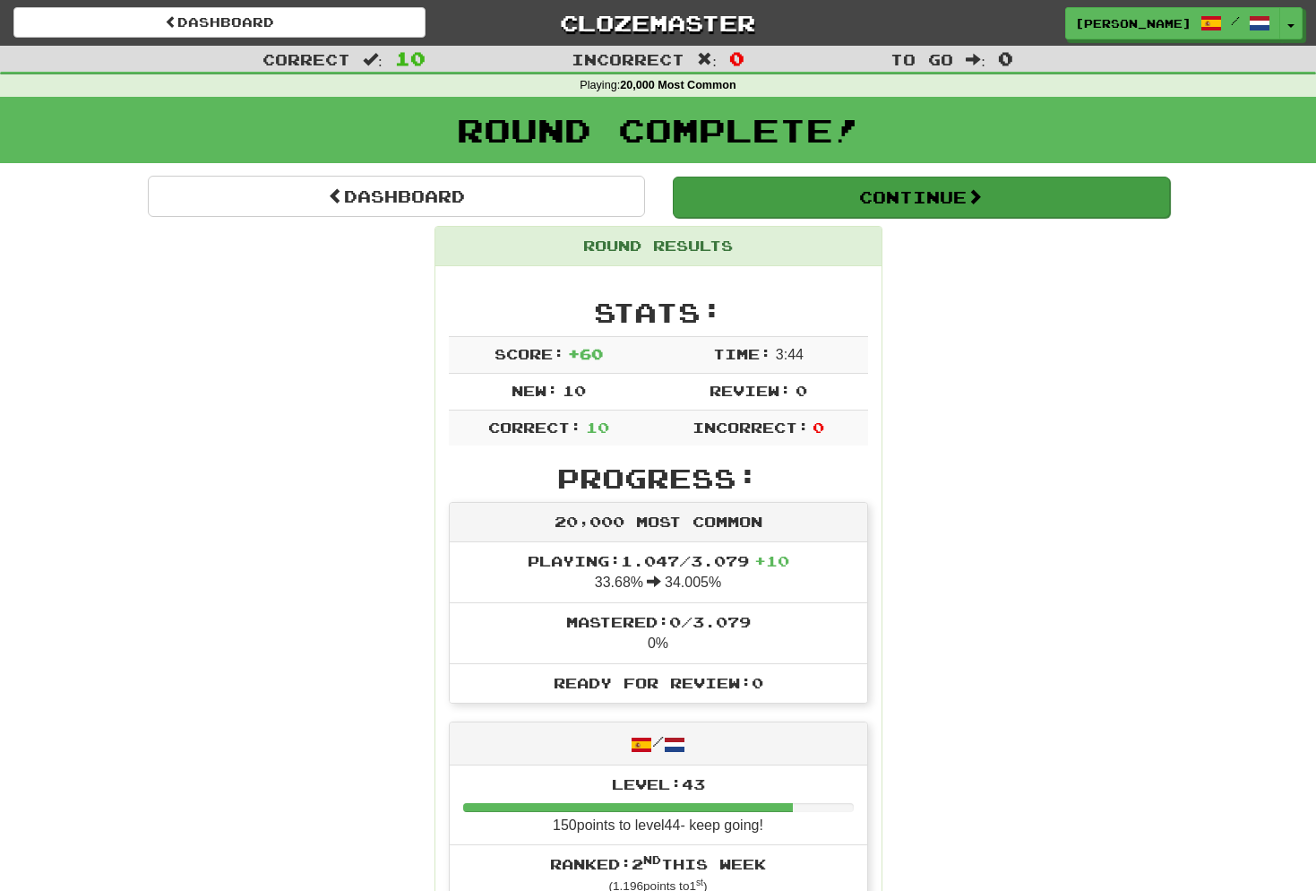
click at [949, 199] on button "Continue" at bounding box center [921, 196] width 497 height 41
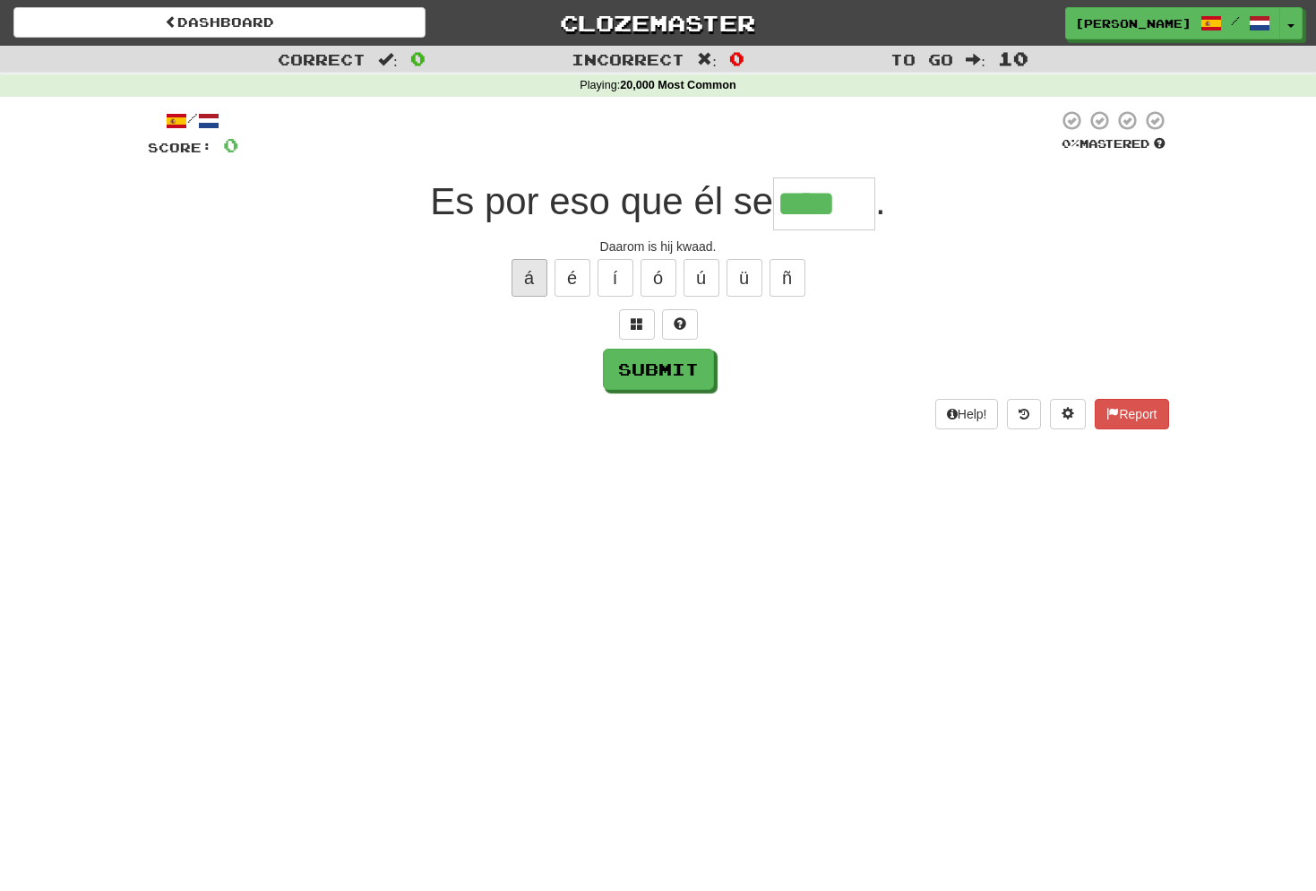
click at [537, 277] on button "á" at bounding box center [530, 278] width 36 height 38
click at [642, 326] on span at bounding box center [637, 323] width 13 height 13
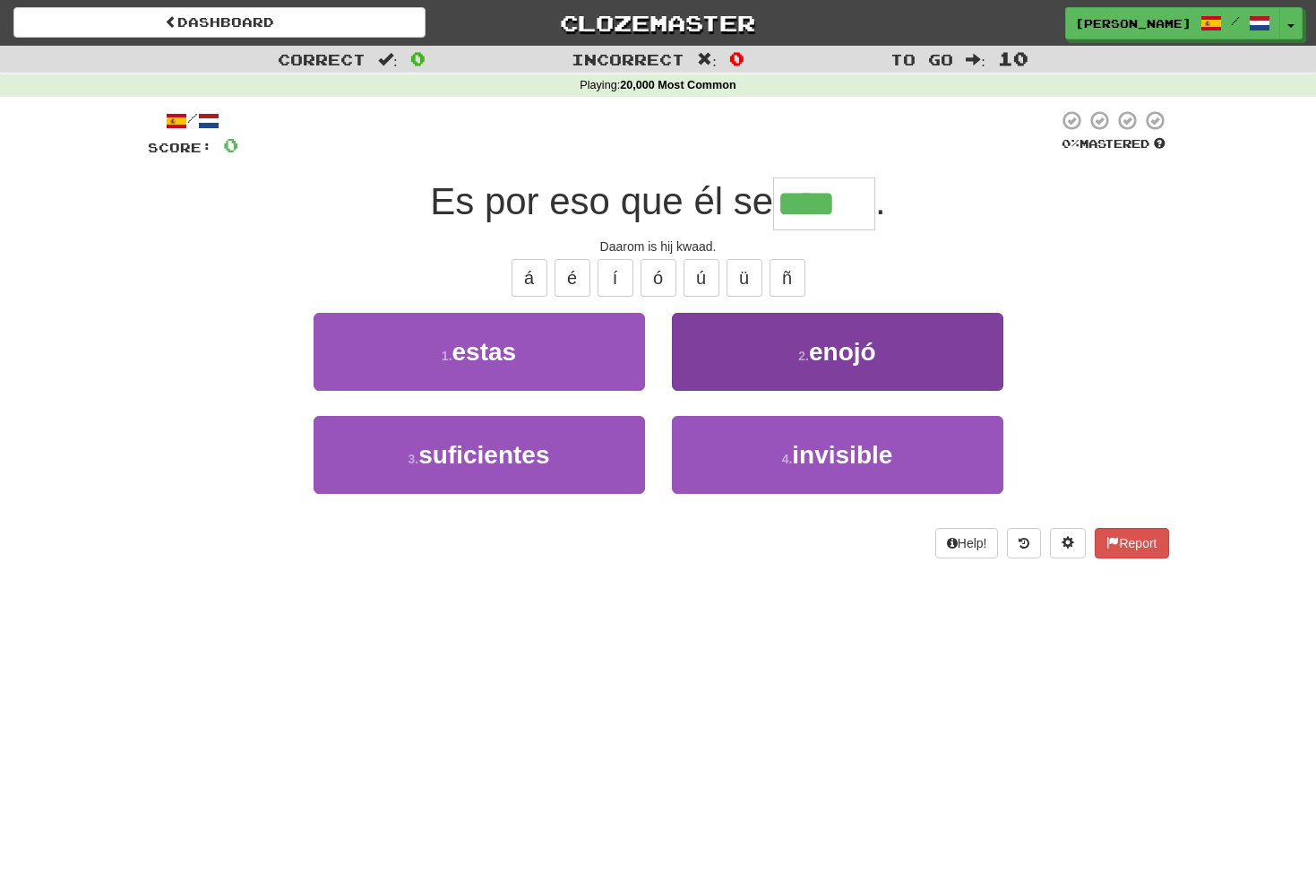
click at [897, 348] on button "2 . enojó" at bounding box center [837, 352] width 331 height 78
type input "*****"
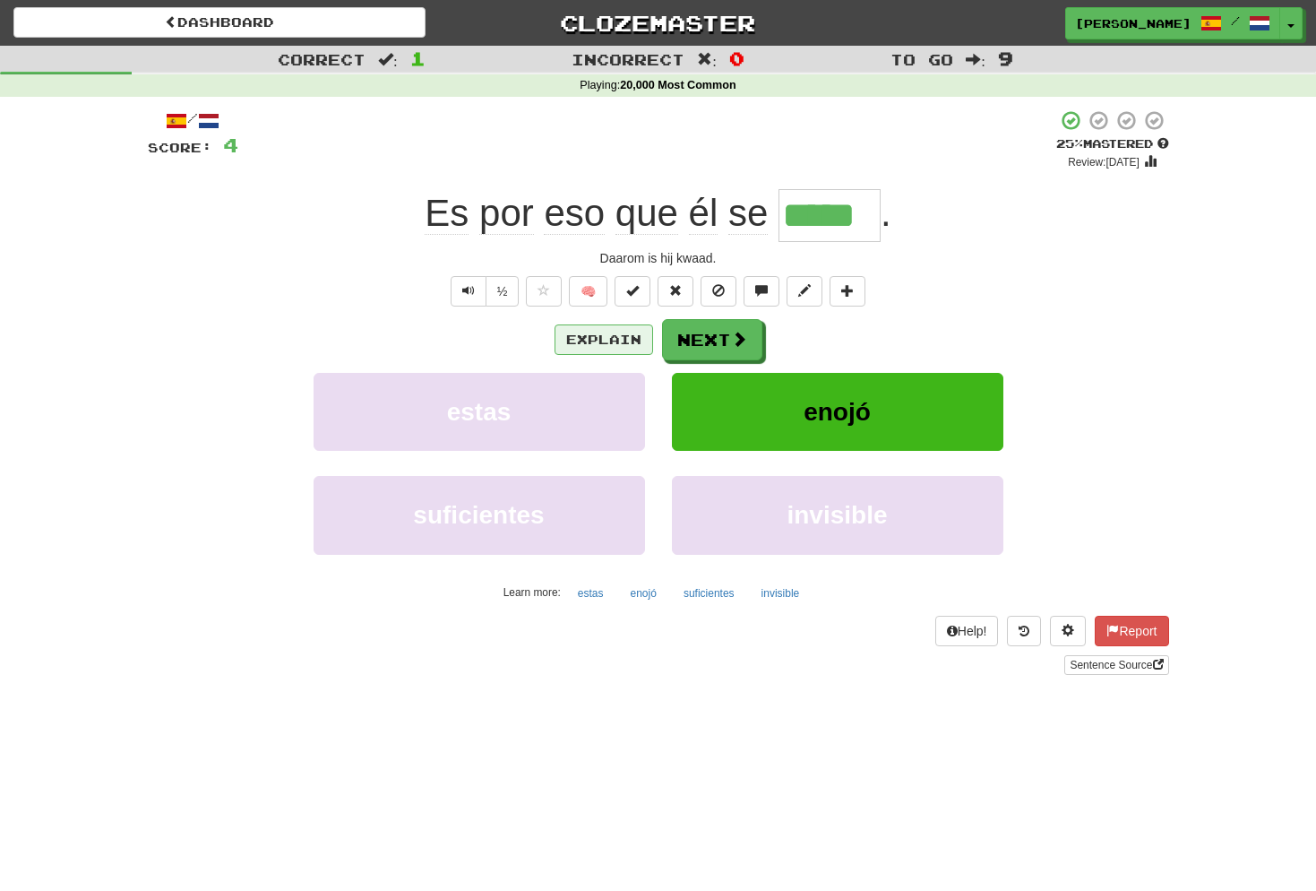
click at [614, 339] on button "Explain" at bounding box center [604, 339] width 99 height 30
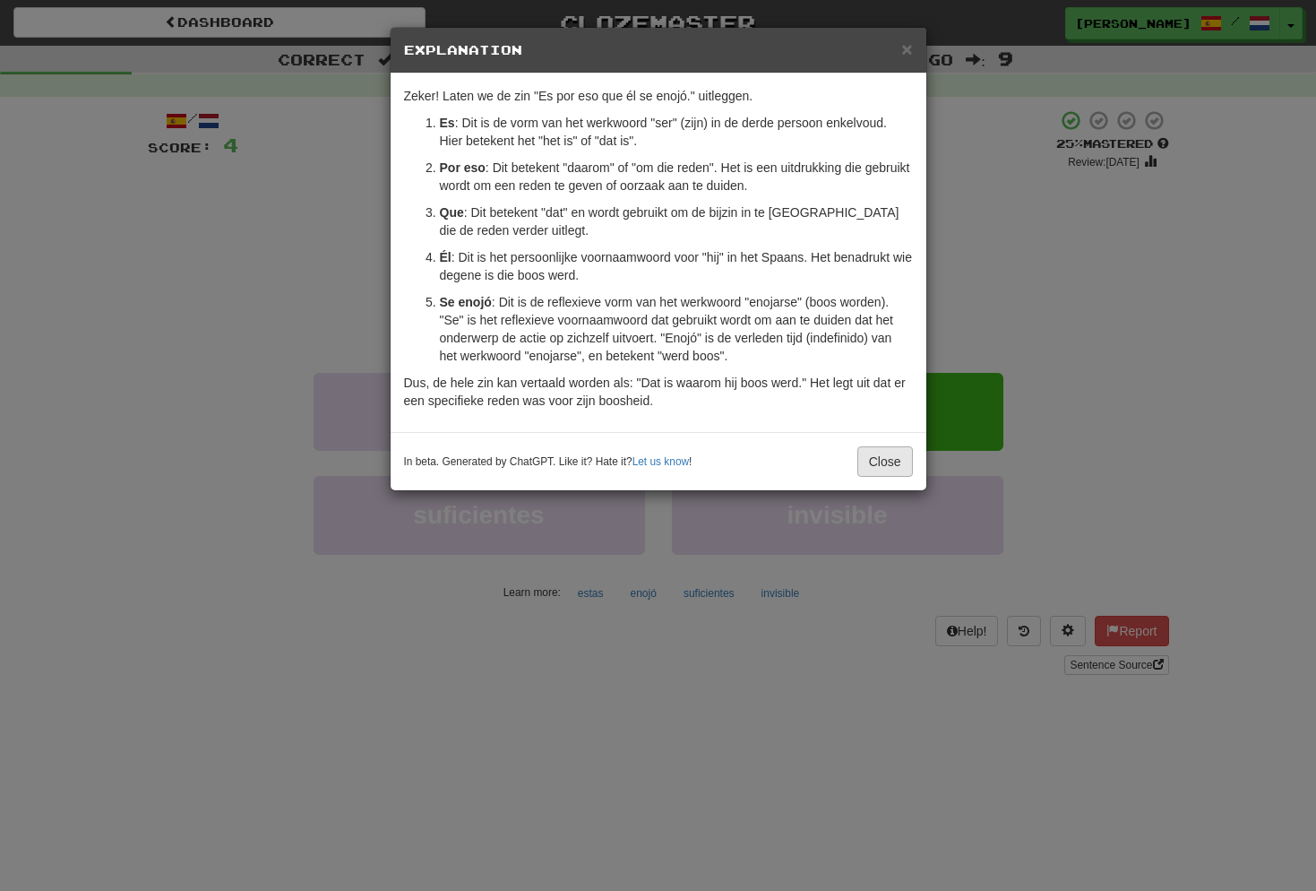
click at [885, 456] on button "Close" at bounding box center [885, 461] width 56 height 30
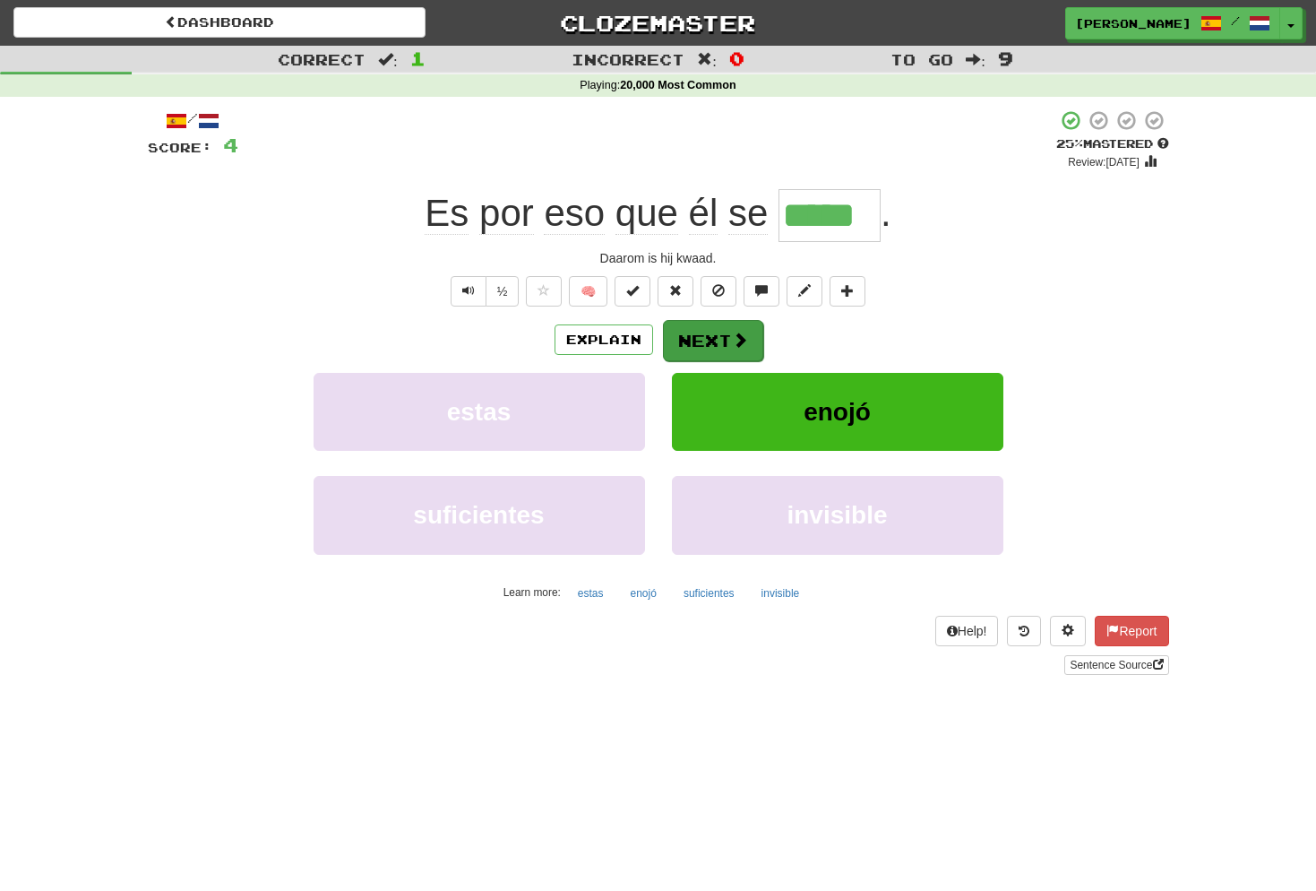
click at [718, 339] on button "Next" at bounding box center [713, 340] width 100 height 41
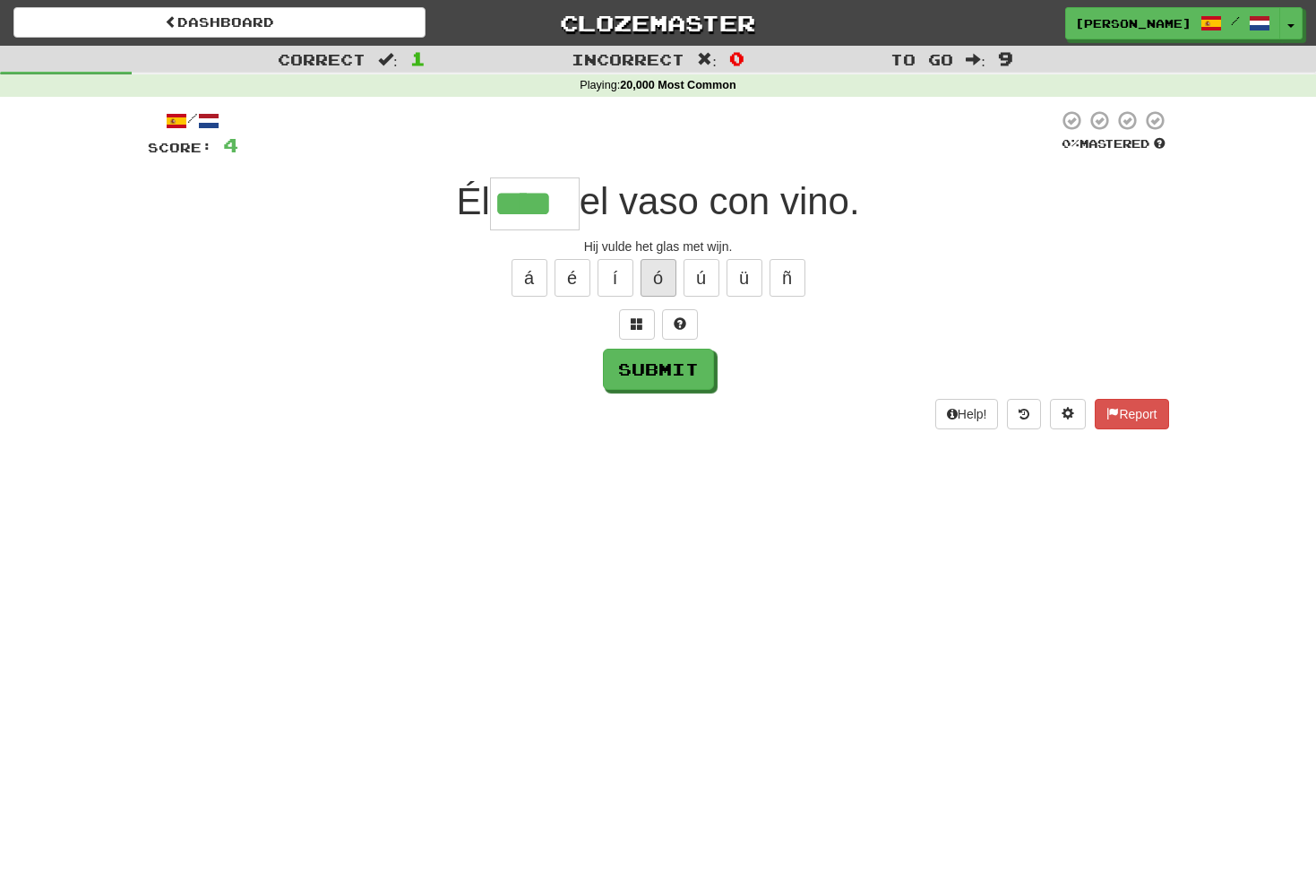
click at [660, 272] on button "ó" at bounding box center [659, 278] width 36 height 38
type input "*****"
click at [653, 363] on button "Submit" at bounding box center [659, 369] width 111 height 41
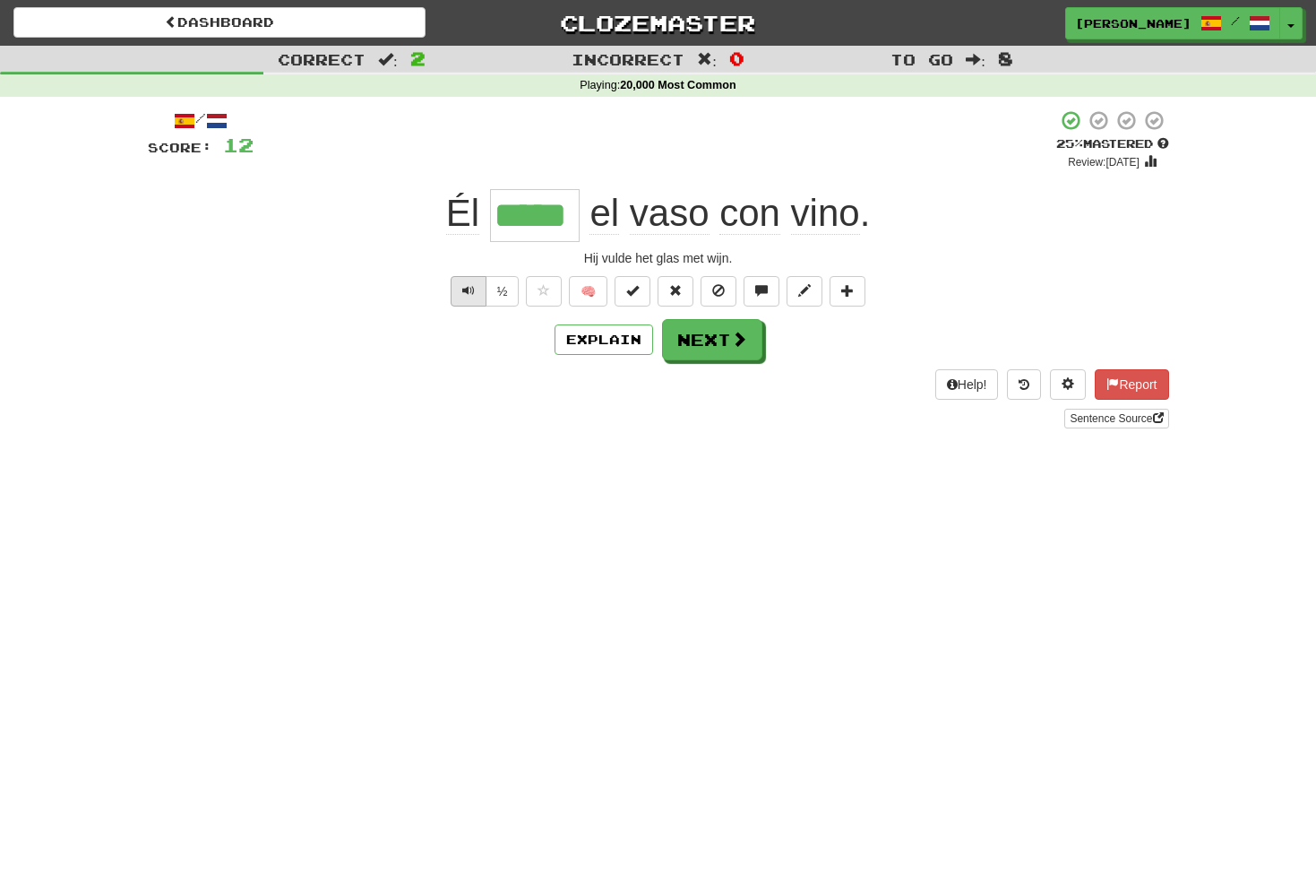
click at [475, 292] on button "Text-to-speech controls" at bounding box center [469, 291] width 36 height 30
click at [727, 340] on button "Next" at bounding box center [713, 340] width 100 height 41
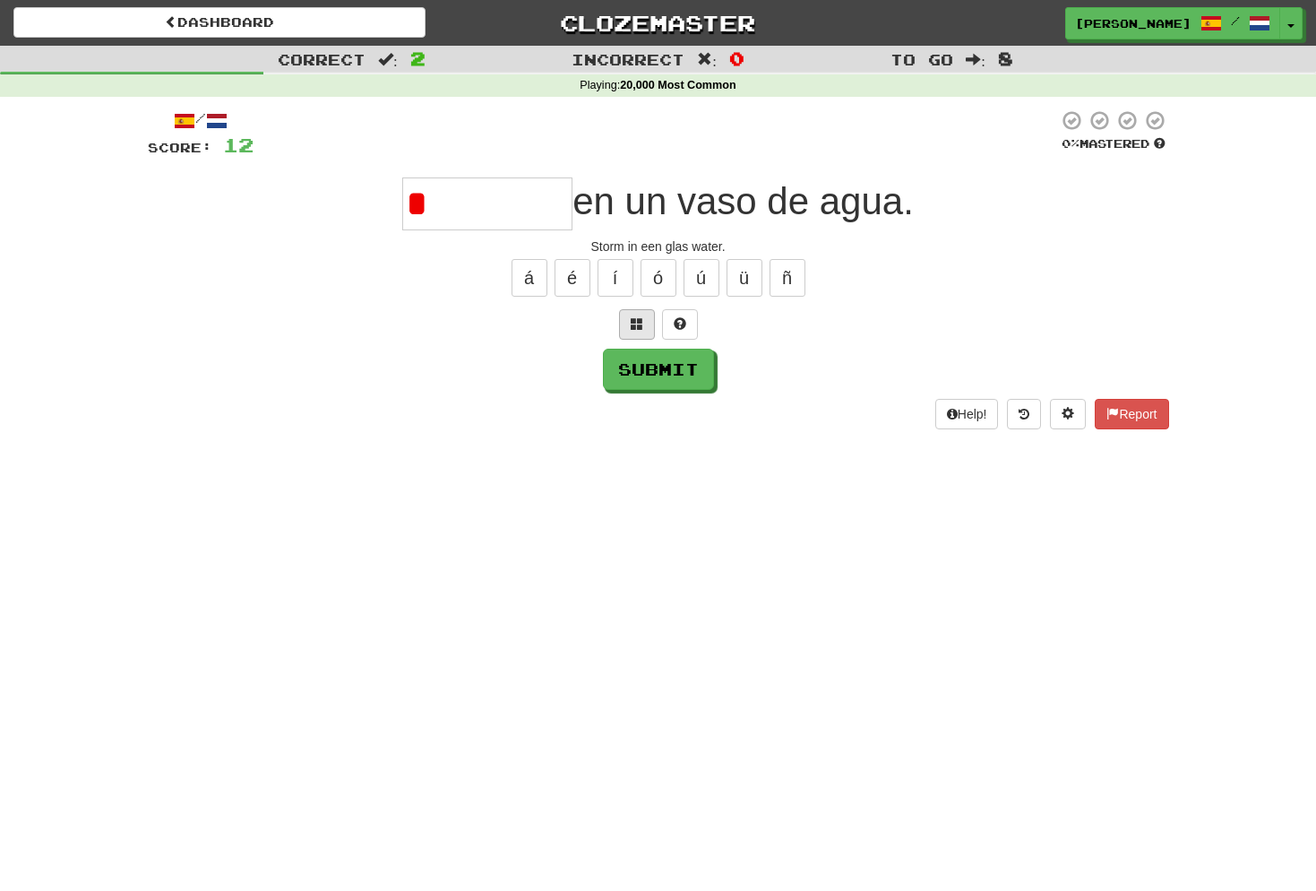
click at [644, 326] on button at bounding box center [637, 324] width 36 height 30
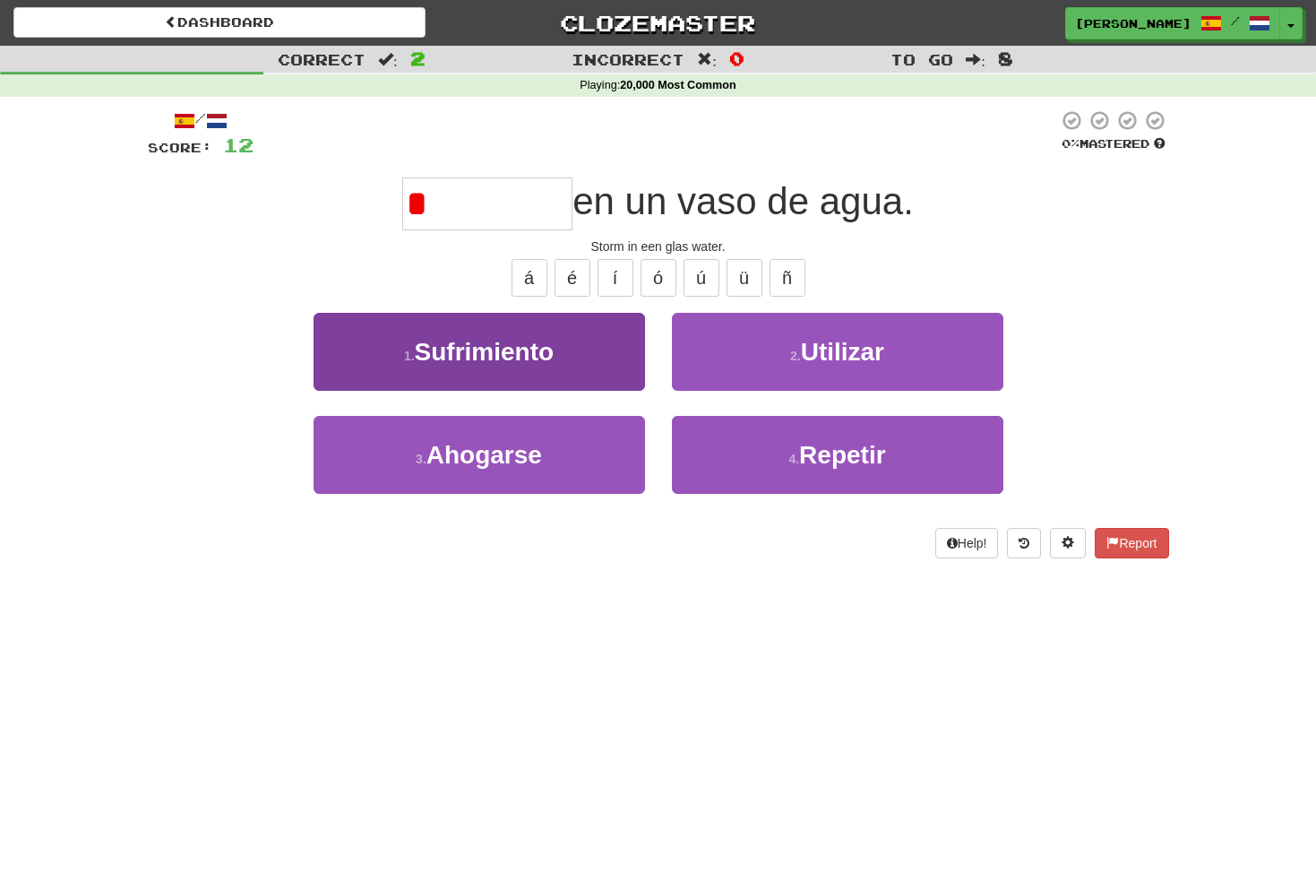
click at [564, 348] on button "1 . Sufrimiento" at bounding box center [479, 352] width 331 height 78
type input "********"
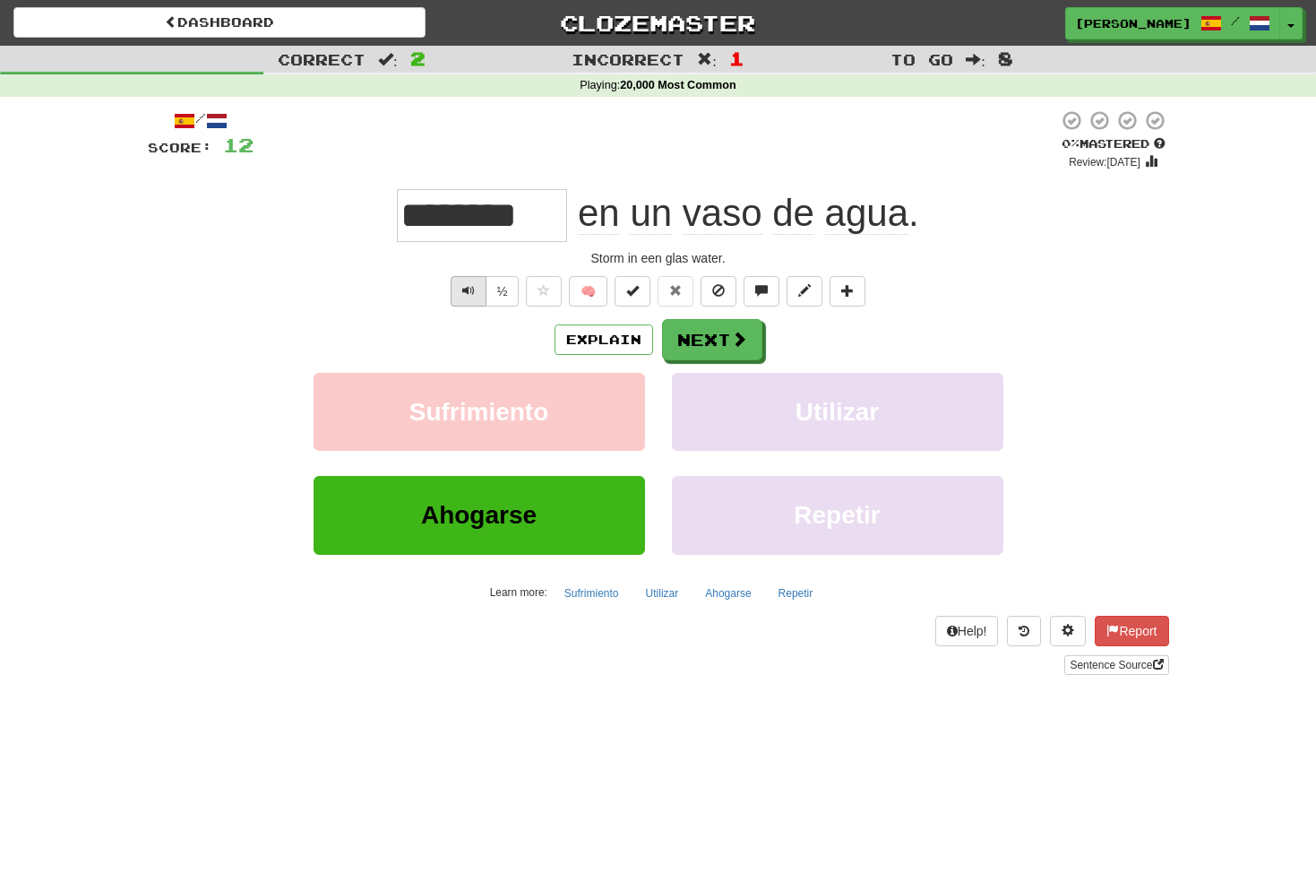
click at [463, 289] on span "Text-to-speech controls" at bounding box center [468, 290] width 13 height 13
click at [723, 341] on button "Next" at bounding box center [713, 340] width 100 height 41
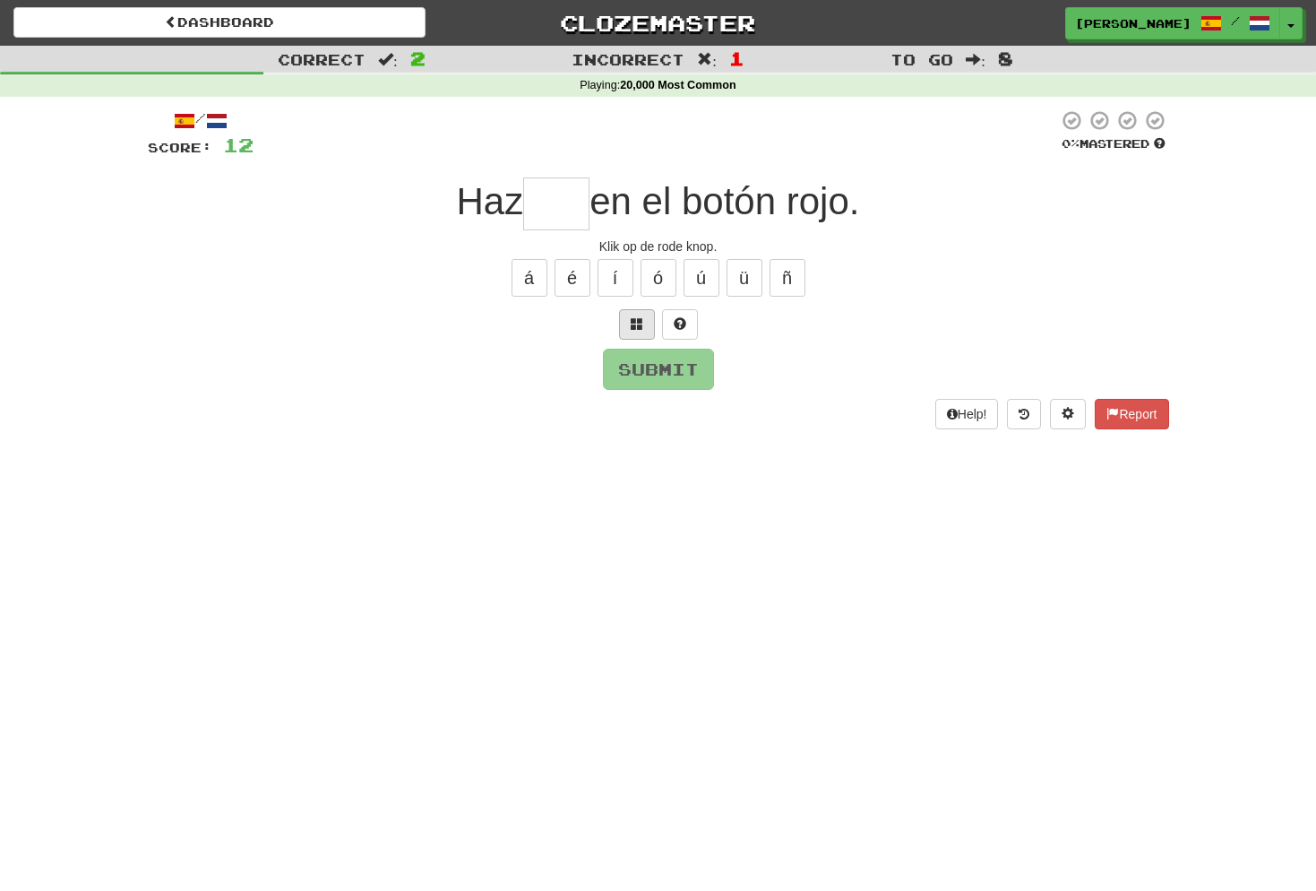
click at [640, 323] on span at bounding box center [637, 323] width 13 height 13
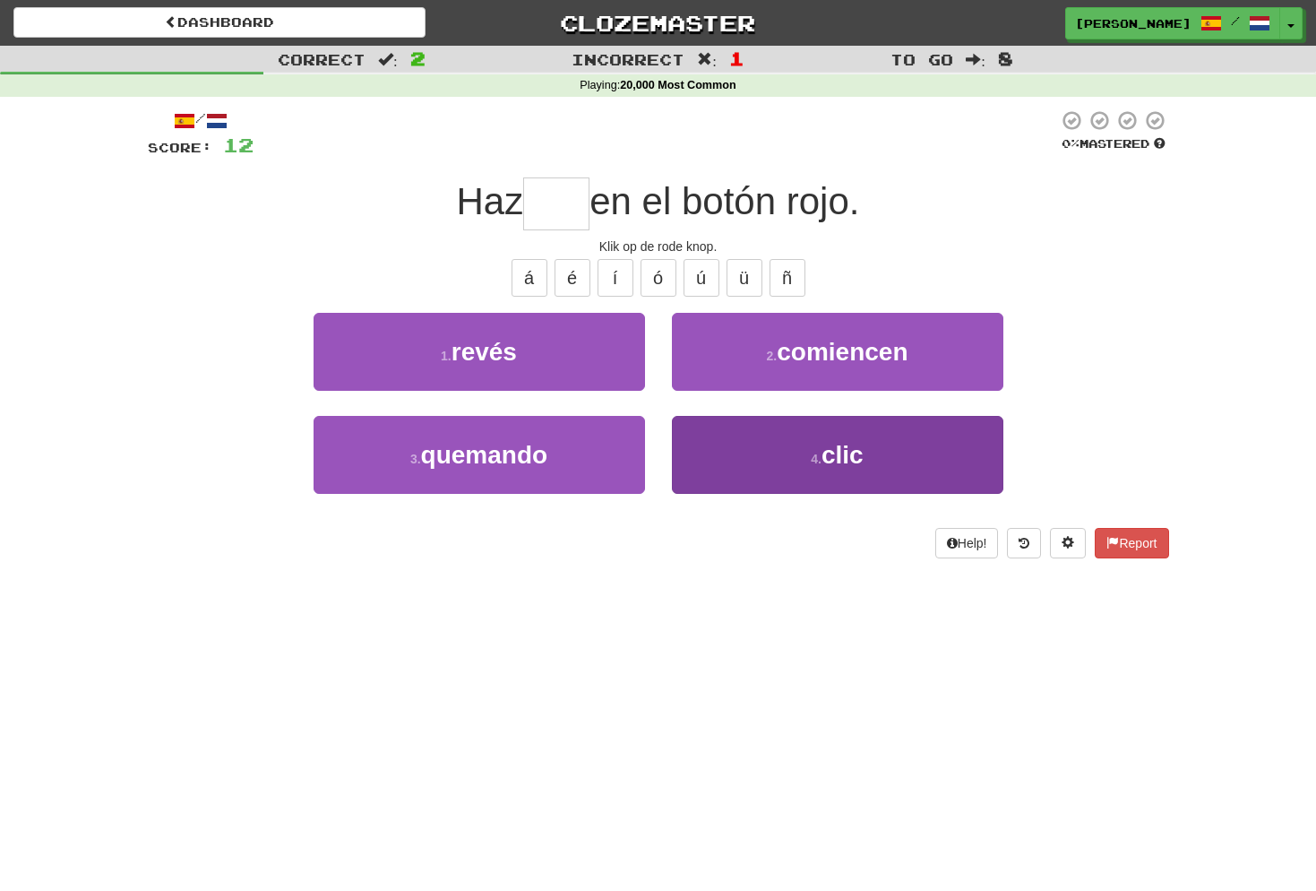
click at [861, 452] on span "clic" at bounding box center [843, 455] width 42 height 28
type input "****"
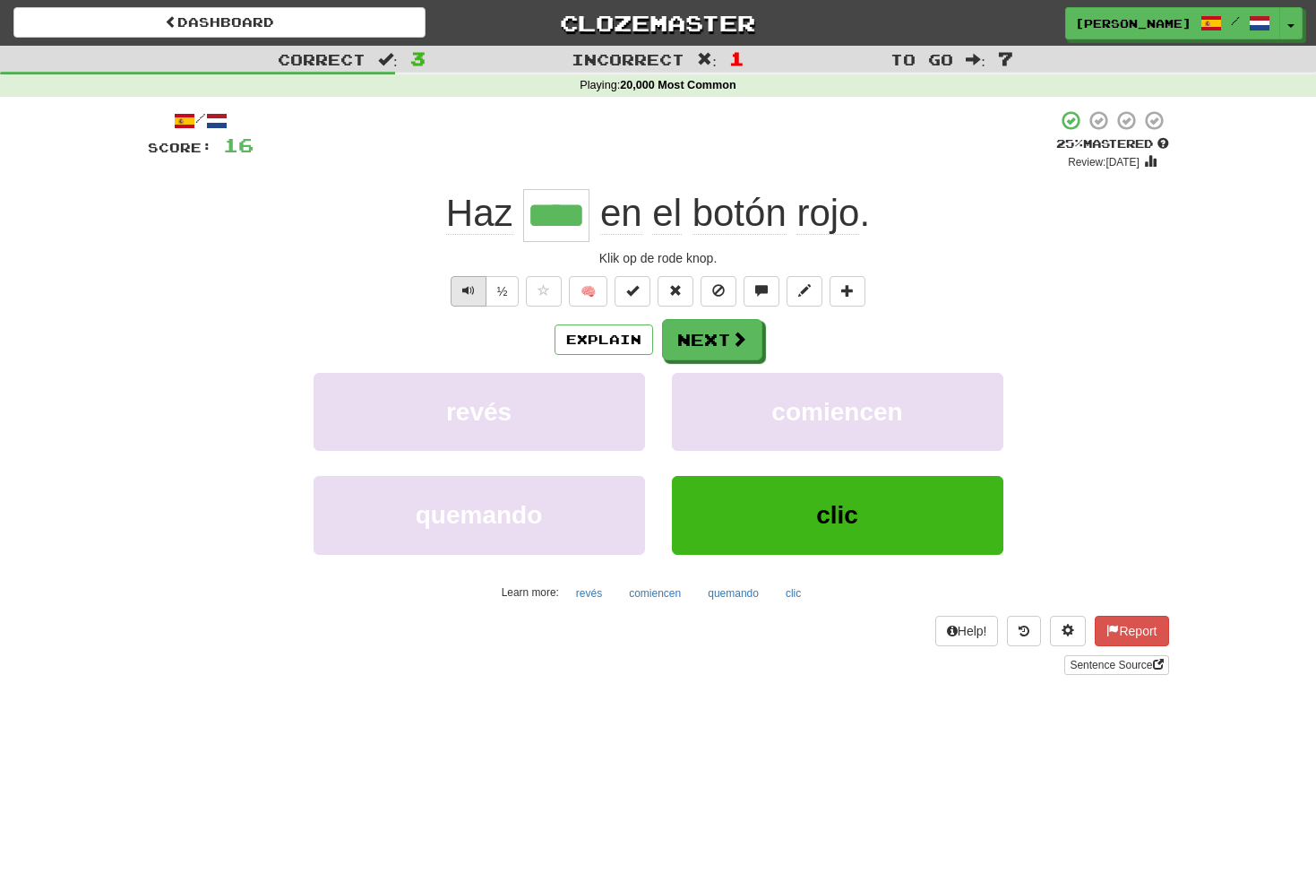
click at [471, 288] on span "Text-to-speech controls" at bounding box center [468, 290] width 13 height 13
click at [720, 335] on button "Next" at bounding box center [713, 340] width 100 height 41
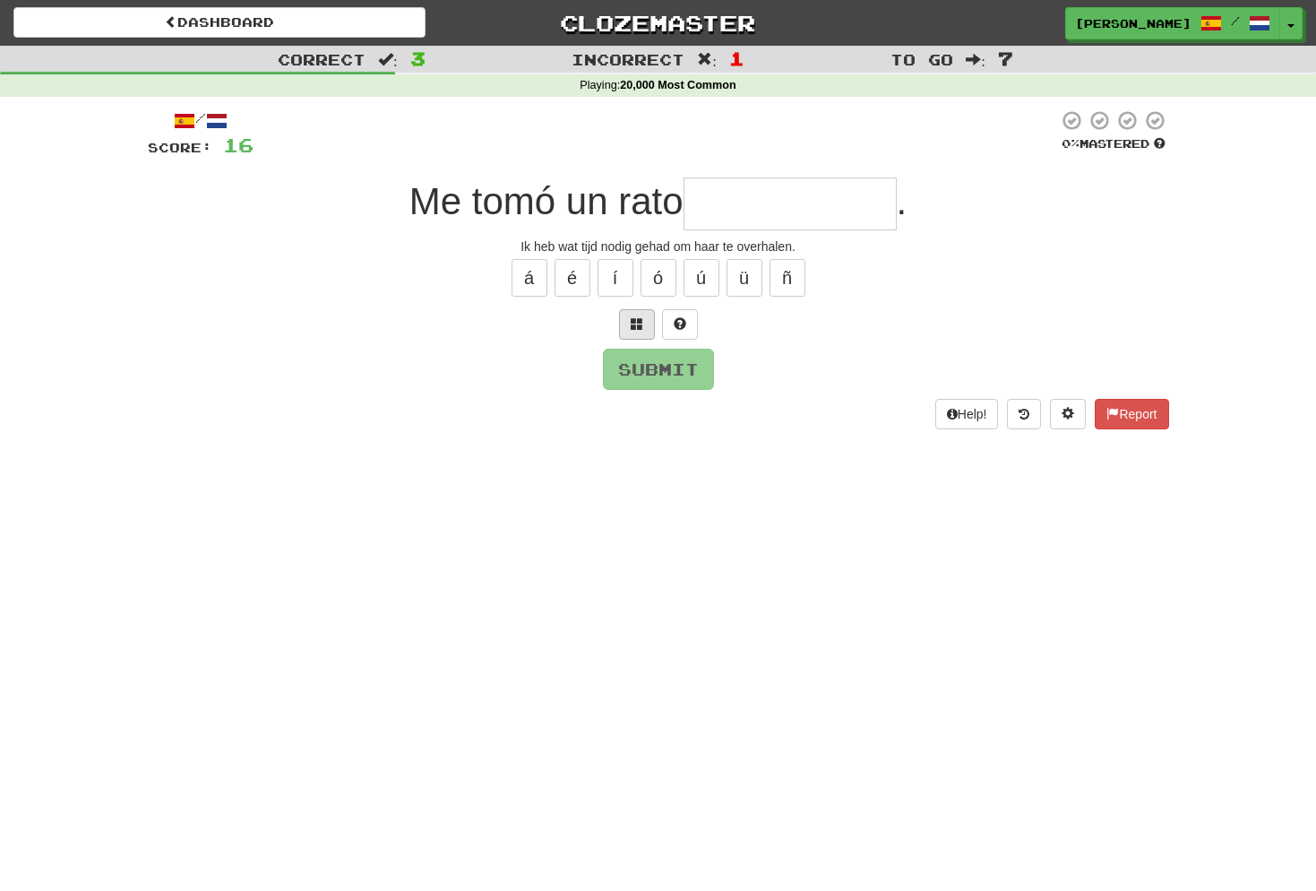
click at [641, 317] on span at bounding box center [637, 323] width 13 height 13
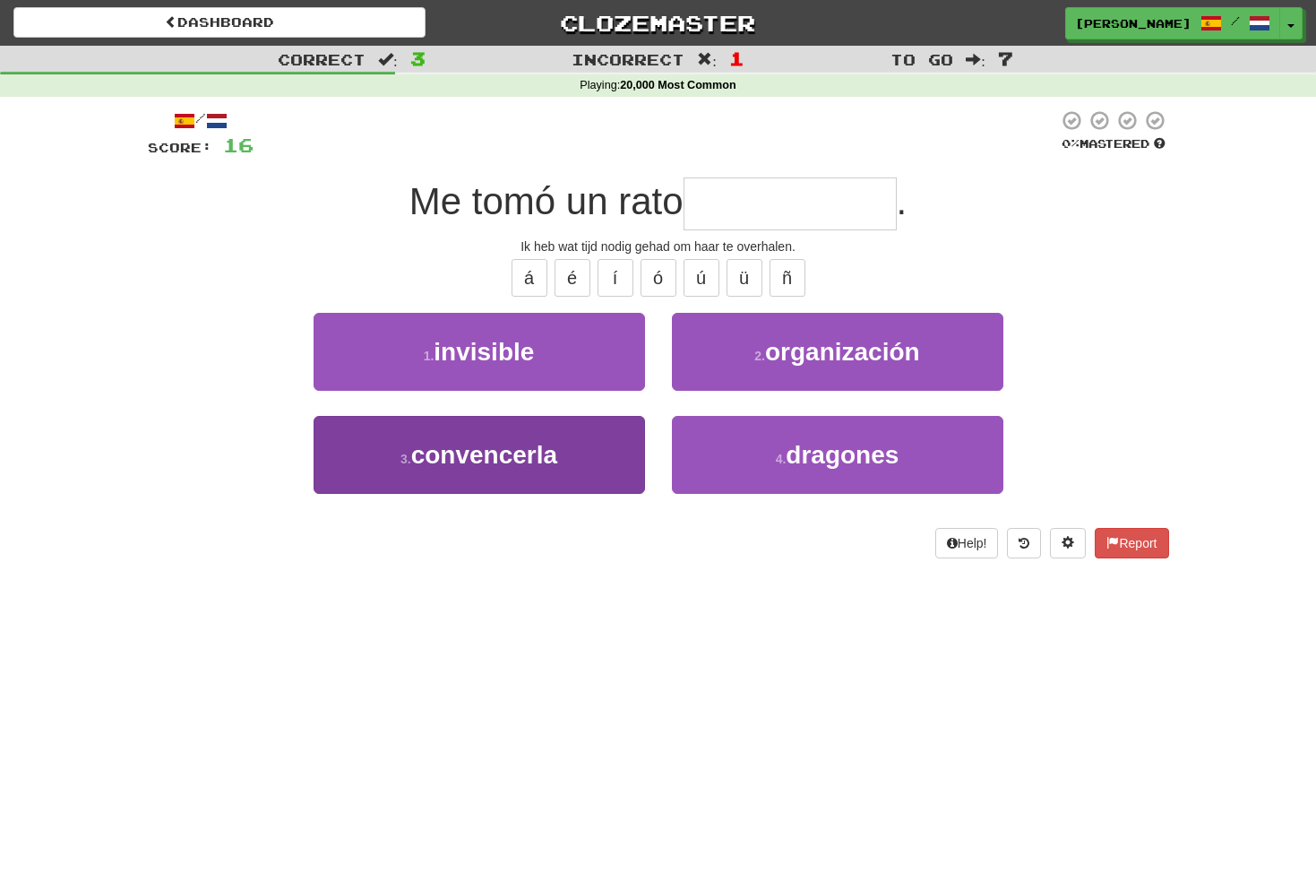
click at [527, 453] on span "convencerla" at bounding box center [484, 455] width 146 height 28
type input "**********"
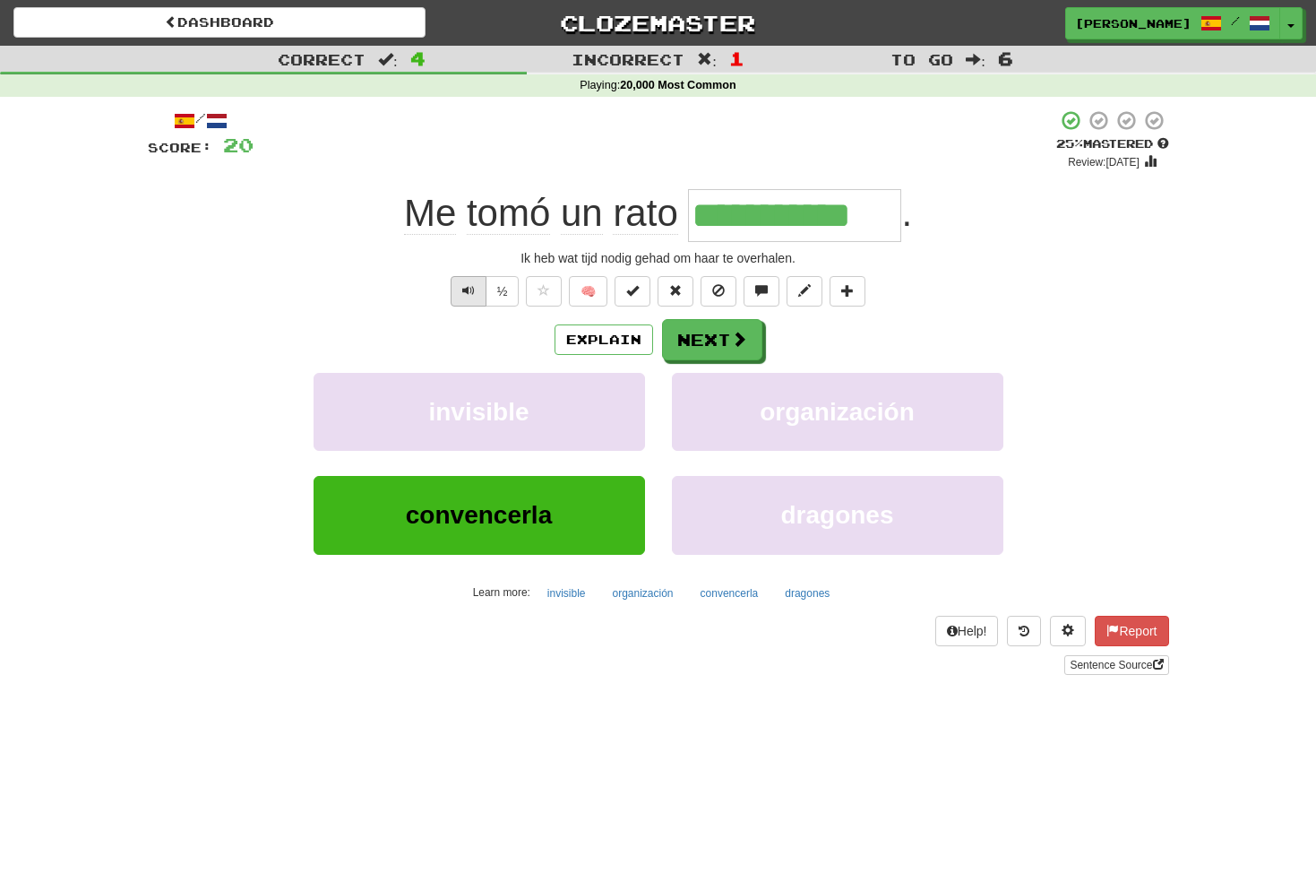
click at [463, 284] on span "Text-to-speech controls" at bounding box center [468, 290] width 13 height 13
click at [727, 338] on button "Next" at bounding box center [713, 340] width 100 height 41
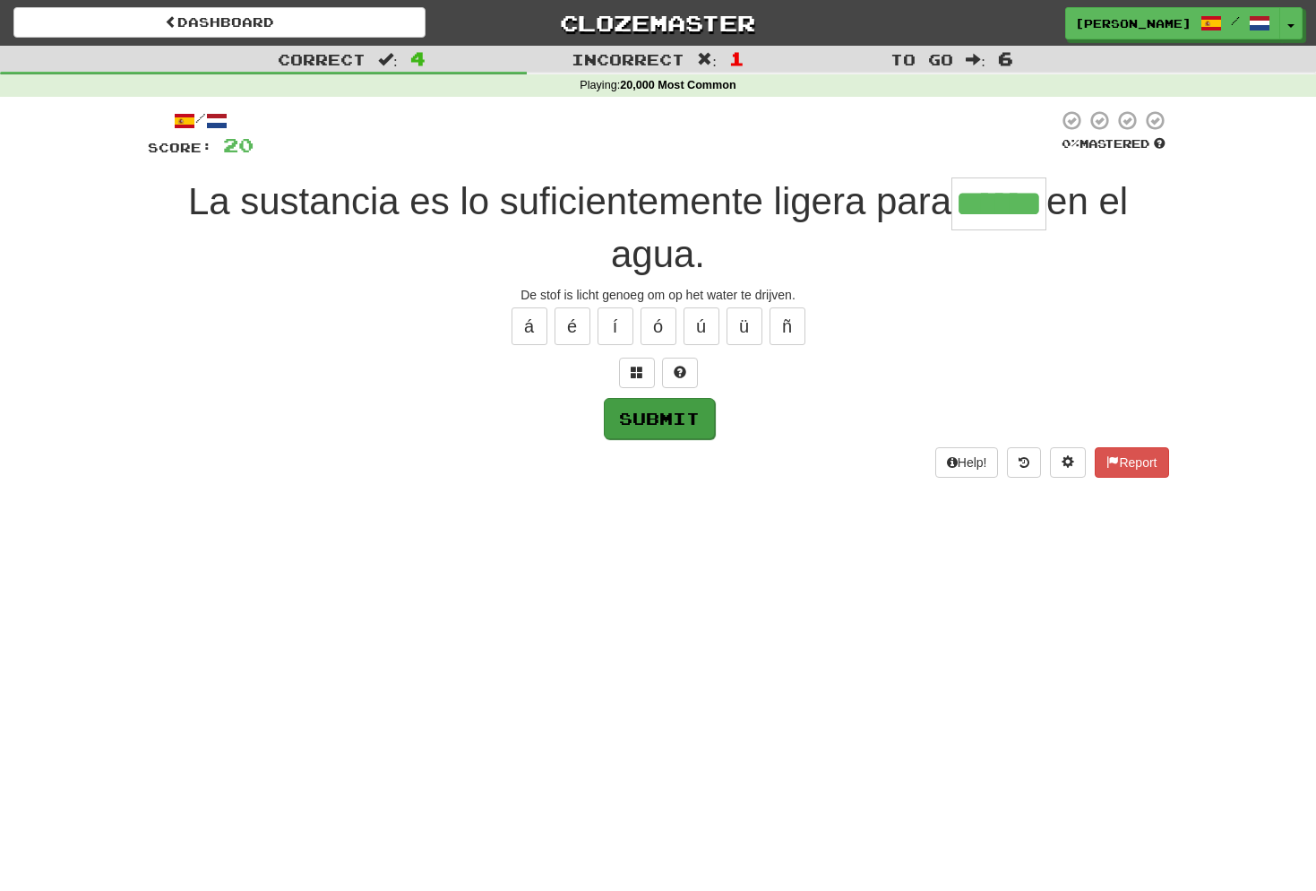
type input "******"
click at [671, 408] on button "Submit" at bounding box center [659, 418] width 111 height 41
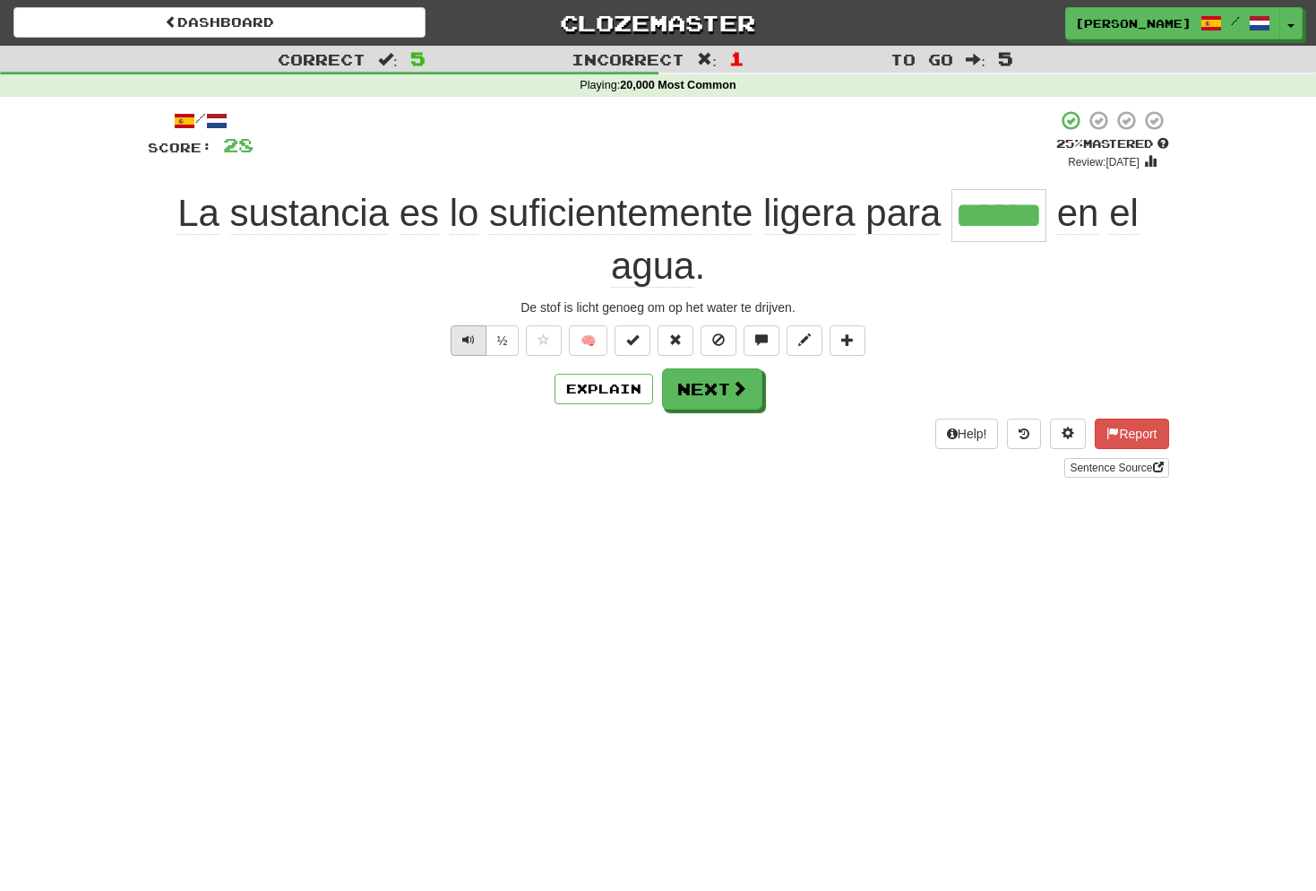
click at [475, 343] on button "Text-to-speech controls" at bounding box center [469, 340] width 36 height 30
click at [714, 381] on button "Next" at bounding box center [713, 389] width 100 height 41
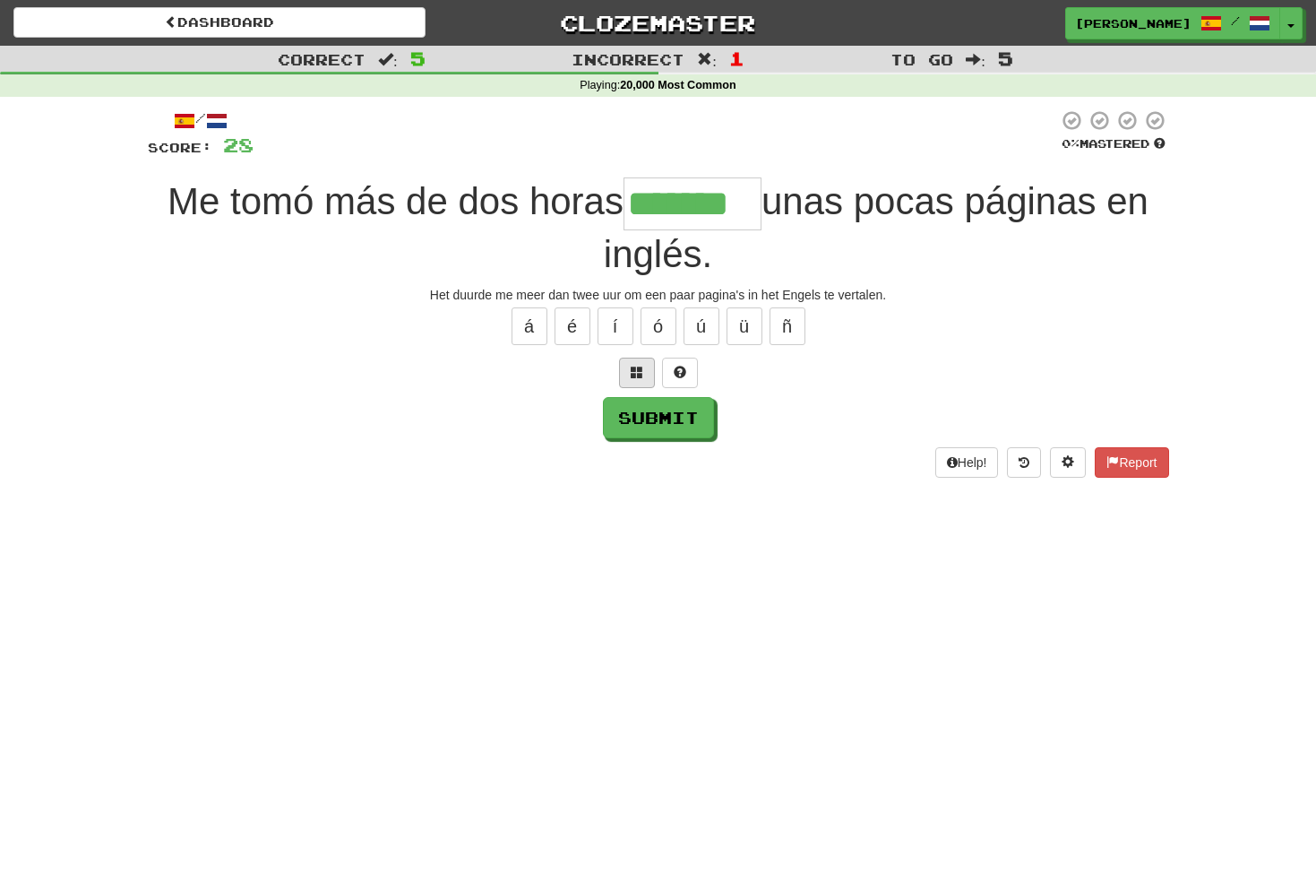
click at [640, 374] on span at bounding box center [637, 372] width 13 height 13
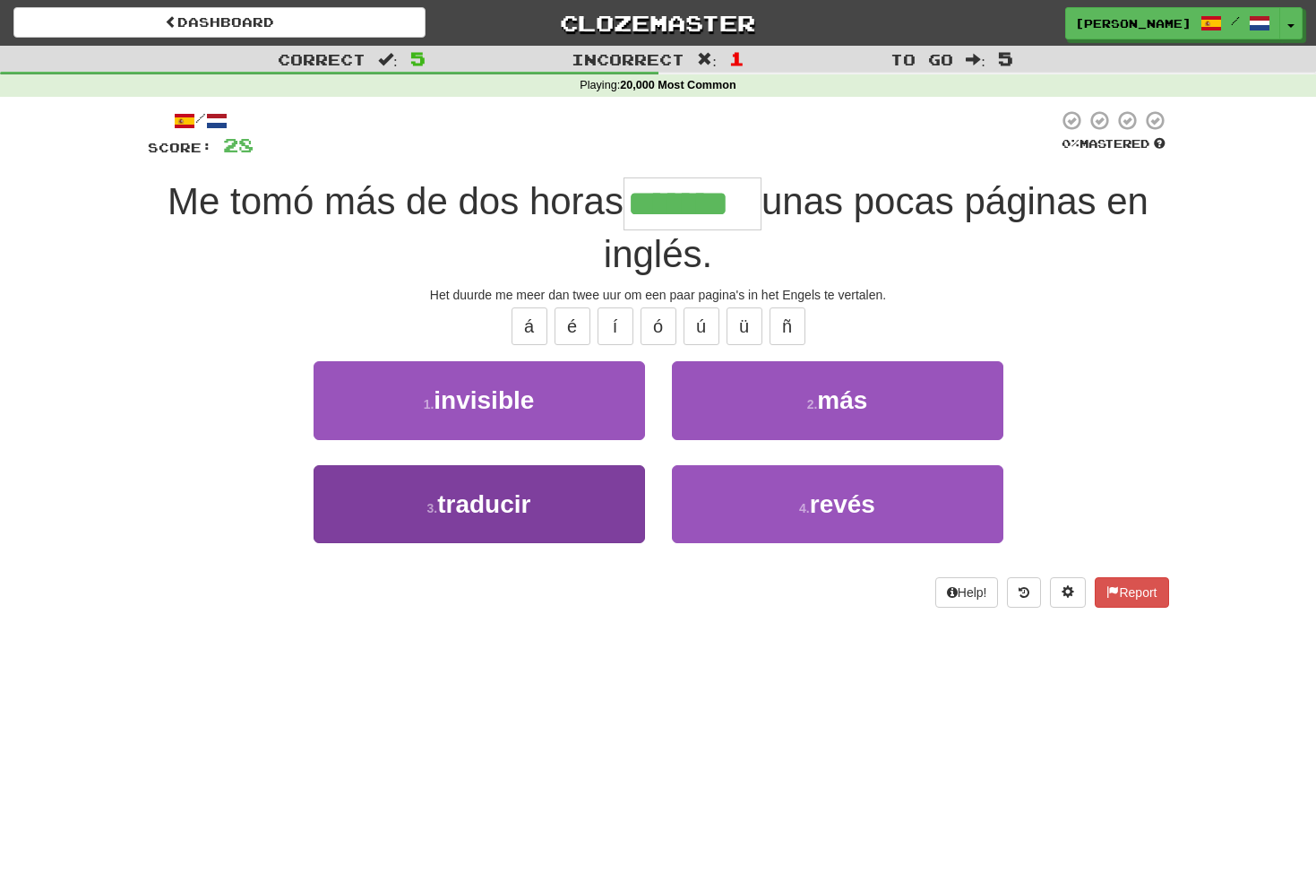
click at [509, 490] on span "traducir" at bounding box center [483, 504] width 93 height 28
type input "********"
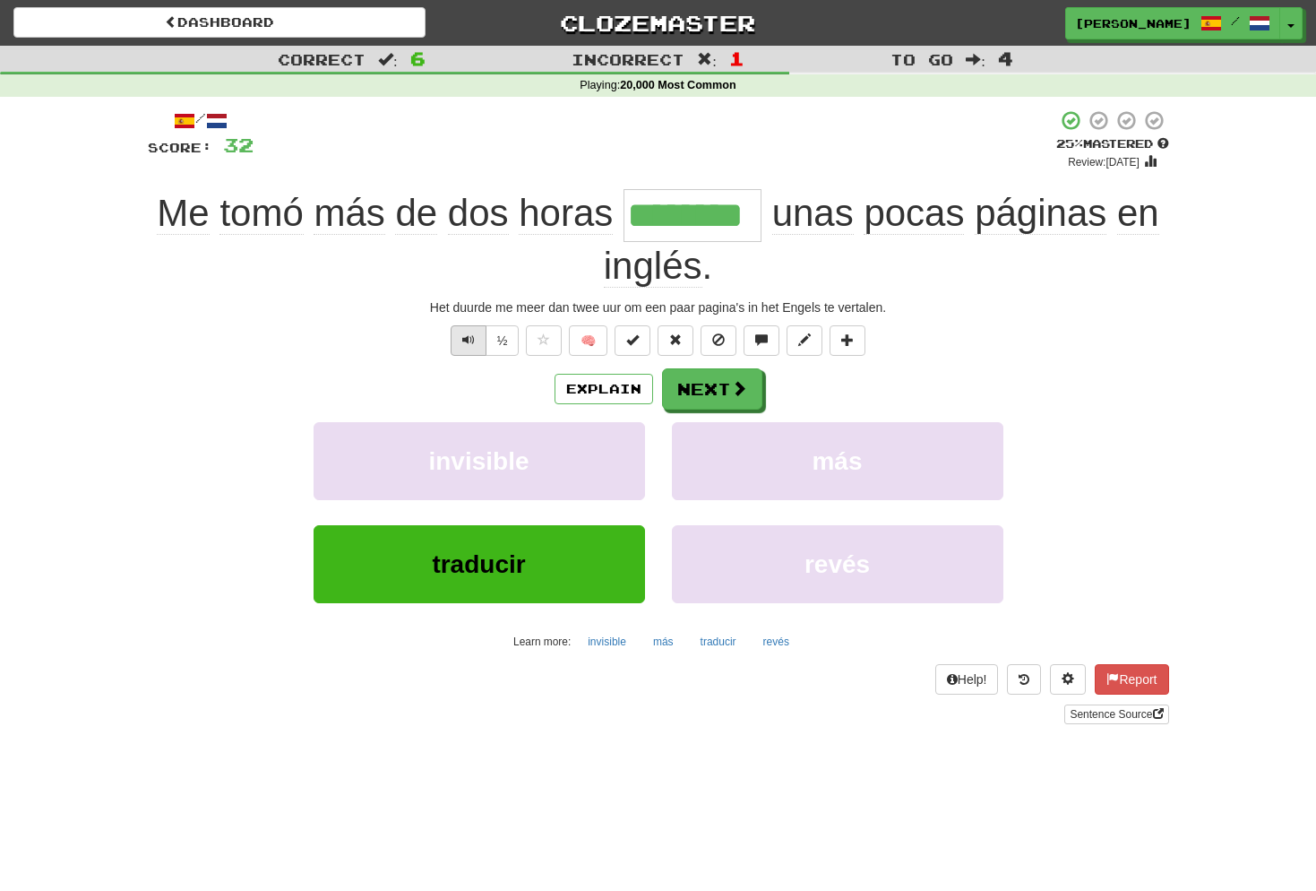
click at [470, 326] on button "Text-to-speech controls" at bounding box center [469, 340] width 36 height 30
click at [719, 386] on button "Next" at bounding box center [713, 389] width 100 height 41
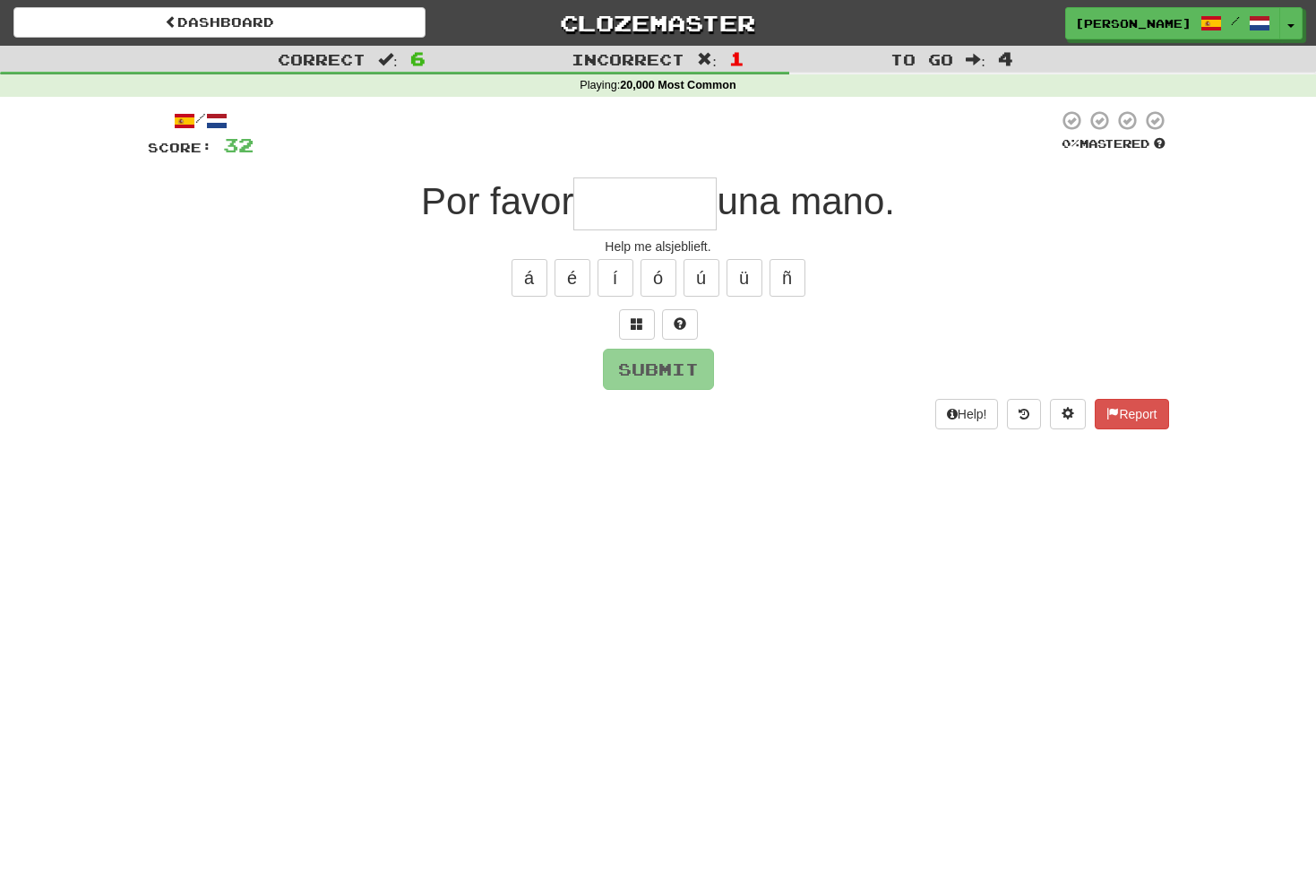
type input "*"
click at [533, 280] on button "á" at bounding box center [530, 278] width 36 height 38
type input "*"
click at [624, 318] on button at bounding box center [637, 324] width 36 height 30
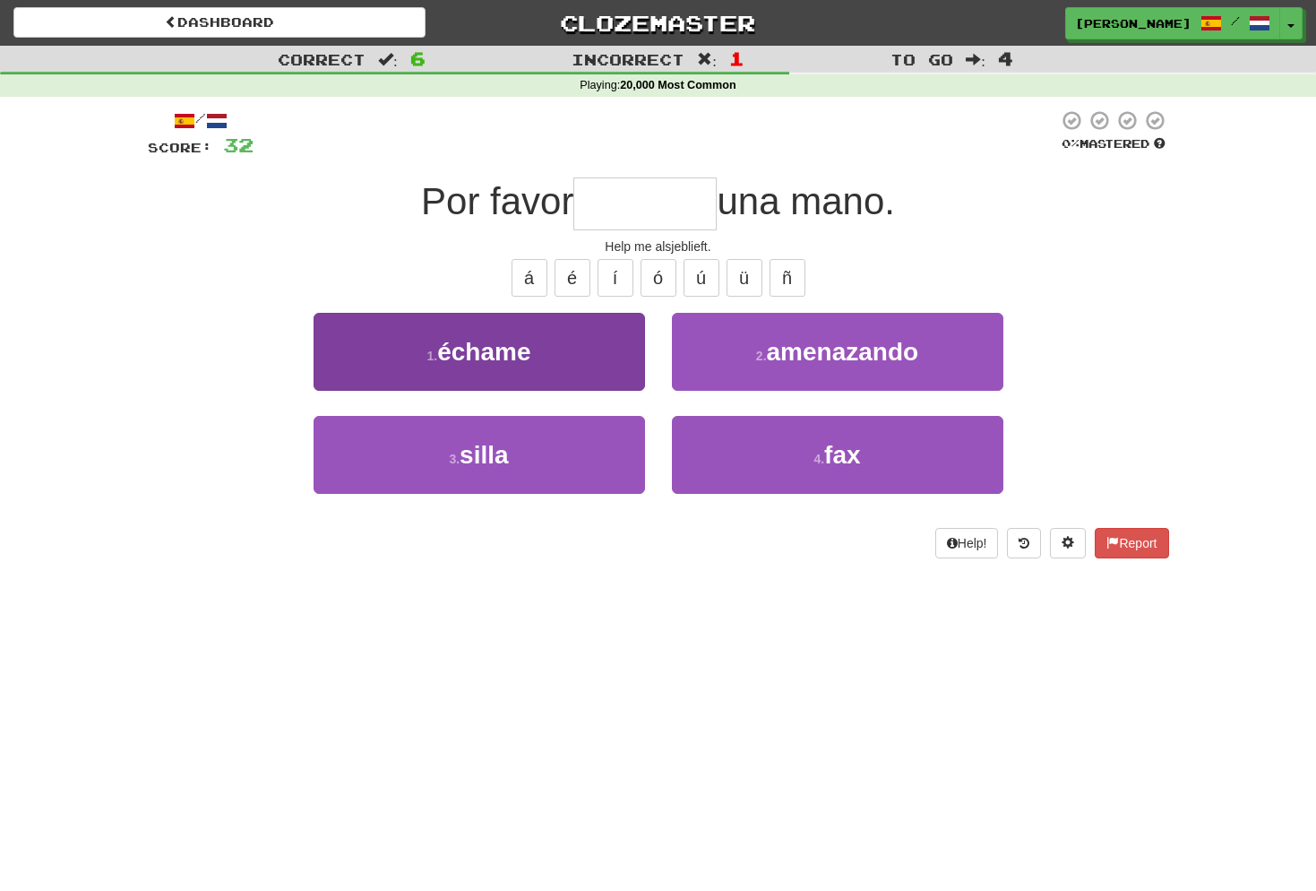
click at [508, 357] on span "échame" at bounding box center [483, 352] width 93 height 28
type input "******"
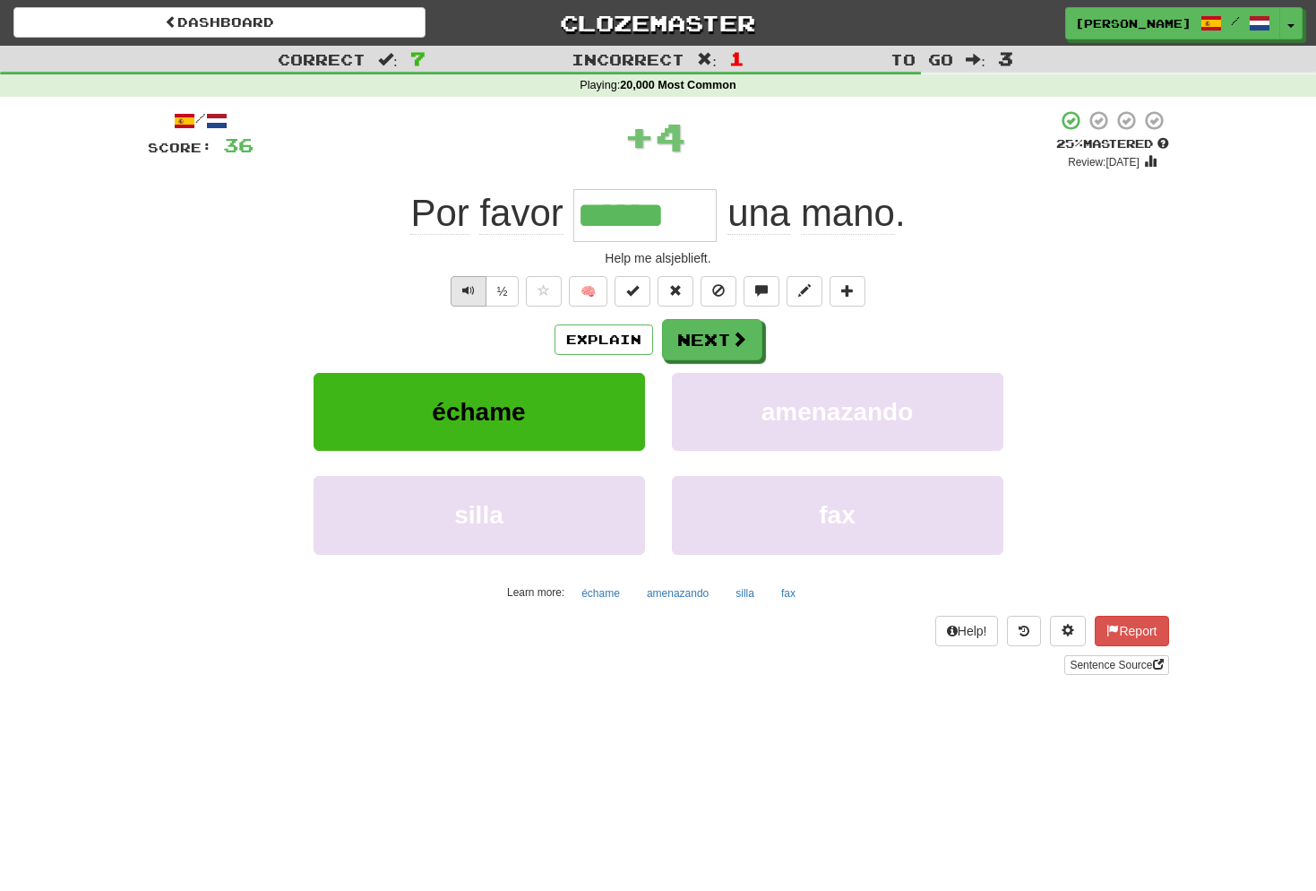
click at [477, 291] on button "Text-to-speech controls" at bounding box center [469, 291] width 36 height 30
click at [472, 290] on span "Text-to-speech controls" at bounding box center [468, 290] width 13 height 13
click at [725, 340] on button "Next" at bounding box center [713, 340] width 100 height 41
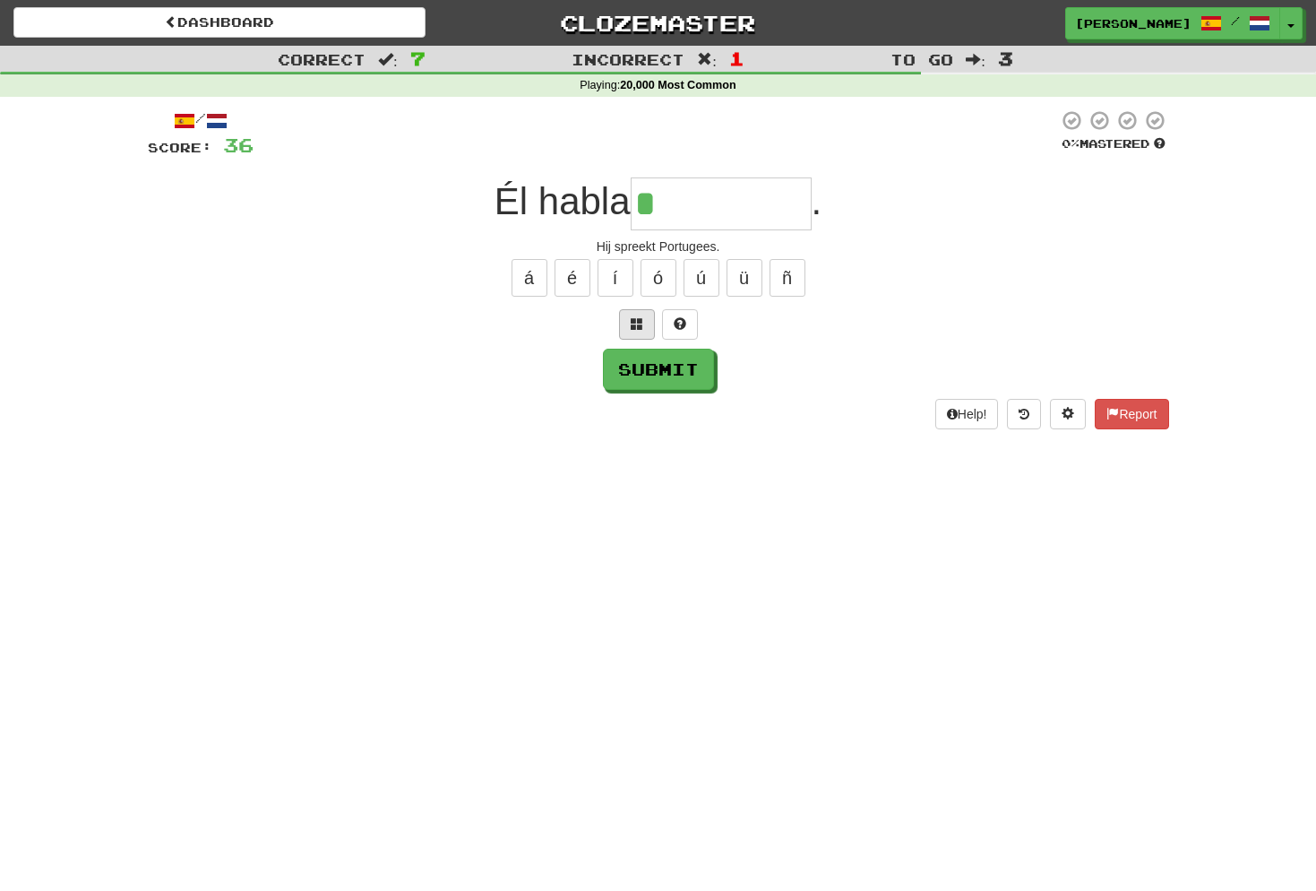
click at [641, 333] on button at bounding box center [637, 324] width 36 height 30
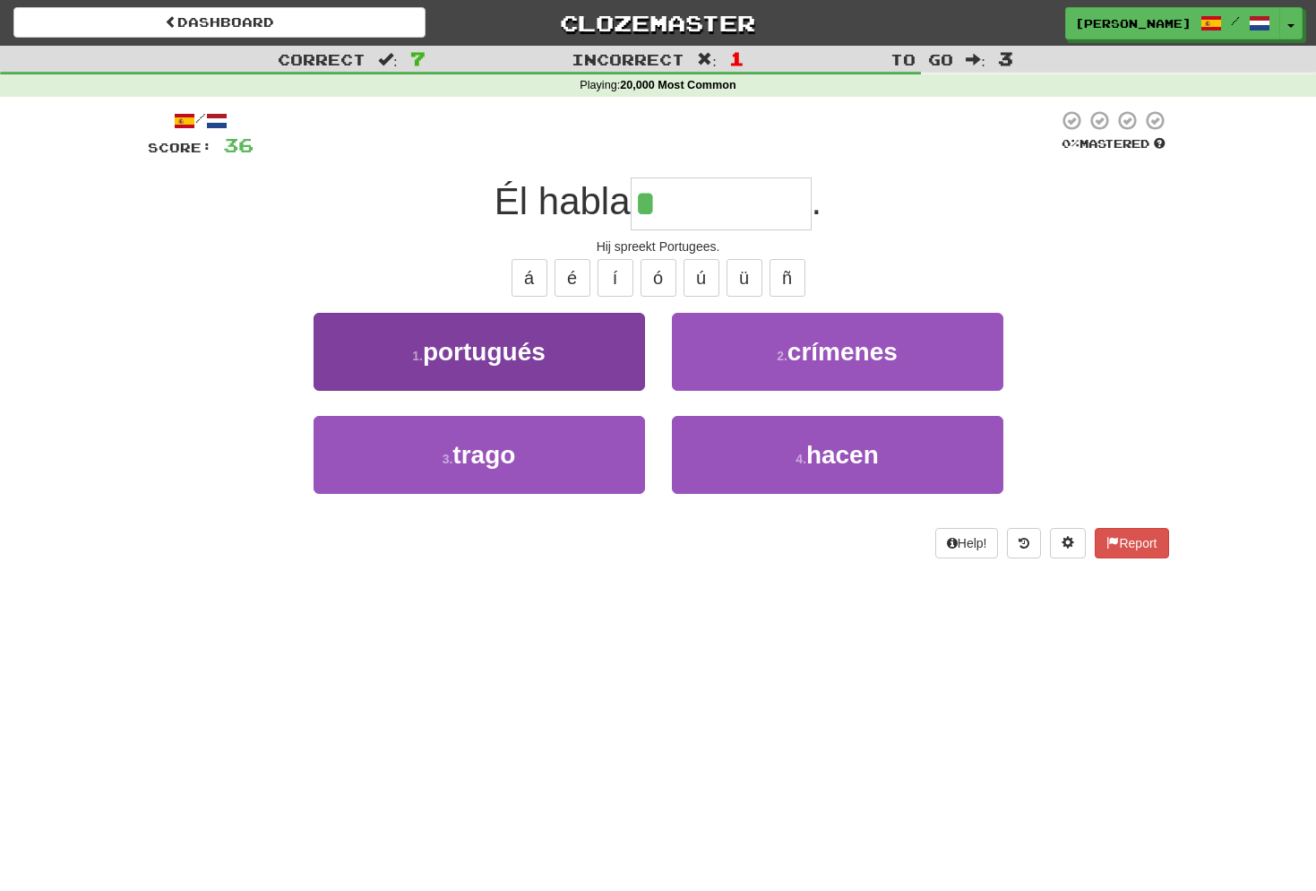
click at [571, 373] on button "1 . portugués" at bounding box center [479, 352] width 331 height 78
type input "*********"
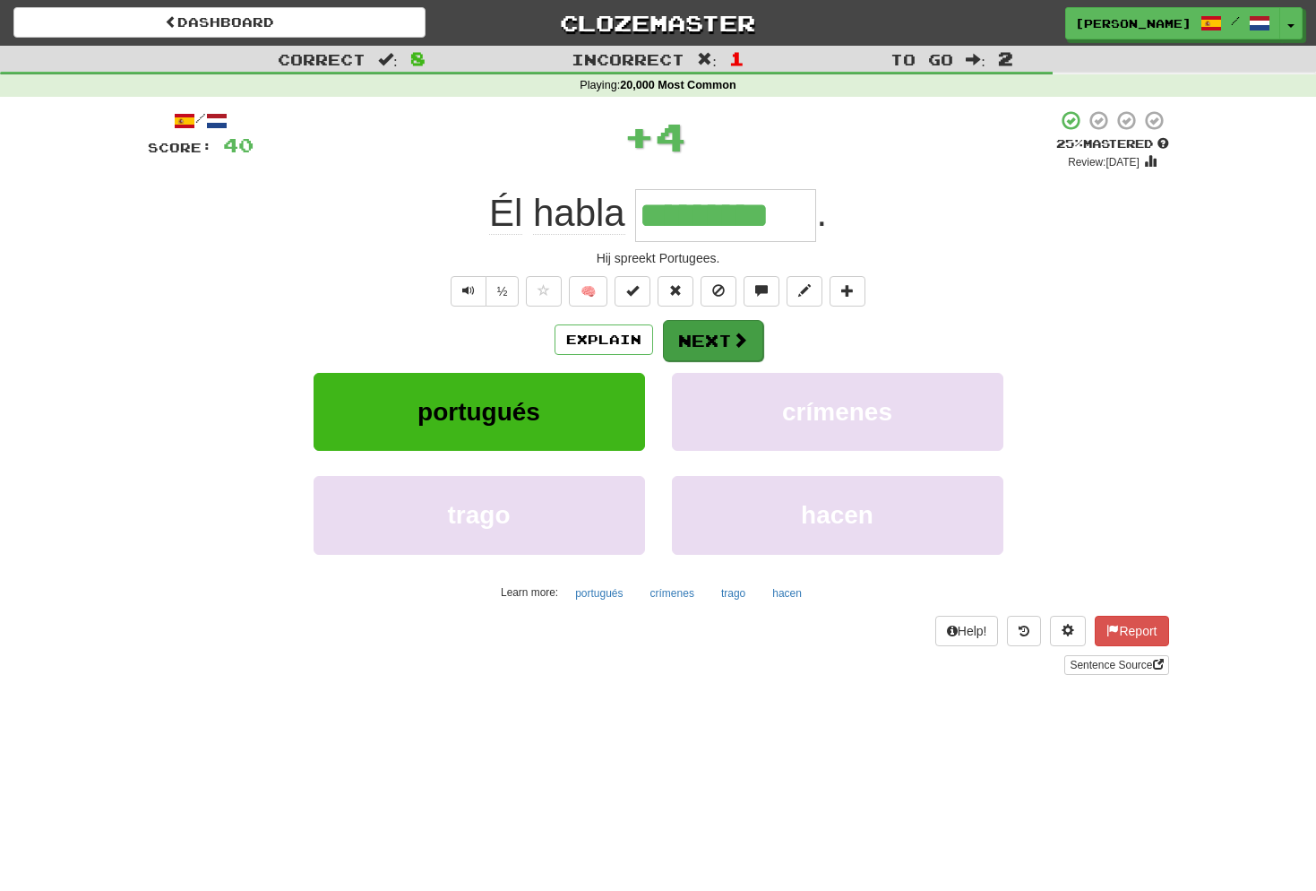
click at [725, 343] on button "Next" at bounding box center [713, 340] width 100 height 41
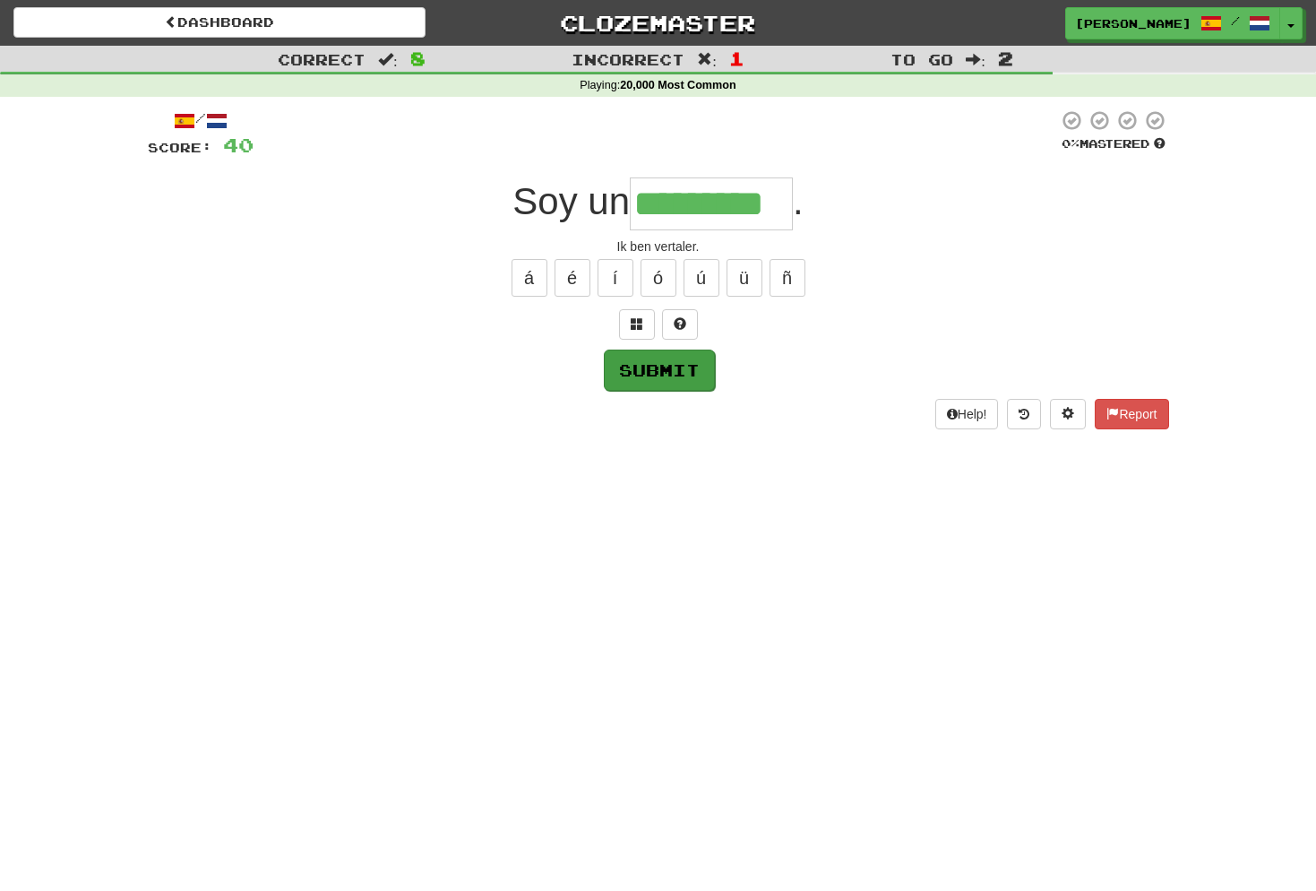
type input "*********"
click at [687, 367] on button "Submit" at bounding box center [659, 369] width 111 height 41
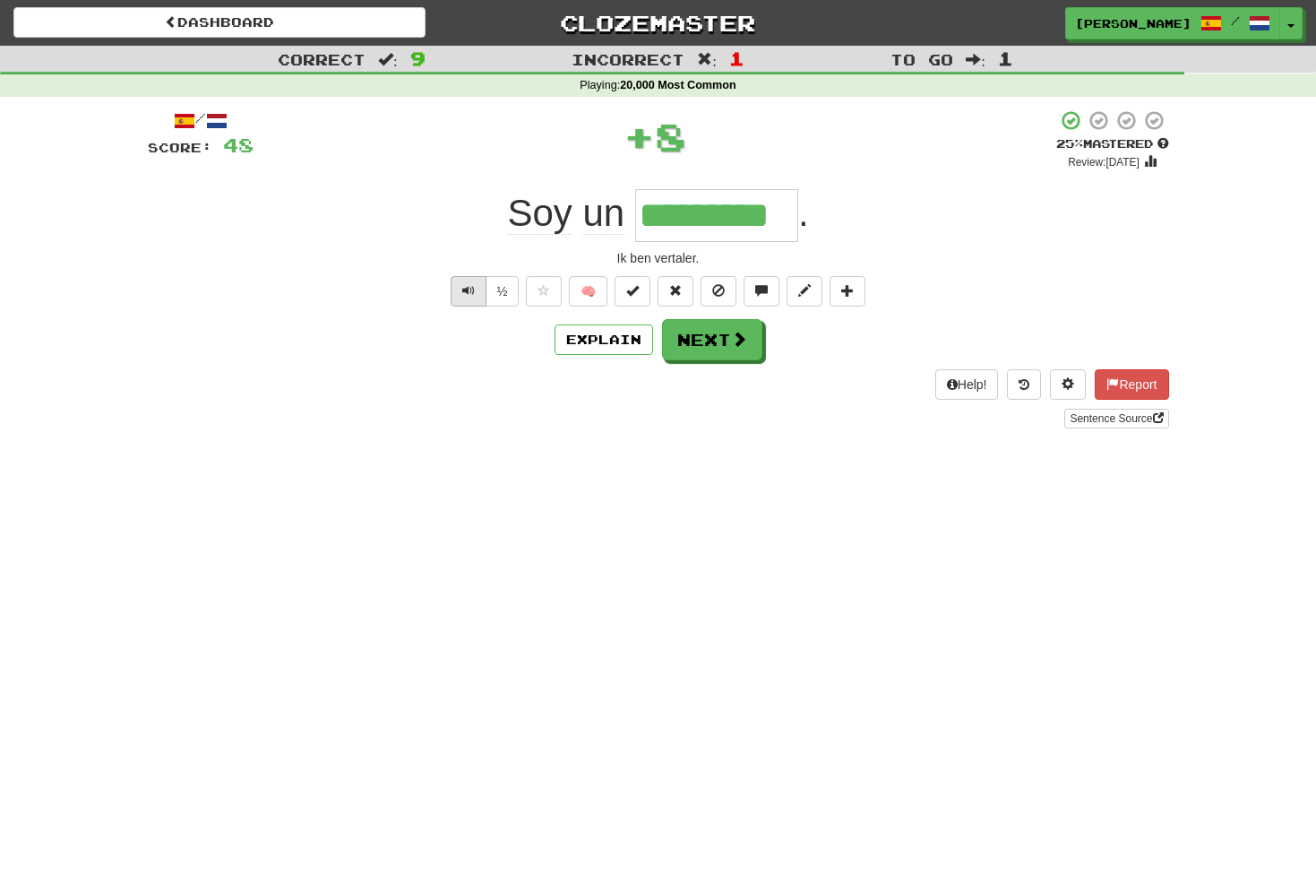
click at [470, 287] on span "Text-to-speech controls" at bounding box center [468, 290] width 13 height 13
click at [723, 340] on button "Next" at bounding box center [713, 340] width 100 height 41
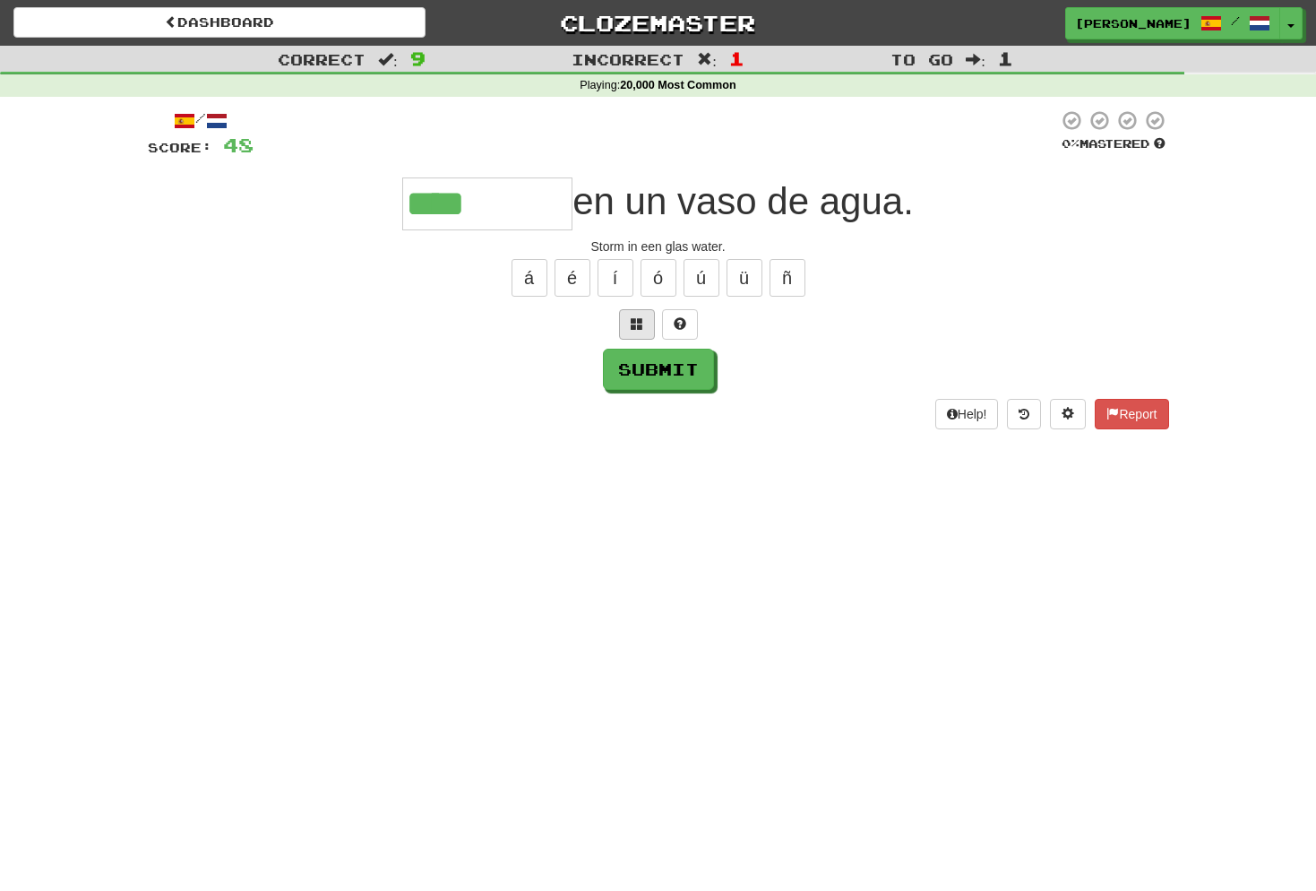
click at [646, 323] on button at bounding box center [637, 324] width 36 height 30
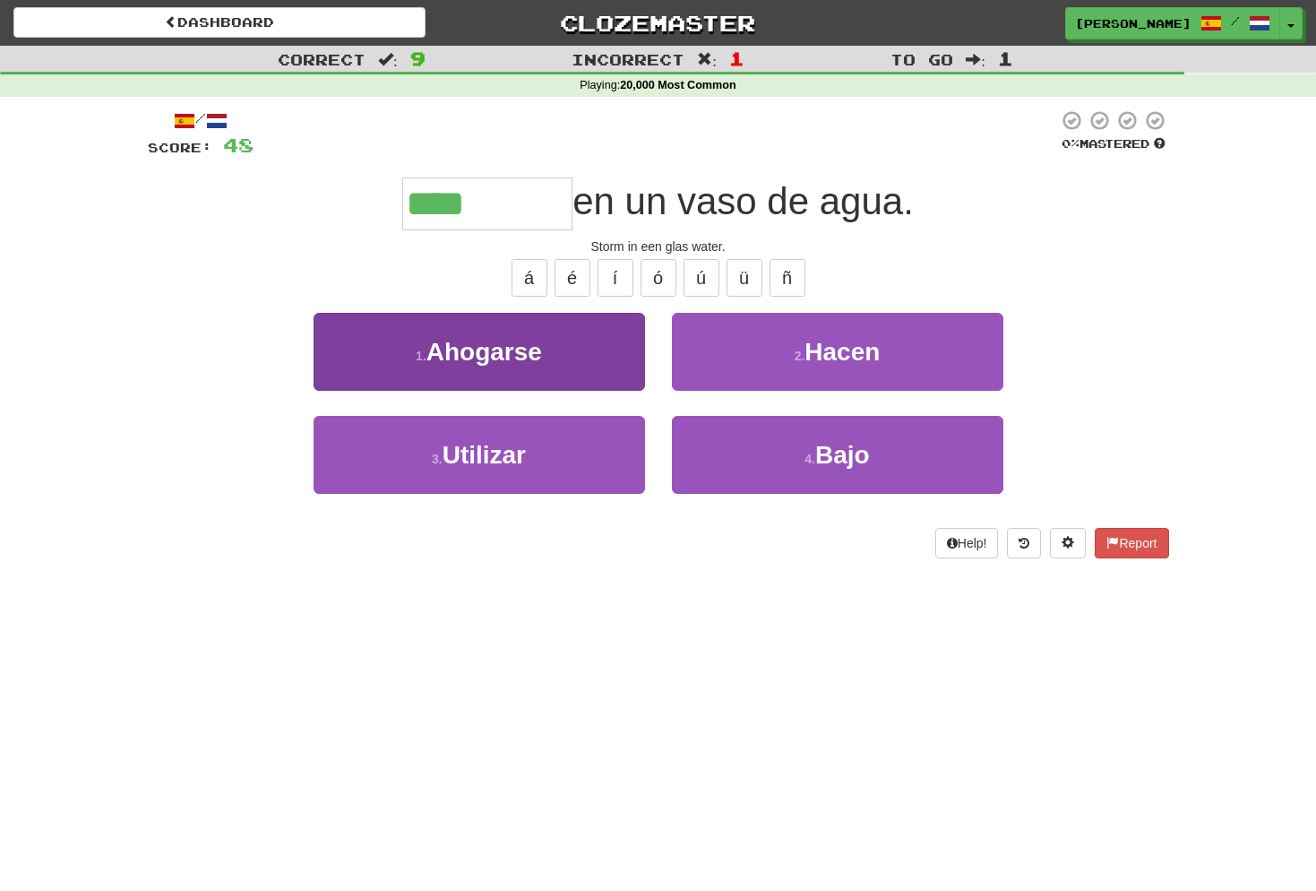
click at [525, 360] on span "Ahogarse" at bounding box center [484, 352] width 116 height 28
type input "********"
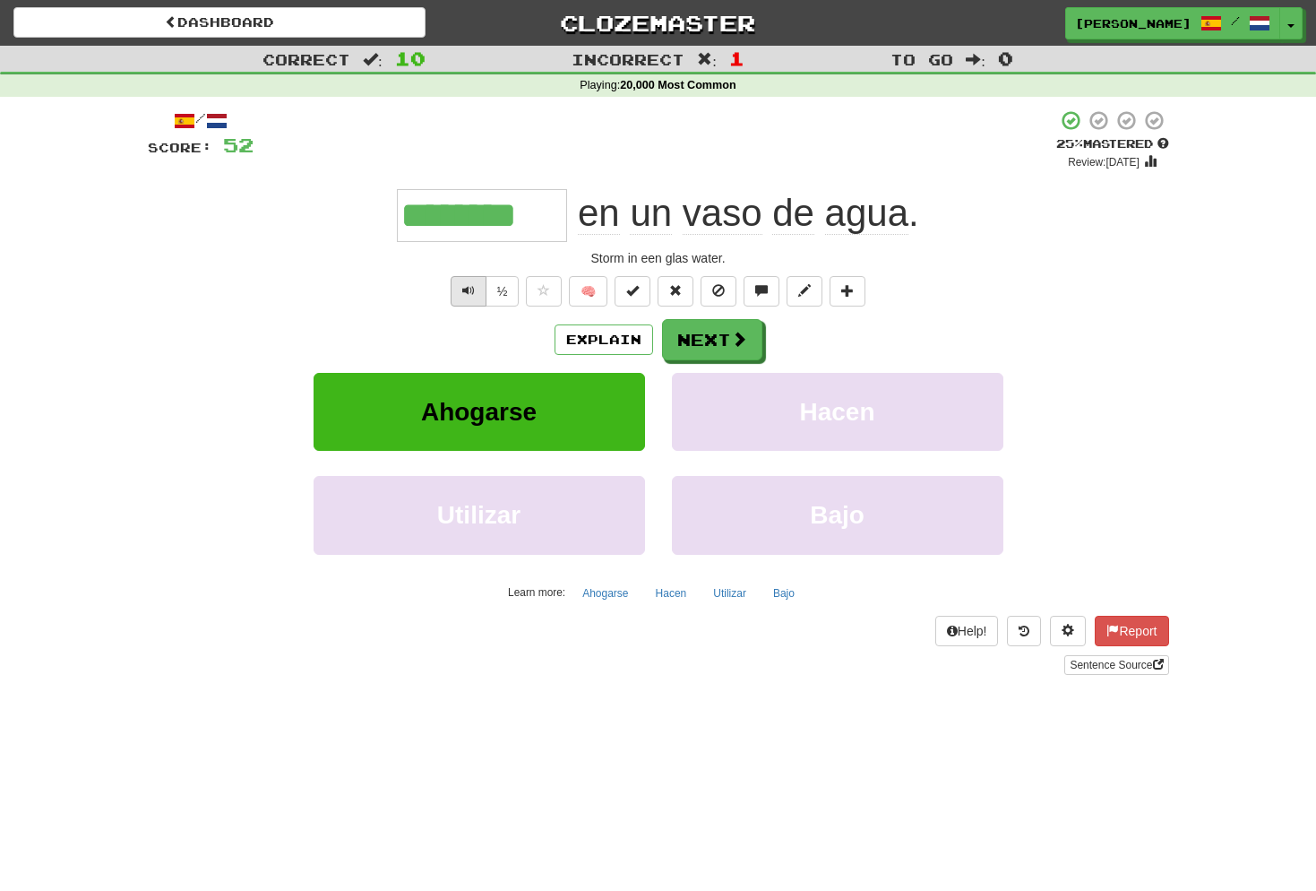
click at [465, 287] on span "Text-to-speech controls" at bounding box center [468, 290] width 13 height 13
click at [721, 340] on button "Next" at bounding box center [713, 340] width 100 height 41
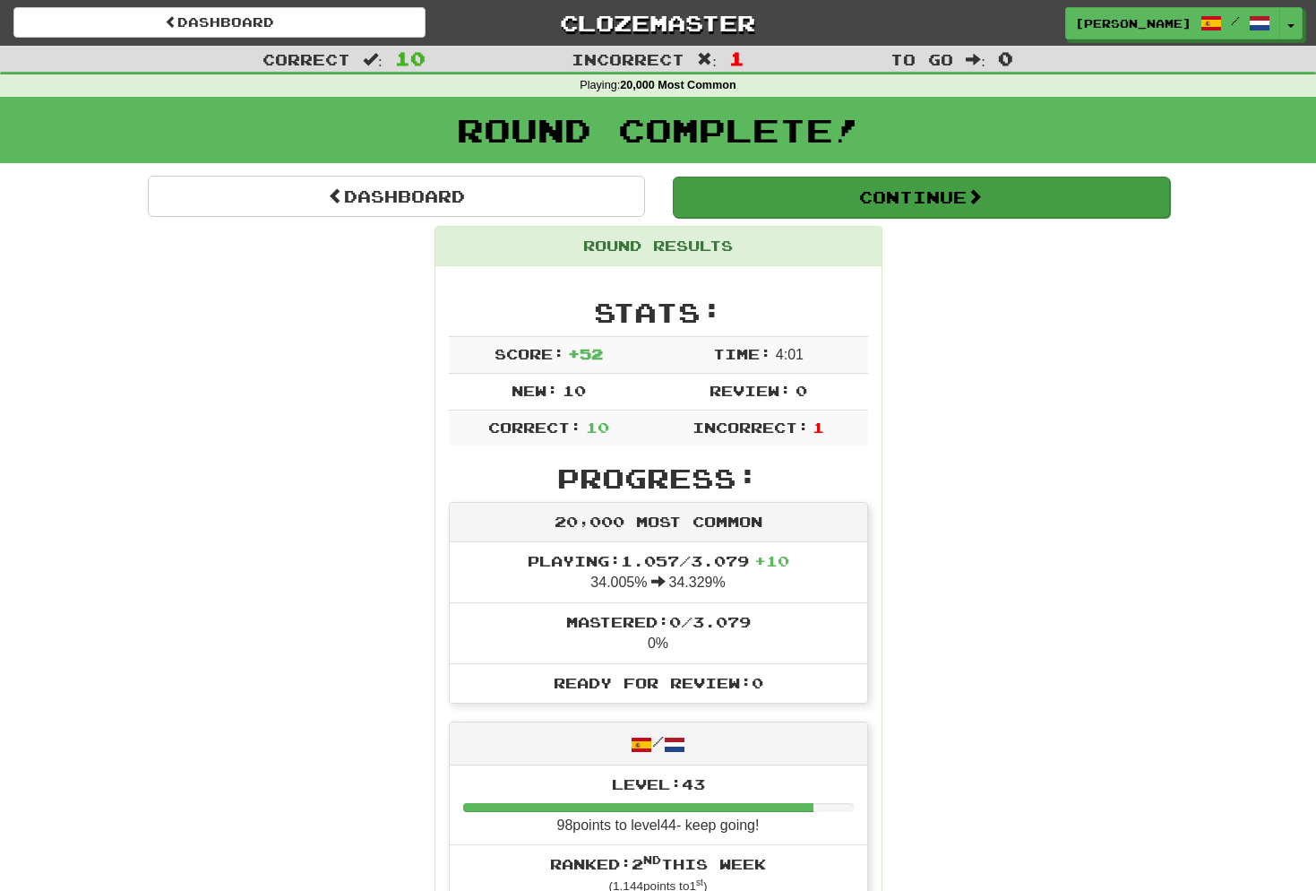
click at [943, 201] on button "Continue" at bounding box center [921, 196] width 497 height 41
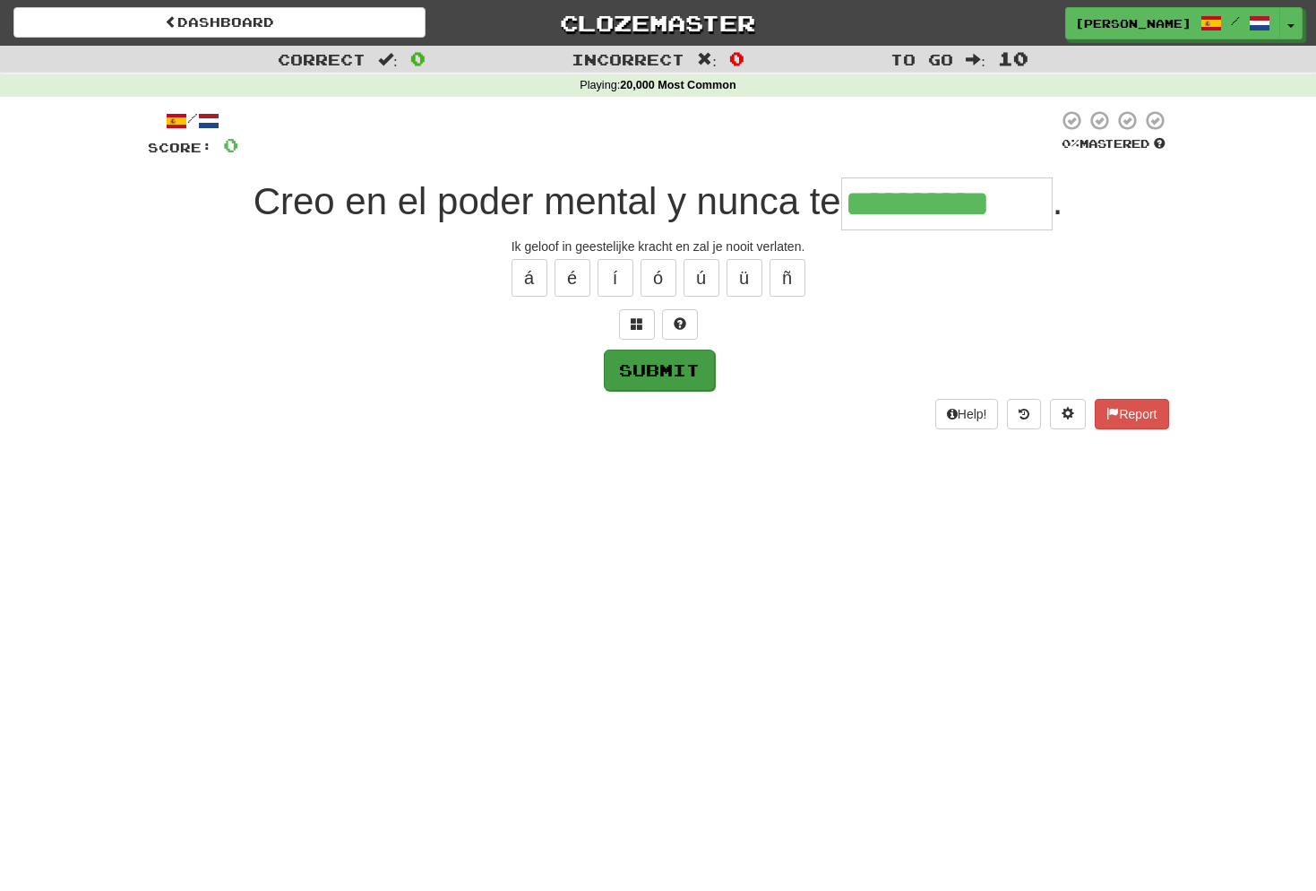
type input "**********"
click at [674, 373] on button "Submit" at bounding box center [659, 369] width 111 height 41
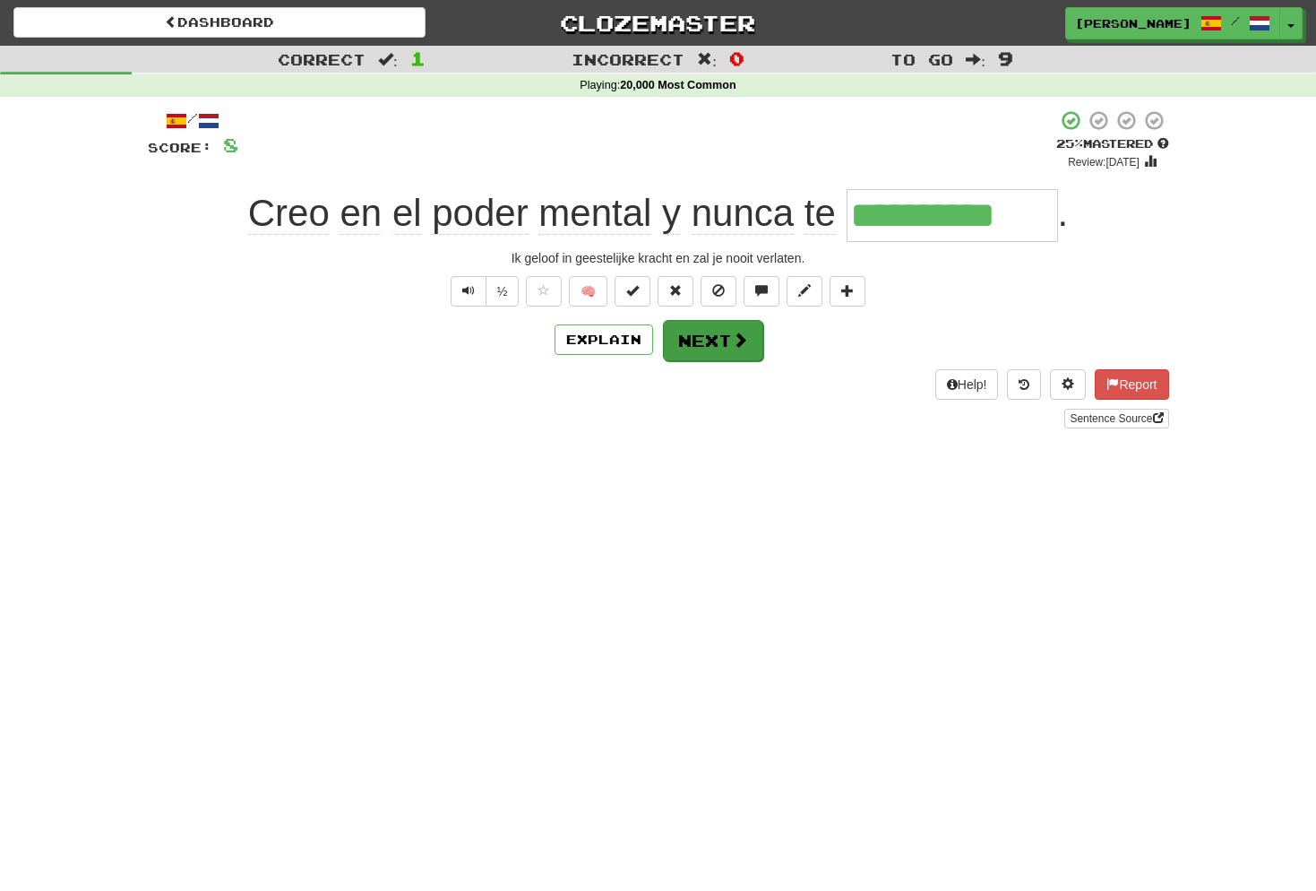
click at [751, 333] on button "Next" at bounding box center [713, 340] width 100 height 41
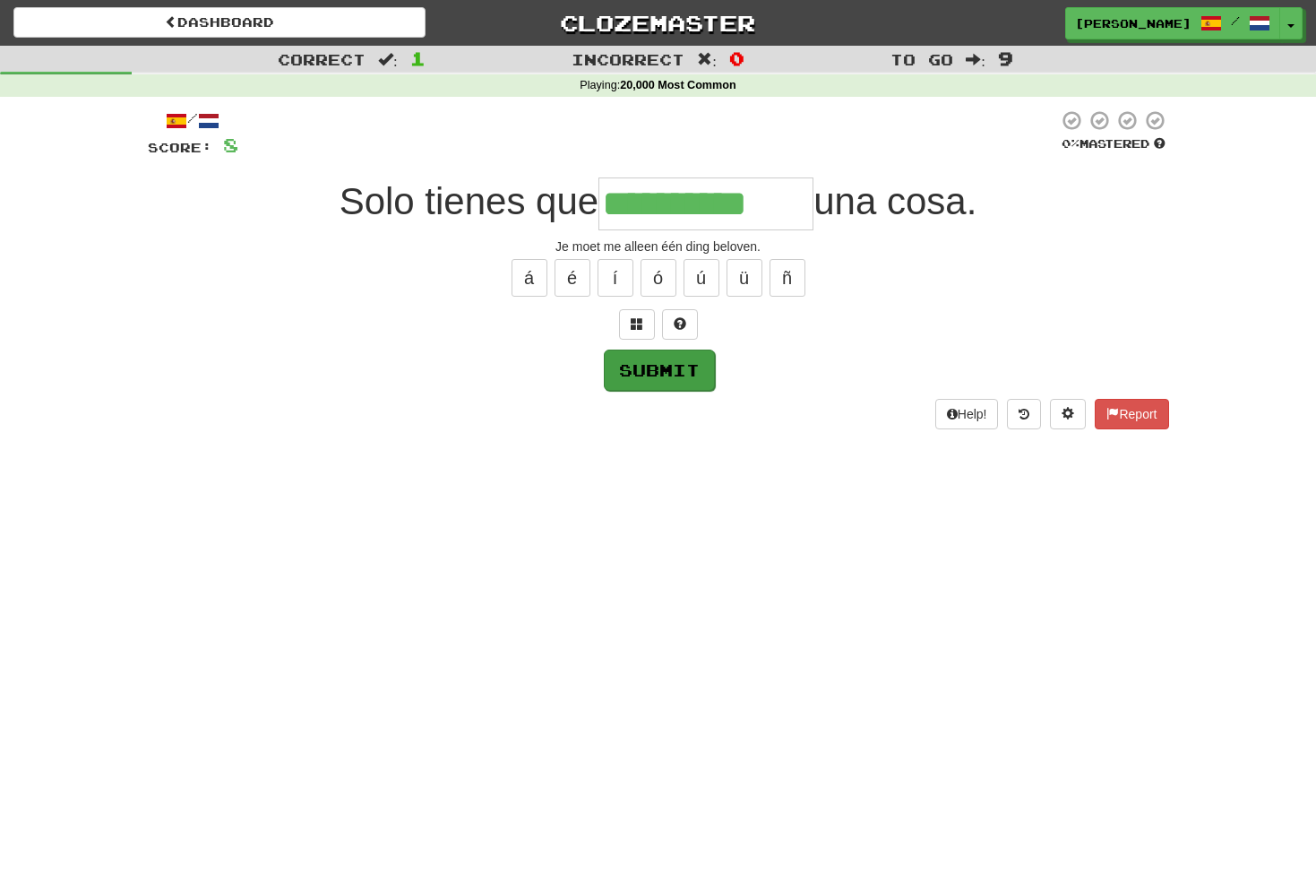
type input "**********"
click at [657, 354] on button "Submit" at bounding box center [659, 369] width 111 height 41
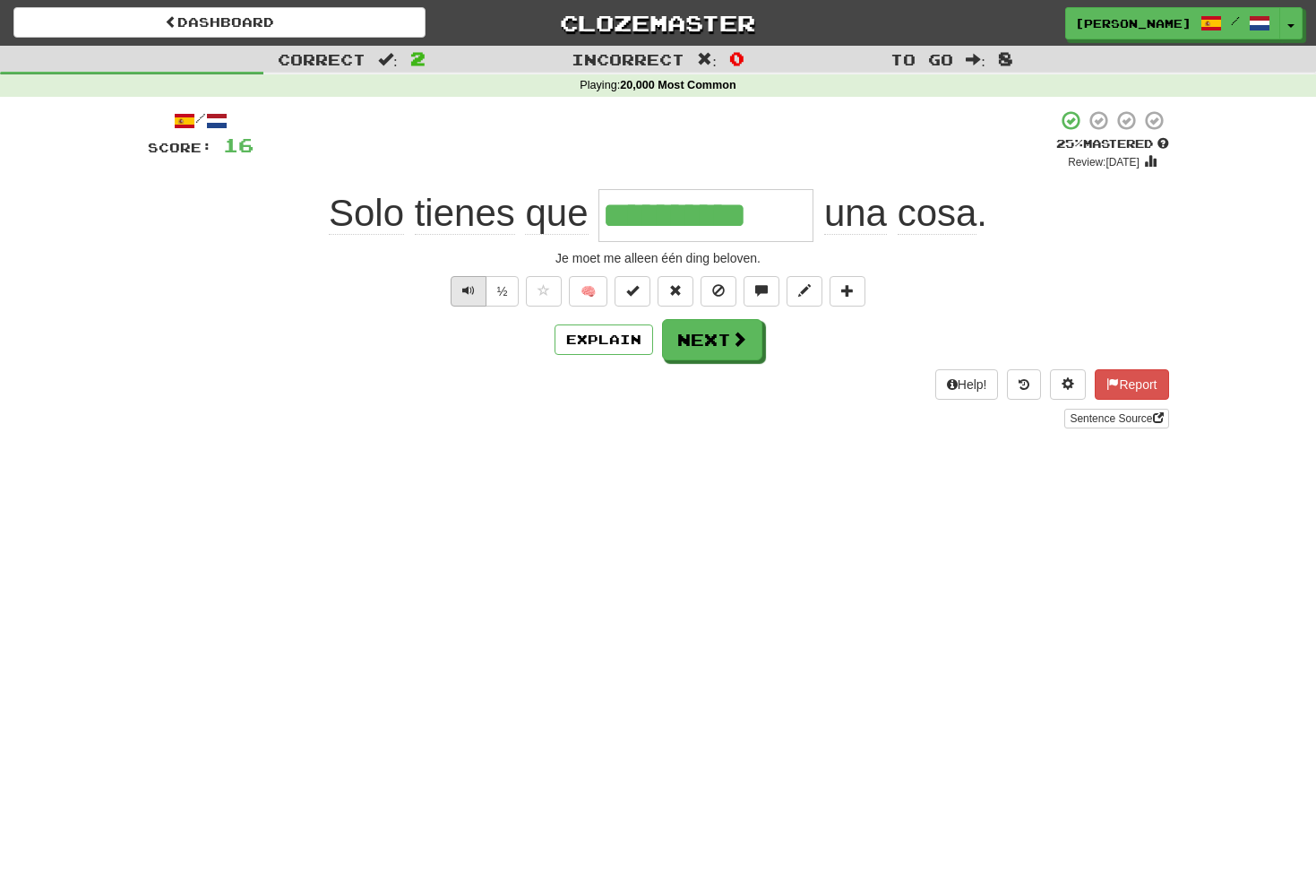
click at [474, 286] on button "Text-to-speech controls" at bounding box center [469, 291] width 36 height 30
click at [698, 340] on button "Next" at bounding box center [713, 340] width 100 height 41
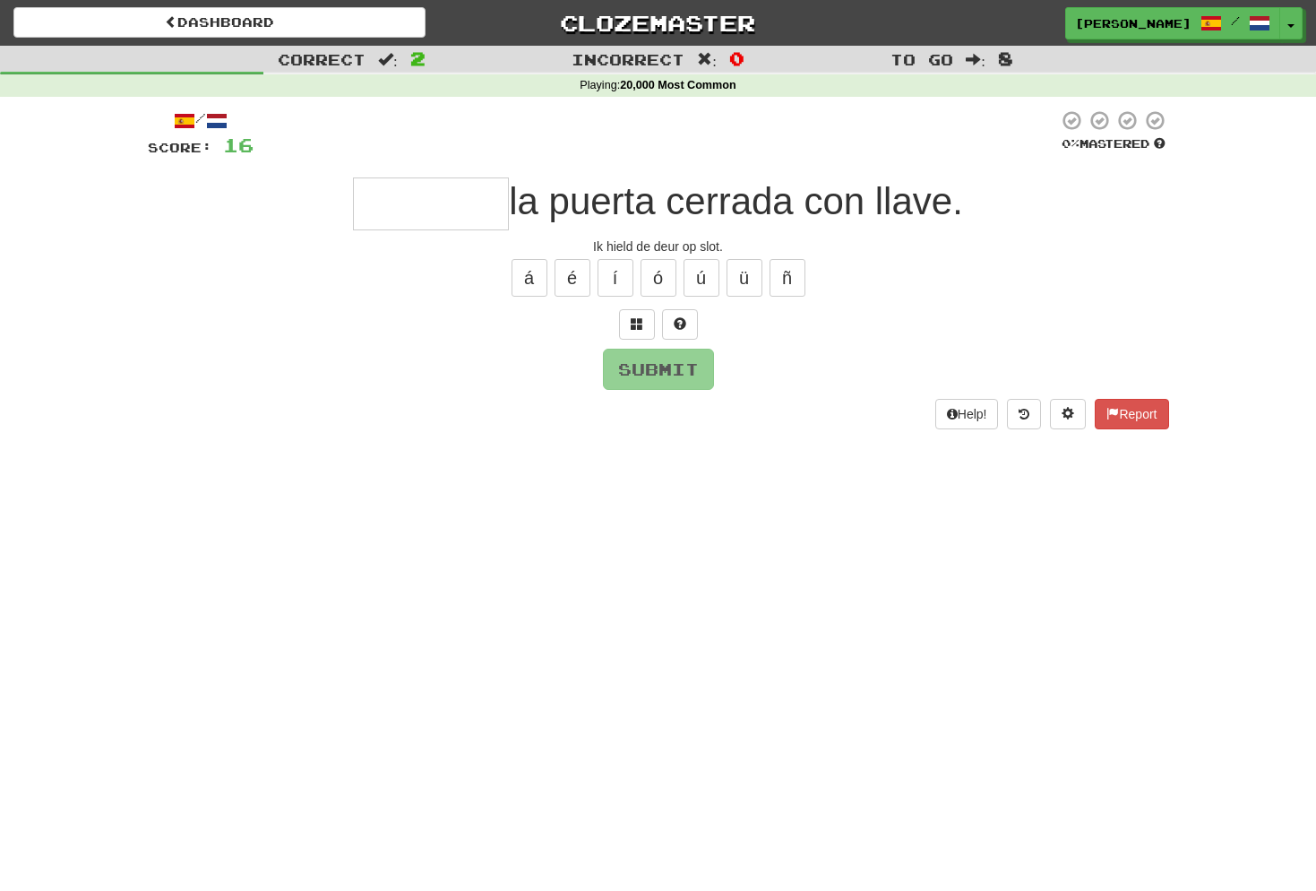
type input "*"
click at [635, 321] on span at bounding box center [637, 323] width 13 height 13
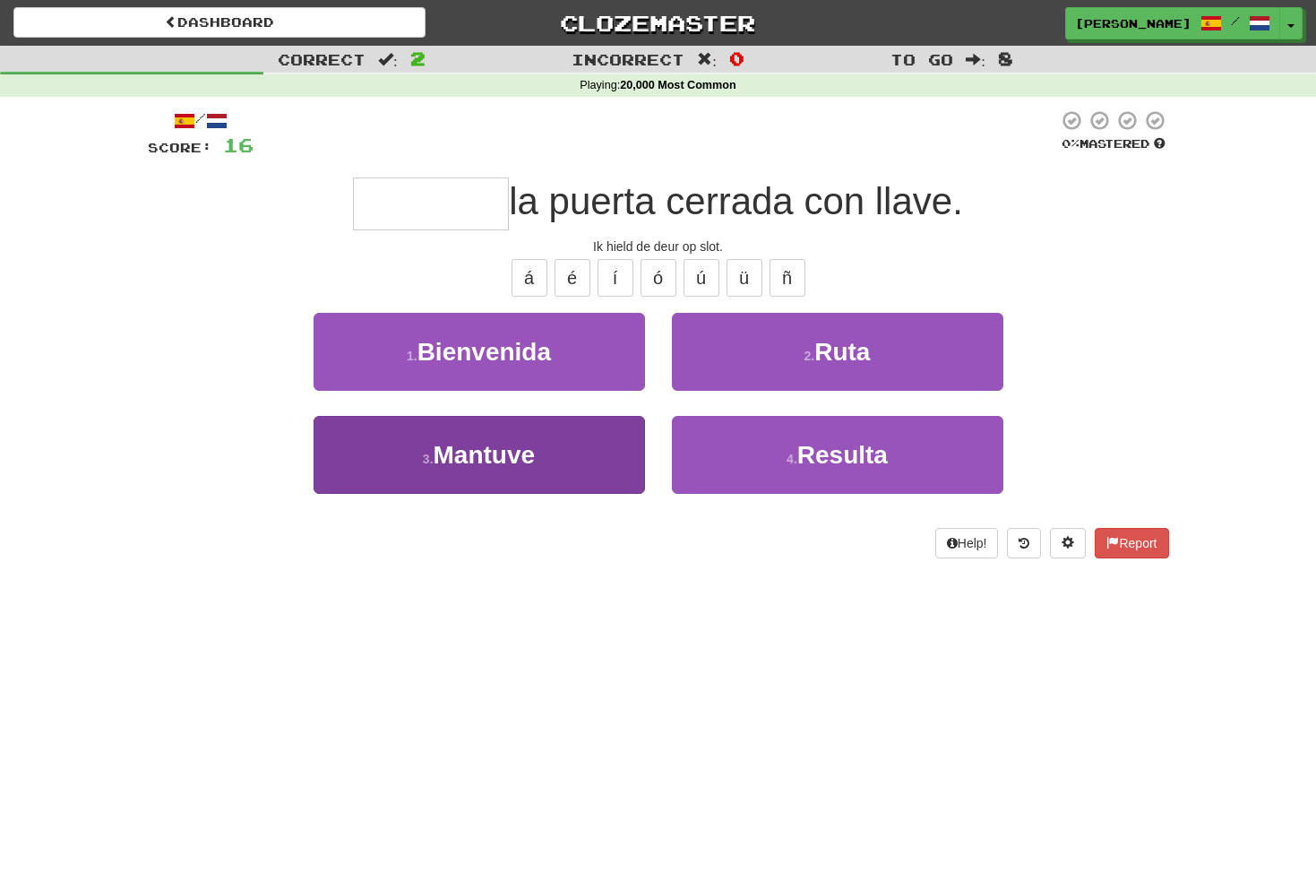
click at [538, 459] on button "3 . Mantuve" at bounding box center [479, 455] width 331 height 78
type input "*******"
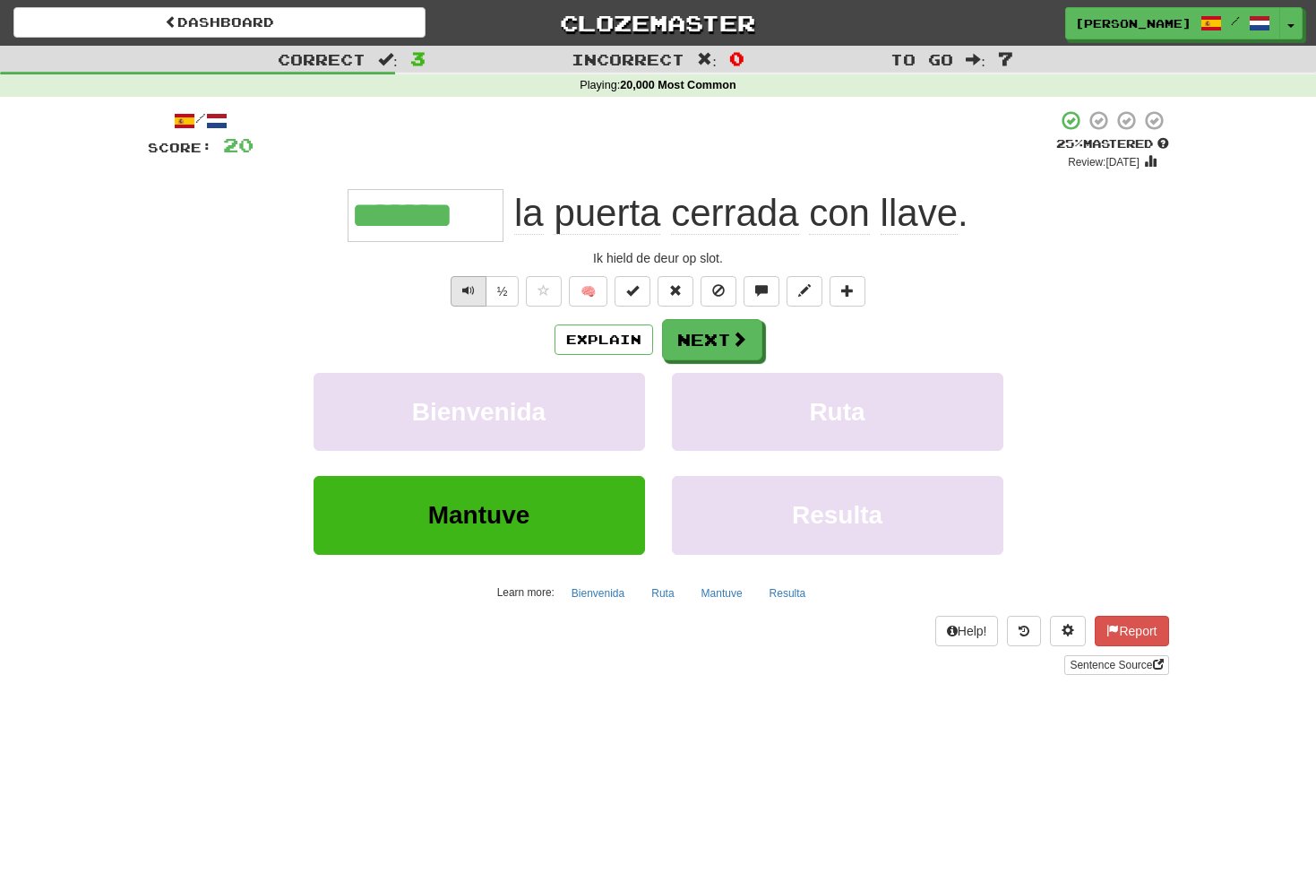
click at [480, 287] on button "Text-to-speech controls" at bounding box center [469, 291] width 36 height 30
click at [745, 339] on span at bounding box center [740, 339] width 16 height 16
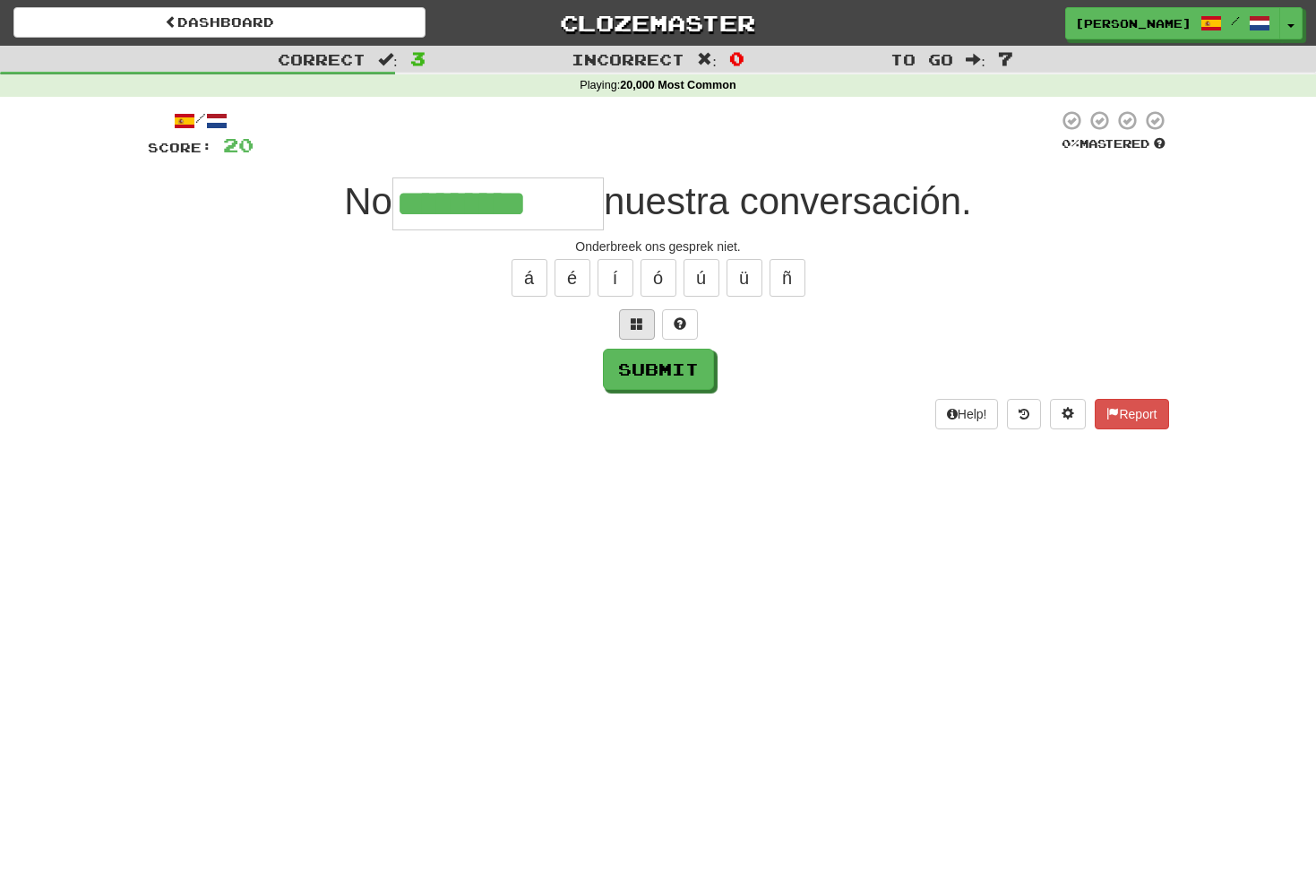
click at [641, 325] on span at bounding box center [637, 323] width 13 height 13
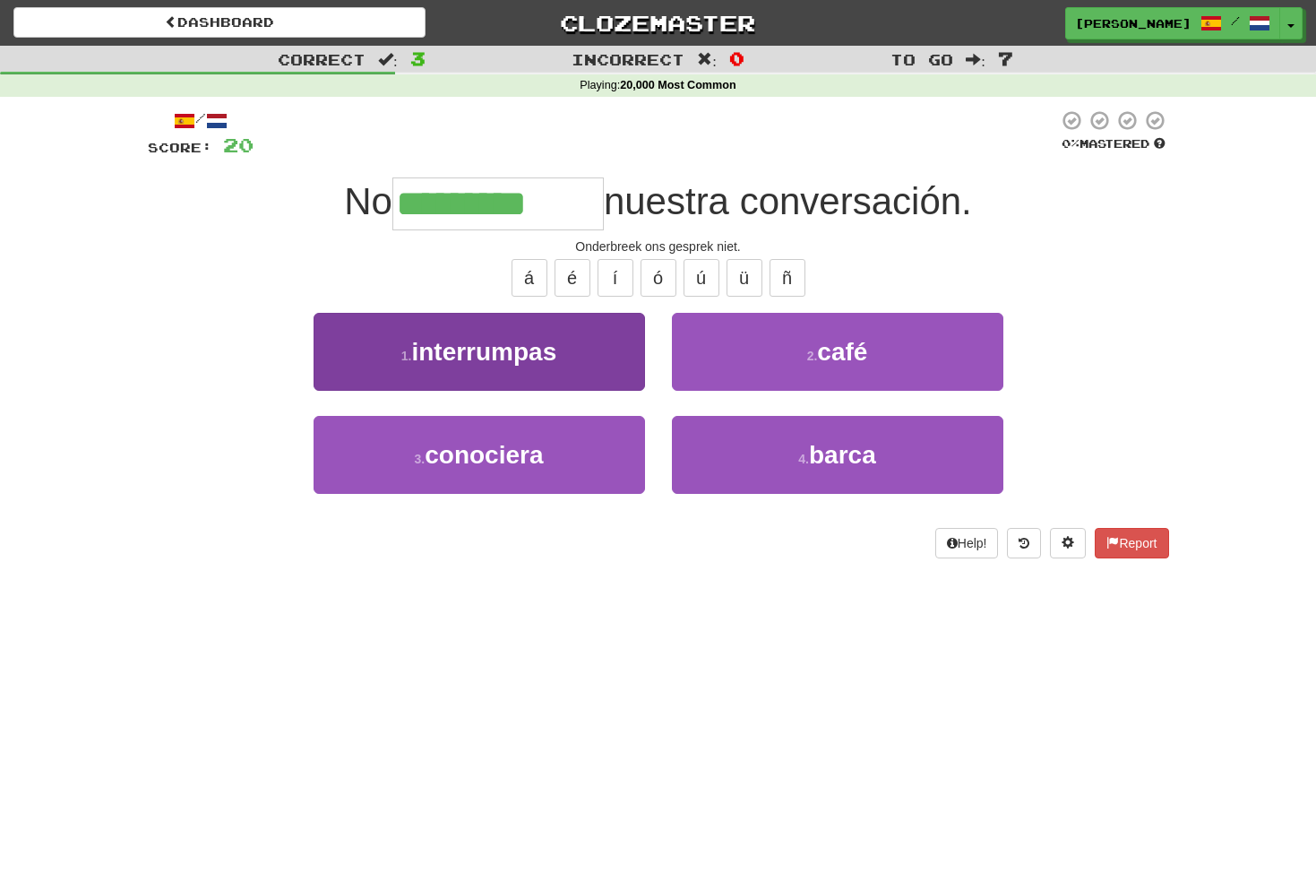
click at [554, 348] on span "interrumpas" at bounding box center [483, 352] width 145 height 28
type input "**********"
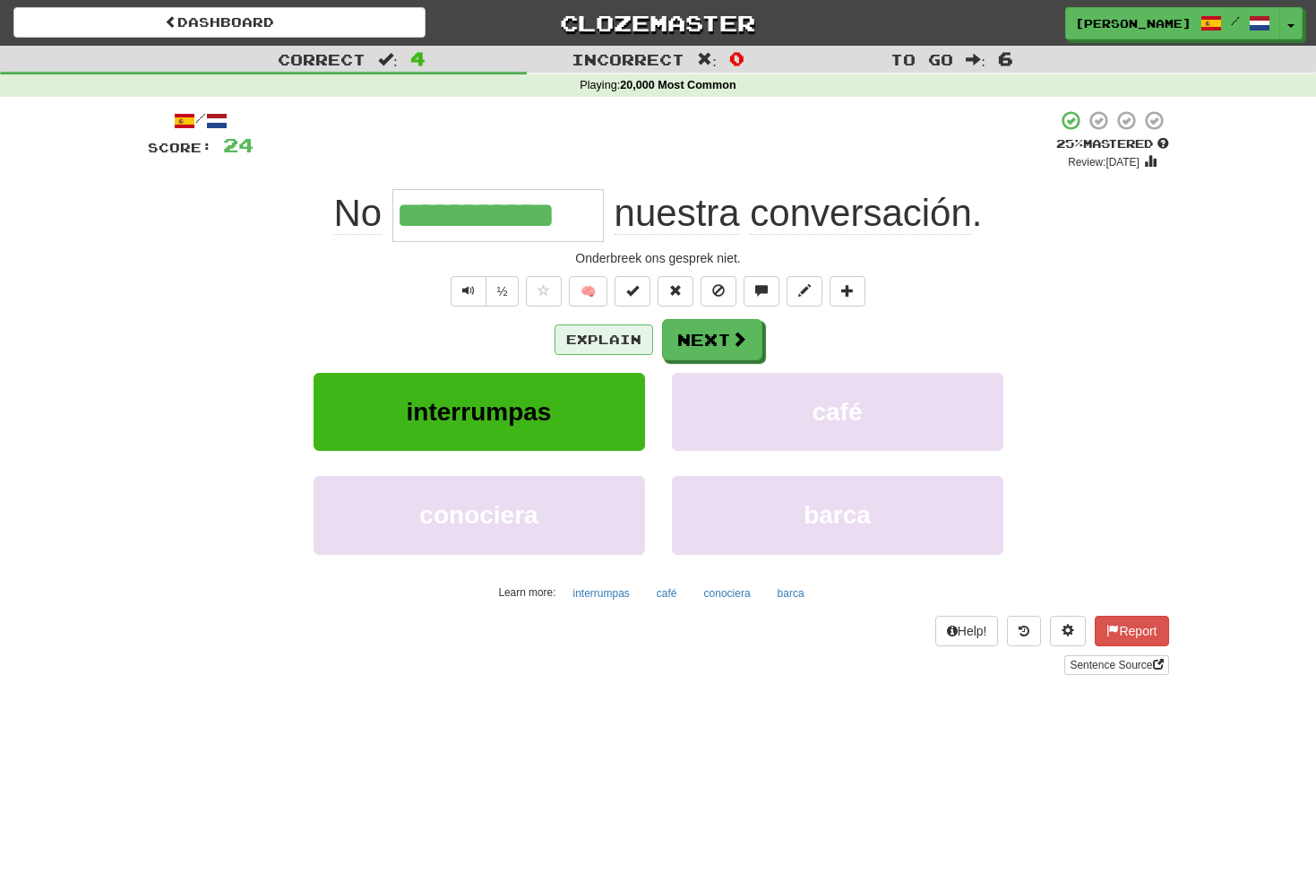
click at [616, 344] on button "Explain" at bounding box center [604, 339] width 99 height 30
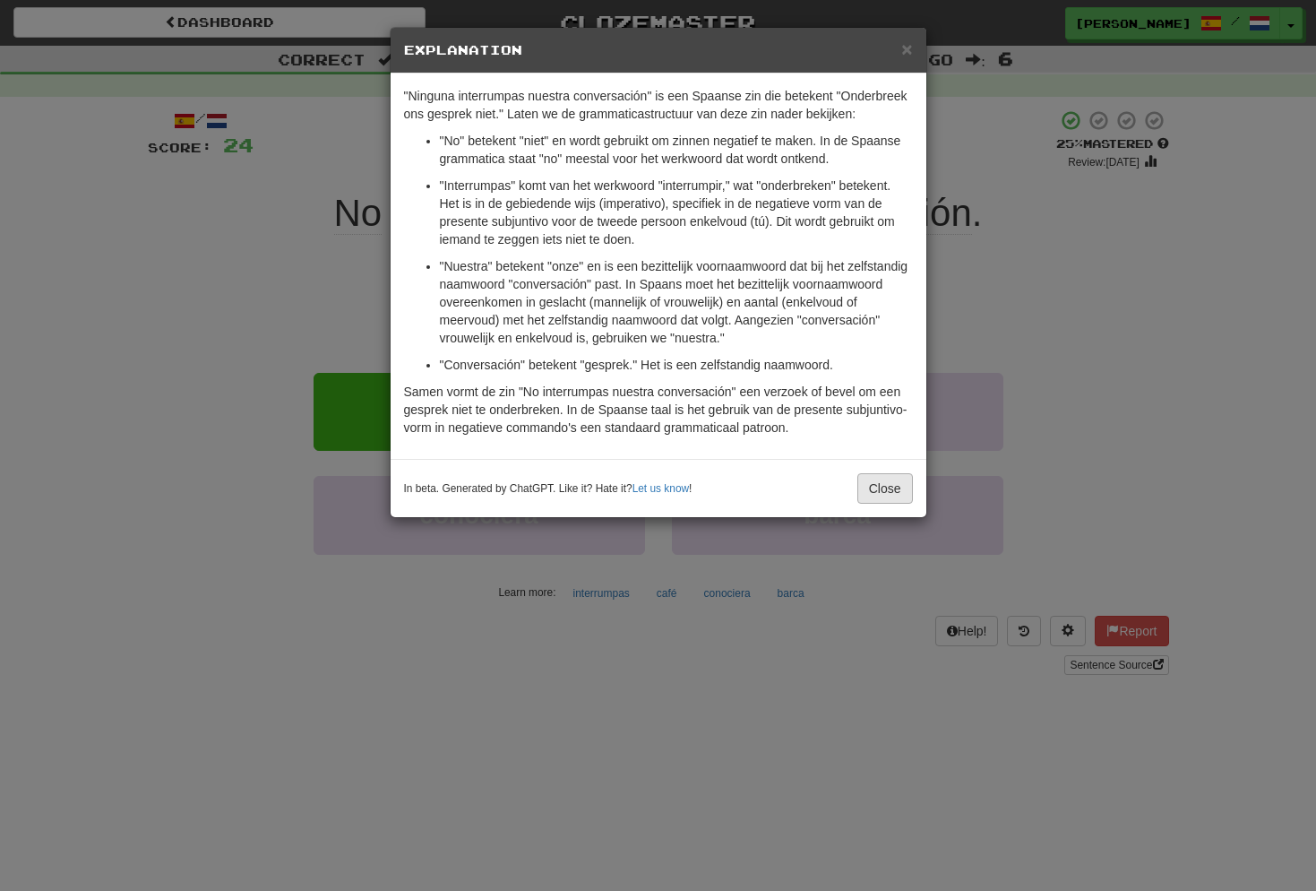
click at [886, 478] on button "Close" at bounding box center [885, 488] width 56 height 30
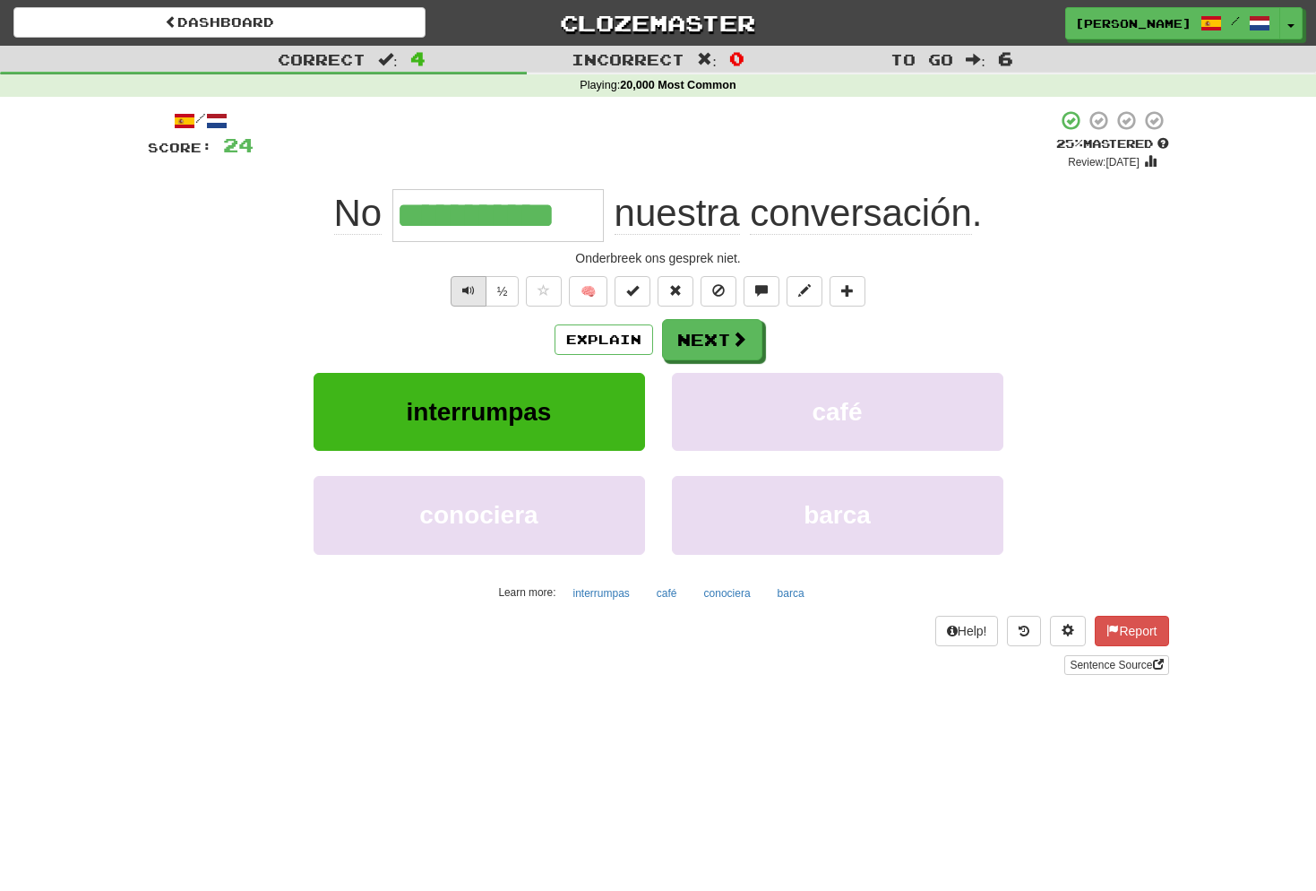
click at [460, 287] on button "Text-to-speech controls" at bounding box center [469, 291] width 36 height 30
click at [734, 331] on span at bounding box center [740, 339] width 16 height 16
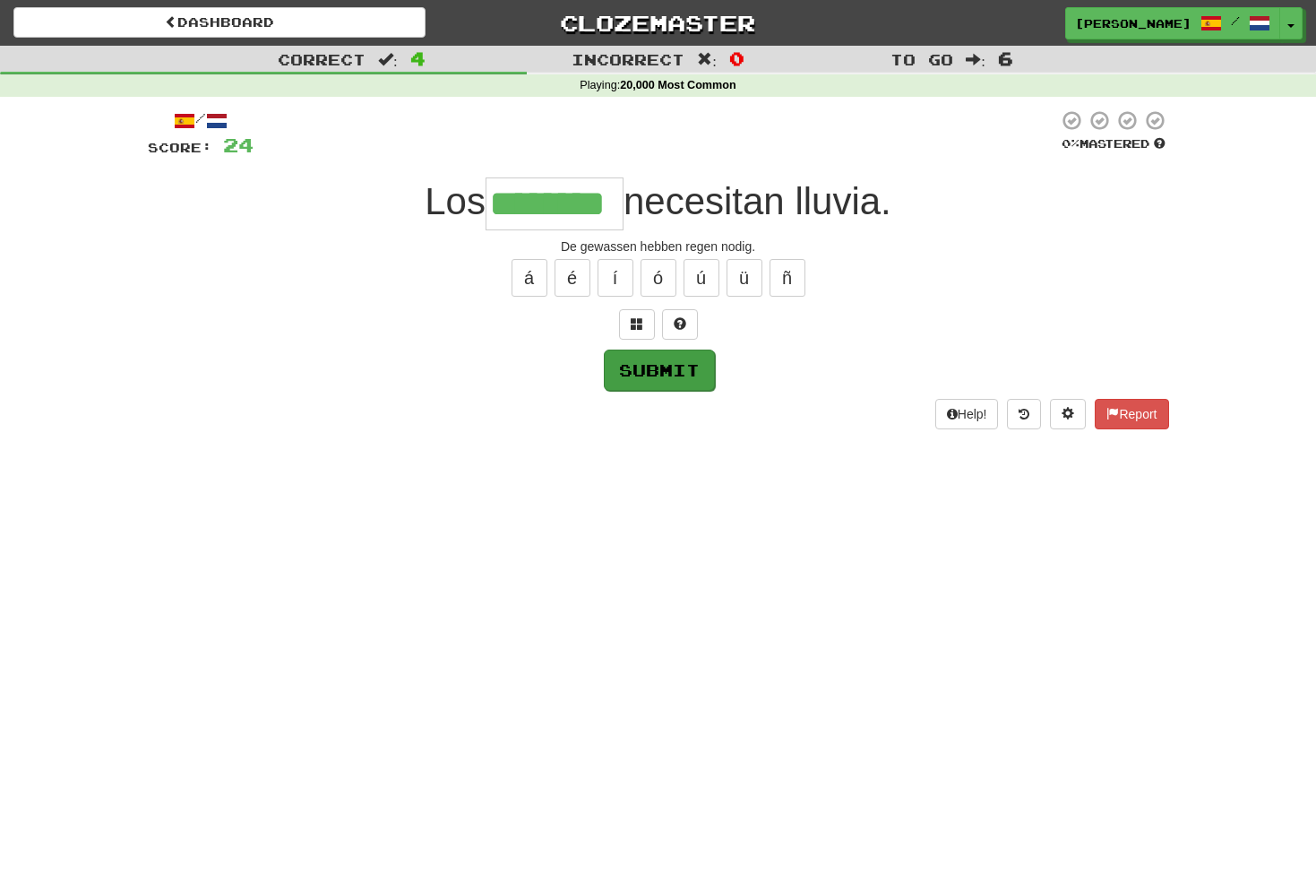
type input "********"
click at [668, 366] on button "Submit" at bounding box center [659, 369] width 111 height 41
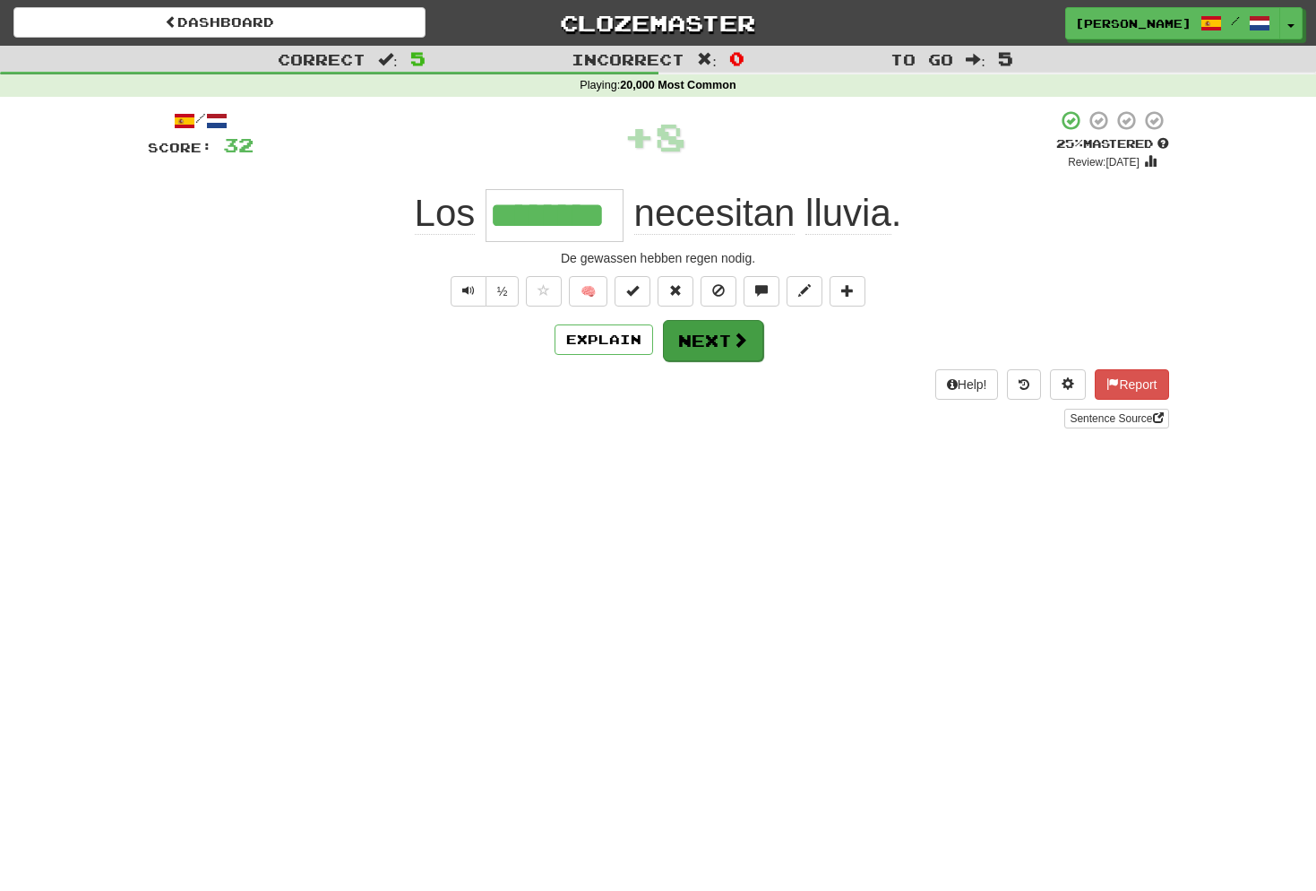
click at [727, 335] on button "Next" at bounding box center [713, 340] width 100 height 41
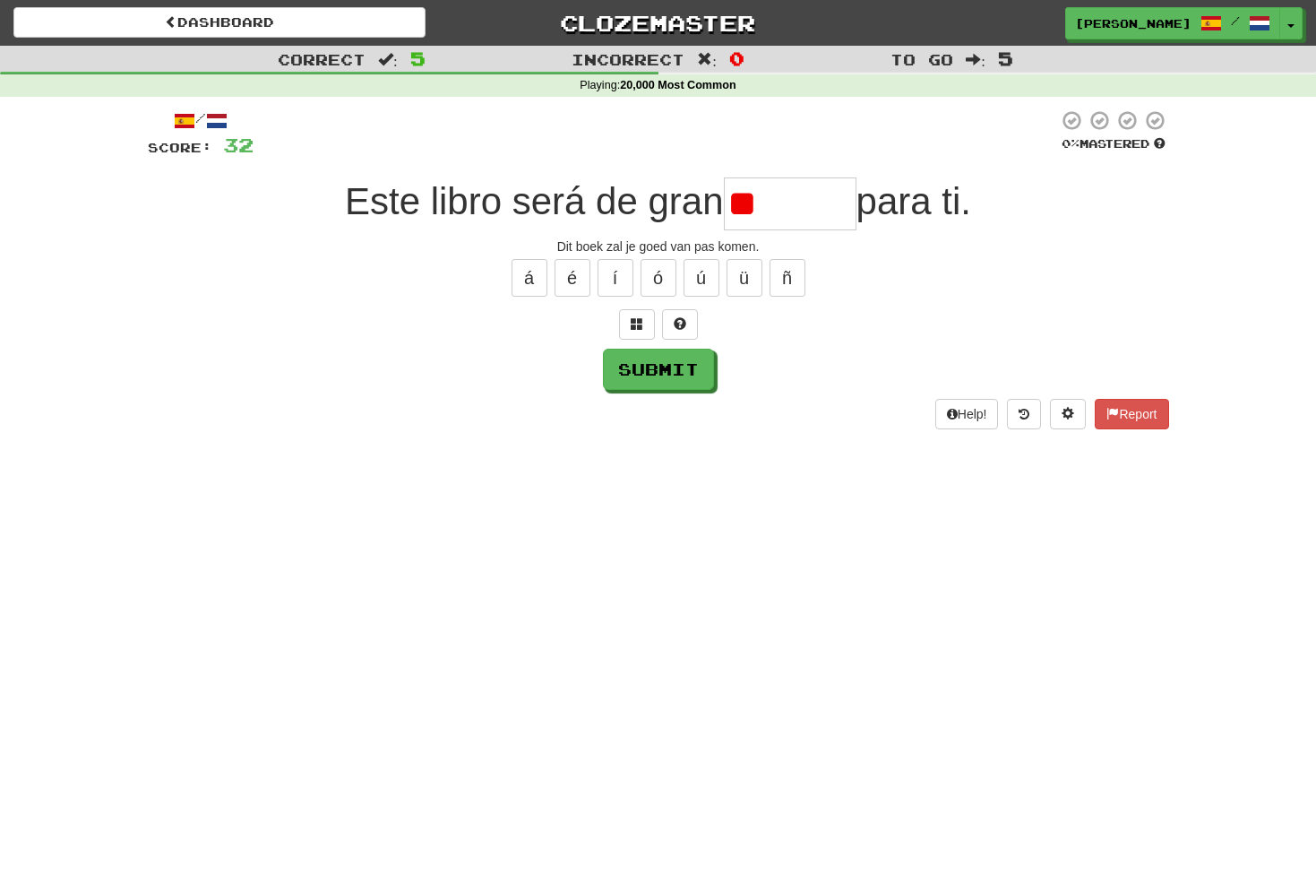
type input "*"
click at [644, 319] on button at bounding box center [637, 324] width 36 height 30
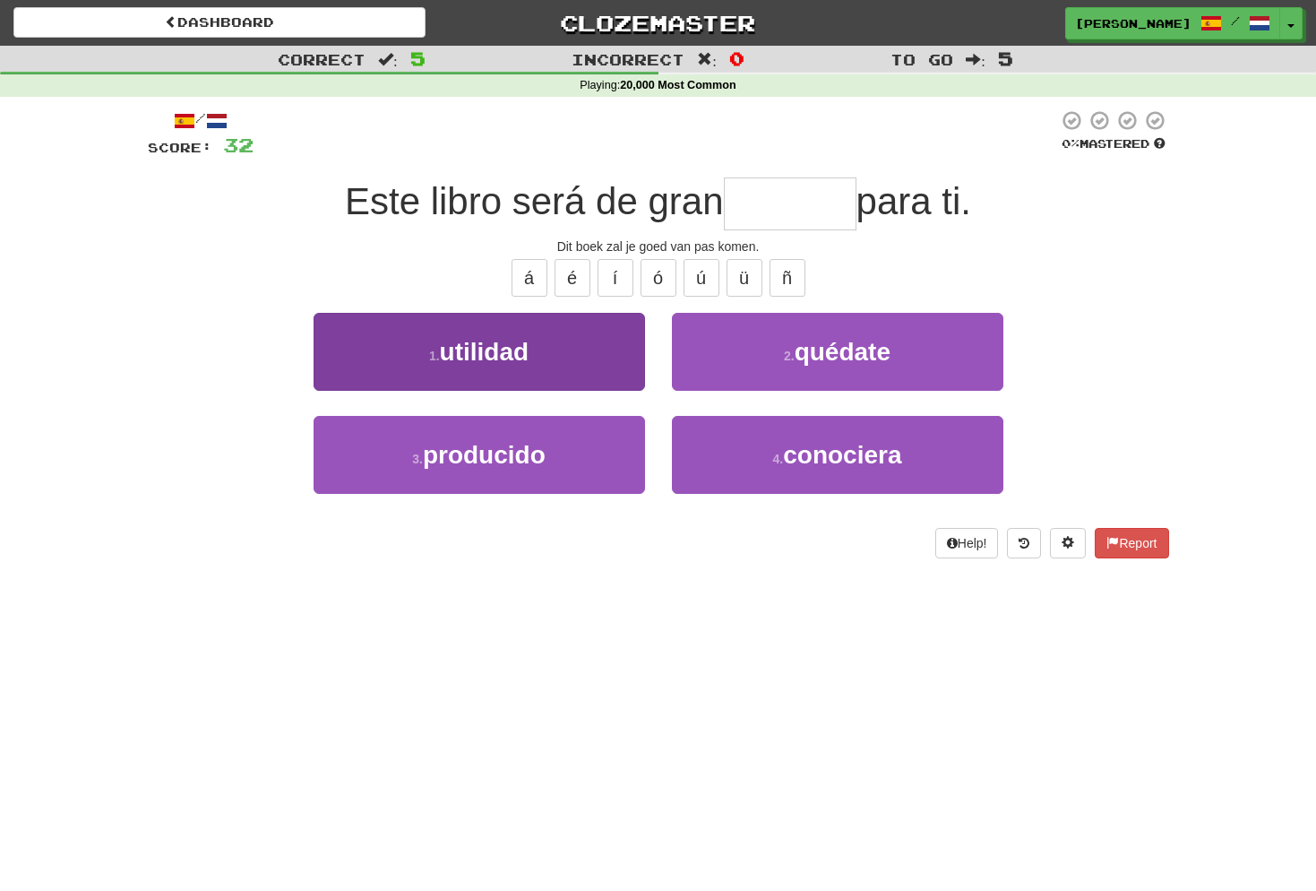
click at [563, 349] on button "1 . utilidad" at bounding box center [479, 352] width 331 height 78
type input "********"
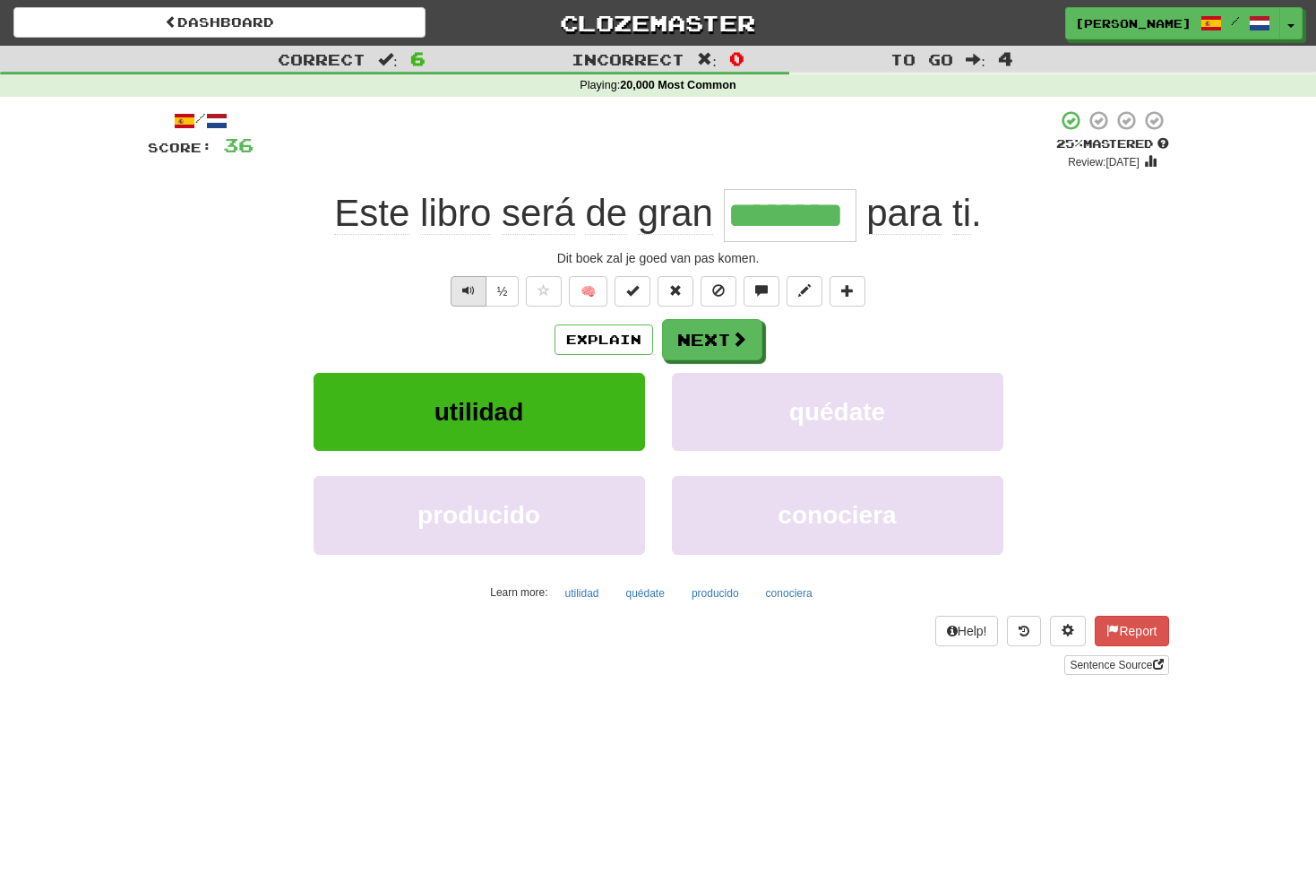
click at [469, 293] on span "Text-to-speech controls" at bounding box center [468, 290] width 13 height 13
click at [719, 338] on button "Next" at bounding box center [713, 340] width 100 height 41
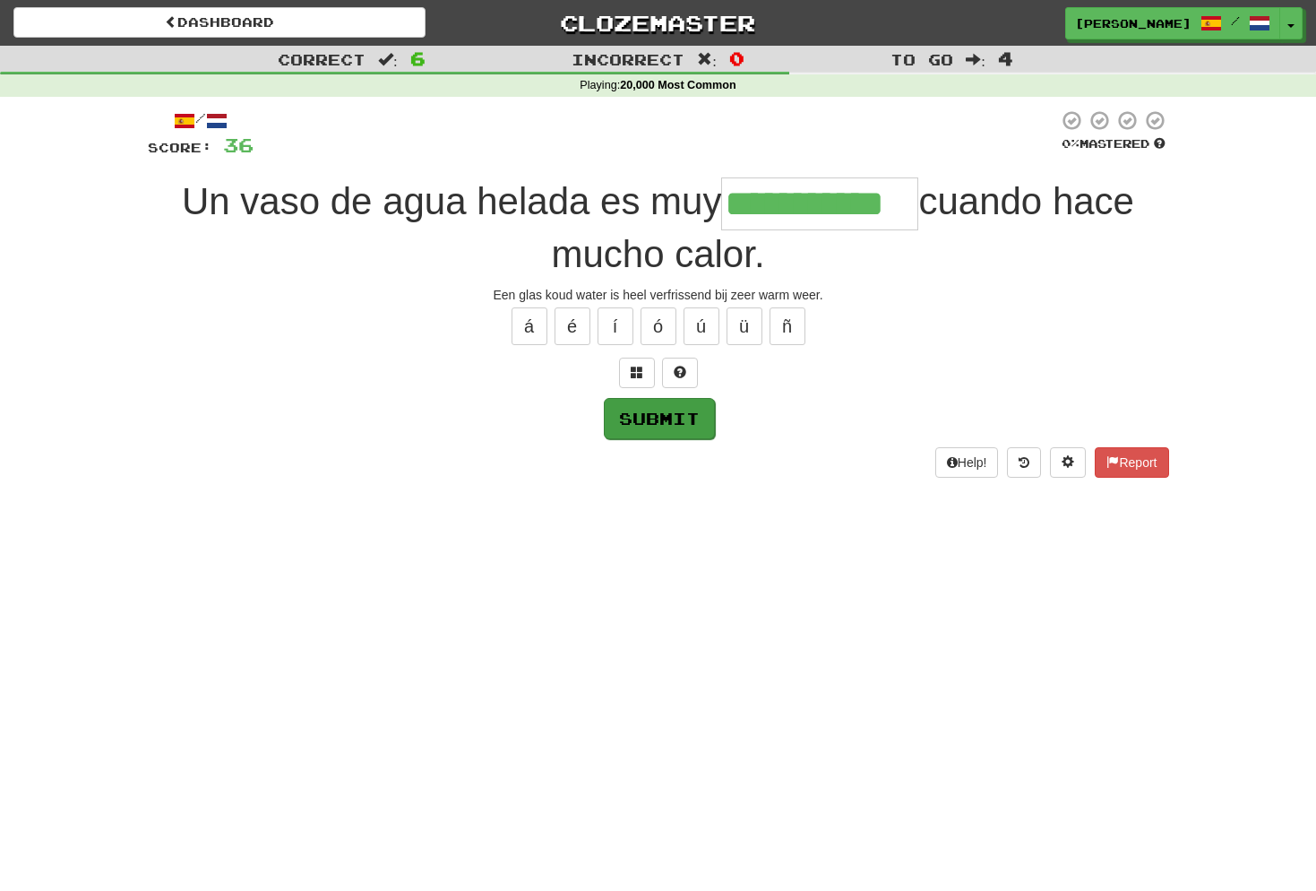
type input "**********"
click at [680, 417] on button "Submit" at bounding box center [659, 418] width 111 height 41
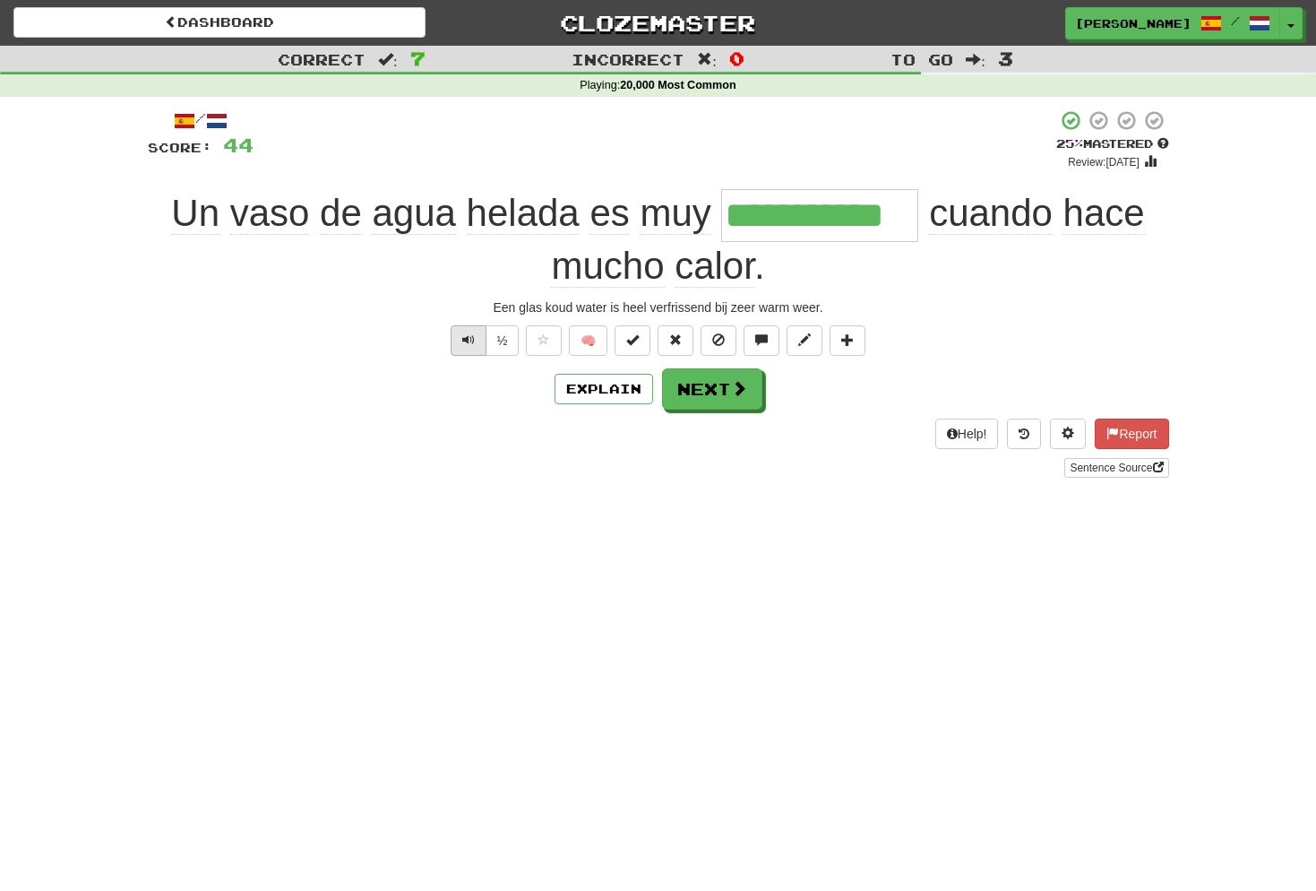
click at [472, 327] on button "Text-to-speech controls" at bounding box center [469, 340] width 36 height 30
click at [726, 392] on button "Next" at bounding box center [713, 389] width 100 height 41
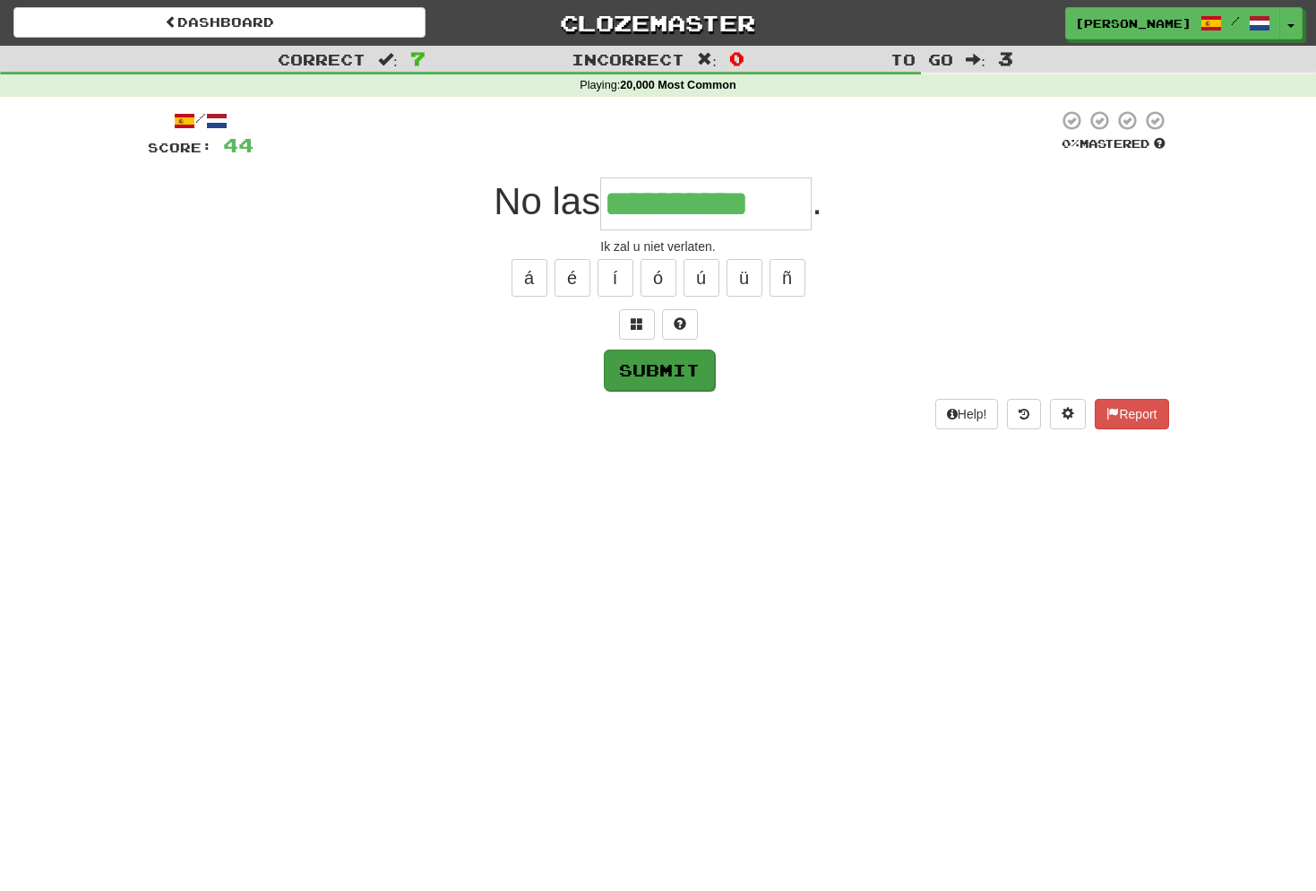
type input "**********"
click at [676, 364] on button "Submit" at bounding box center [659, 369] width 111 height 41
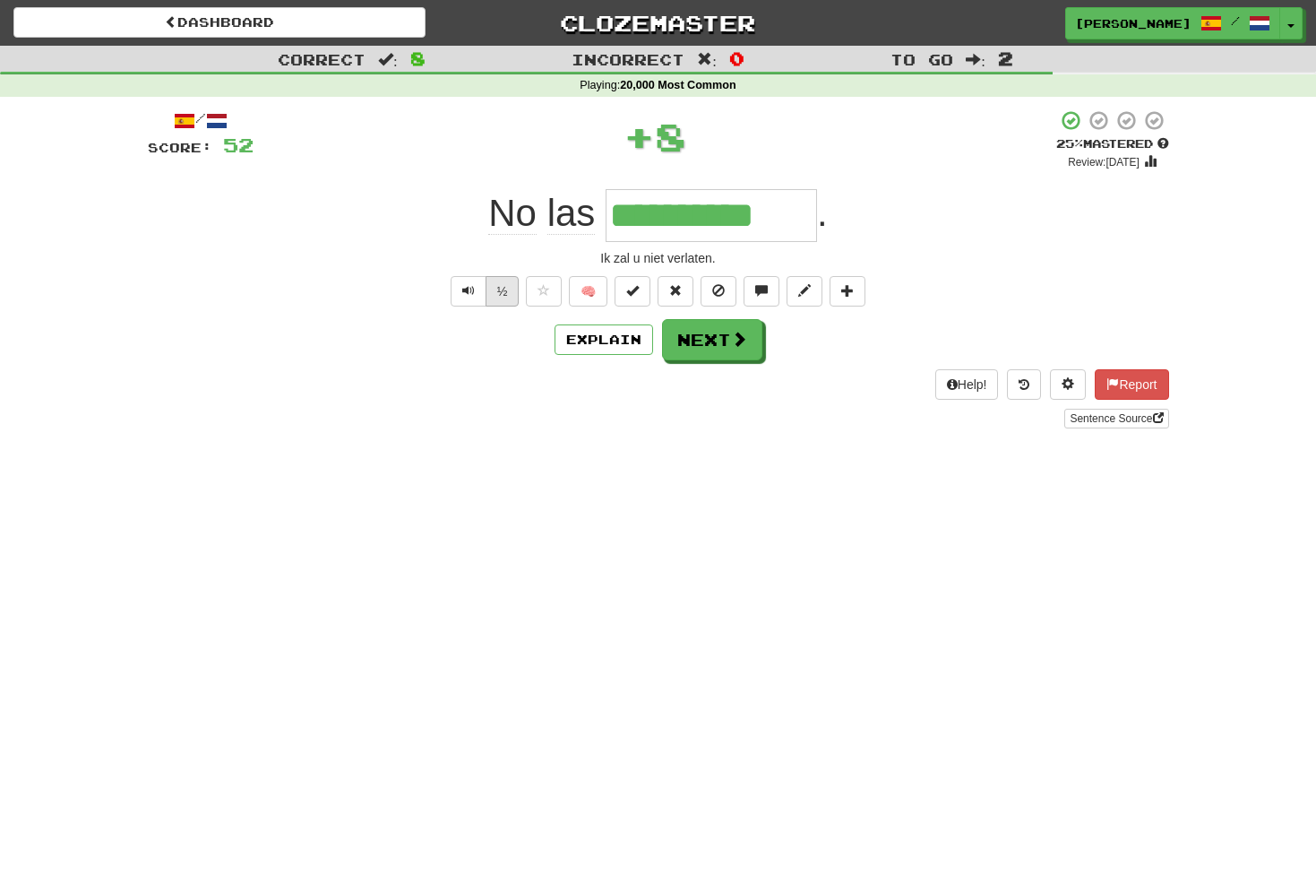
click at [486, 288] on button "½" at bounding box center [503, 291] width 34 height 30
click at [709, 339] on button "Next" at bounding box center [713, 340] width 100 height 41
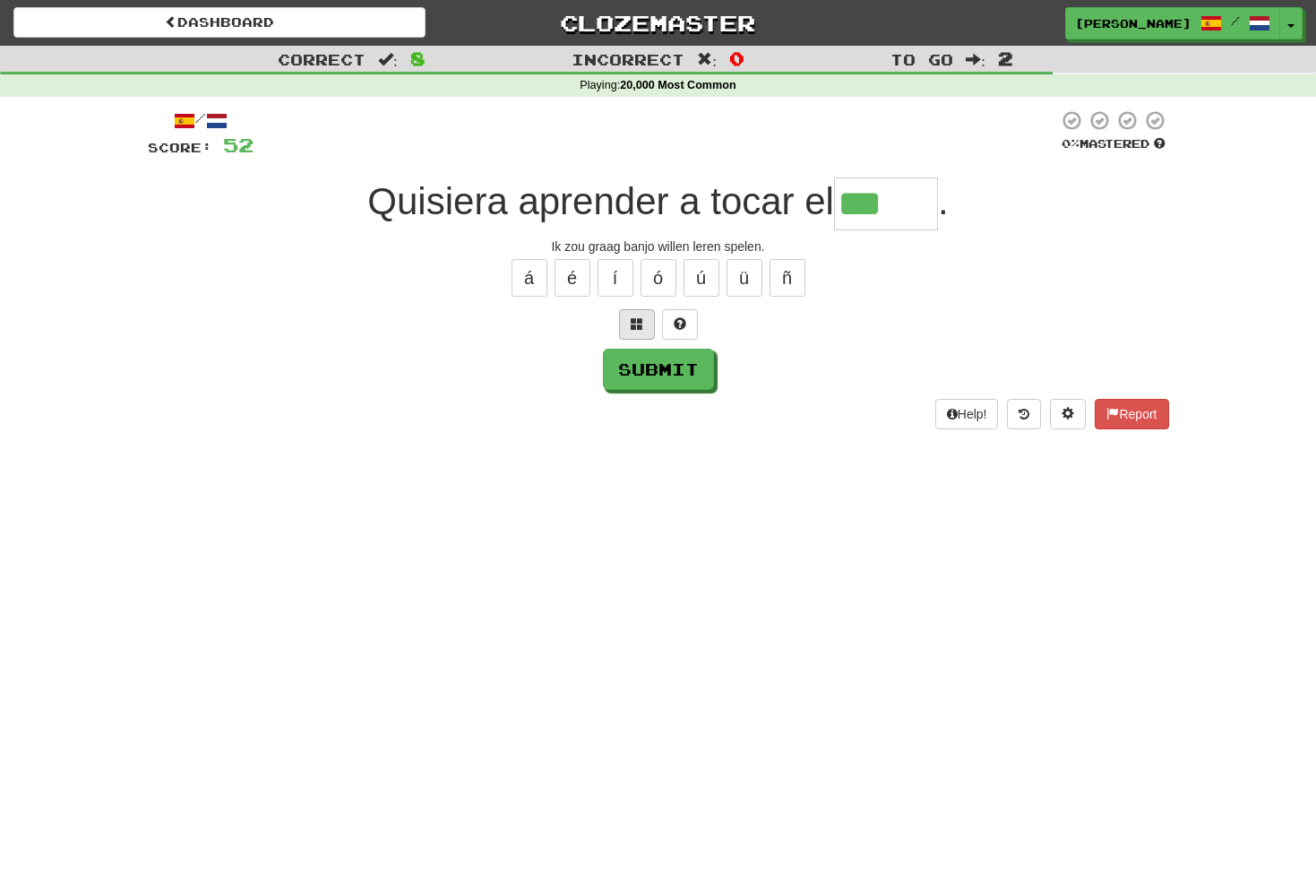
click at [646, 323] on button at bounding box center [637, 324] width 36 height 30
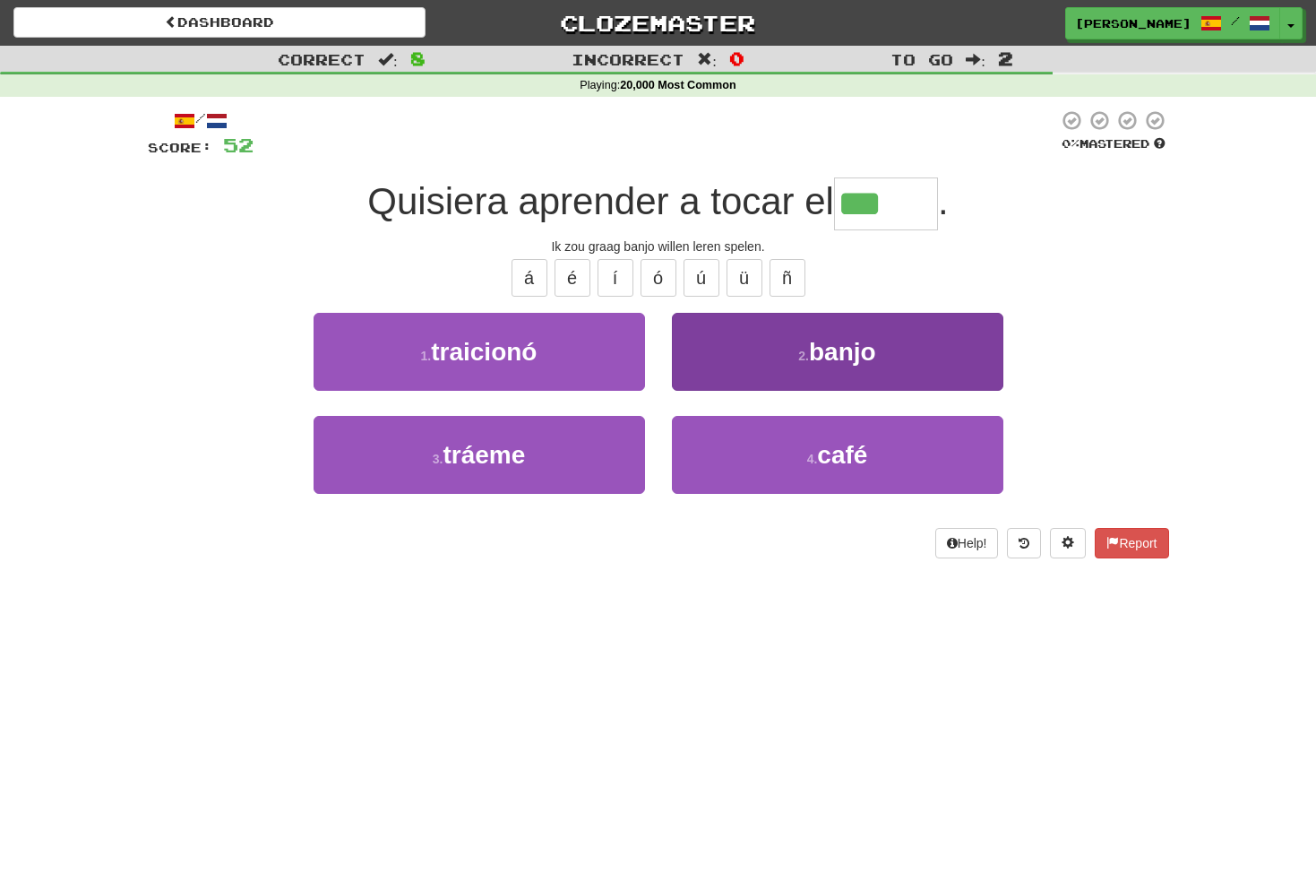
click at [852, 348] on span "banjo" at bounding box center [842, 352] width 67 height 28
type input "*****"
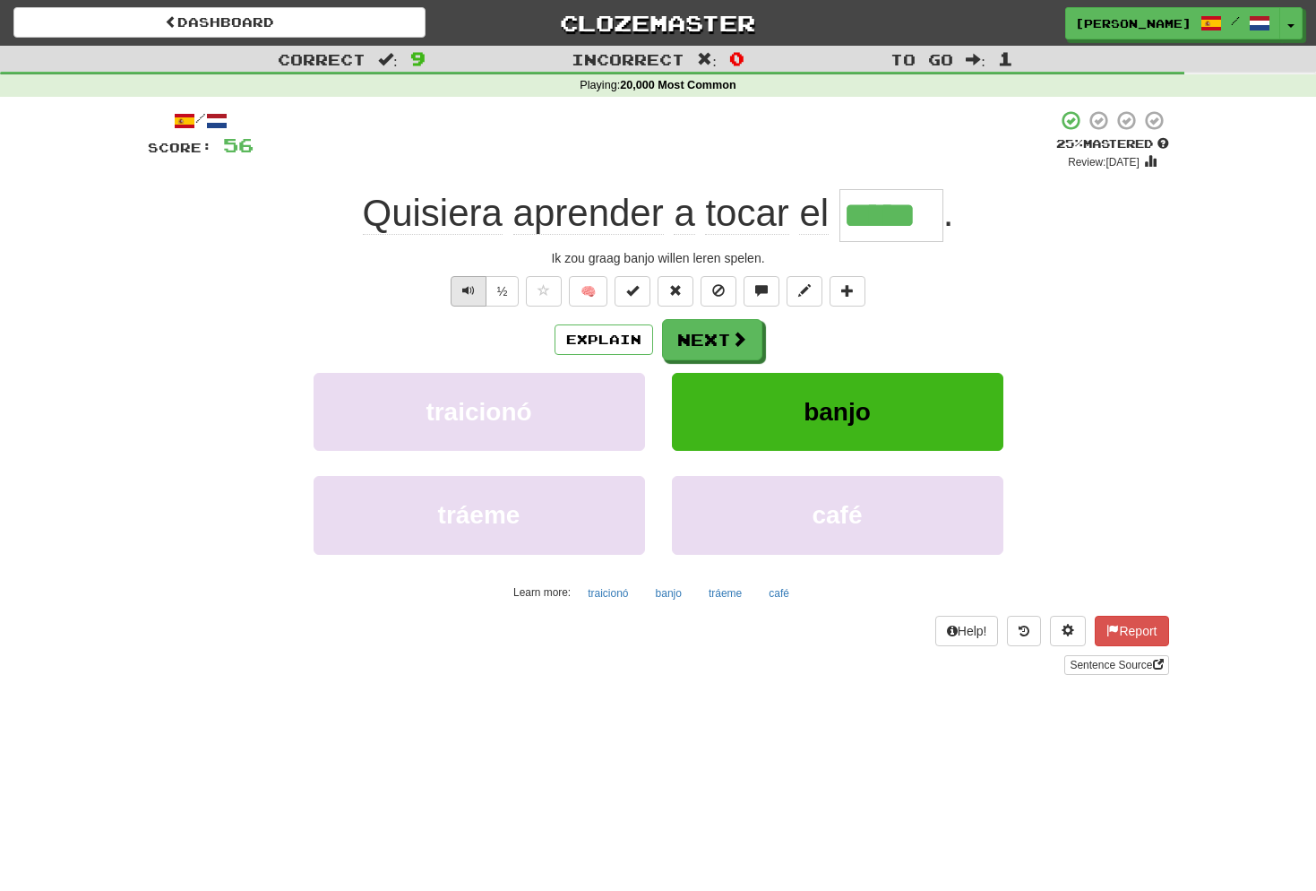
click at [468, 291] on span "Text-to-speech controls" at bounding box center [468, 290] width 13 height 13
click at [718, 339] on button "Next" at bounding box center [713, 340] width 100 height 41
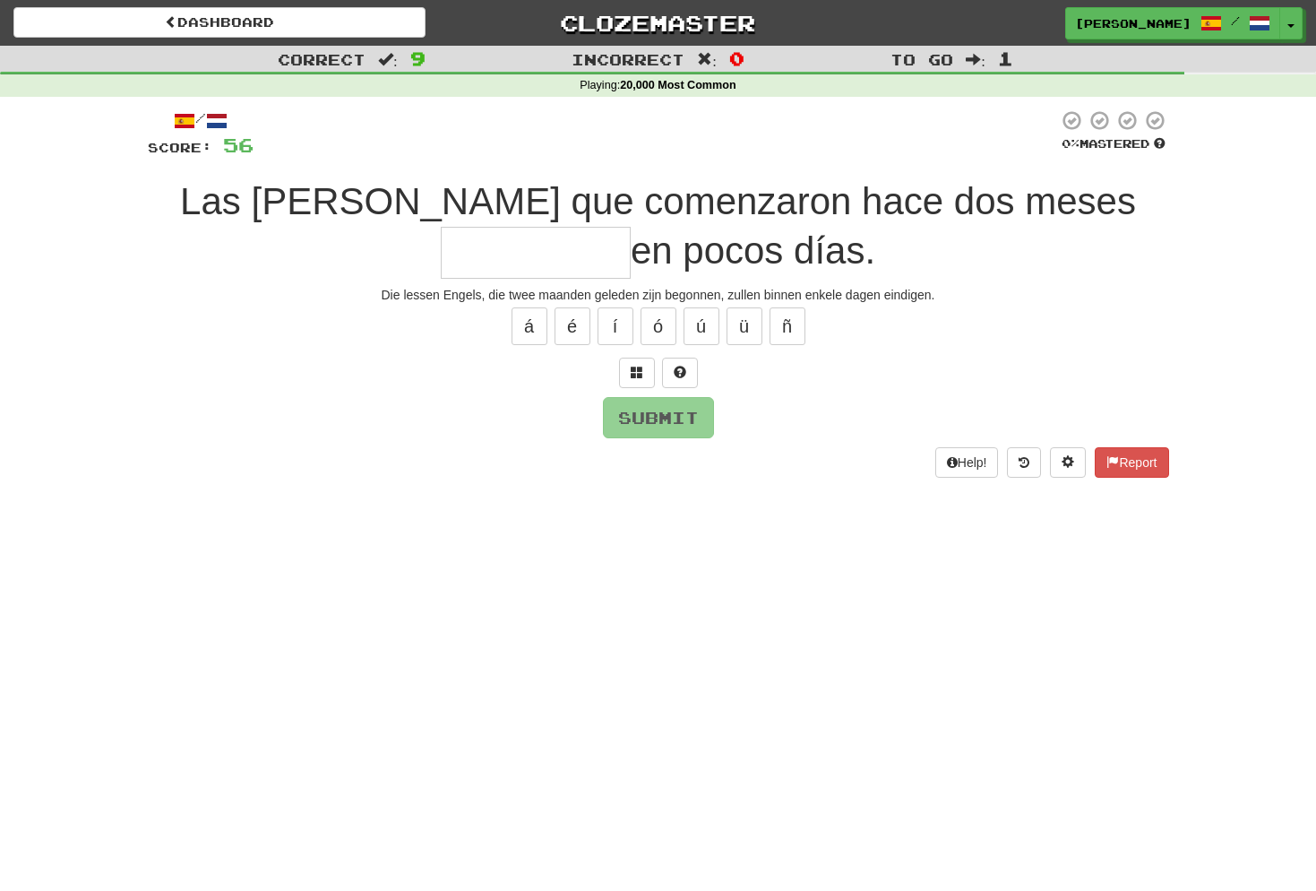
type input "*"
click at [534, 327] on button "á" at bounding box center [530, 326] width 36 height 38
type input "**********"
click at [673, 419] on button "Submit" at bounding box center [659, 418] width 111 height 41
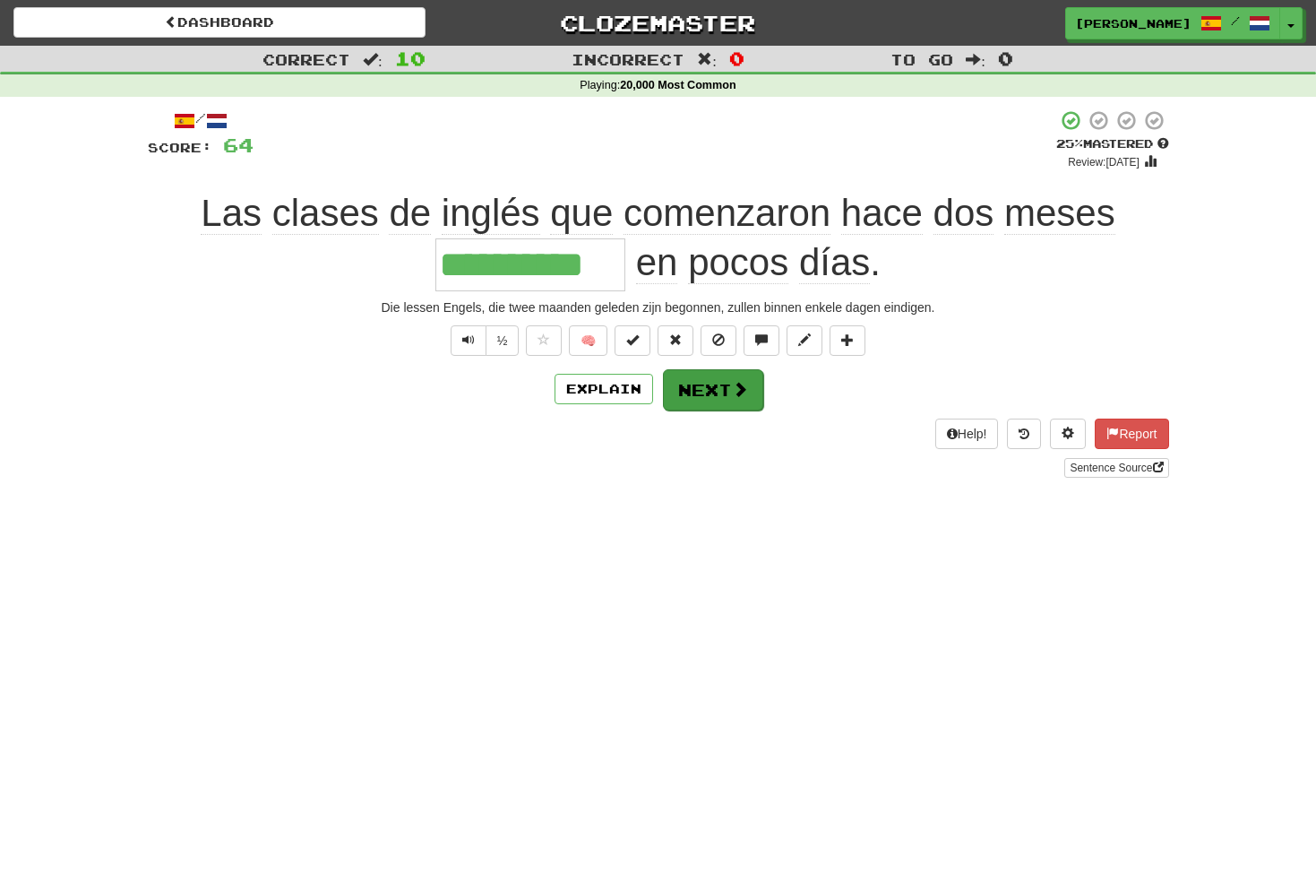
click at [729, 394] on button "Next" at bounding box center [713, 389] width 100 height 41
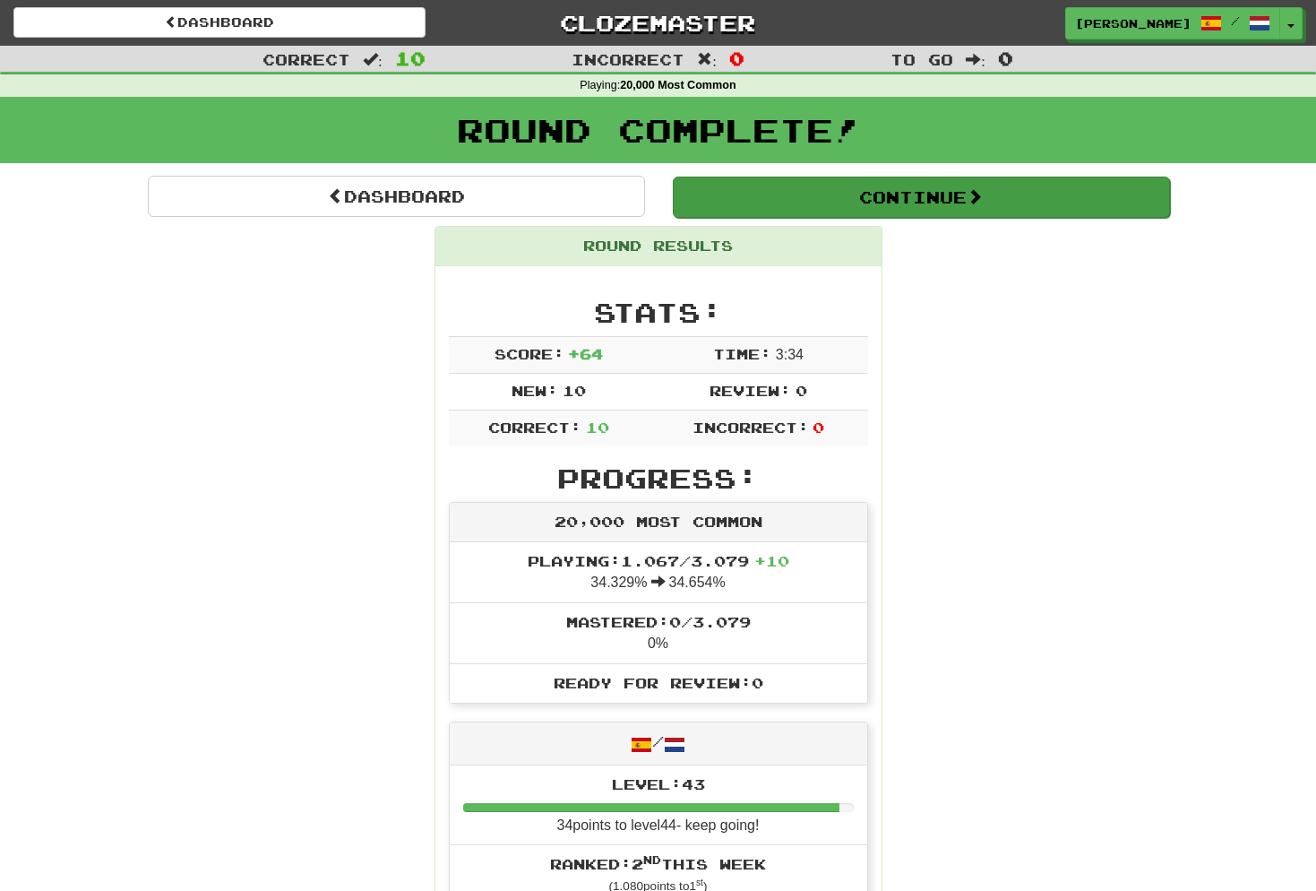
click at [908, 190] on button "Continue" at bounding box center [921, 196] width 497 height 41
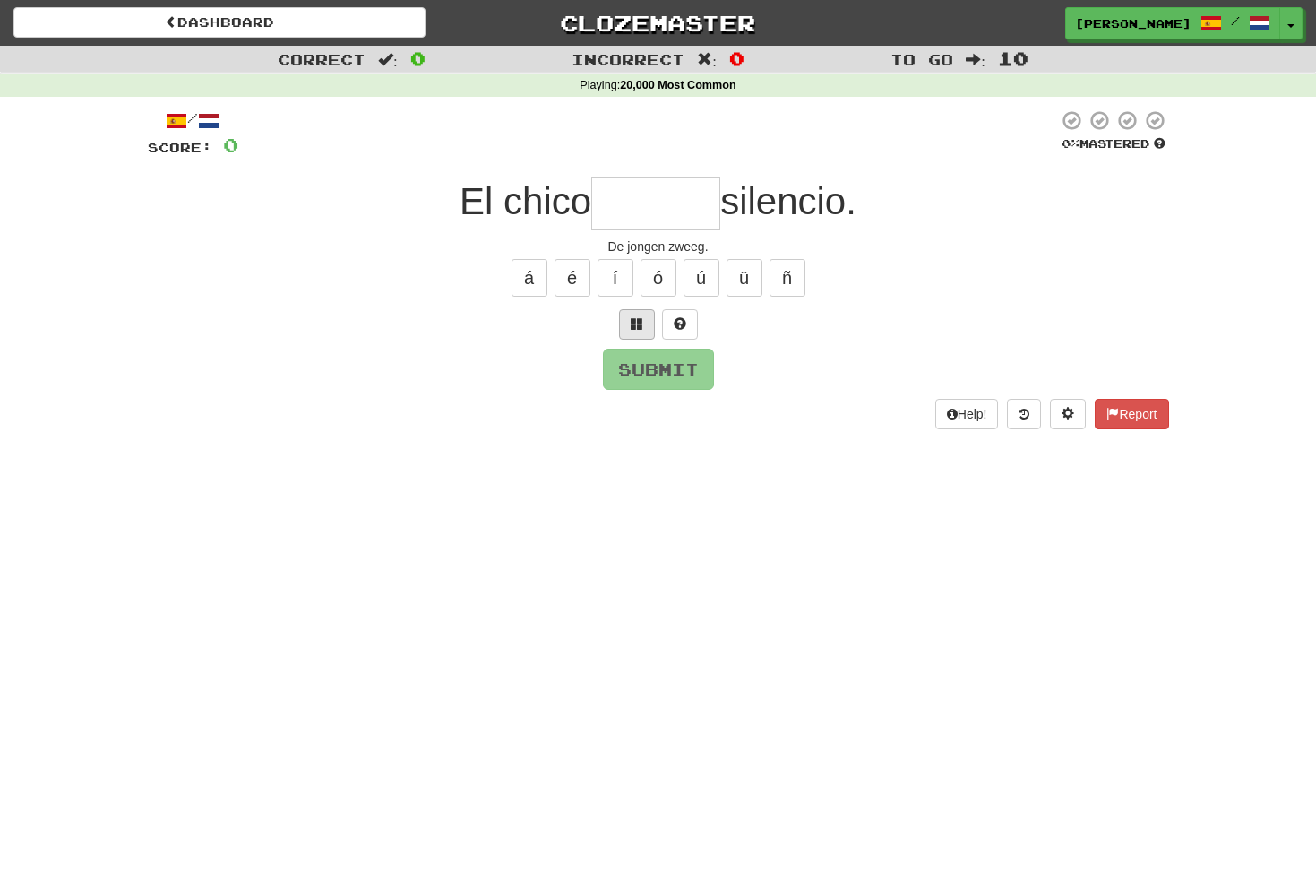
click at [638, 317] on span at bounding box center [637, 323] width 13 height 13
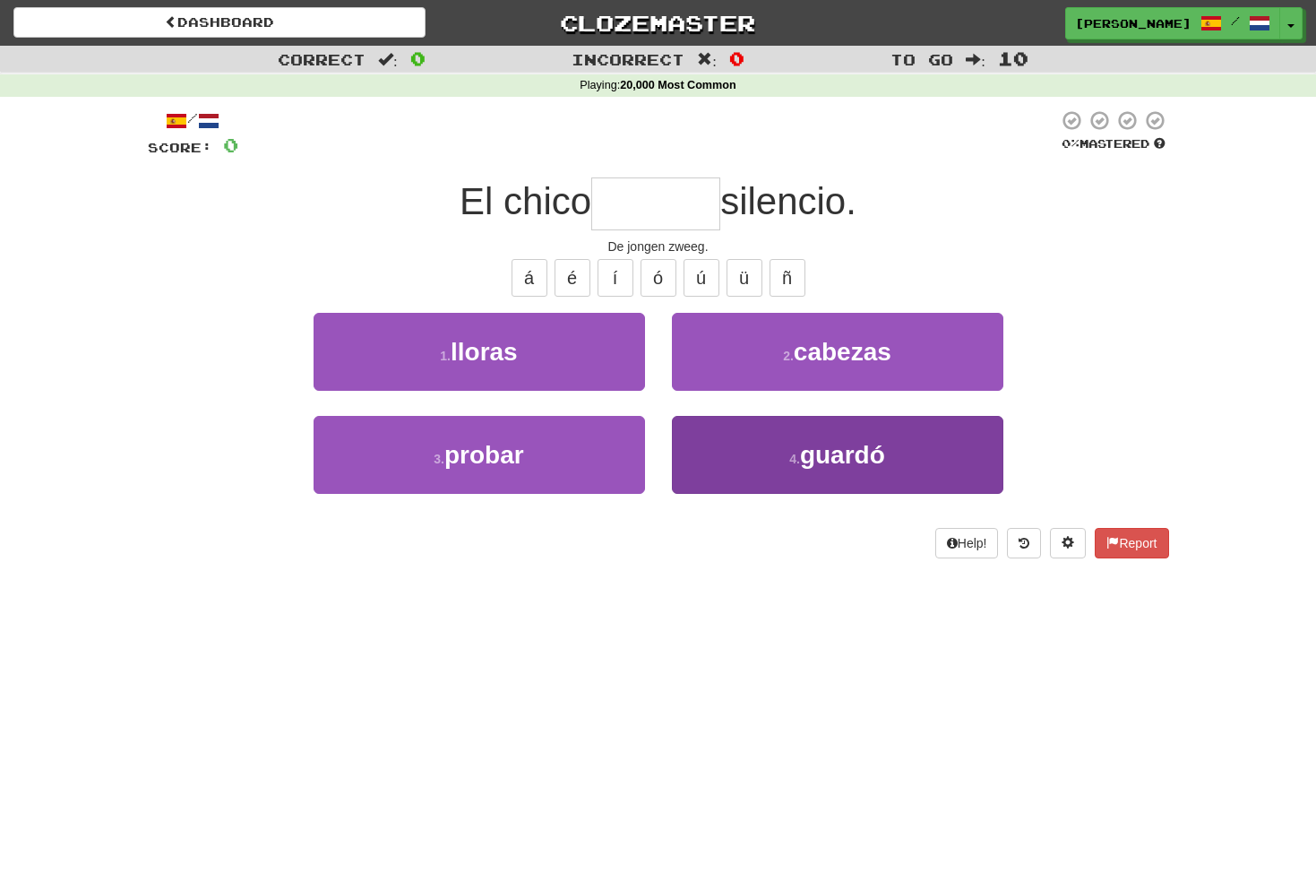
click at [864, 443] on span "guardó" at bounding box center [842, 455] width 85 height 28
type input "******"
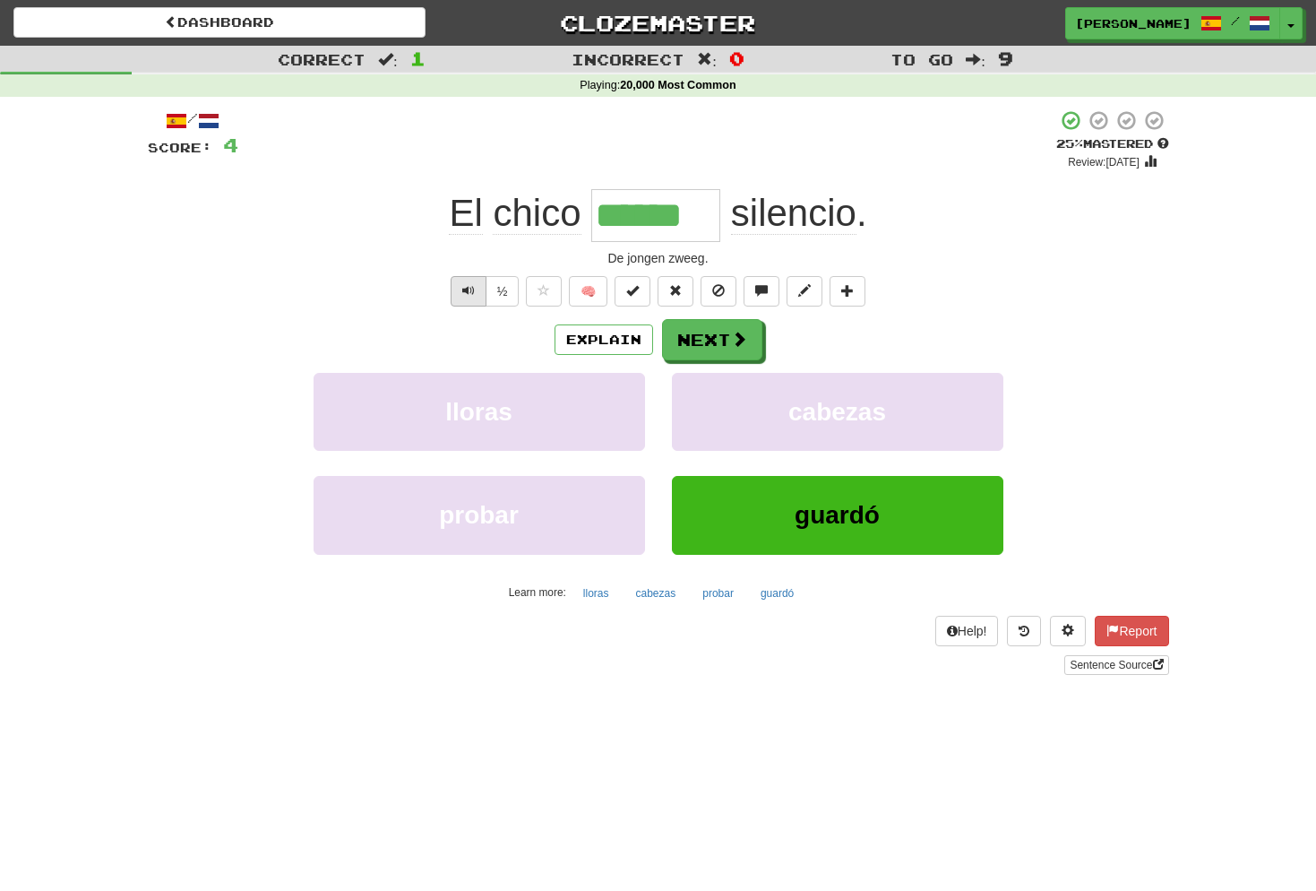
click at [475, 281] on button "Text-to-speech controls" at bounding box center [469, 291] width 36 height 30
click at [473, 285] on span "Text-to-speech controls" at bounding box center [468, 290] width 13 height 13
click at [706, 327] on button "Next" at bounding box center [713, 340] width 100 height 41
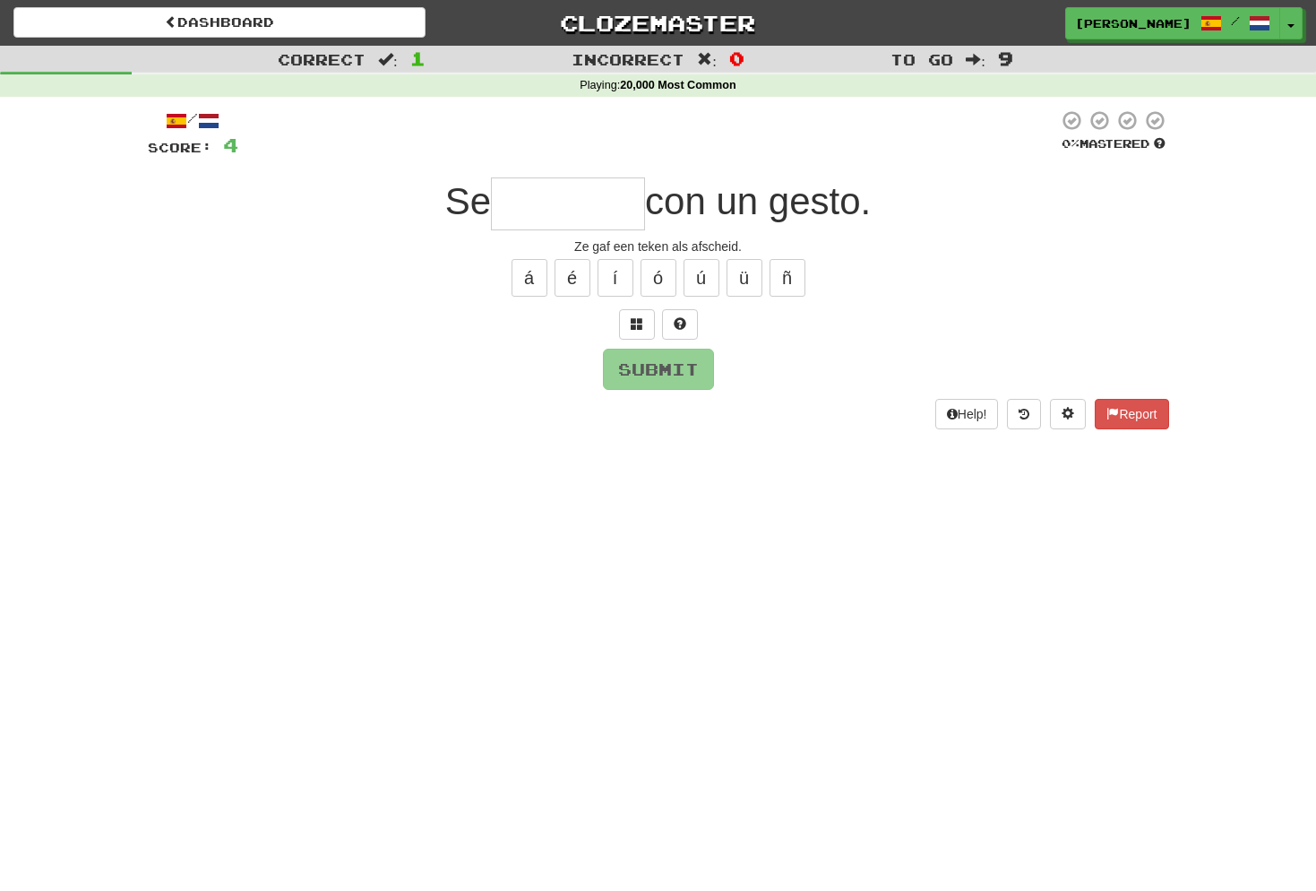
type input "*"
click at [579, 278] on button "é" at bounding box center [573, 278] width 36 height 38
click at [631, 317] on span at bounding box center [637, 323] width 13 height 13
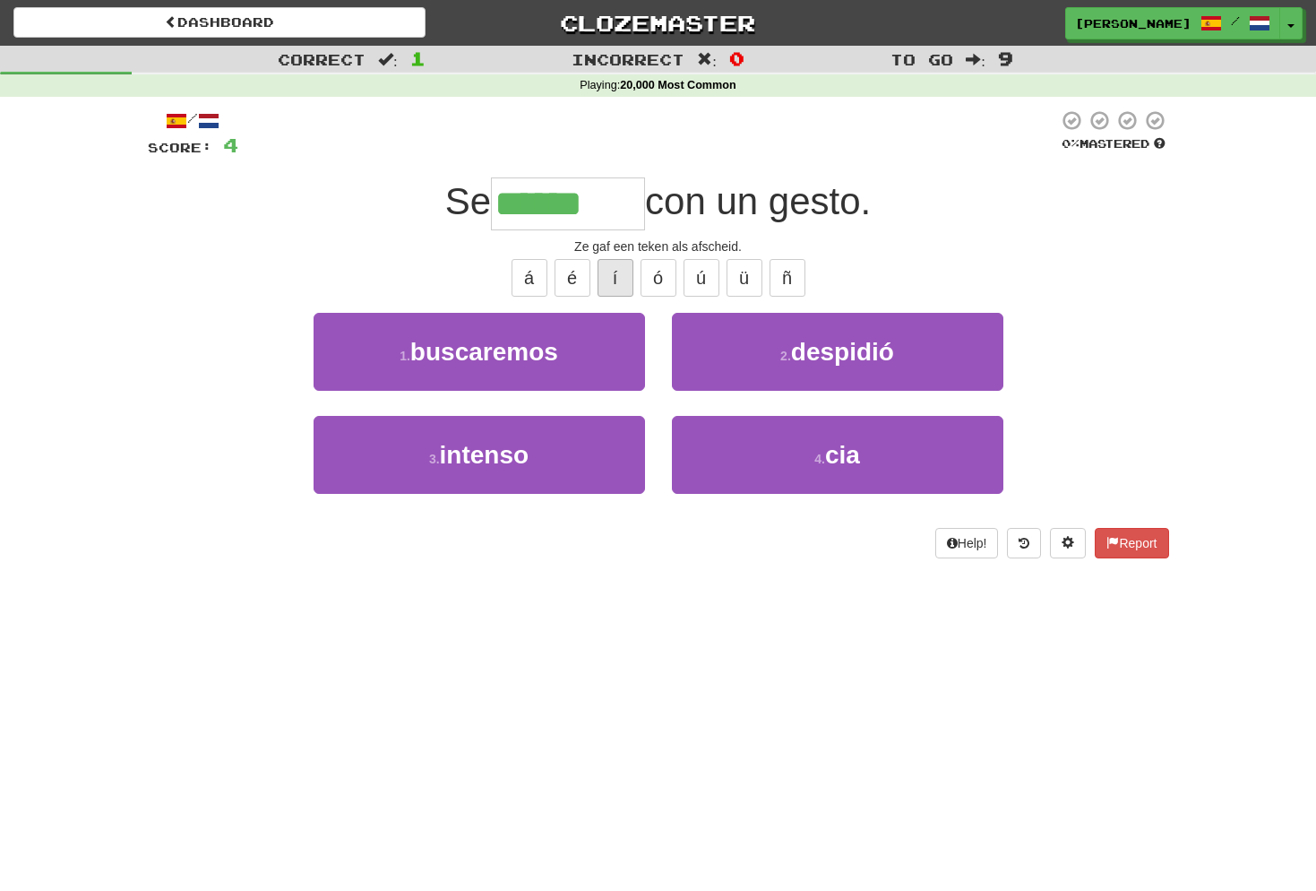
click at [617, 273] on button "í" at bounding box center [616, 278] width 36 height 38
click at [661, 280] on button "ó" at bounding box center [659, 278] width 36 height 38
type input "********"
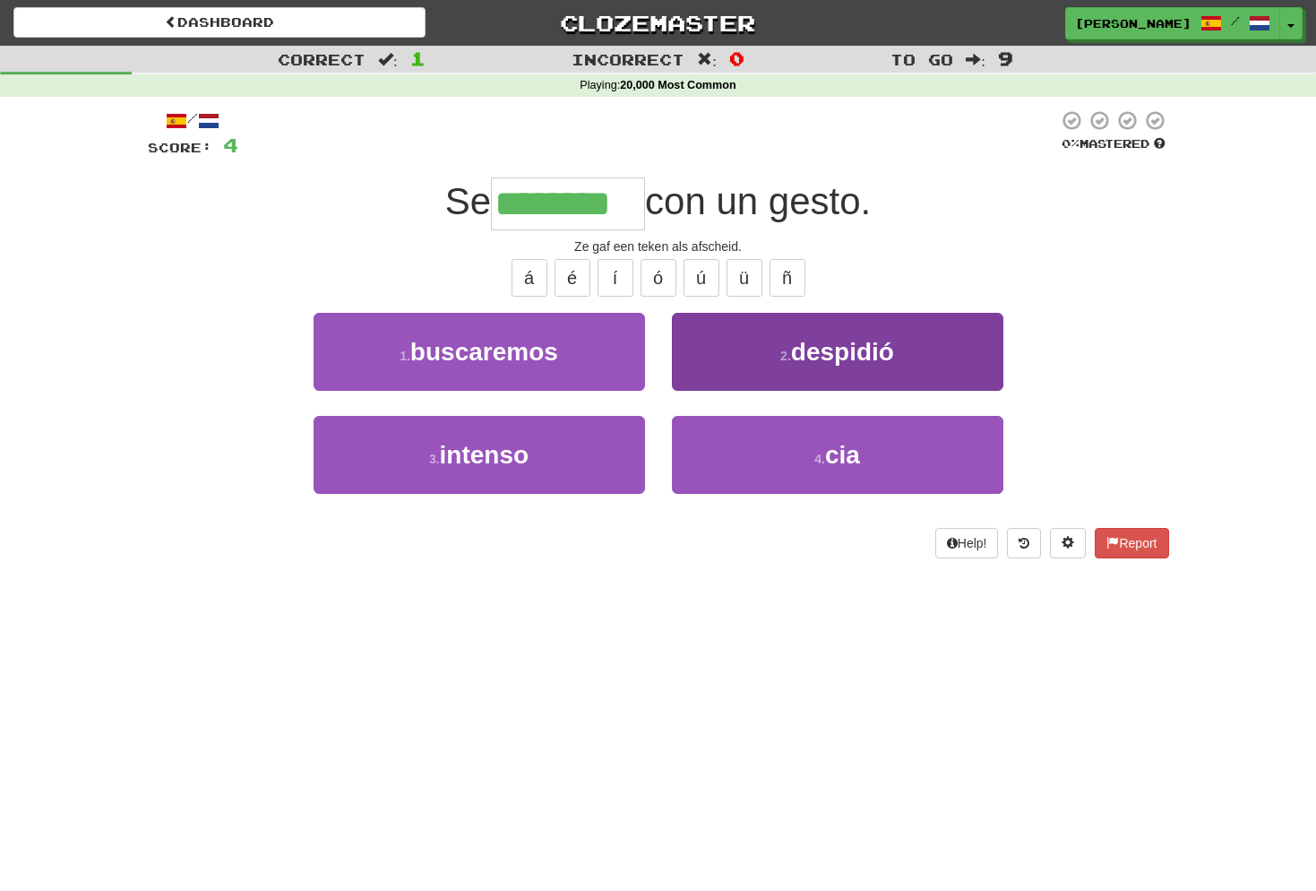
click at [864, 348] on span "despidió" at bounding box center [842, 352] width 103 height 28
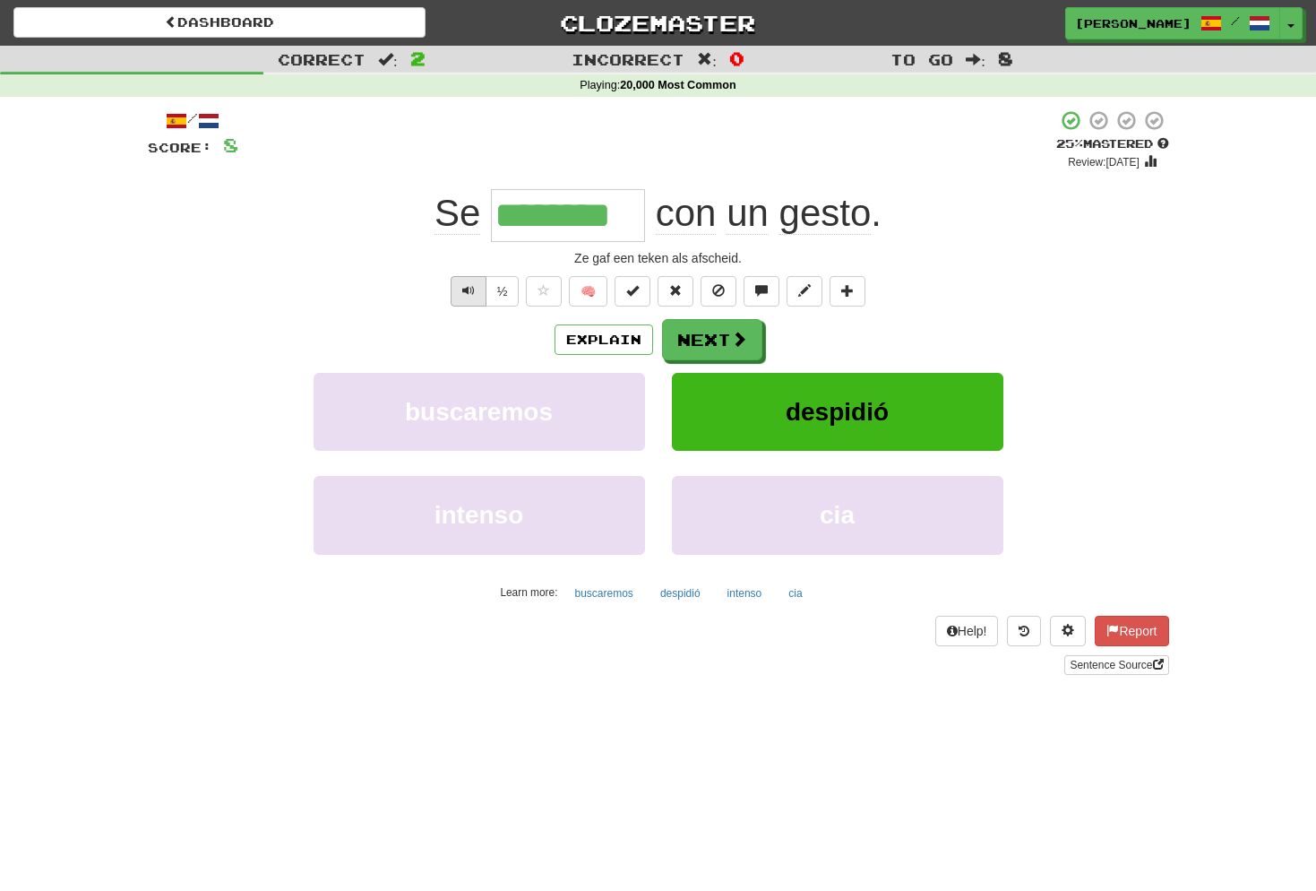
click at [473, 286] on span "Text-to-speech controls" at bounding box center [468, 290] width 13 height 13
click at [726, 345] on button "Next" at bounding box center [713, 340] width 100 height 41
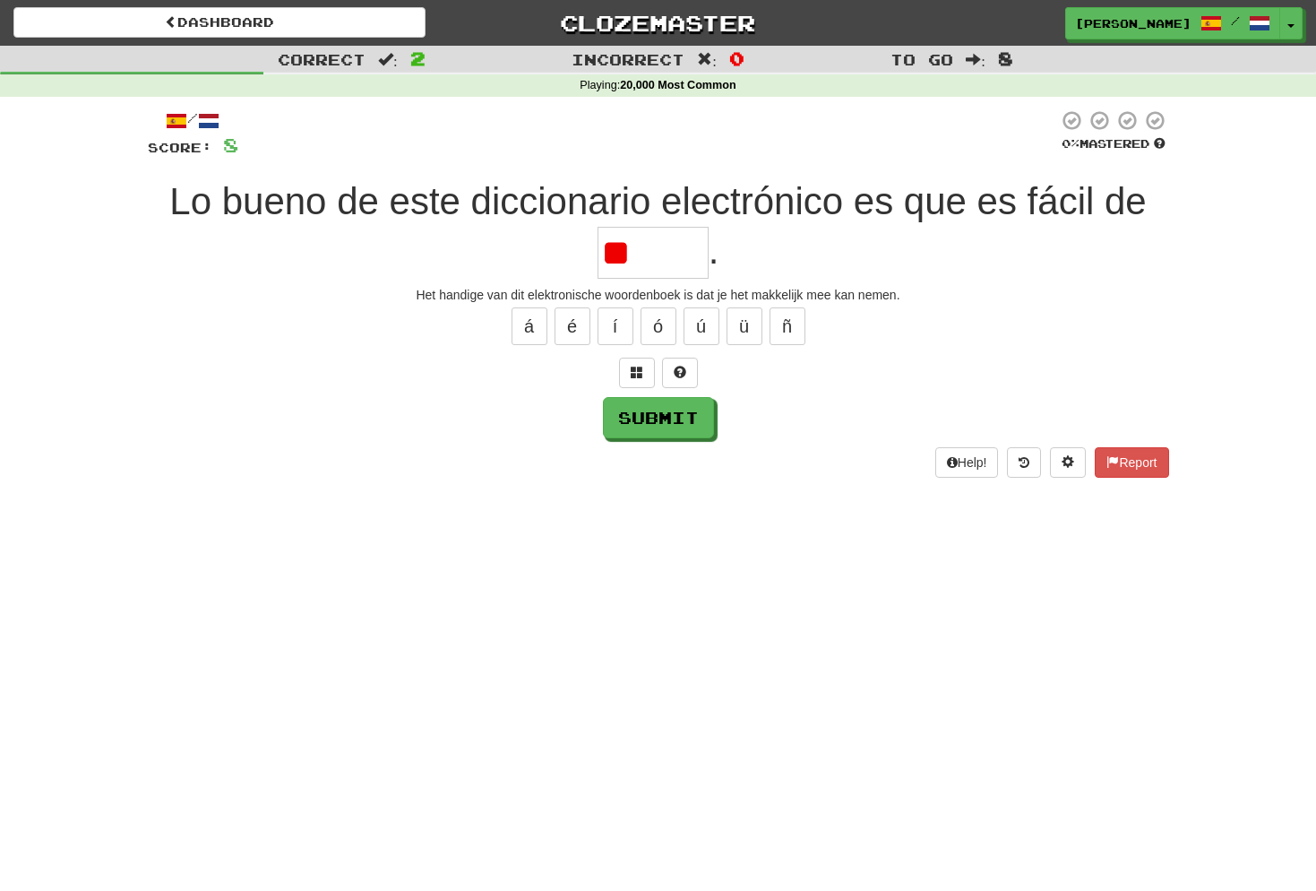
type input "*"
click at [638, 371] on span at bounding box center [637, 372] width 13 height 13
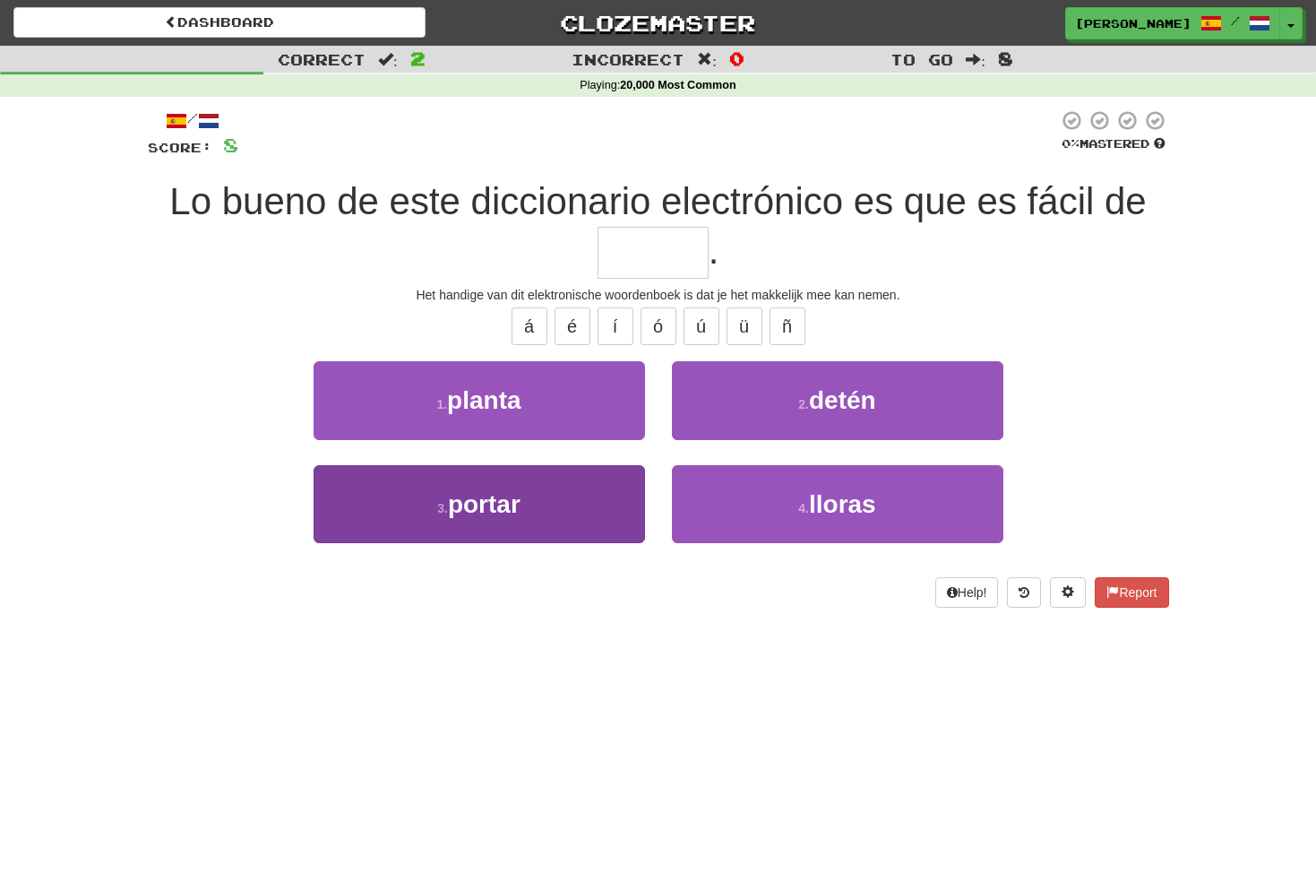
click at [520, 504] on span "portar" at bounding box center [484, 504] width 73 height 28
type input "******"
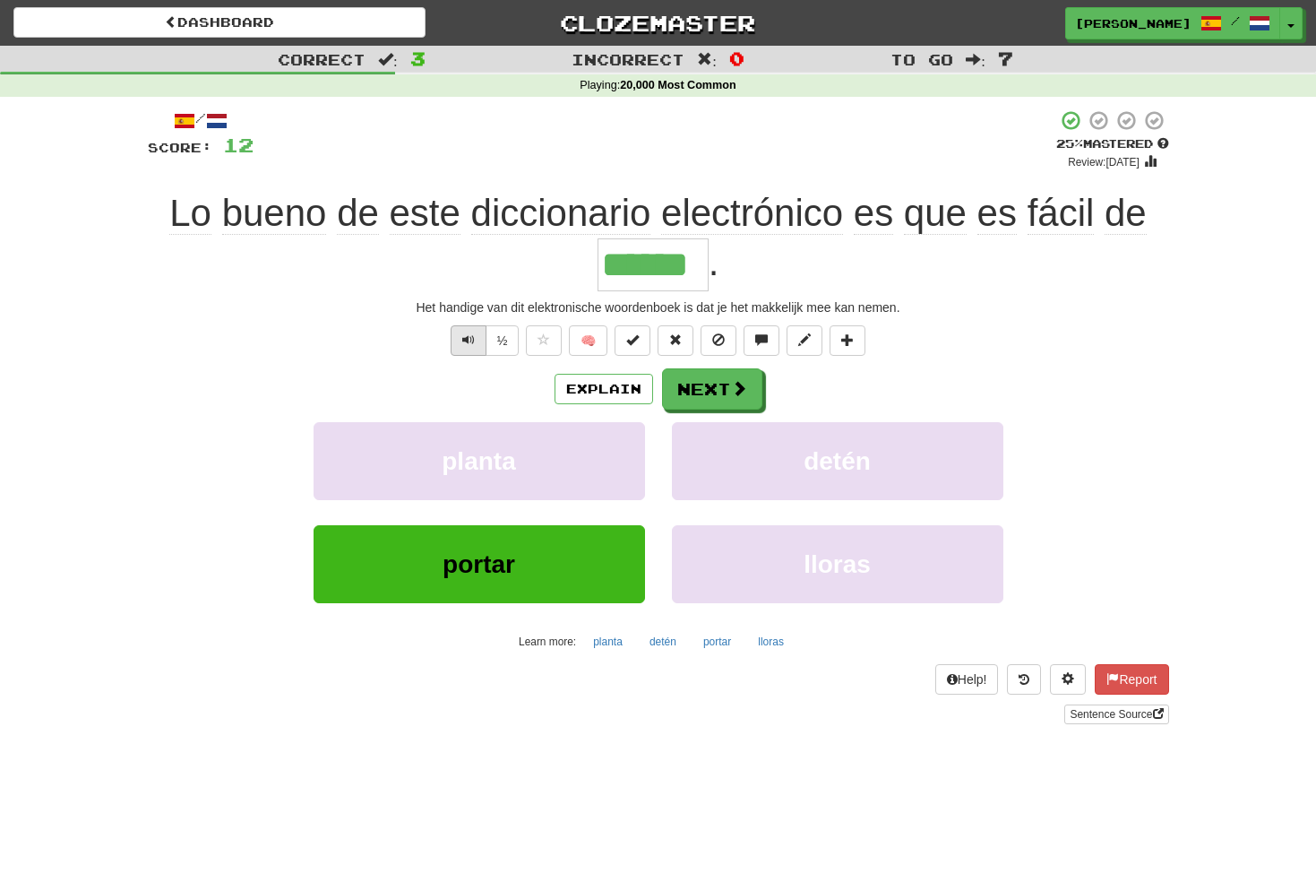
click at [474, 340] on button "Text-to-speech controls" at bounding box center [469, 340] width 36 height 30
click at [708, 388] on button "Next" at bounding box center [713, 389] width 100 height 41
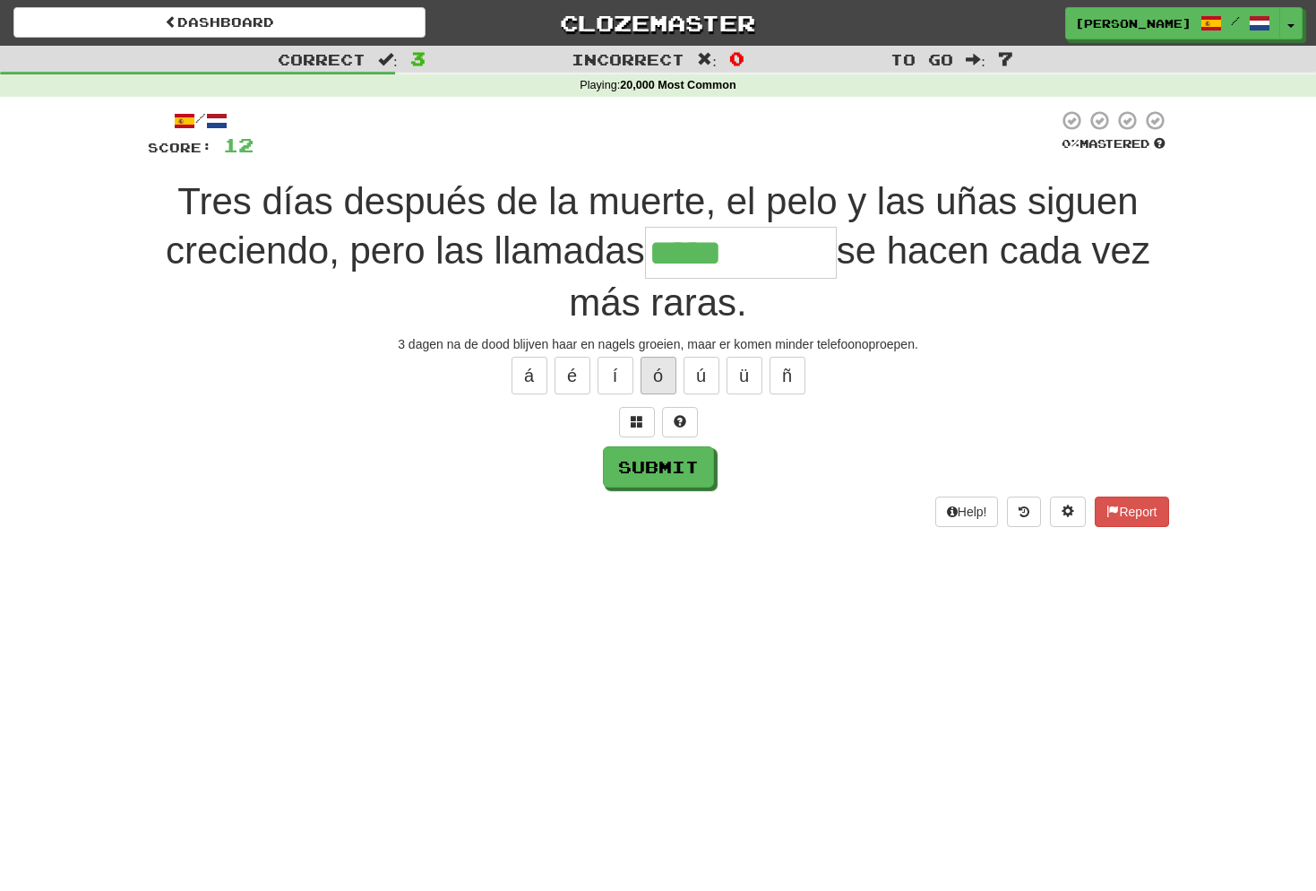
click at [662, 366] on button "ó" at bounding box center [659, 376] width 36 height 38
type input "**********"
click at [641, 469] on button "Submit" at bounding box center [659, 467] width 111 height 41
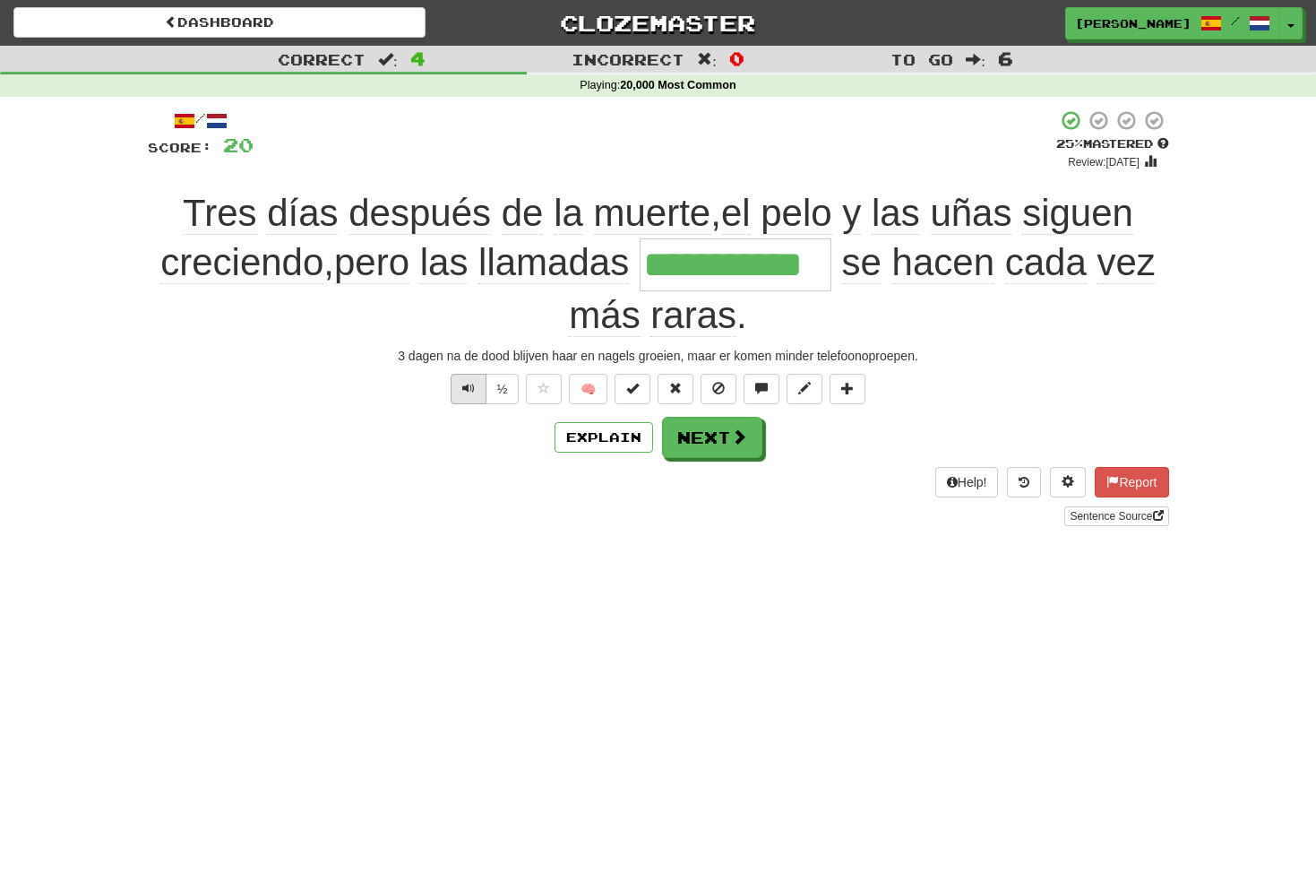
click at [469, 392] on button "Text-to-speech controls" at bounding box center [469, 389] width 36 height 30
click at [725, 426] on button "Next" at bounding box center [713, 438] width 100 height 41
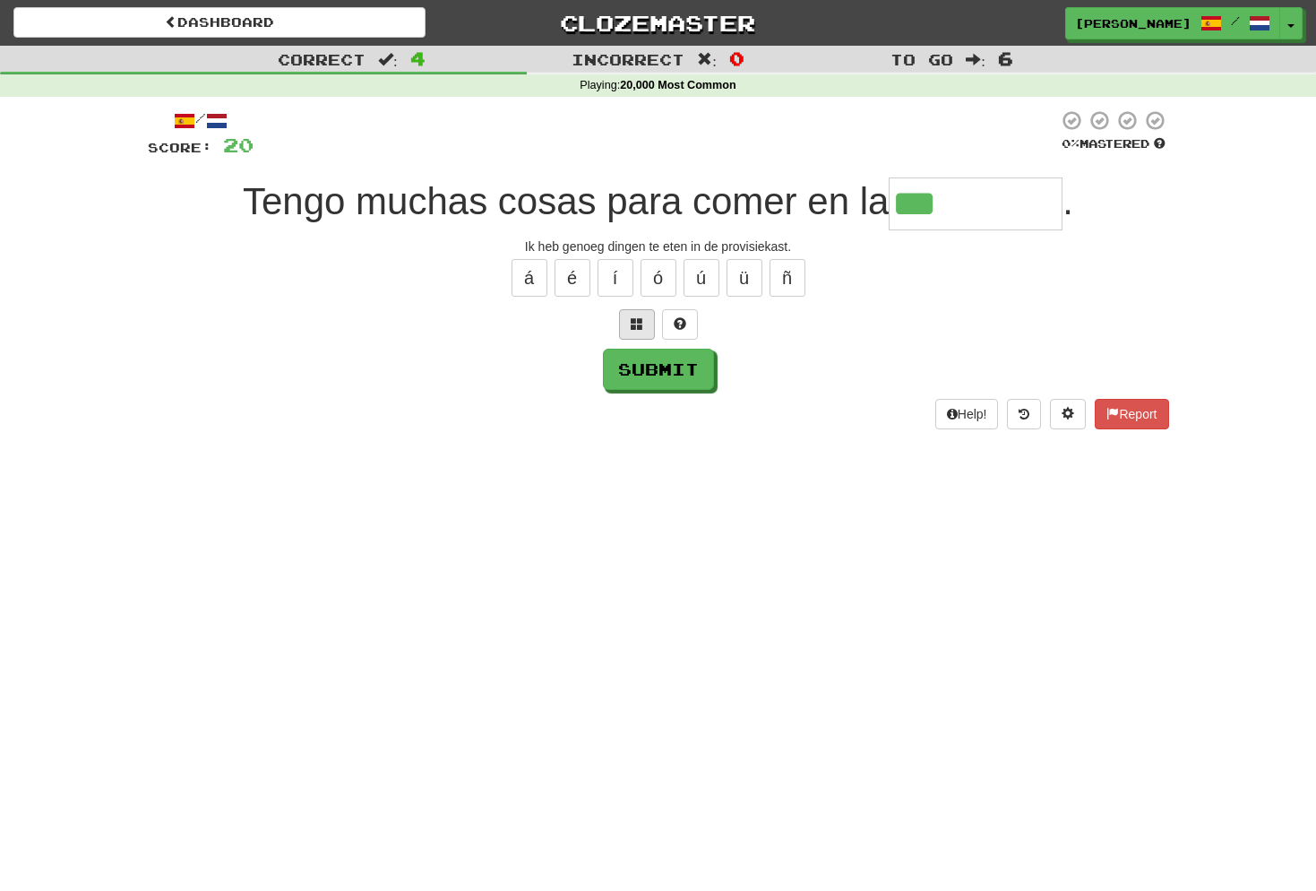
click at [636, 323] on span at bounding box center [637, 323] width 13 height 13
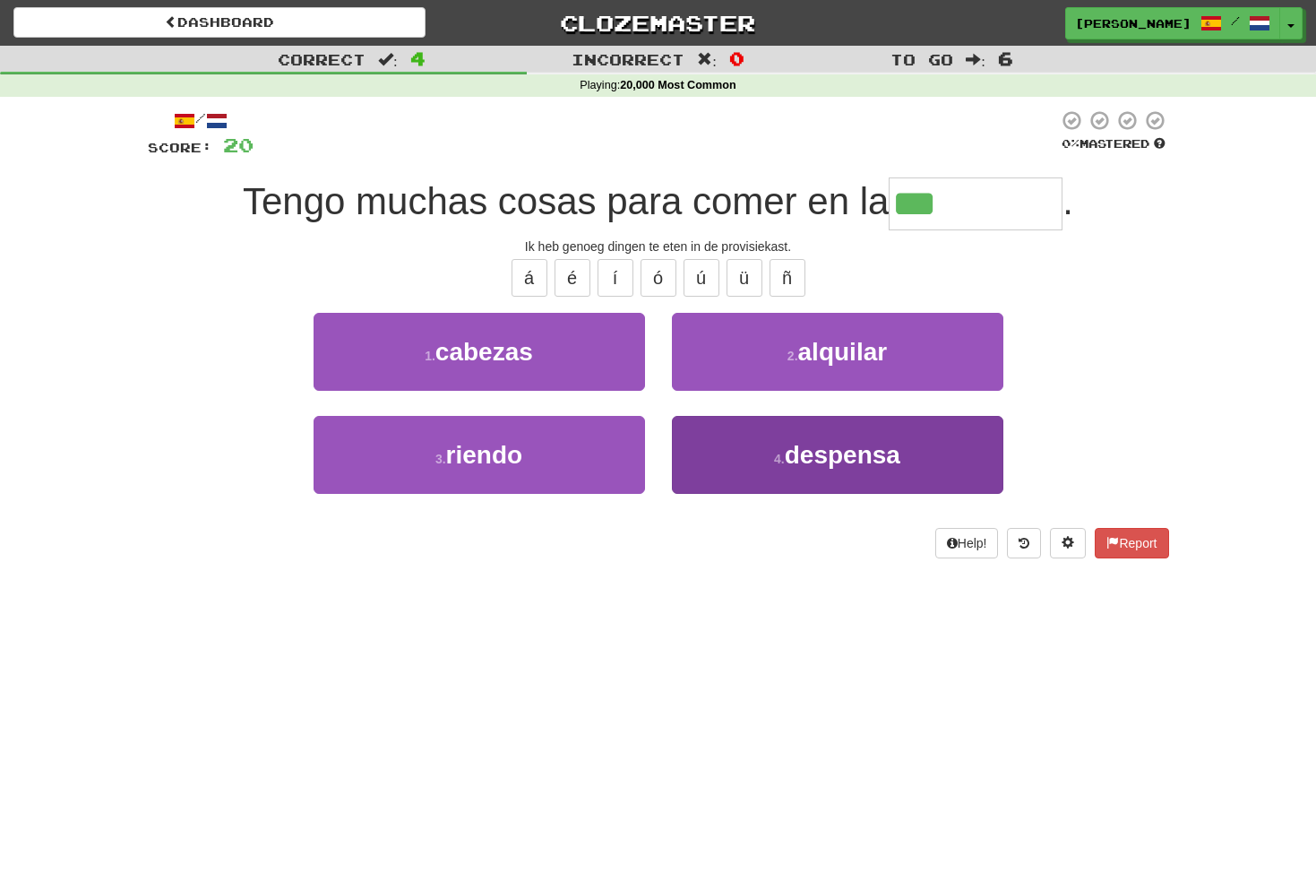
click at [806, 448] on span "despensa" at bounding box center [843, 455] width 116 height 28
type input "********"
